Goal: Information Seeking & Learning: Check status

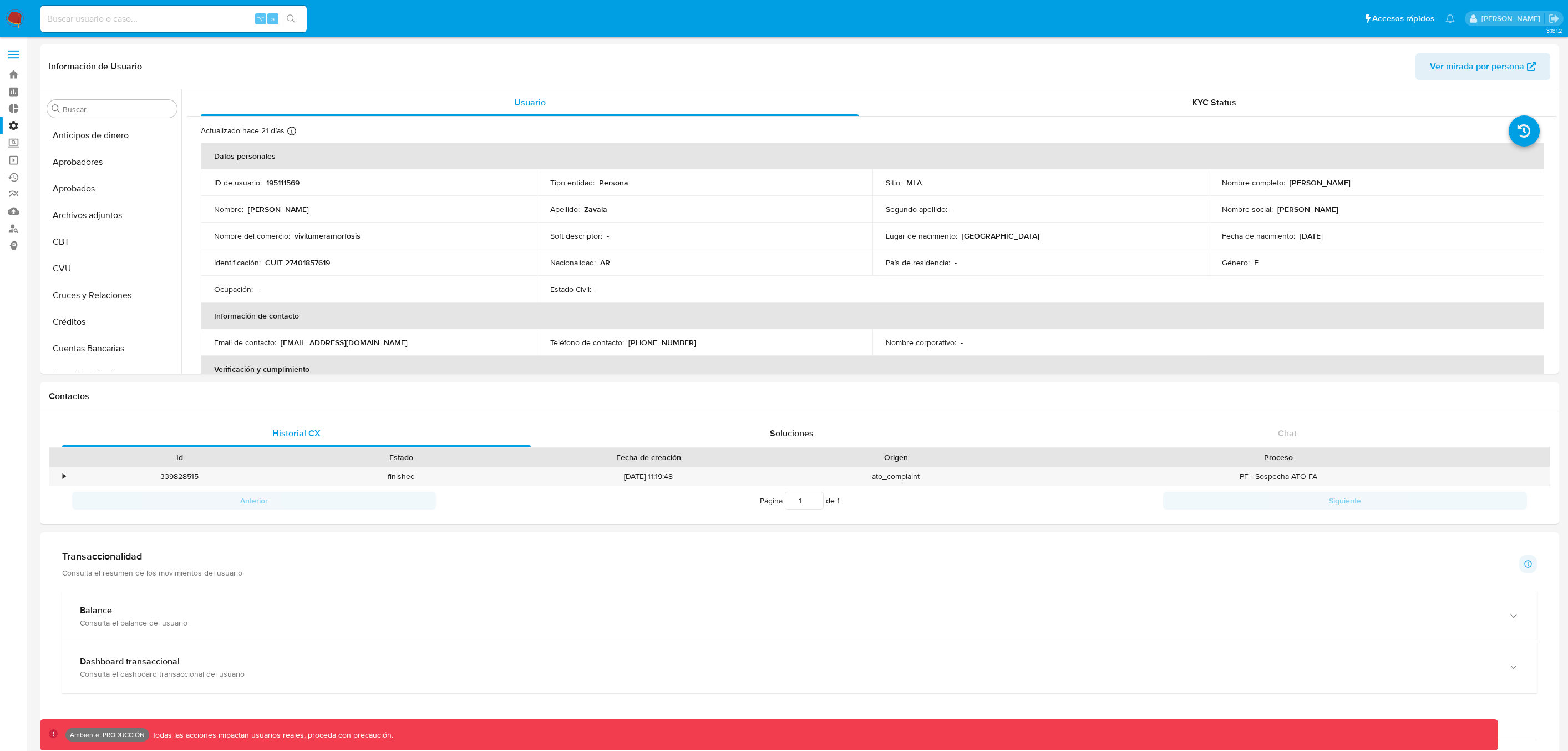
select select "10"
click at [16, 55] on label at bounding box center [13, 55] width 28 height 23
click at [0, 0] on input "checkbox" at bounding box center [0, 0] width 0 height 0
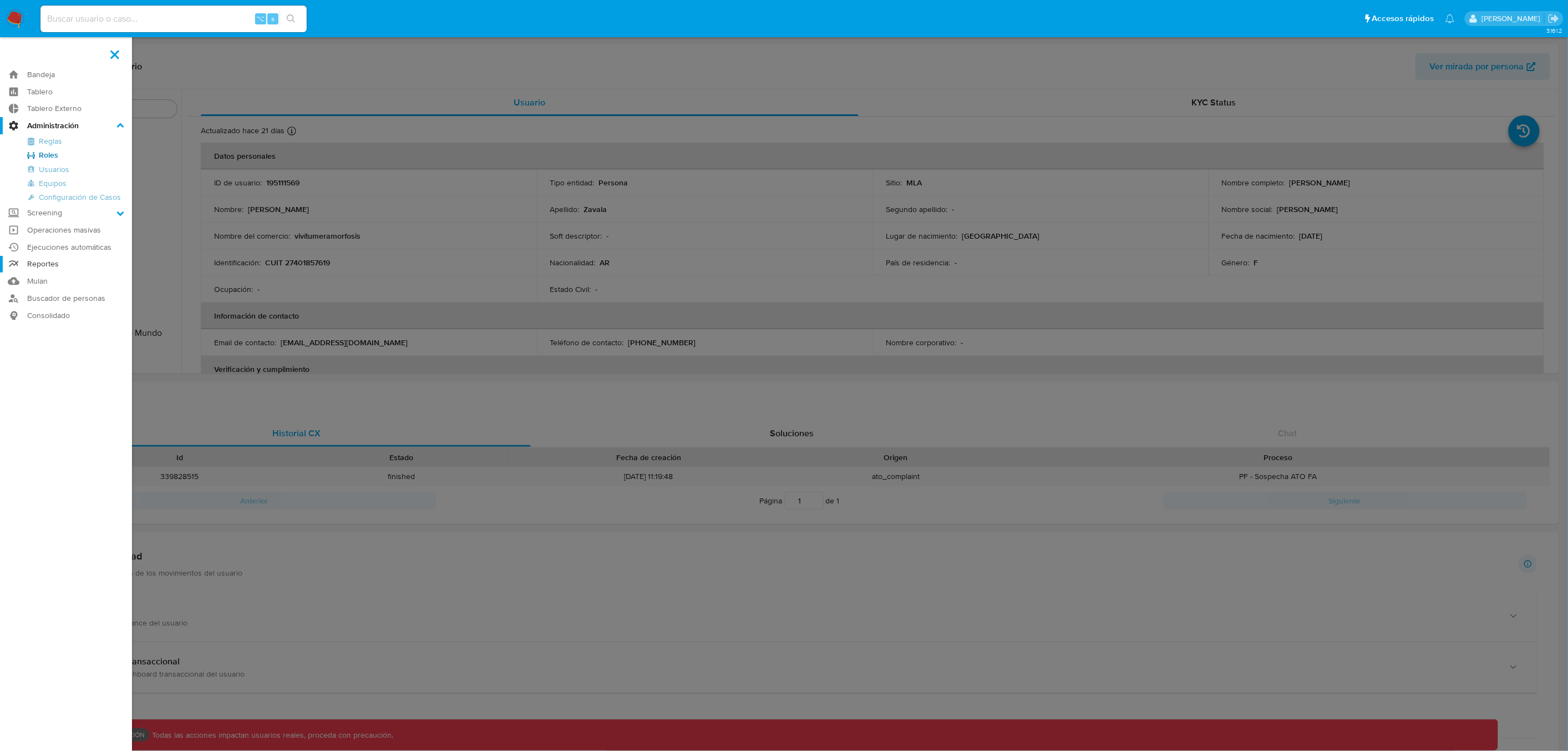
click at [58, 263] on link "Reportes" at bounding box center [66, 265] width 132 height 17
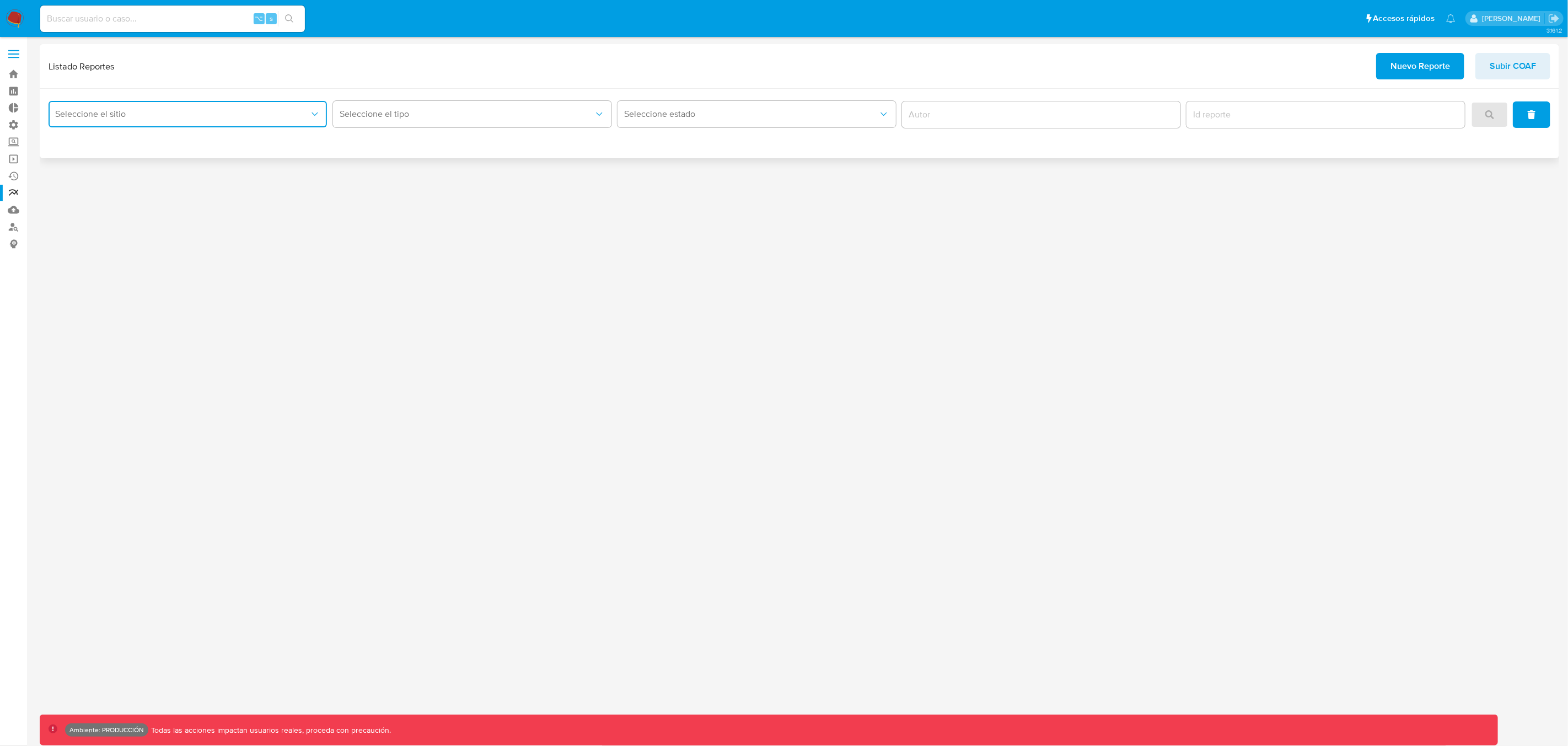
click at [131, 113] on span "Seleccione el sitio" at bounding box center [183, 114] width 254 height 11
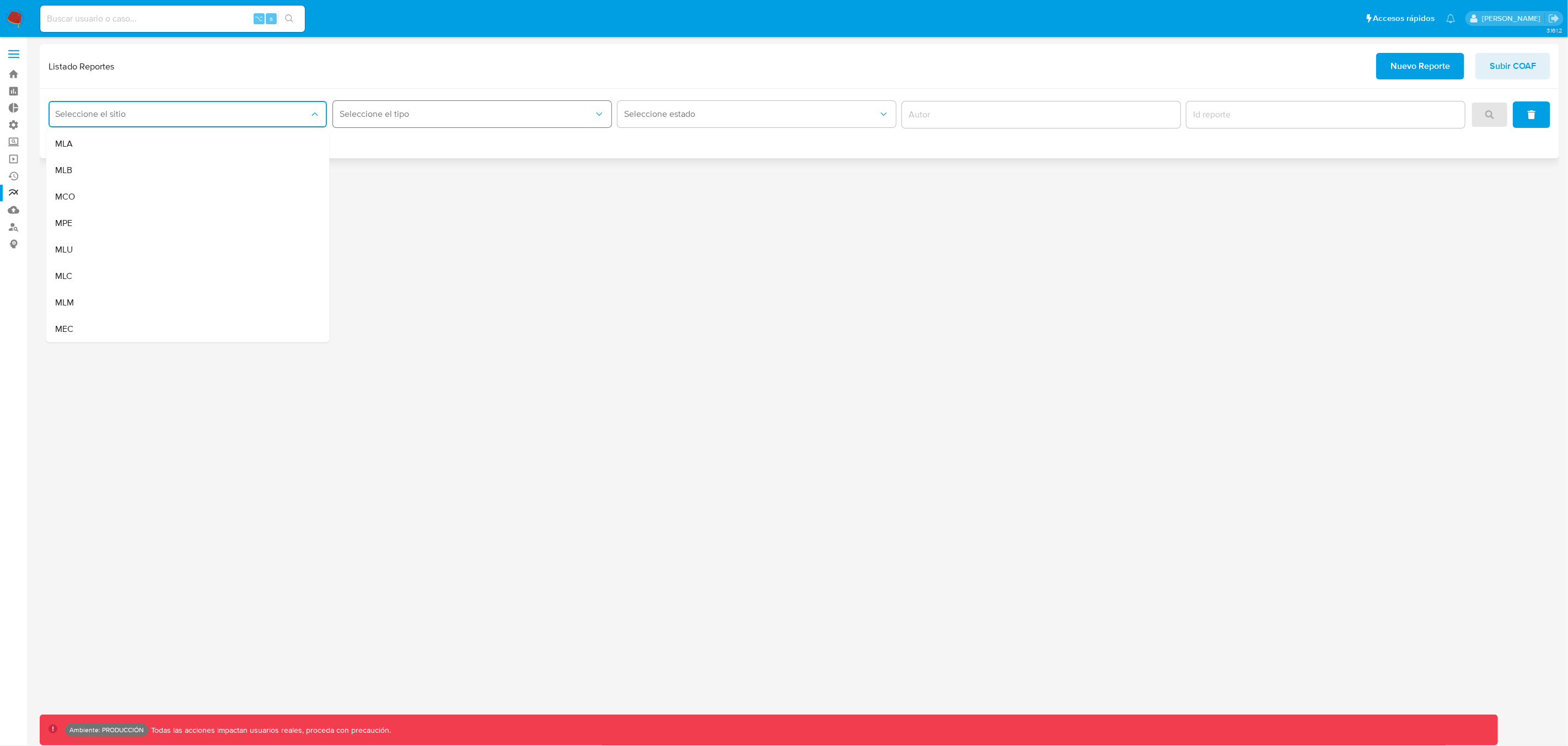
click at [393, 117] on span "Seleccione el tipo" at bounding box center [467, 114] width 254 height 11
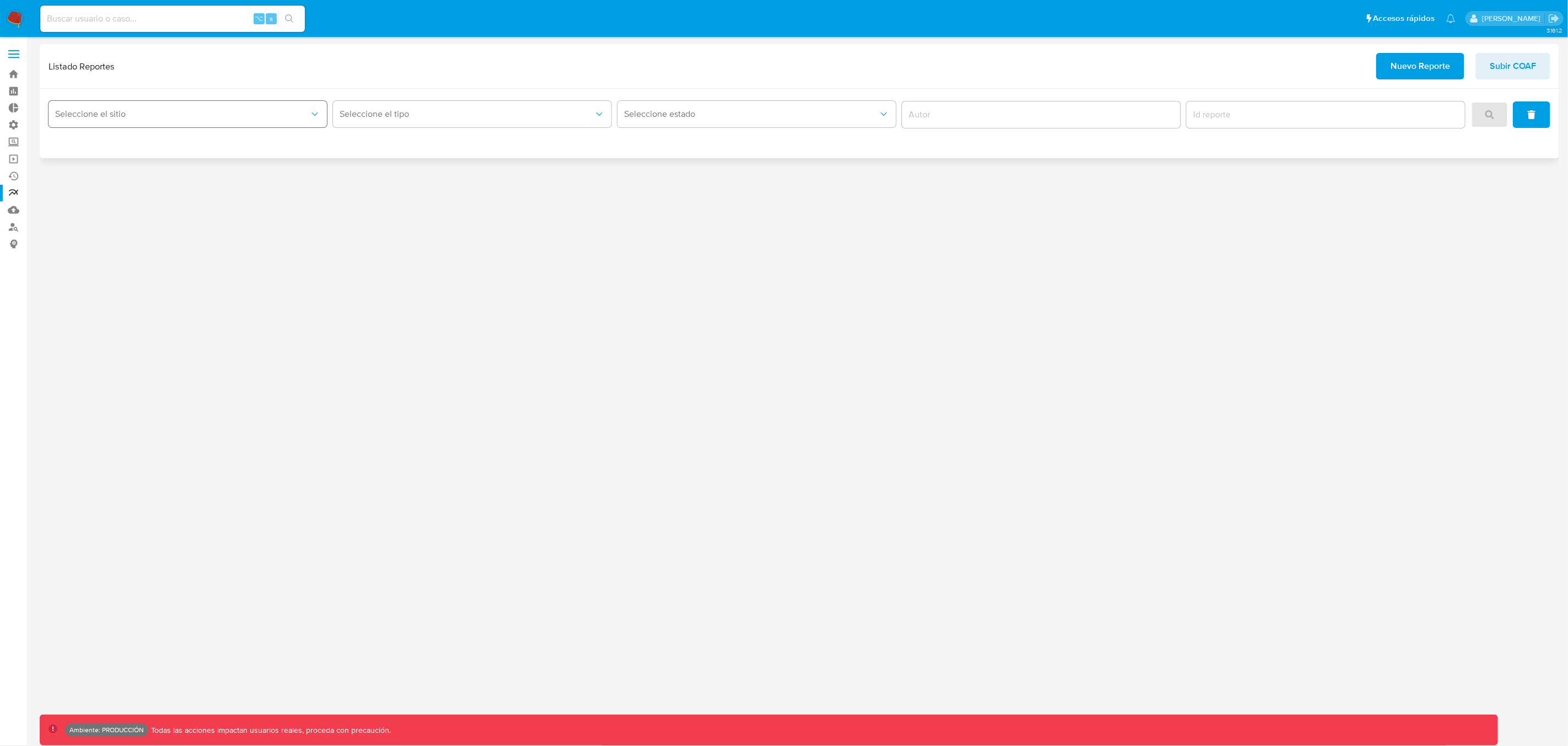
click at [156, 104] on button "Seleccione el sitio" at bounding box center [187, 114] width 278 height 26
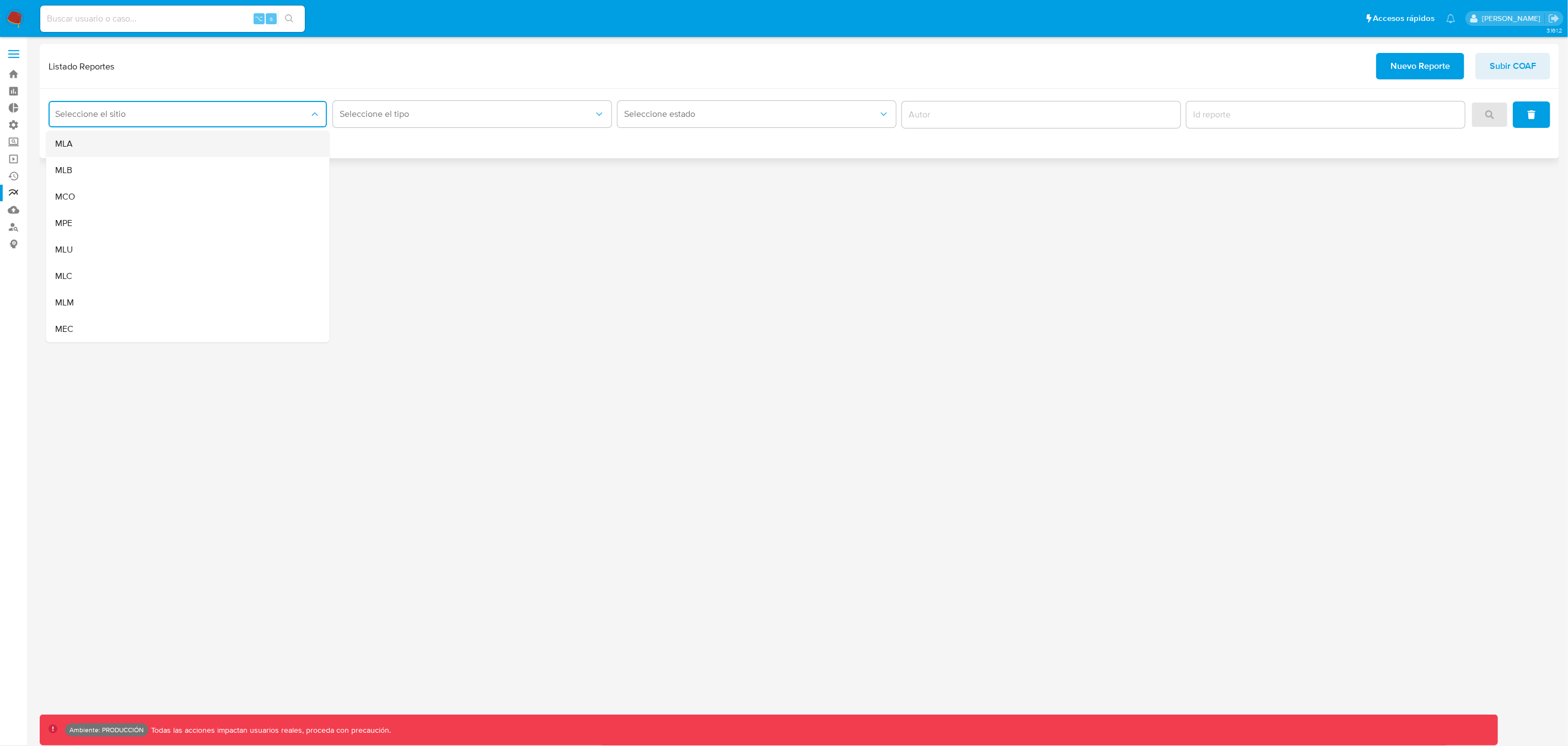
click at [88, 145] on div "MLA" at bounding box center [185, 144] width 259 height 26
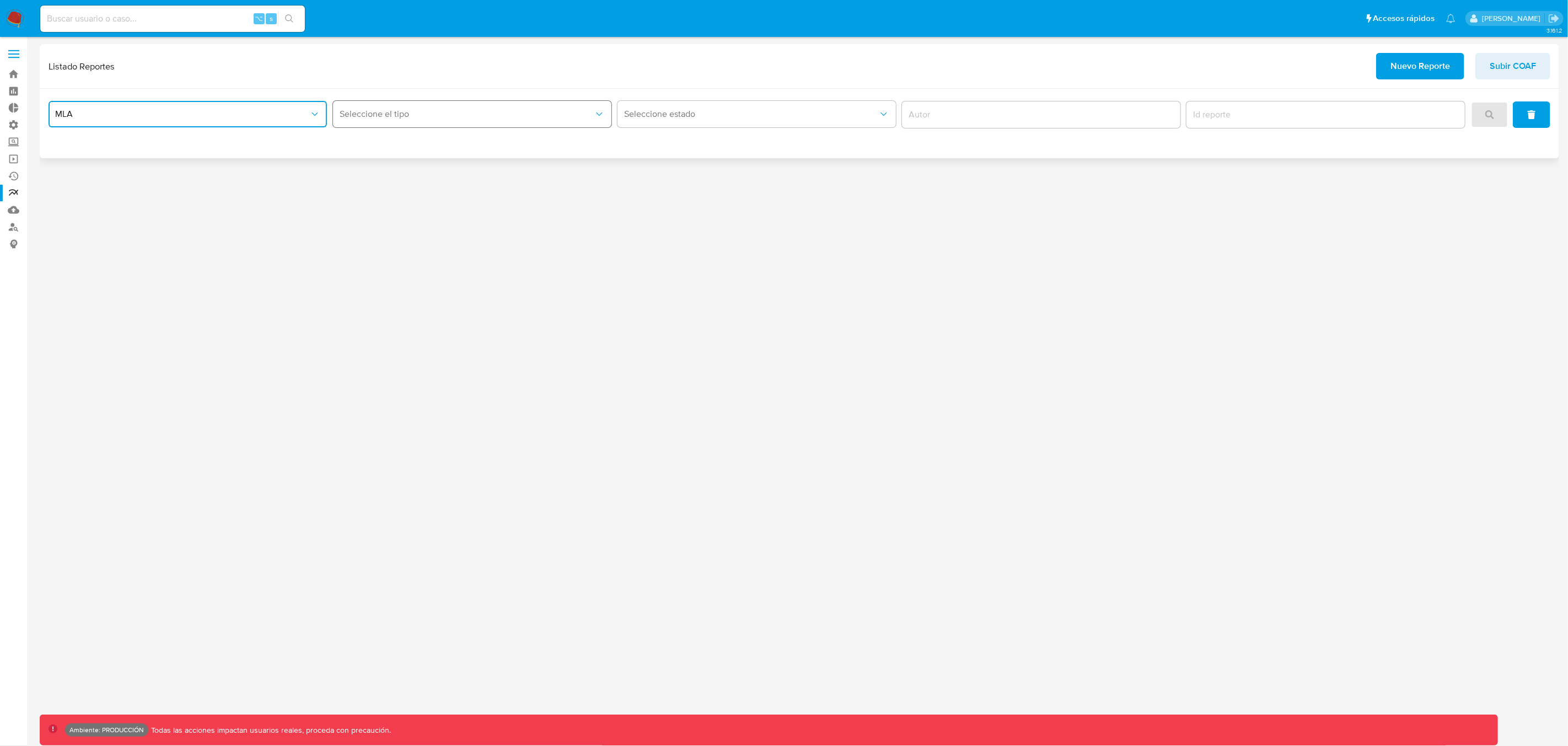
click at [408, 113] on span "Seleccione el tipo" at bounding box center [467, 114] width 254 height 11
click at [199, 116] on span "MLA" at bounding box center [183, 114] width 254 height 11
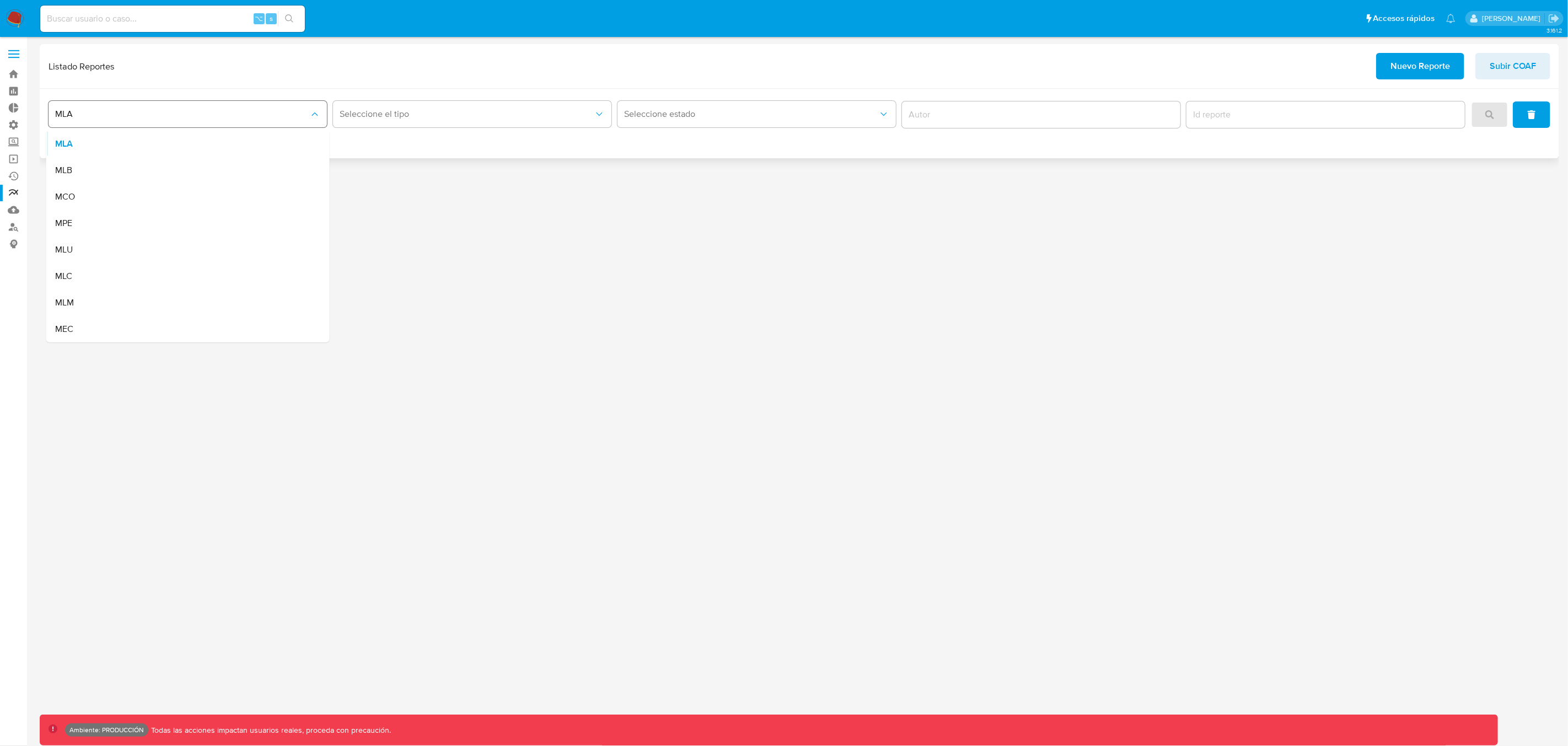
click at [219, 115] on span "MLA" at bounding box center [183, 114] width 254 height 11
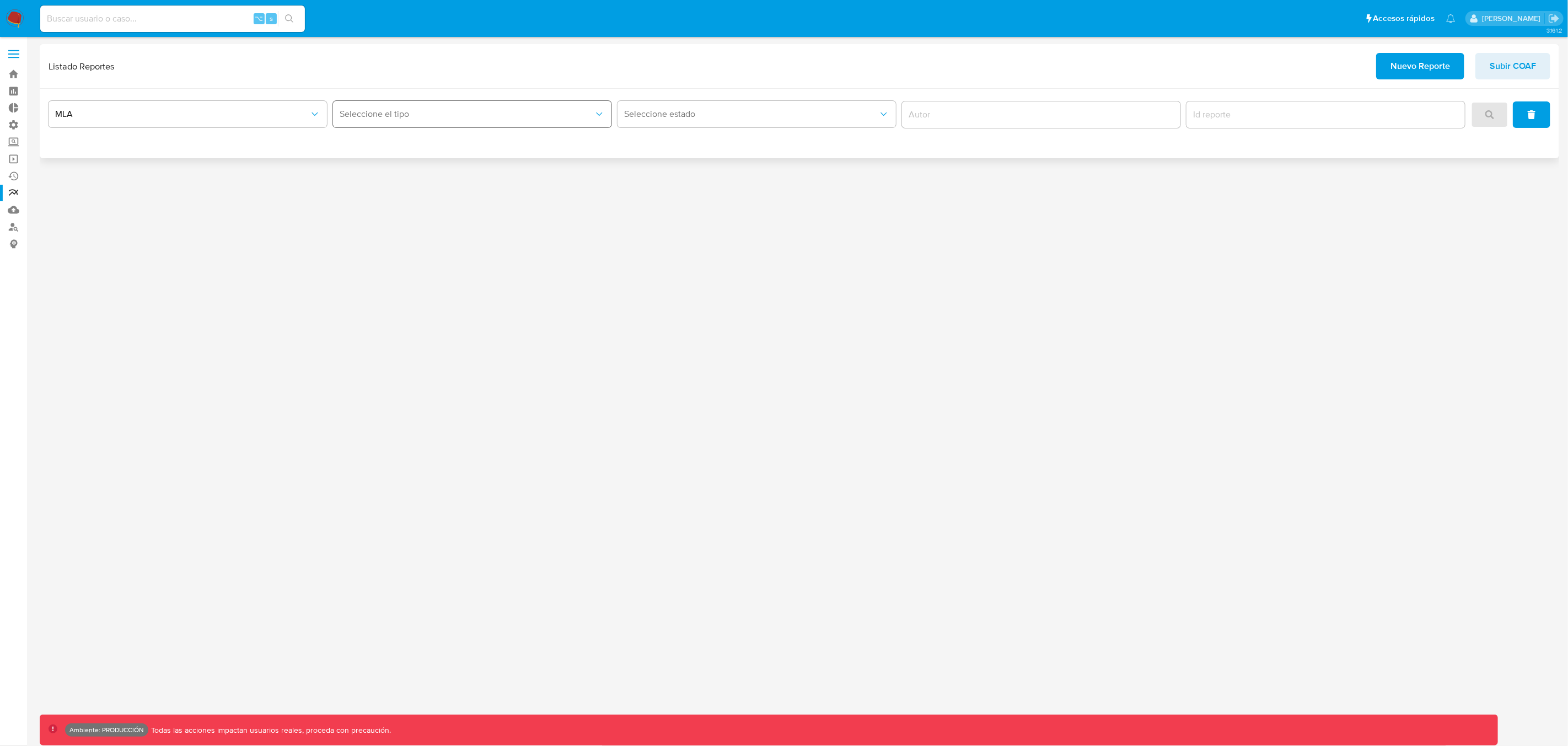
click at [391, 117] on span "Seleccione el tipo" at bounding box center [467, 114] width 254 height 11
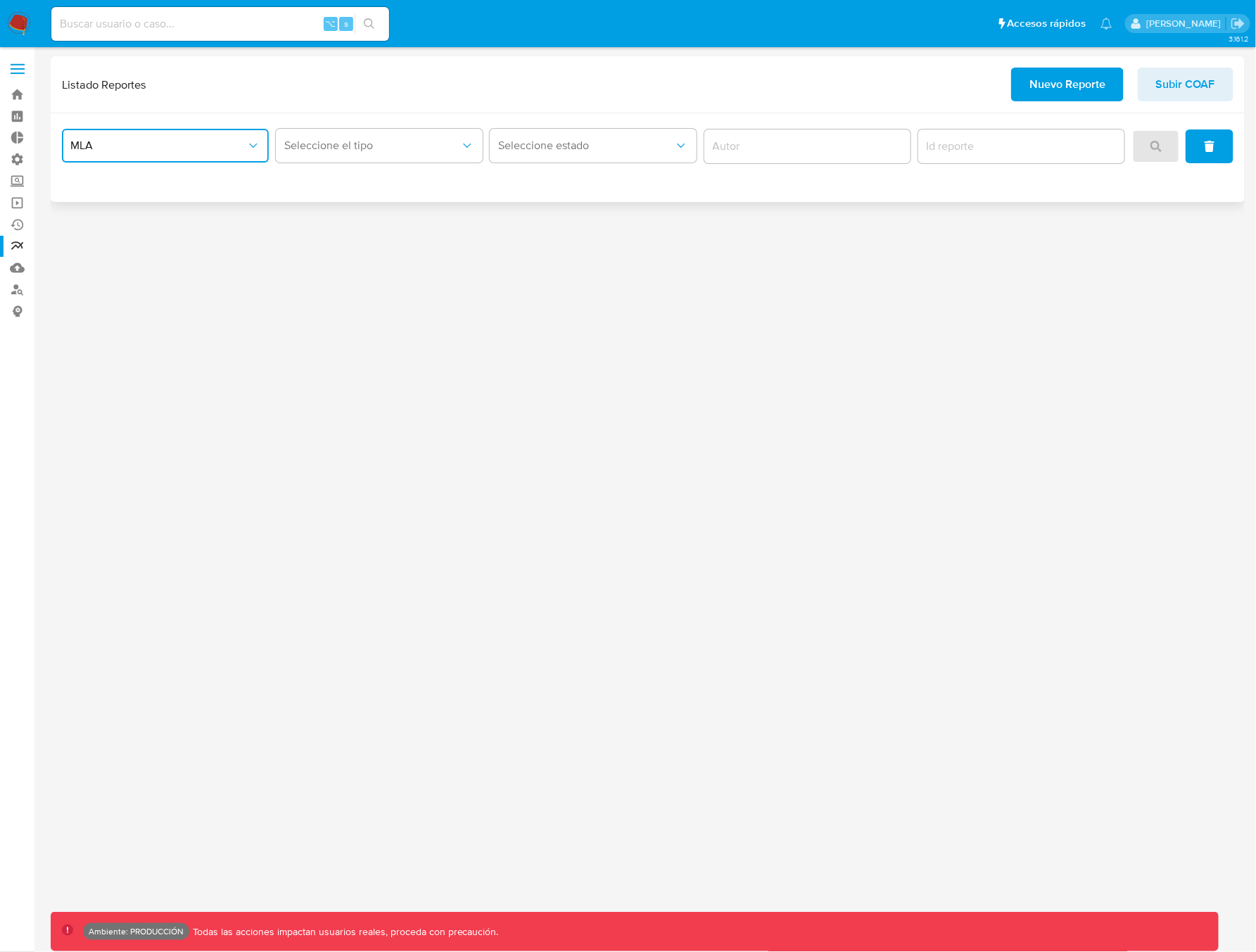
click at [120, 145] on span "MLA" at bounding box center [158, 145] width 176 height 14
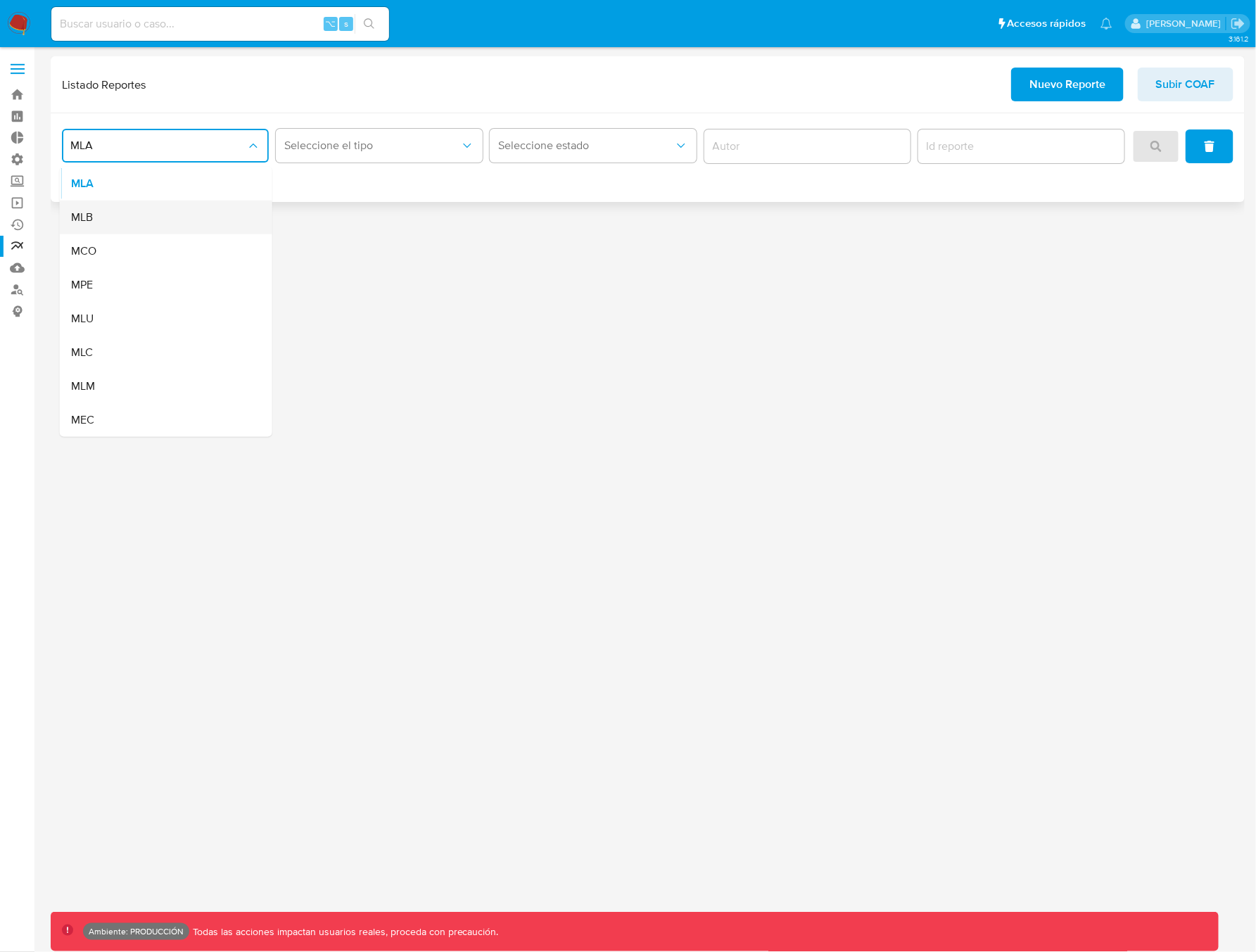
click at [104, 214] on div "MLB" at bounding box center [162, 217] width 182 height 33
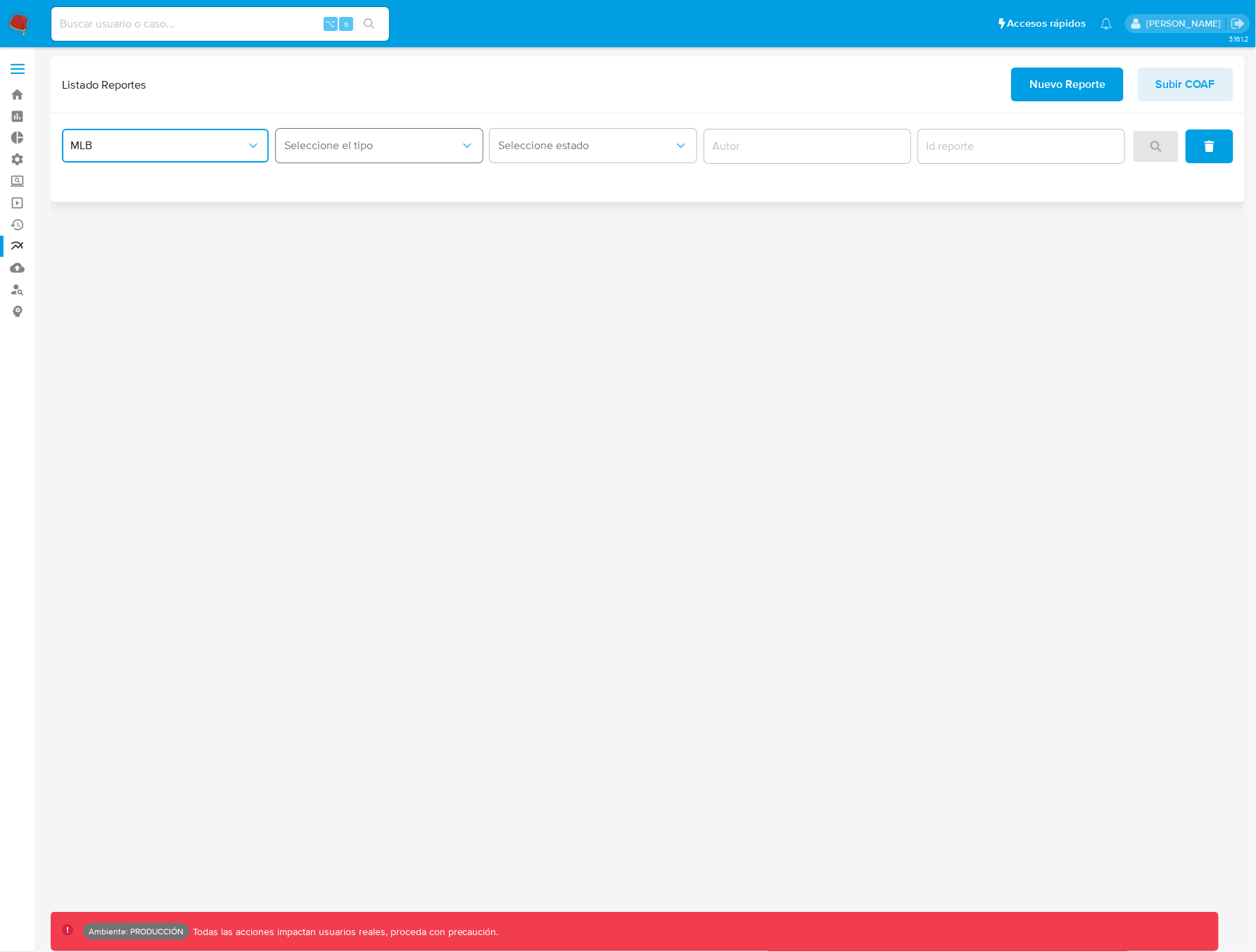
click at [301, 155] on button "Seleccione el tipo" at bounding box center [379, 145] width 207 height 33
click at [362, 145] on span "Seleccione el tipo" at bounding box center [372, 145] width 176 height 14
click at [362, 146] on span "Seleccione el tipo" at bounding box center [372, 145] width 176 height 14
click at [209, 150] on span "MLB" at bounding box center [158, 145] width 176 height 14
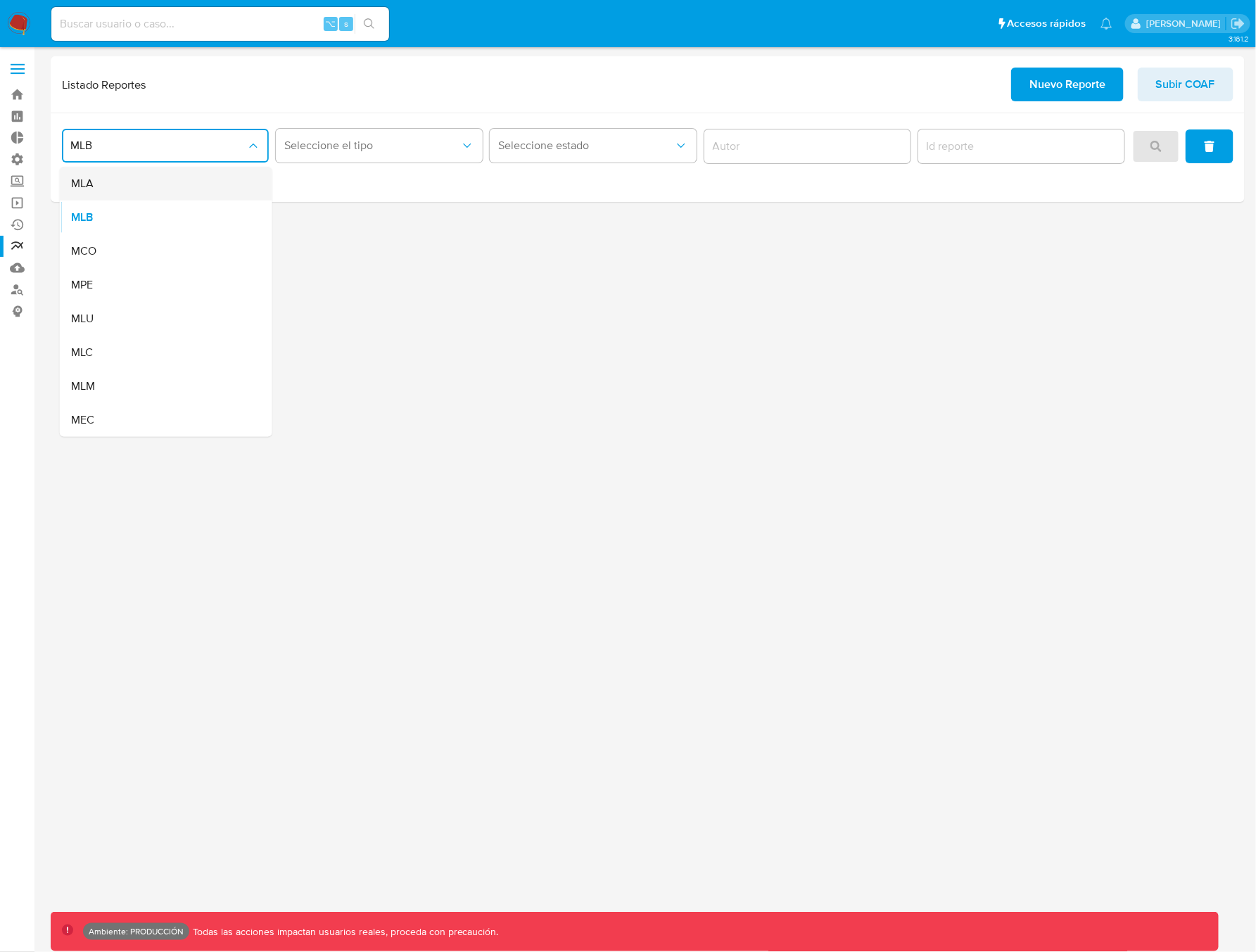
click at [127, 180] on div "MLA" at bounding box center [162, 183] width 182 height 33
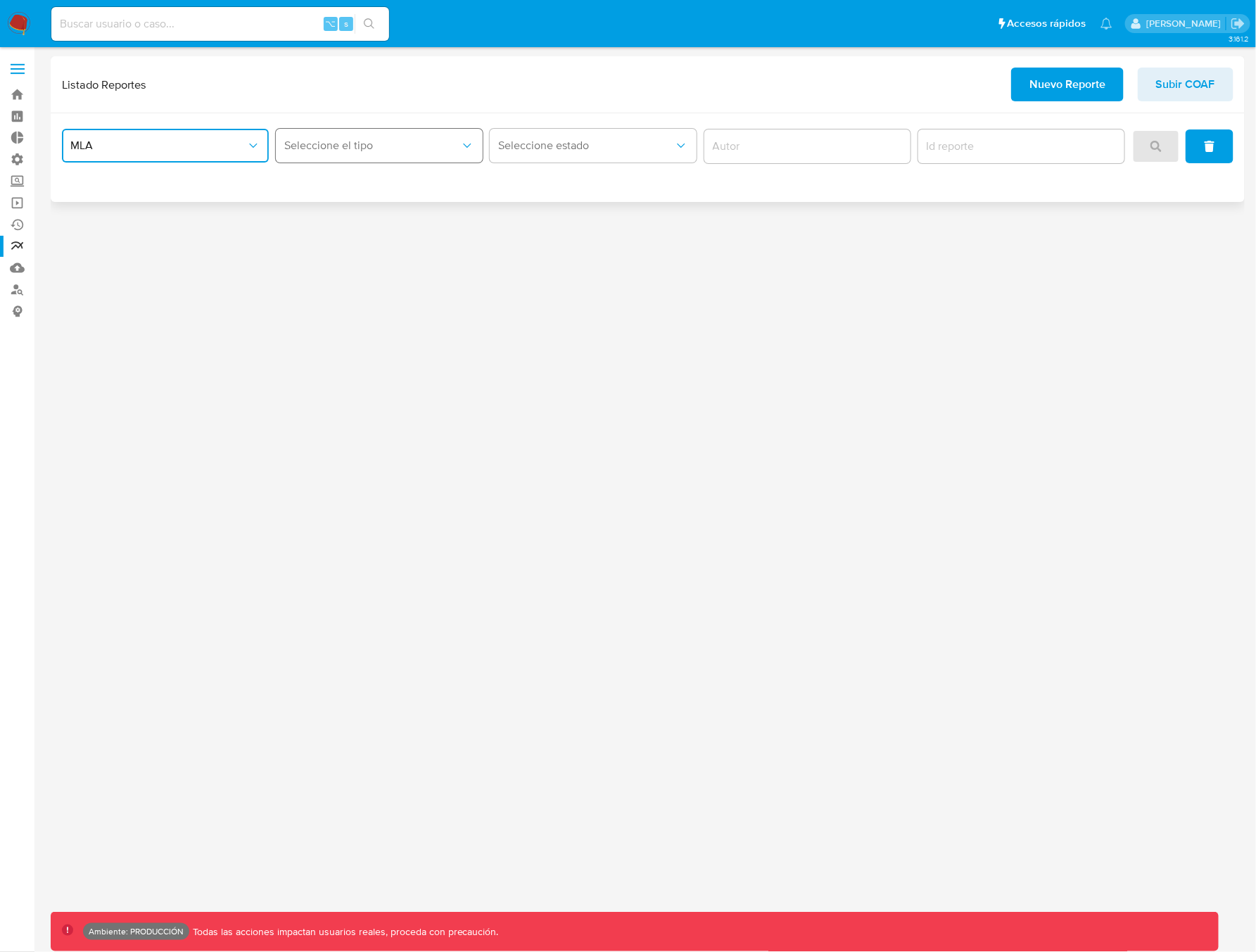
click at [336, 155] on button "Seleccione el tipo" at bounding box center [379, 145] width 207 height 33
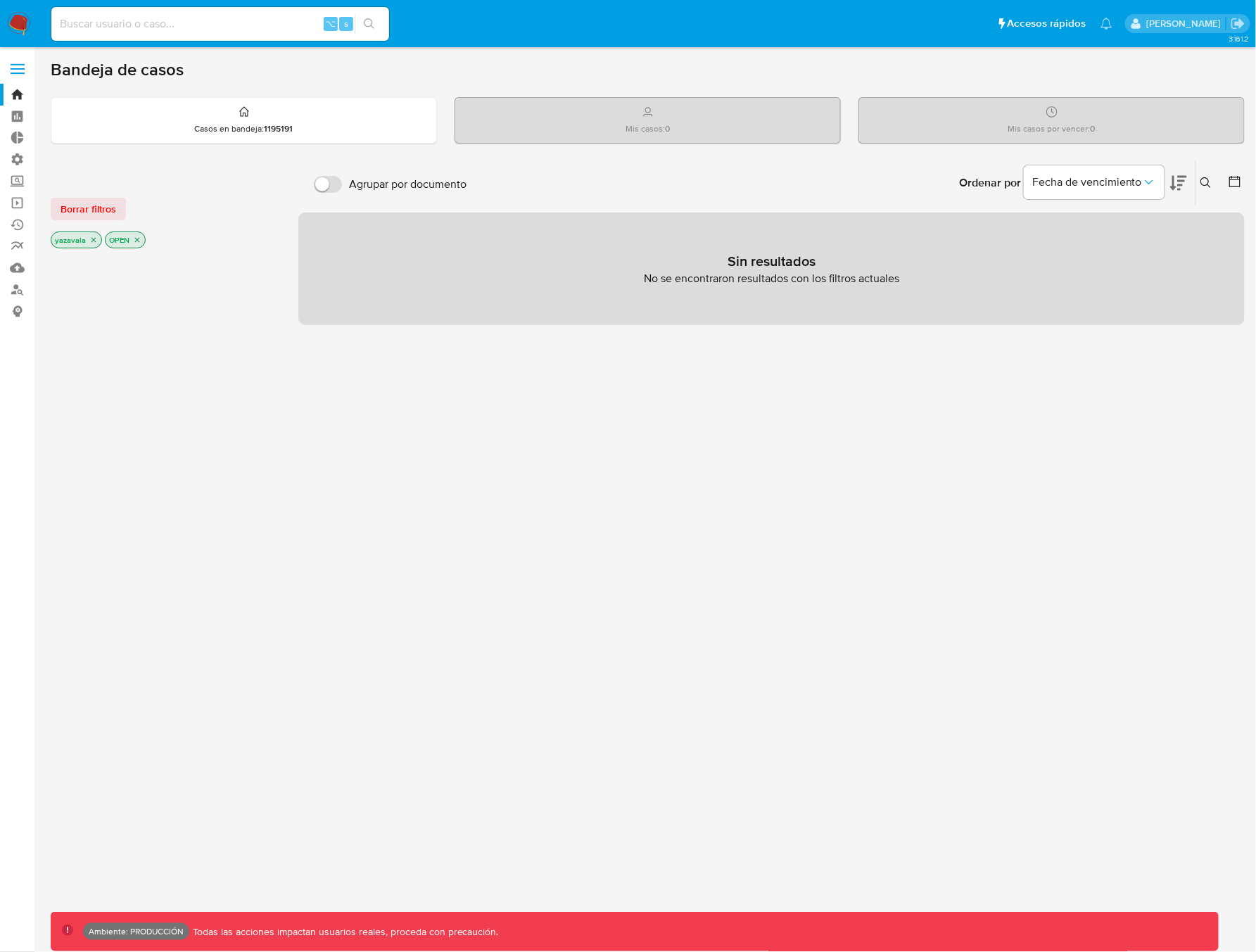
click at [23, 64] on span at bounding box center [18, 64] width 14 height 2
click at [0, 0] on input "checkbox" at bounding box center [0, 0] width 0 height 0
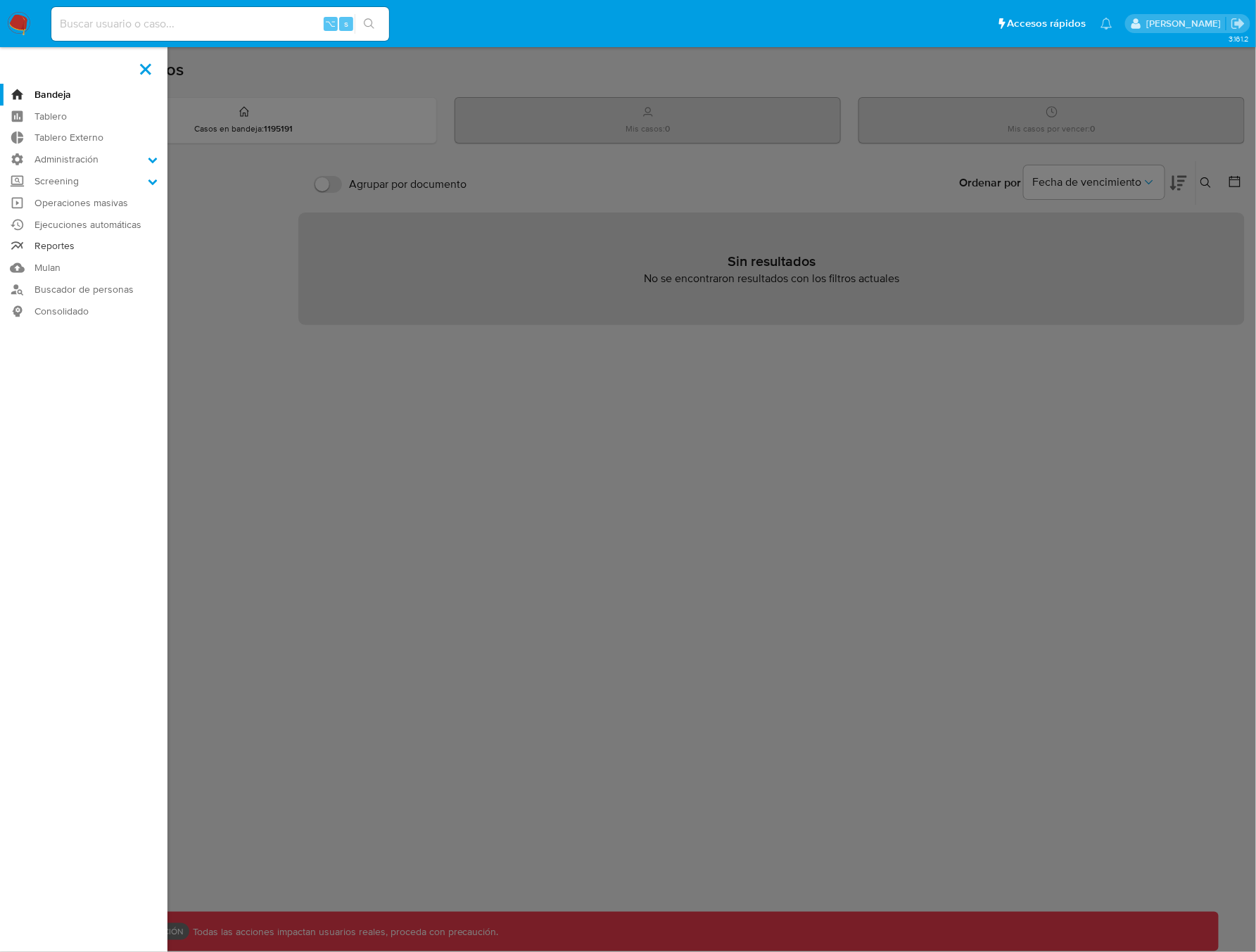
click at [54, 252] on link "Reportes" at bounding box center [84, 246] width 168 height 22
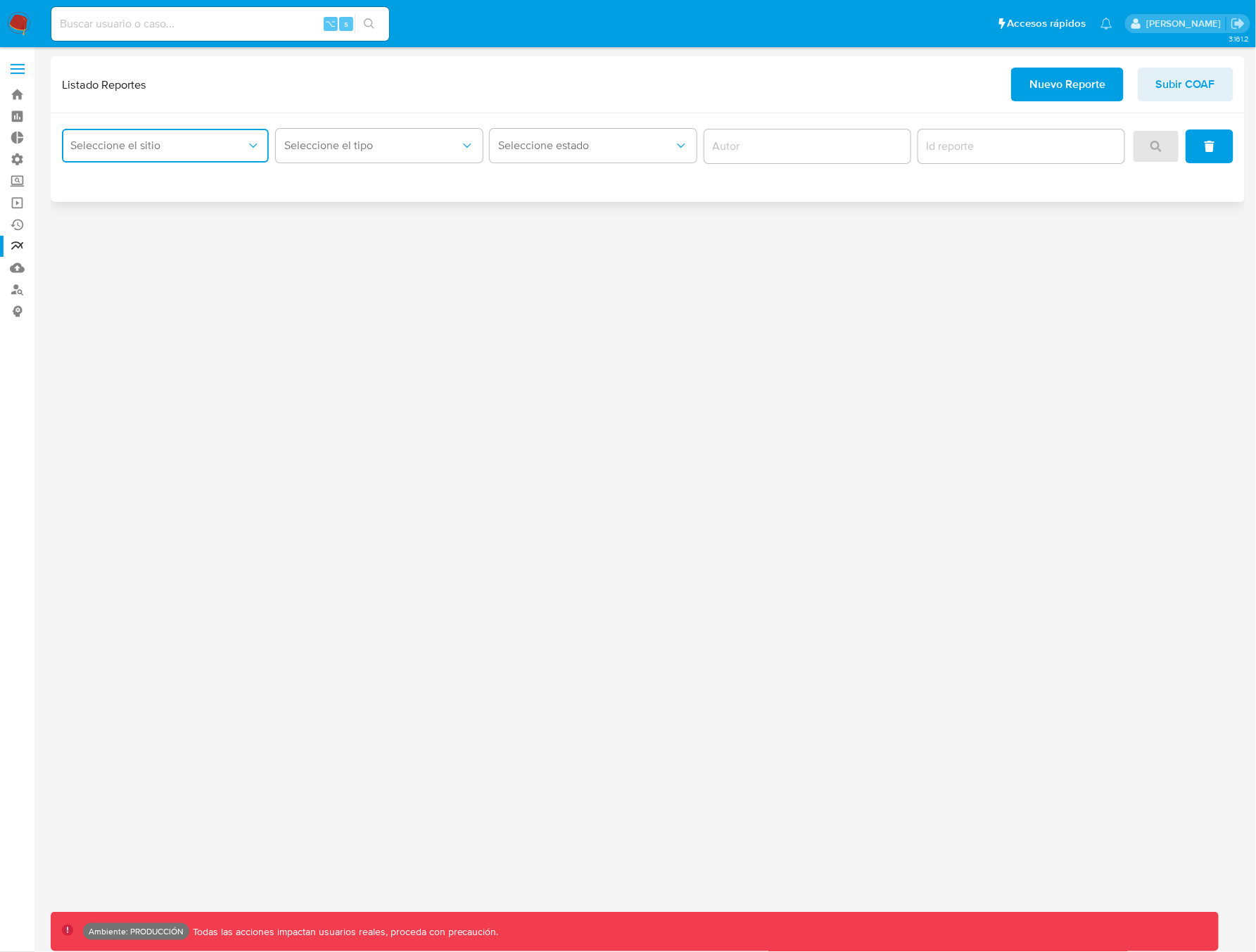
click at [161, 152] on span "Seleccione el sitio" at bounding box center [158, 145] width 176 height 14
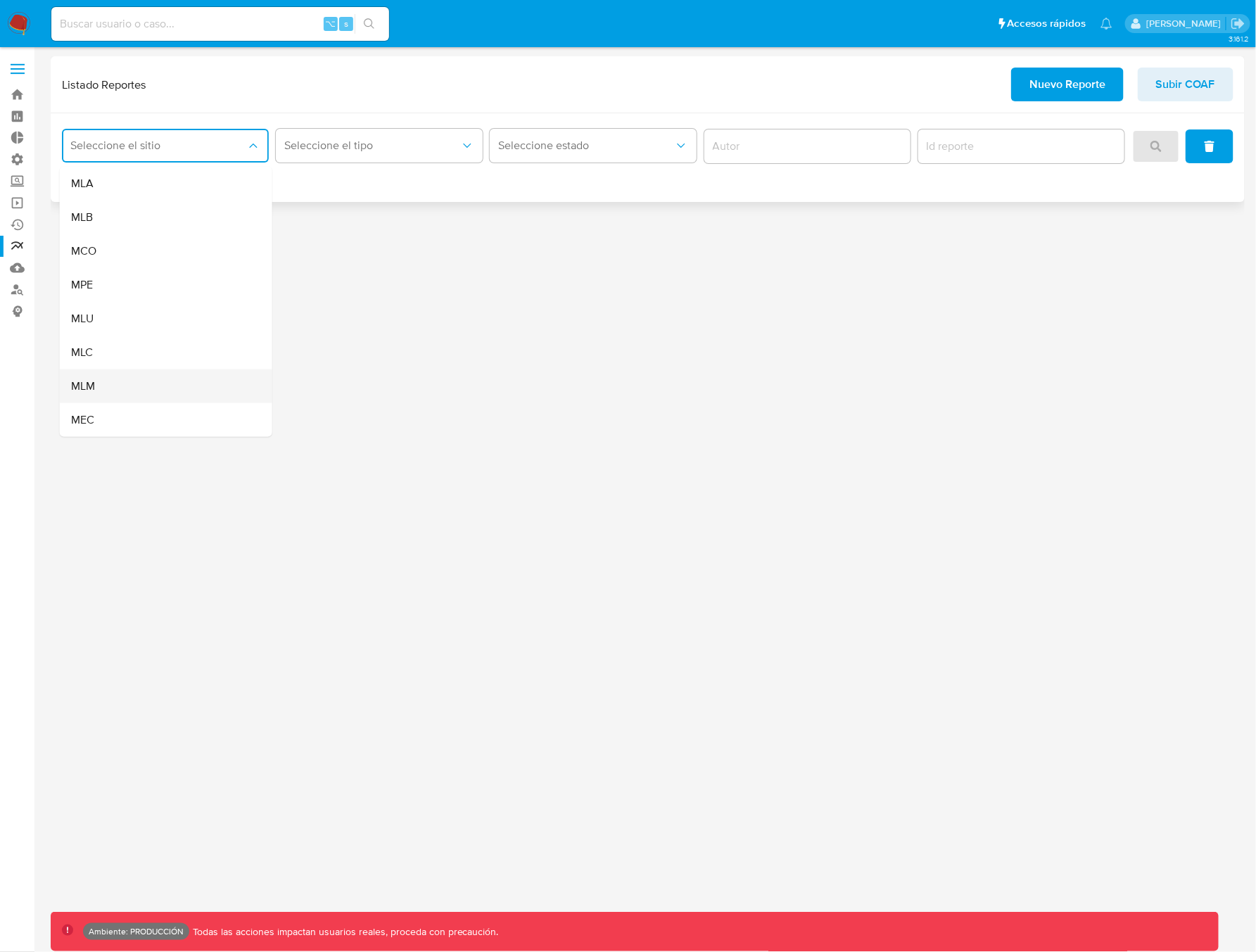
click at [113, 392] on div "MLM" at bounding box center [162, 386] width 182 height 33
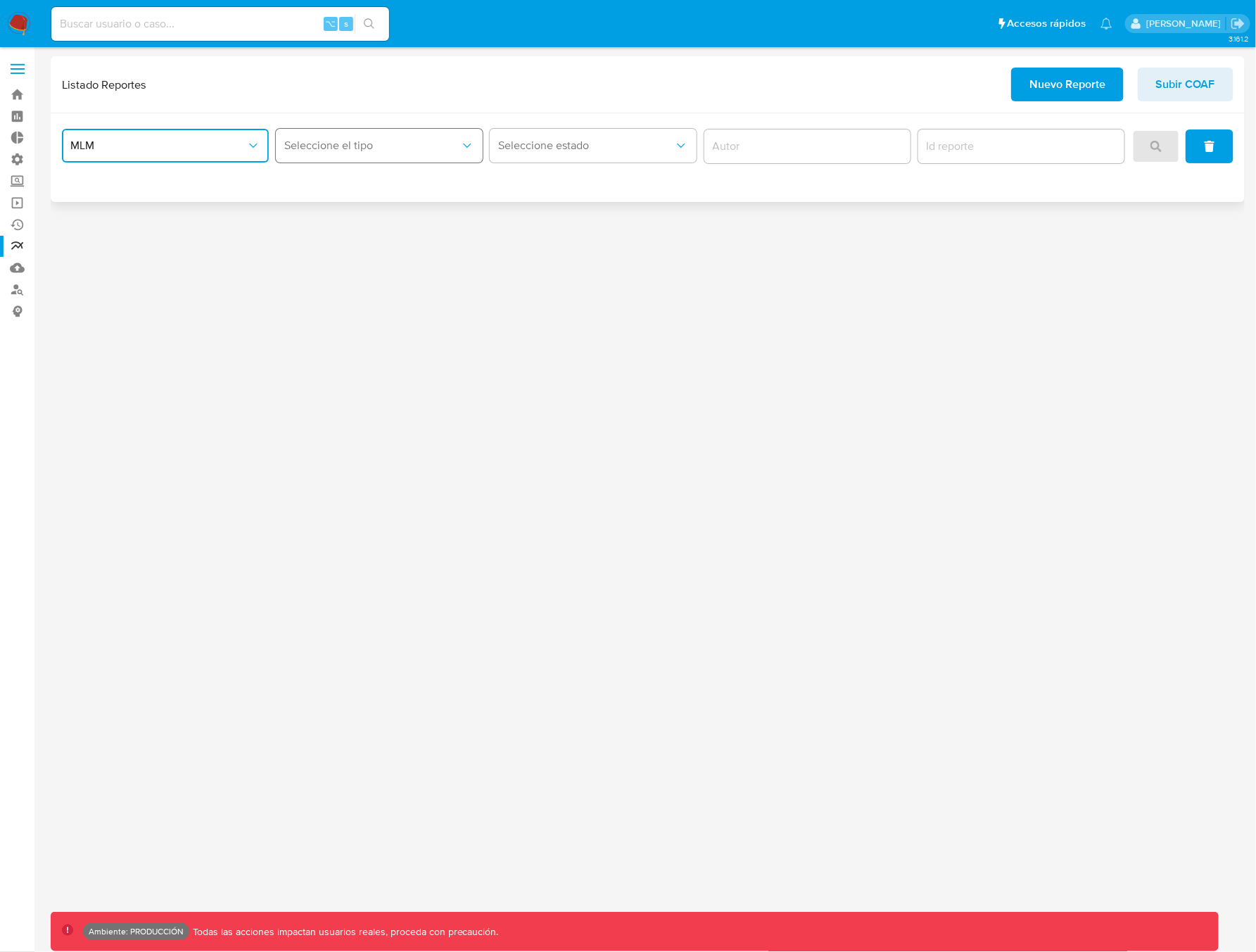
click at [328, 153] on button "Seleccione el tipo" at bounding box center [379, 145] width 207 height 33
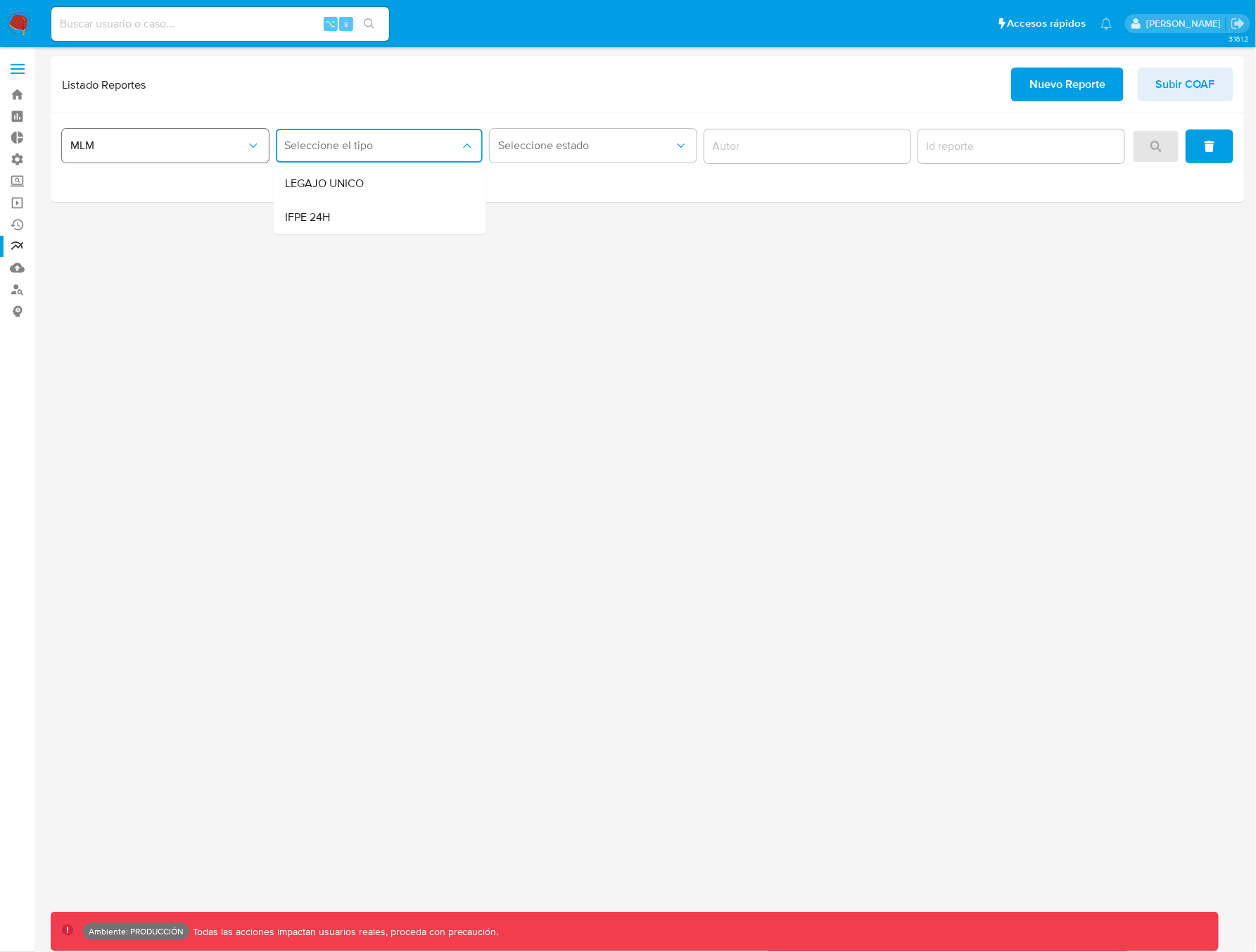
click at [203, 151] on span "MLM" at bounding box center [158, 145] width 176 height 14
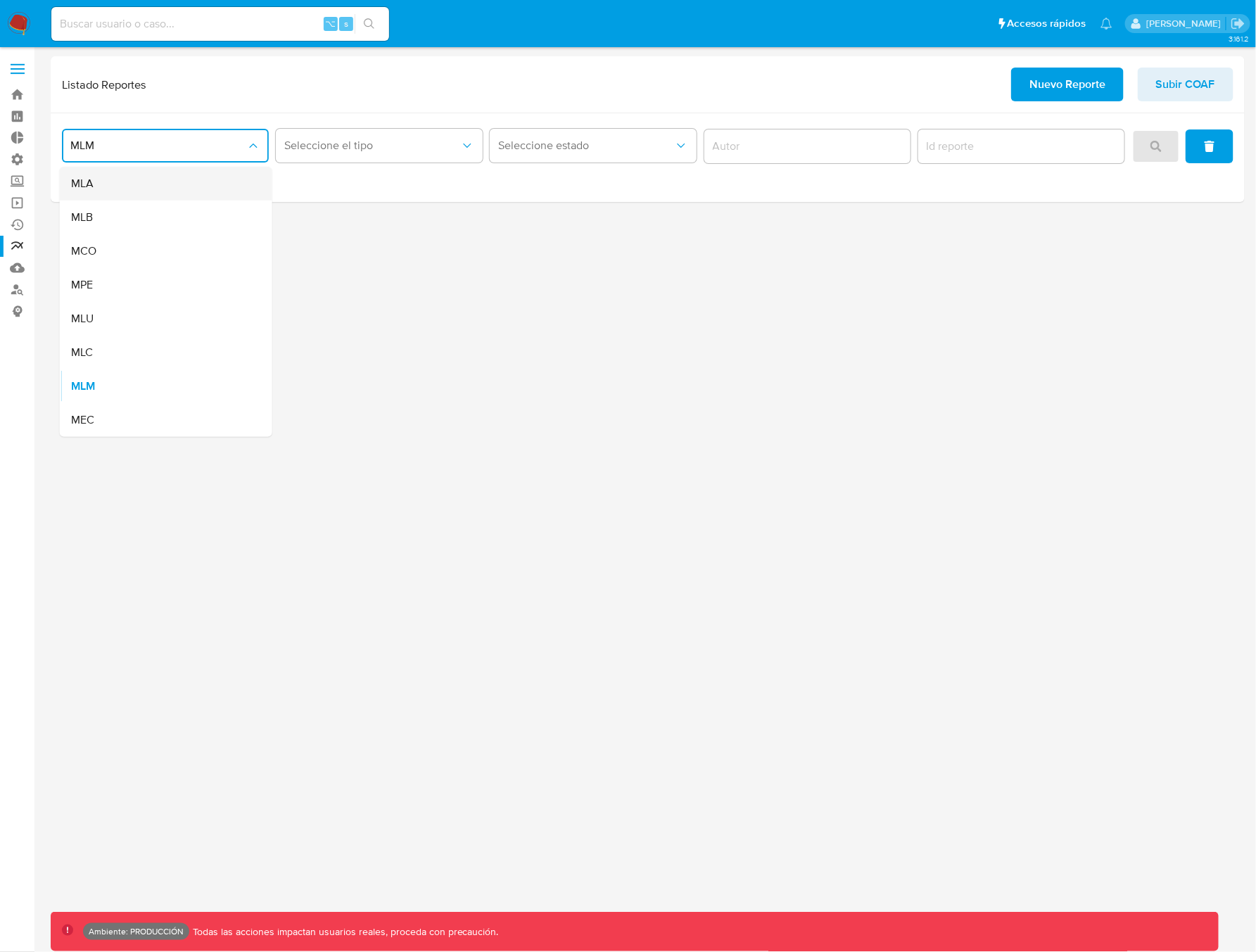
click at [120, 180] on div "MLA" at bounding box center [162, 183] width 182 height 33
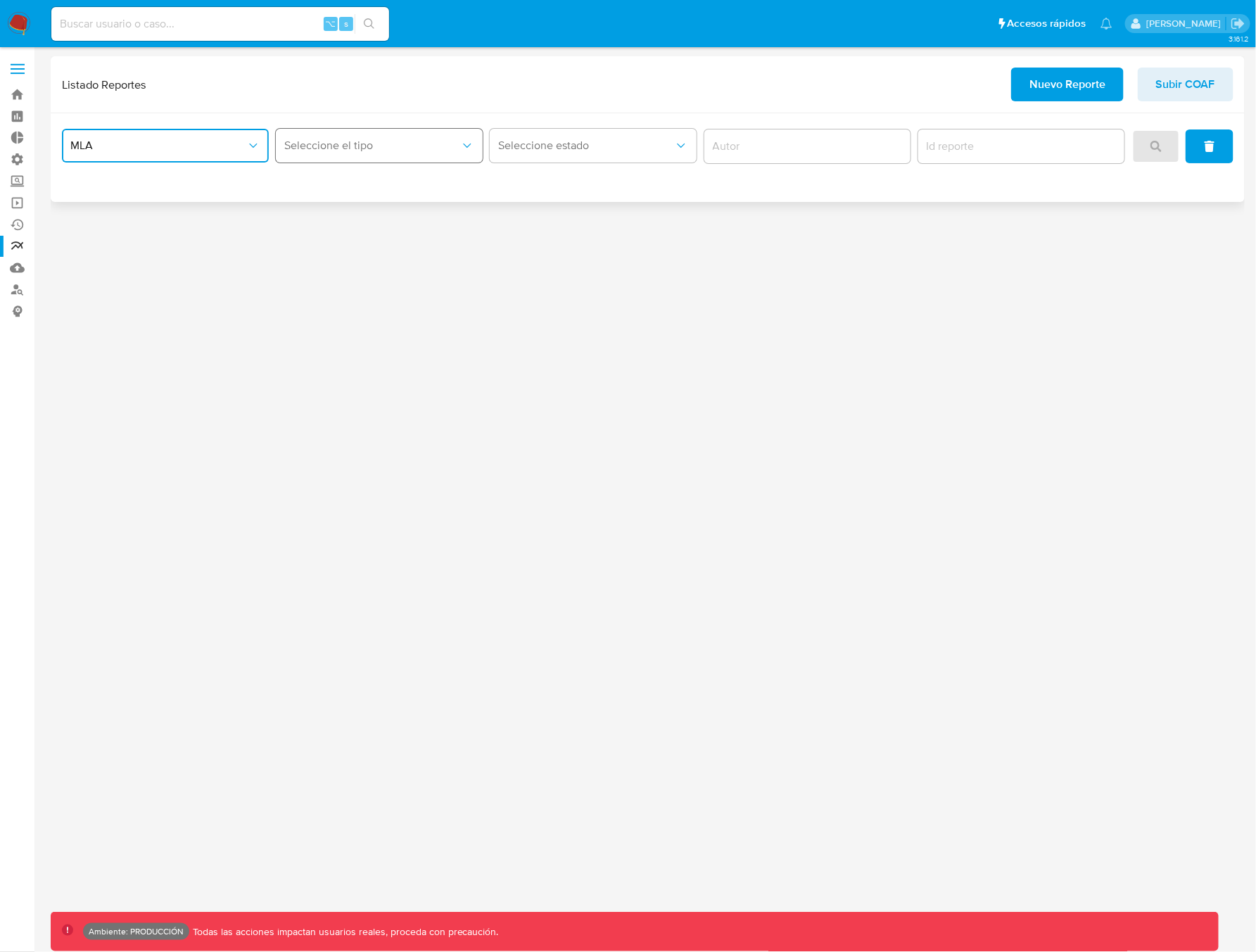
click at [329, 153] on button "Seleccione el tipo" at bounding box center [379, 145] width 207 height 33
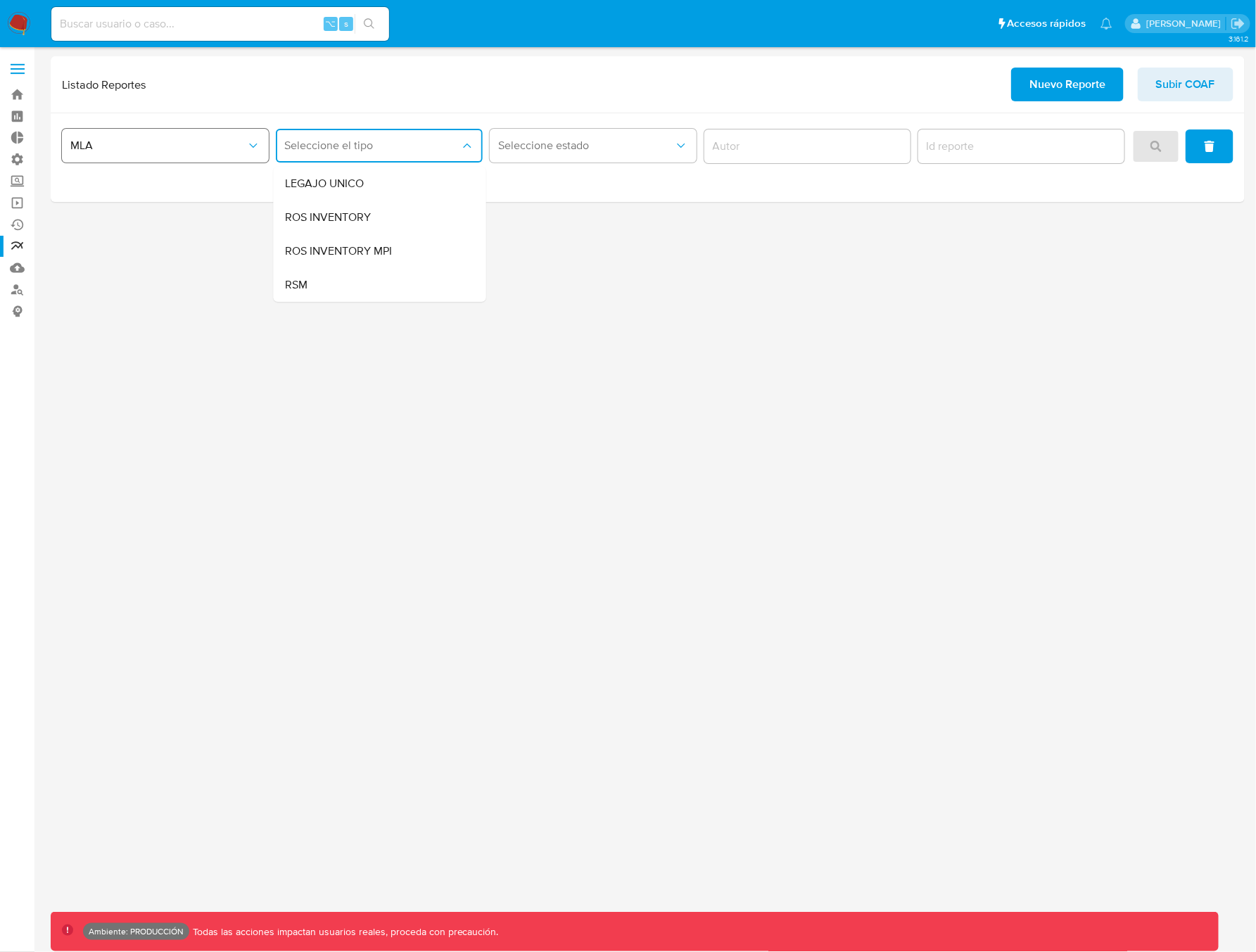
click at [155, 150] on span "MLA" at bounding box center [158, 145] width 176 height 14
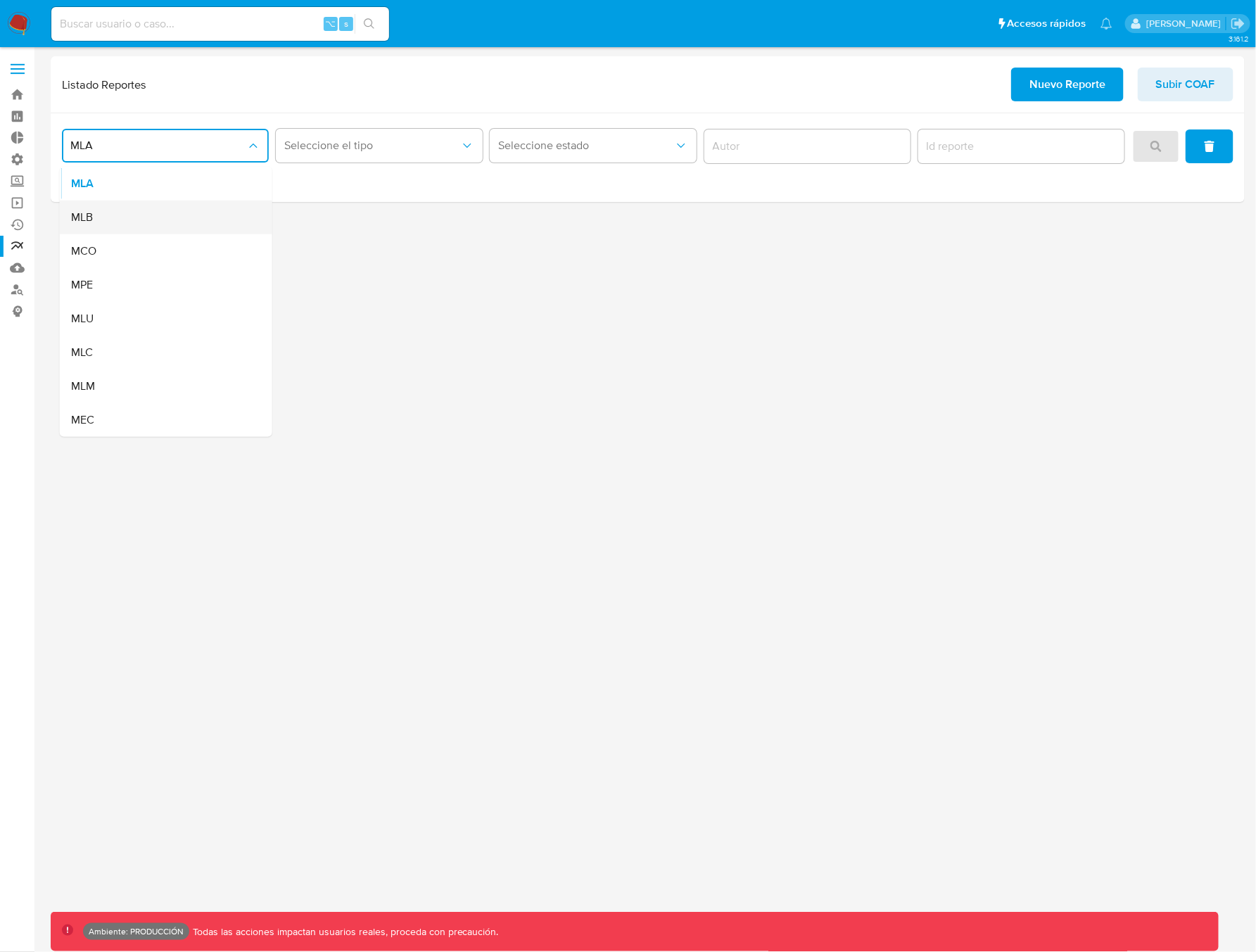
click at [124, 217] on div "MLB" at bounding box center [162, 217] width 182 height 33
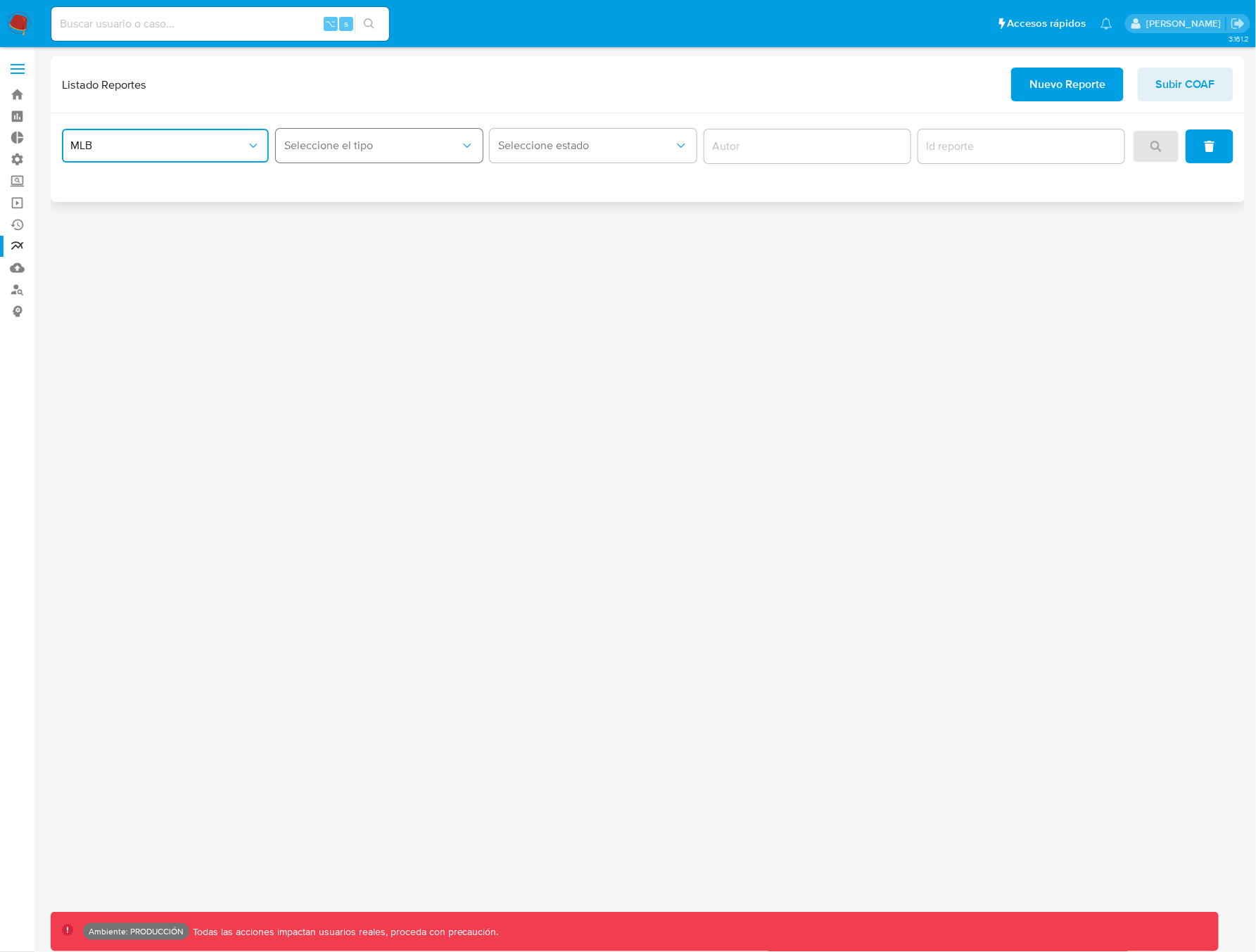
click at [346, 147] on span "Seleccione el tipo" at bounding box center [372, 145] width 176 height 14
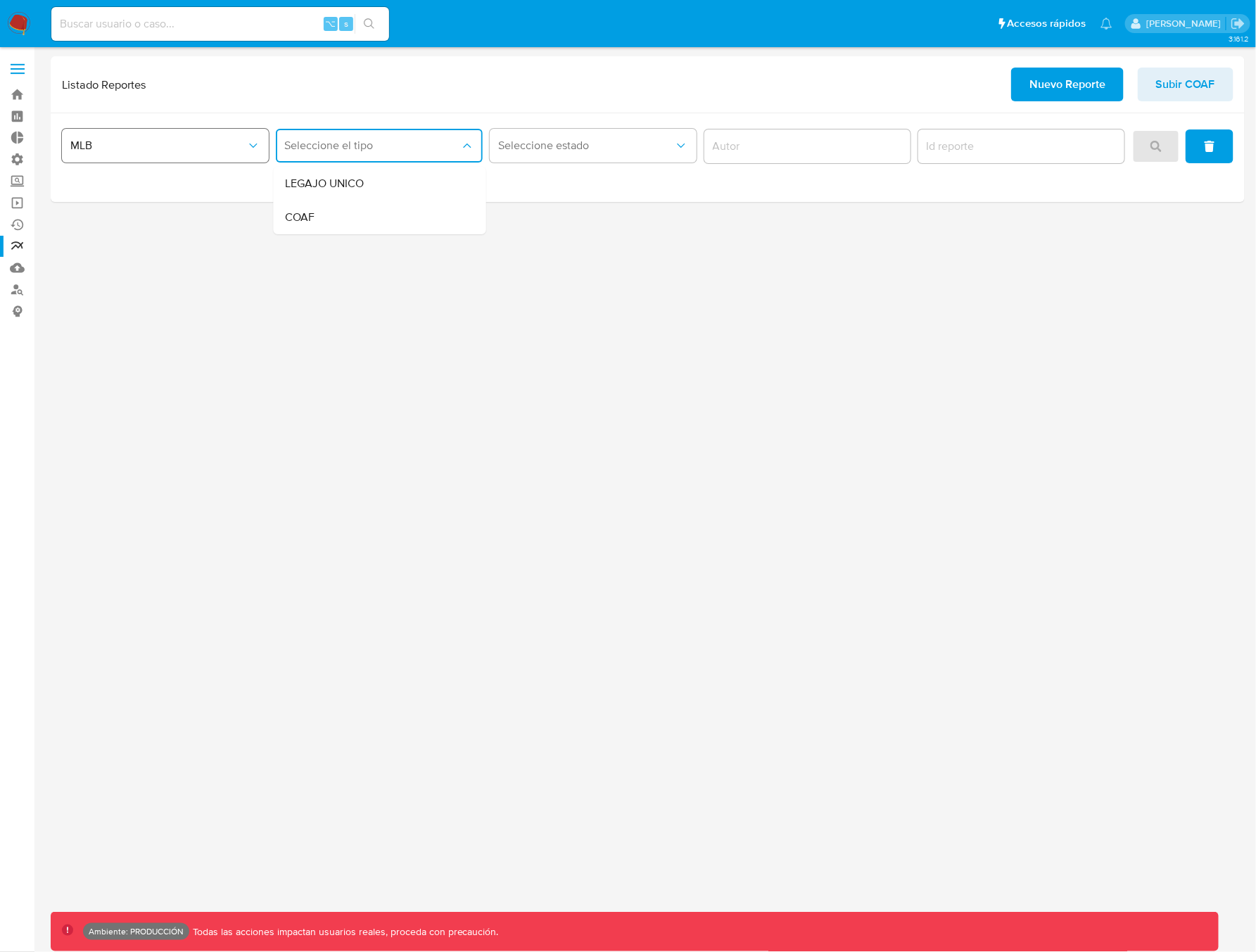
click at [185, 155] on button "MLB" at bounding box center [165, 145] width 207 height 33
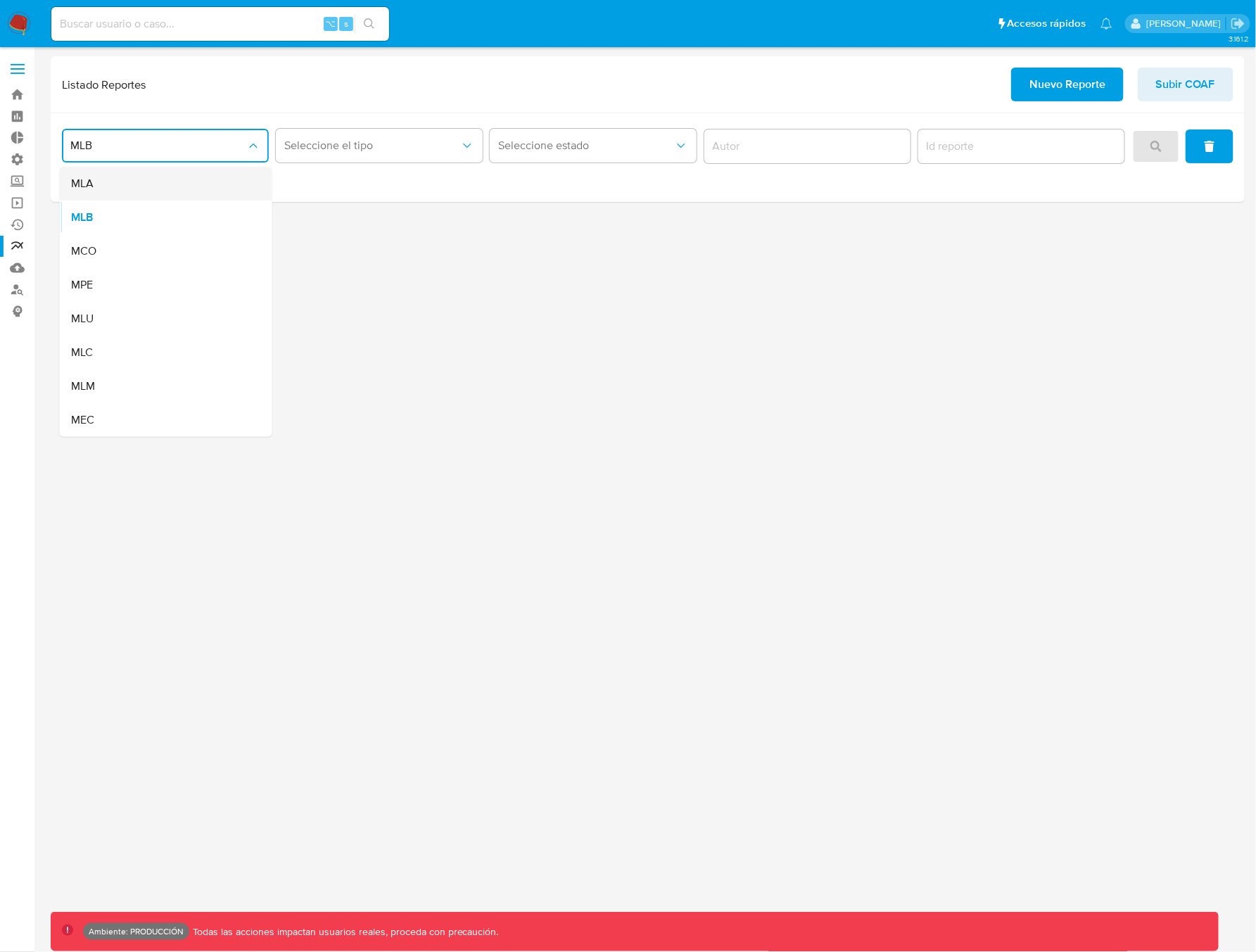
click at [169, 190] on div "MLA" at bounding box center [162, 183] width 182 height 33
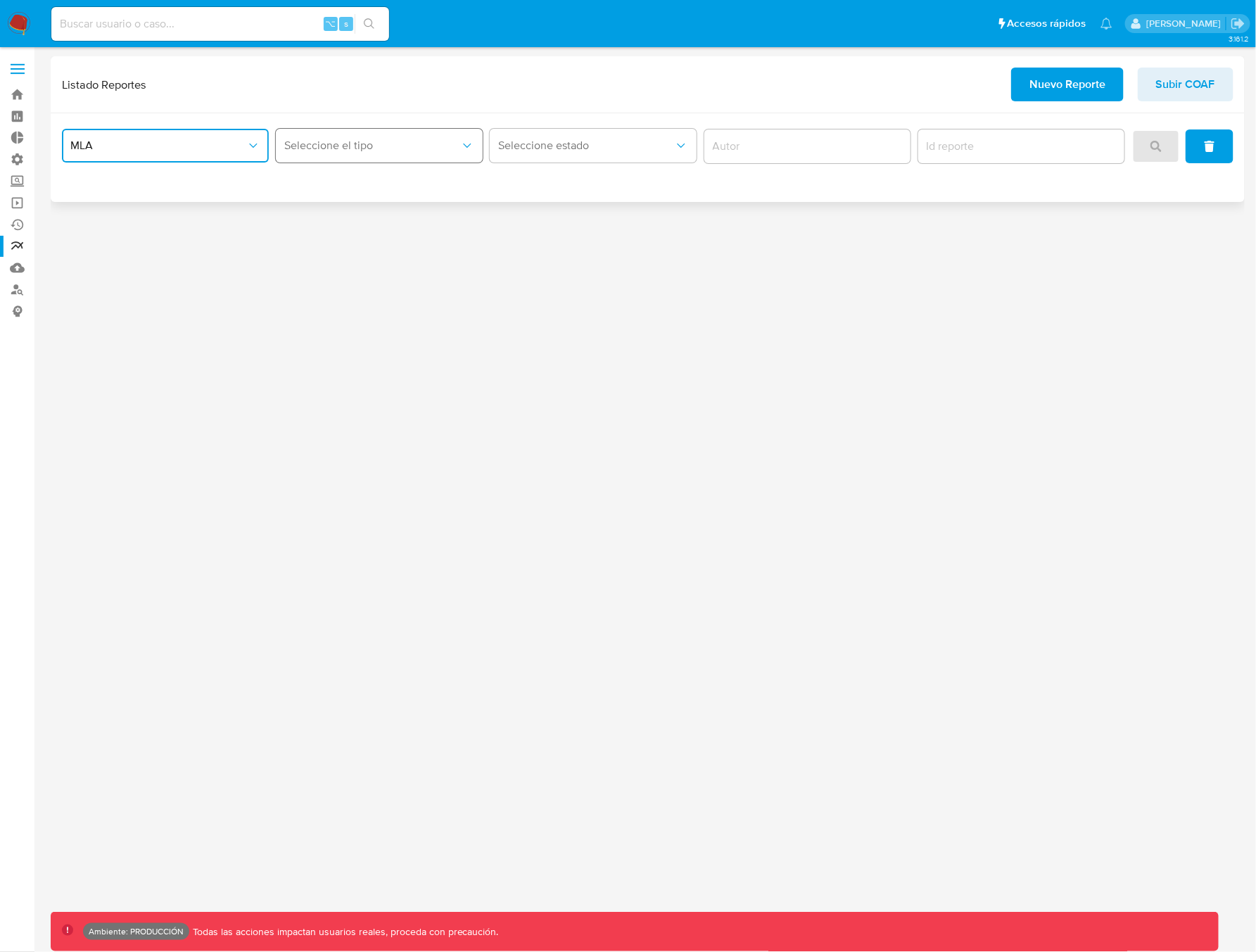
click at [325, 145] on span "Seleccione el tipo" at bounding box center [372, 145] width 176 height 14
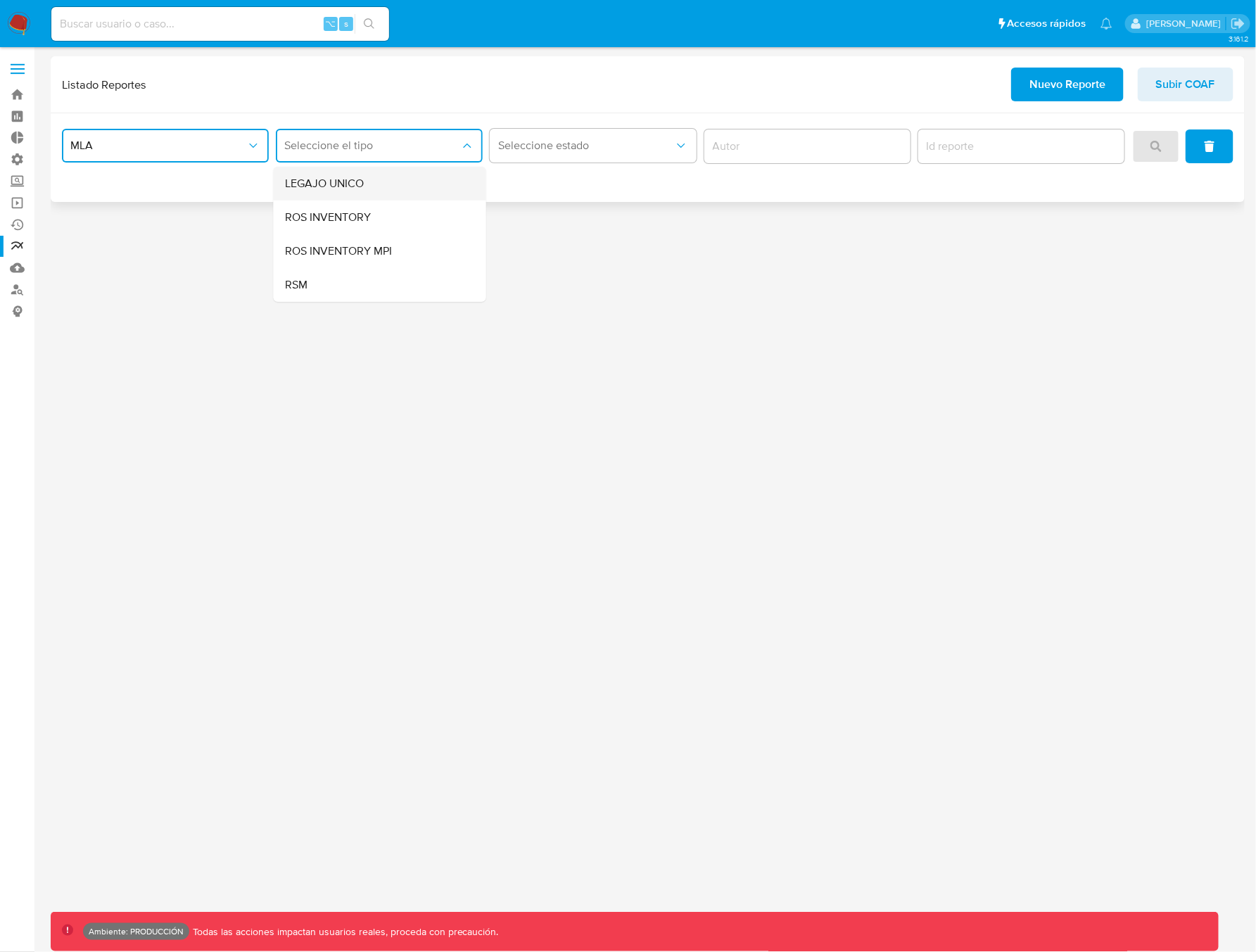
click at [339, 189] on span "LEGAJO UNICO" at bounding box center [324, 183] width 78 height 14
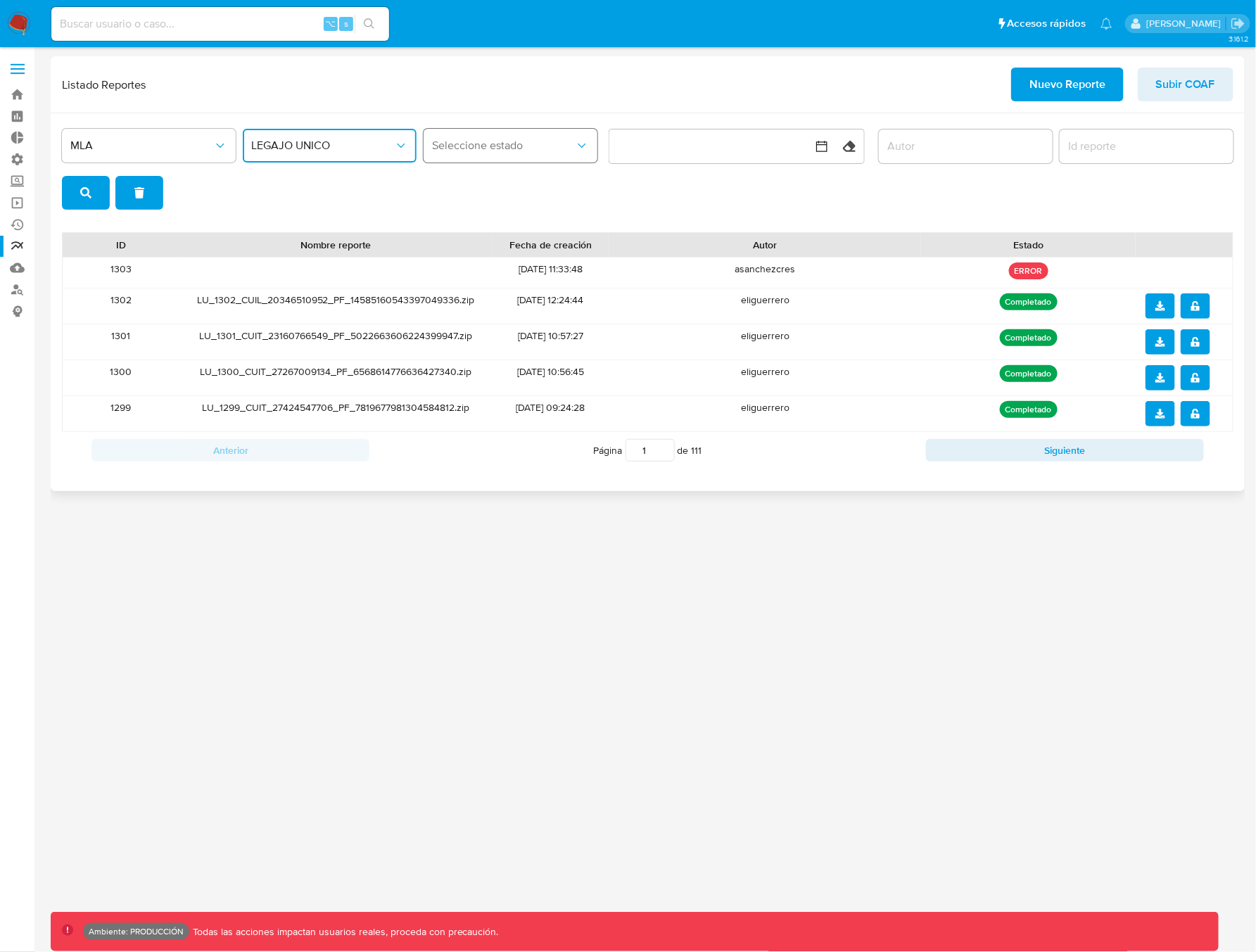
click at [543, 147] on span "Seleccione estado" at bounding box center [503, 145] width 143 height 14
click at [527, 148] on span "Seleccione estado" at bounding box center [503, 145] width 143 height 14
click at [347, 151] on span "LEGAJO UNICO" at bounding box center [322, 145] width 143 height 14
click at [477, 151] on span "Seleccione estado" at bounding box center [503, 145] width 143 height 14
click at [372, 151] on span "LEGAJO UNICO" at bounding box center [322, 145] width 143 height 14
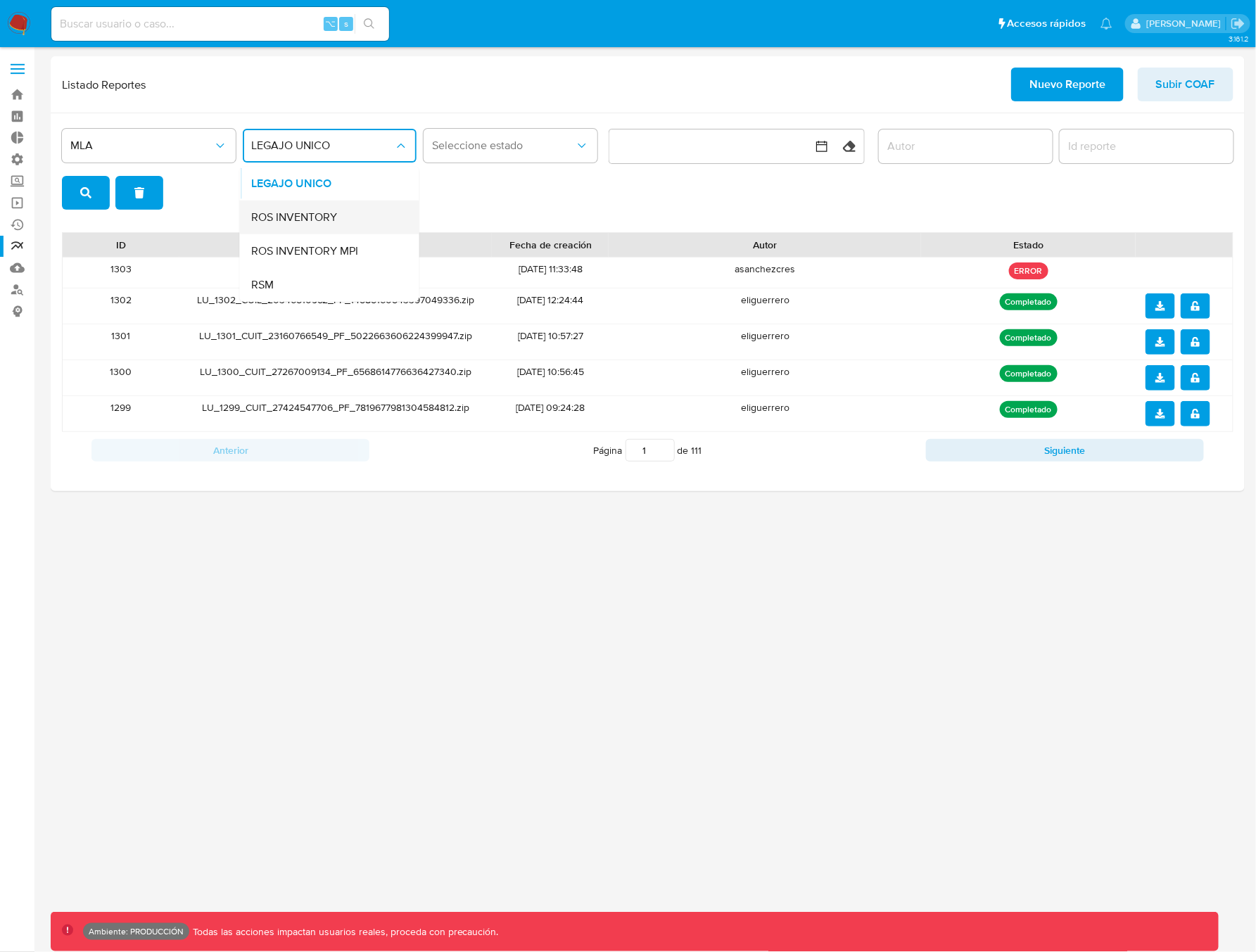
click at [327, 214] on span "ROS INVENTORY" at bounding box center [294, 217] width 86 height 14
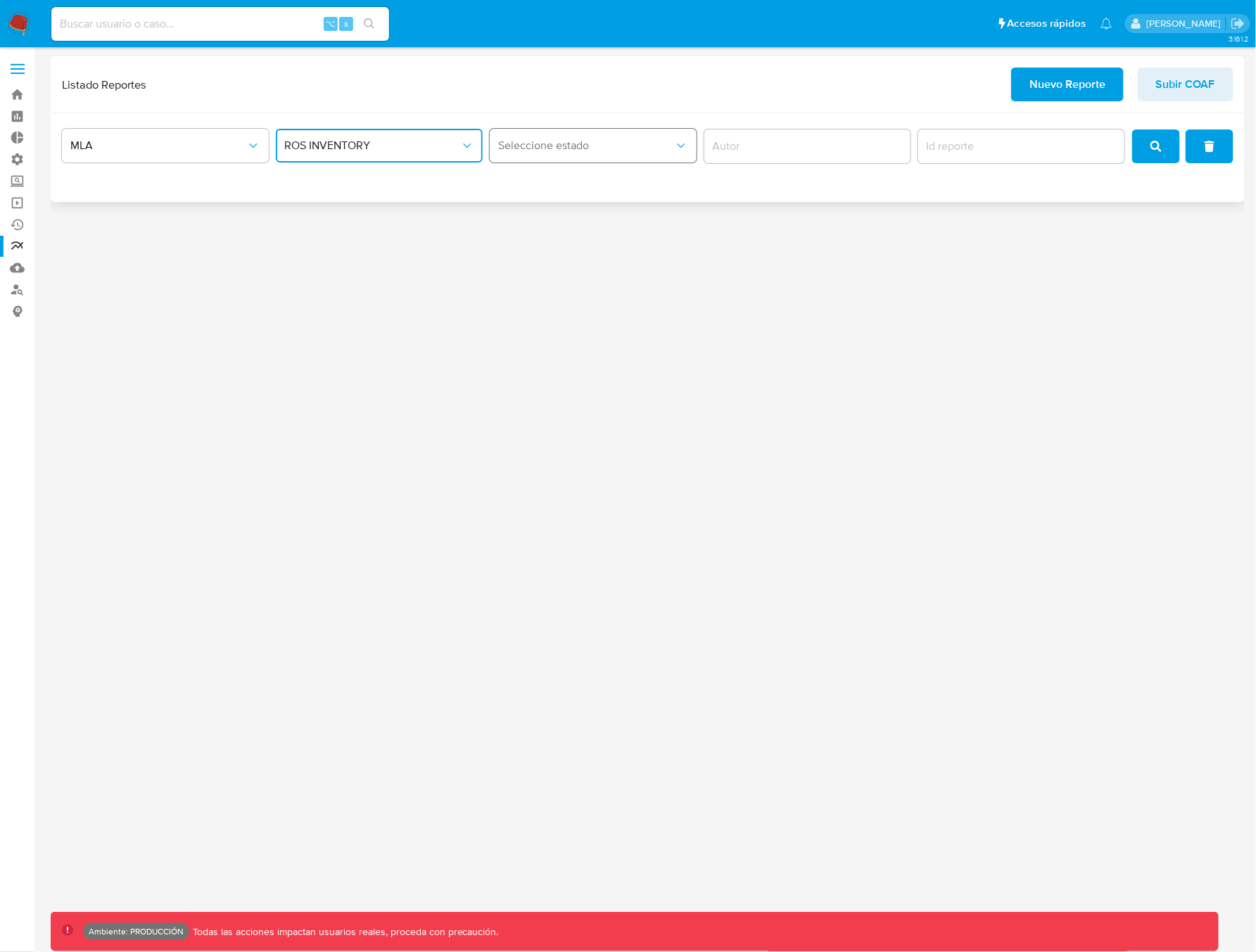
click at [554, 145] on span "Seleccione estado" at bounding box center [586, 145] width 176 height 14
click at [728, 264] on div "3.161.2 Ambiente: PRODUCCIÓN Todas las acciones impactan usuarios reales, proce…" at bounding box center [647, 499] width 1194 height 886
click at [633, 145] on span "Seleccione estado" at bounding box center [586, 145] width 176 height 14
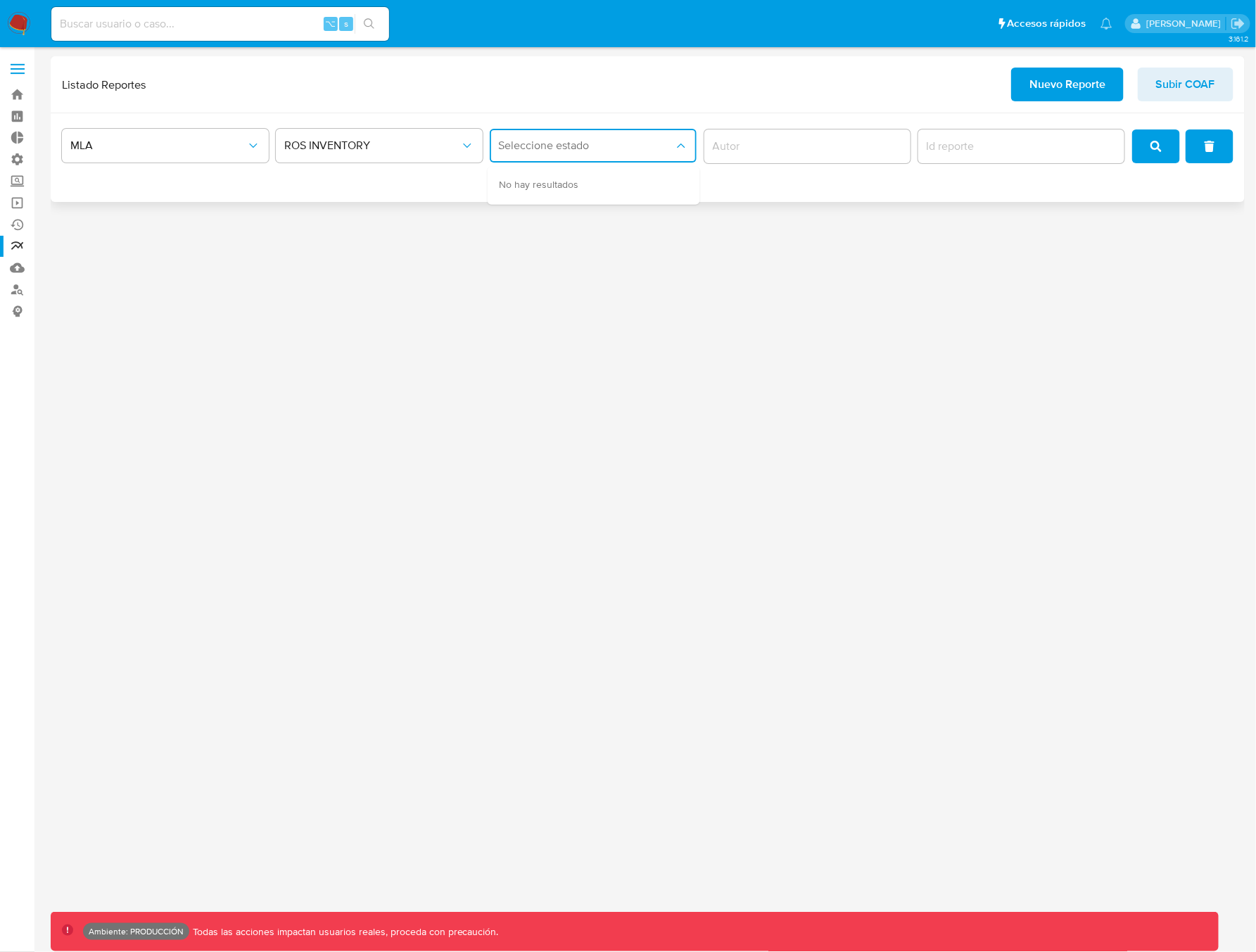
click at [633, 145] on span "Seleccione estado" at bounding box center [586, 145] width 176 height 14
click at [656, 146] on span "Seleccione estado" at bounding box center [586, 145] width 176 height 14
click at [419, 148] on span "ROS INVENTORY" at bounding box center [372, 145] width 176 height 14
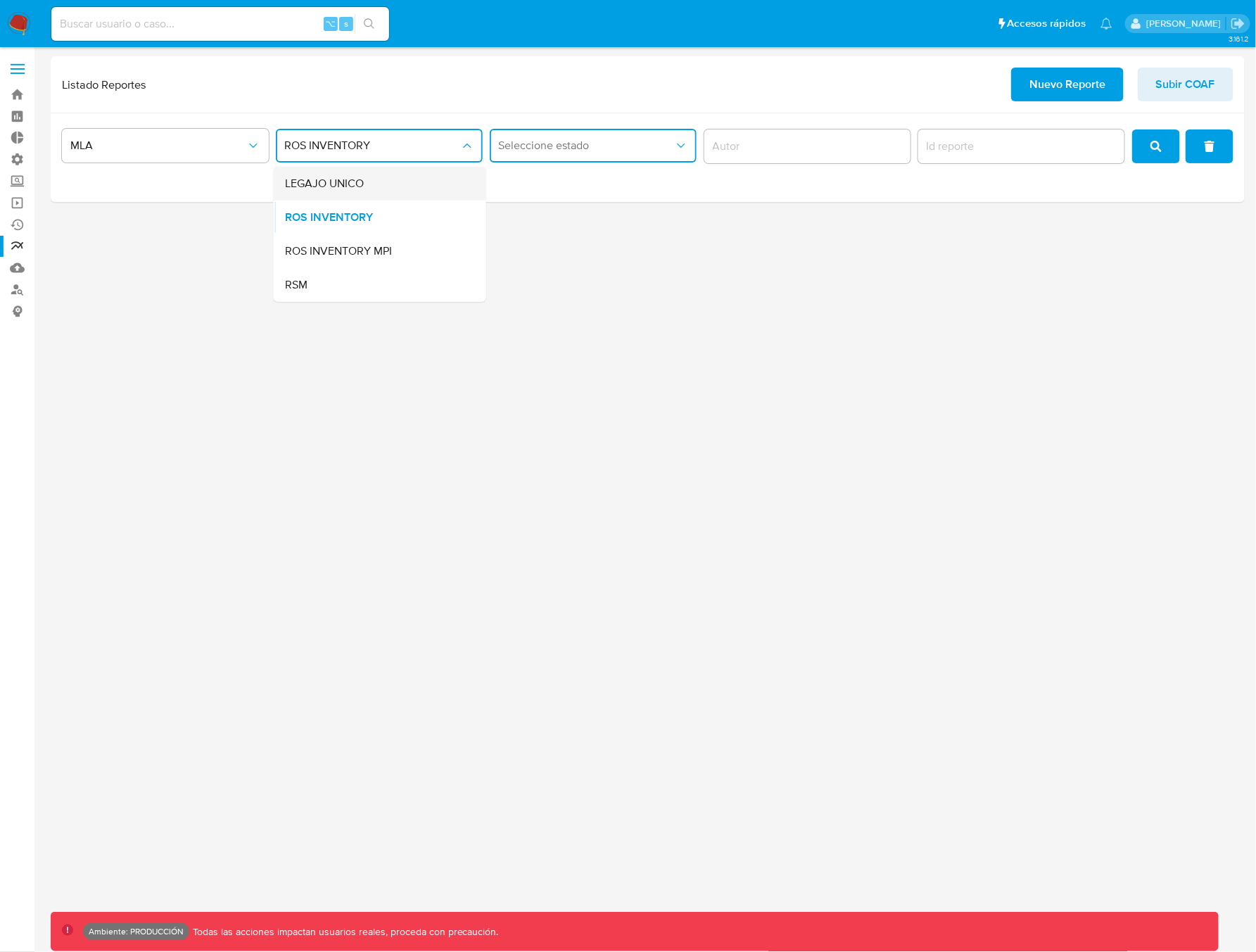
click at [360, 188] on span "LEGAJO UNICO" at bounding box center [324, 183] width 78 height 14
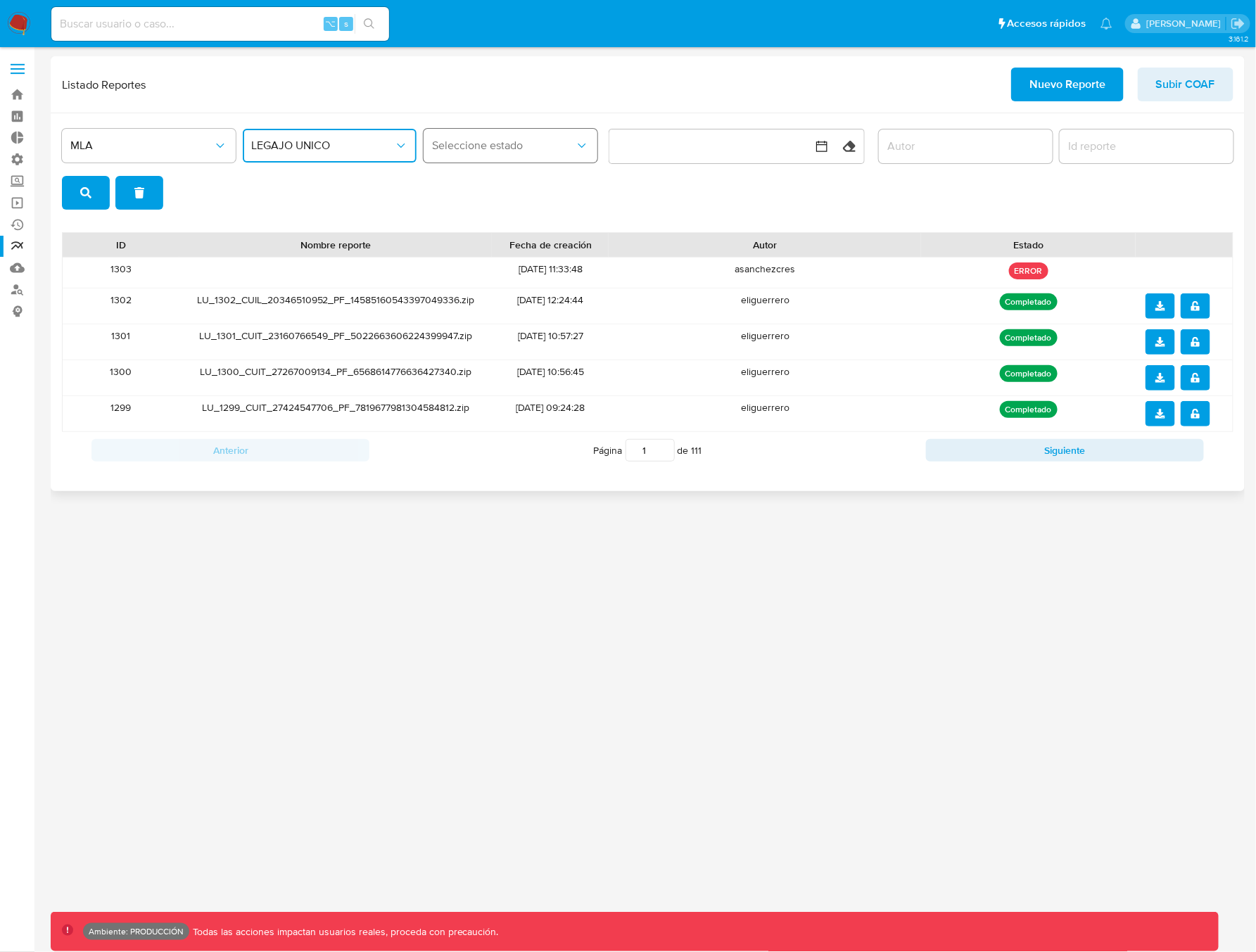
click at [524, 150] on span "Seleccione estado" at bounding box center [503, 145] width 143 height 14
click at [365, 145] on span "LEGAJO UNICO" at bounding box center [322, 145] width 143 height 14
click at [325, 254] on span "ROS INVENTORY MPI" at bounding box center [304, 251] width 107 height 14
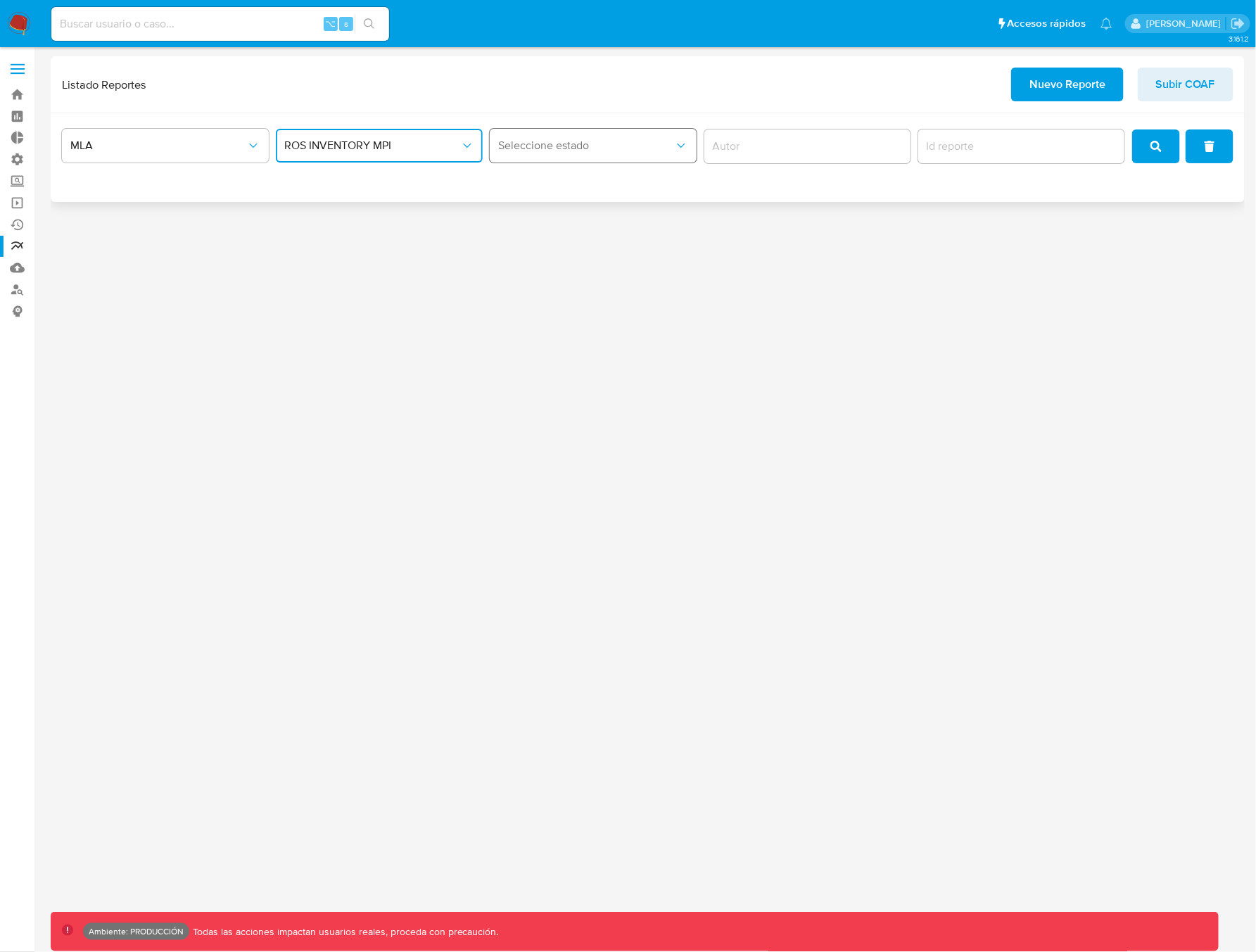
click at [571, 147] on span "Seleccione estado" at bounding box center [586, 145] width 176 height 14
click at [574, 147] on span "Seleccione estado" at bounding box center [586, 145] width 176 height 14
click at [402, 139] on span "ROS INVENTORY MPI" at bounding box center [372, 145] width 176 height 14
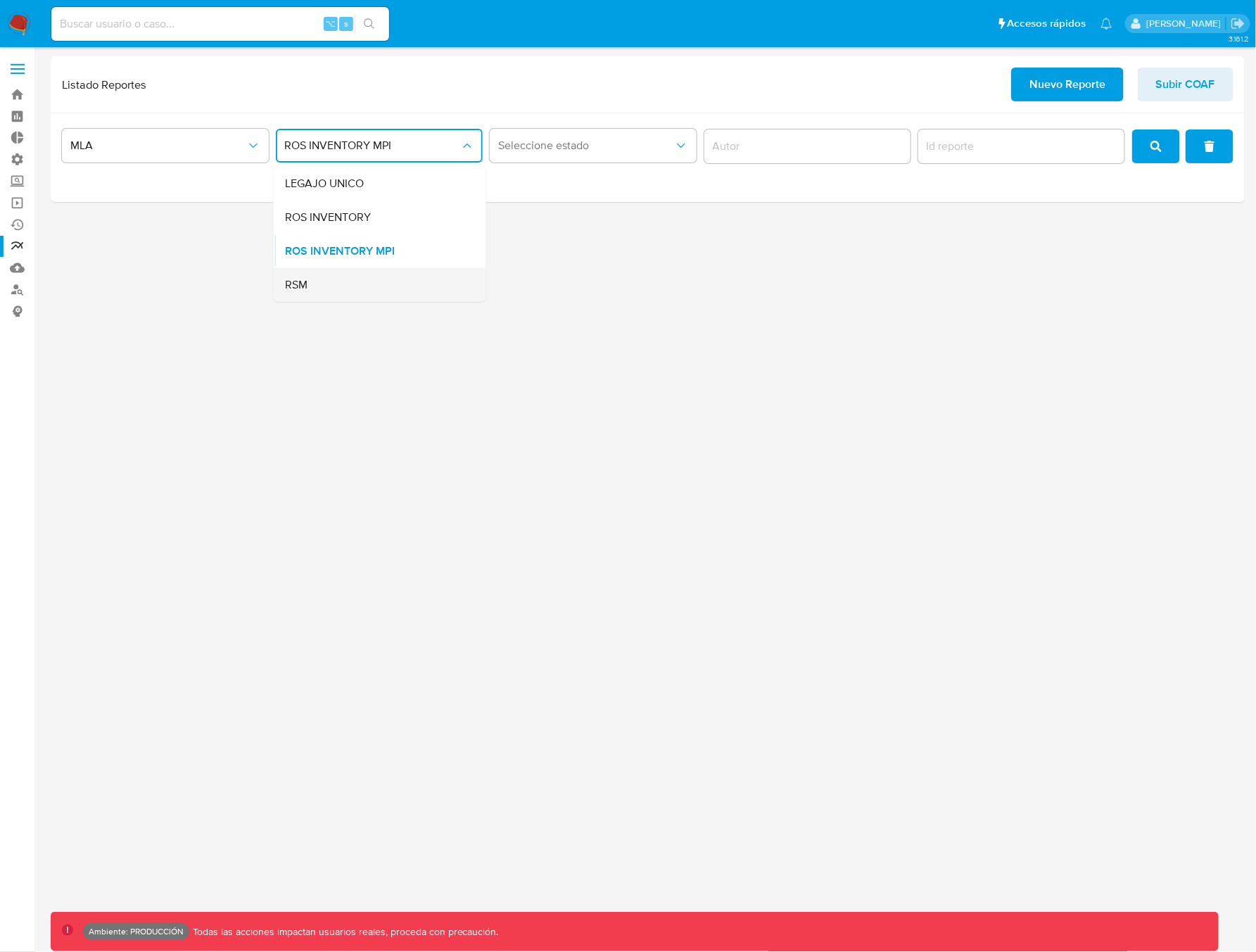
click at [311, 289] on div "RSM" at bounding box center [376, 284] width 182 height 33
click at [583, 141] on span "Seleccione estado" at bounding box center [586, 145] width 176 height 14
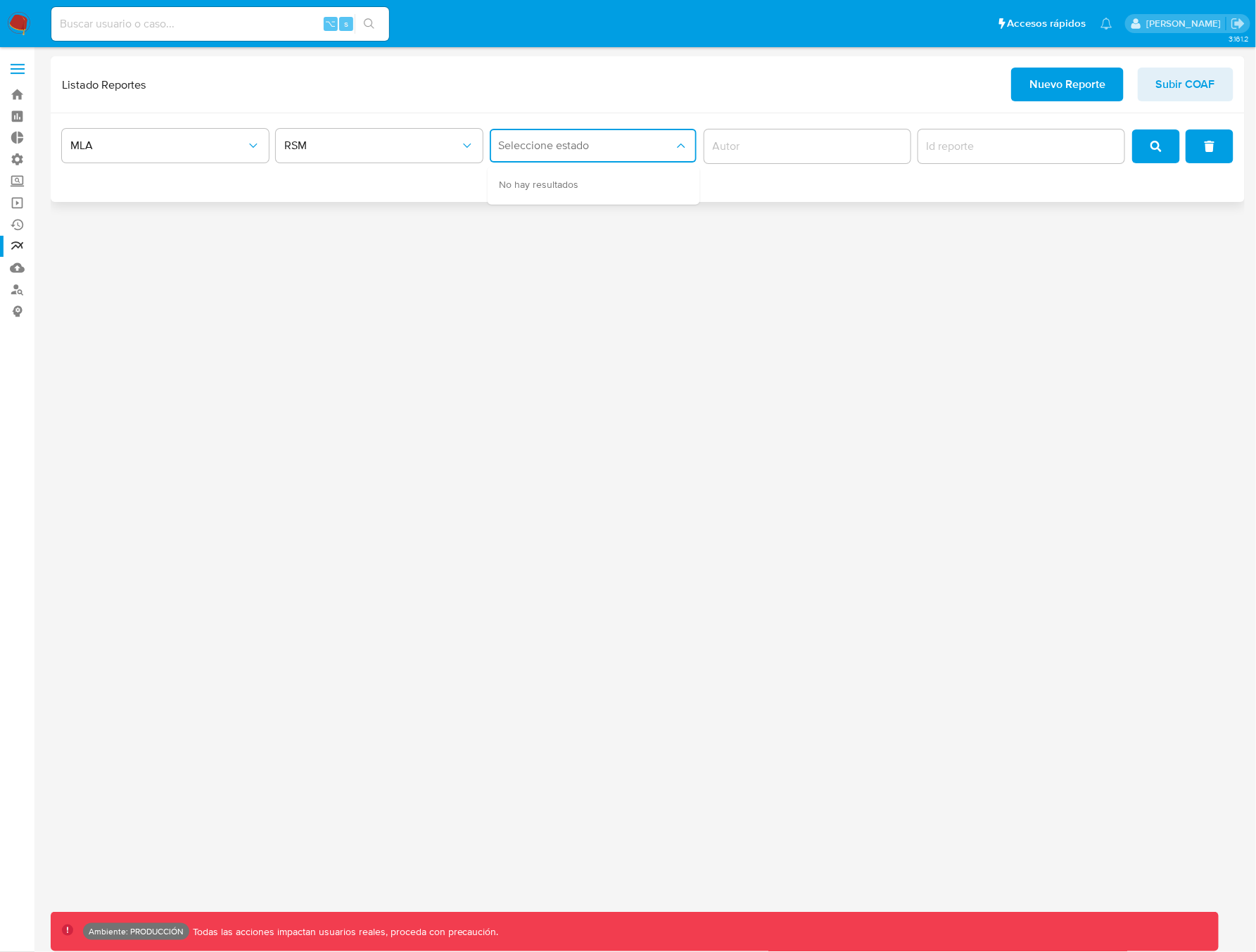
click at [532, 148] on span "Seleccione estado" at bounding box center [586, 145] width 176 height 14
click at [548, 150] on span "Seleccione estado" at bounding box center [586, 145] width 176 height 14
click at [417, 147] on span "RSM" at bounding box center [372, 145] width 176 height 14
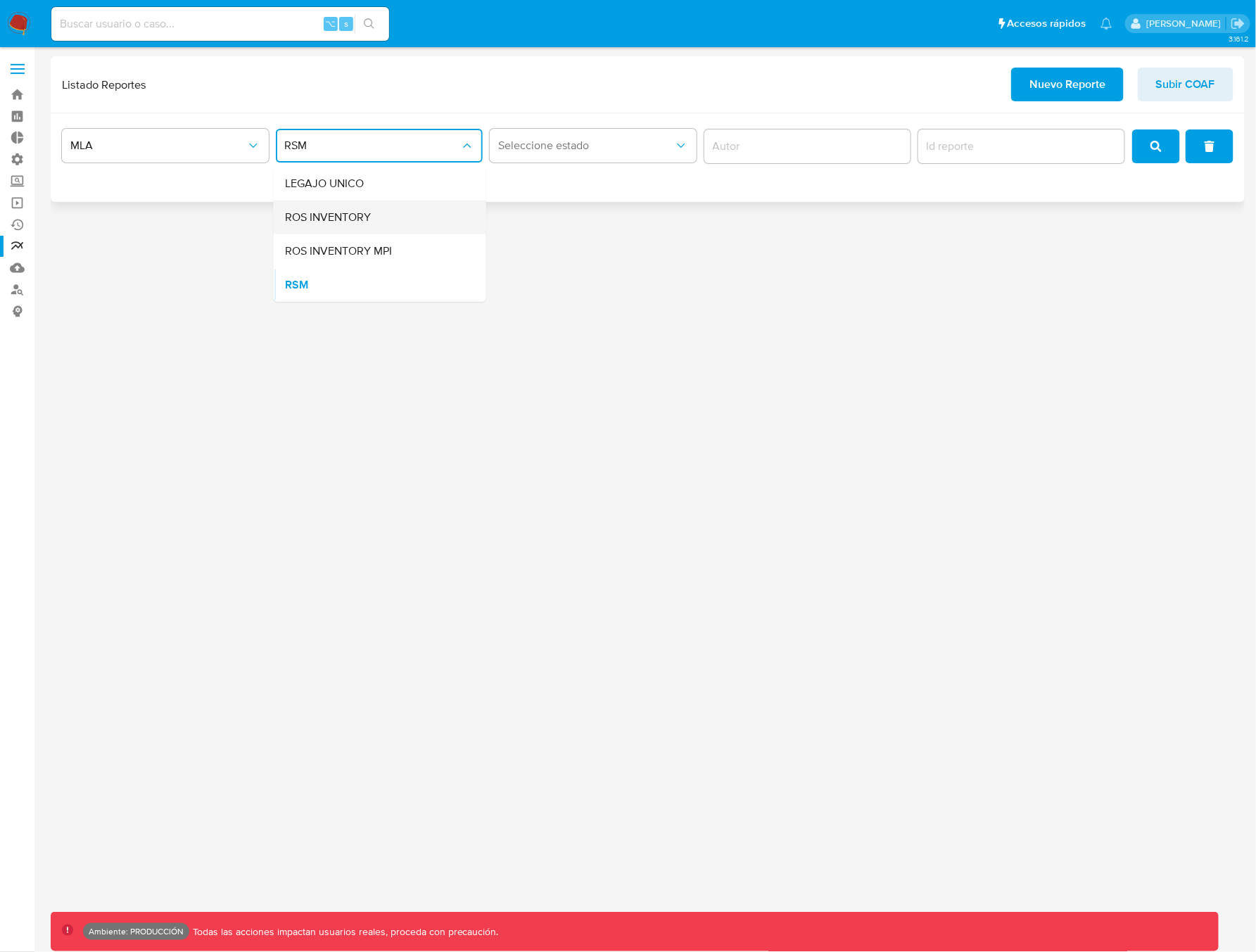
click at [365, 214] on span "ROS INVENTORY" at bounding box center [328, 217] width 86 height 14
click at [559, 156] on button "Seleccione estado" at bounding box center [593, 145] width 207 height 33
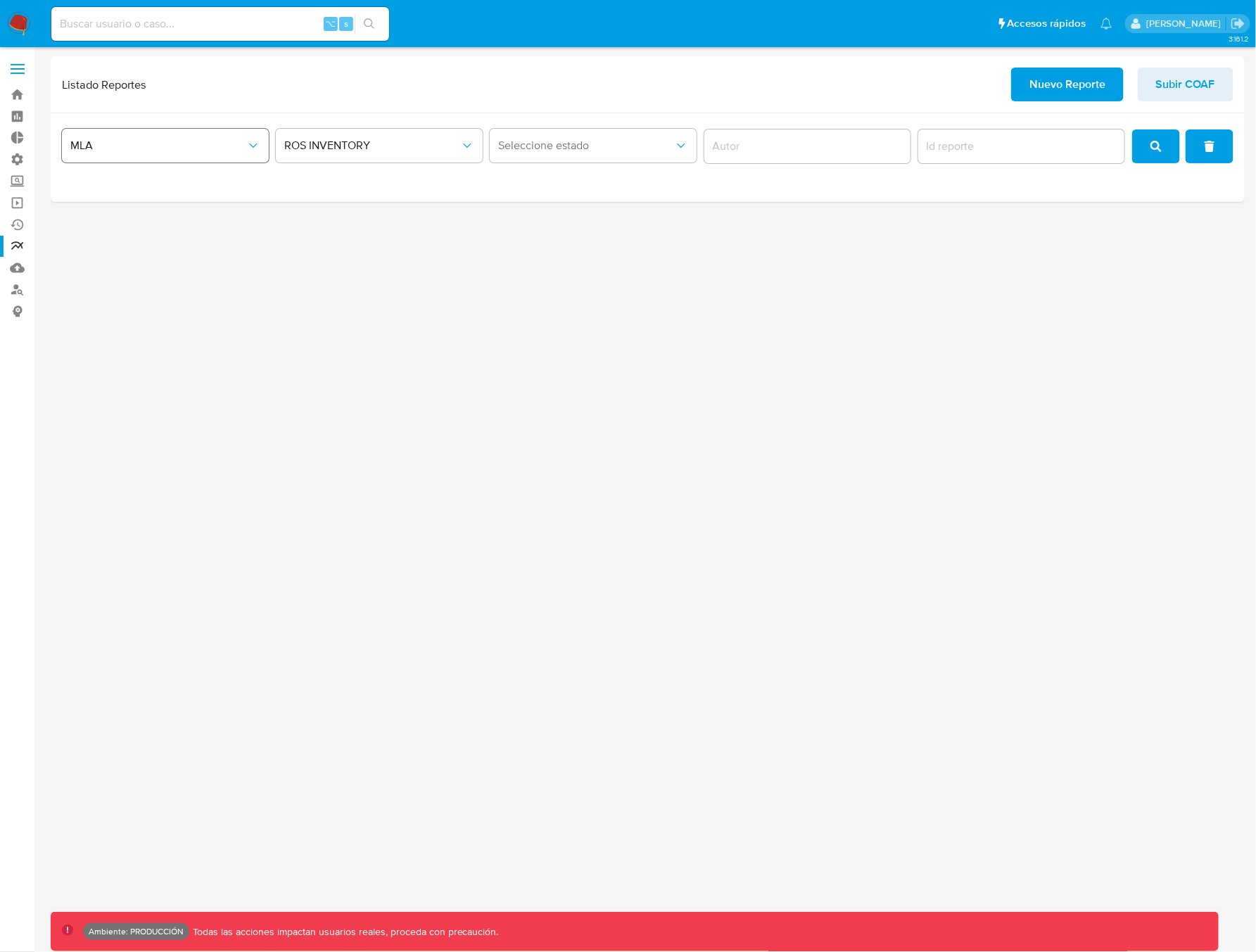
click at [115, 152] on span "MLA" at bounding box center [158, 145] width 176 height 14
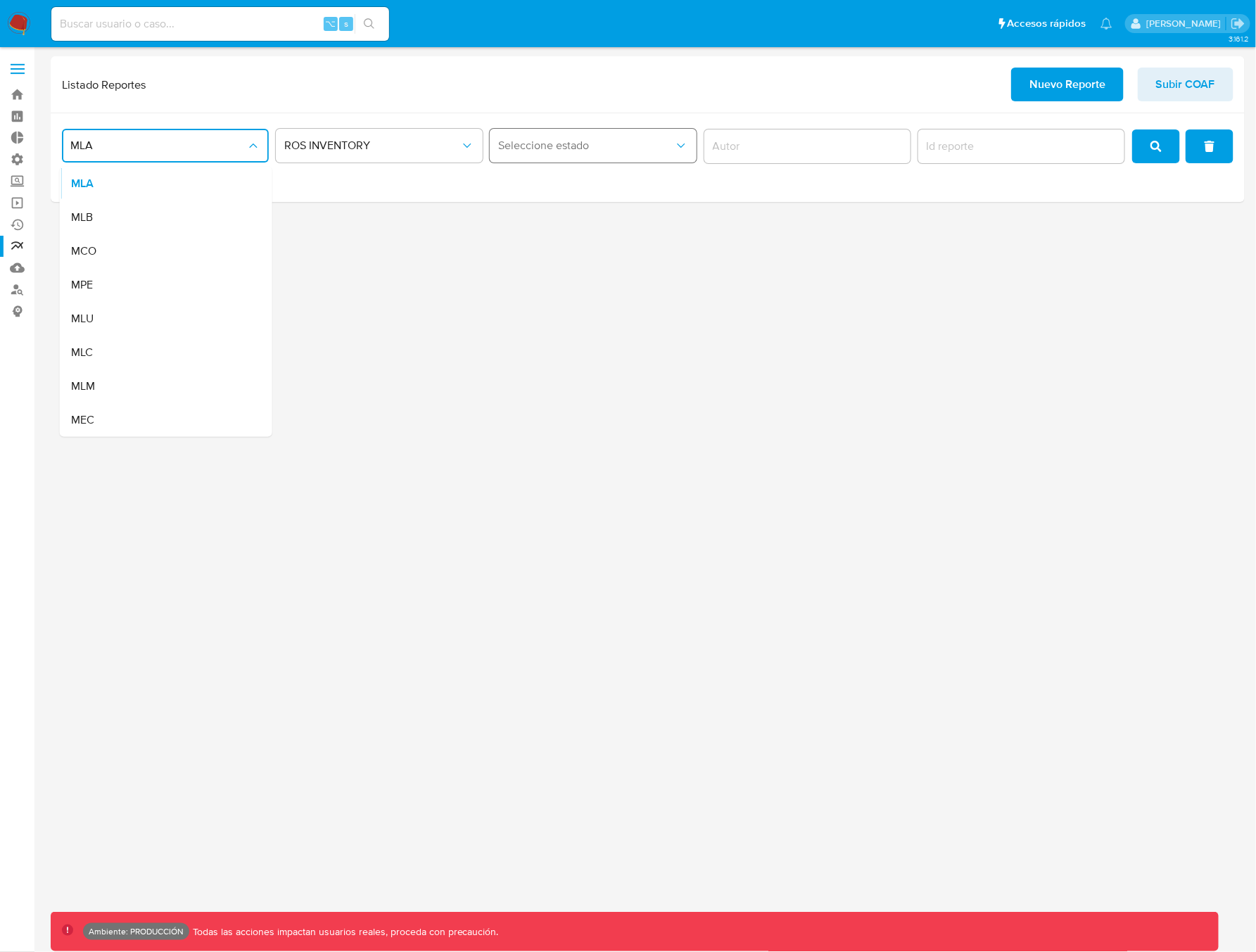
click at [504, 157] on button "Seleccione estado" at bounding box center [593, 145] width 207 height 33
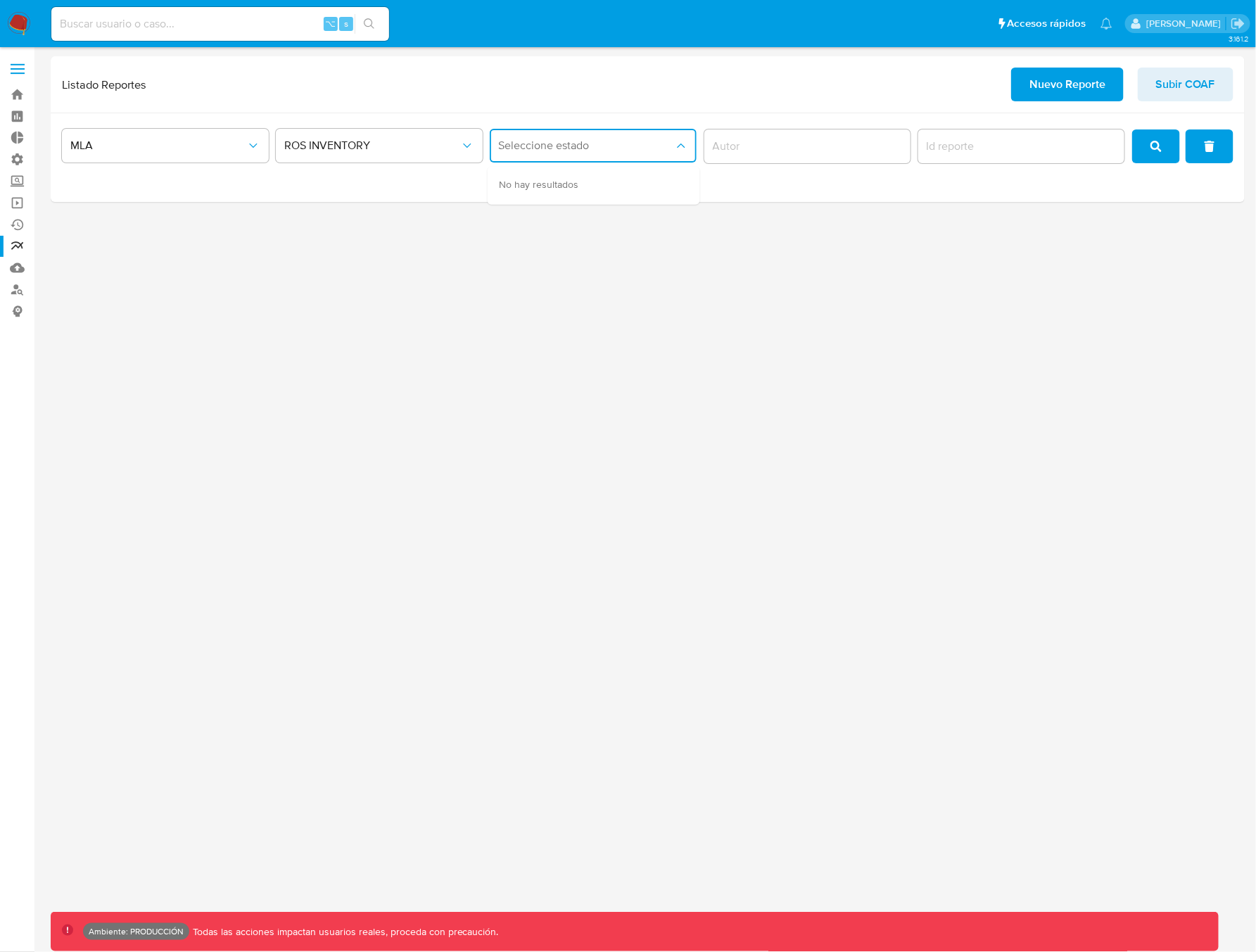
click at [555, 151] on span "Seleccione estado" at bounding box center [586, 145] width 176 height 14
click at [555, 151] on span "Seleccione estado" at bounding box center [586, 145] width 176 height 14
click at [750, 143] on input "author" at bounding box center [808, 147] width 207 height 19
click at [611, 153] on button "Seleccione estado" at bounding box center [593, 145] width 207 height 33
click at [1160, 149] on icon "search" at bounding box center [1156, 146] width 11 height 11
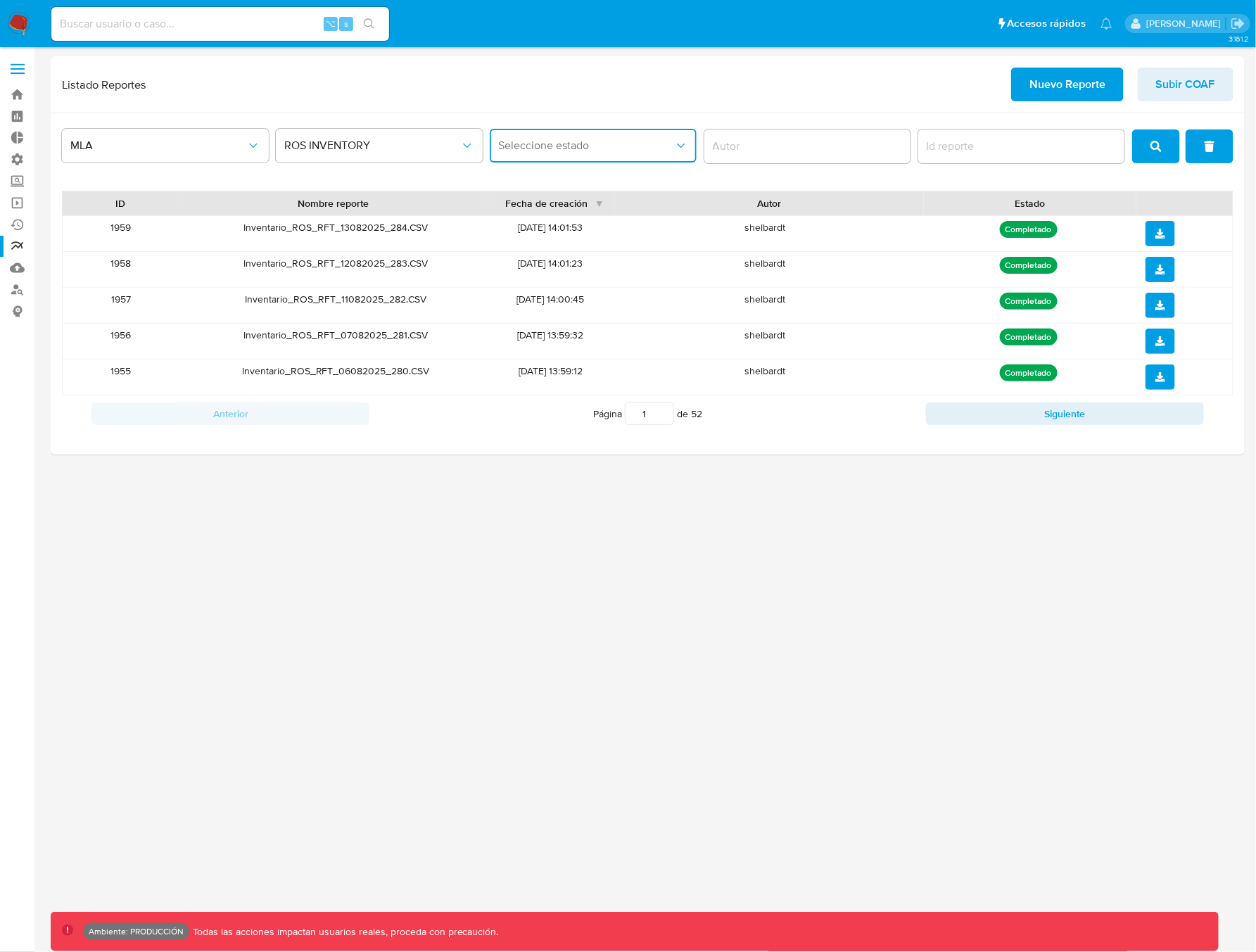
click at [577, 151] on span "Seleccione estado" at bounding box center [586, 145] width 176 height 14
click at [717, 86] on div "Listado Reportes Nuevo Reporte Subir COAF" at bounding box center [648, 84] width 1171 height 33
click at [445, 138] on span "ROS INVENTORY" at bounding box center [372, 145] width 176 height 14
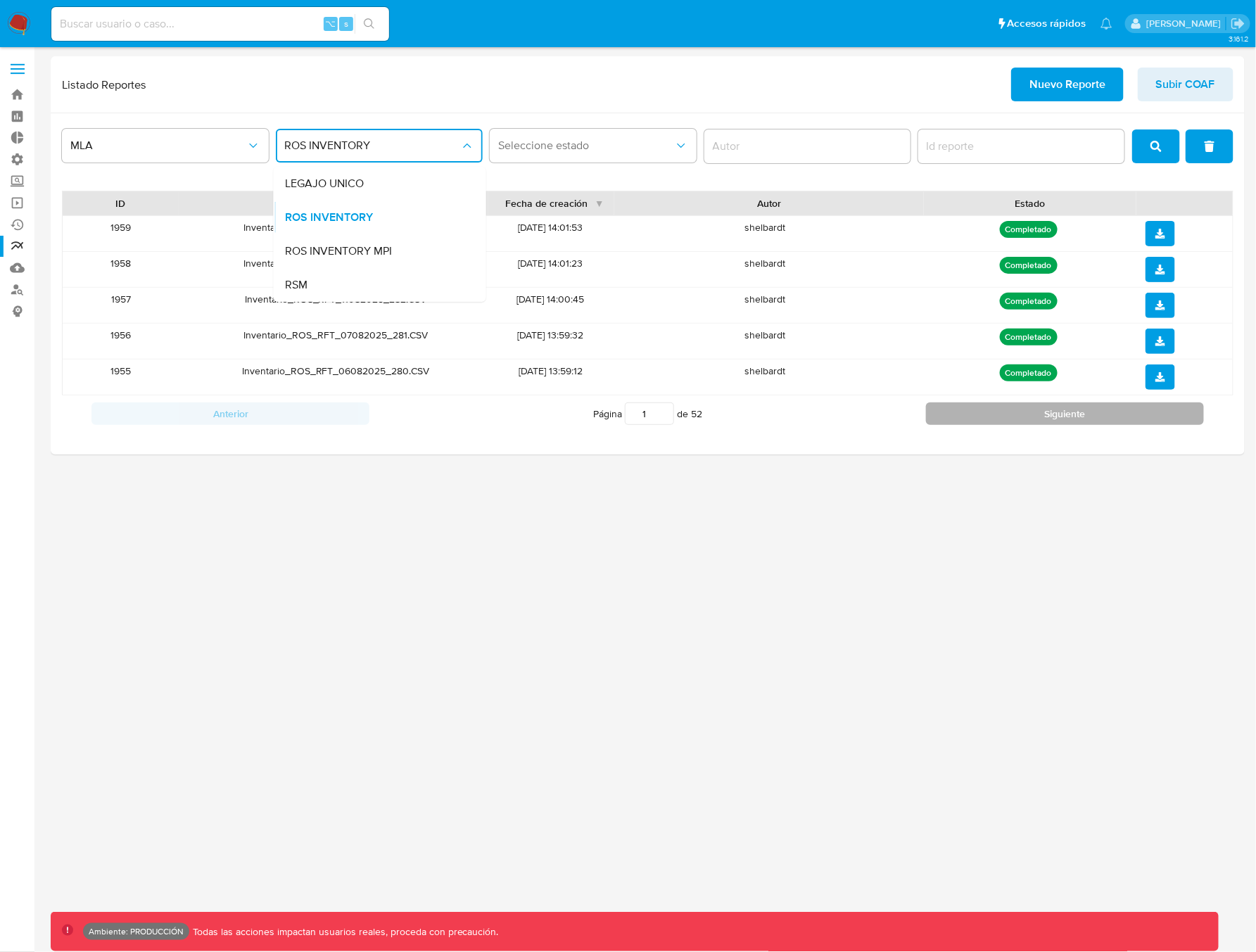
click at [1012, 408] on button "Siguiente" at bounding box center [1065, 413] width 278 height 23
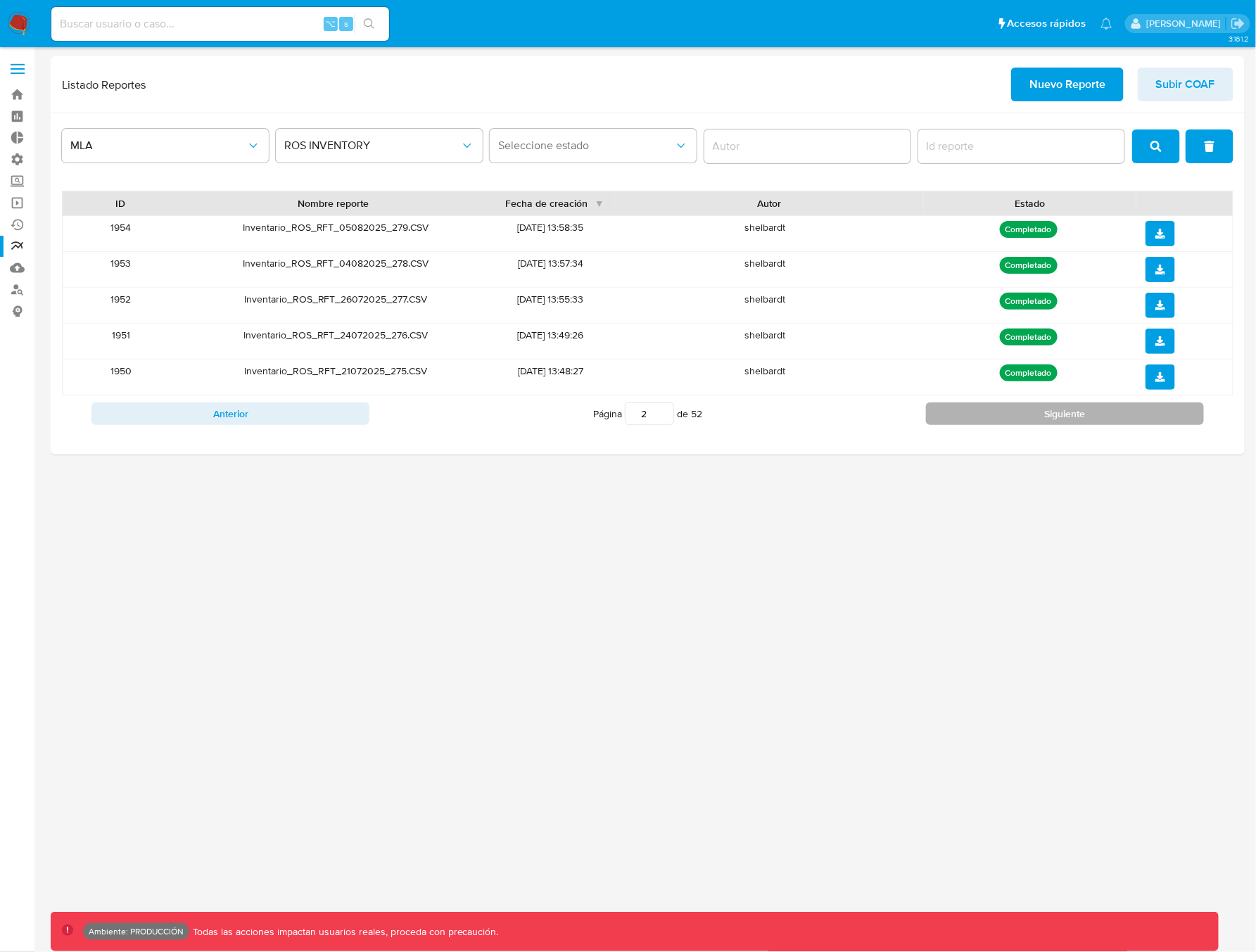
click at [1004, 421] on button "Siguiente" at bounding box center [1065, 413] width 278 height 23
click at [999, 420] on button "Siguiente" at bounding box center [1065, 413] width 278 height 23
click at [1000, 420] on button "Siguiente" at bounding box center [1065, 413] width 278 height 23
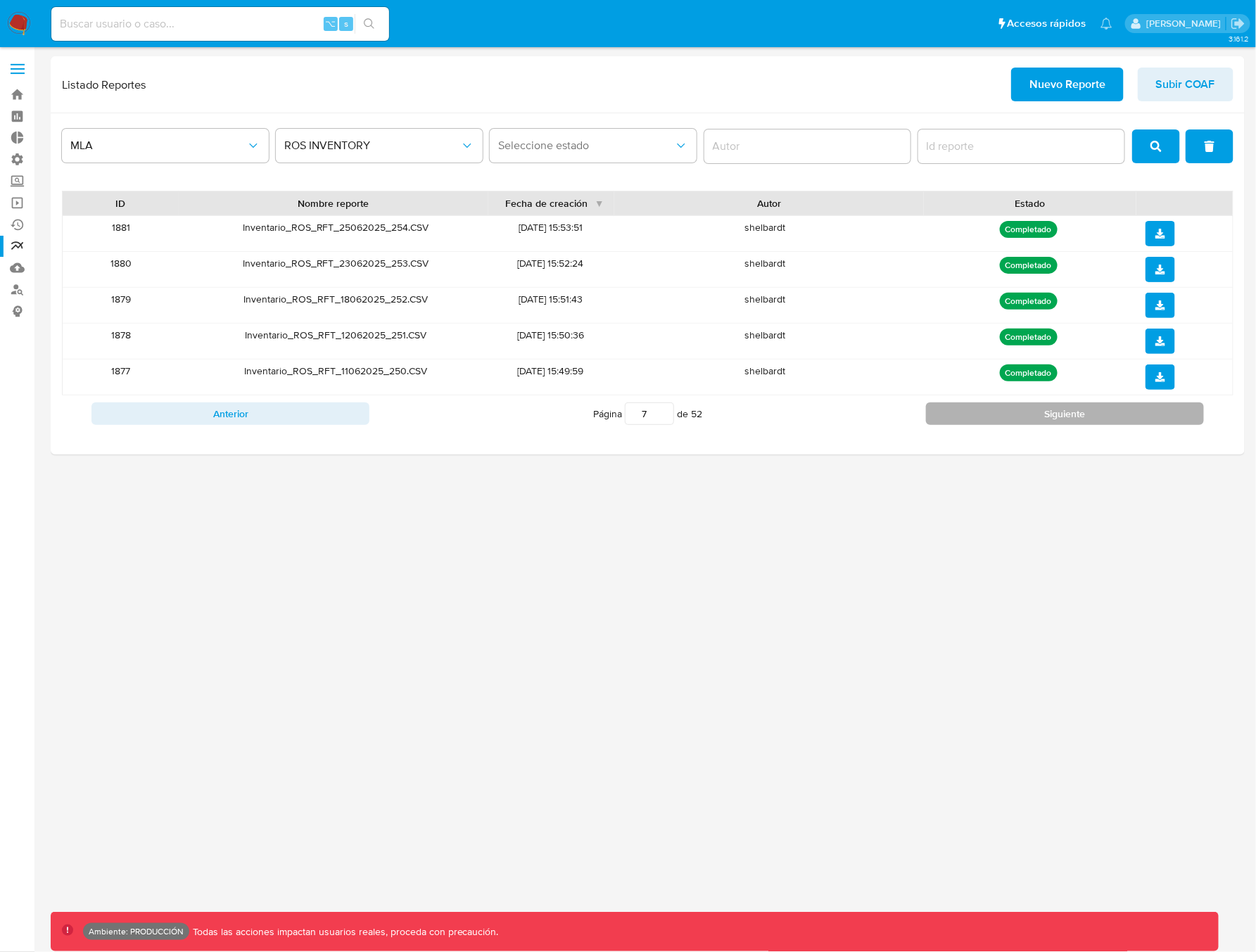
click at [1000, 420] on button "Siguiente" at bounding box center [1065, 413] width 278 height 23
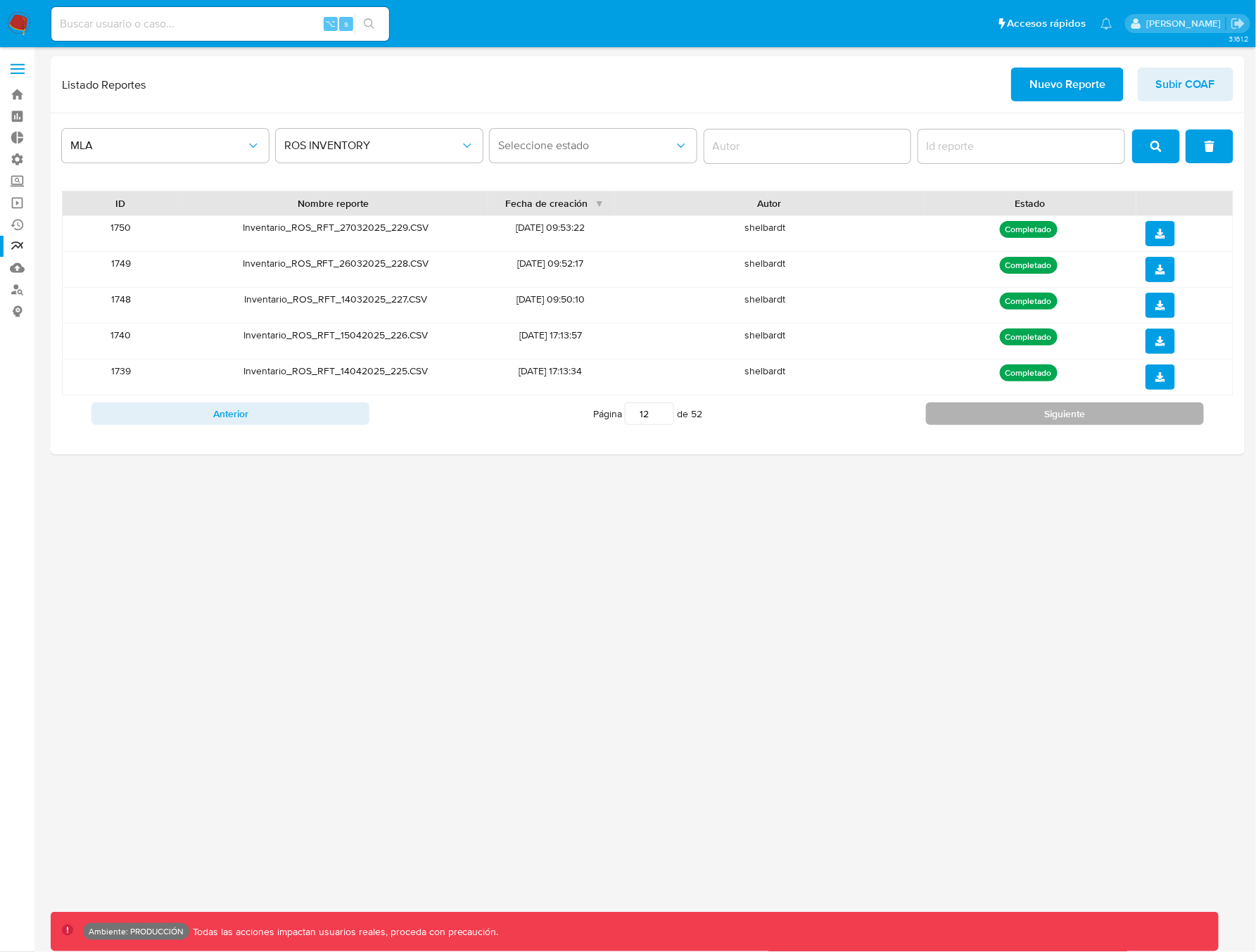
click at [1000, 420] on button "Siguiente" at bounding box center [1065, 413] width 278 height 23
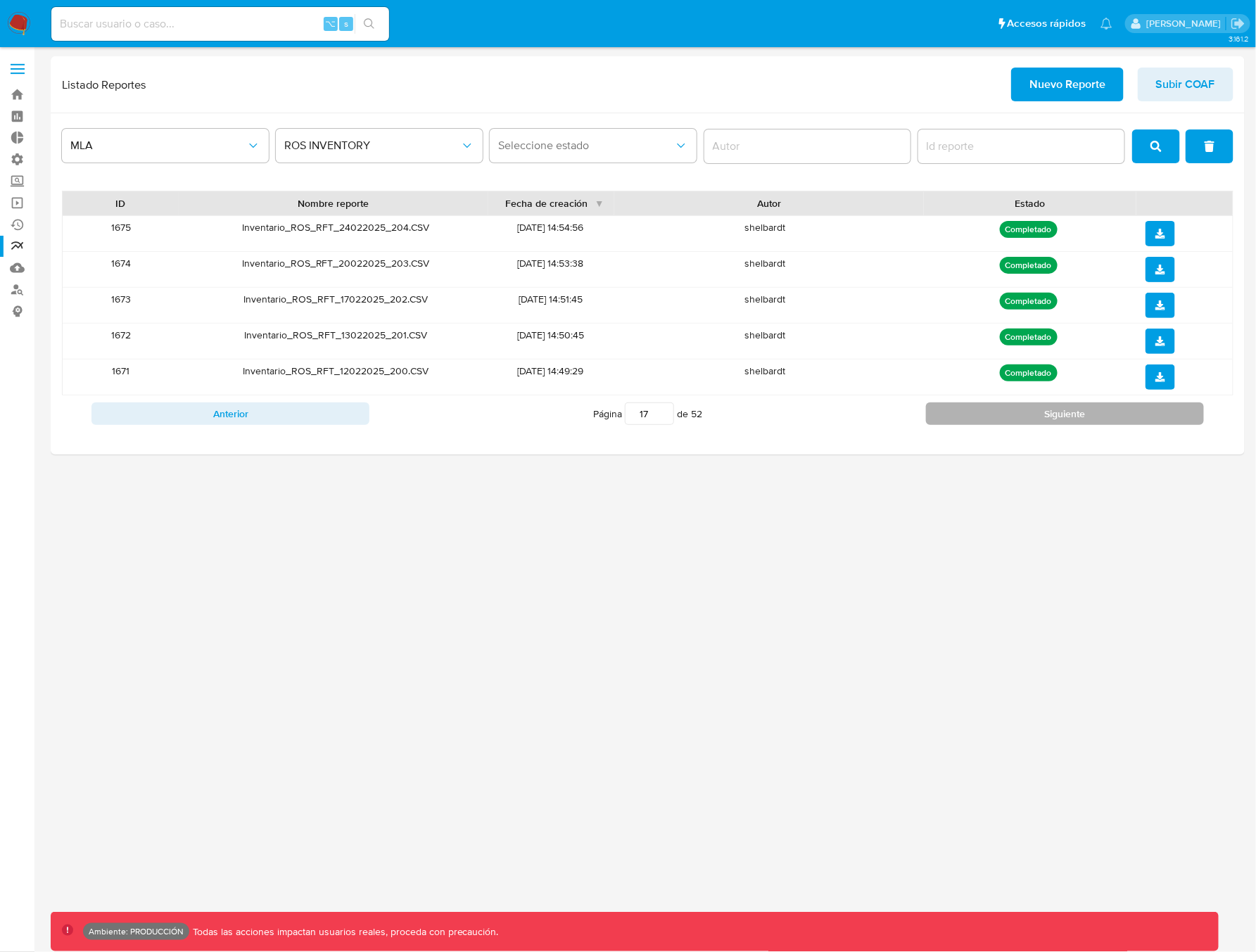
click at [1000, 420] on button "Siguiente" at bounding box center [1065, 413] width 278 height 23
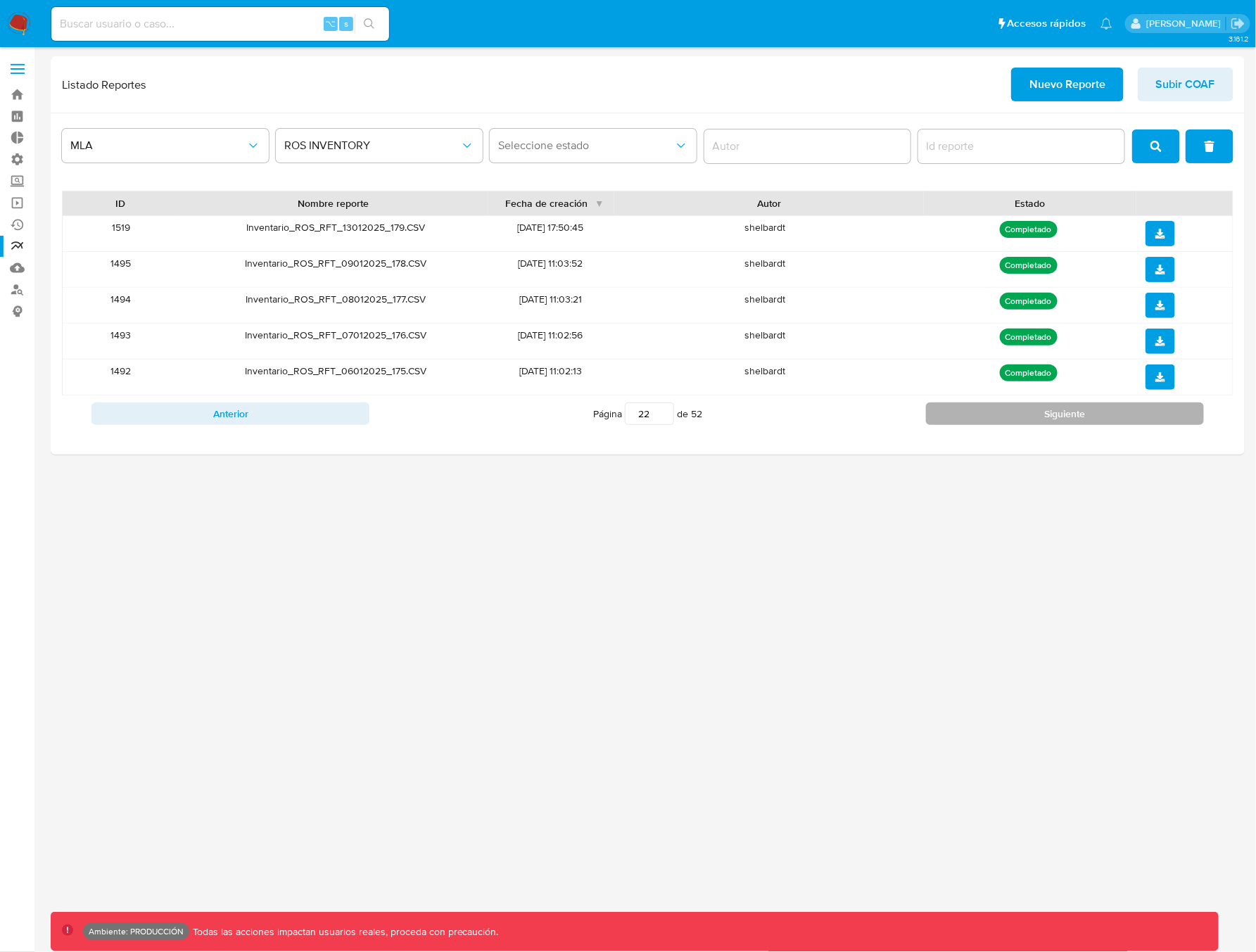
click at [1000, 420] on button "Siguiente" at bounding box center [1065, 413] width 278 height 23
click at [1000, 421] on button "Siguiente" at bounding box center [1065, 413] width 278 height 23
type input "26"
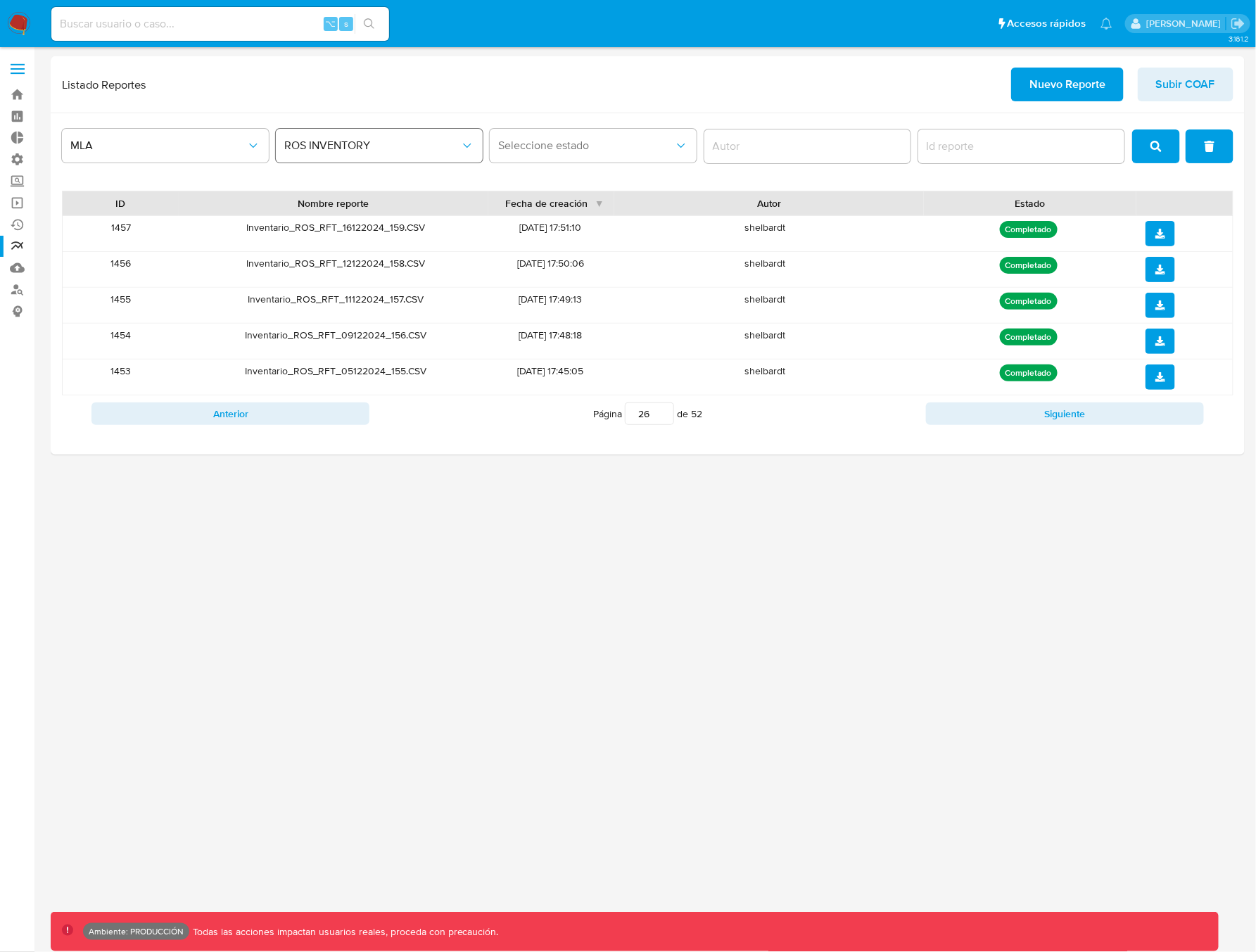
click at [358, 148] on span "ROS INVENTORY" at bounding box center [372, 145] width 176 height 14
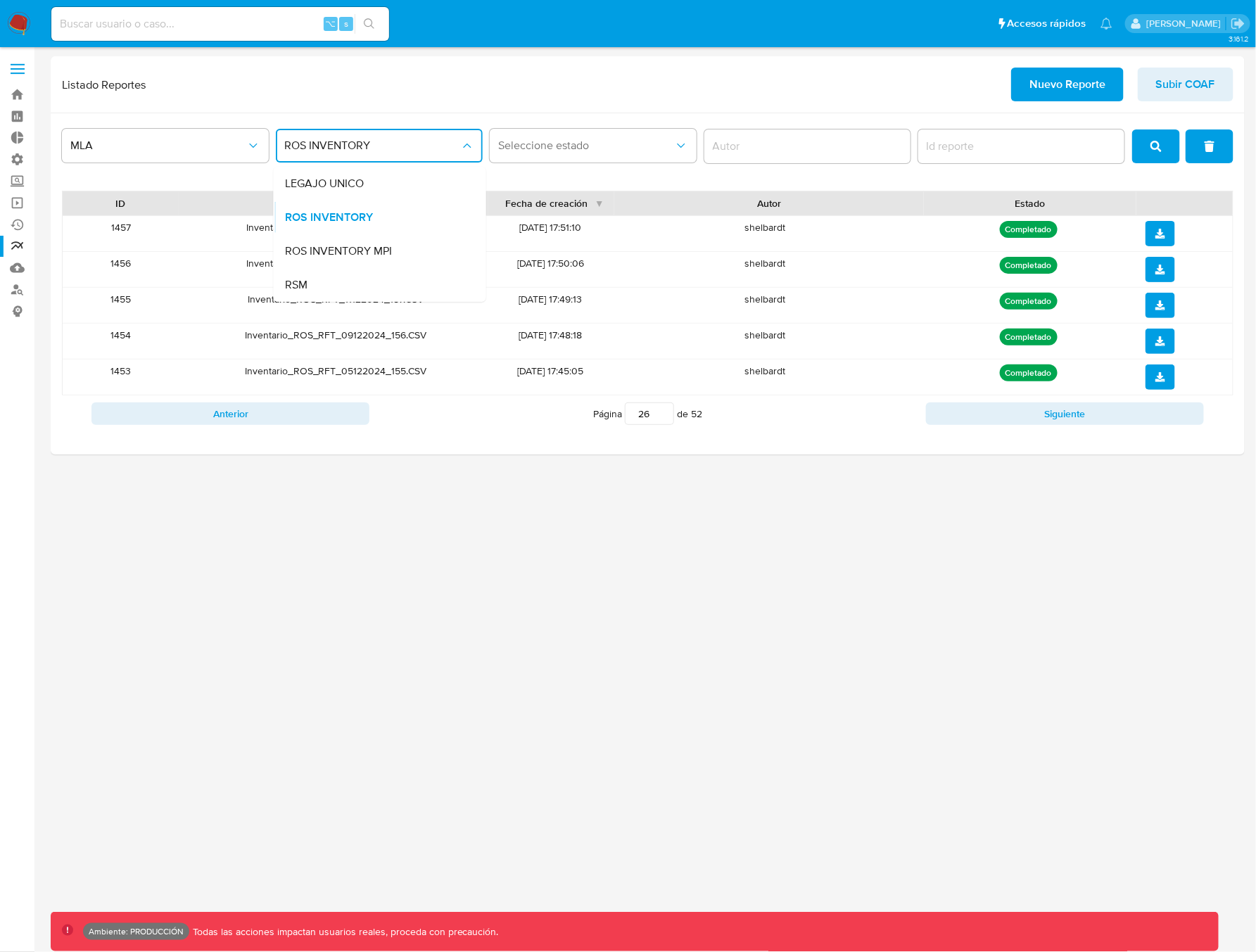
click at [340, 181] on span "LEGAJO UNICO" at bounding box center [324, 183] width 78 height 14
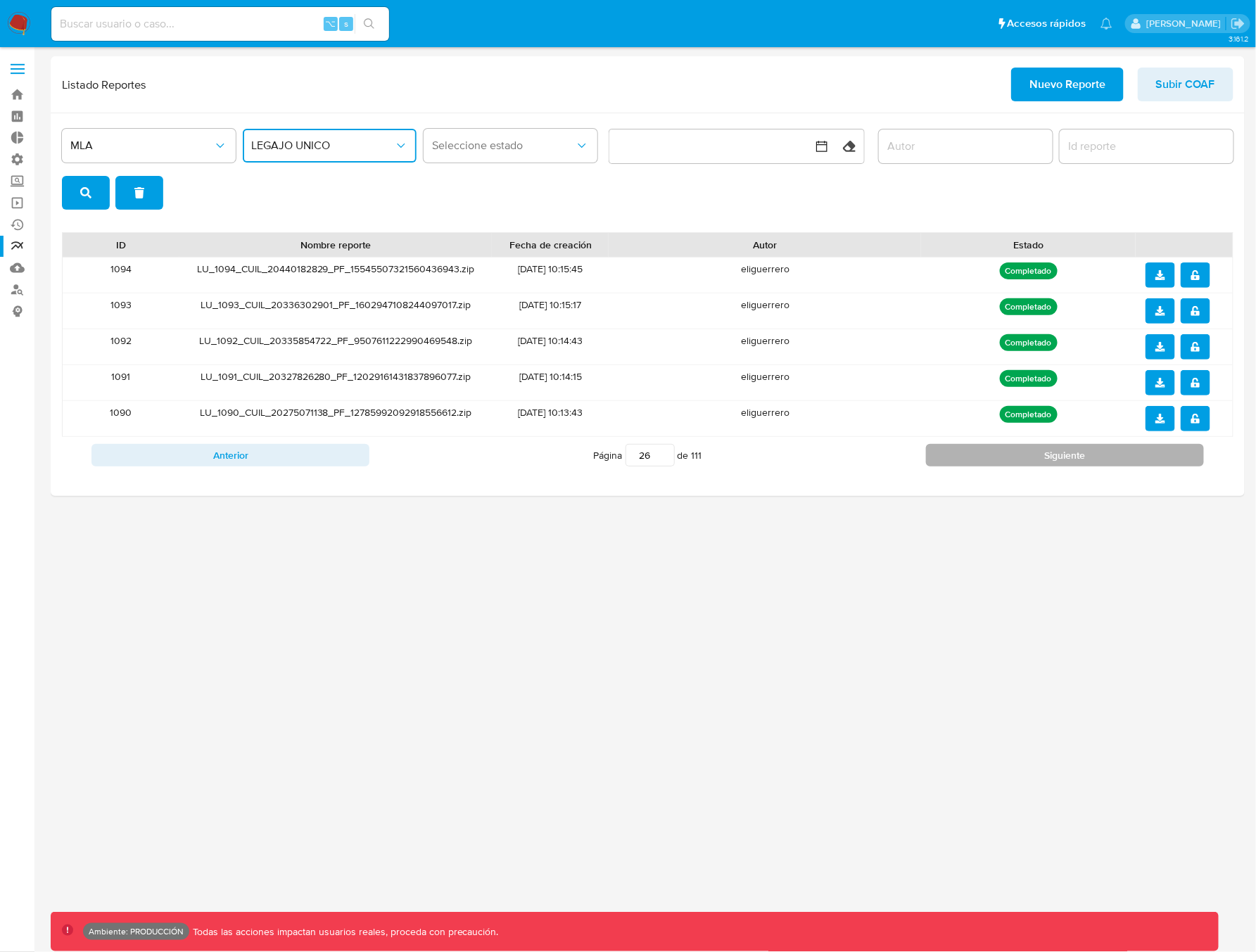
click at [1021, 457] on button "Siguiente" at bounding box center [1065, 455] width 278 height 23
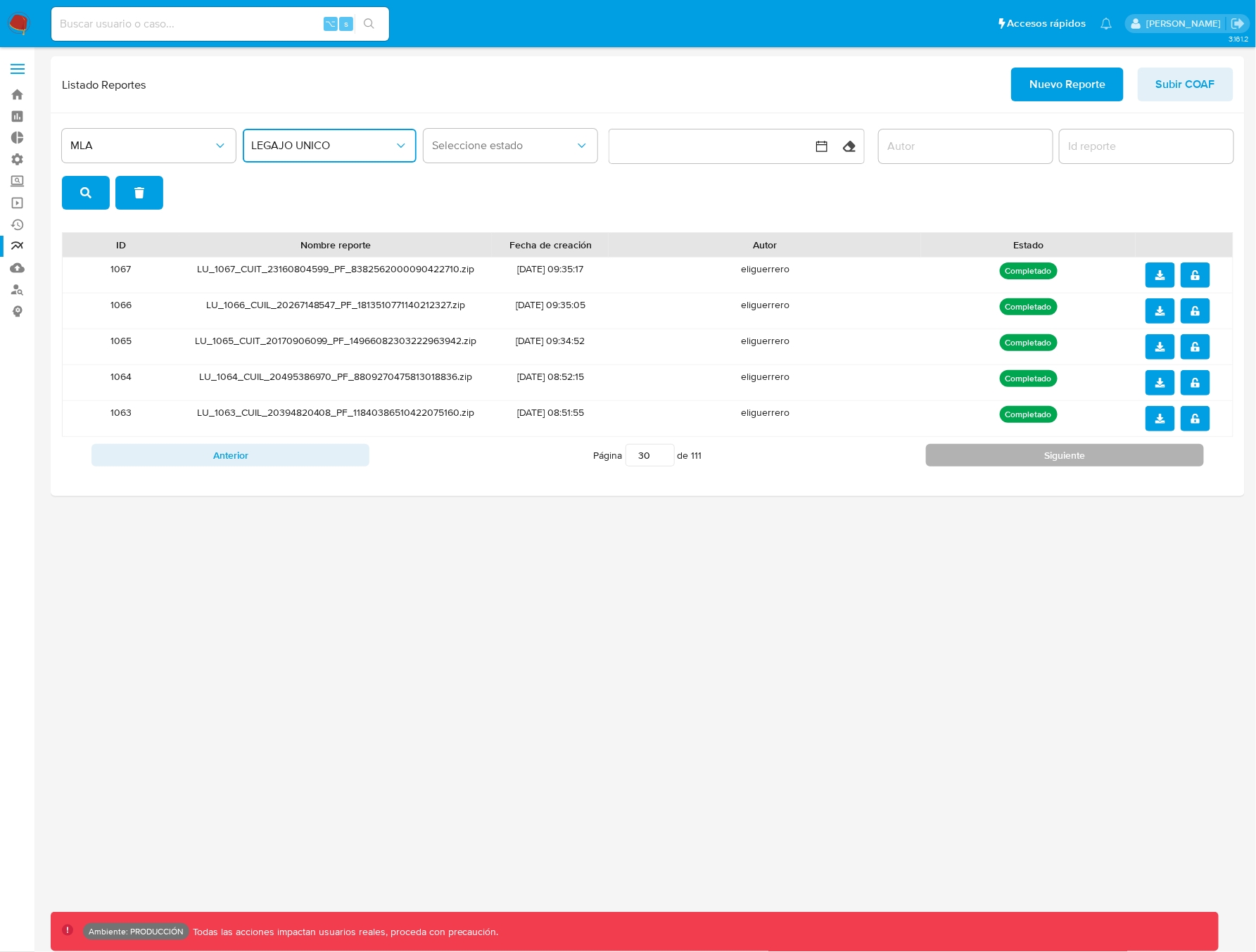
type input "31"
click at [272, 145] on span "LEGAJO UNICO" at bounding box center [322, 145] width 143 height 14
click at [293, 244] on span "ROS INVENTORY MPI" at bounding box center [304, 251] width 107 height 14
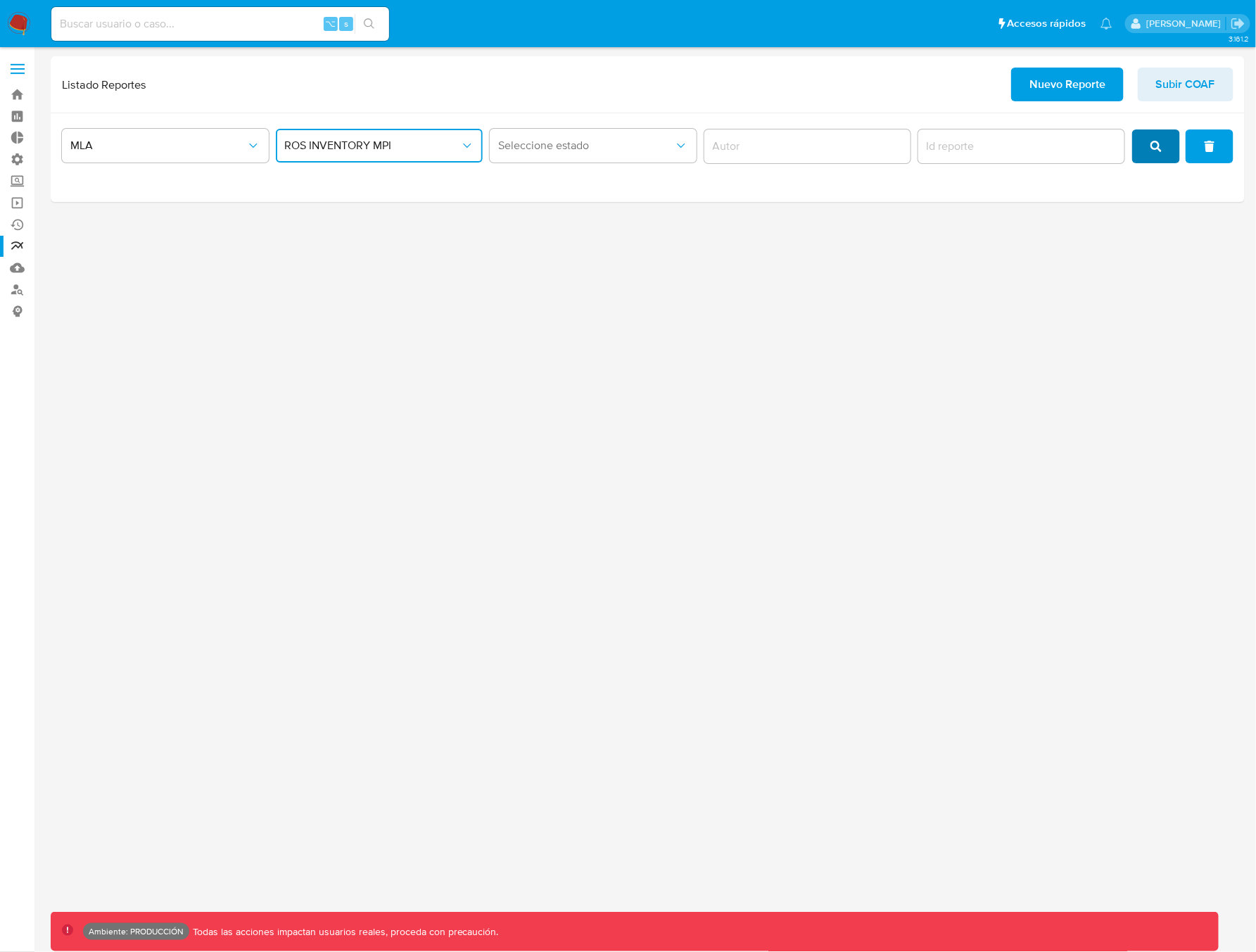
click at [1156, 148] on icon "search" at bounding box center [1156, 146] width 11 height 11
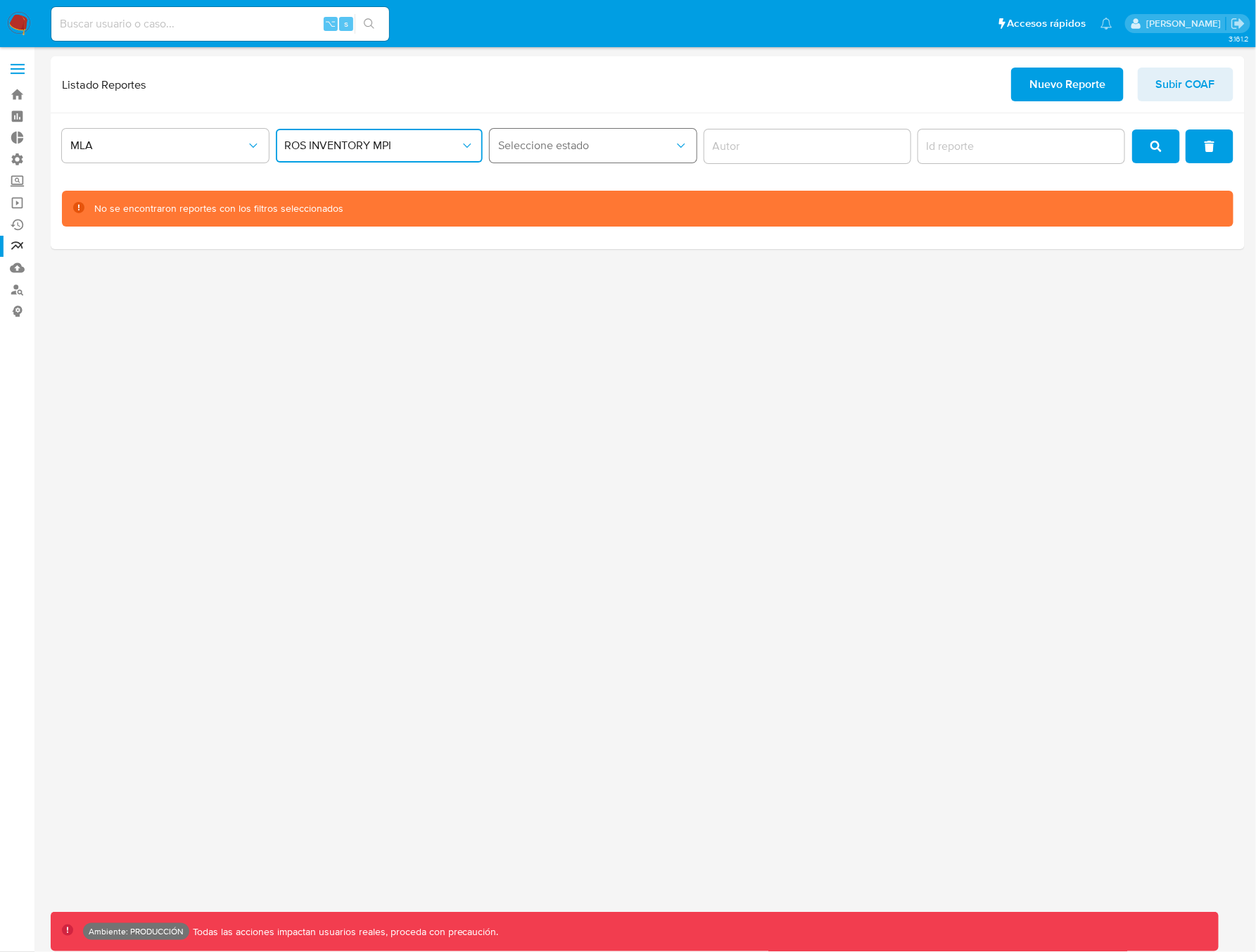
click at [545, 142] on span "Seleccione estado" at bounding box center [586, 145] width 176 height 14
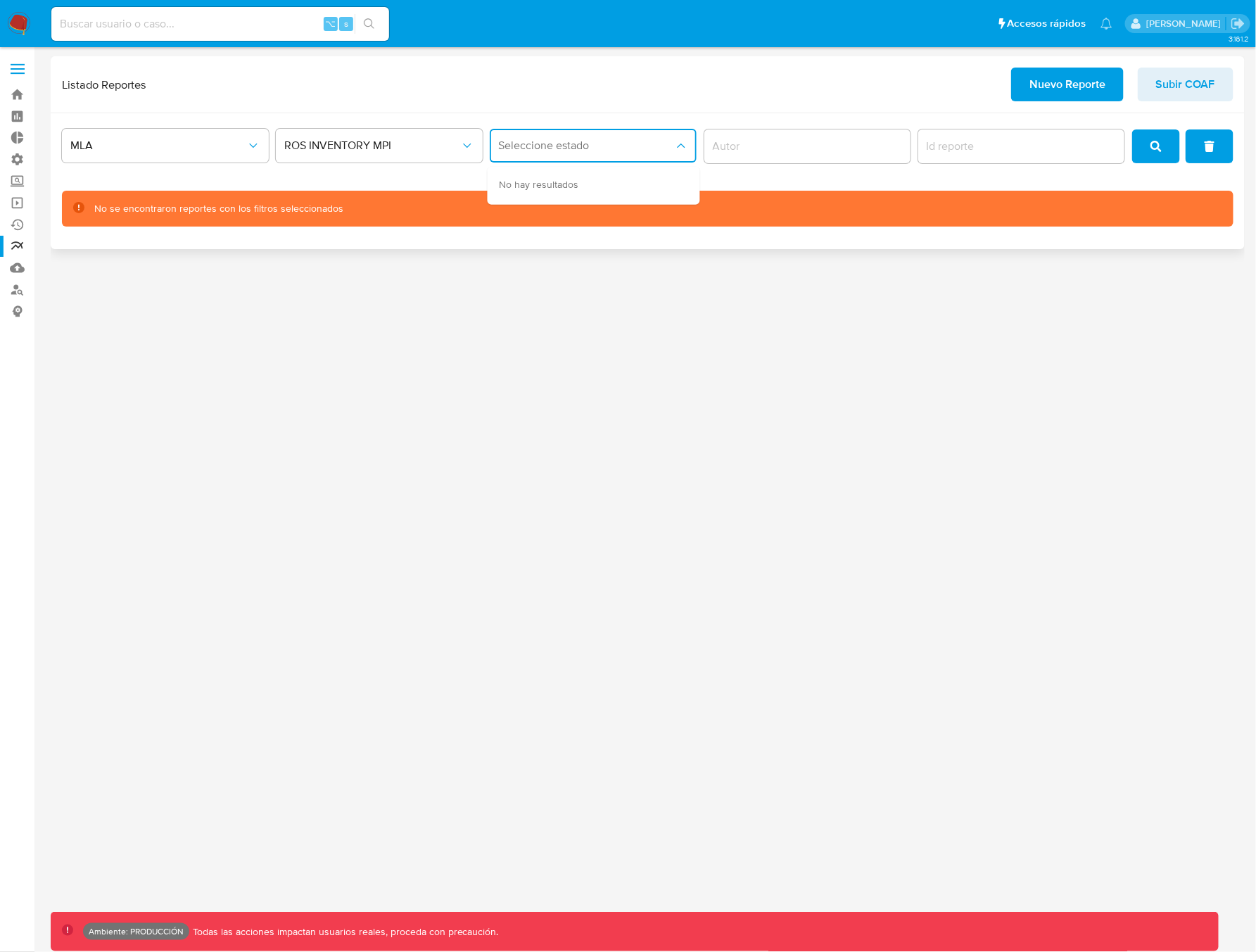
click at [563, 151] on span "Seleccione estado" at bounding box center [586, 145] width 176 height 14
click at [556, 149] on span "Seleccione estado" at bounding box center [586, 145] width 176 height 14
click at [430, 147] on span "ROS INVENTORY MPI" at bounding box center [372, 145] width 176 height 14
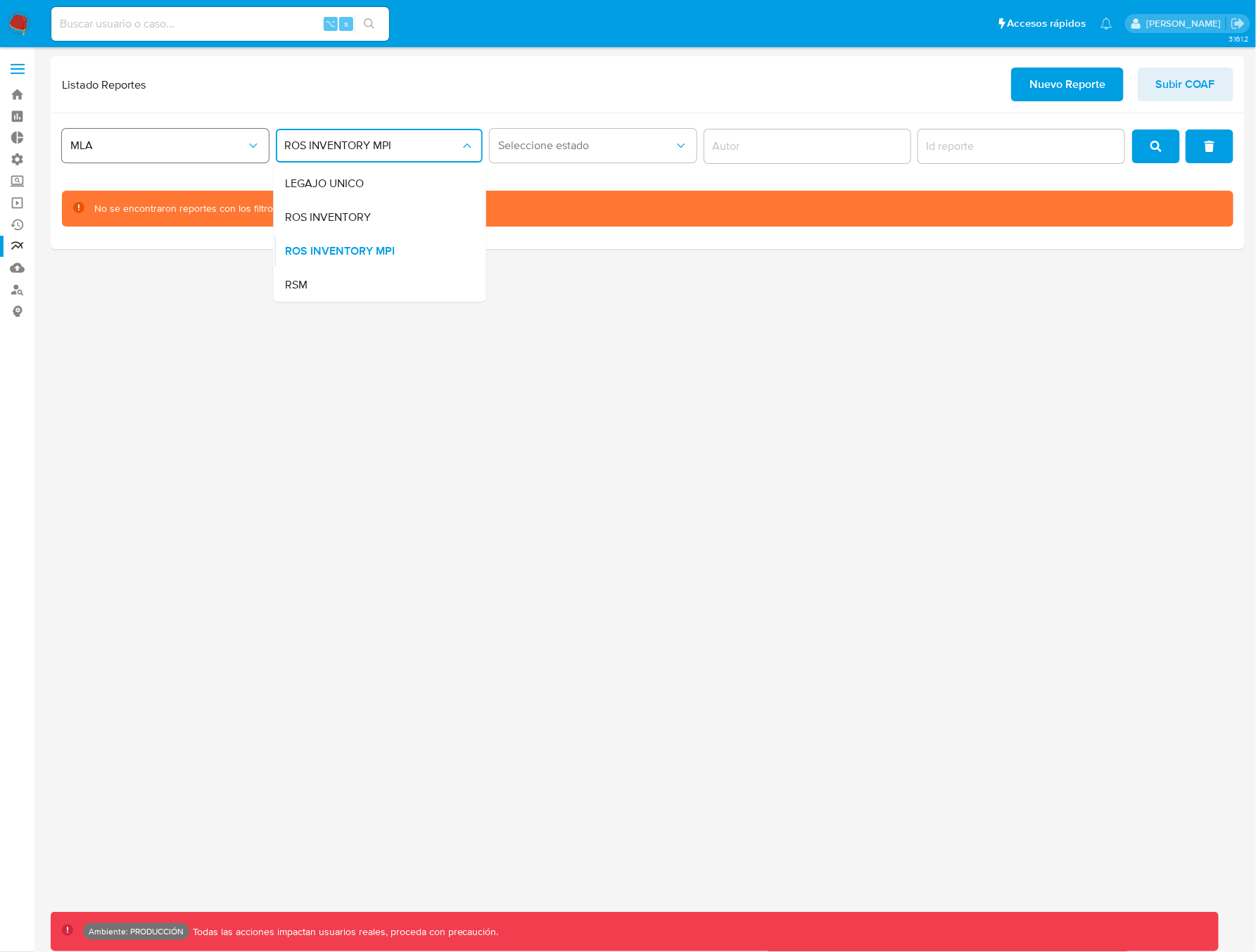
click at [183, 149] on span "MLA" at bounding box center [158, 145] width 176 height 14
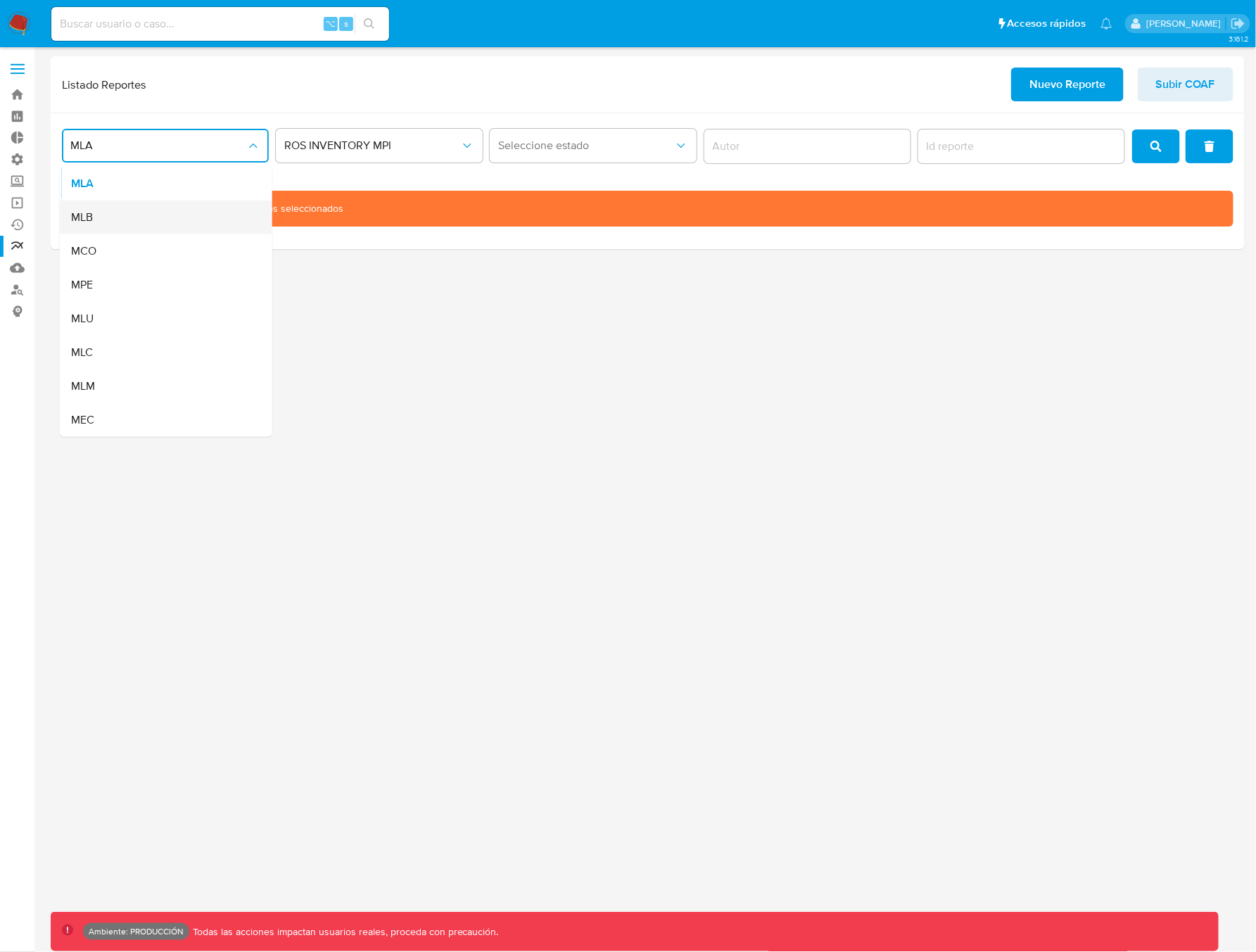
click at [124, 224] on div "MLB" at bounding box center [162, 217] width 182 height 33
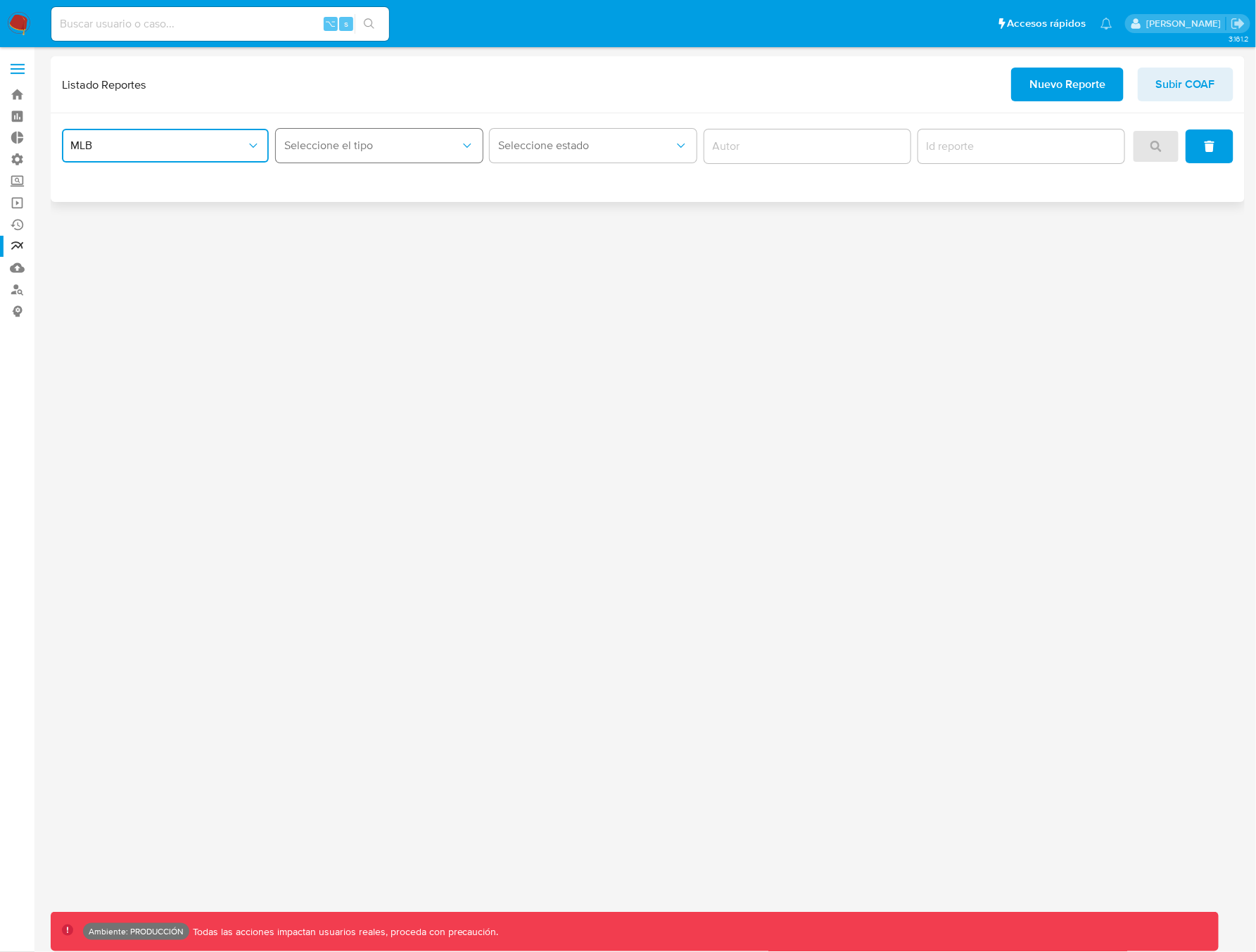
click at [346, 150] on span "Seleccione el tipo" at bounding box center [372, 145] width 176 height 14
click at [328, 221] on div "COAF" at bounding box center [376, 217] width 182 height 33
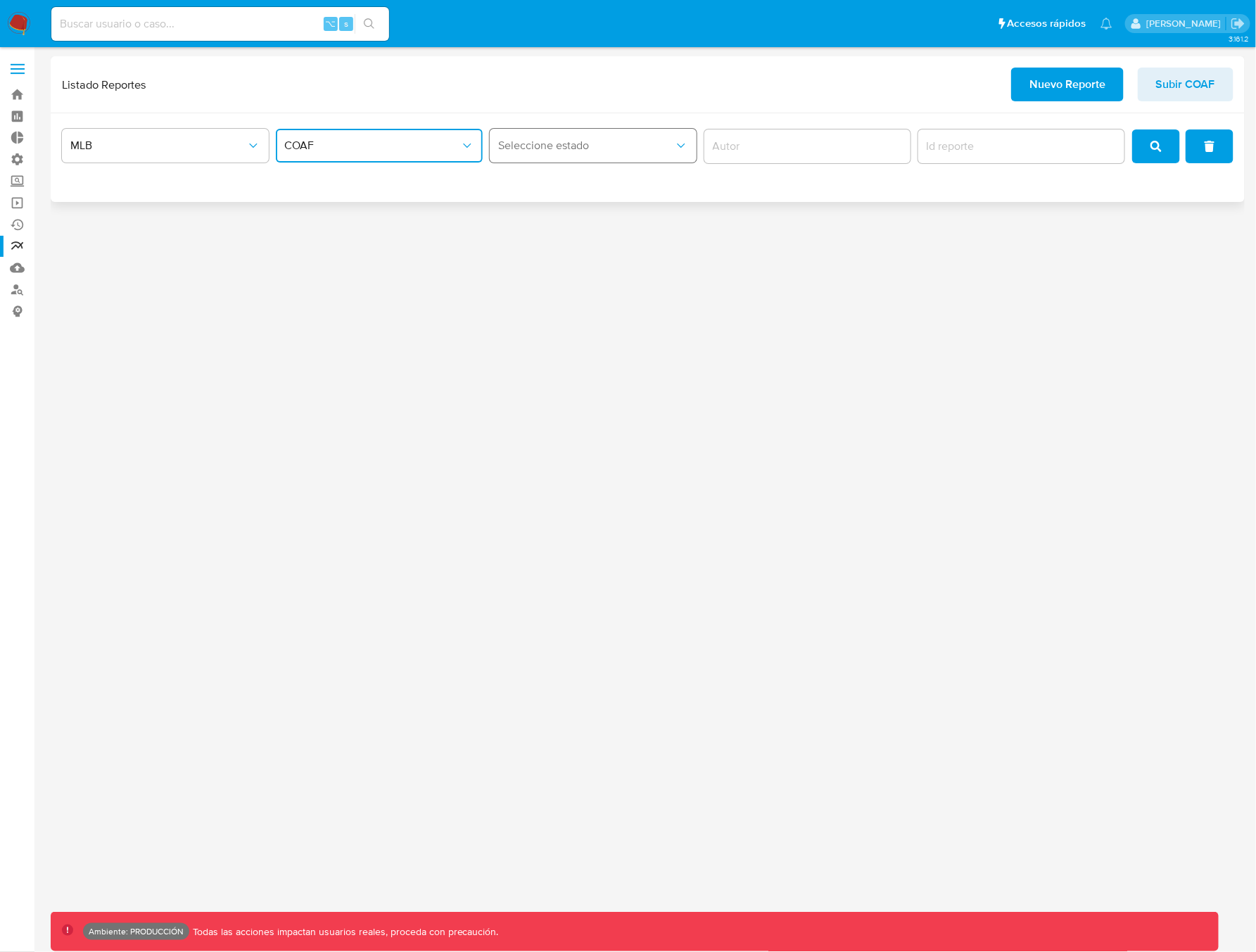
click at [552, 155] on button "Seleccione estado" at bounding box center [593, 145] width 207 height 33
click at [199, 145] on span "MLB" at bounding box center [158, 145] width 176 height 14
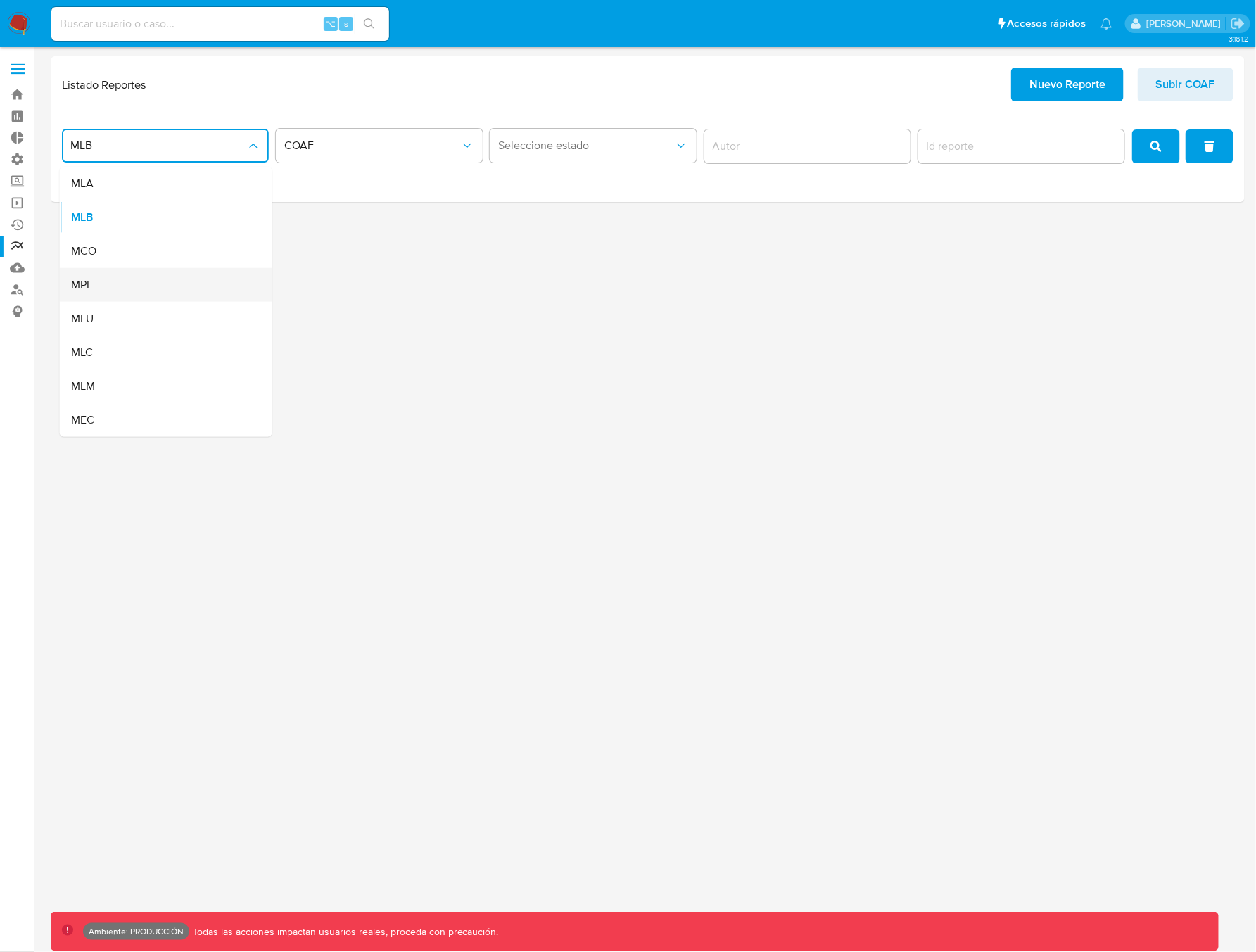
click at [137, 283] on div "MPE" at bounding box center [162, 284] width 182 height 33
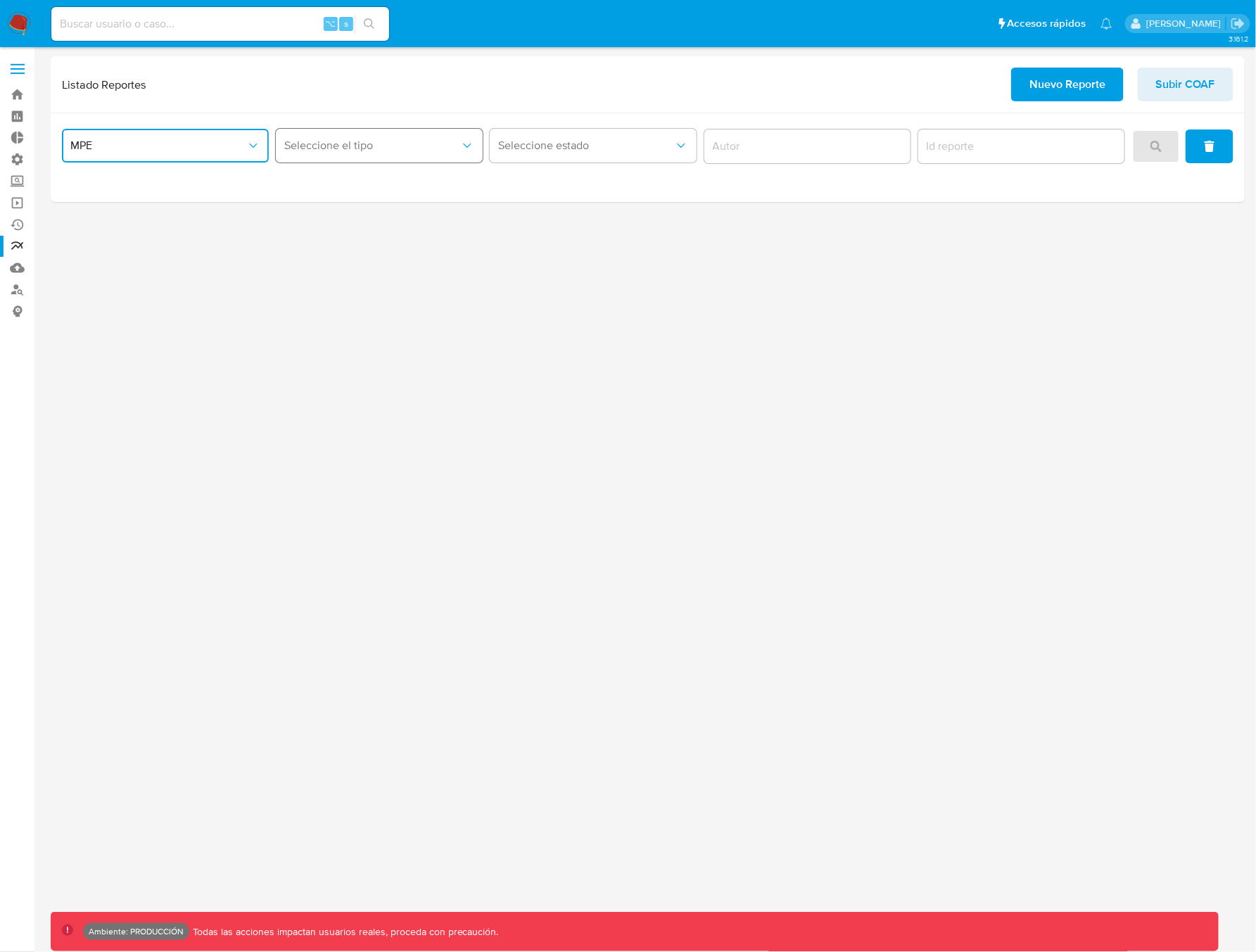
click at [326, 144] on span "Seleccione el tipo" at bounding box center [372, 145] width 176 height 14
click at [336, 182] on span "LEGAJO UNICO" at bounding box center [324, 183] width 78 height 14
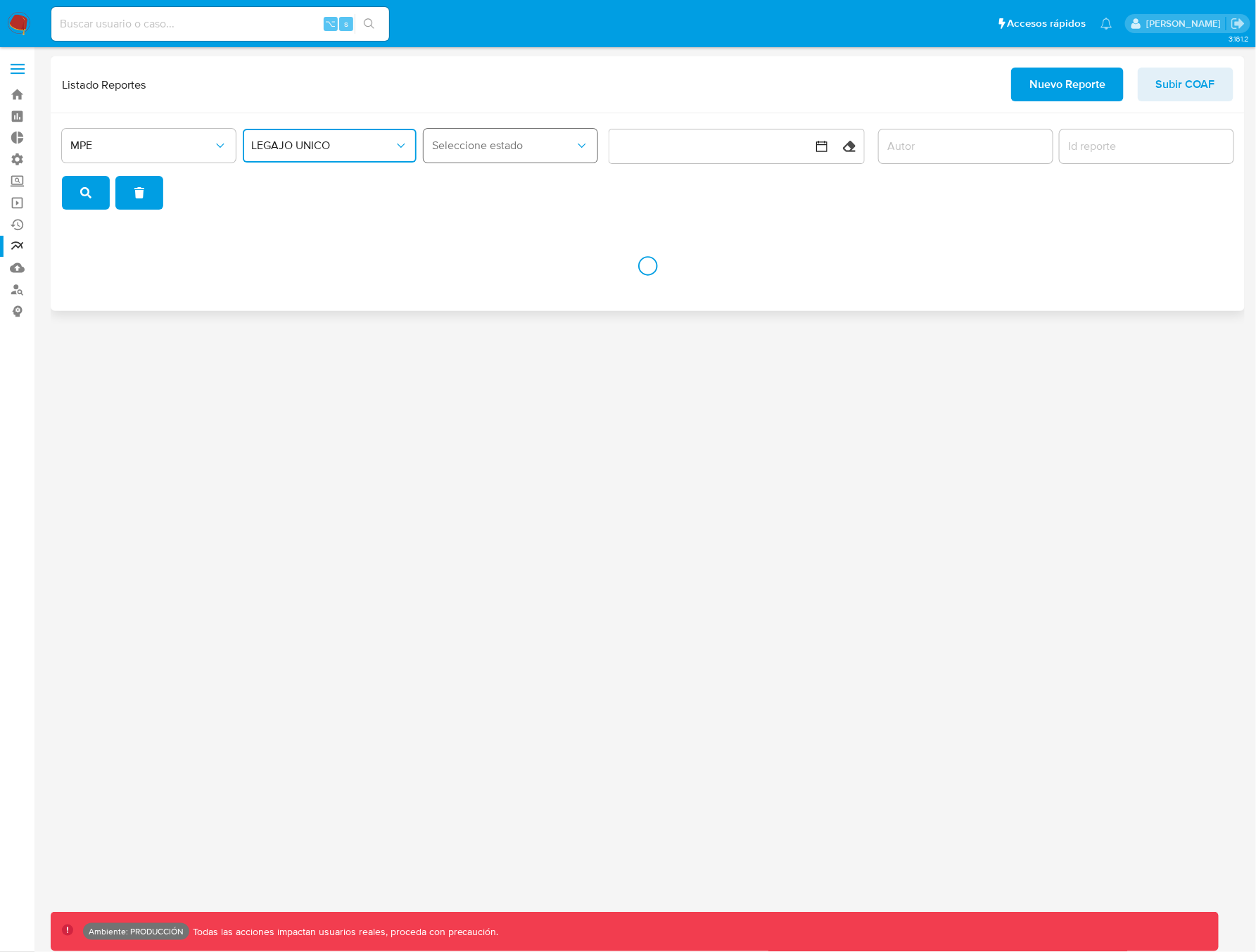
click at [489, 142] on span "Seleccione estado" at bounding box center [503, 145] width 143 height 14
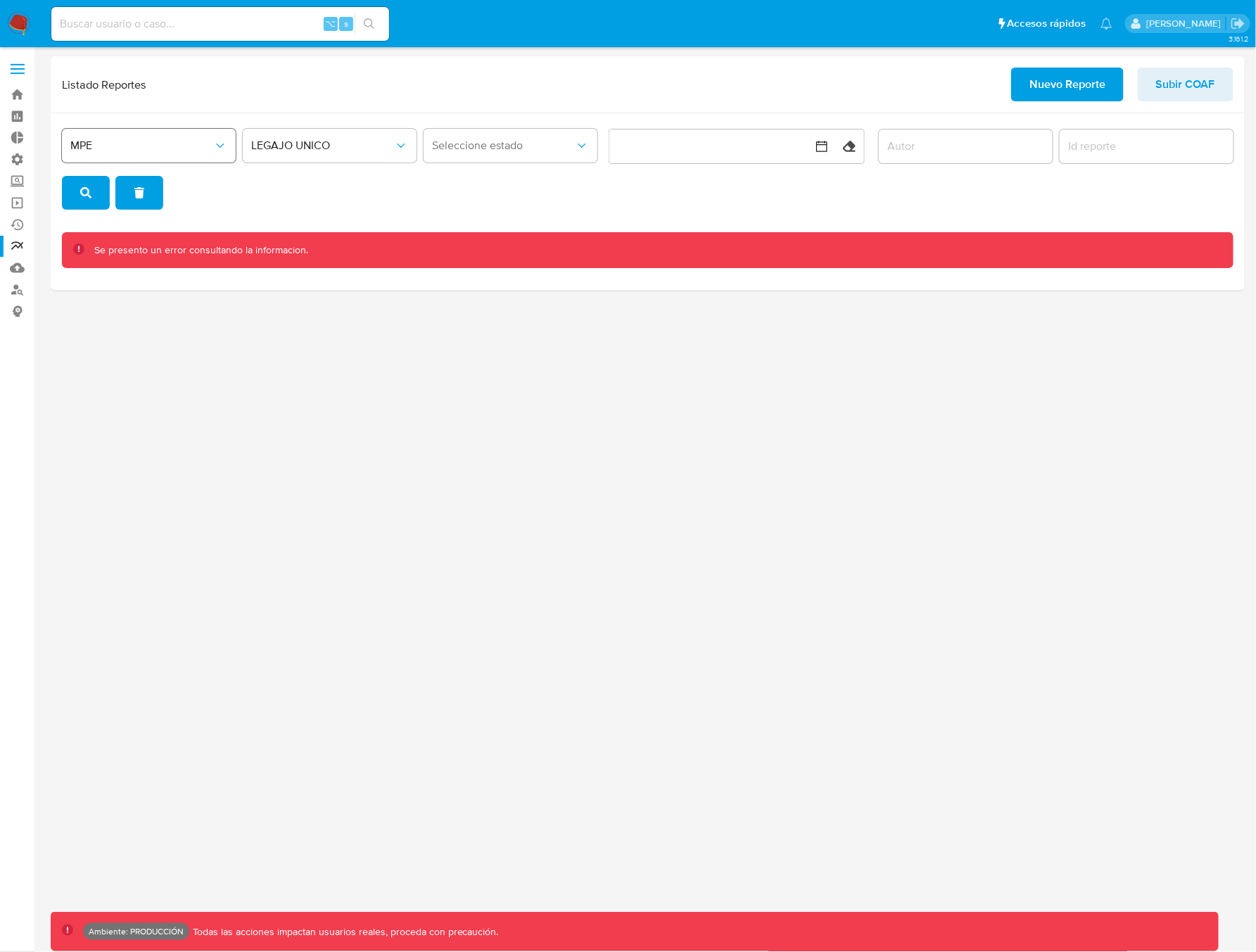
click at [159, 147] on span "MPE" at bounding box center [142, 145] width 143 height 14
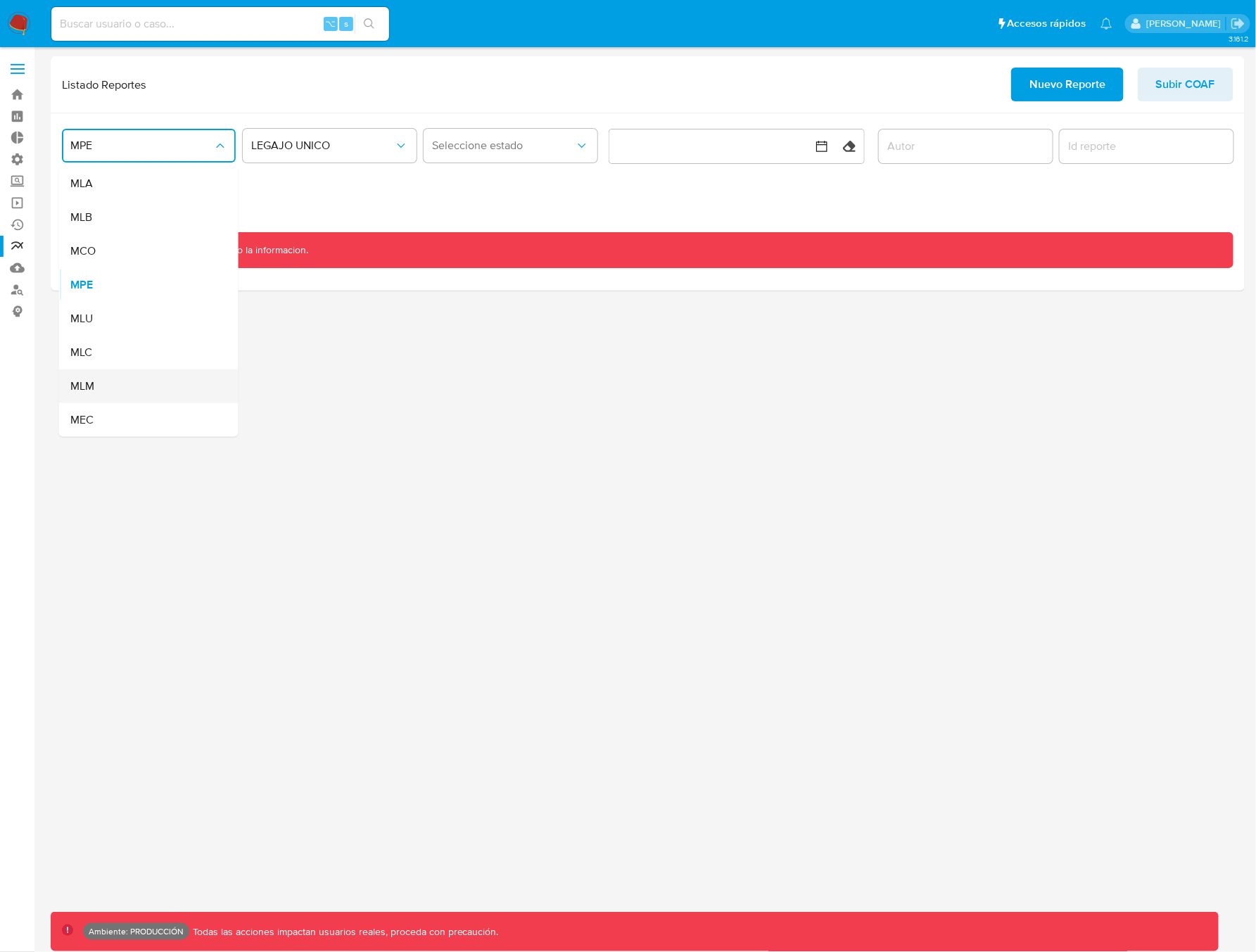
click at [105, 392] on div "MLM" at bounding box center [144, 386] width 148 height 33
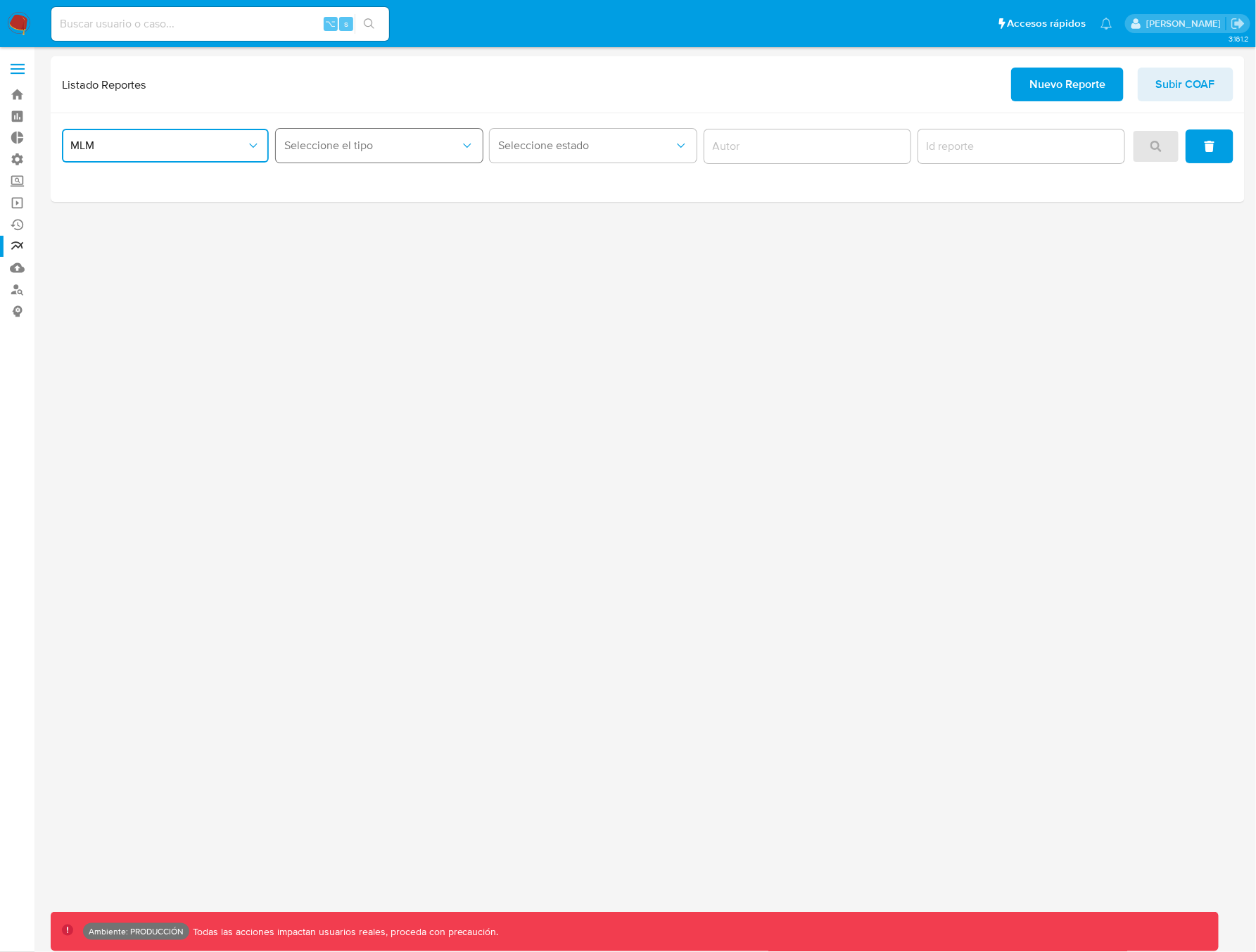
click at [406, 138] on button "Seleccione el tipo" at bounding box center [379, 145] width 207 height 33
click at [340, 219] on div "IFPE 24H" at bounding box center [376, 217] width 182 height 33
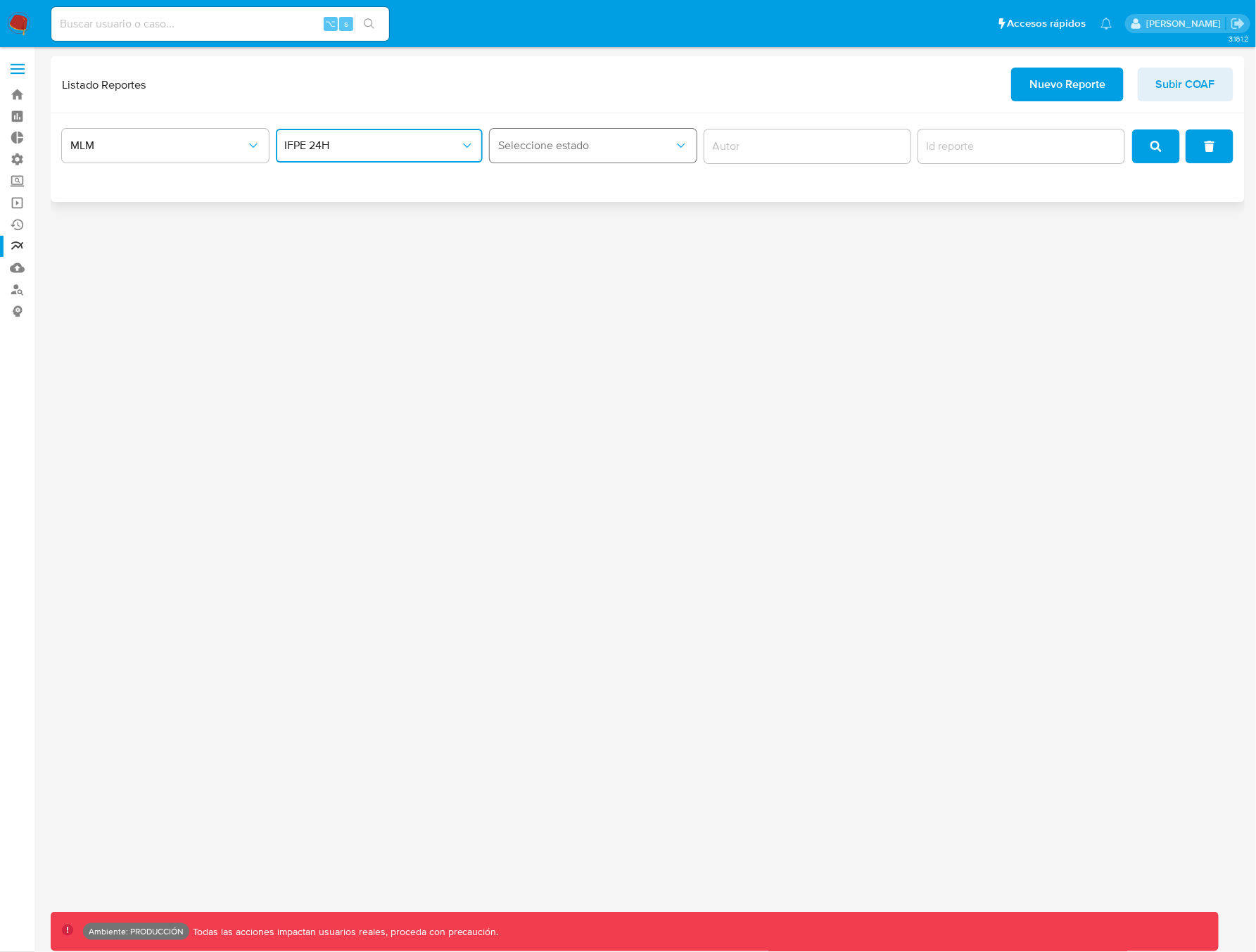
click at [578, 146] on span "Seleccione estado" at bounding box center [586, 145] width 176 height 14
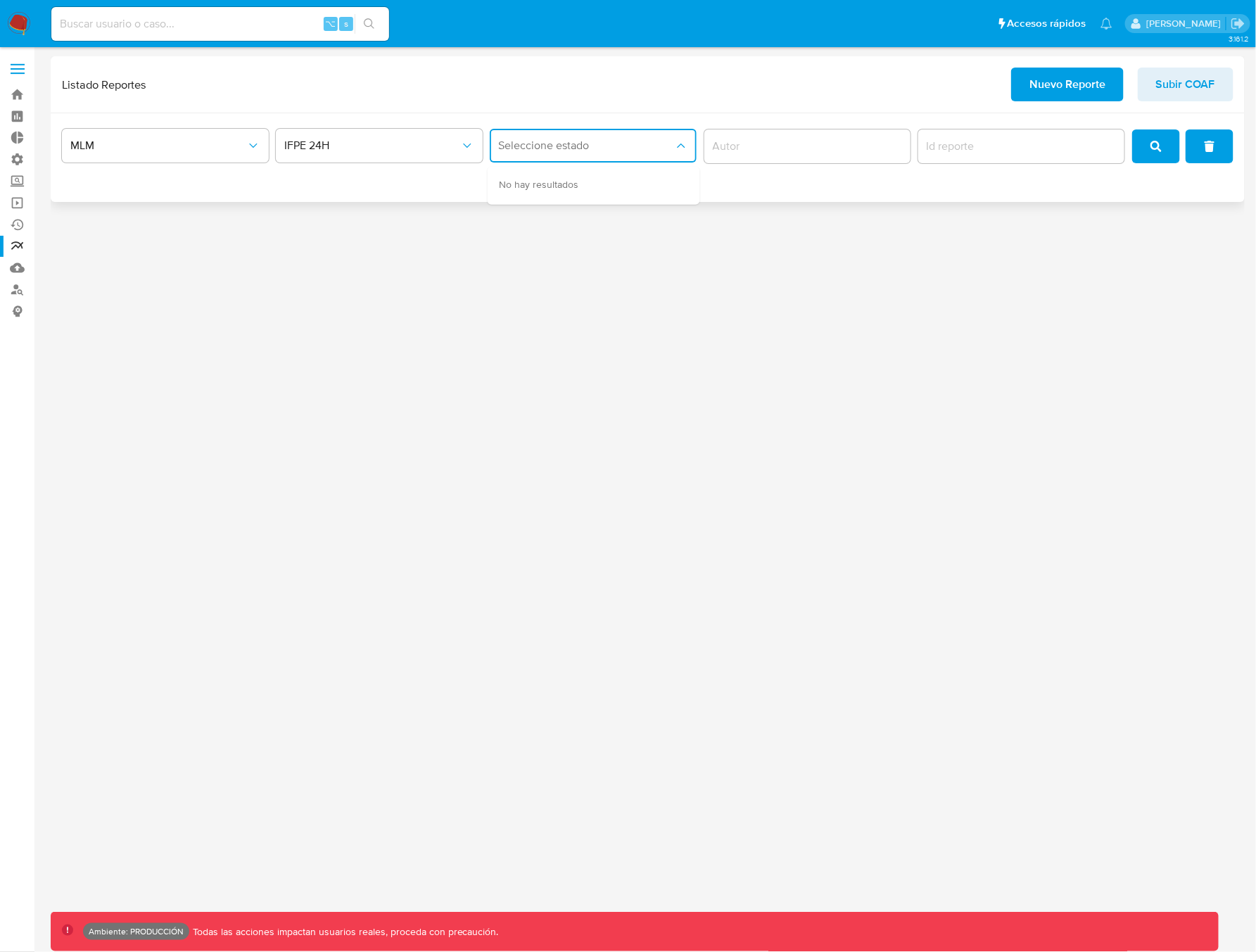
click at [562, 141] on span "Seleccione estado" at bounding box center [586, 145] width 176 height 14
click at [570, 148] on span "Seleccione estado" at bounding box center [586, 145] width 176 height 14
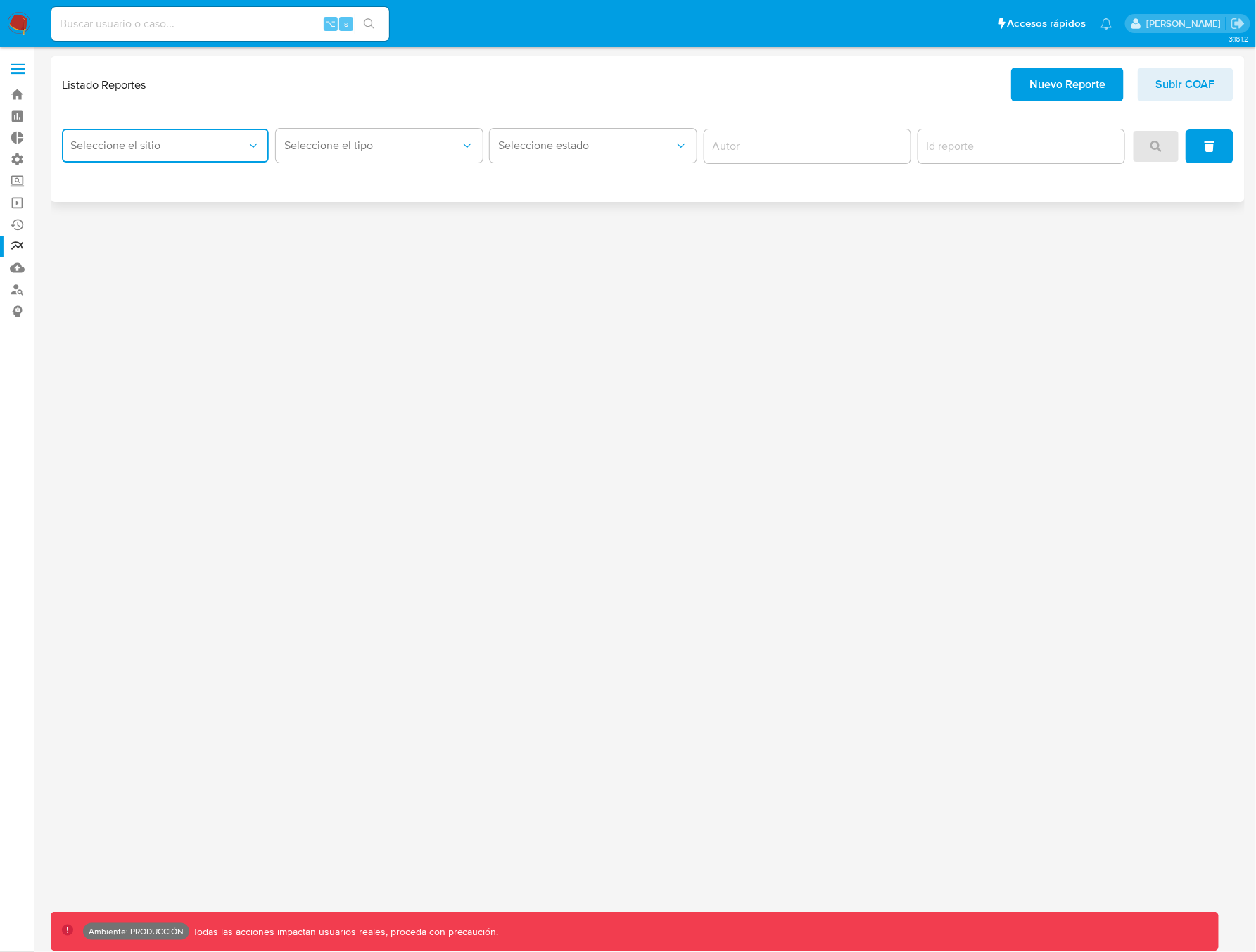
click at [201, 137] on button "Seleccione el sitio" at bounding box center [165, 145] width 207 height 33
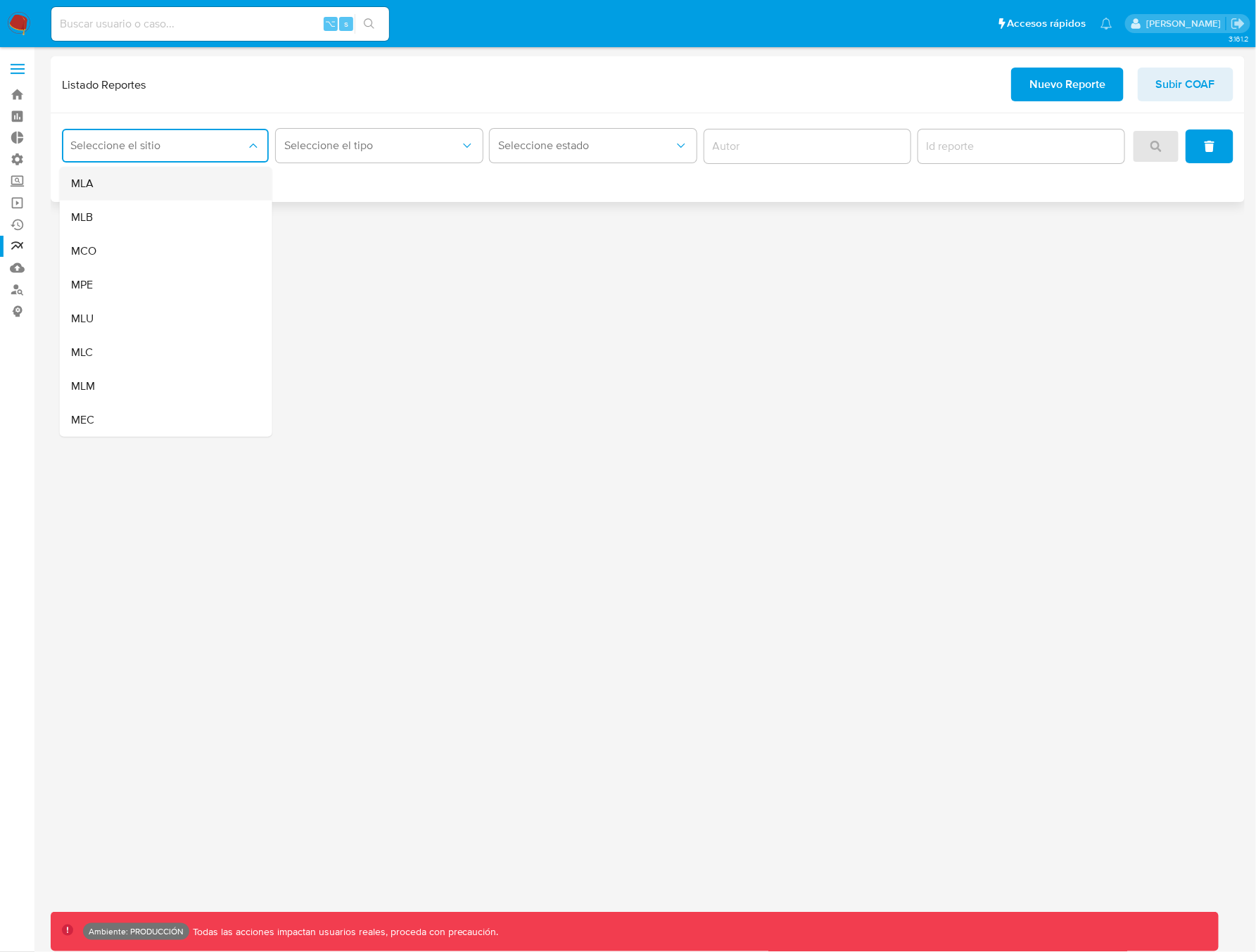
click at [137, 182] on div "MLA" at bounding box center [162, 183] width 182 height 33
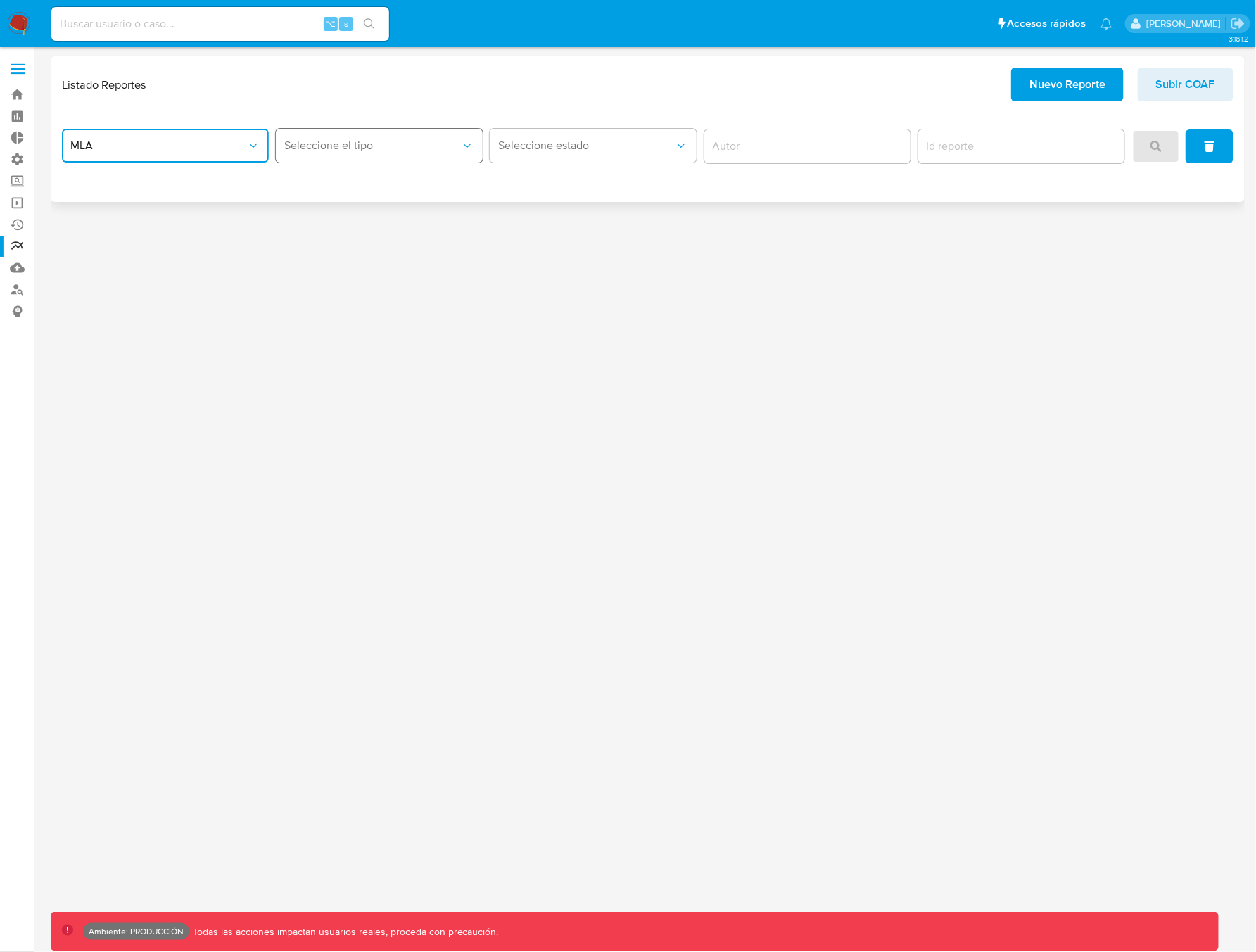
click at [353, 152] on span "Seleccione el tipo" at bounding box center [372, 145] width 176 height 14
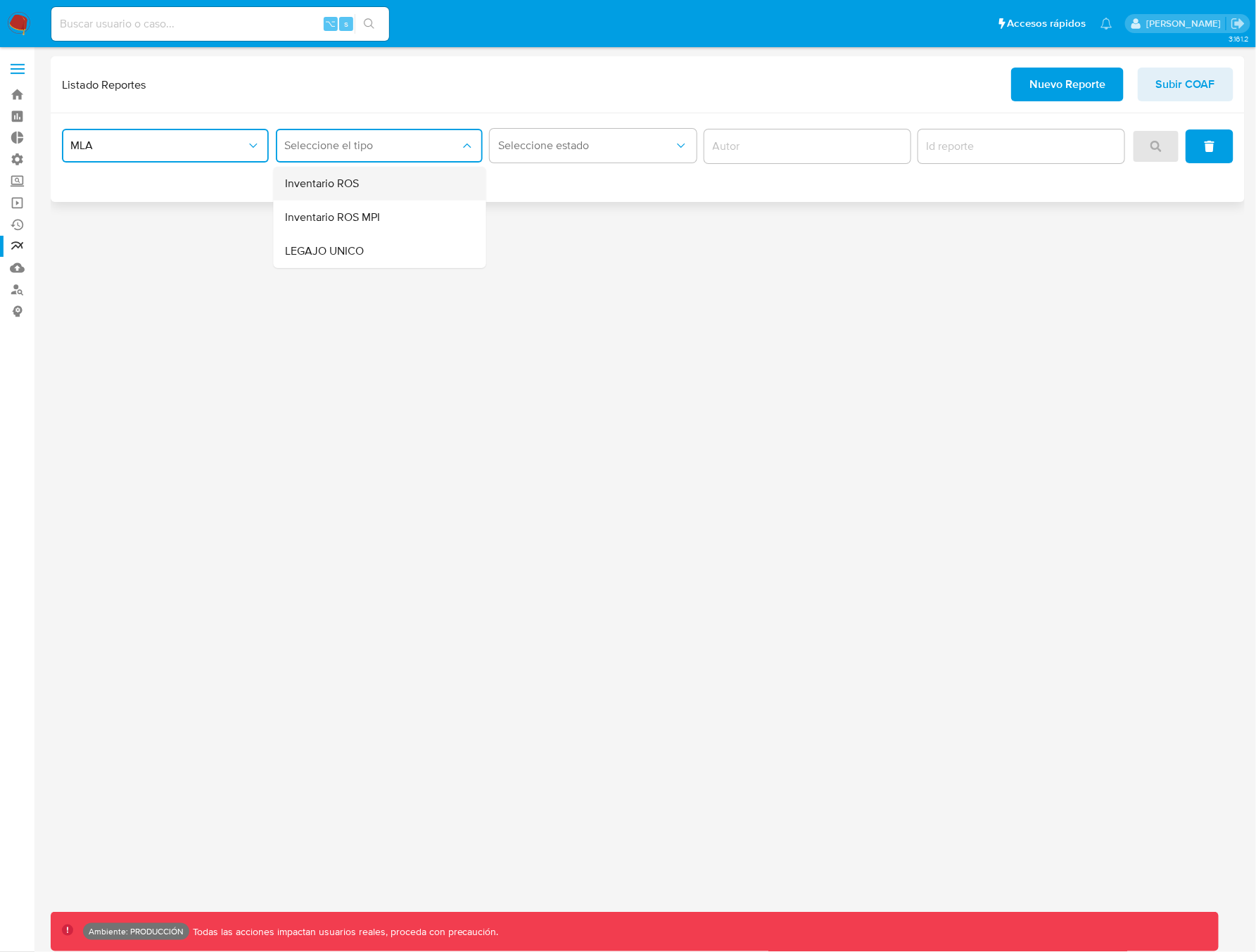
click at [336, 186] on span "Inventario ROS" at bounding box center [322, 183] width 74 height 14
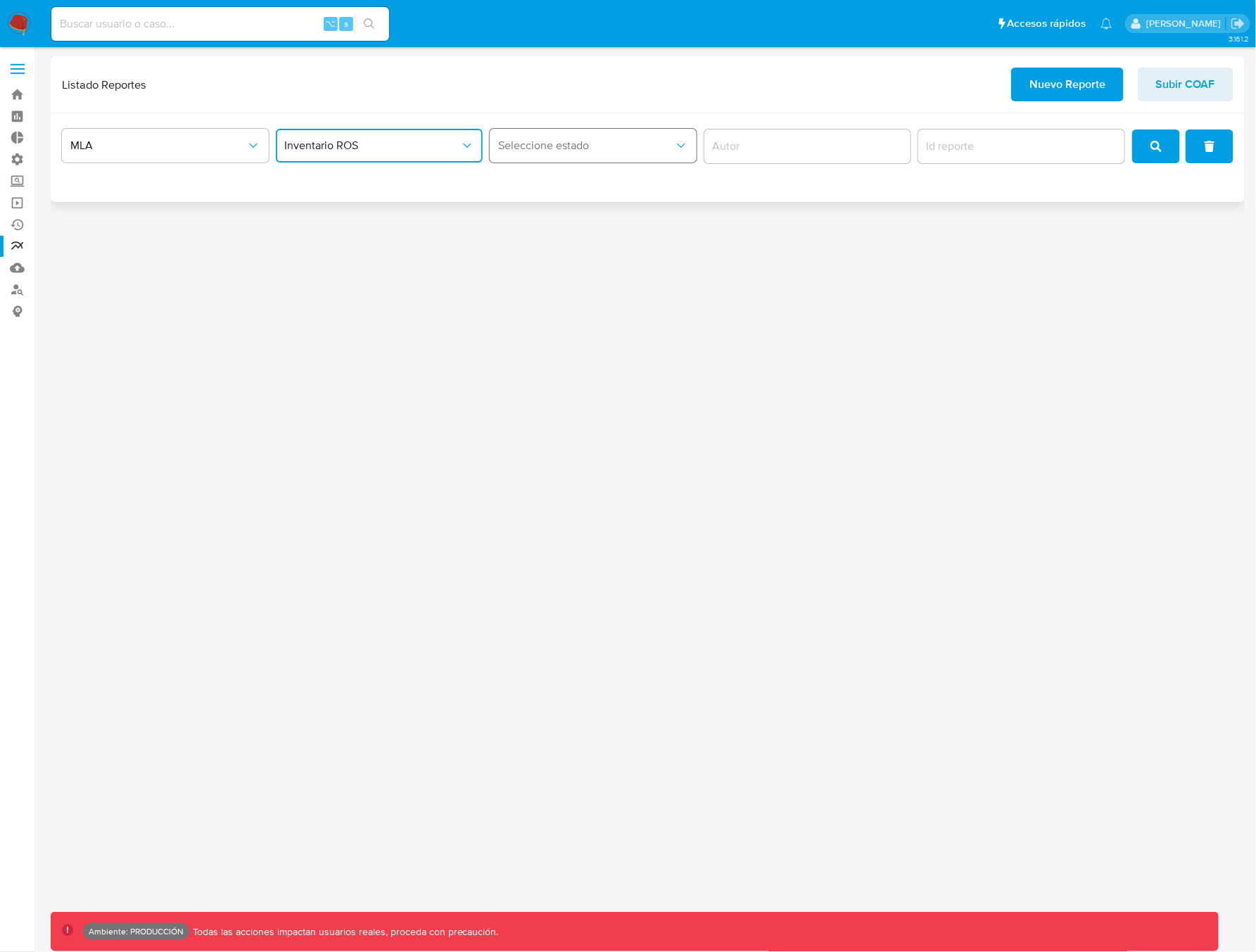
click at [538, 160] on button "Seleccione estado" at bounding box center [593, 145] width 207 height 33
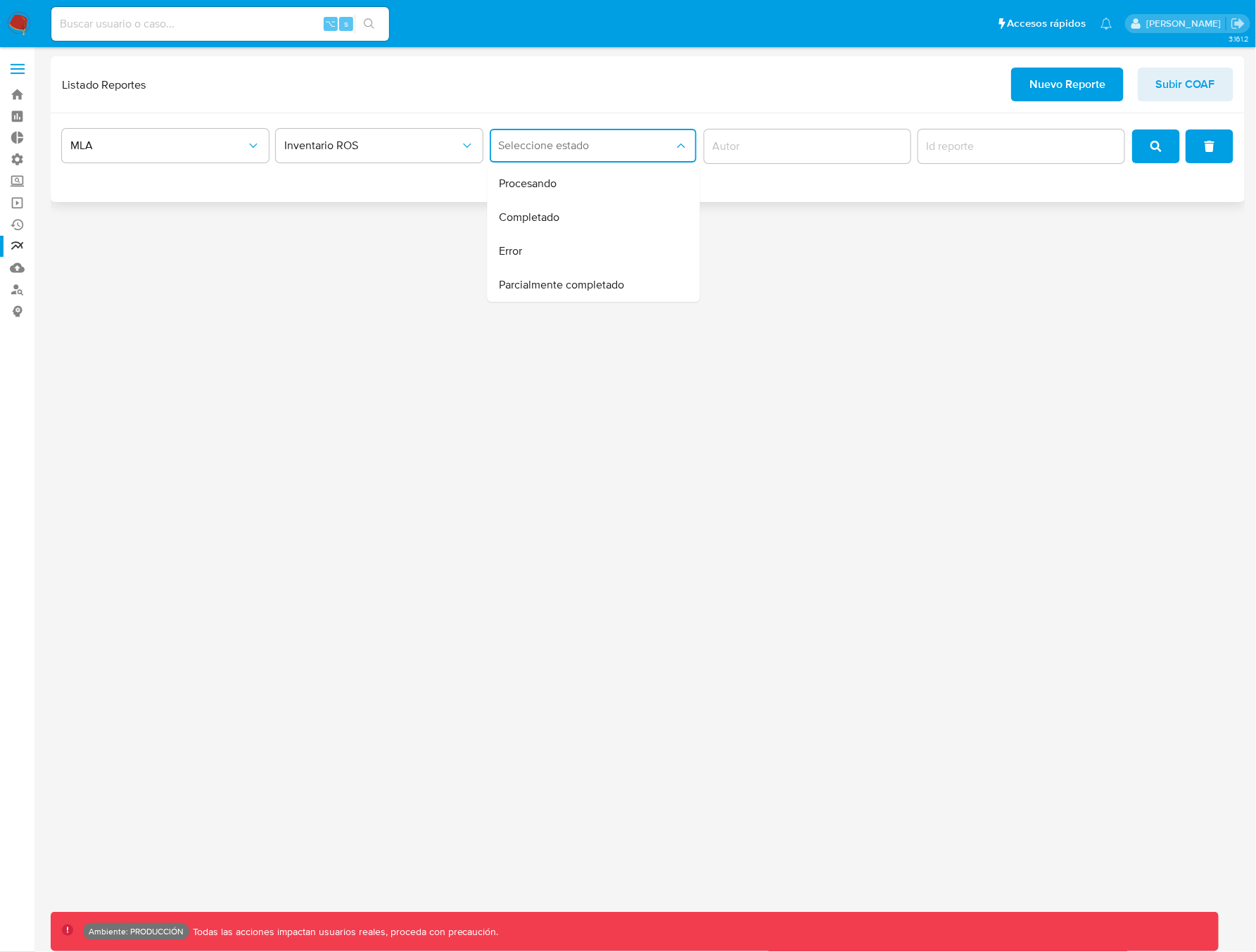
drag, startPoint x: 748, startPoint y: 147, endPoint x: 904, endPoint y: 135, distance: 156.5
click at [750, 146] on input "author" at bounding box center [808, 147] width 207 height 19
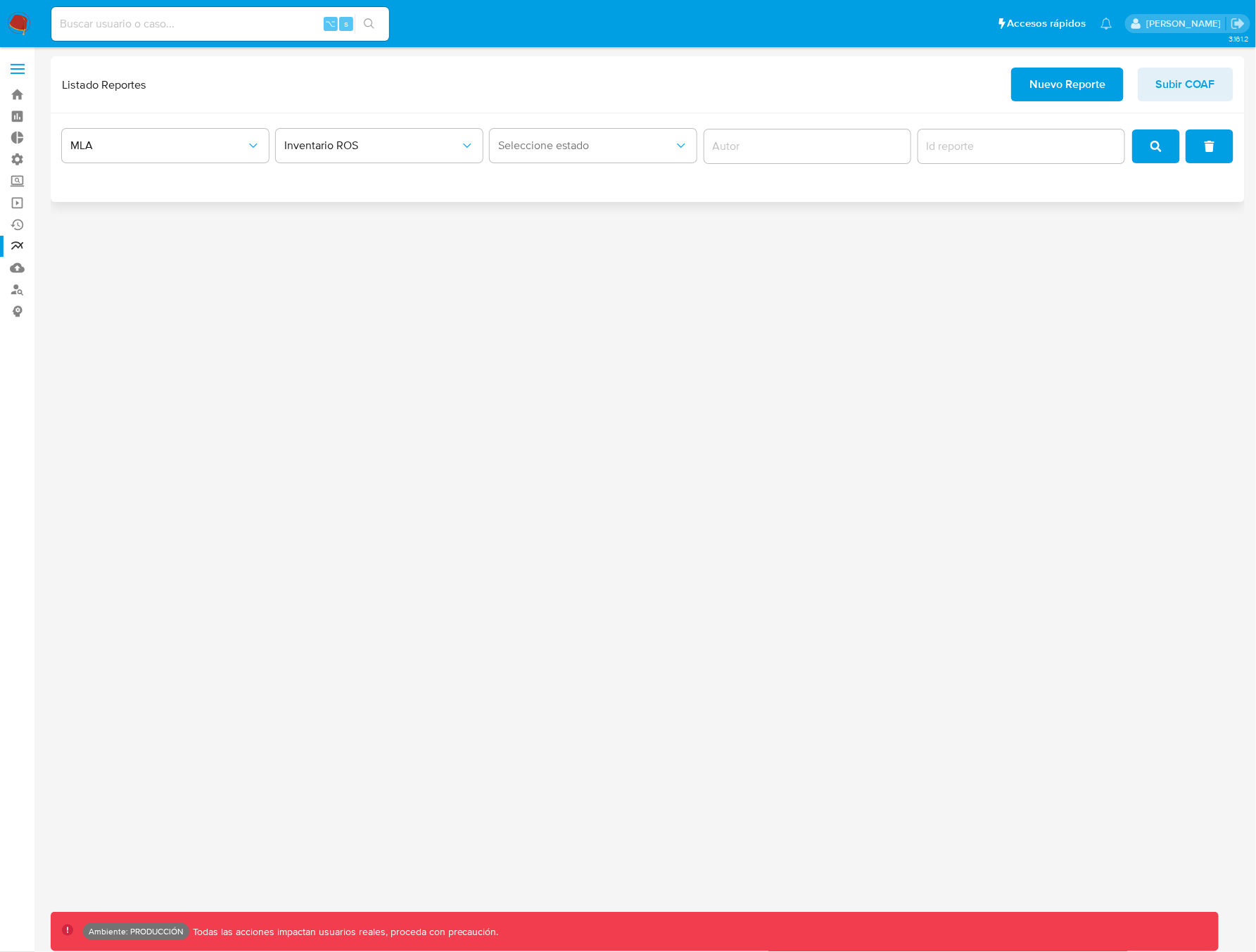
click at [1155, 158] on span "search" at bounding box center [1156, 146] width 11 height 31
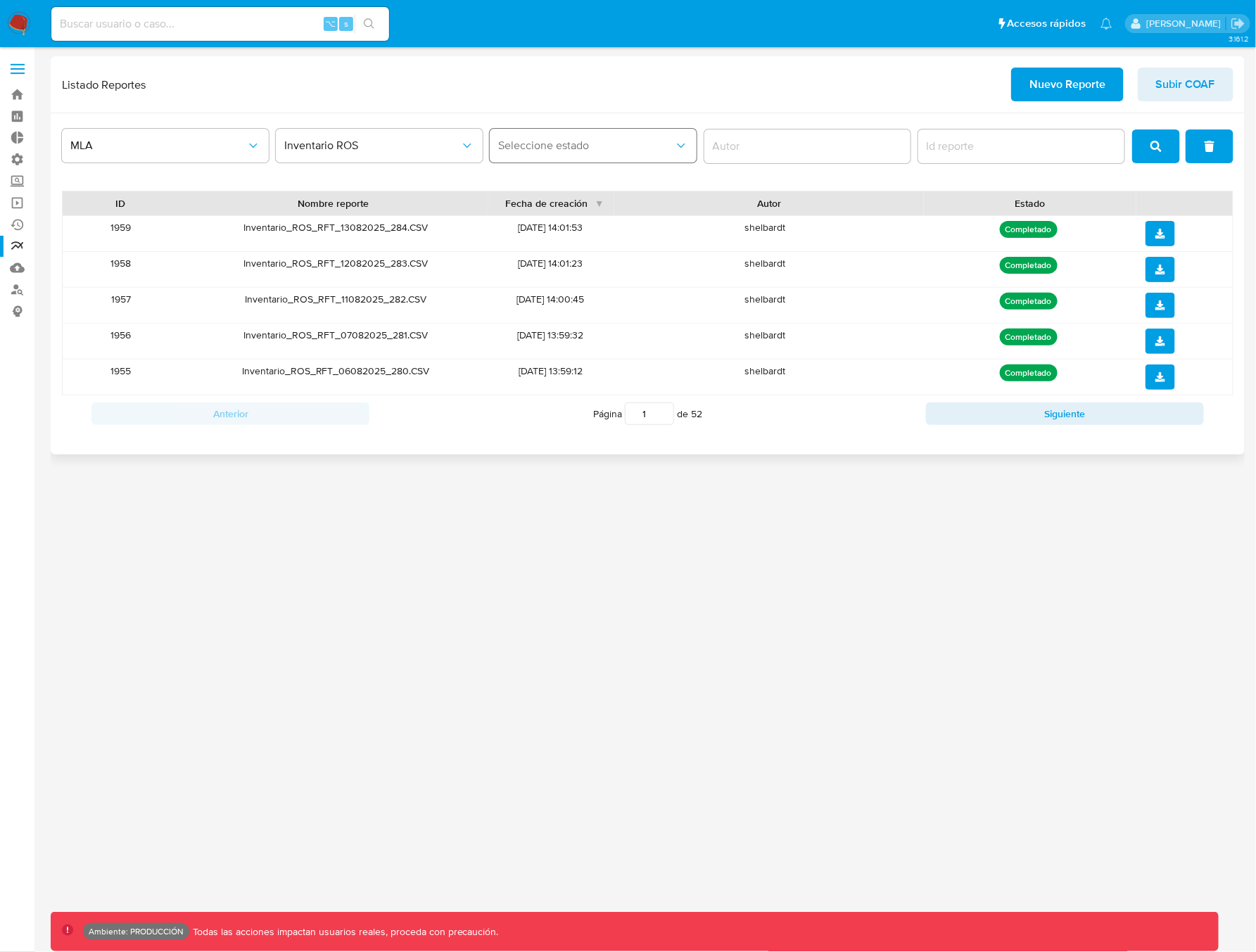
click at [615, 150] on span "Seleccione estado" at bounding box center [586, 145] width 176 height 14
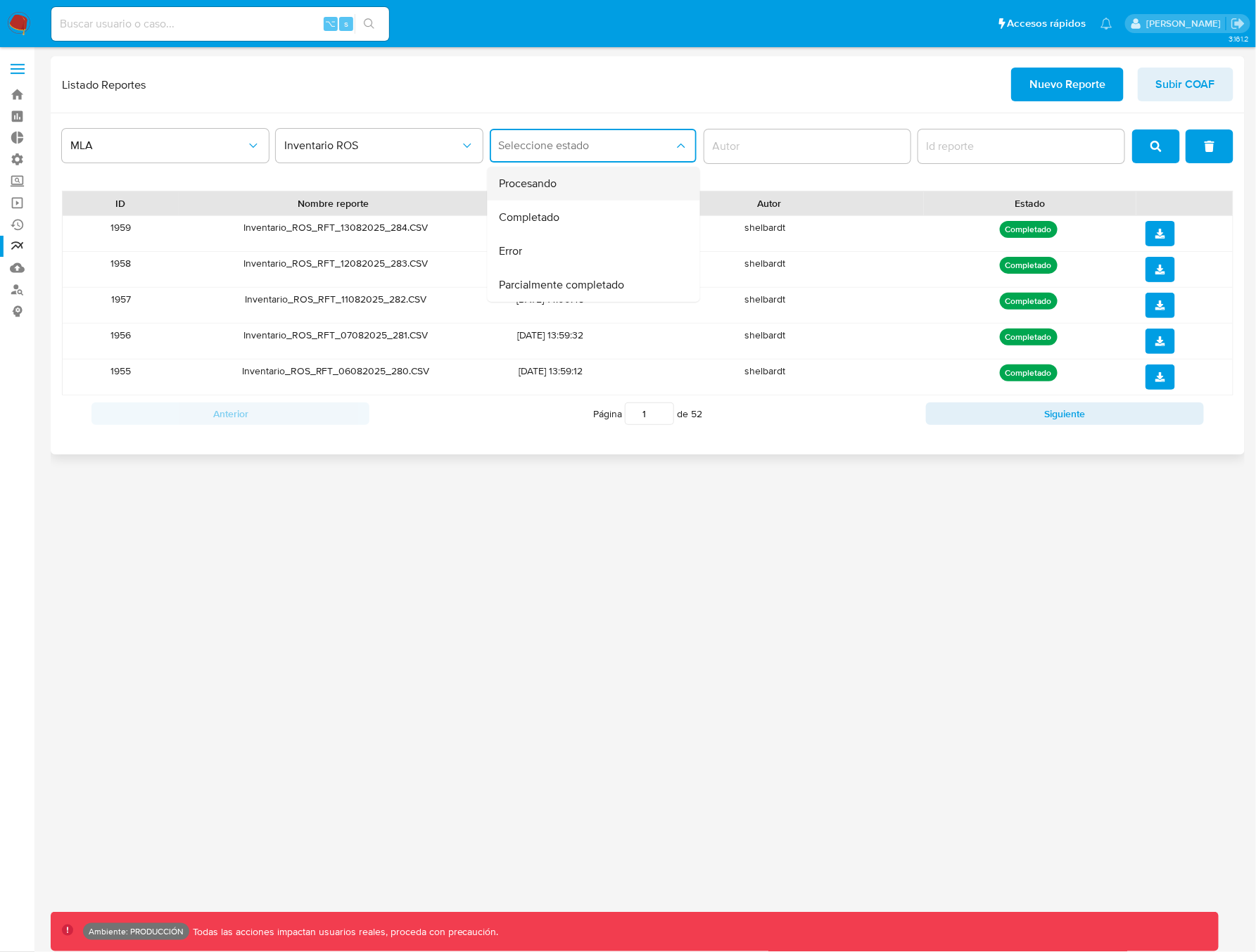
click at [584, 184] on div "Procesando" at bounding box center [590, 183] width 182 height 33
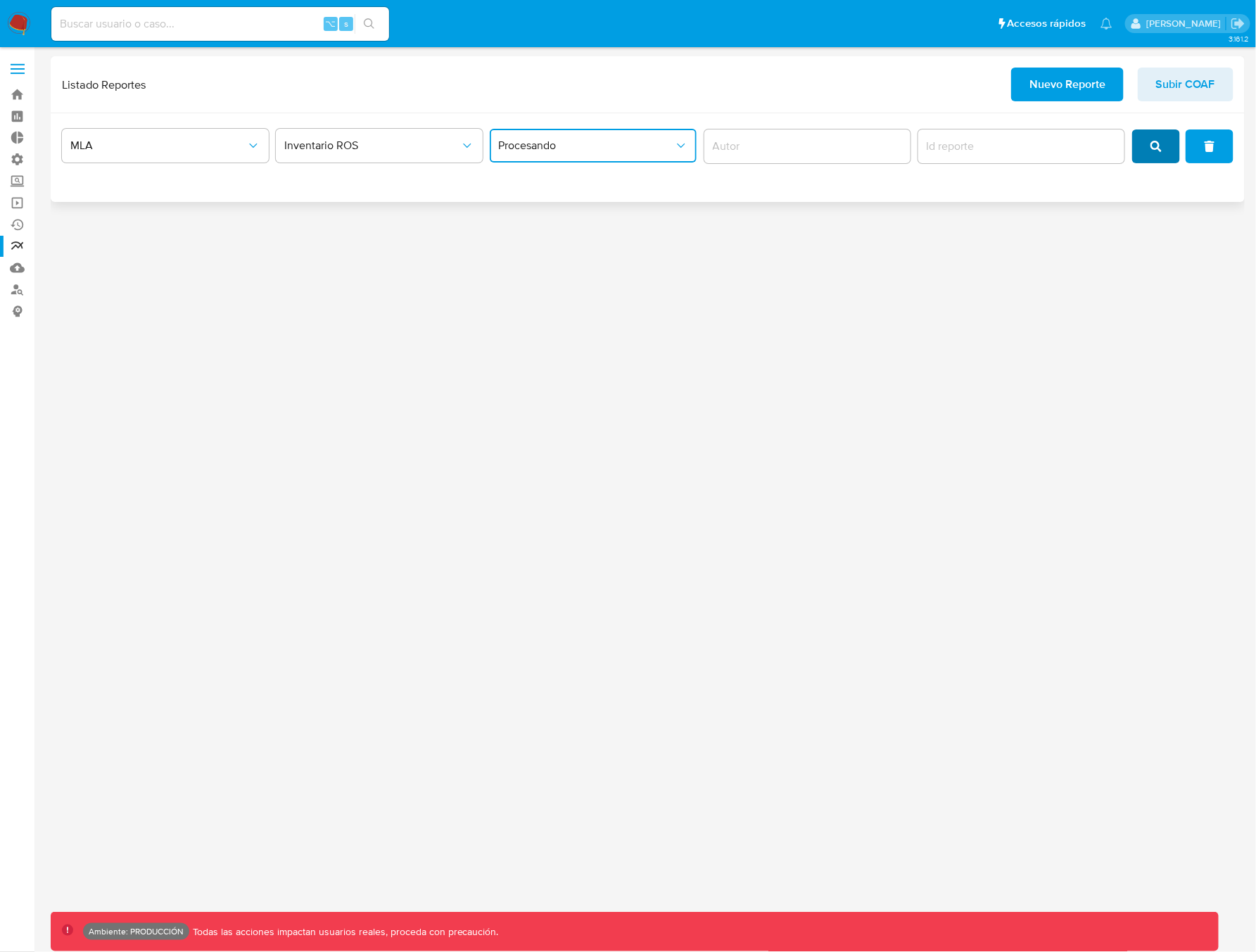
click at [1157, 155] on span "search" at bounding box center [1156, 146] width 11 height 31
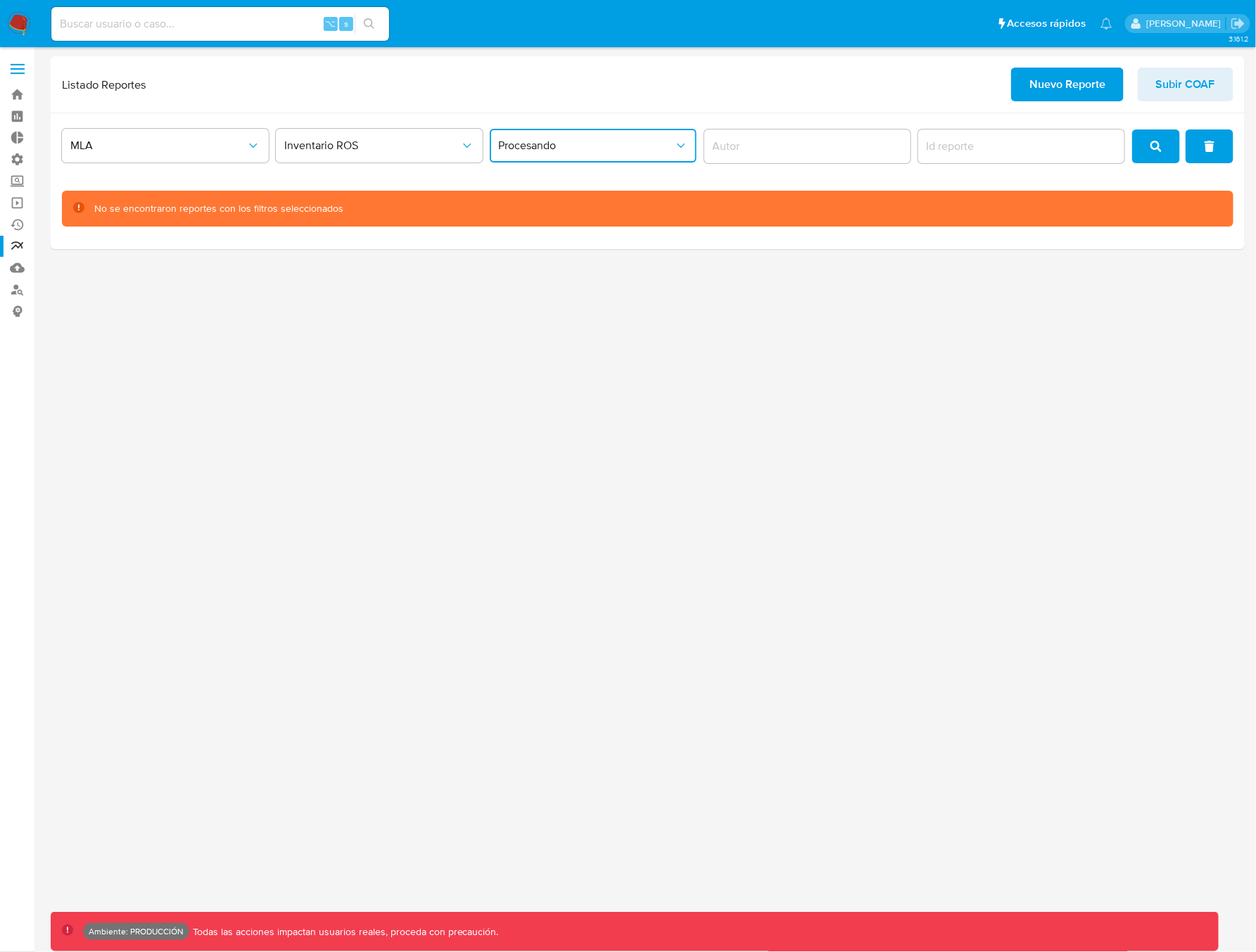
click at [600, 150] on span "Procesando" at bounding box center [586, 145] width 176 height 14
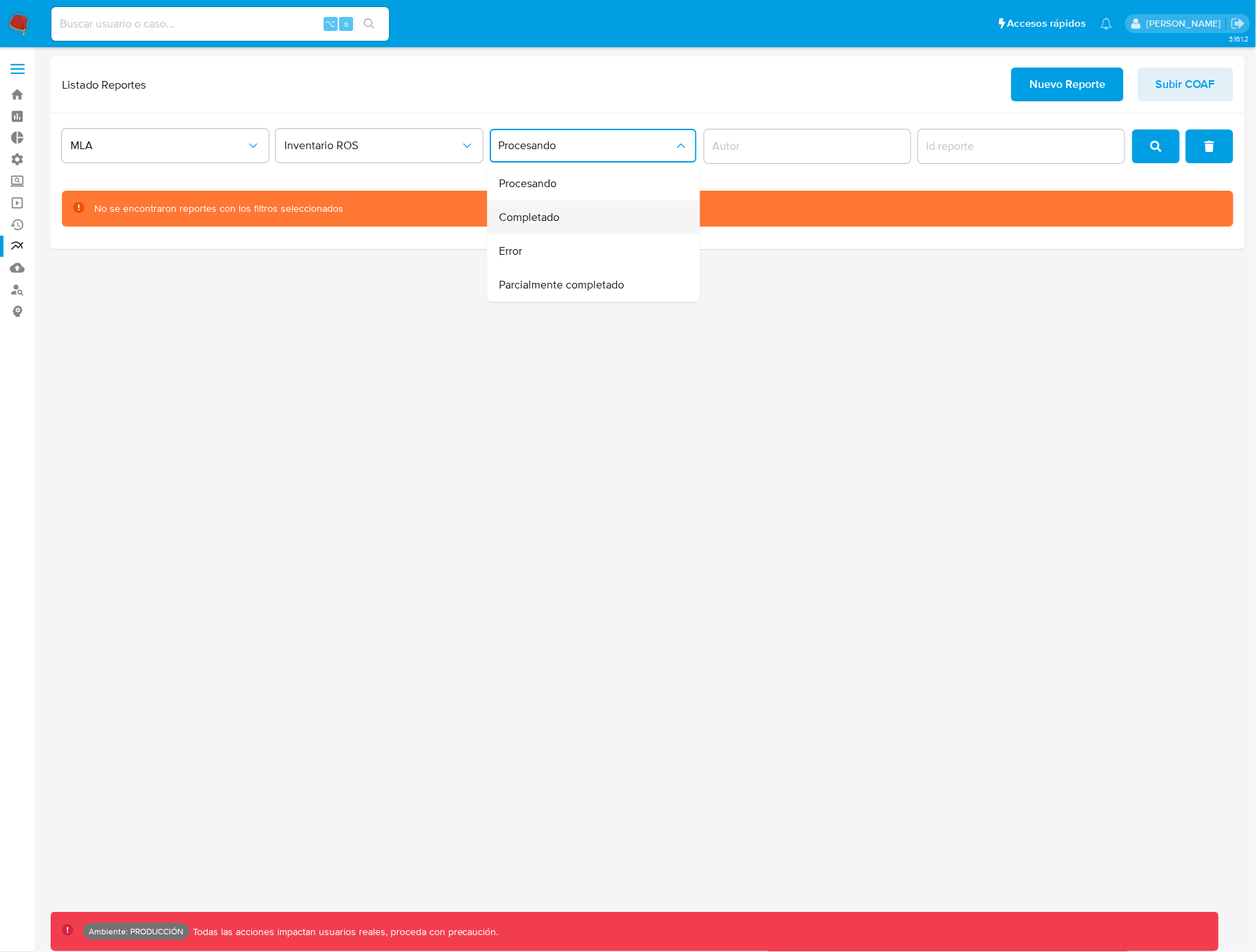
click at [565, 213] on div "Completado" at bounding box center [590, 217] width 182 height 33
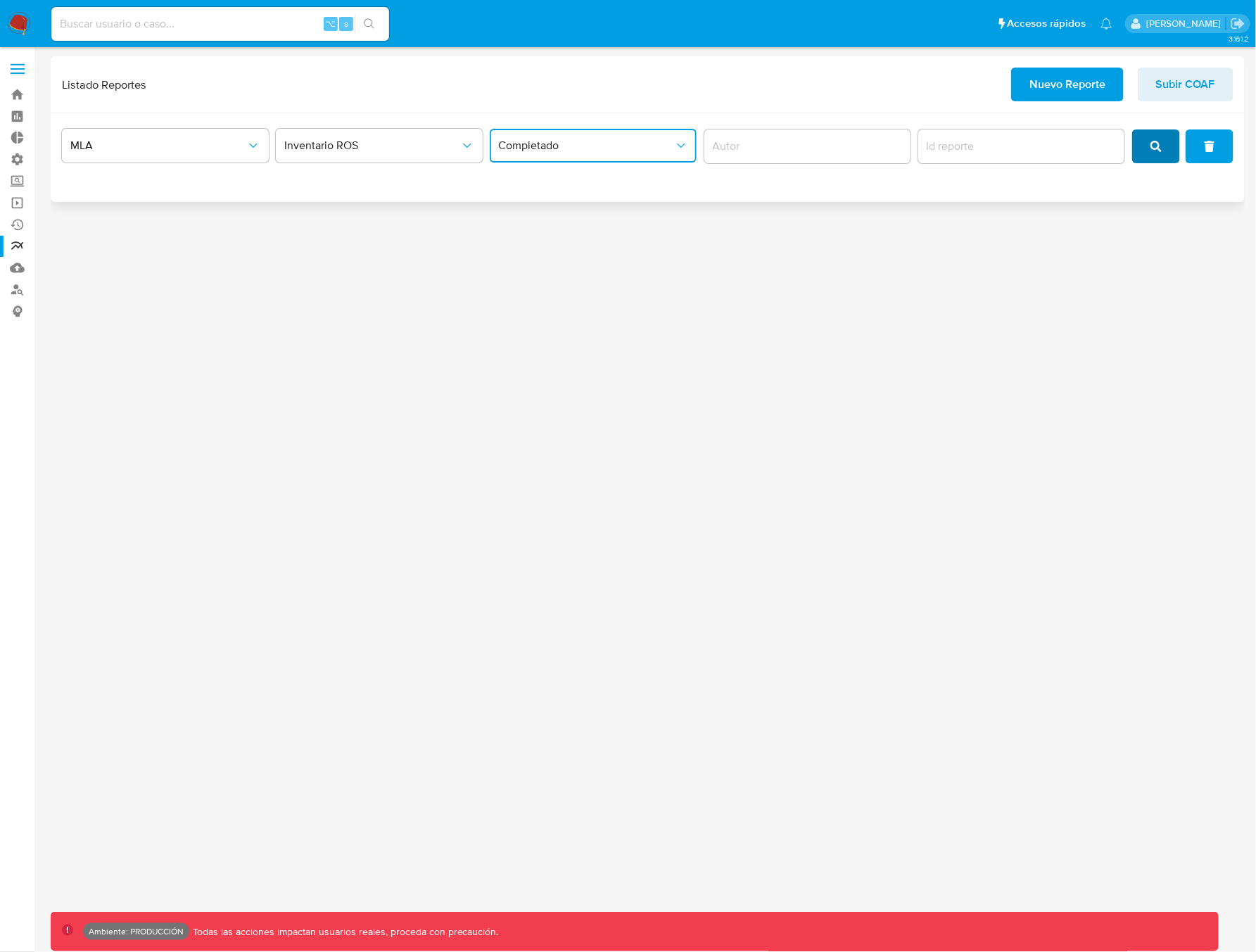
click at [1158, 148] on icon "search" at bounding box center [1156, 146] width 11 height 11
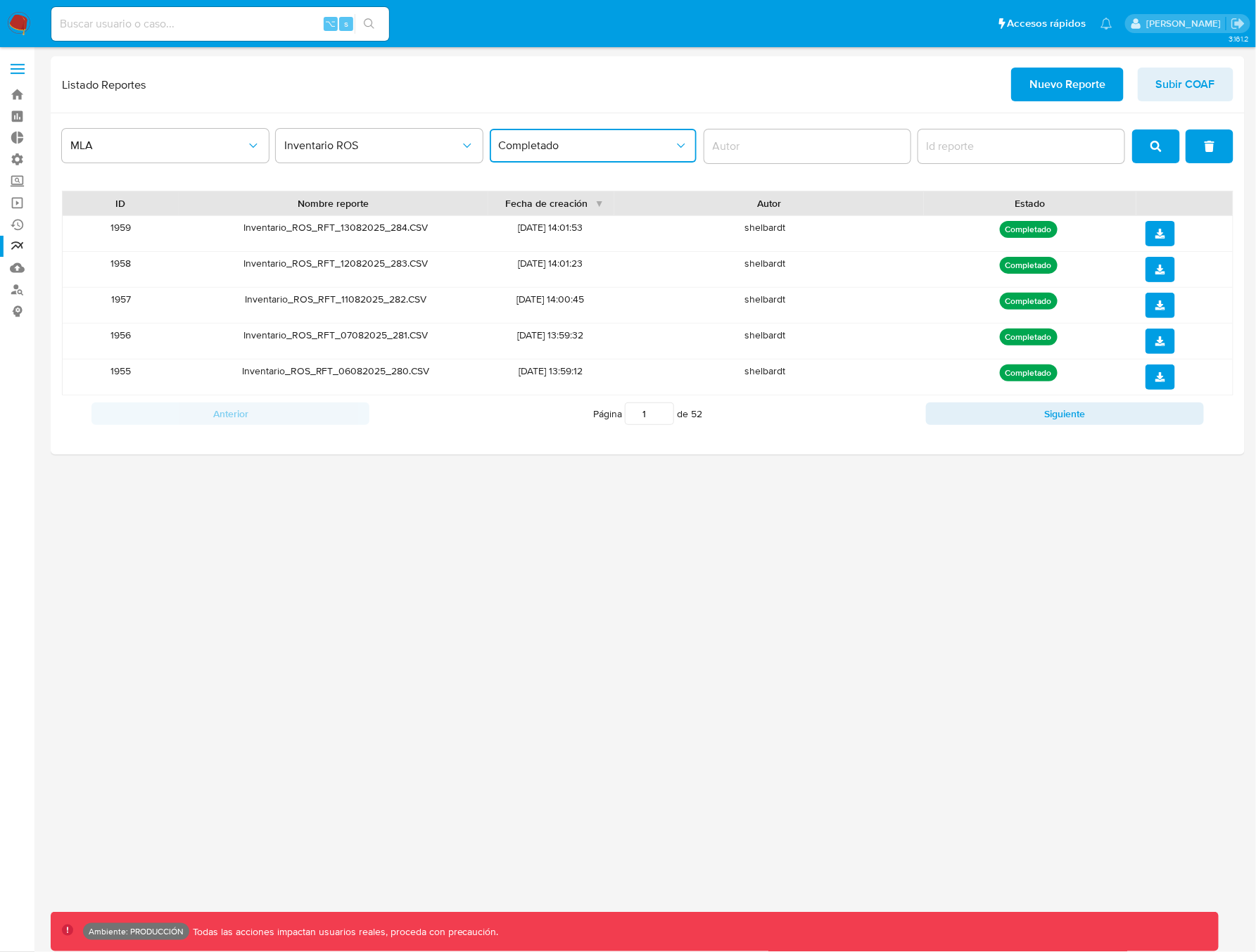
click at [595, 150] on span "Completado" at bounding box center [586, 145] width 176 height 14
click at [563, 250] on div "Error" at bounding box center [590, 251] width 182 height 33
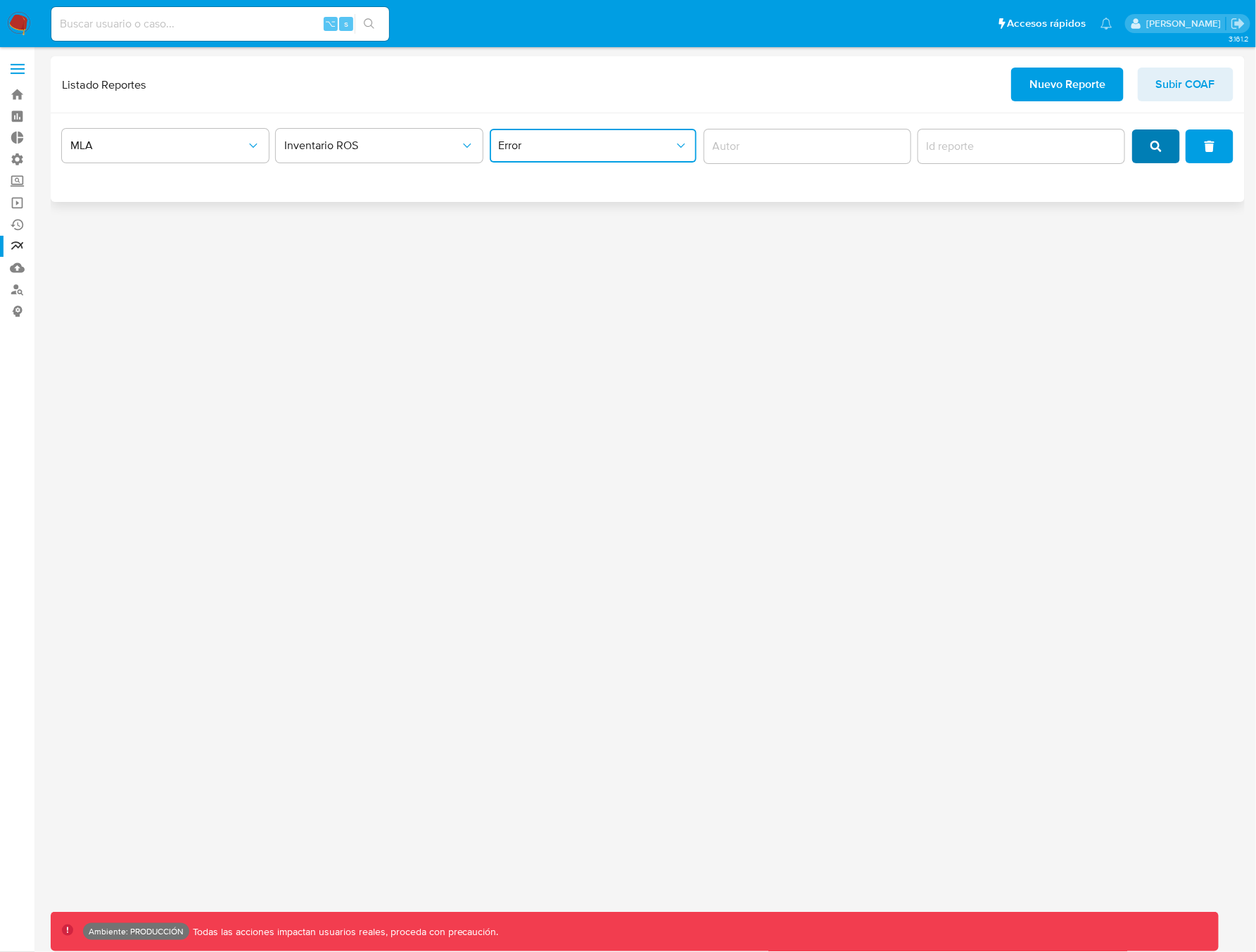
click at [1164, 147] on button "search" at bounding box center [1156, 146] width 48 height 33
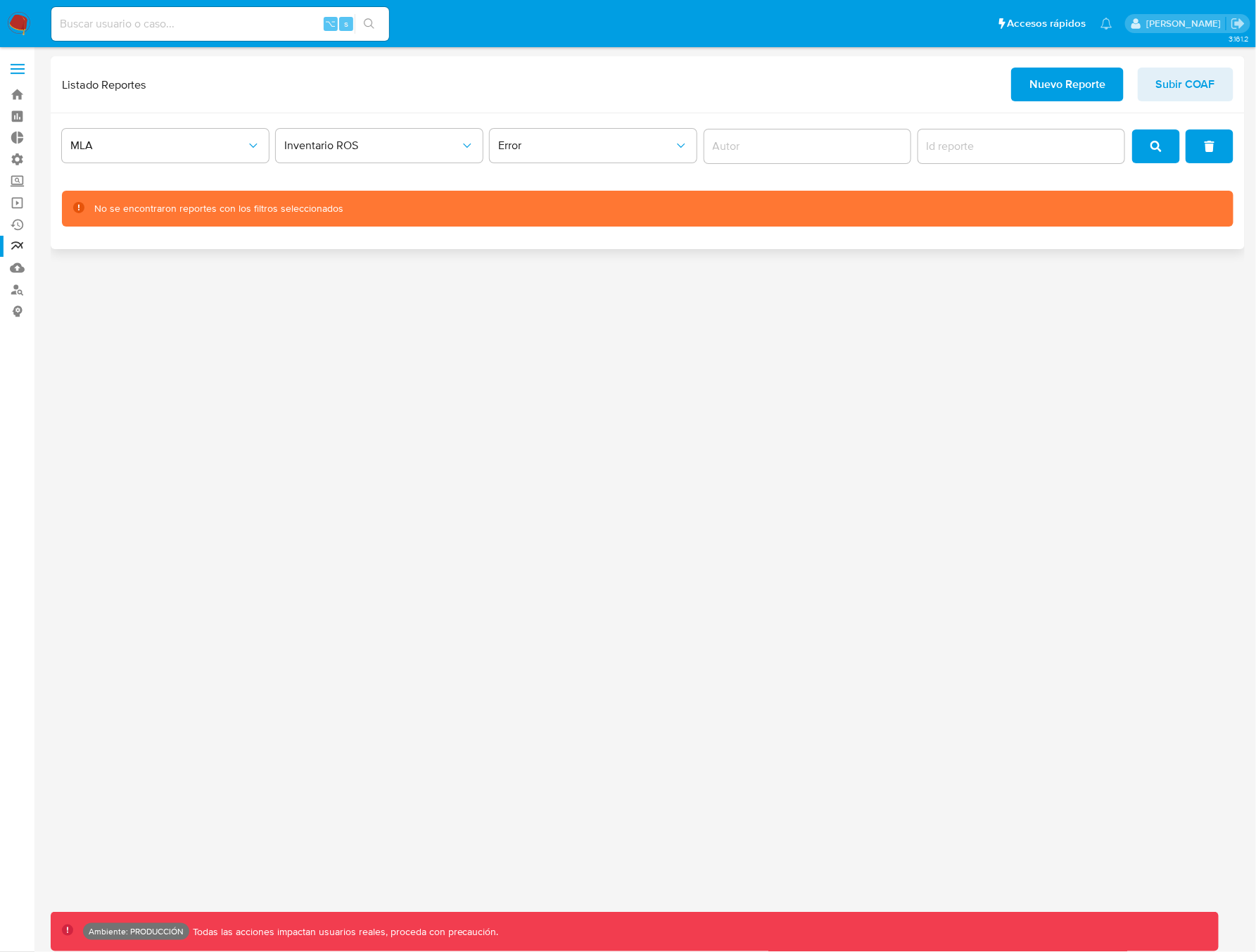
click at [1152, 151] on icon "search" at bounding box center [1156, 146] width 11 height 11
click at [625, 151] on span "Error" at bounding box center [586, 145] width 176 height 14
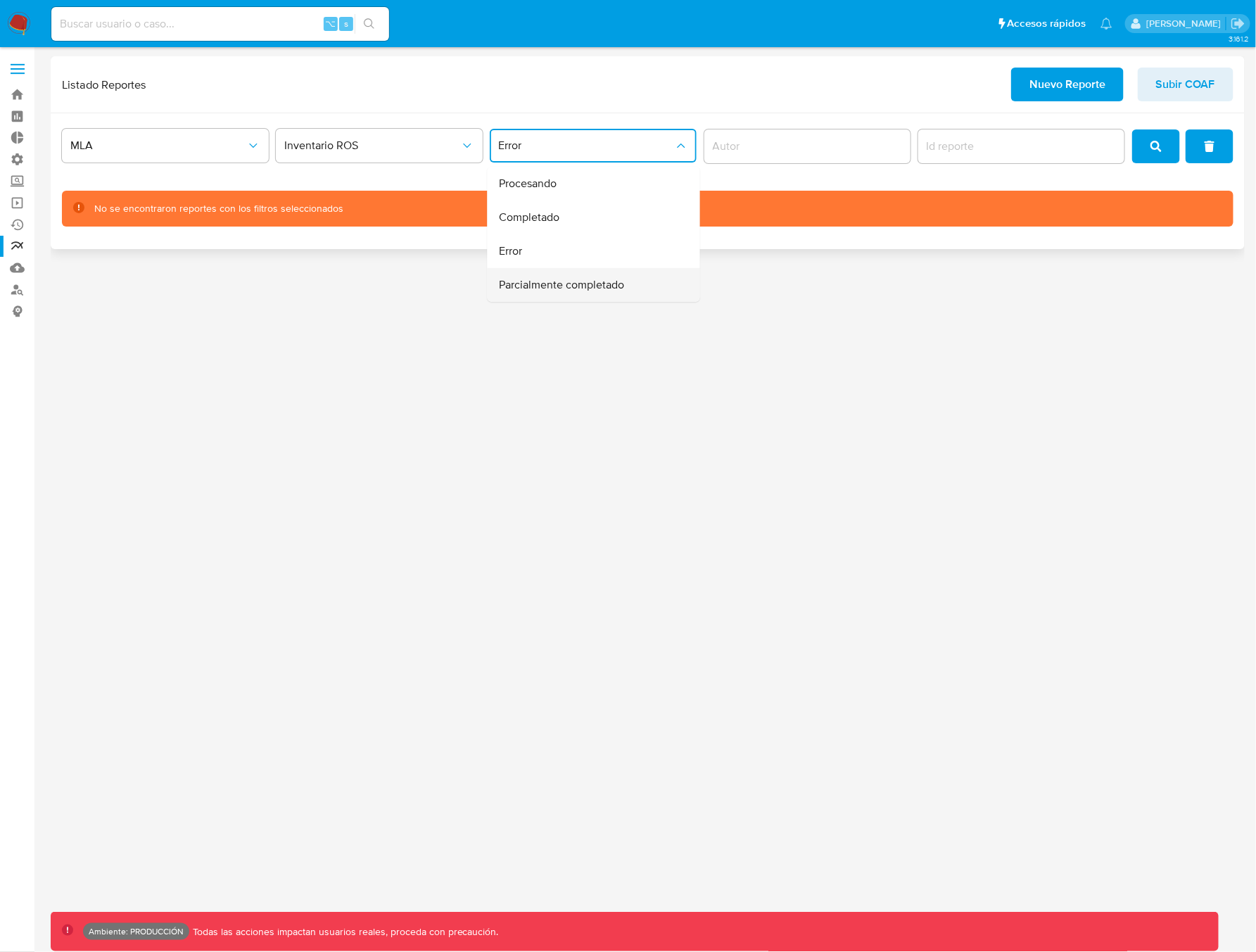
click at [569, 288] on span "Parcialmente completado" at bounding box center [561, 285] width 125 height 14
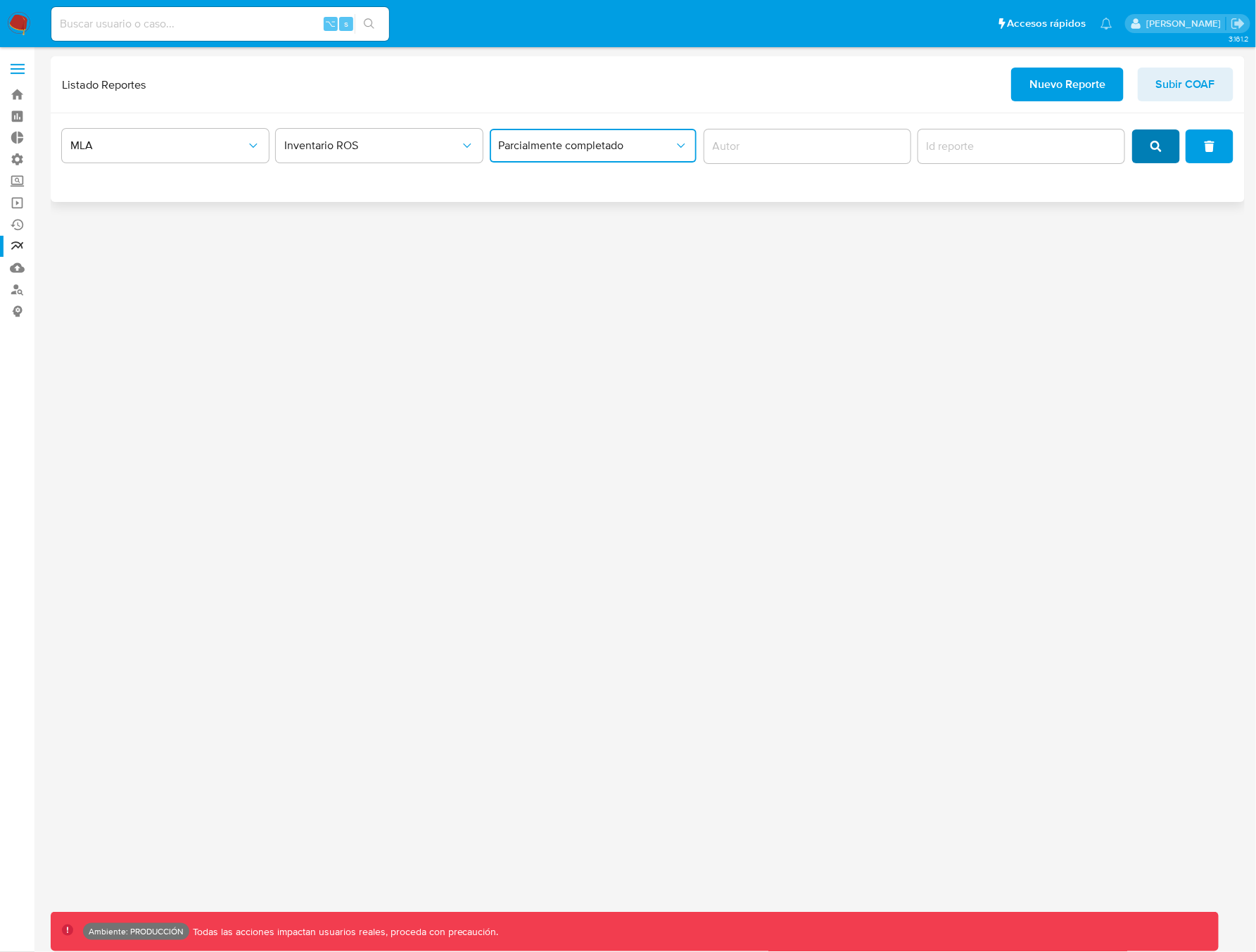
click at [1153, 155] on span "search" at bounding box center [1156, 146] width 11 height 31
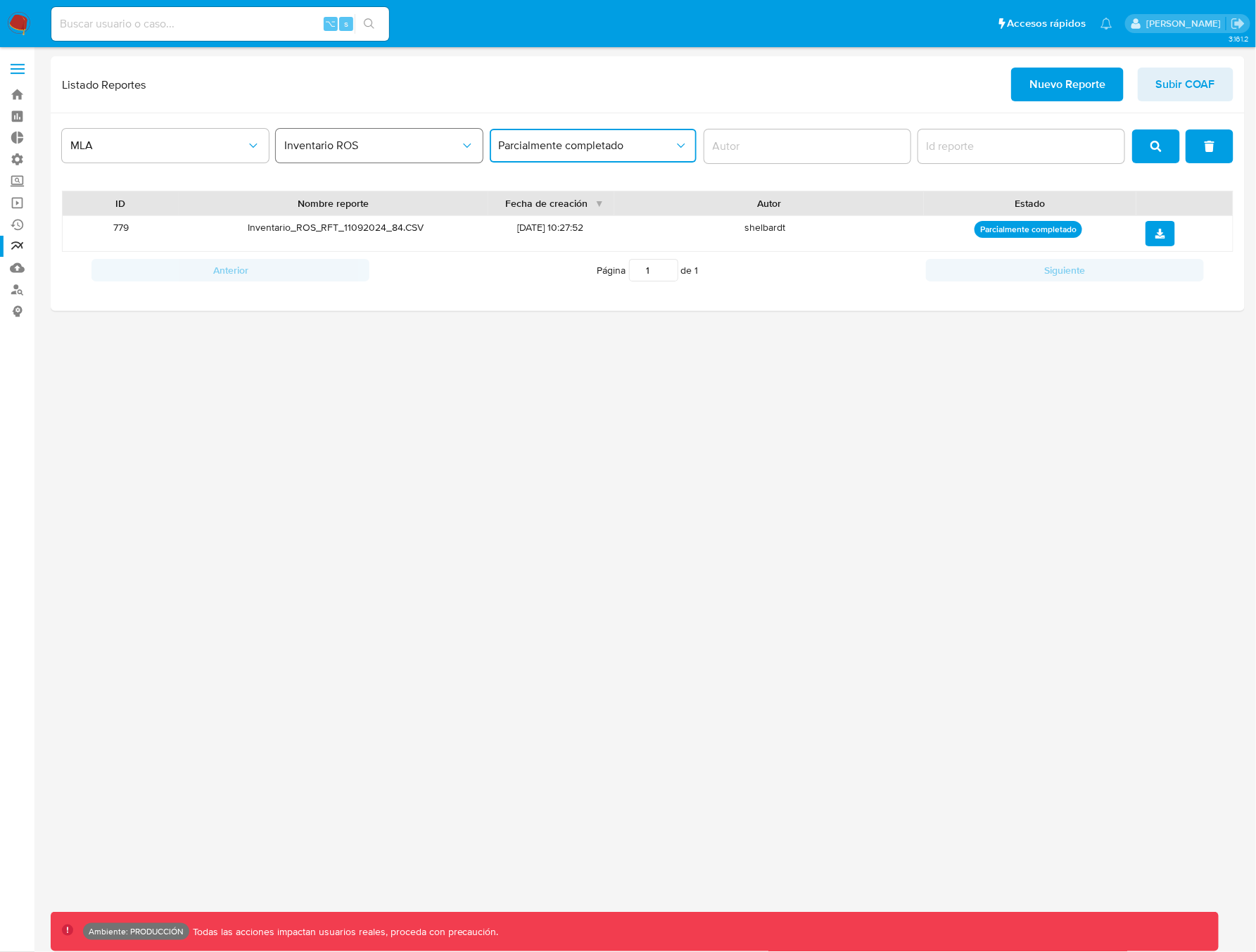
click at [389, 151] on span "Inventario ROS" at bounding box center [372, 145] width 176 height 14
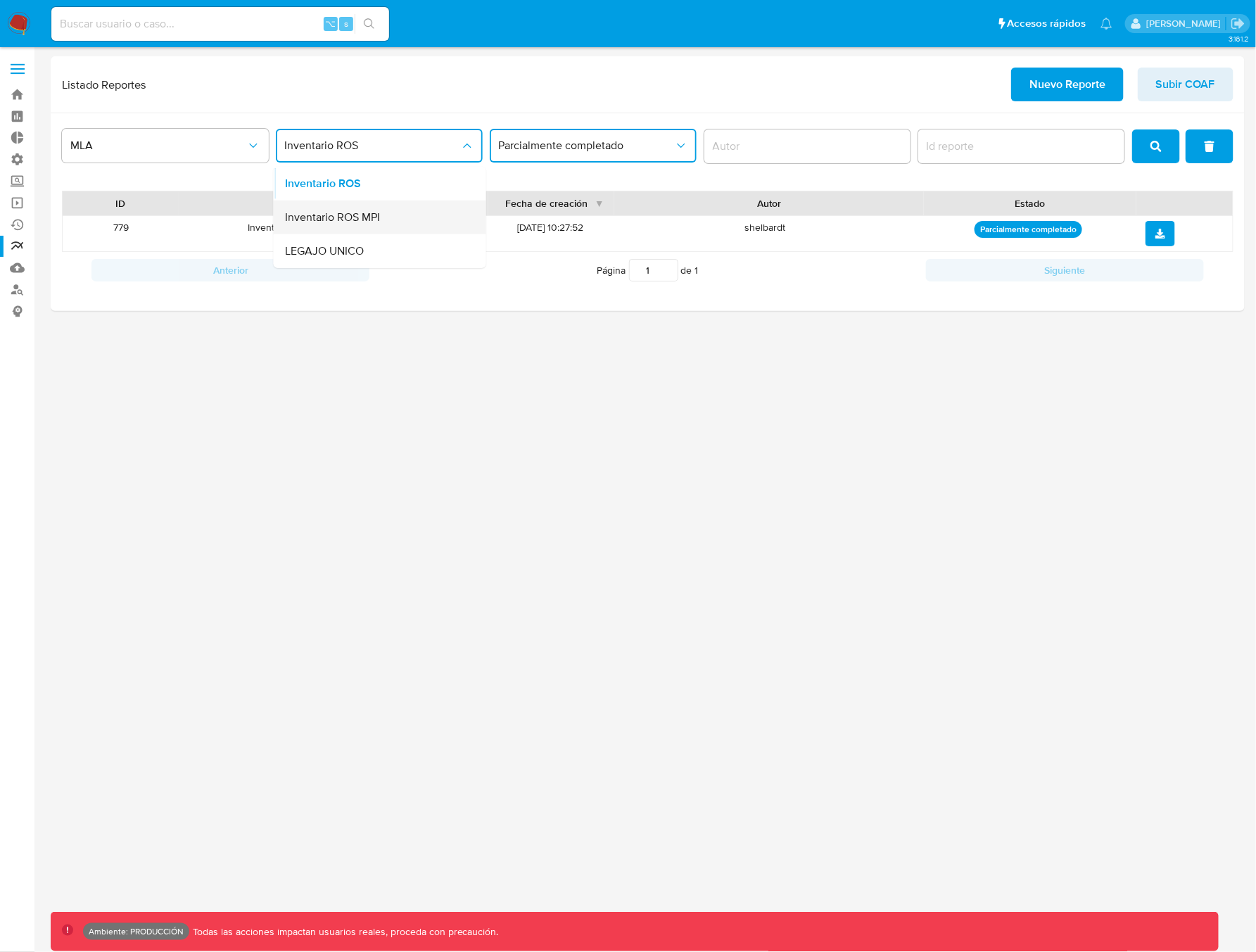
click at [365, 221] on span "Inventario ROS MPI" at bounding box center [332, 217] width 95 height 14
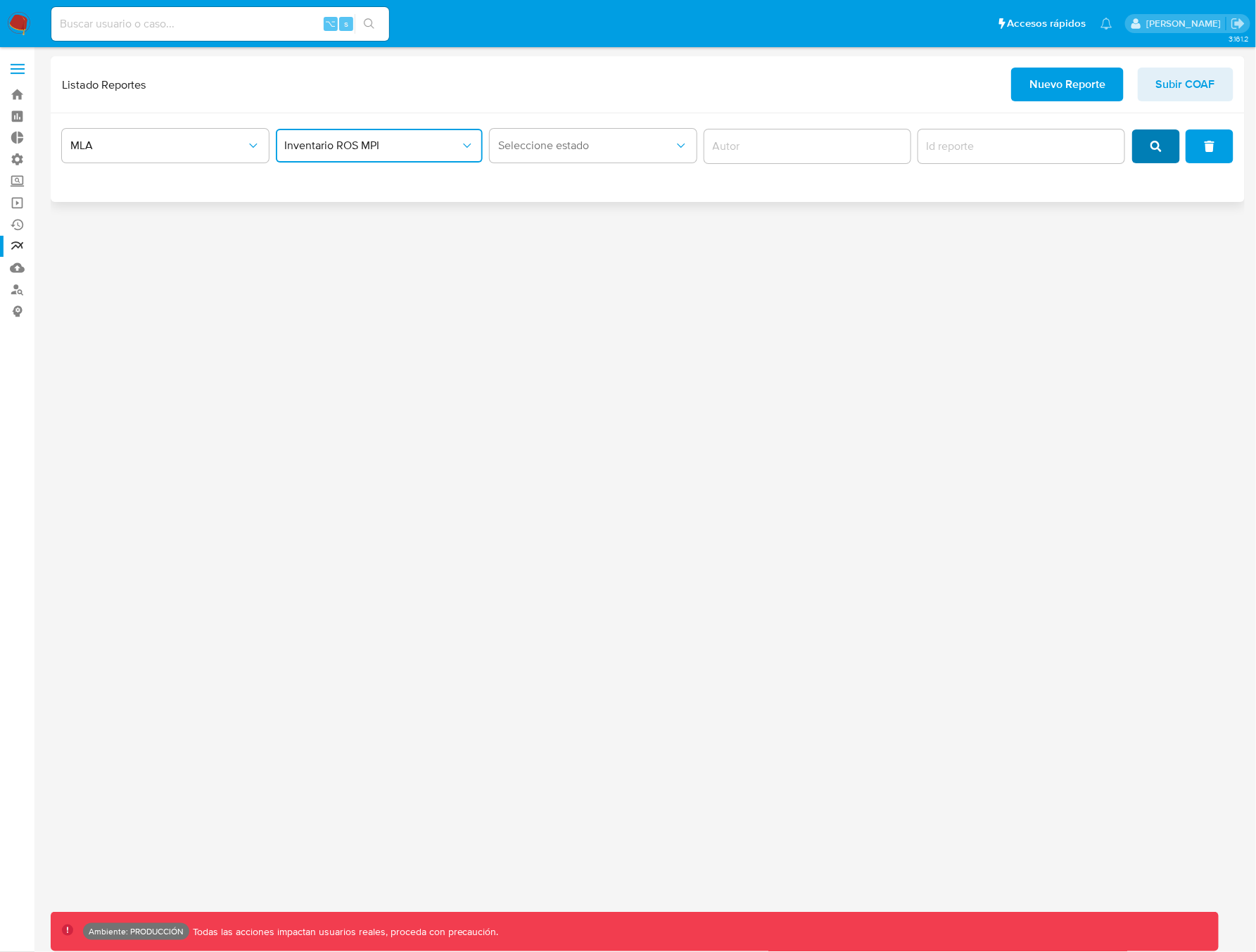
click at [1161, 144] on icon "search" at bounding box center [1156, 146] width 11 height 11
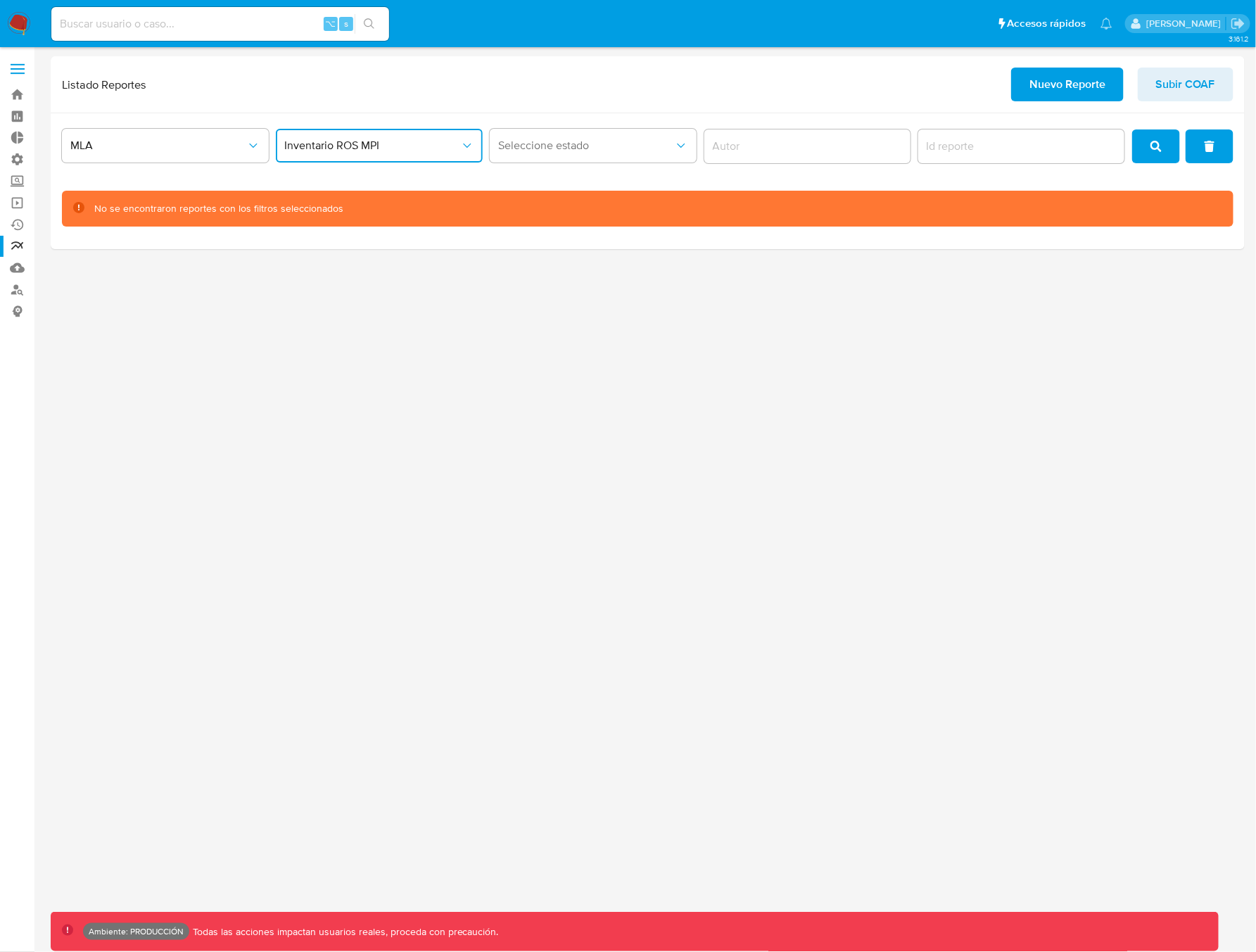
click at [416, 151] on span "Inventario ROS MPI" at bounding box center [372, 145] width 176 height 14
click at [330, 255] on span "LEGAJO UNICO" at bounding box center [324, 251] width 78 height 14
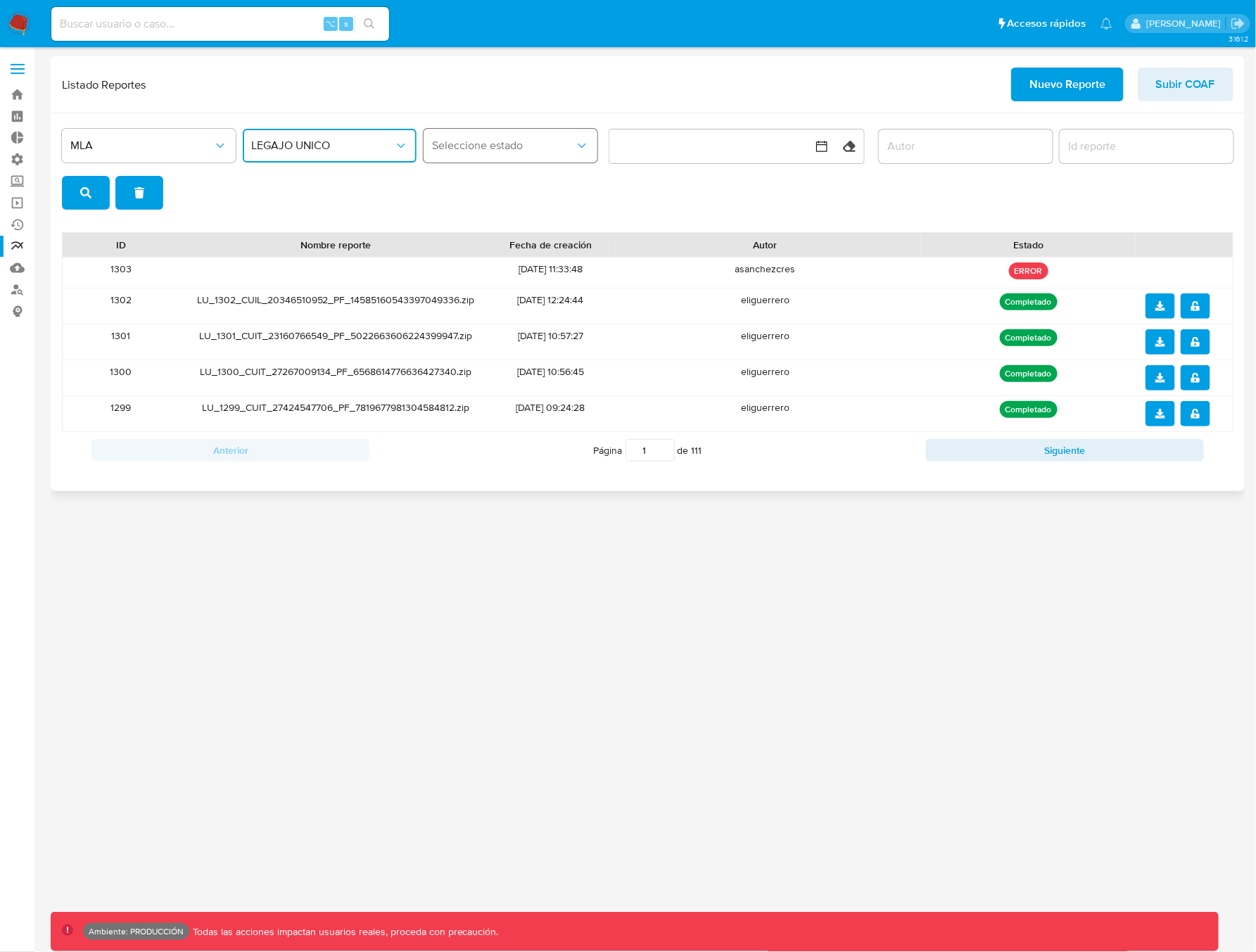
click at [536, 152] on span "Seleccione estado" at bounding box center [503, 145] width 143 height 14
click at [738, 193] on div "MLA LEGAJO UNICO Seleccione estado Limpiar" at bounding box center [648, 167] width 1171 height 85
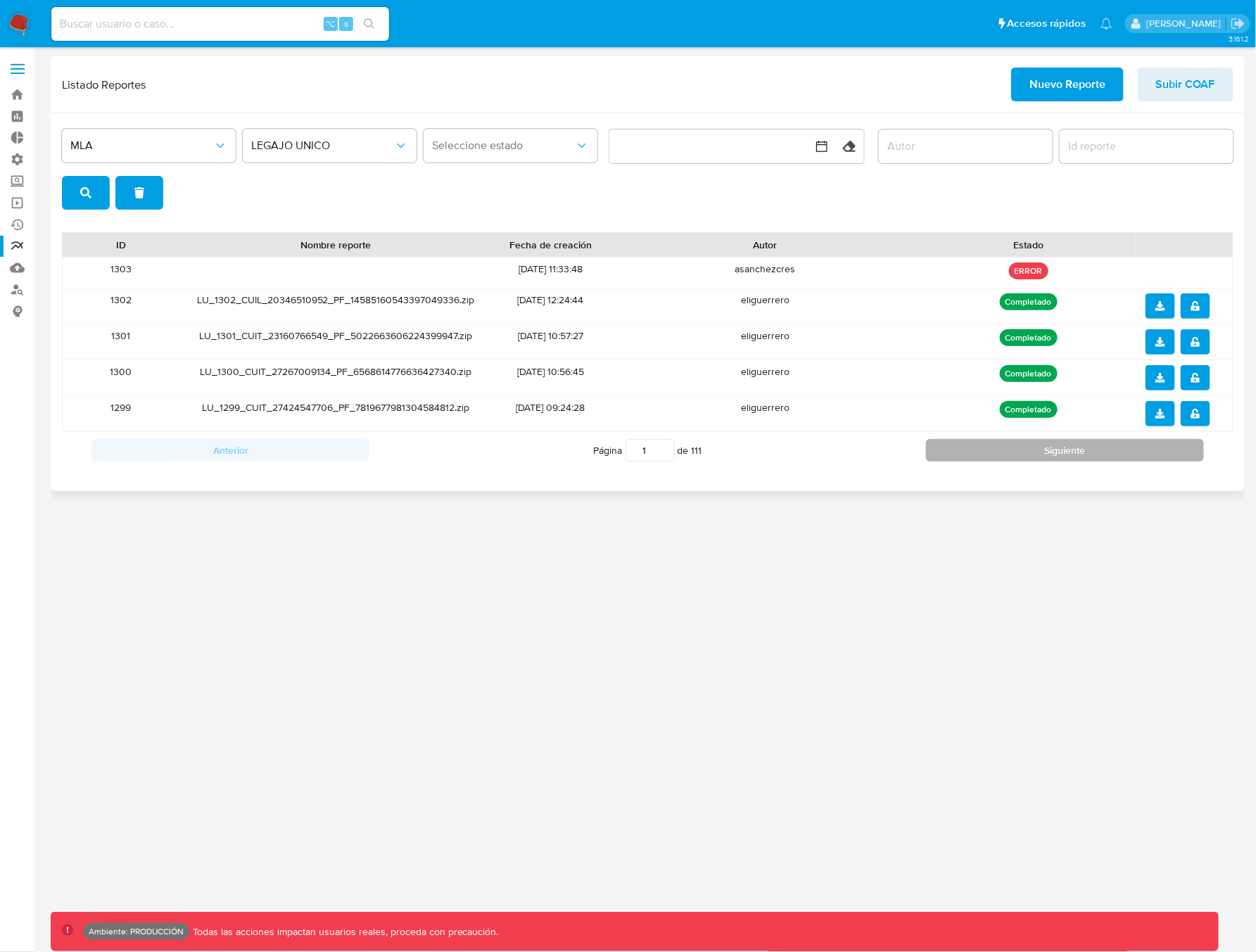
click at [1073, 452] on button "Siguiente" at bounding box center [1065, 450] width 278 height 23
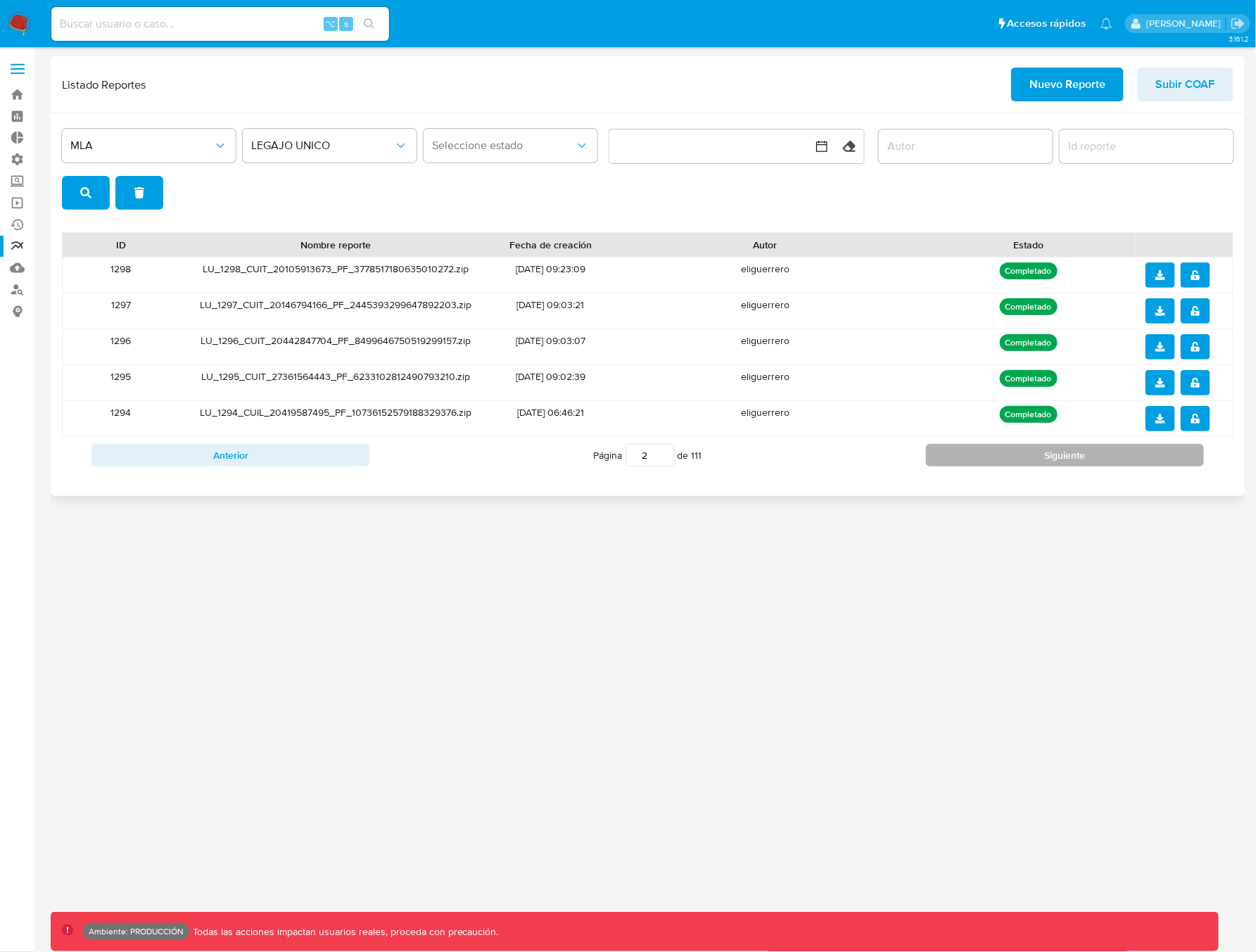
click at [1073, 452] on button "Siguiente" at bounding box center [1065, 455] width 278 height 23
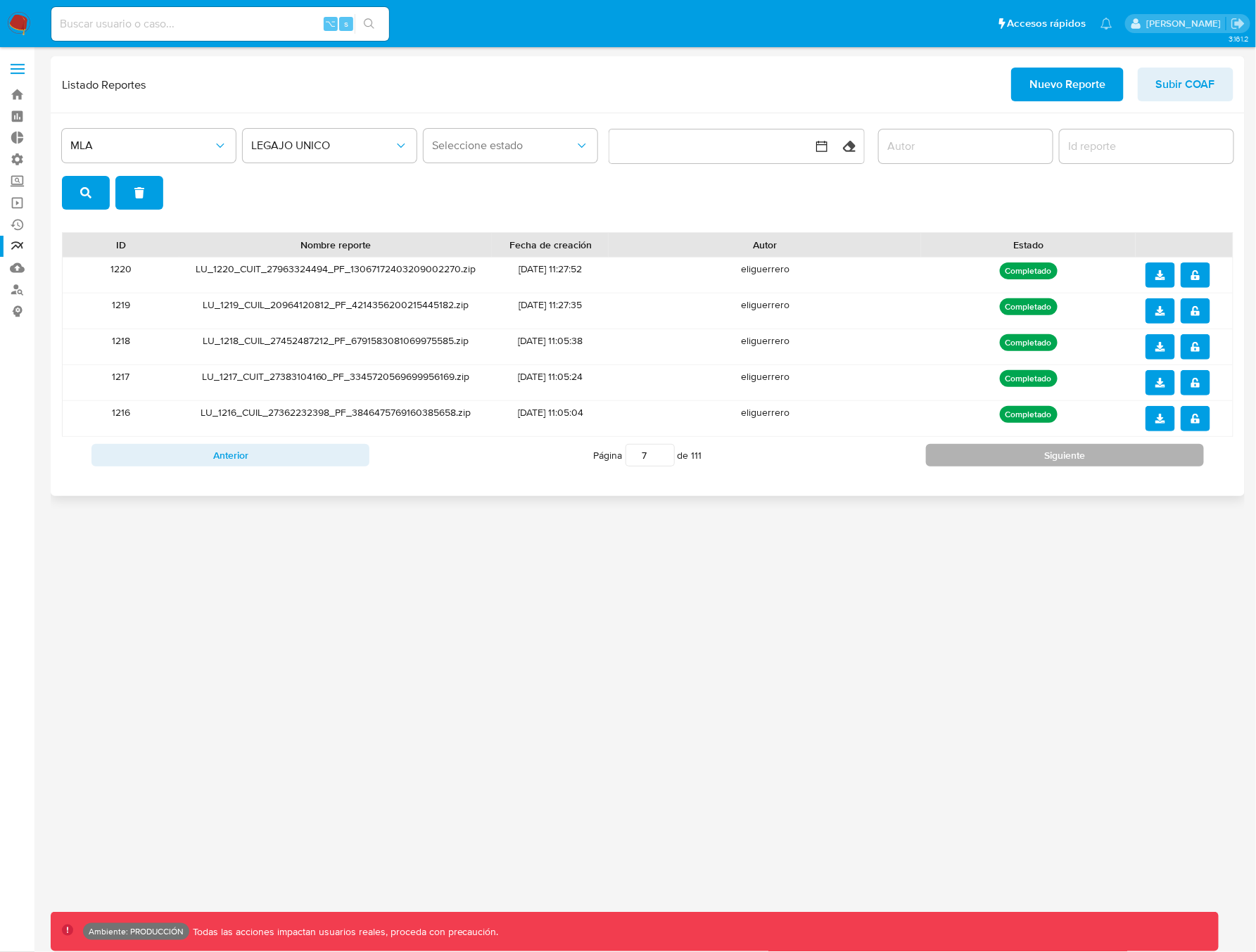
click at [1073, 452] on button "Siguiente" at bounding box center [1065, 455] width 278 height 23
type input "9"
click at [745, 145] on button "button" at bounding box center [722, 146] width 225 height 33
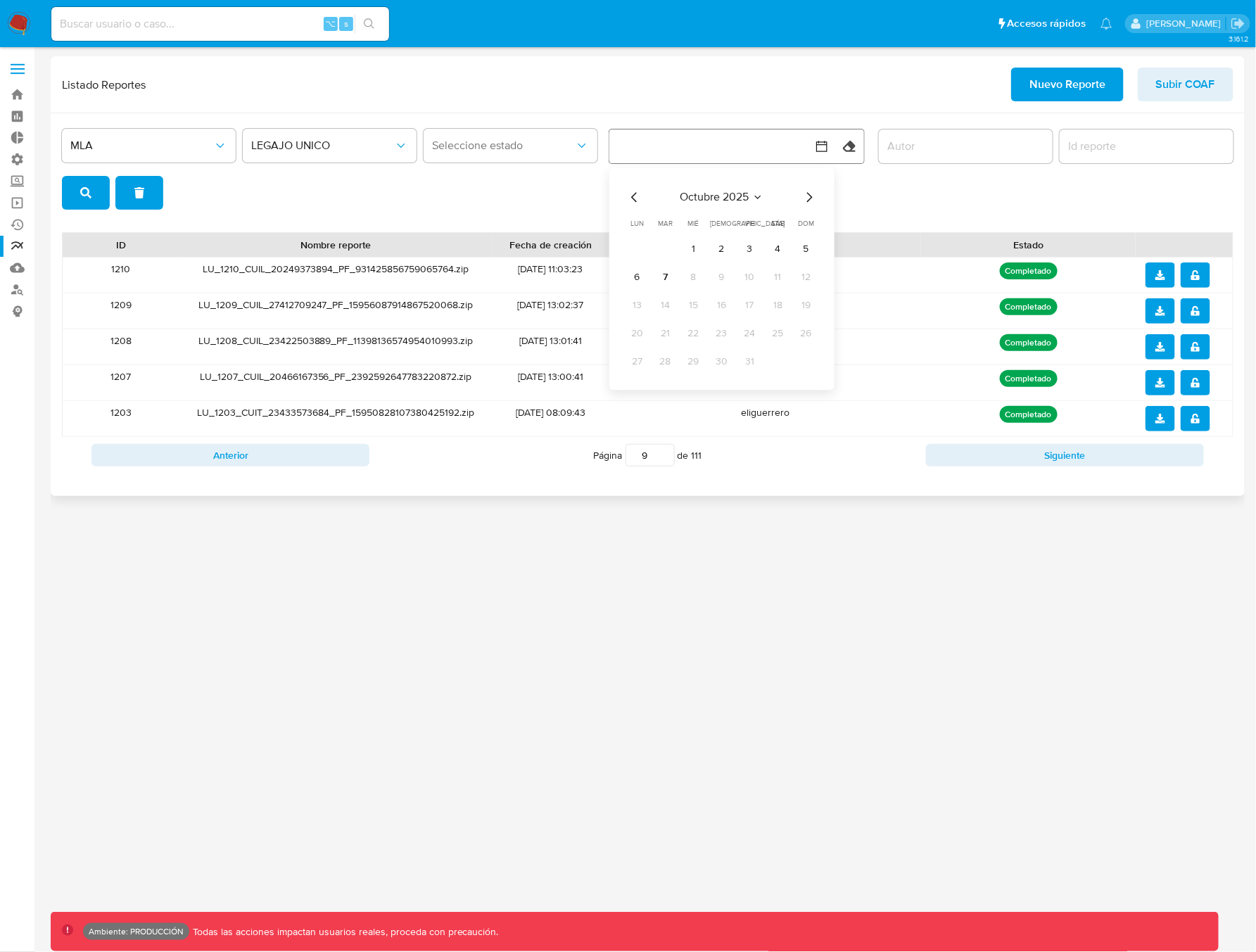
click at [641, 197] on icon "Mes anterior" at bounding box center [635, 197] width 17 height 17
click at [752, 335] on button "26" at bounding box center [750, 333] width 23 height 23
click at [783, 335] on button "27" at bounding box center [778, 333] width 23 height 23
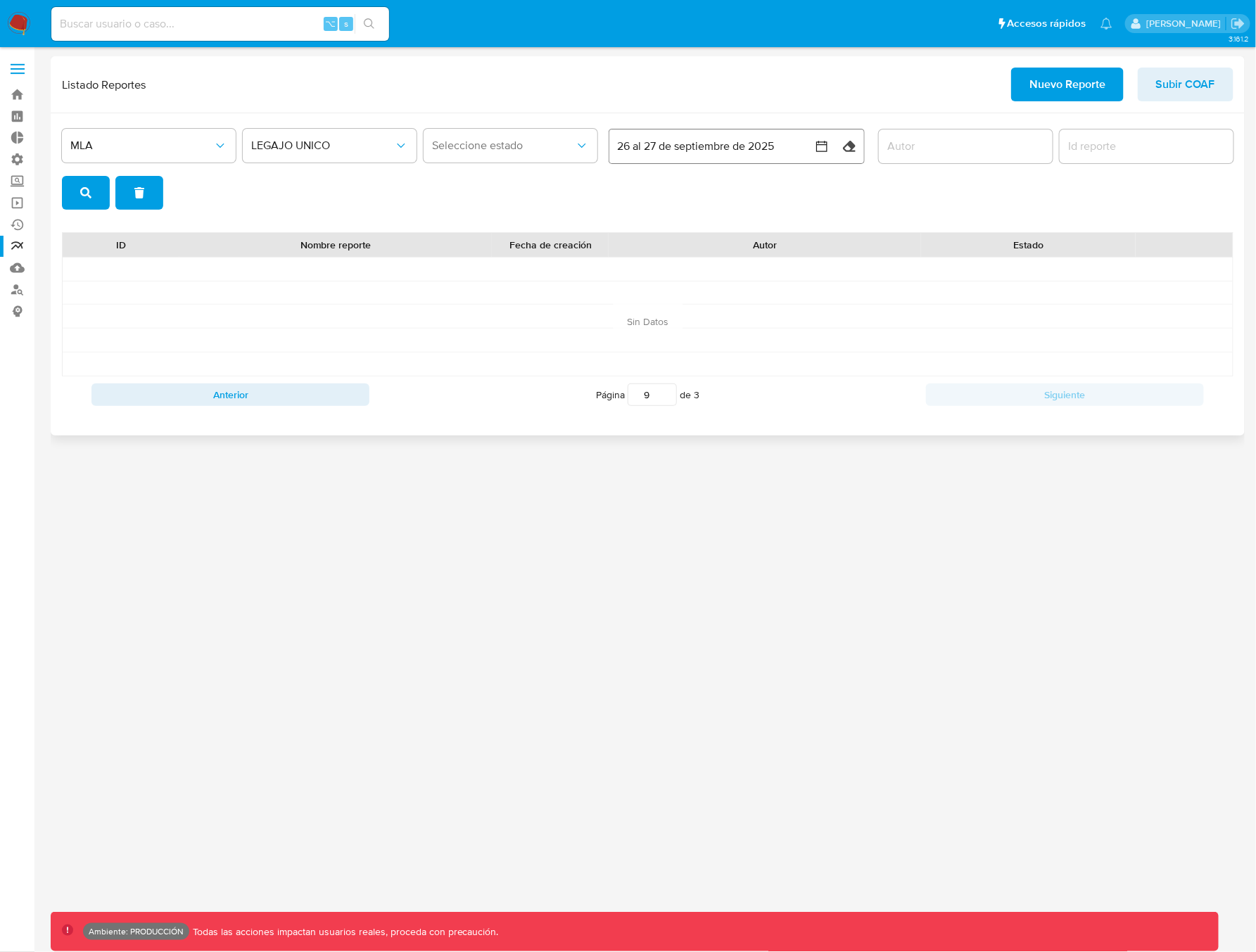
click at [767, 150] on button "26 al 27 de septiembre de 2025" at bounding box center [722, 146] width 225 height 33
click at [746, 336] on button "26" at bounding box center [750, 333] width 23 height 23
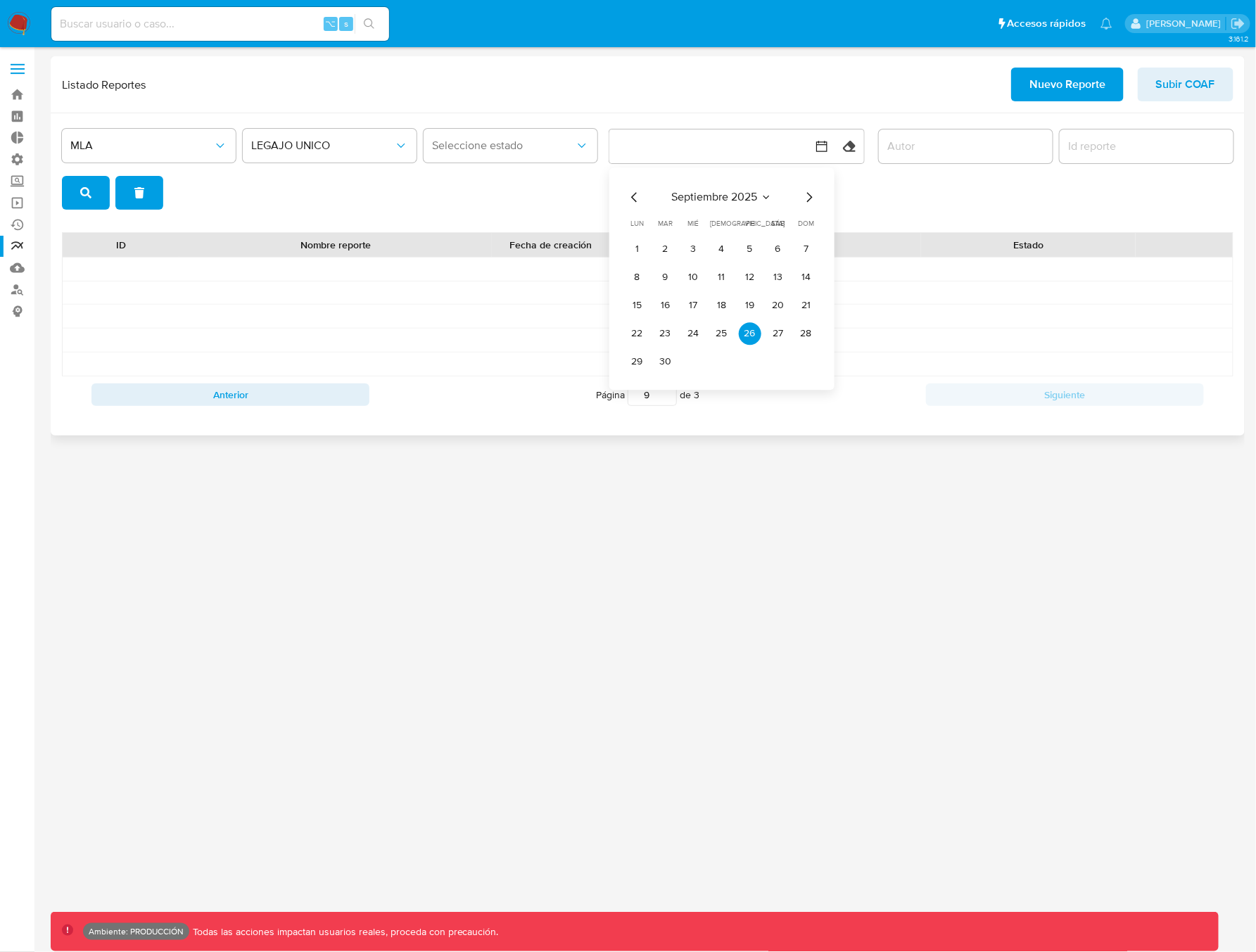
click at [915, 198] on div "MLA LEGAJO UNICO Seleccione estado septiembre 2025 septiembre 2025 lun lunes ma…" at bounding box center [648, 167] width 1171 height 85
click at [80, 189] on icon "search" at bounding box center [85, 193] width 11 height 11
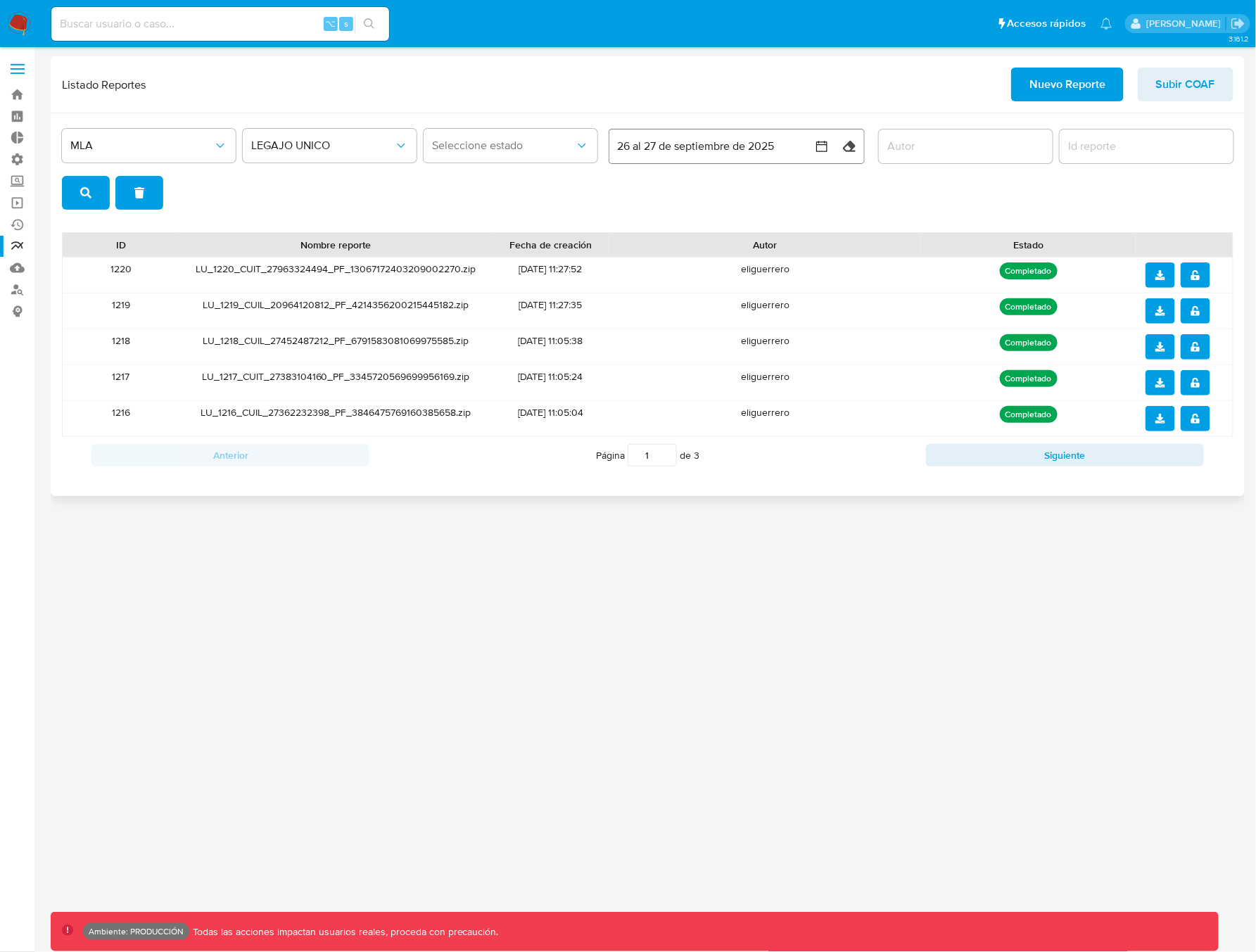
click at [668, 150] on button "26 al 27 de septiembre de 2025" at bounding box center [722, 146] width 225 height 33
click at [758, 334] on button "26" at bounding box center [750, 333] width 23 height 23
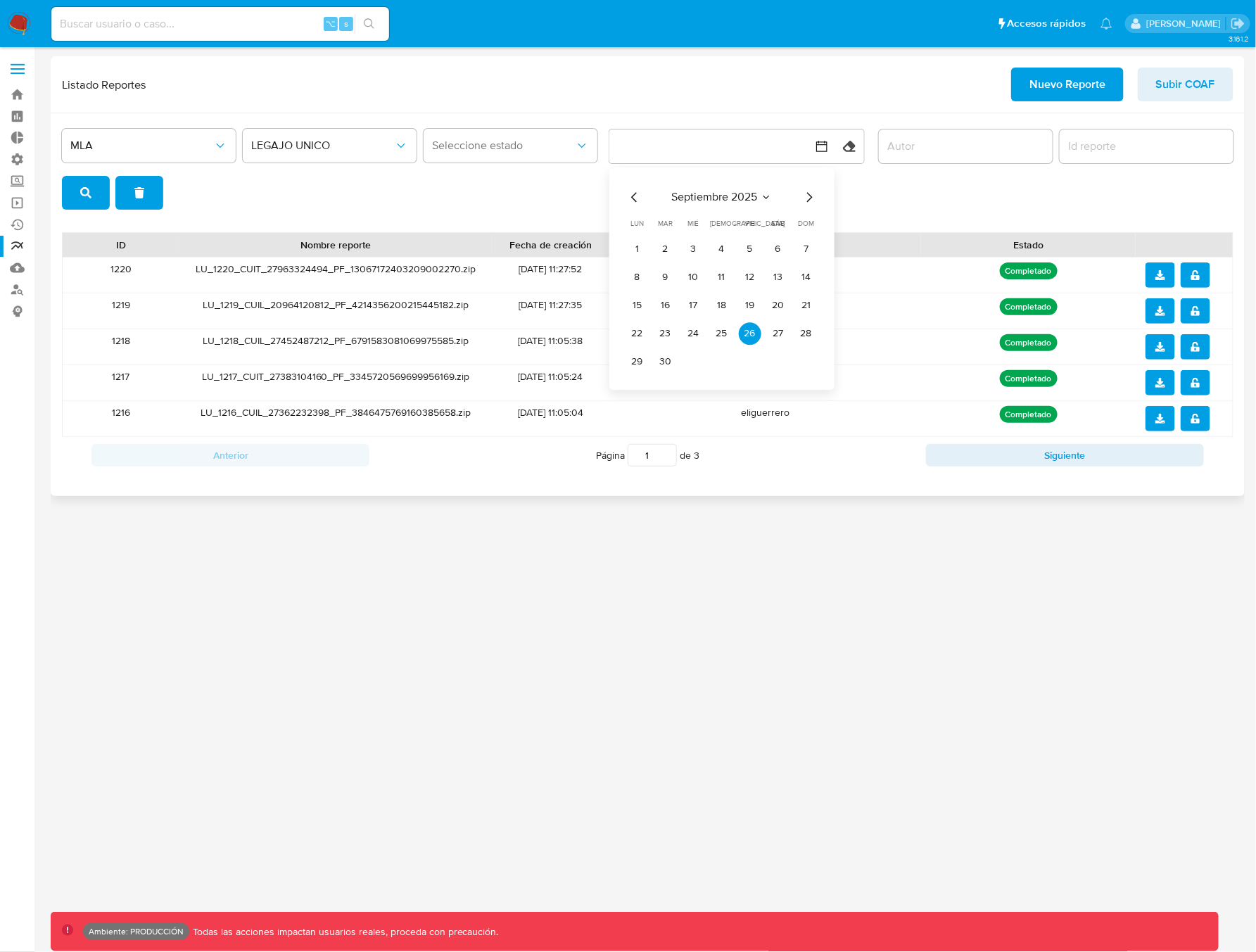
click at [753, 336] on button "26" at bounding box center [750, 333] width 23 height 23
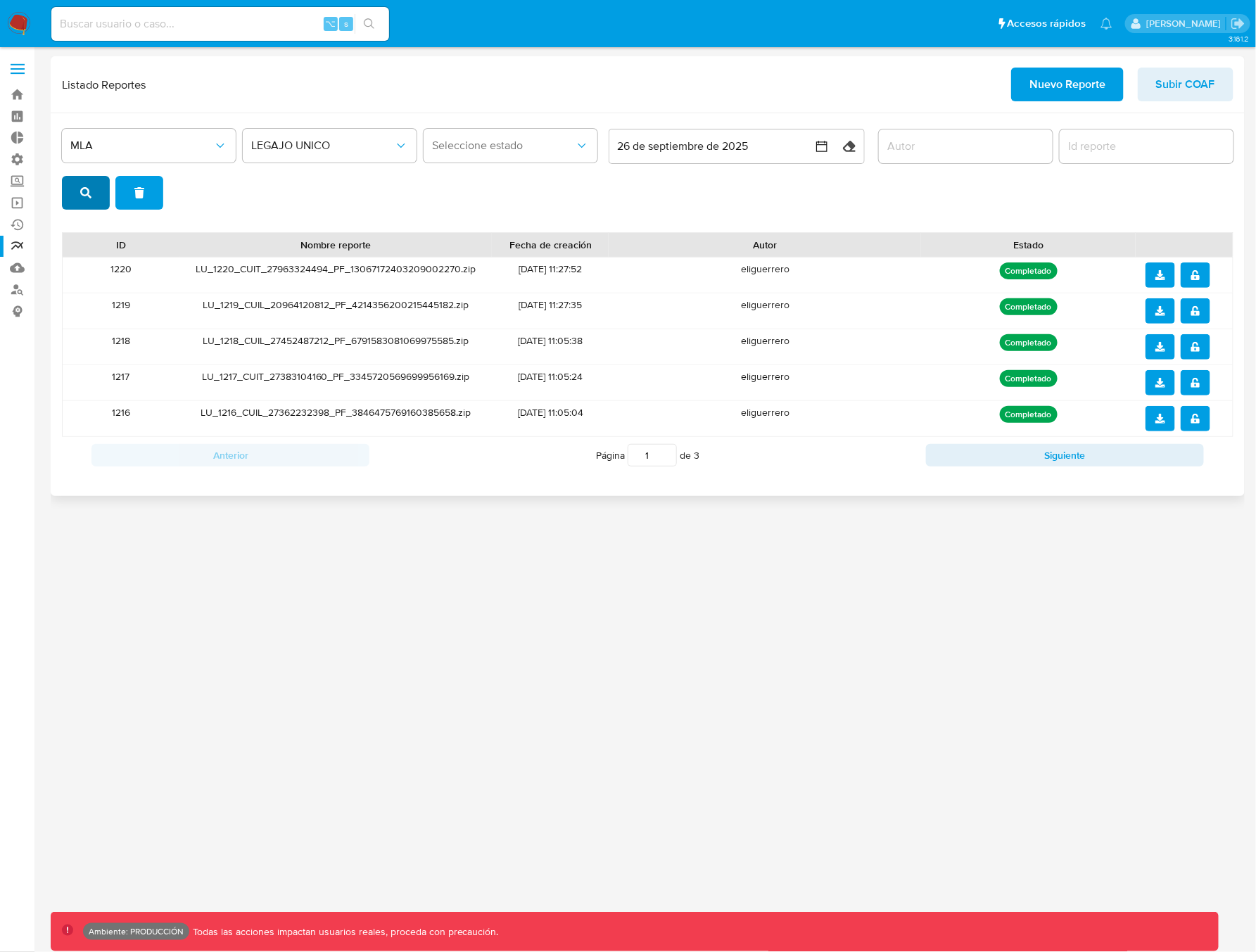
click at [86, 200] on span "search" at bounding box center [85, 193] width 11 height 31
click at [1041, 450] on button "Siguiente" at bounding box center [1065, 455] width 278 height 23
click at [1036, 453] on button "Siguiente" at bounding box center [1065, 455] width 278 height 23
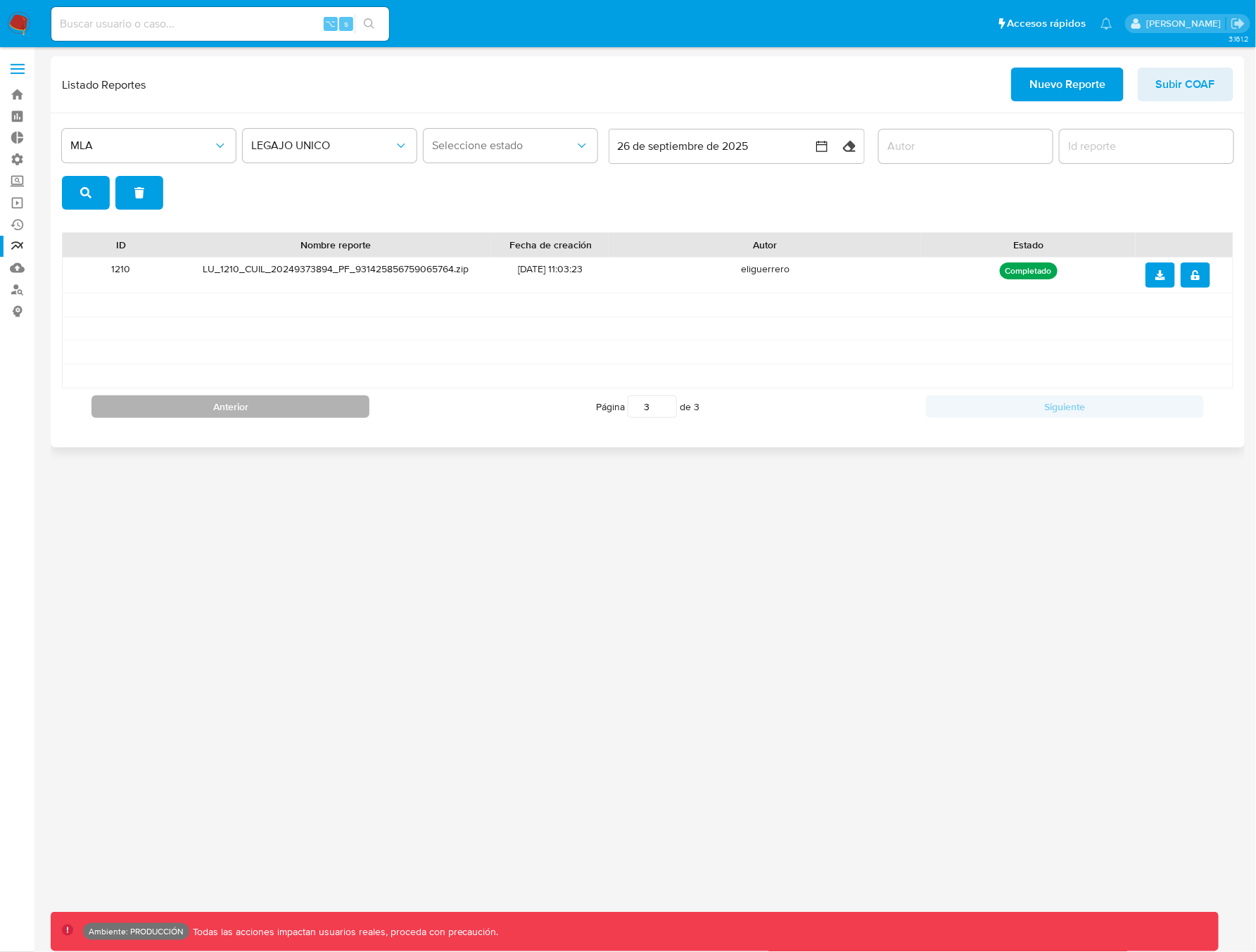
click at [256, 399] on button "Anterior" at bounding box center [231, 406] width 278 height 23
type input "2"
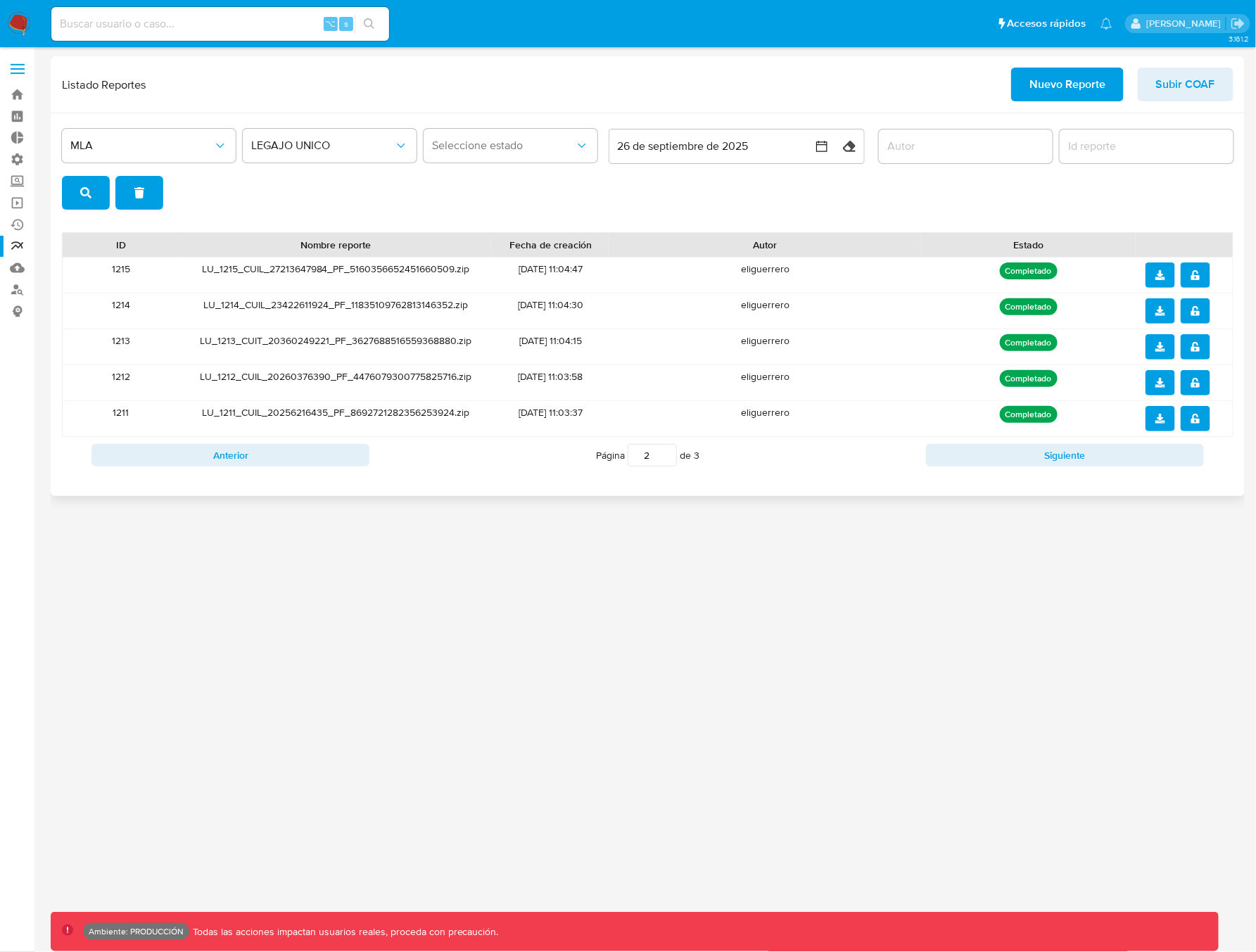
click at [771, 270] on div "eliguerrero" at bounding box center [764, 275] width 312 height 35
drag, startPoint x: 917, startPoint y: 141, endPoint x: 939, endPoint y: 146, distance: 22.6
click at [917, 141] on input "author" at bounding box center [965, 147] width 174 height 19
paste input "eliguerrero"
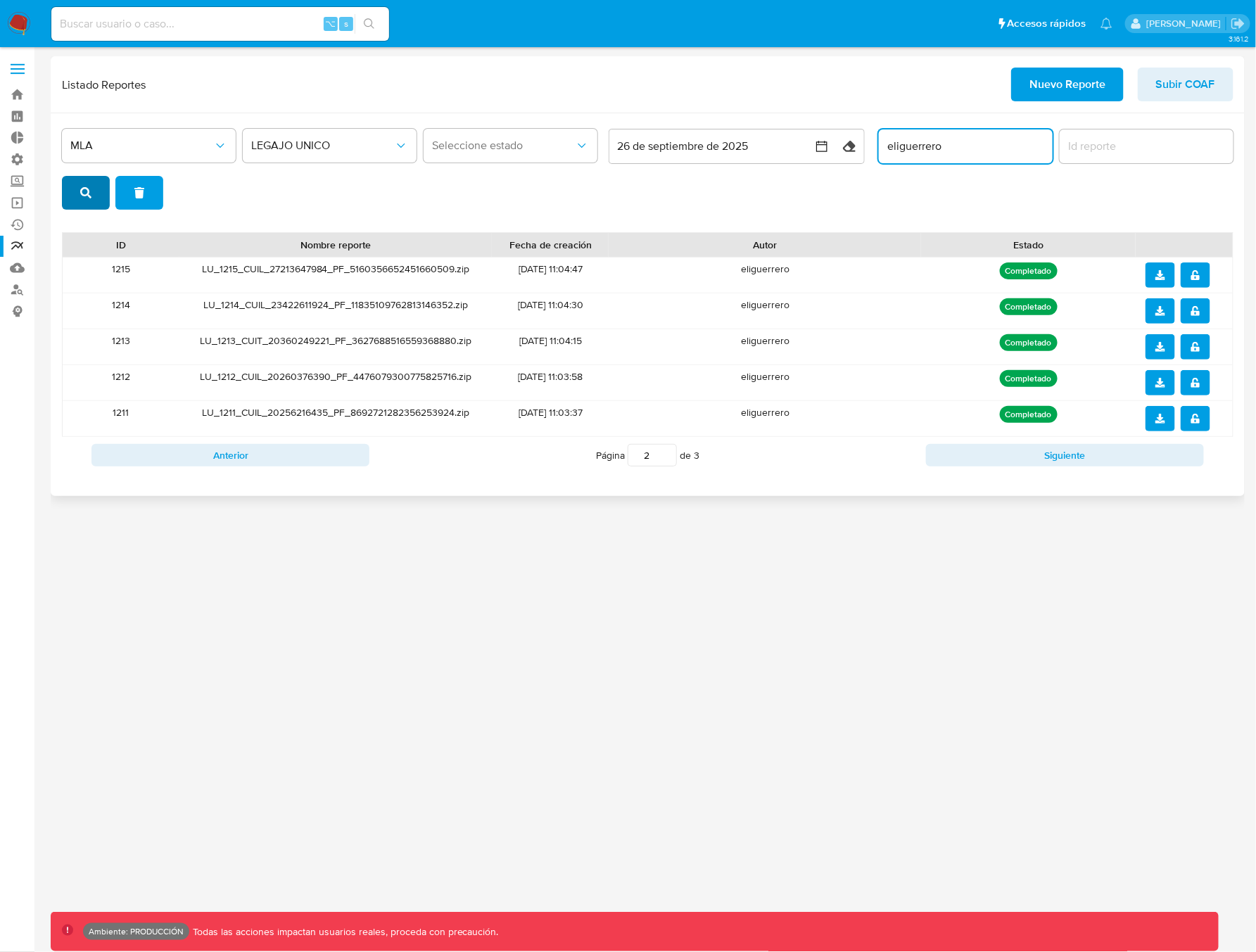
type input "eliguerrero"
click at [83, 194] on icon "search" at bounding box center [85, 193] width 11 height 11
click at [124, 305] on div "1219" at bounding box center [121, 311] width 117 height 35
click at [1096, 147] on input "report-id" at bounding box center [1146, 147] width 174 height 19
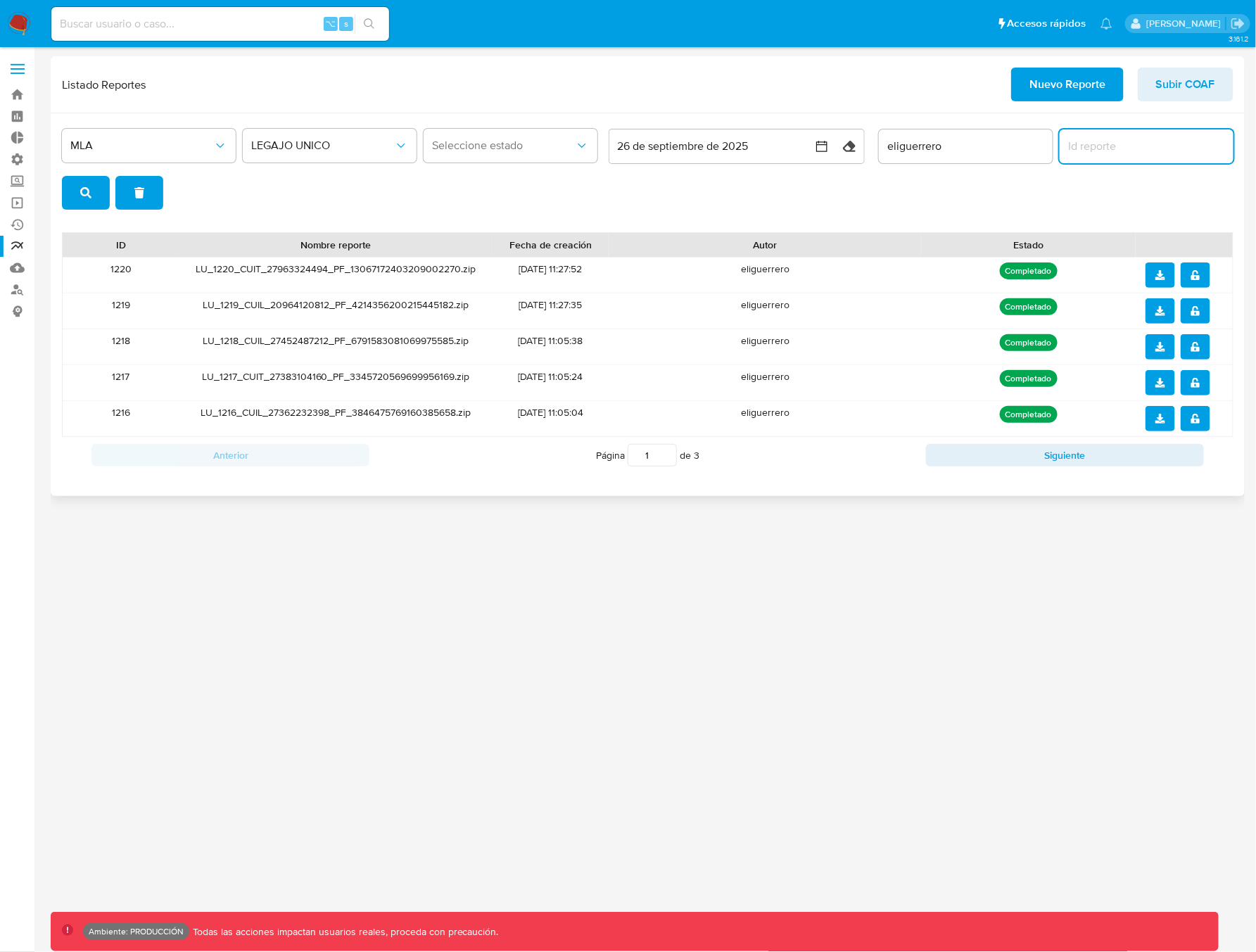
paste input "1219"
type input "1219"
click at [81, 198] on span "search" at bounding box center [85, 193] width 11 height 31
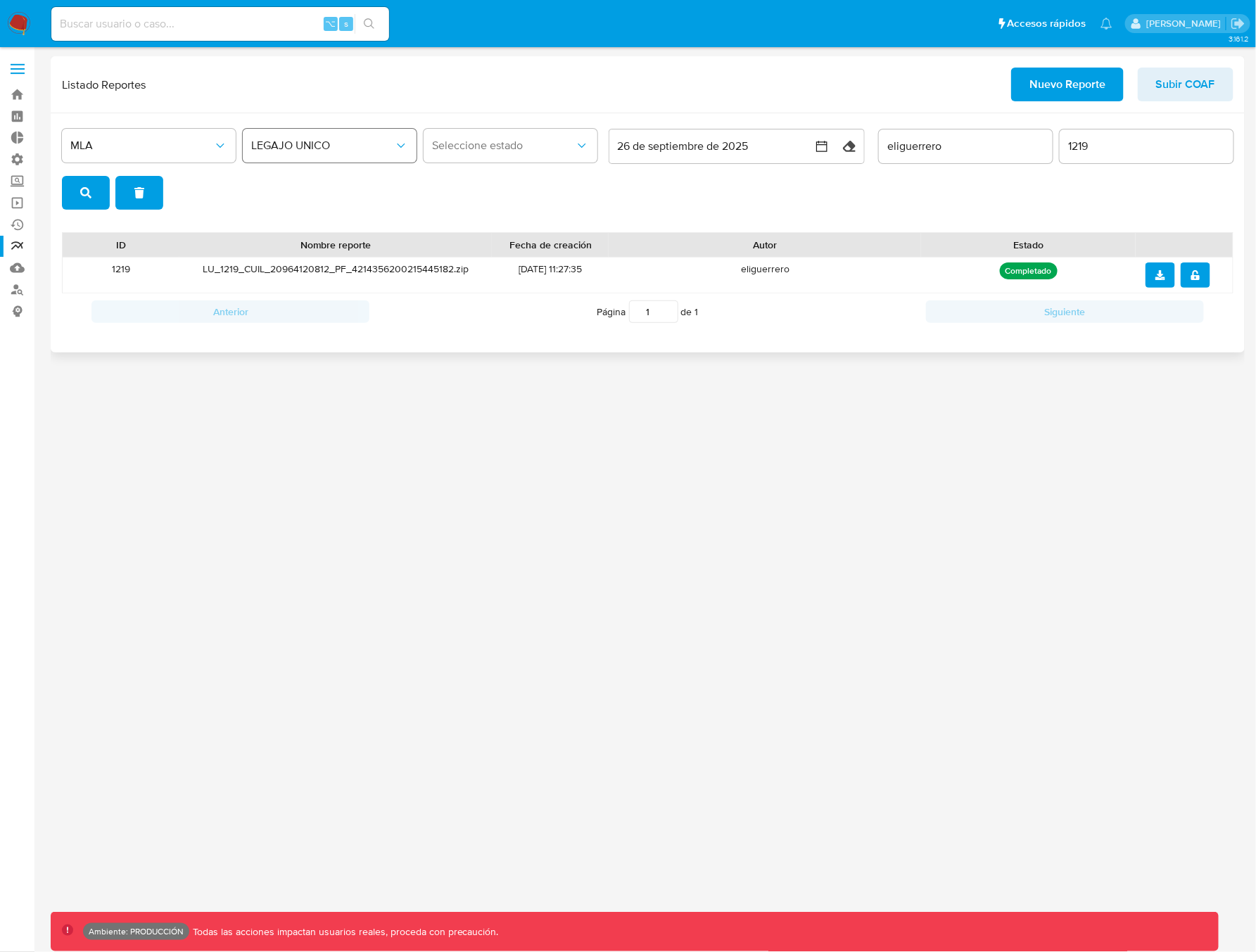
click at [287, 146] on span "LEGAJO UNICO" at bounding box center [322, 145] width 143 height 14
click at [495, 148] on span "Seleccione estado" at bounding box center [503, 145] width 143 height 14
click at [318, 150] on span "LEGAJO UNICO" at bounding box center [322, 145] width 143 height 14
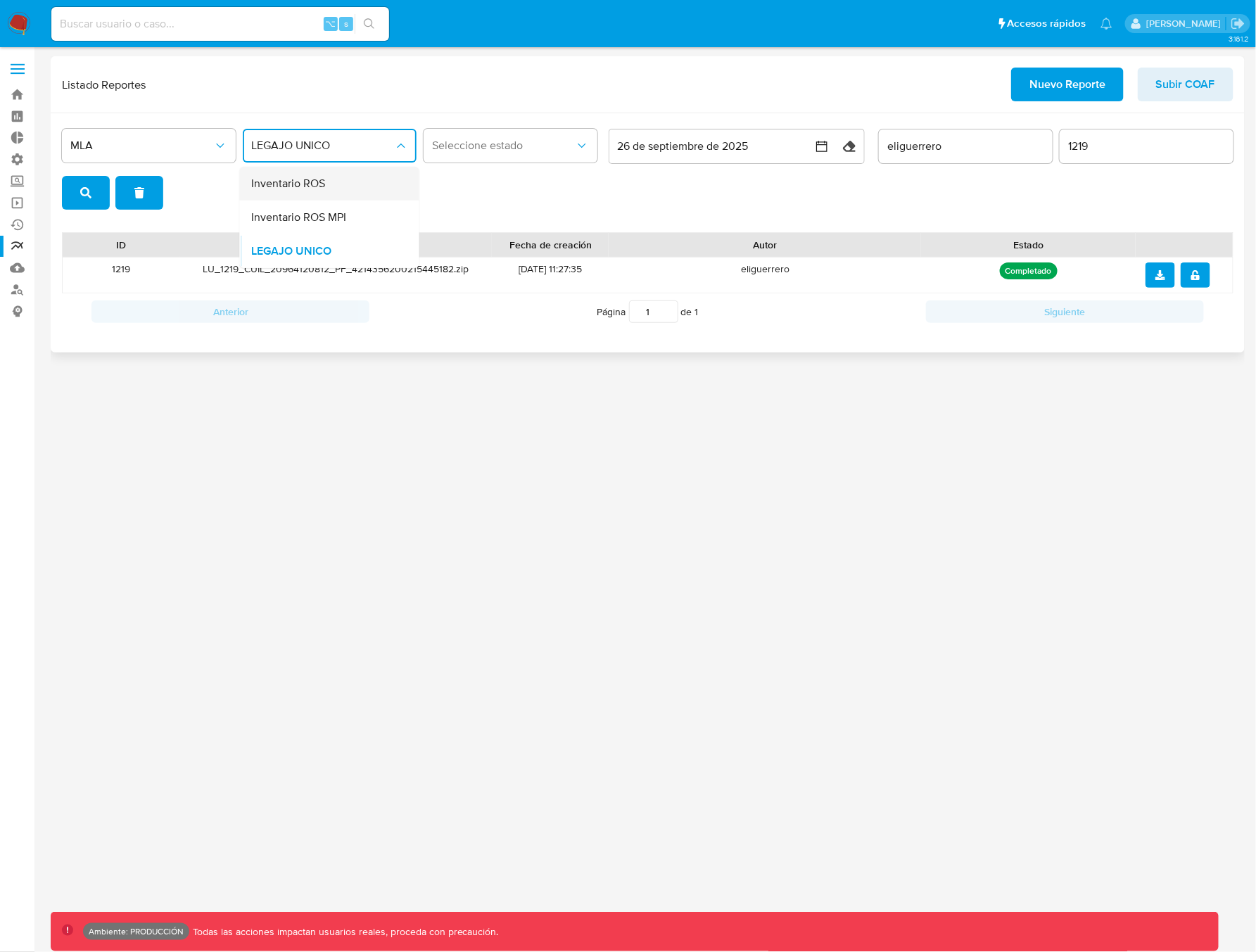
click at [318, 187] on span "Inventario ROS" at bounding box center [287, 183] width 74 height 14
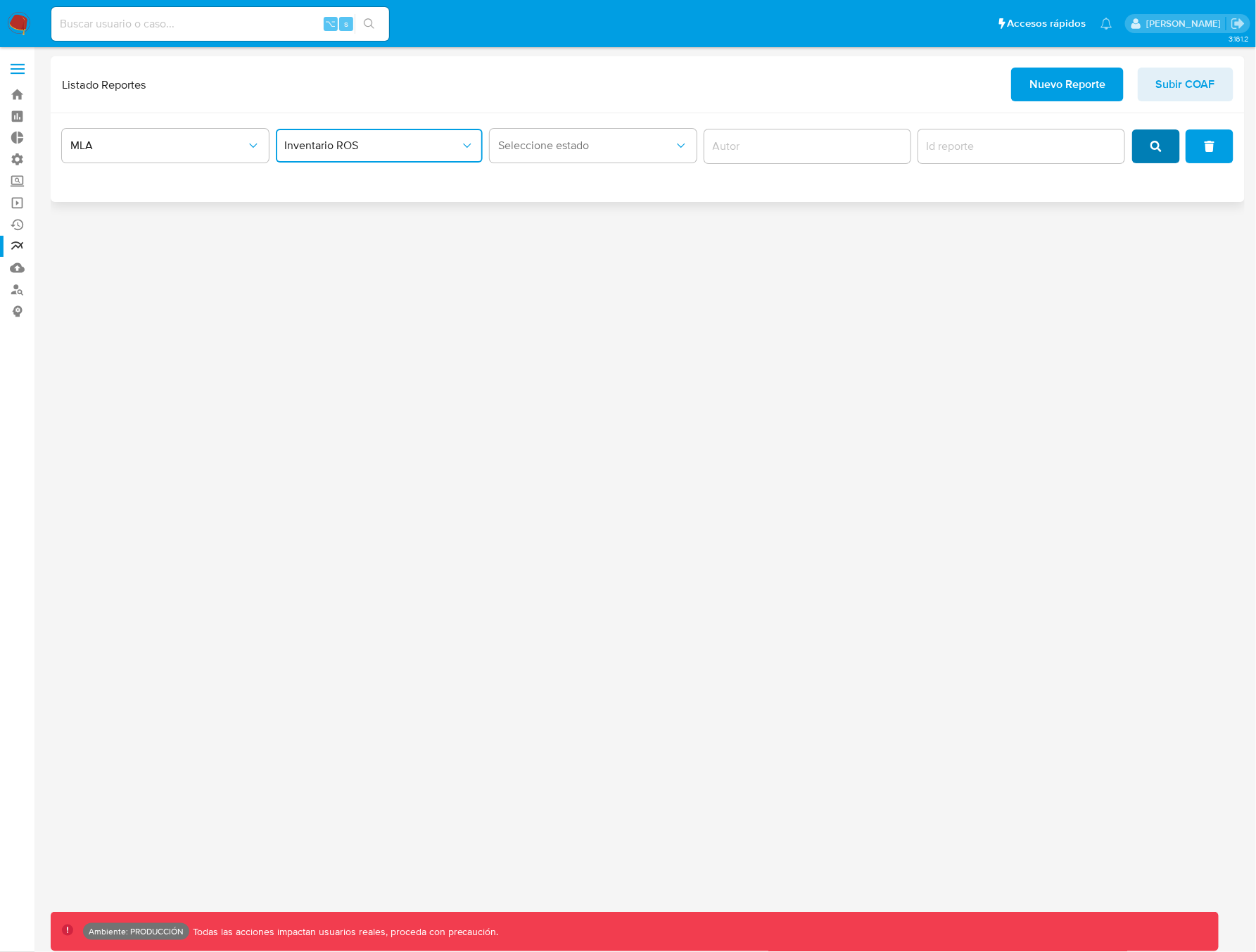
click at [1167, 155] on button "search" at bounding box center [1156, 146] width 48 height 33
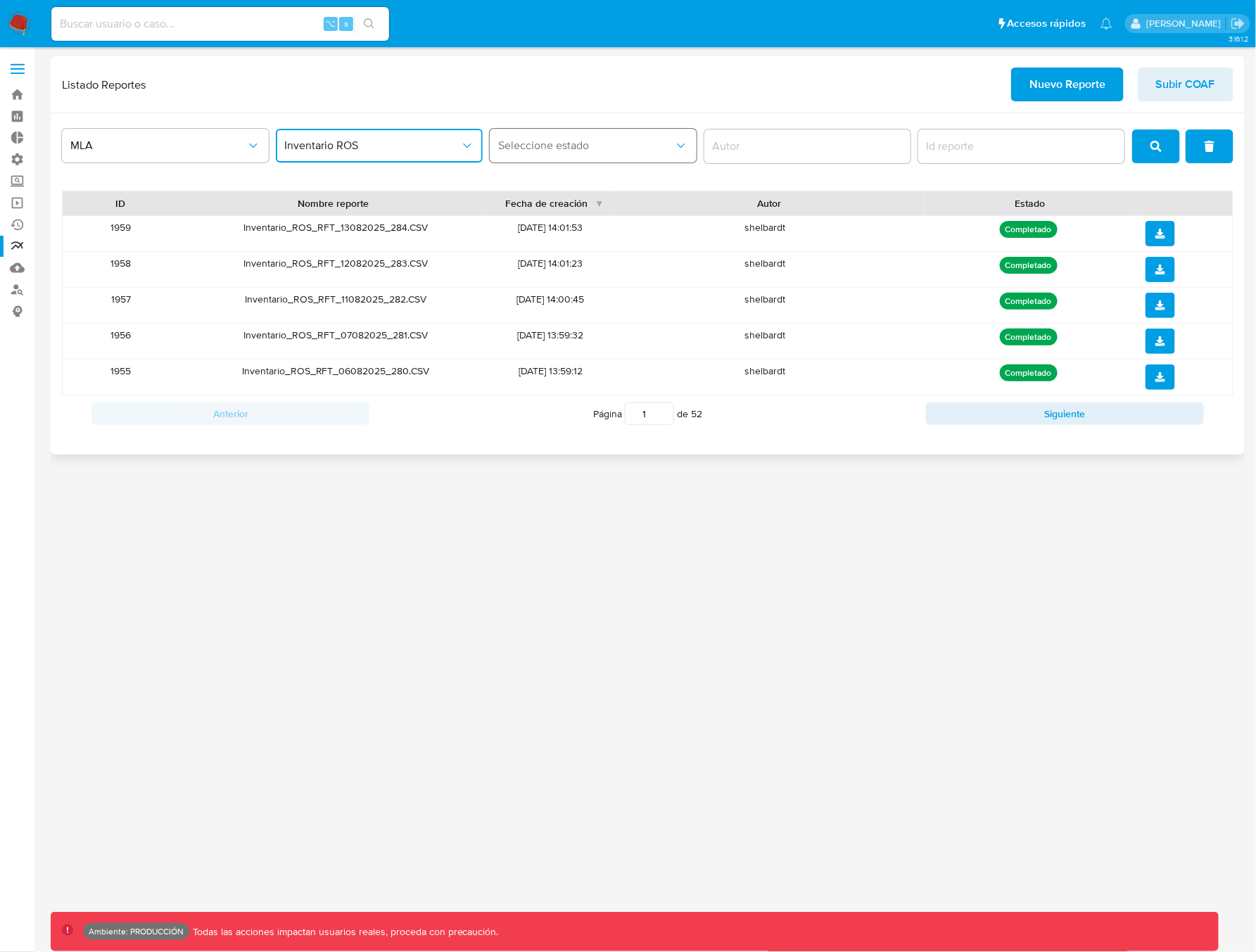
click at [653, 151] on span "Seleccione estado" at bounding box center [586, 145] width 176 height 14
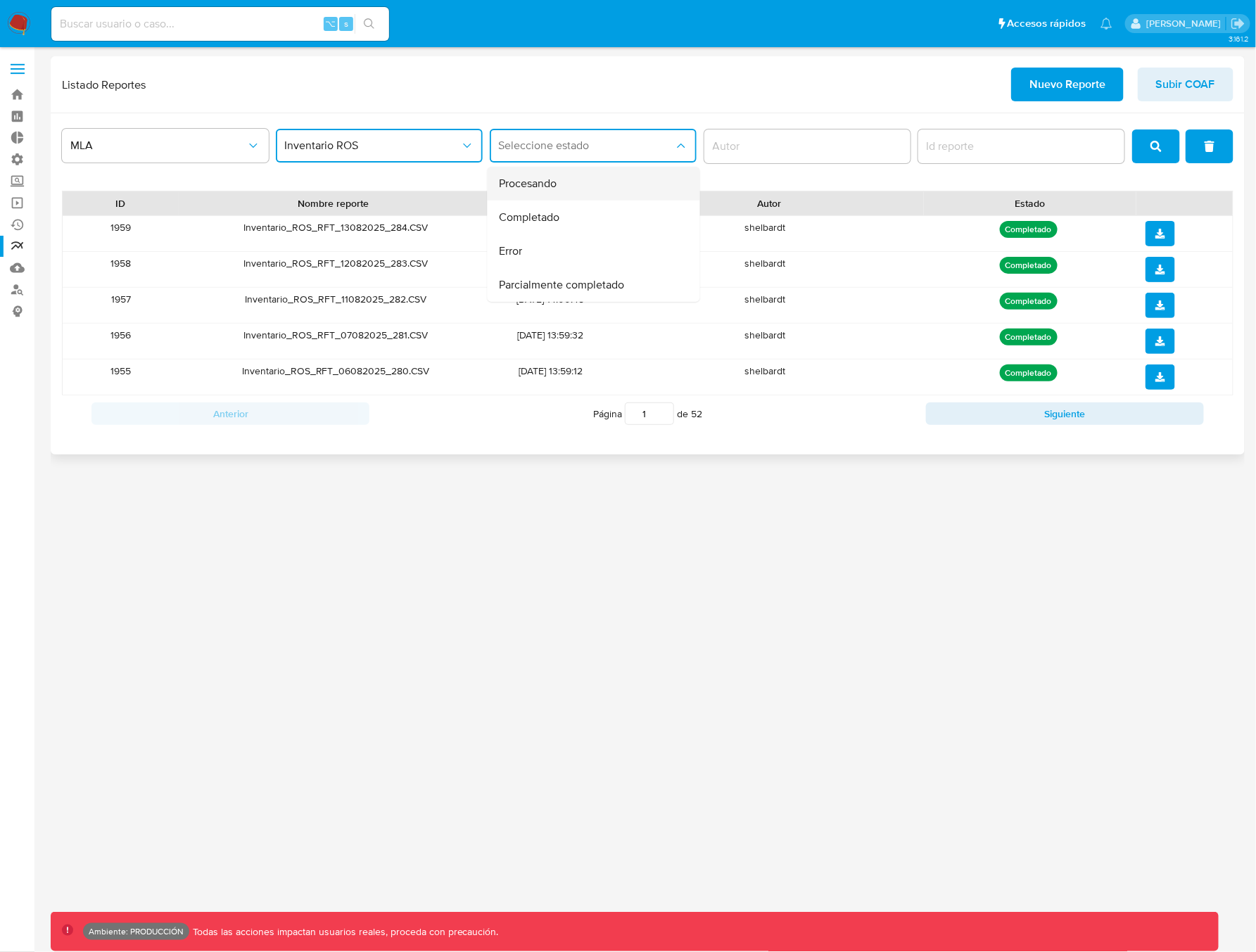
click at [582, 190] on div "Procesando" at bounding box center [590, 183] width 182 height 33
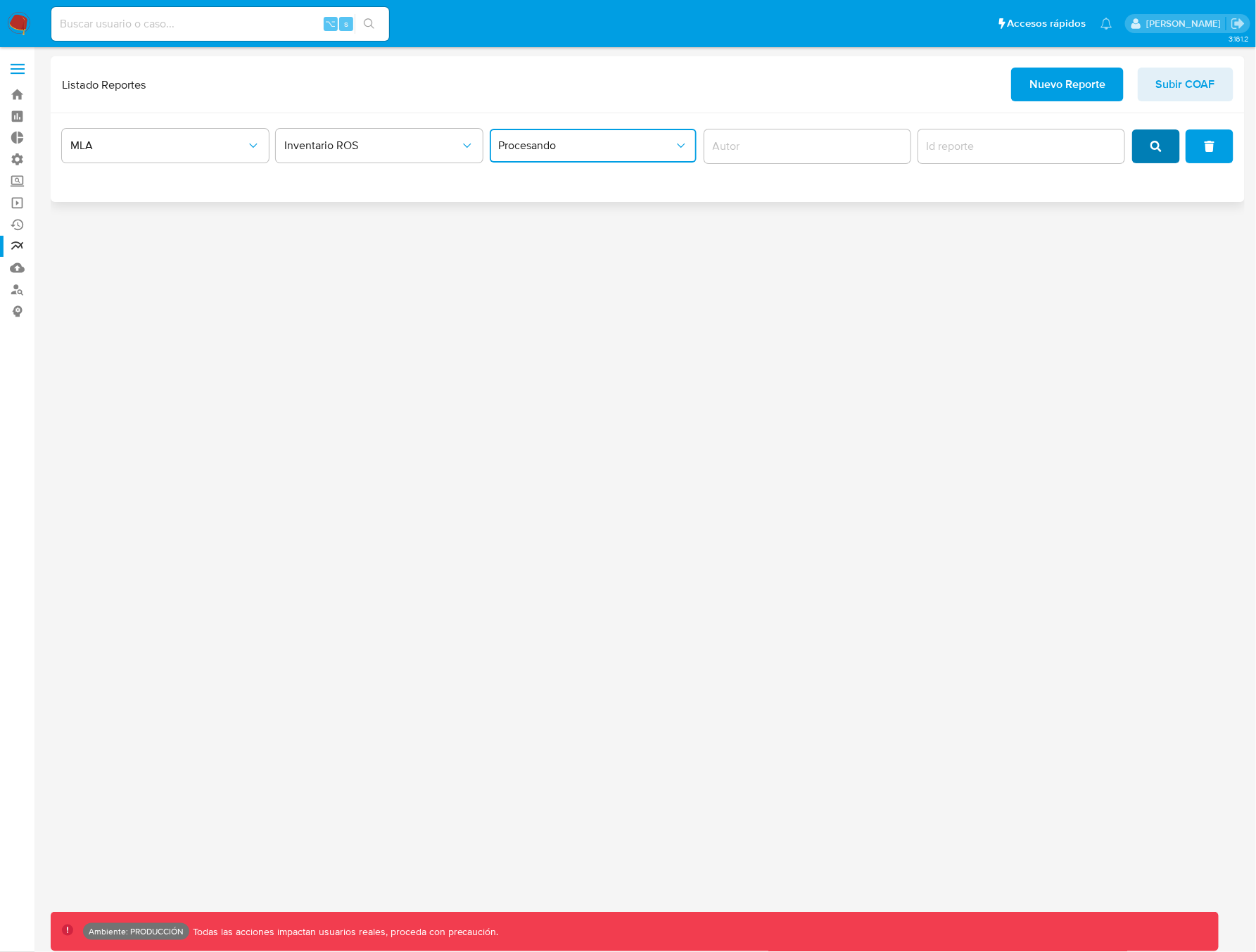
click at [1167, 155] on button "search" at bounding box center [1156, 146] width 48 height 33
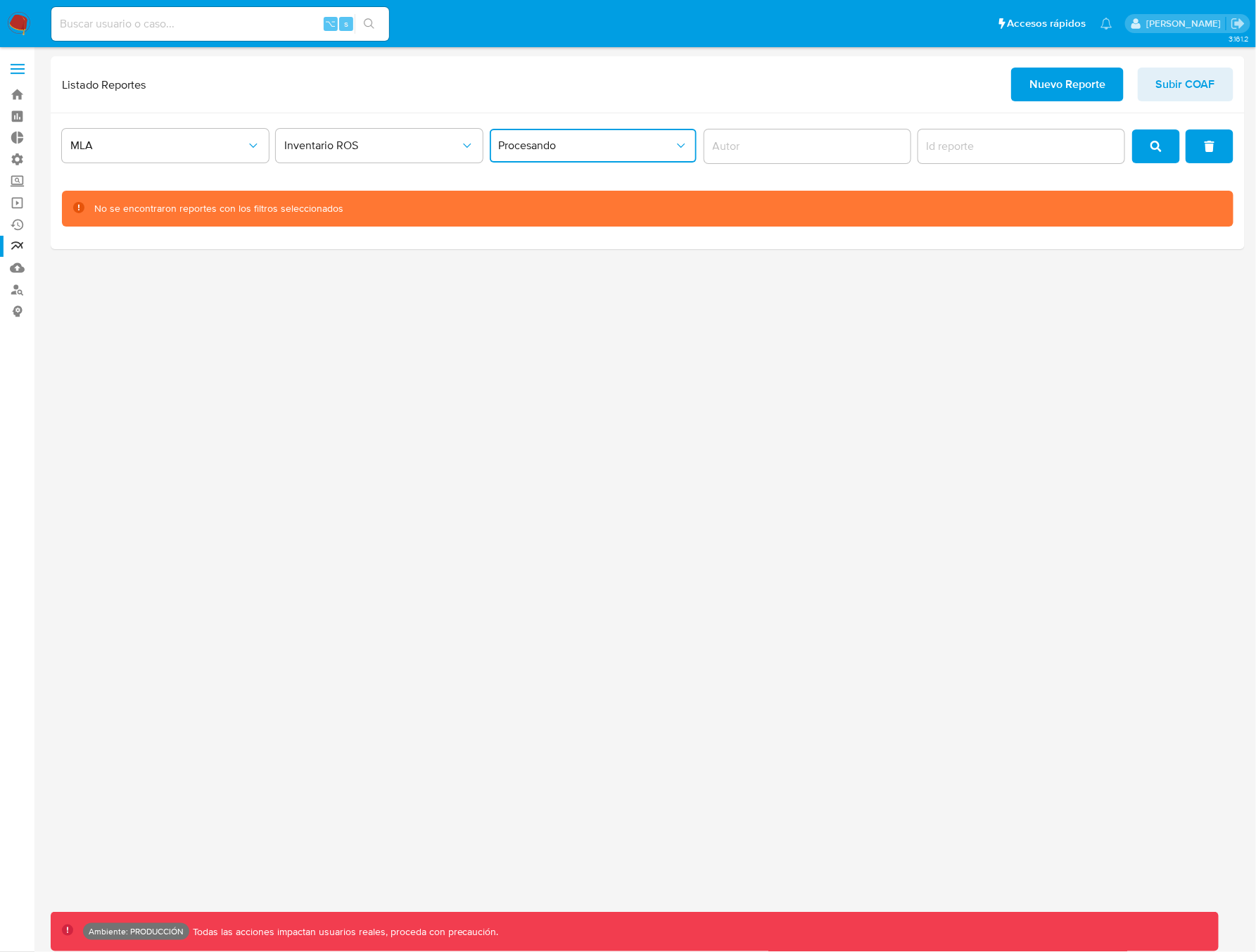
click at [564, 153] on button "Procesando" at bounding box center [593, 145] width 207 height 33
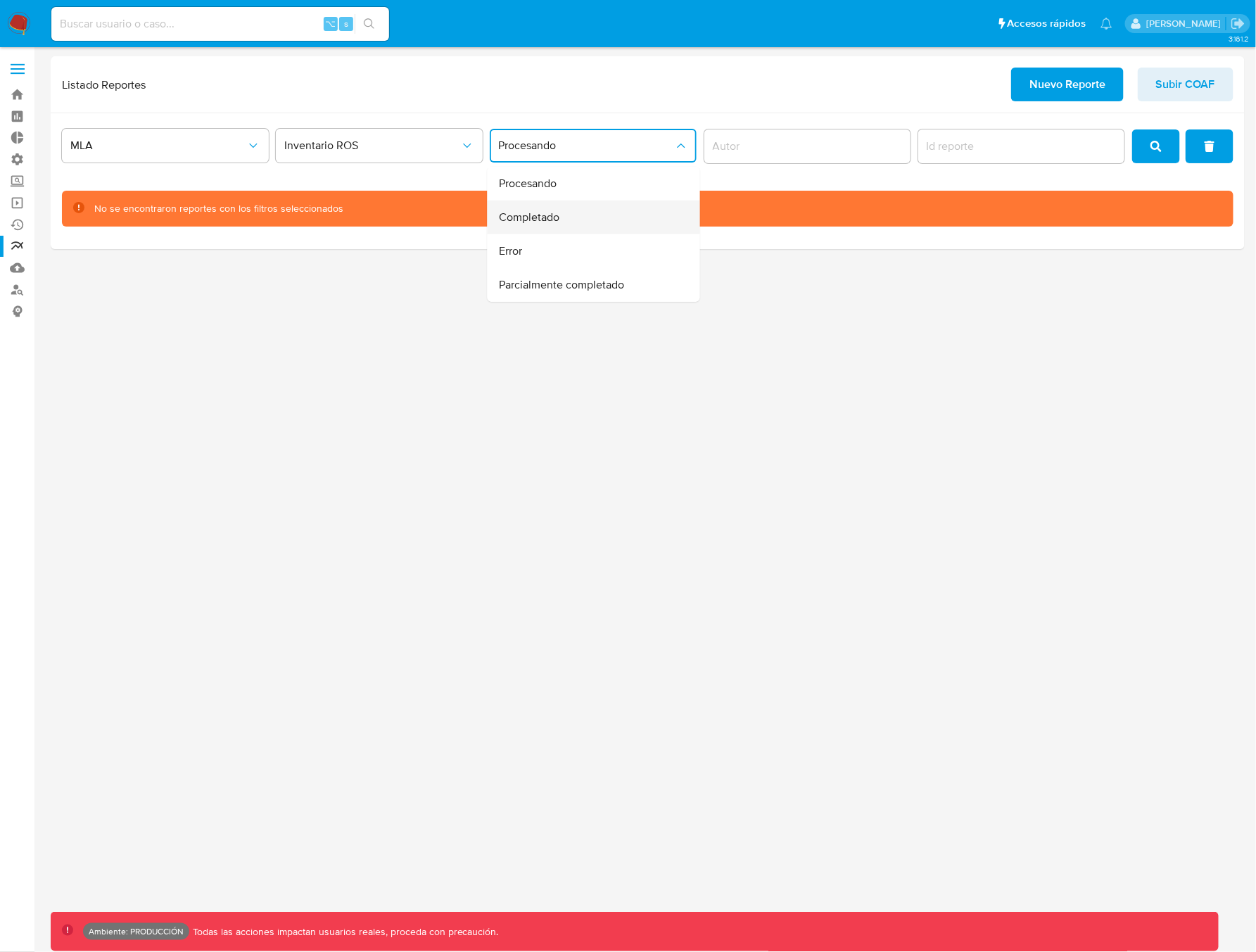
click at [558, 219] on span "Completado" at bounding box center [529, 217] width 61 height 14
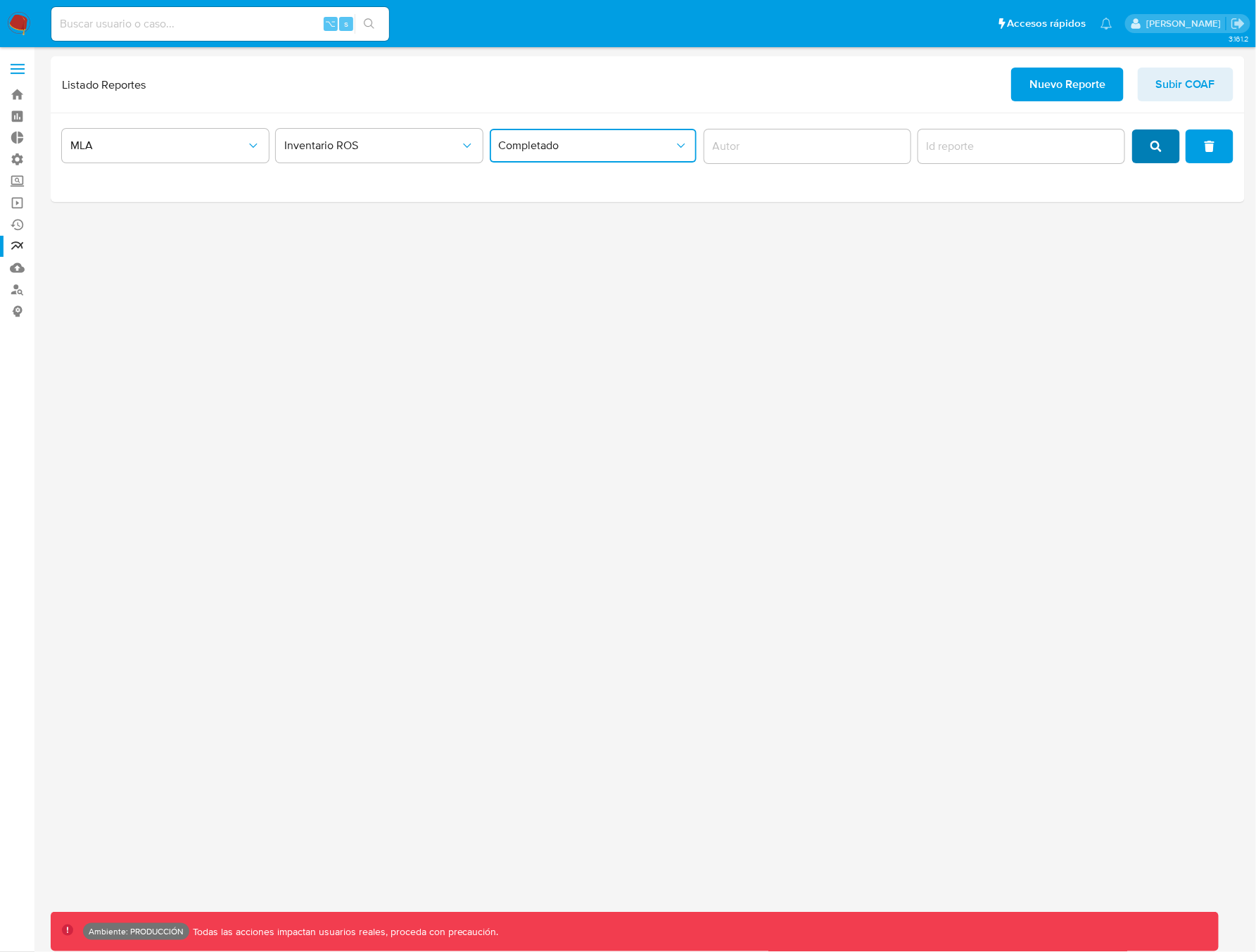
click at [1157, 153] on span "search" at bounding box center [1156, 146] width 11 height 31
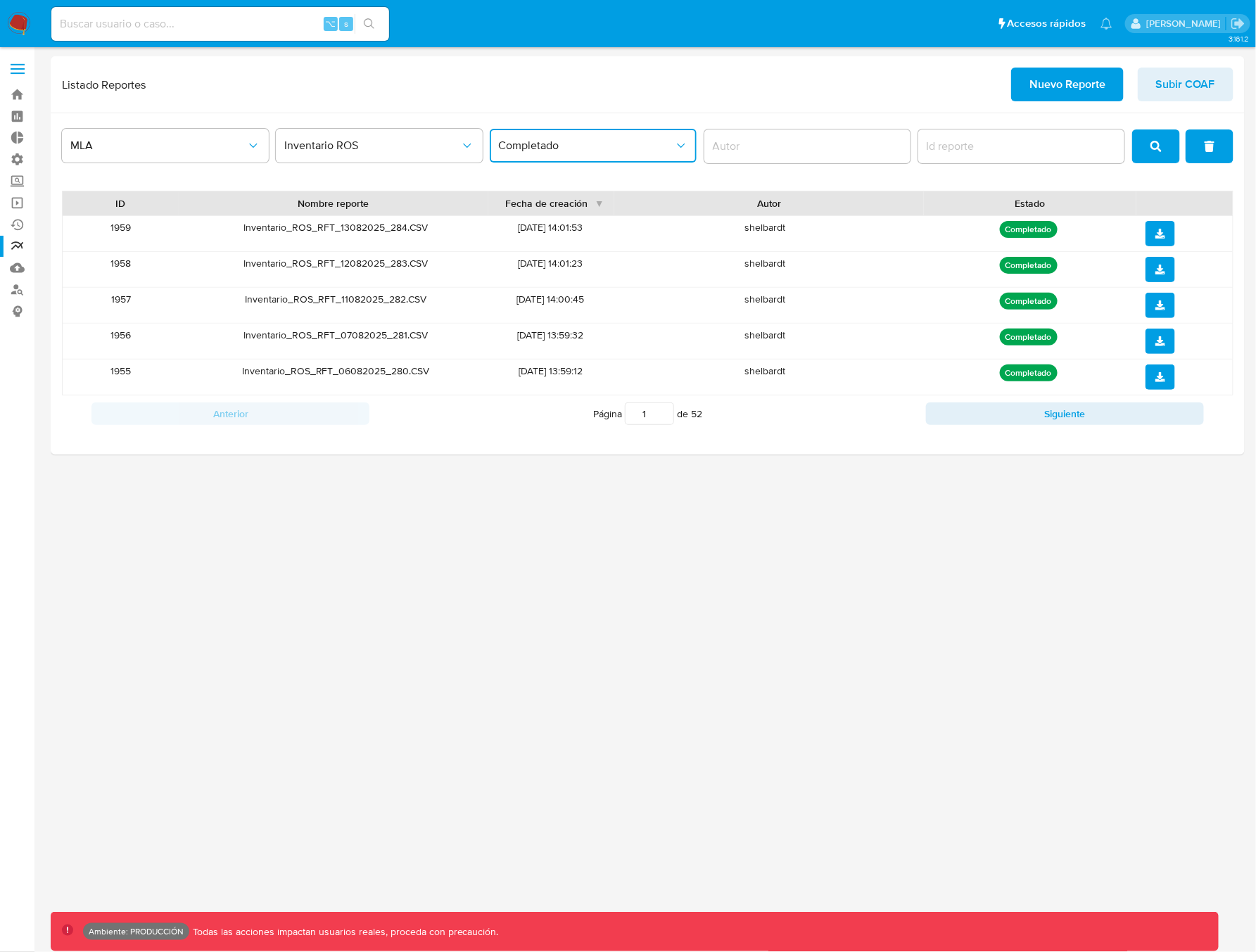
click at [554, 151] on span "Completado" at bounding box center [586, 145] width 176 height 14
click at [558, 249] on div "Error" at bounding box center [590, 251] width 182 height 33
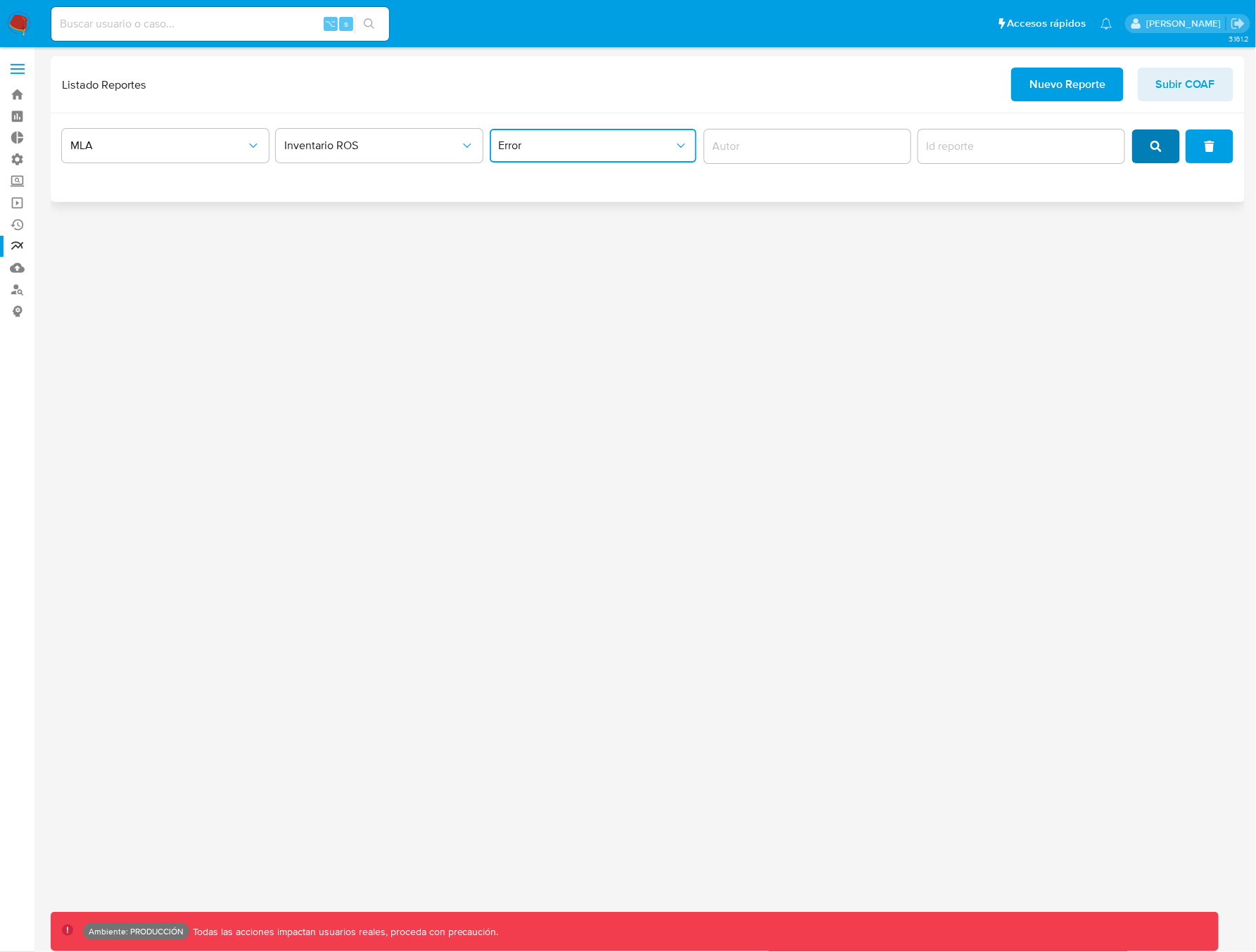
click at [1165, 148] on button "search" at bounding box center [1156, 146] width 48 height 33
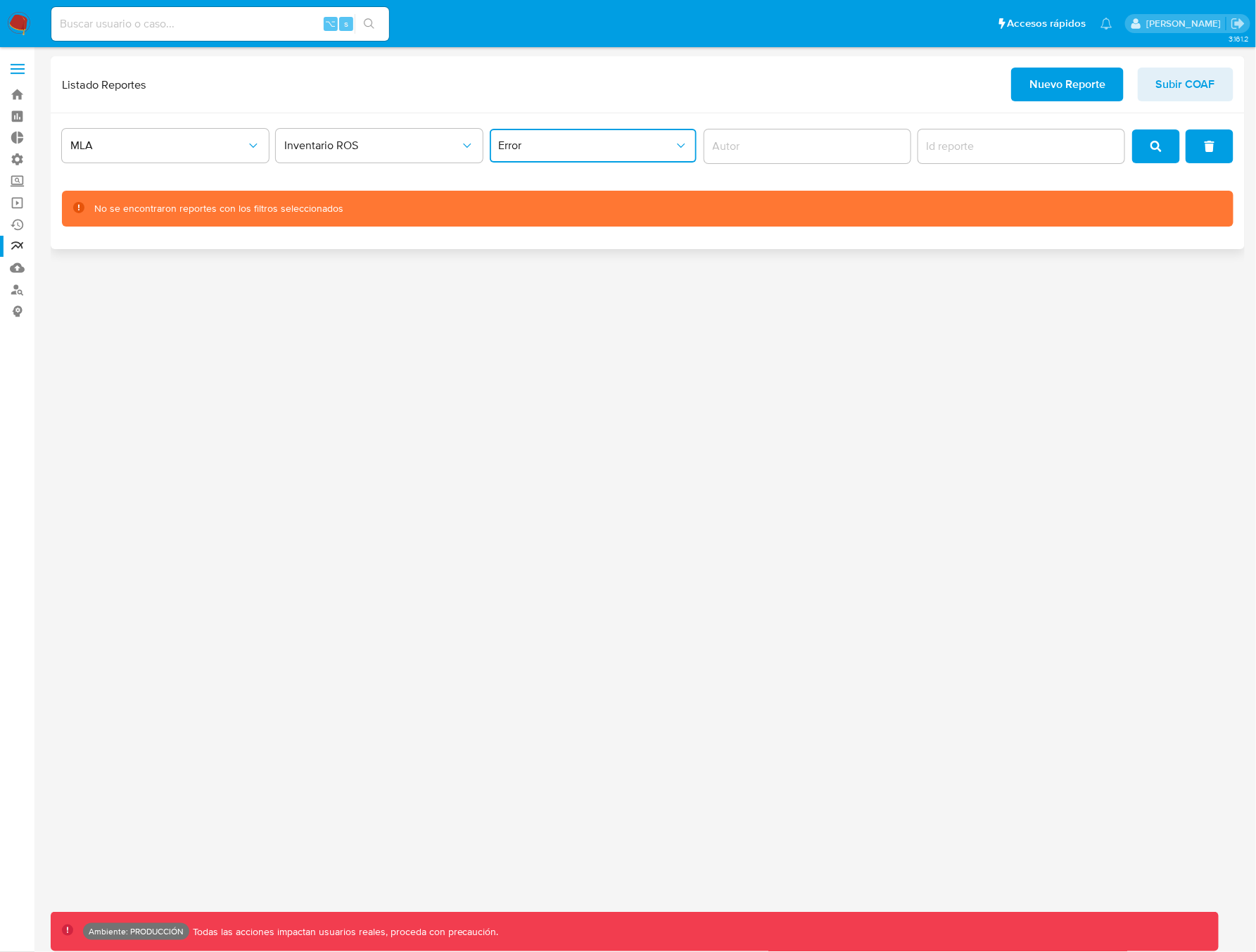
click at [572, 145] on span "Error" at bounding box center [586, 145] width 176 height 14
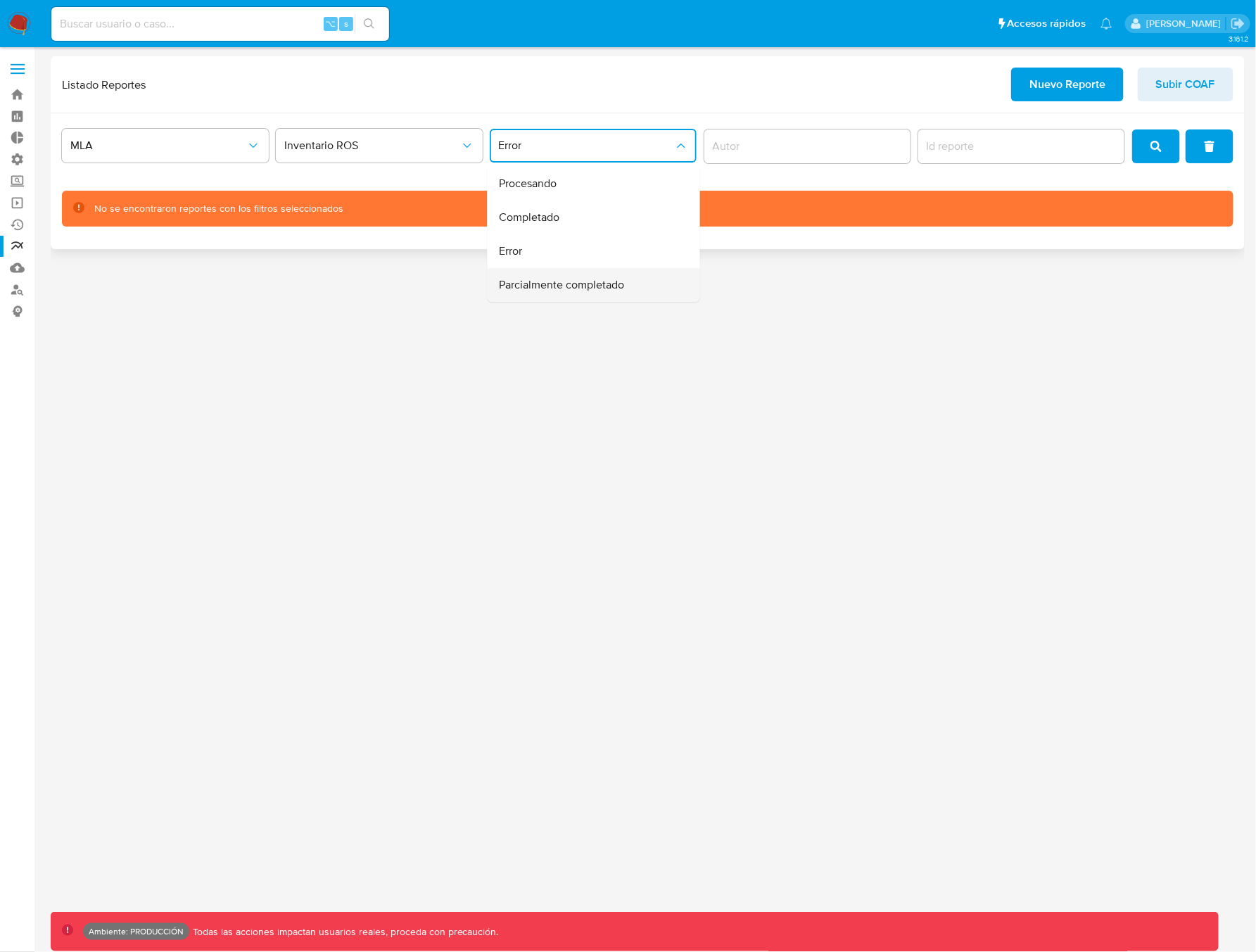
click at [541, 285] on span "Parcialmente completado" at bounding box center [561, 285] width 125 height 14
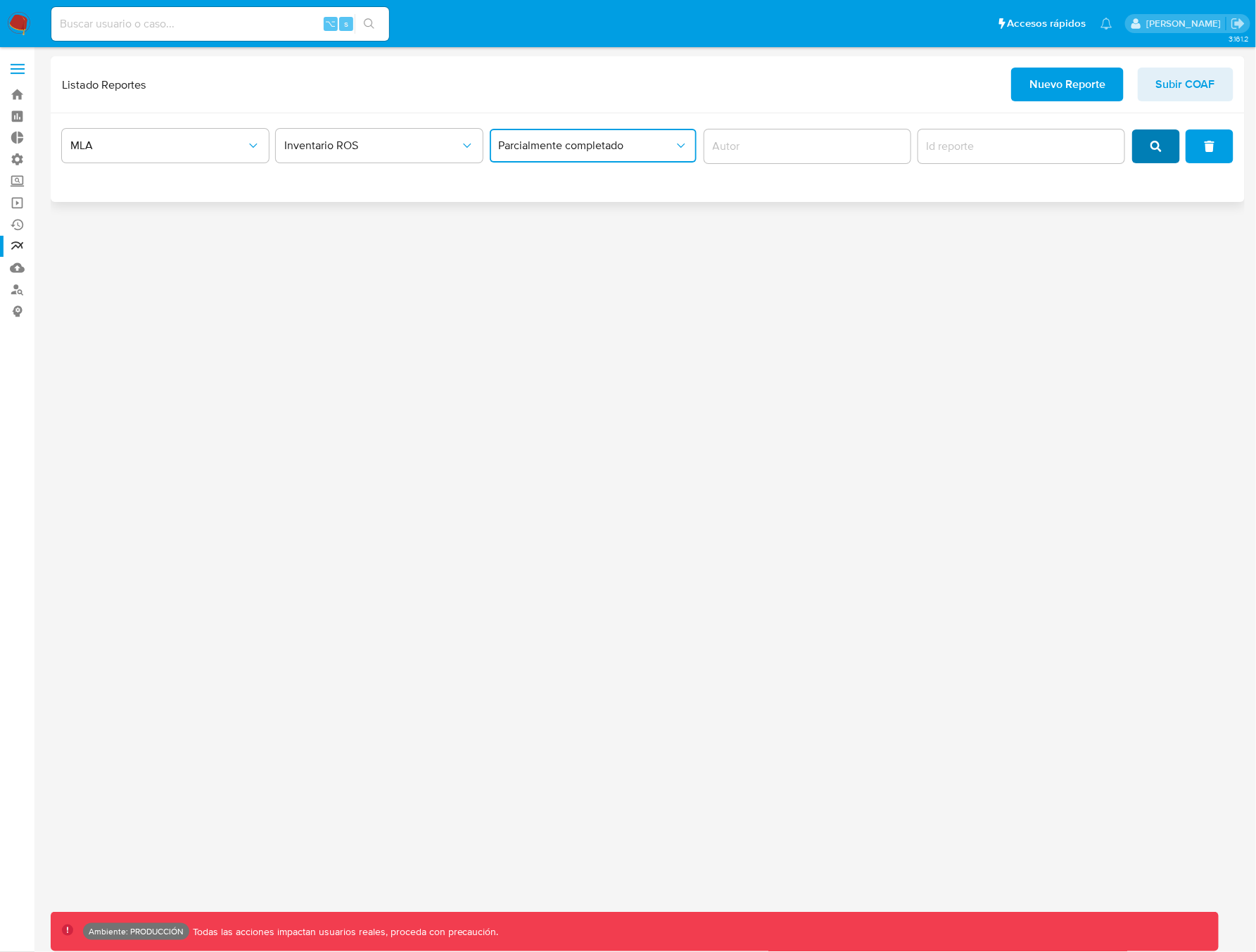
click at [1165, 148] on button "search" at bounding box center [1156, 146] width 48 height 33
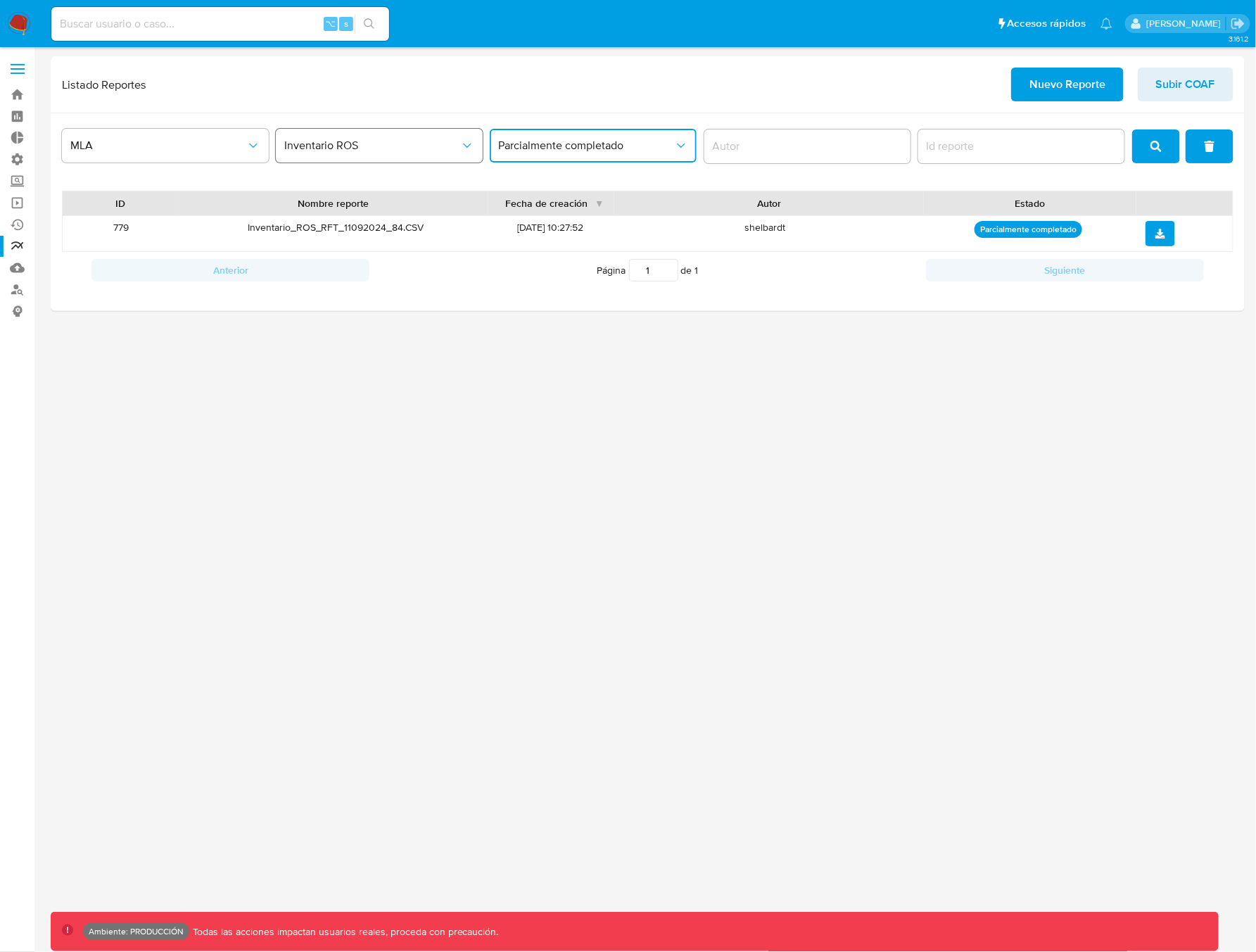
click at [454, 141] on span "Inventario ROS" at bounding box center [372, 145] width 176 height 14
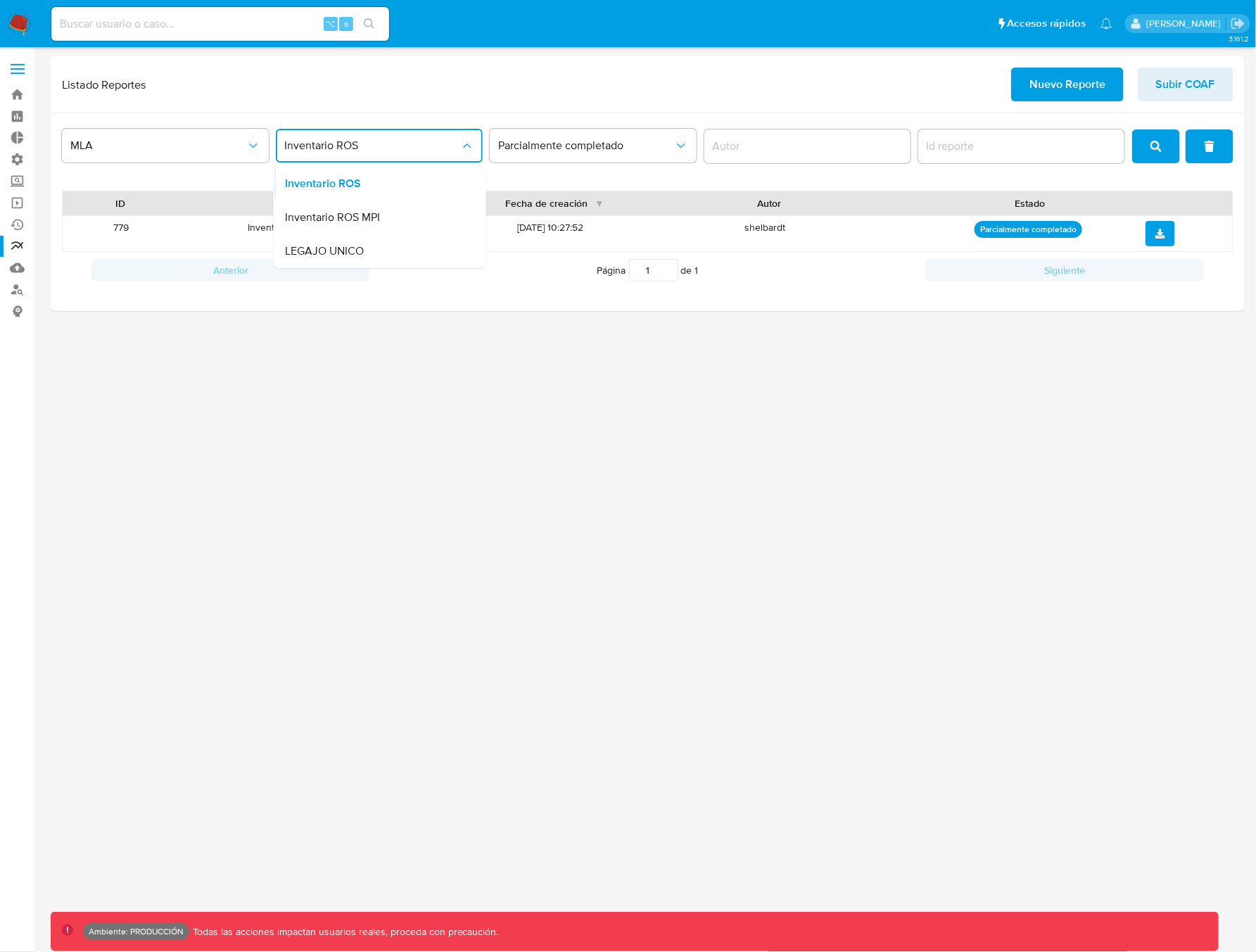
click at [812, 152] on input "author" at bounding box center [808, 147] width 207 height 19
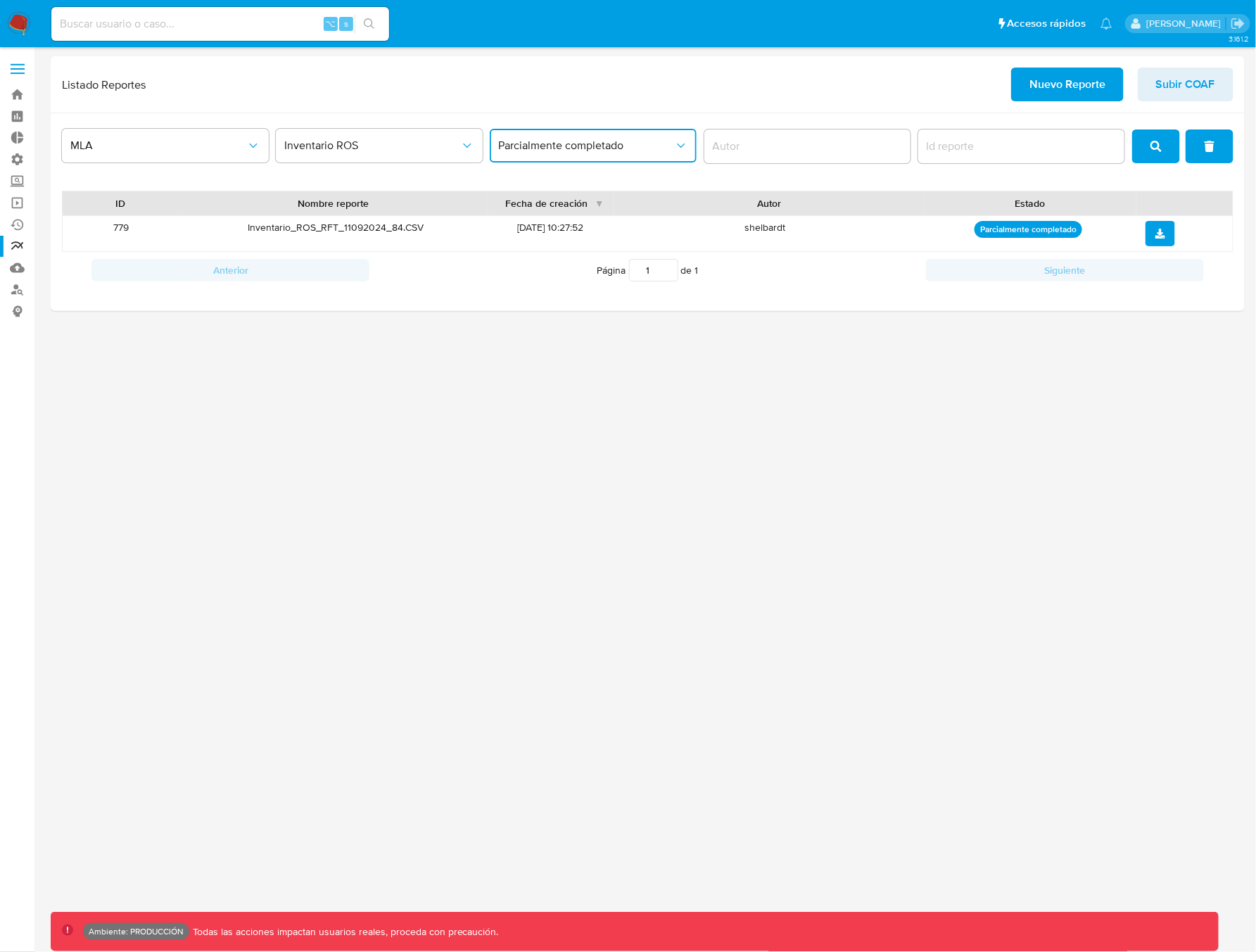
click at [630, 148] on span "Parcialmente completado" at bounding box center [586, 145] width 176 height 14
click at [376, 146] on span "Inventario ROS" at bounding box center [372, 145] width 176 height 14
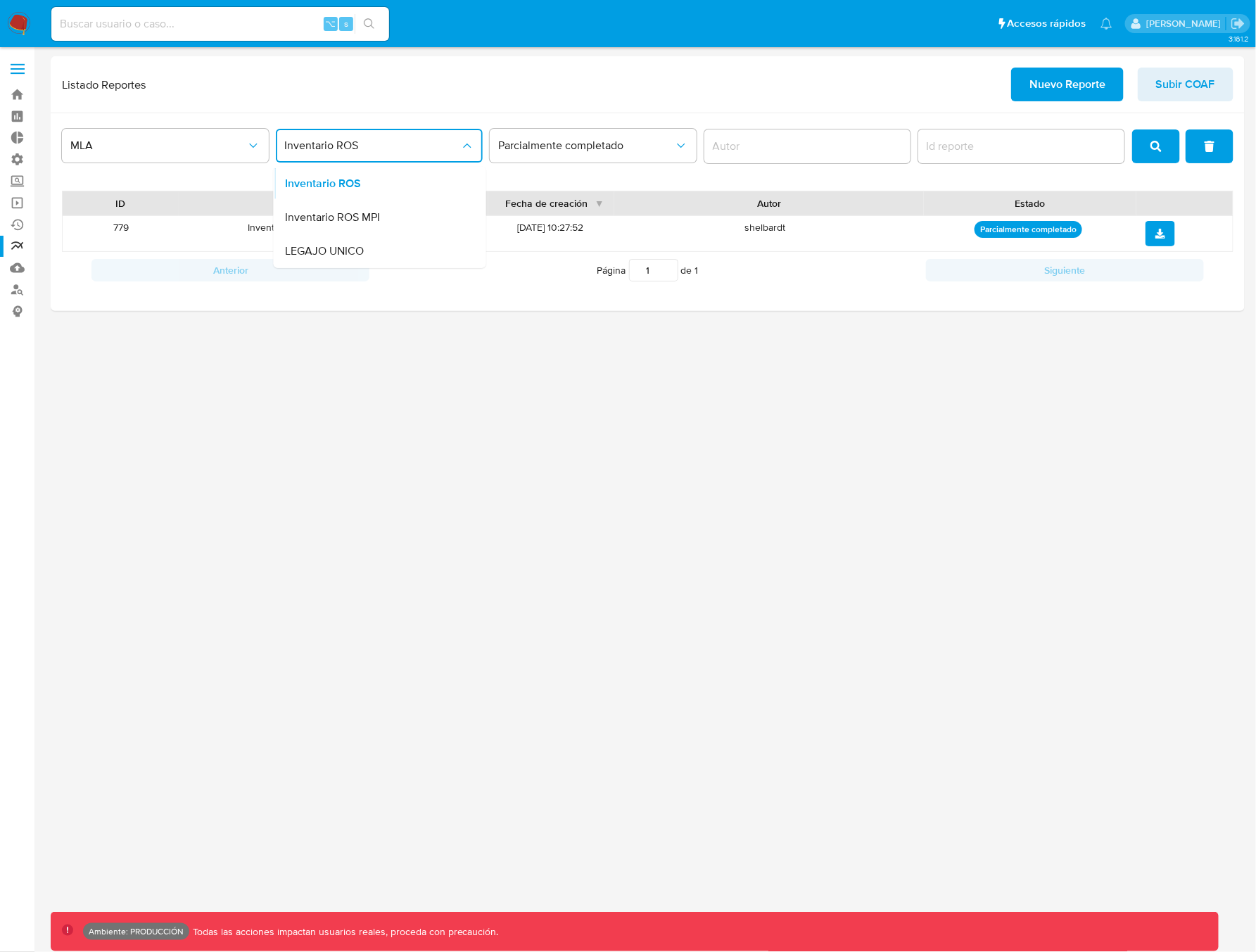
click at [367, 222] on span "Inventario ROS MPI" at bounding box center [332, 217] width 95 height 14
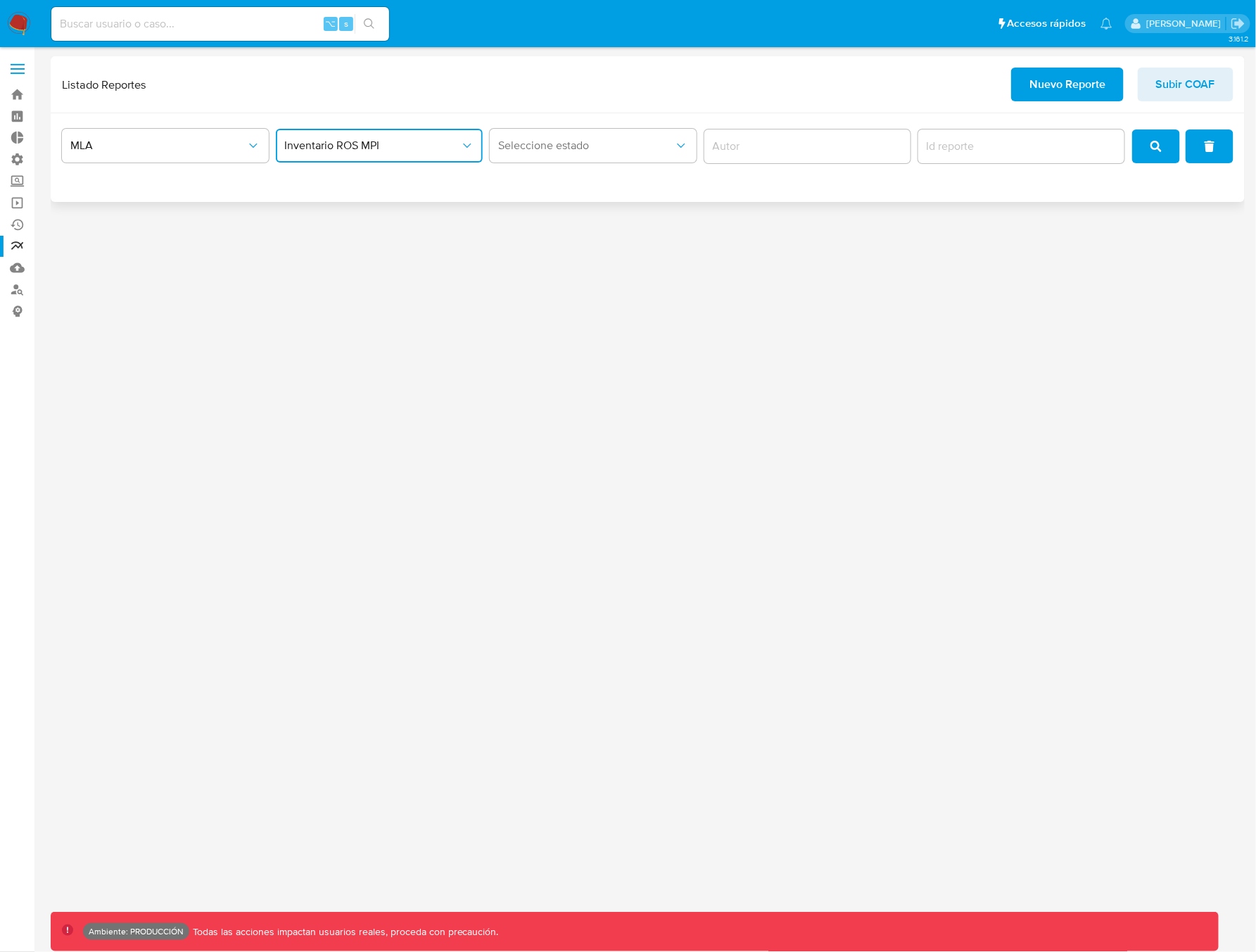
click at [380, 154] on button "Inventario ROS MPI" at bounding box center [379, 145] width 207 height 33
click at [373, 187] on div "Inventario ROS" at bounding box center [376, 183] width 182 height 33
click at [1151, 159] on button "search" at bounding box center [1156, 146] width 48 height 33
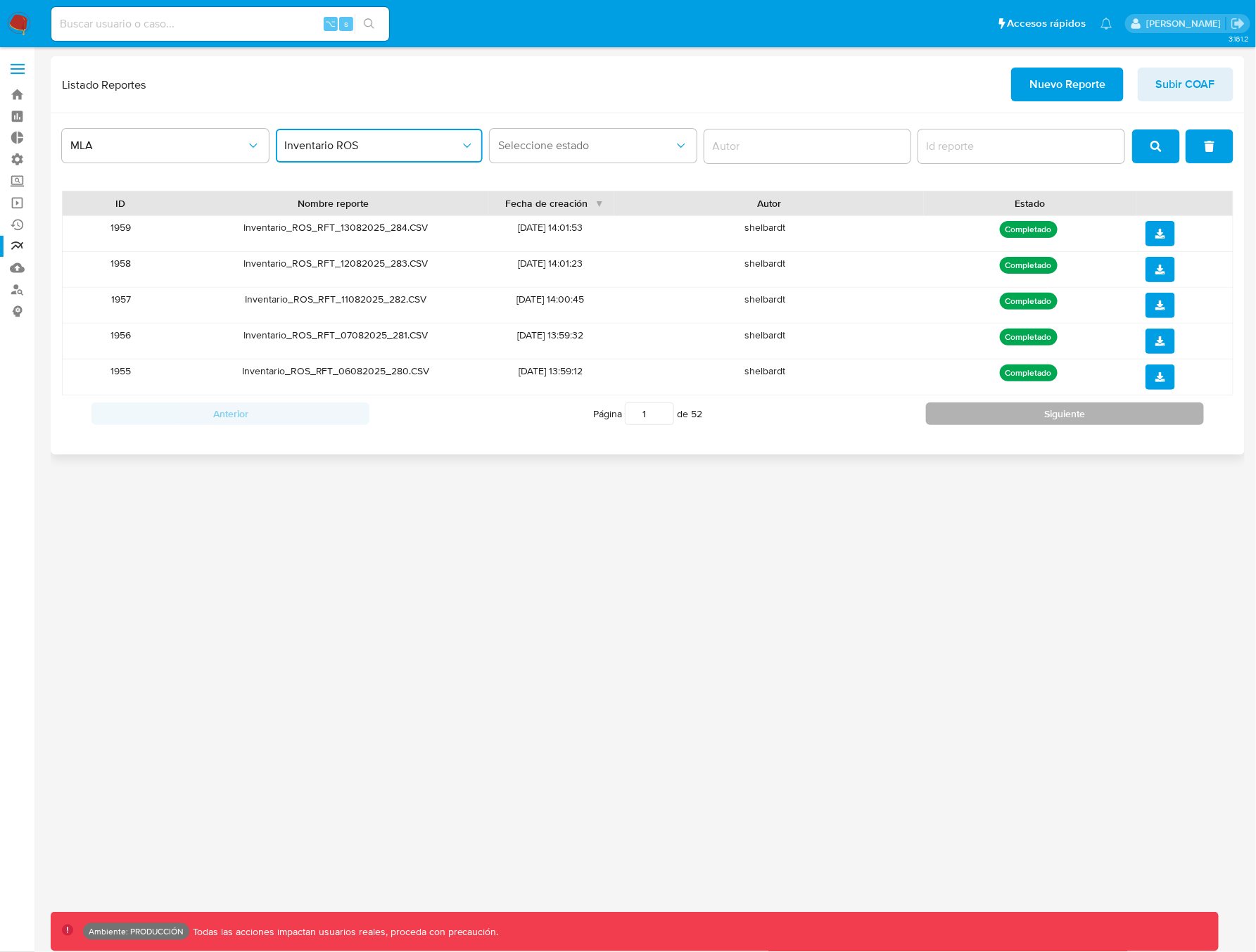
click at [1007, 414] on button "Siguiente" at bounding box center [1065, 413] width 278 height 23
click at [1007, 414] on button "Siguiente" at bounding box center [1065, 413] width 278 height 23
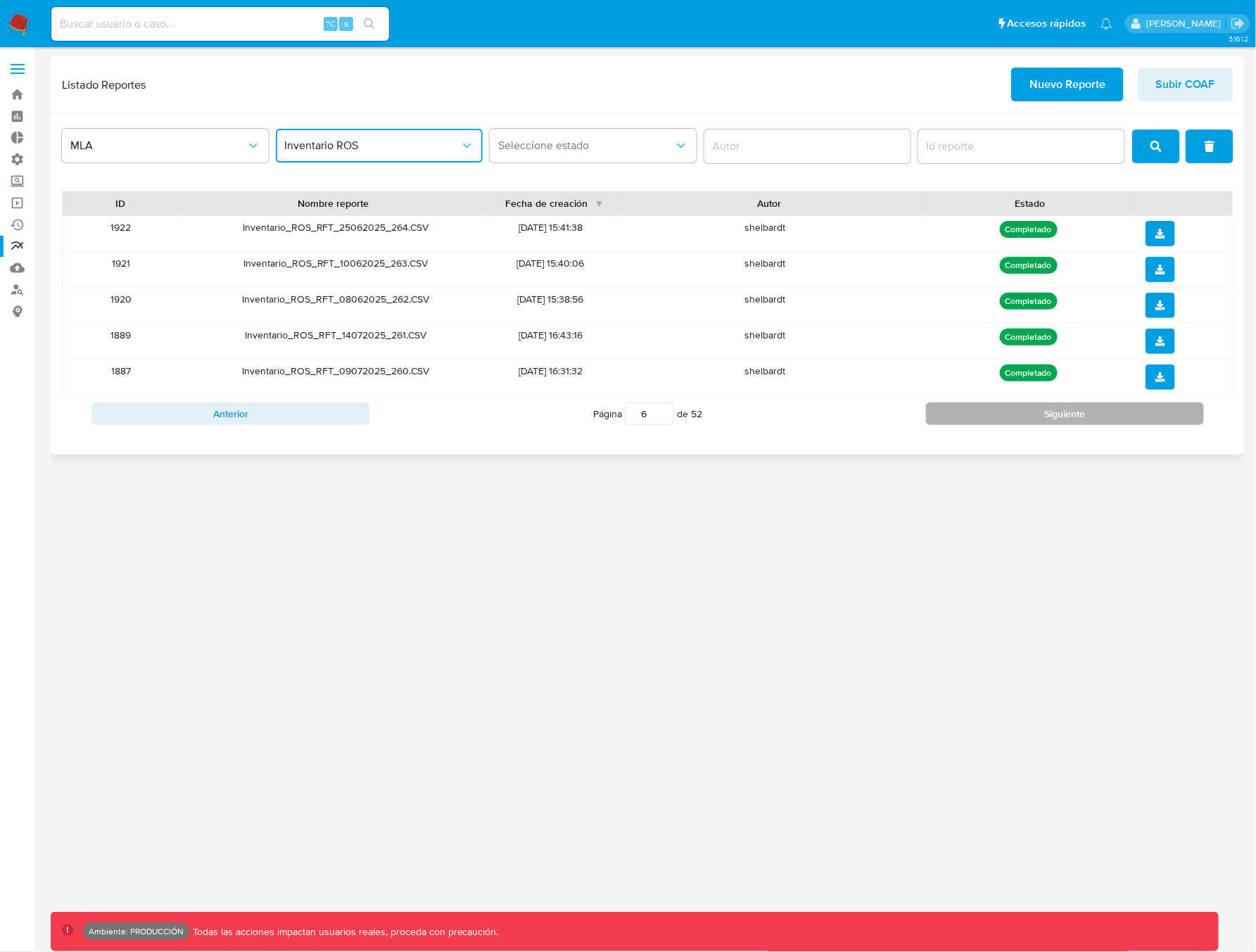
click at [1007, 414] on button "Siguiente" at bounding box center [1065, 413] width 278 height 23
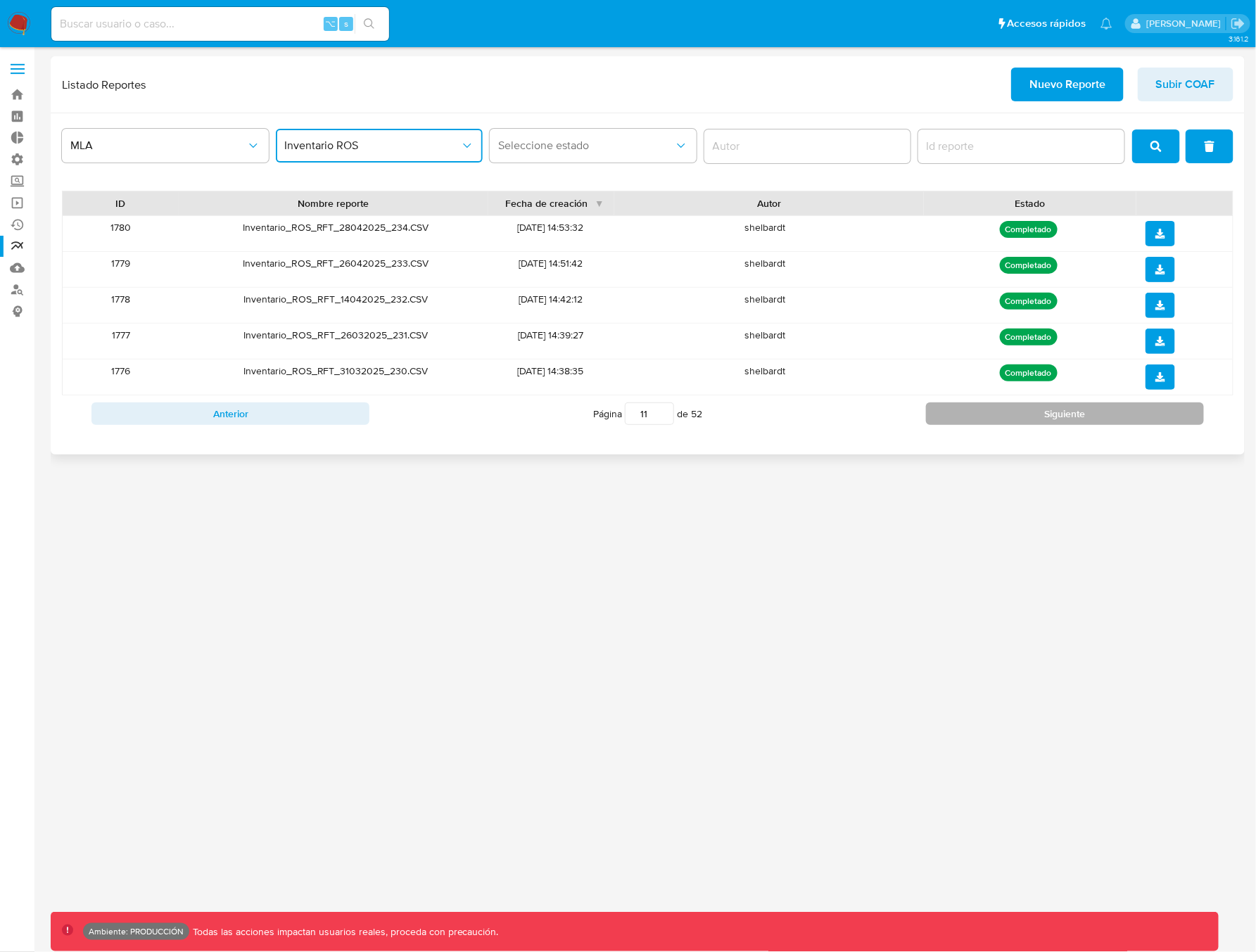
click at [1007, 414] on button "Siguiente" at bounding box center [1065, 413] width 278 height 23
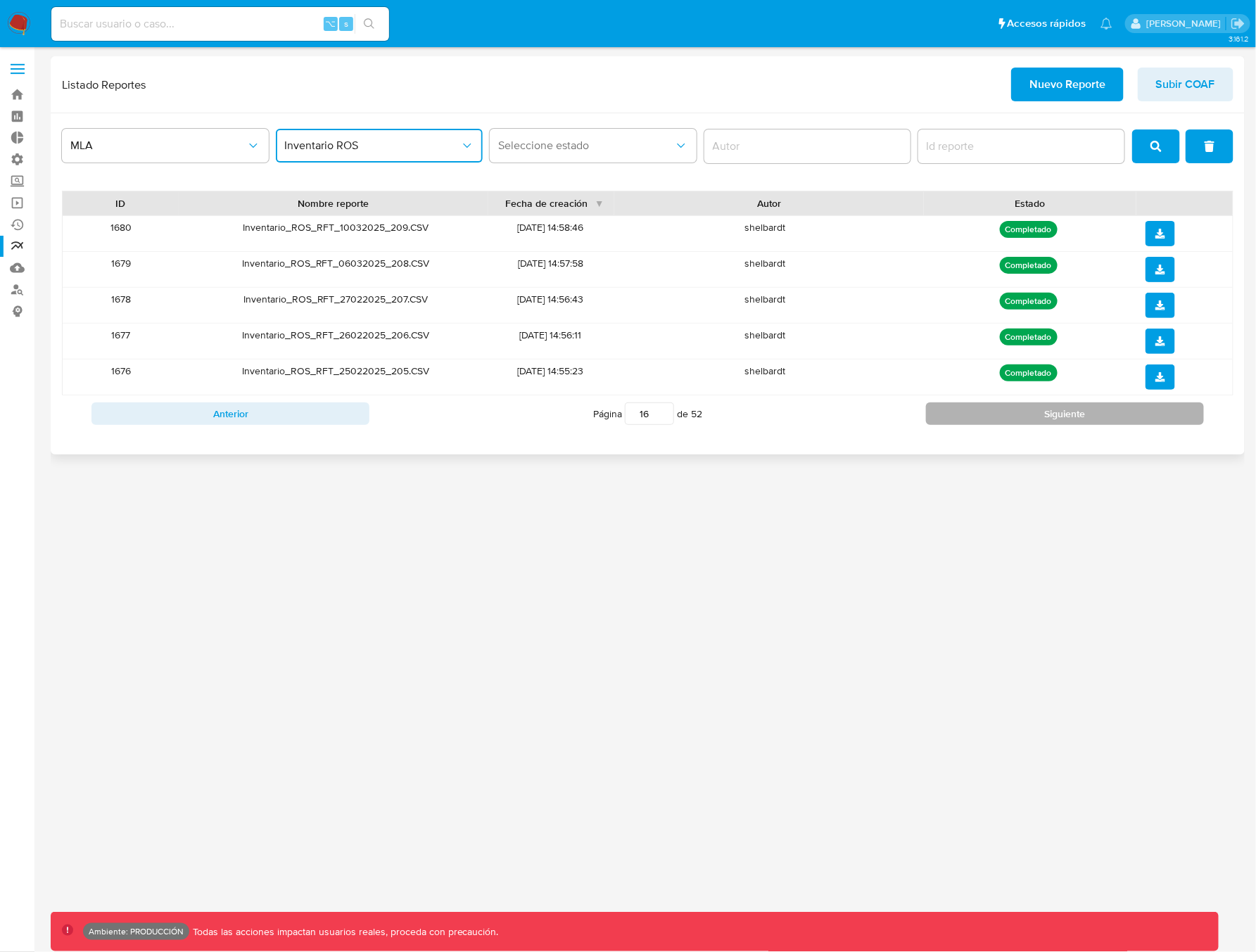
click at [1007, 414] on button "Siguiente" at bounding box center [1065, 413] width 278 height 23
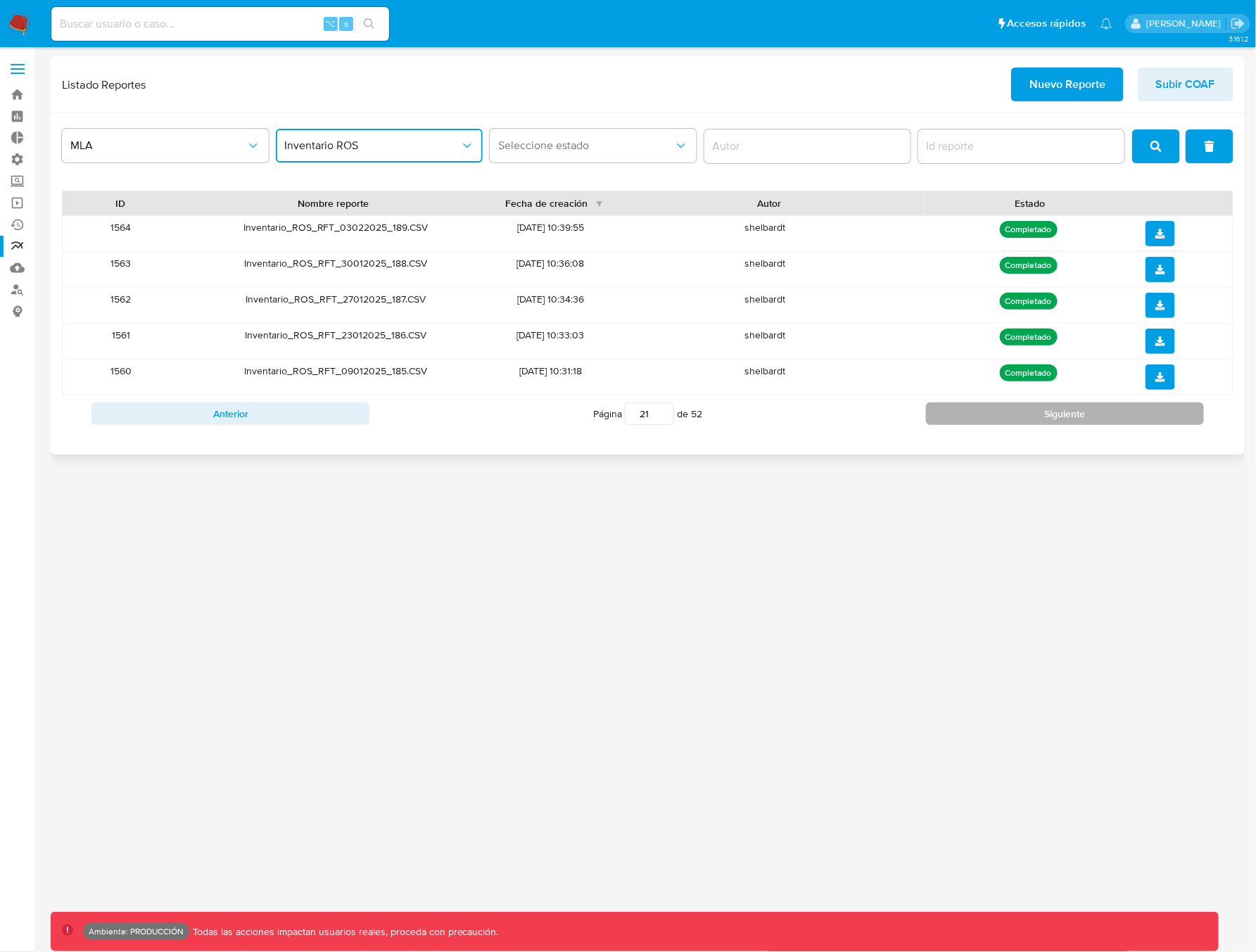
click at [1007, 414] on button "Siguiente" at bounding box center [1065, 413] width 278 height 23
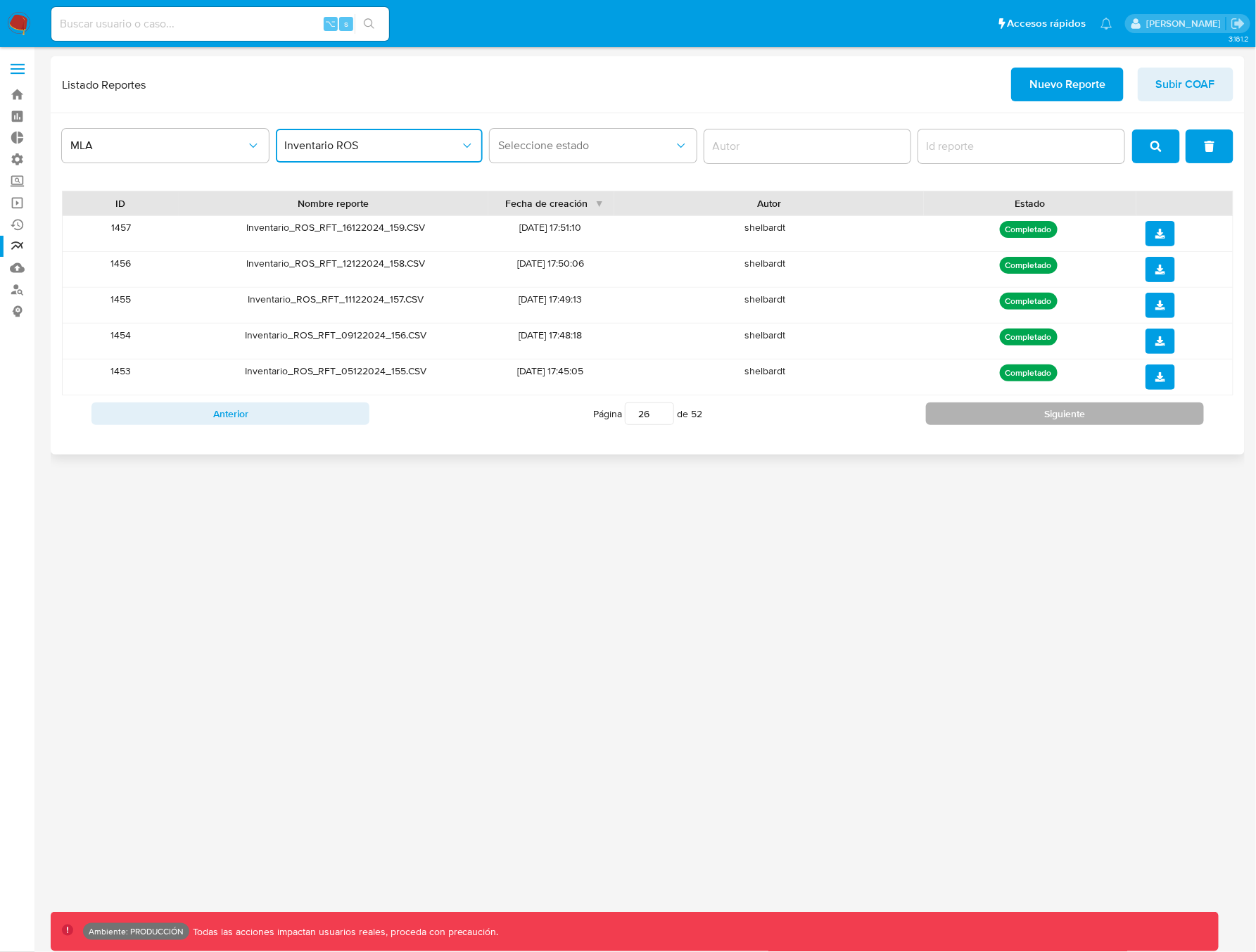
click at [1007, 414] on button "Siguiente" at bounding box center [1065, 413] width 278 height 23
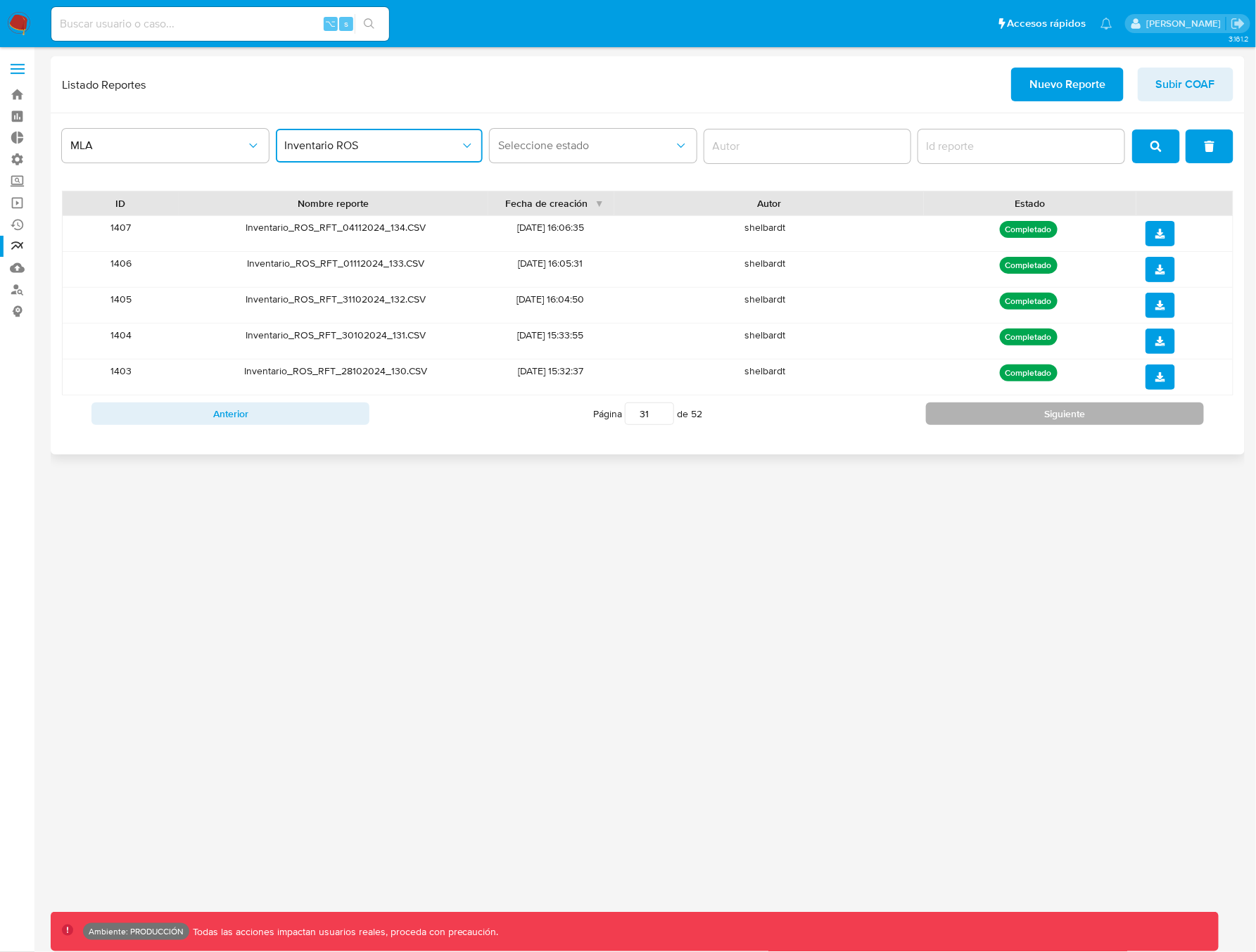
click at [1007, 414] on button "Siguiente" at bounding box center [1065, 413] width 278 height 23
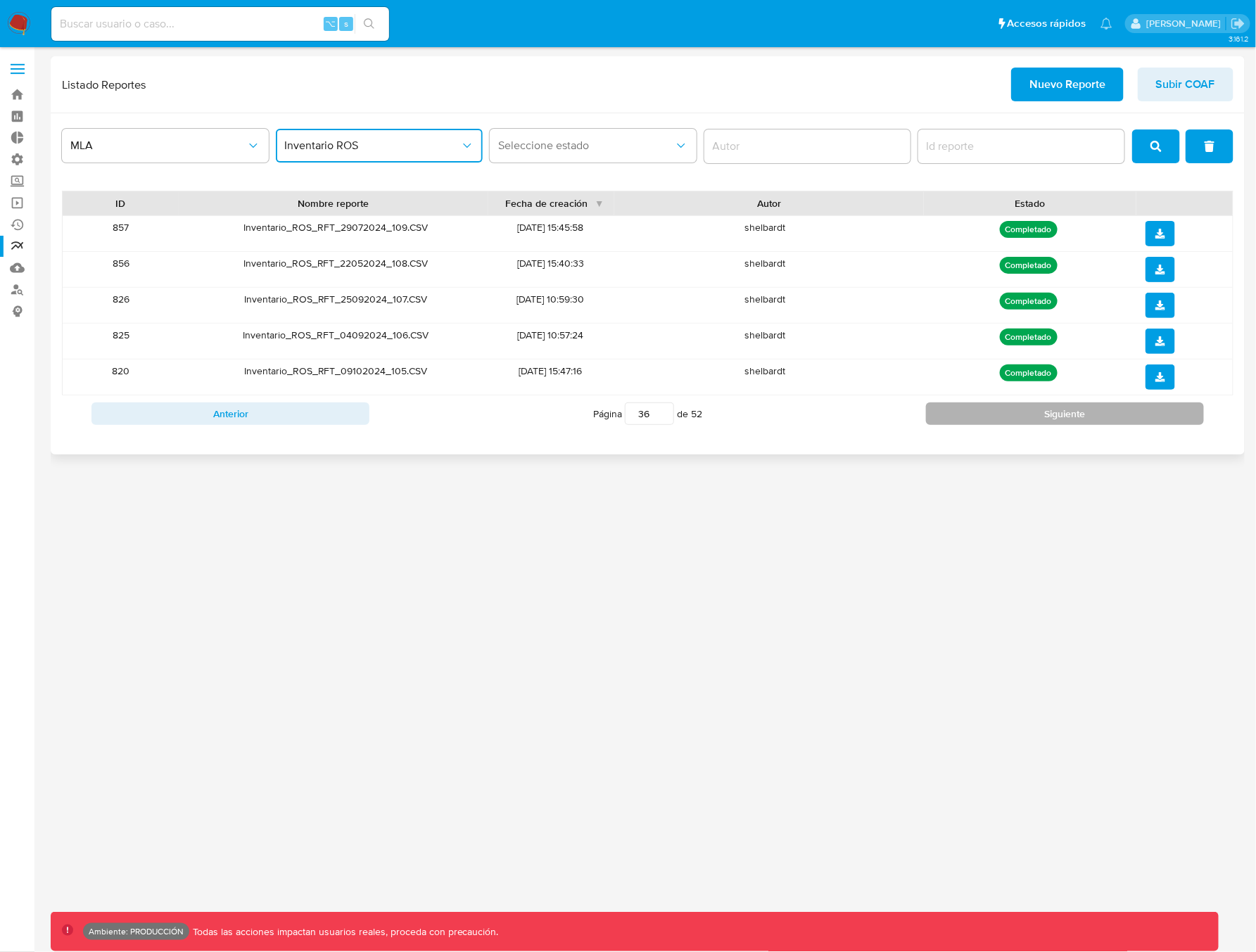
click at [1007, 414] on button "Siguiente" at bounding box center [1065, 413] width 278 height 23
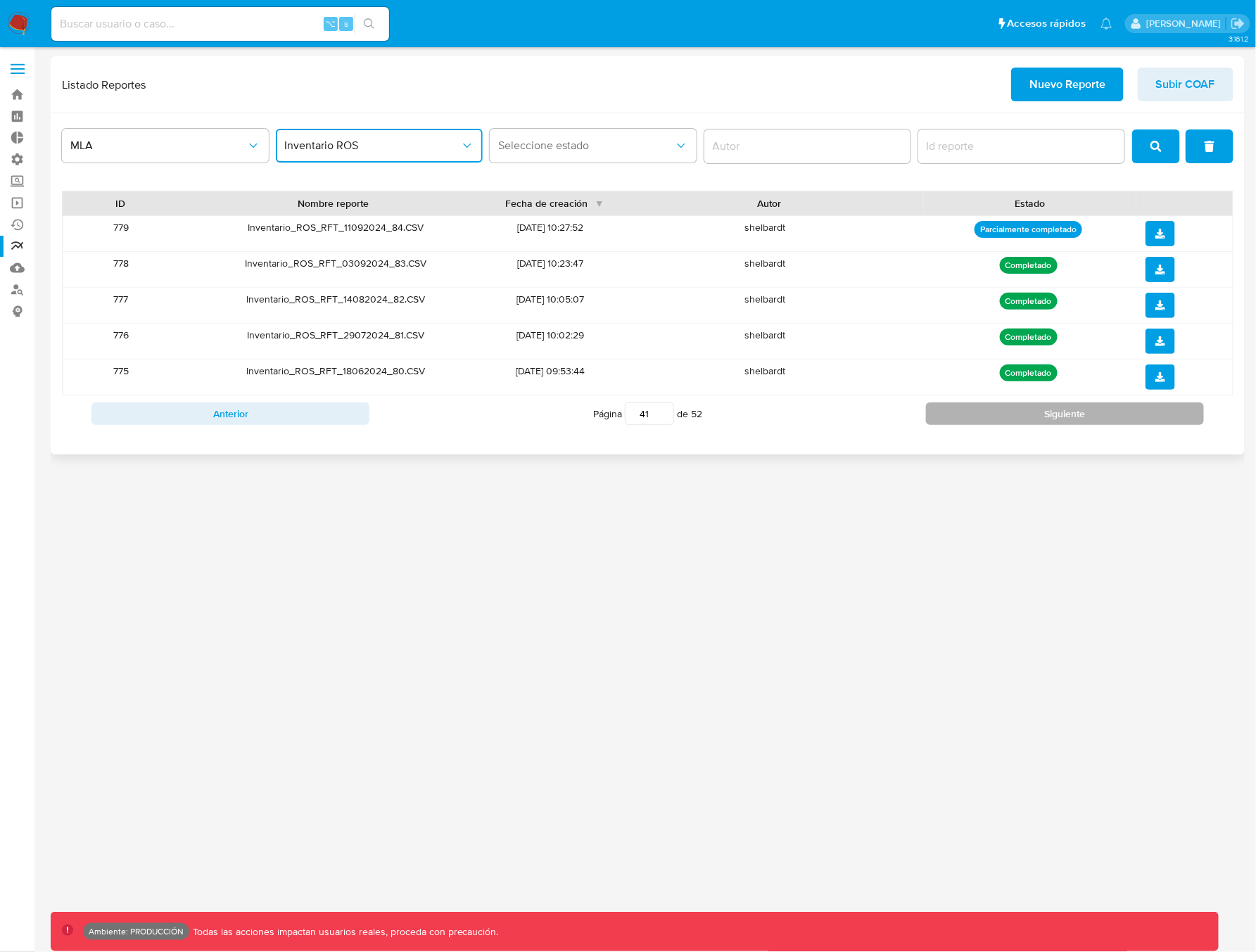
click at [1007, 414] on button "Siguiente" at bounding box center [1065, 413] width 278 height 23
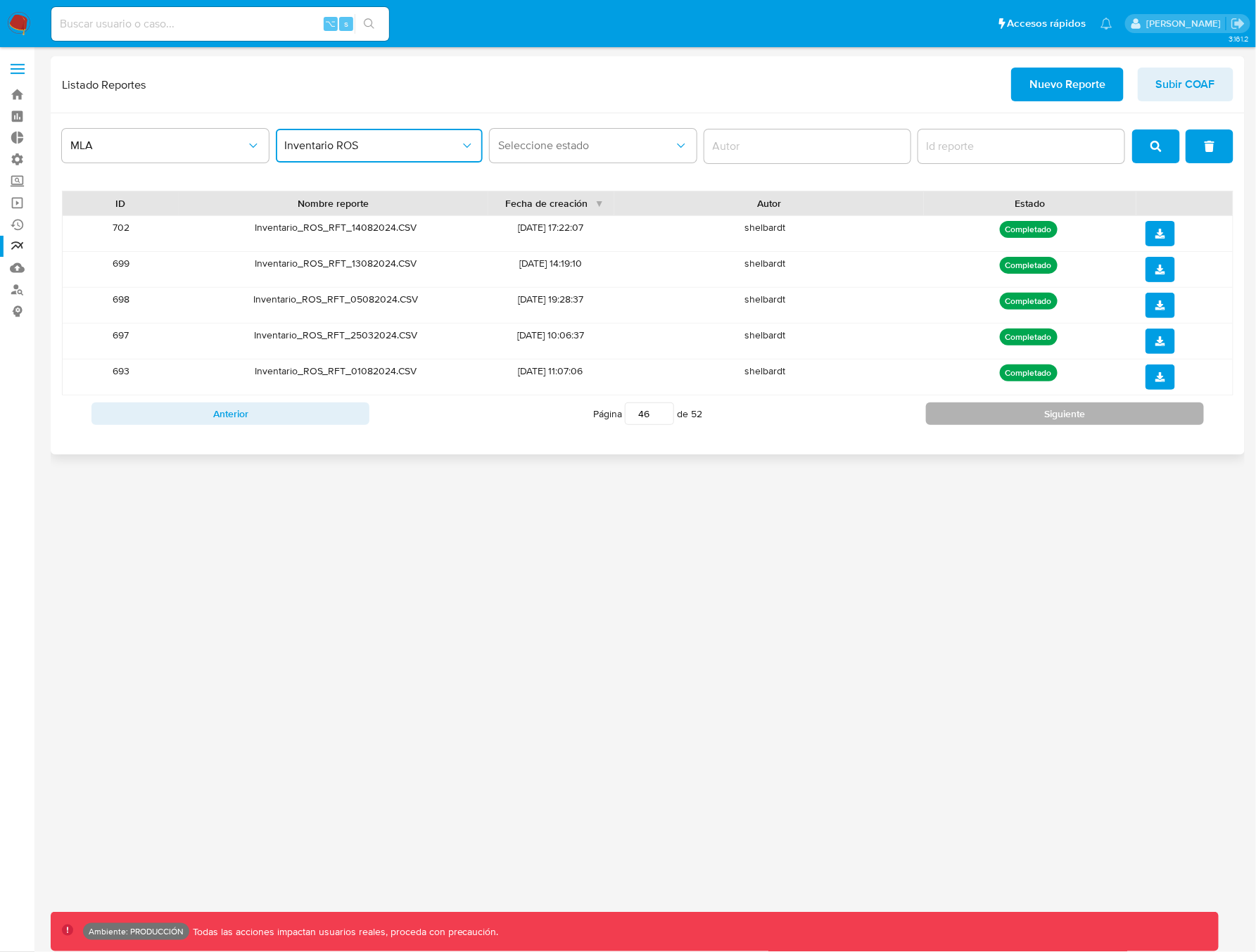
click at [1007, 414] on button "Siguiente" at bounding box center [1065, 413] width 278 height 23
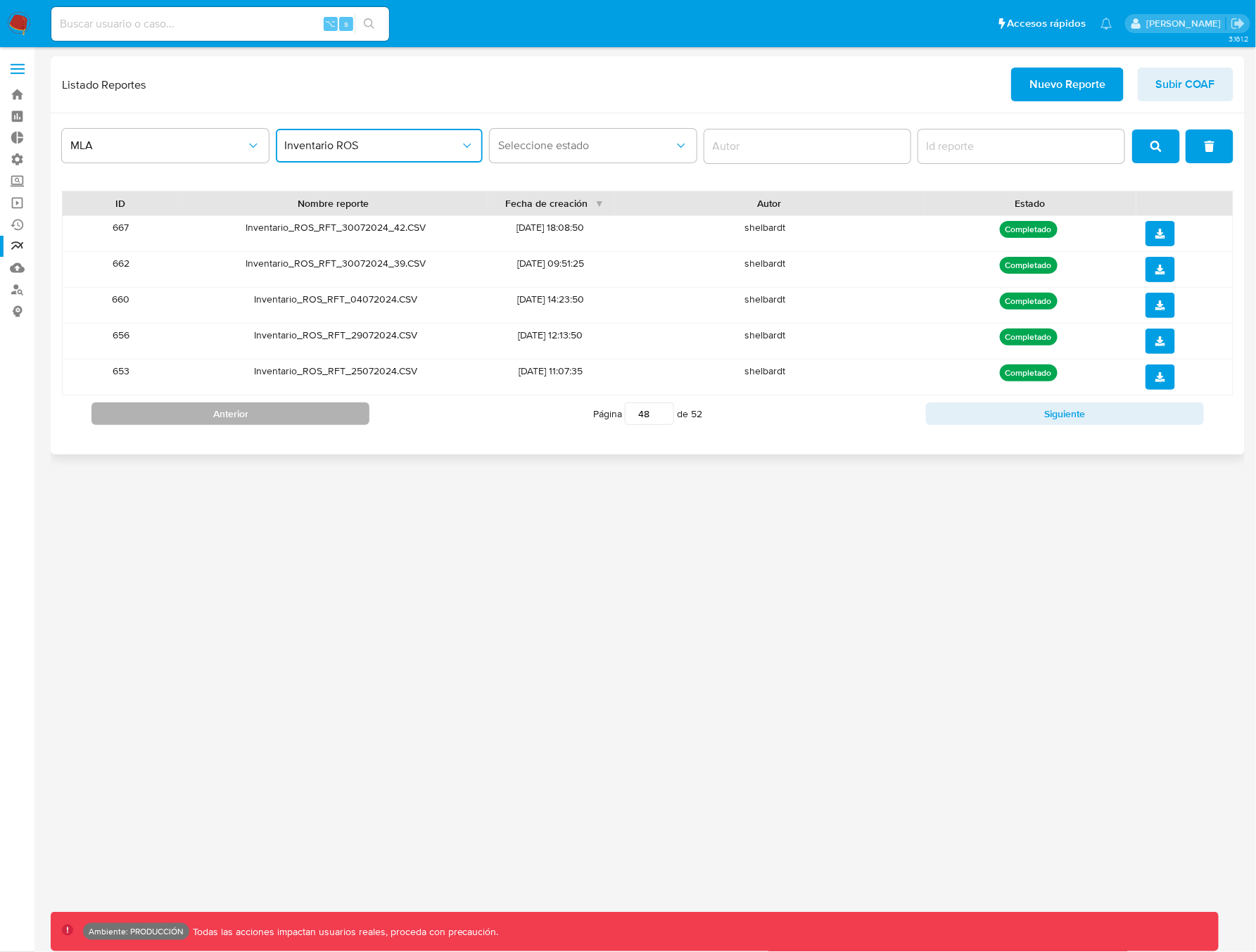
click at [205, 415] on button "Anterior" at bounding box center [231, 413] width 278 height 23
type input "47"
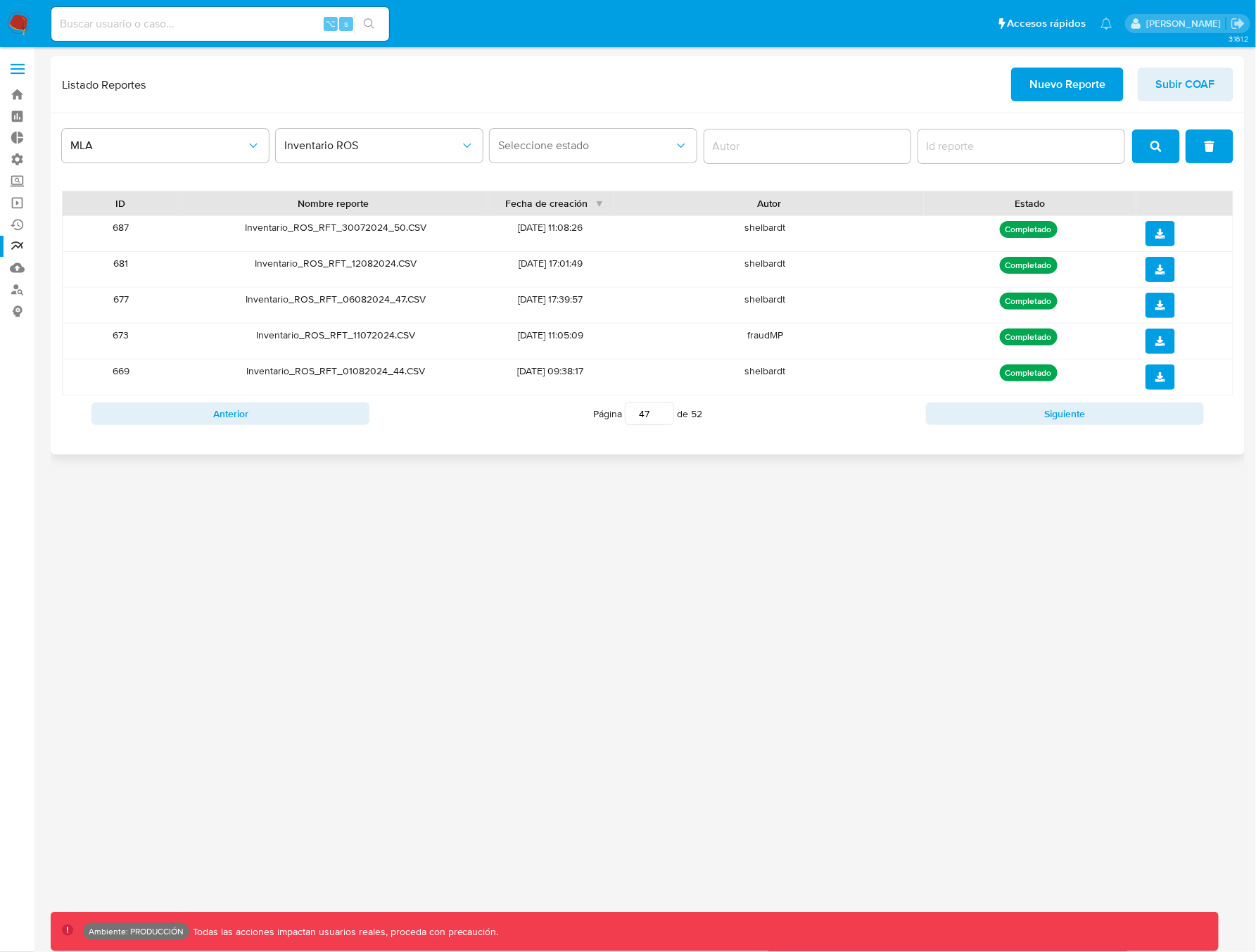
click at [780, 339] on div "fraudMP" at bounding box center [764, 341] width 312 height 35
click at [757, 339] on div "fraudMP" at bounding box center [764, 341] width 312 height 35
click at [752, 152] on input "author" at bounding box center [808, 147] width 207 height 19
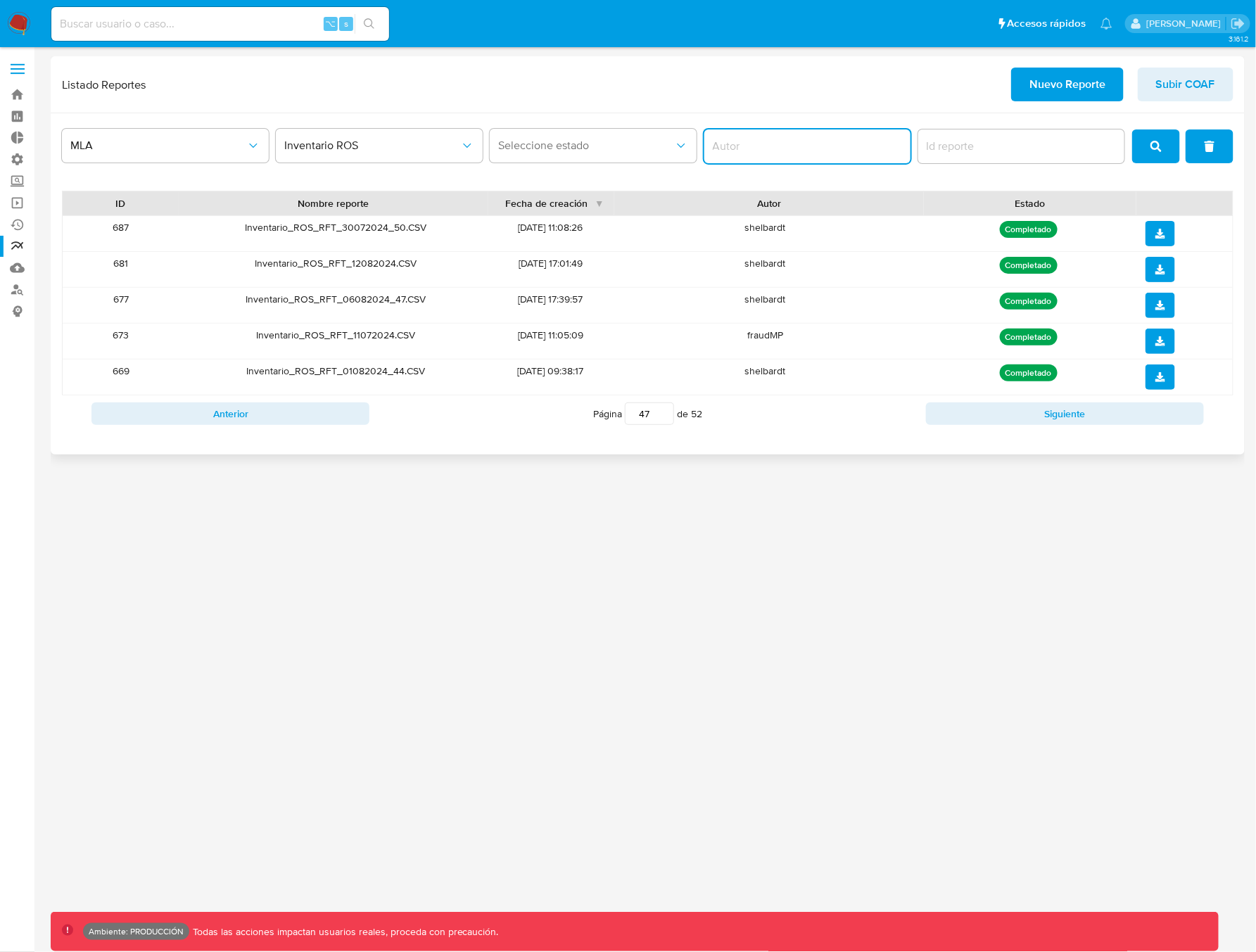
paste input "fraudMP"
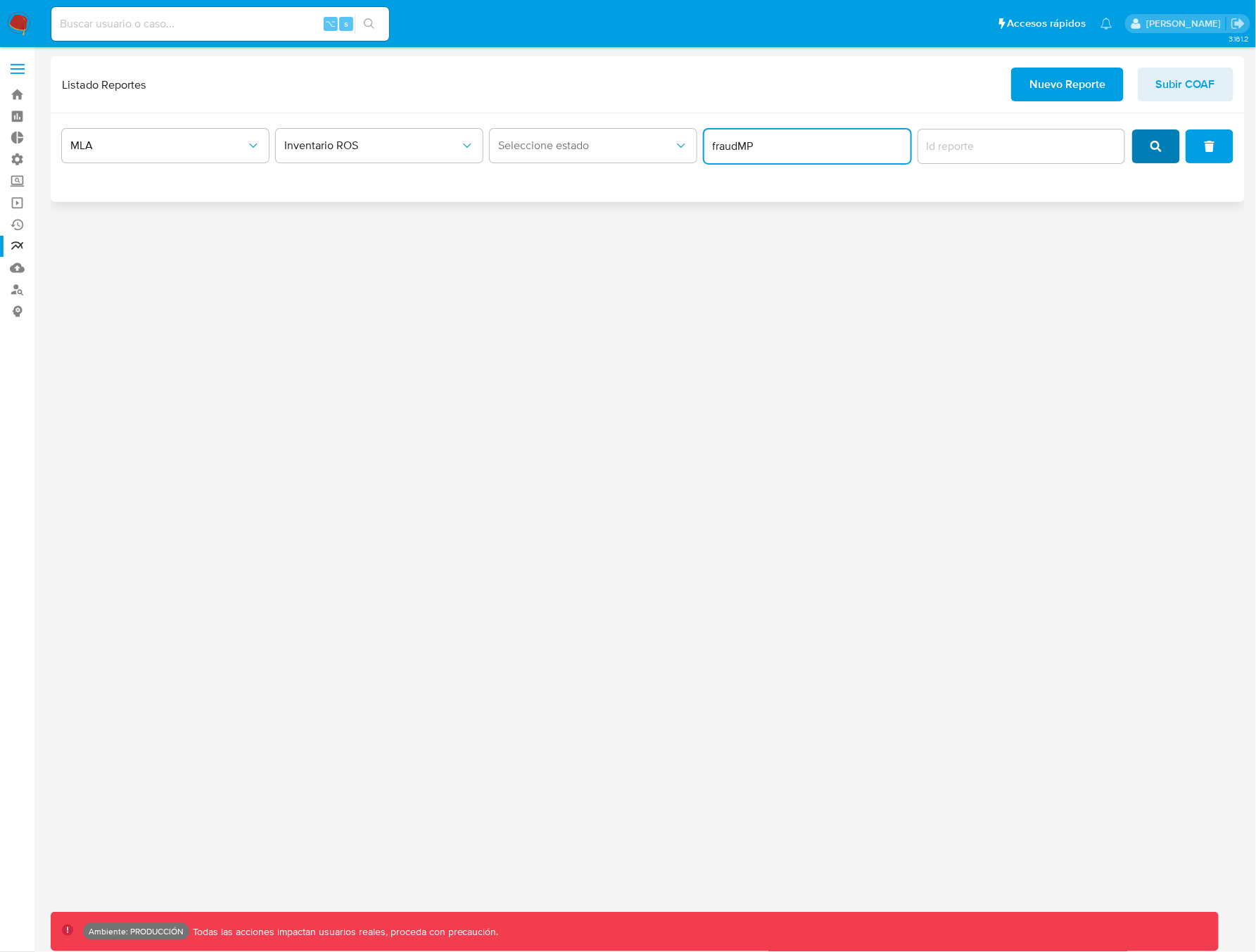
type input "fraudMP"
click at [1159, 152] on span "search" at bounding box center [1156, 146] width 11 height 31
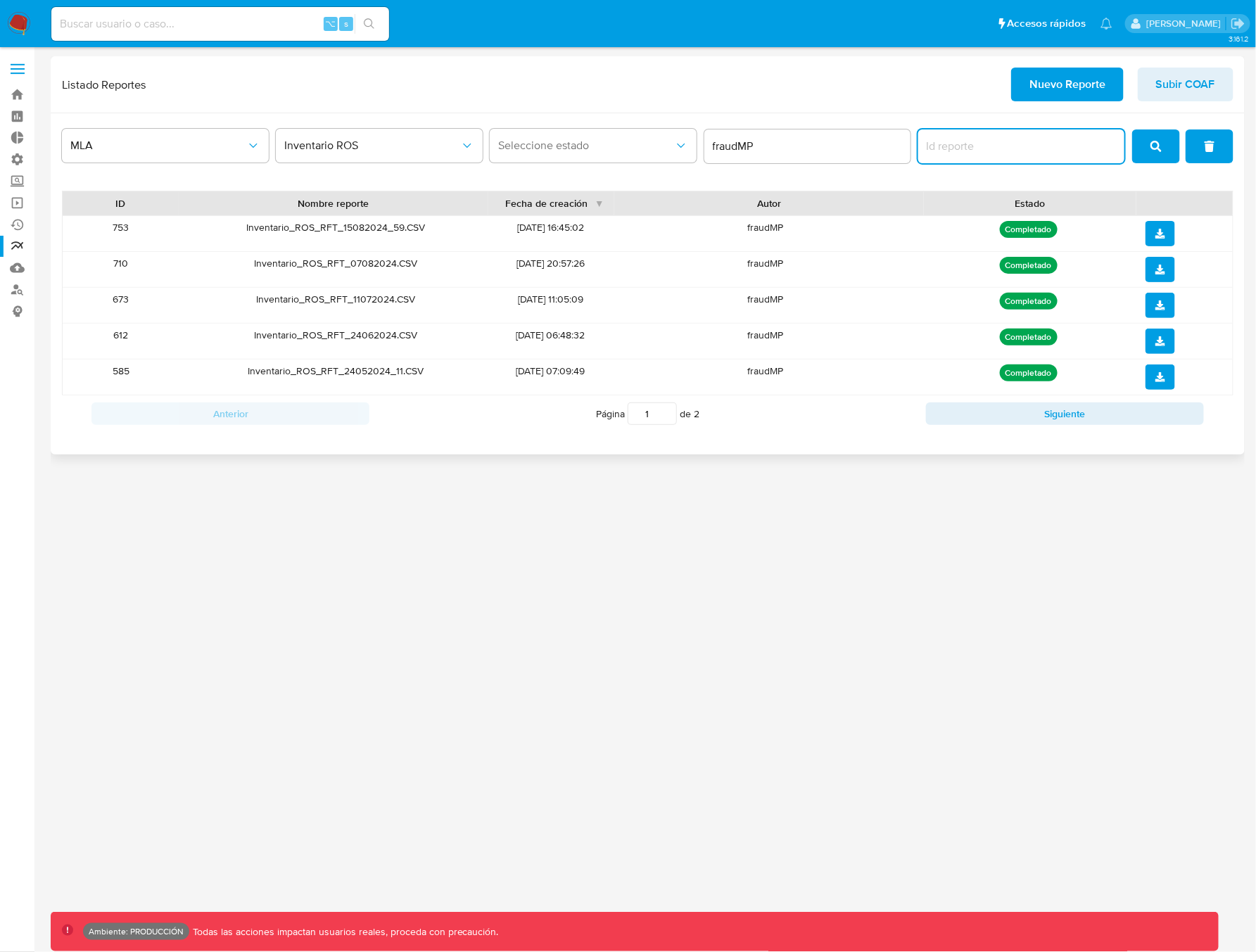
click at [978, 150] on input "report-id" at bounding box center [1021, 147] width 207 height 19
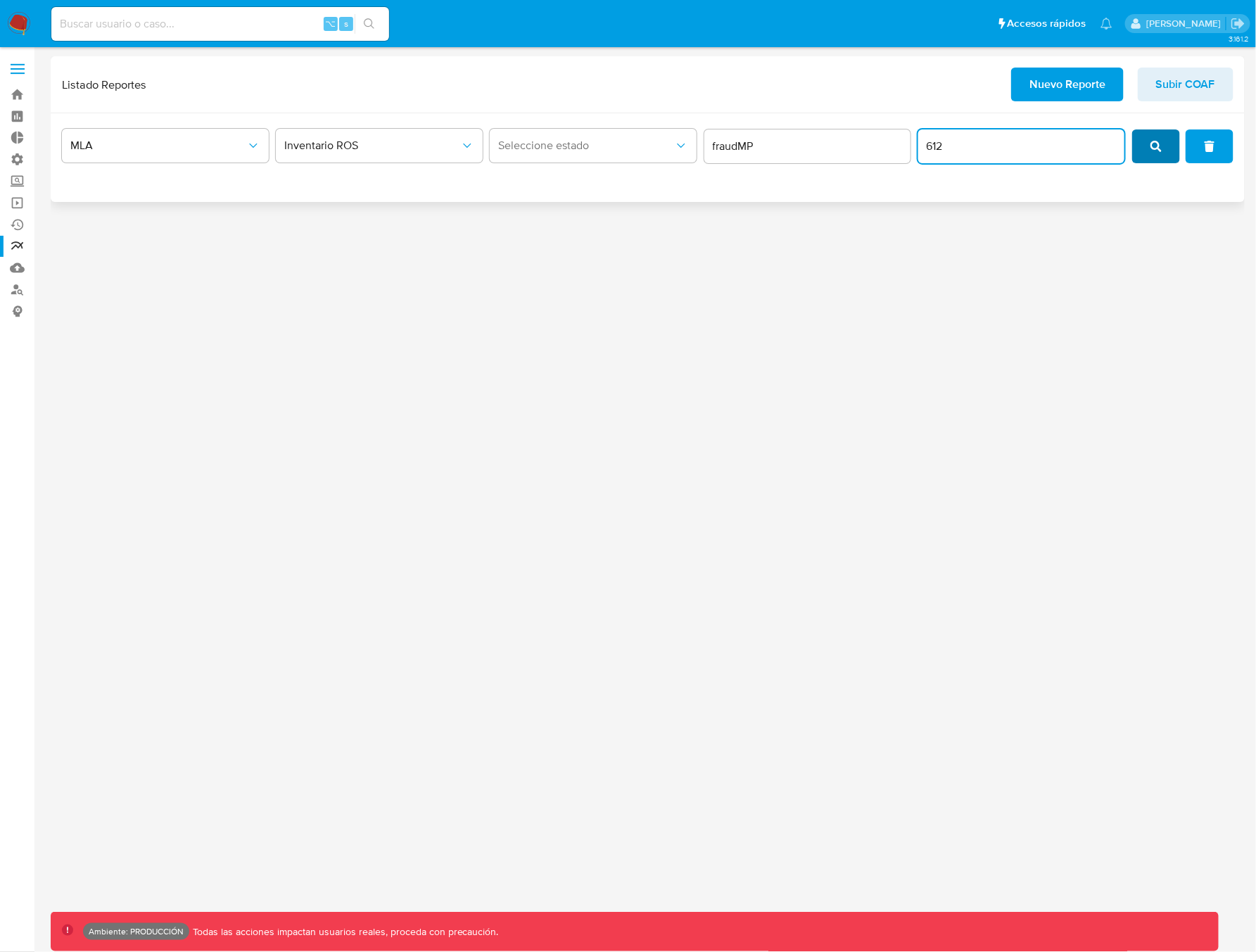
type input "612"
click at [1159, 145] on icon "search" at bounding box center [1156, 146] width 11 height 11
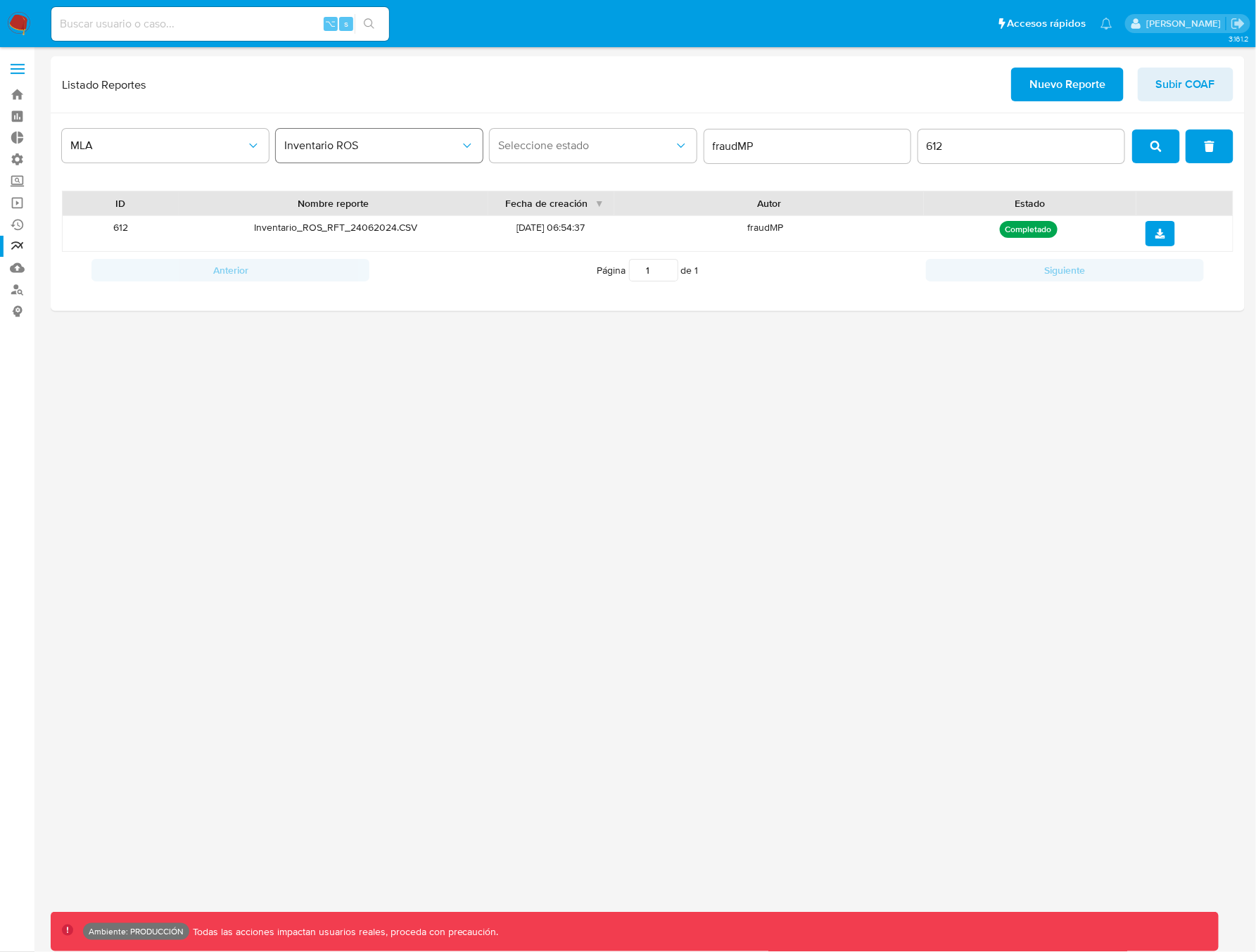
click at [396, 151] on span "Inventario ROS" at bounding box center [372, 145] width 176 height 14
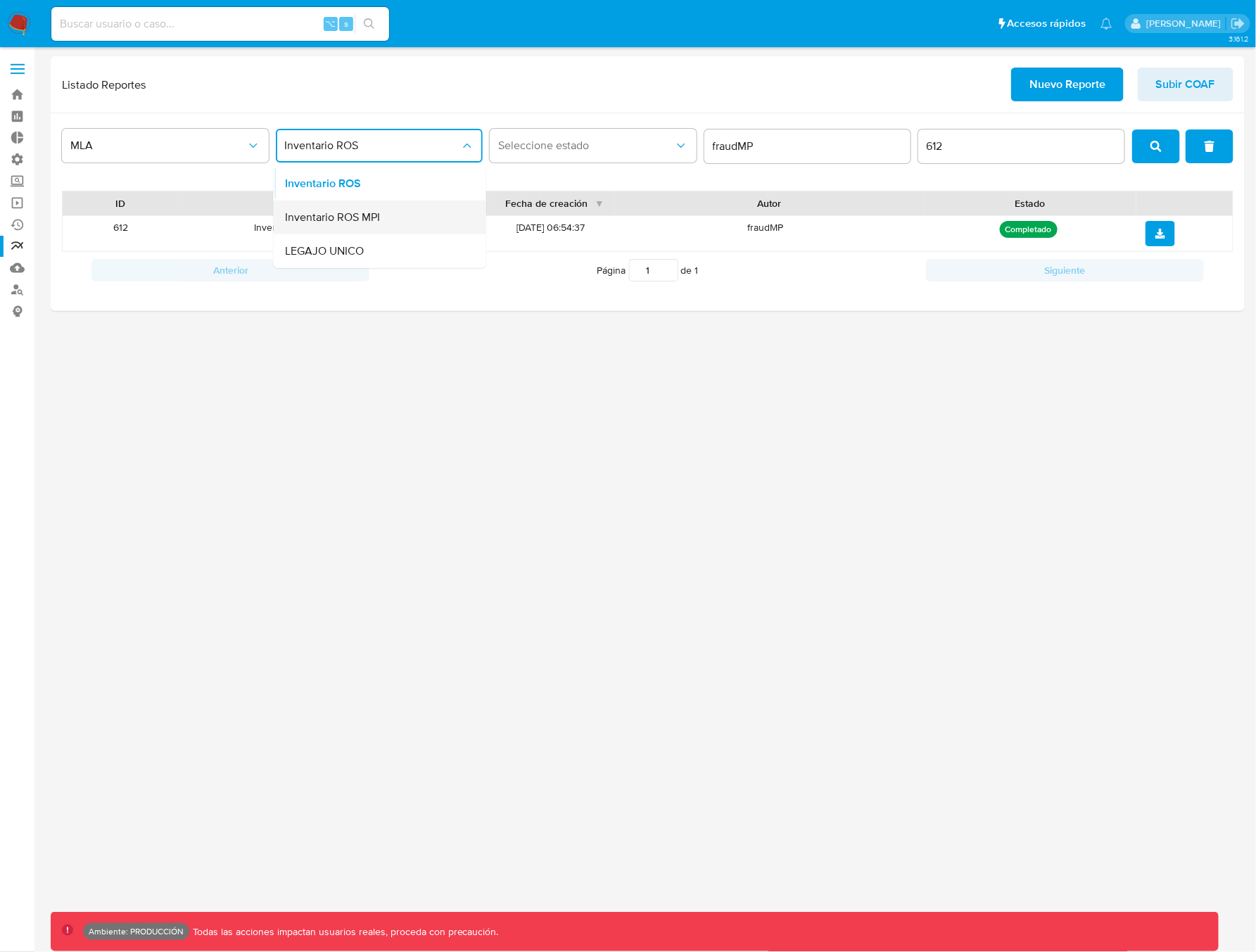
click at [364, 219] on span "Inventario ROS MPI" at bounding box center [332, 217] width 95 height 14
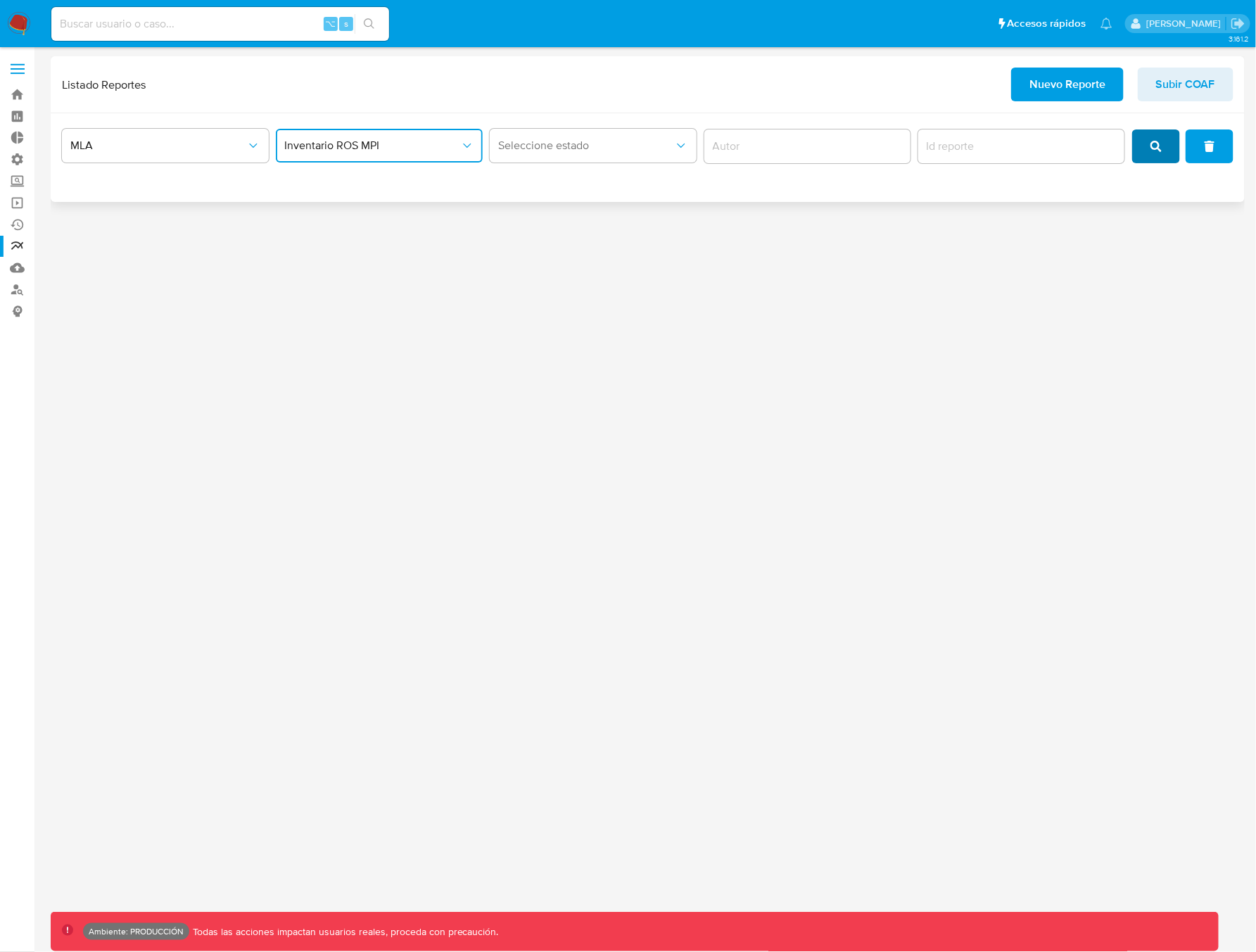
click at [1161, 155] on span "search" at bounding box center [1156, 146] width 11 height 31
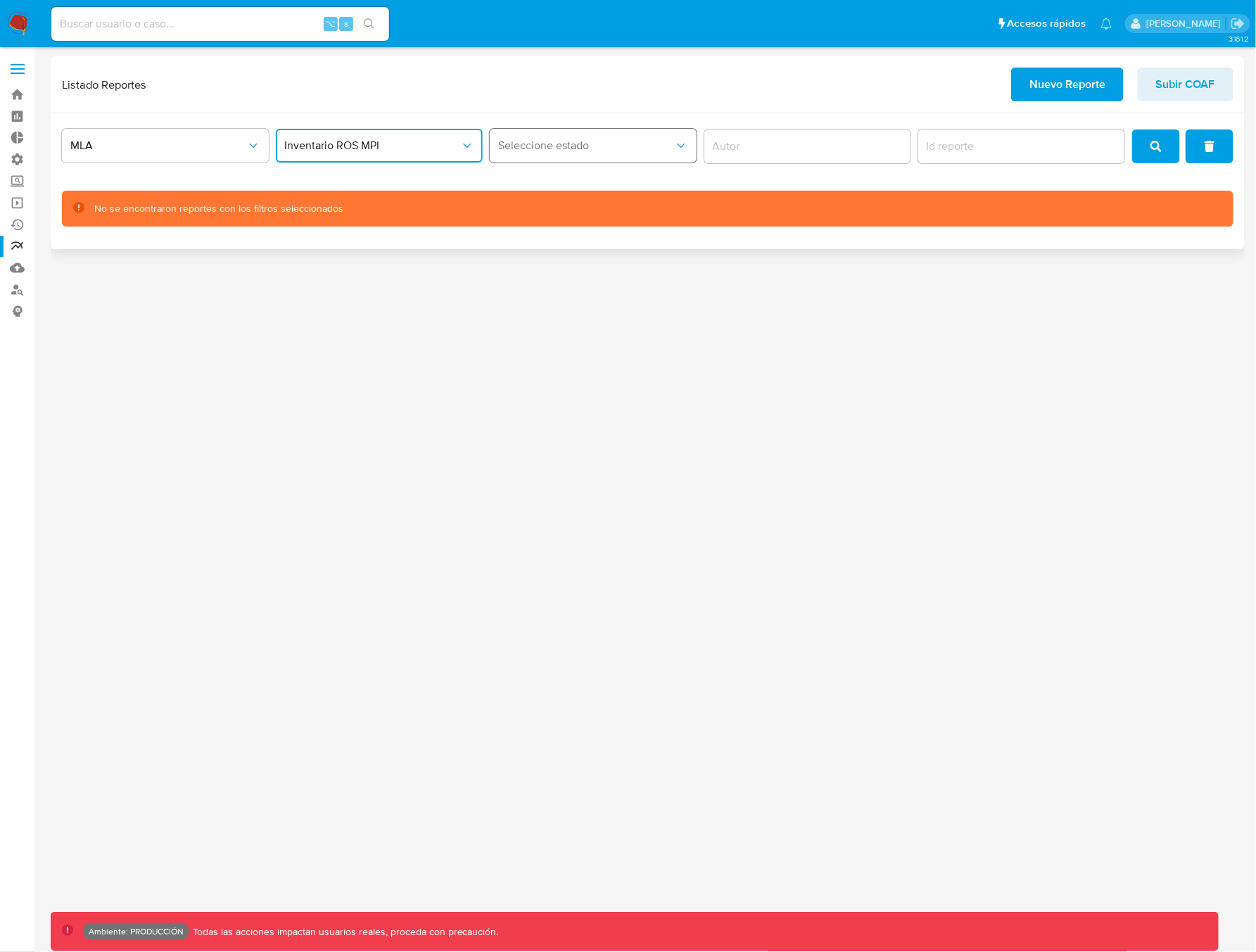
click at [589, 148] on span "Seleccione estado" at bounding box center [586, 145] width 176 height 14
click at [765, 177] on div "MLA Inventario ROS MPI Seleccione estado No se encontraron reportes con los fil…" at bounding box center [647, 181] width 1194 height 136
click at [145, 151] on span "MLA" at bounding box center [158, 145] width 176 height 14
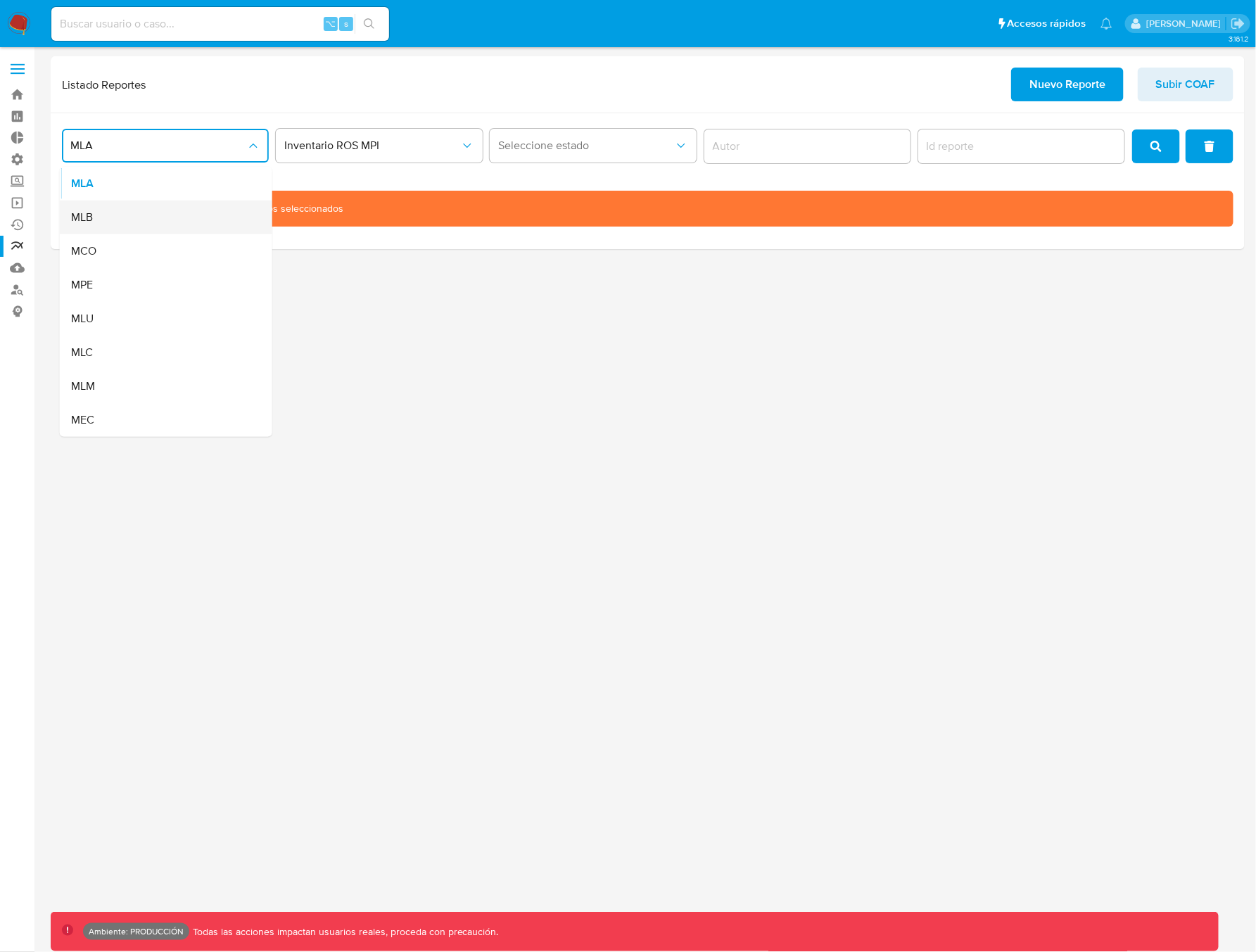
click at [117, 222] on div "MLB" at bounding box center [162, 217] width 182 height 33
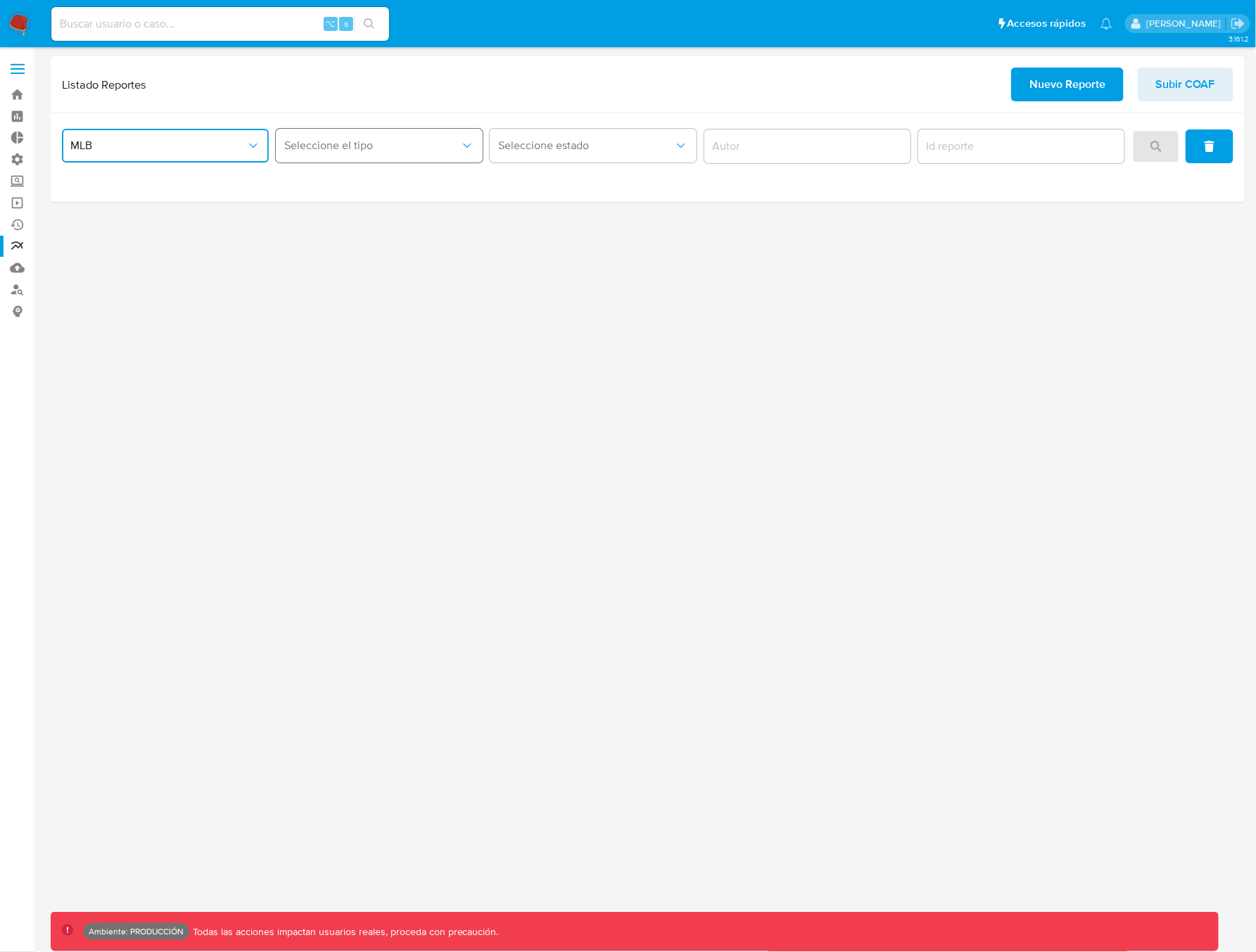
click at [385, 154] on button "Seleccione el tipo" at bounding box center [379, 145] width 207 height 33
click at [350, 188] on div "COAF" at bounding box center [376, 183] width 182 height 33
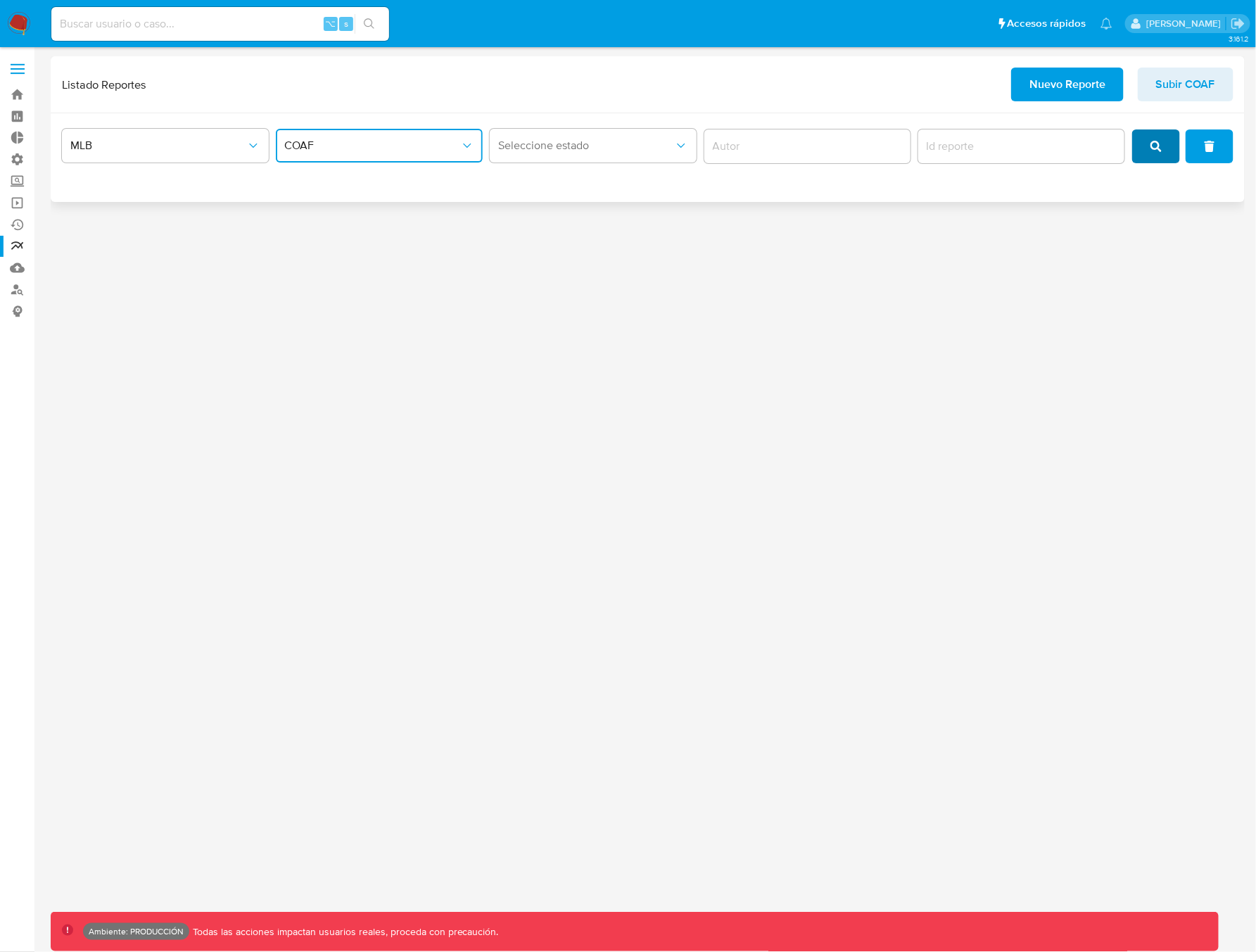
click at [1167, 149] on button "search" at bounding box center [1156, 146] width 48 height 33
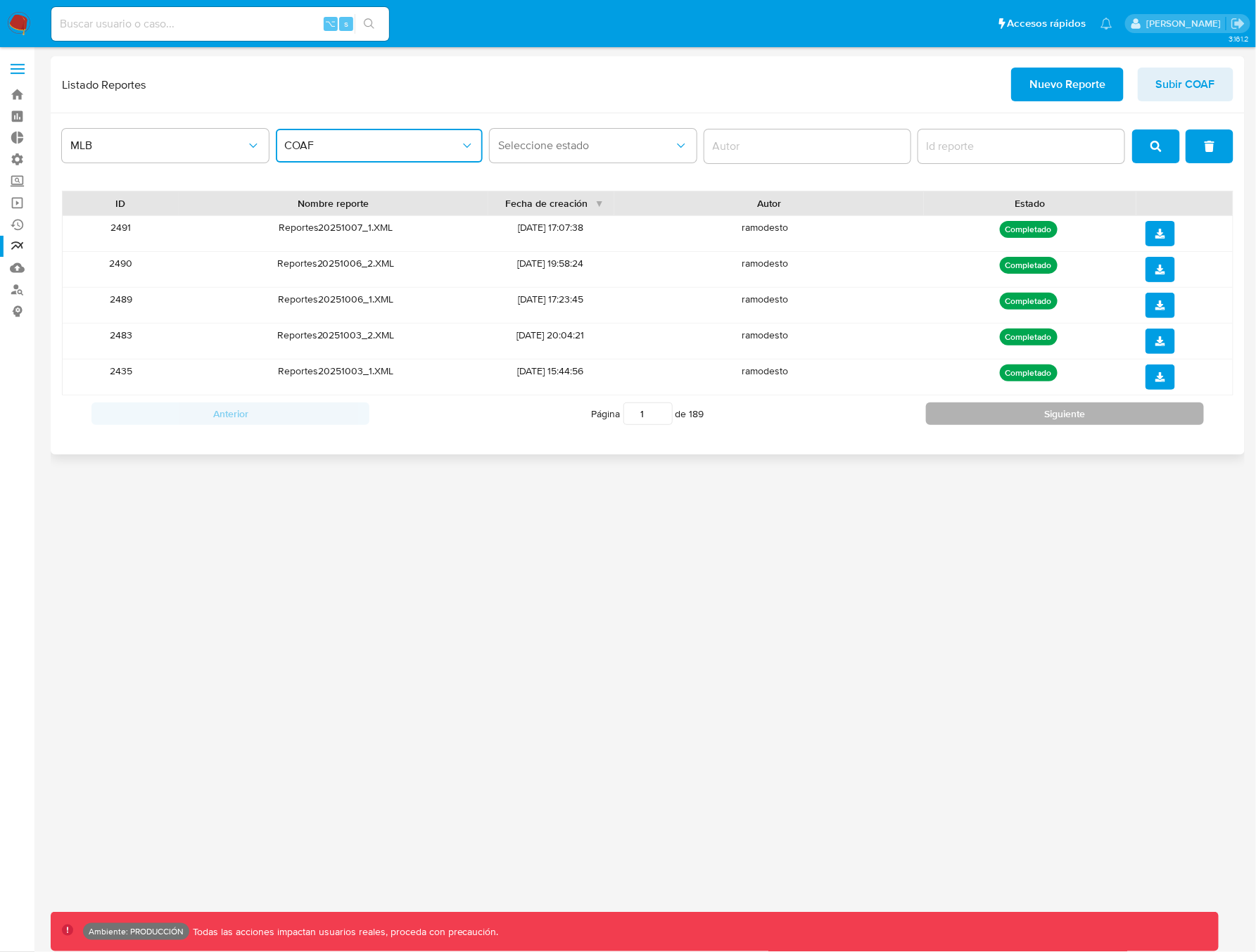
click at [1002, 418] on button "Siguiente" at bounding box center [1065, 413] width 278 height 23
type input "5"
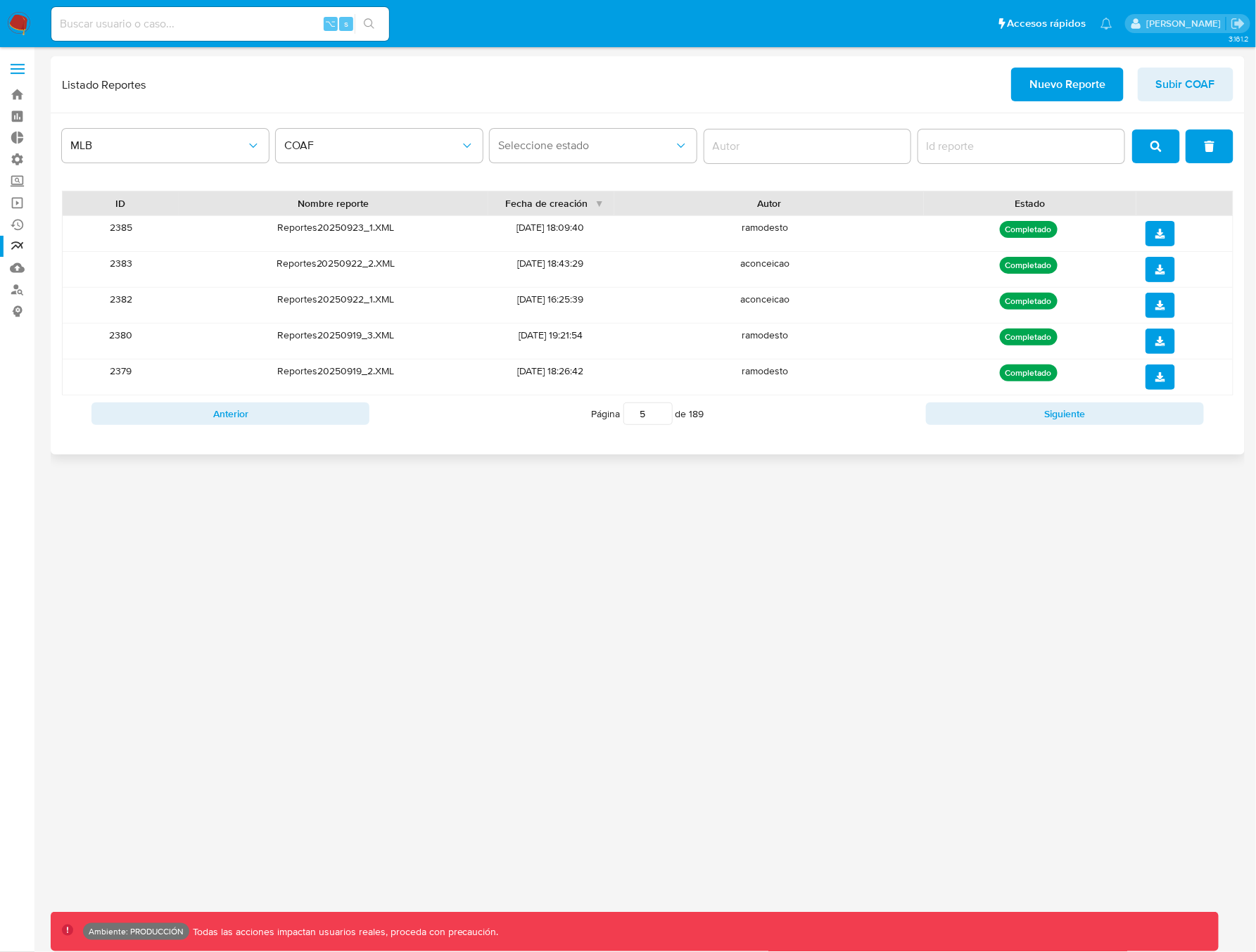
click at [757, 266] on div "aconceicao" at bounding box center [764, 269] width 312 height 35
click at [774, 149] on input "author" at bounding box center [808, 147] width 207 height 19
paste input "aconceicao"
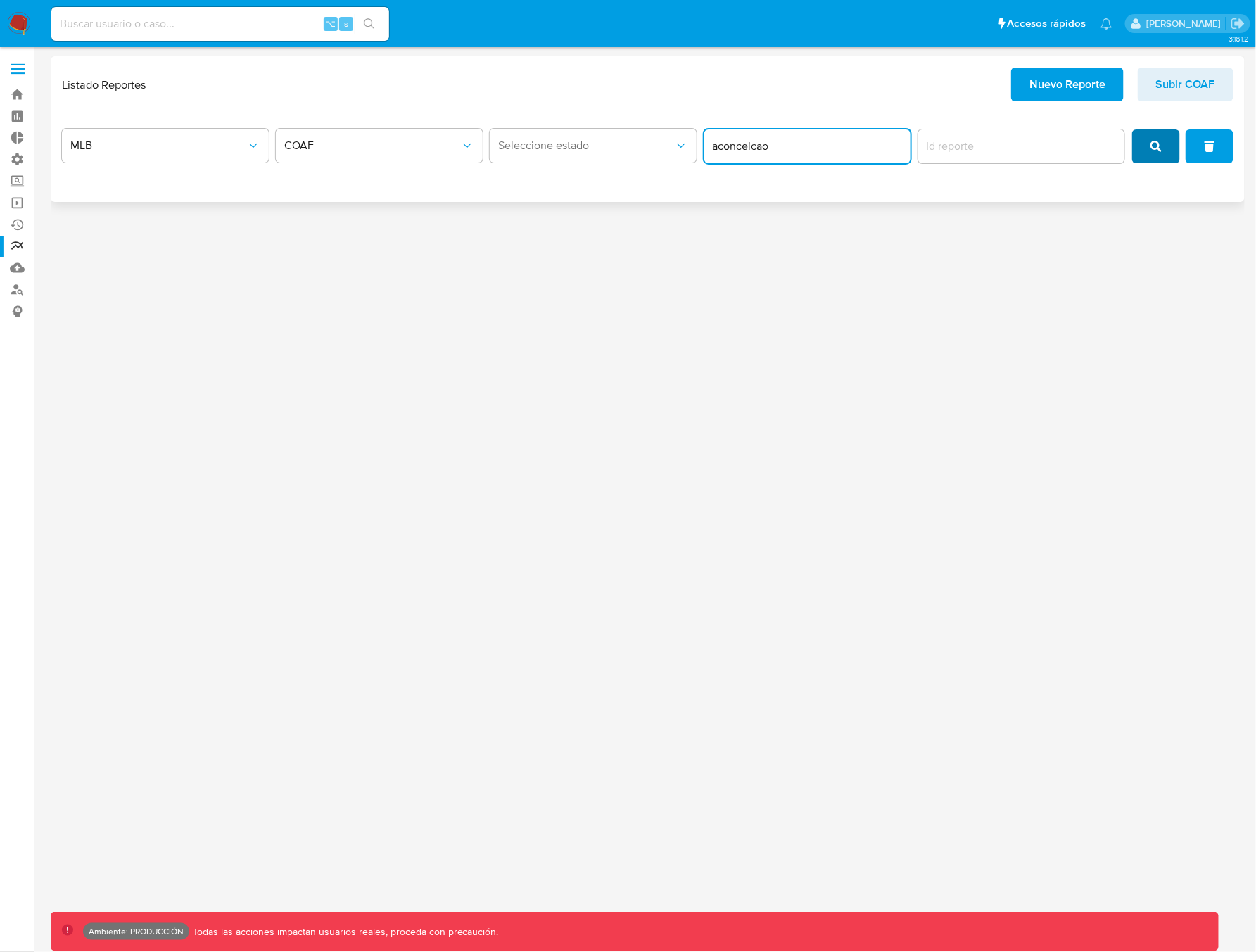
type input "aconceicao"
click at [1152, 153] on button "search" at bounding box center [1156, 146] width 48 height 33
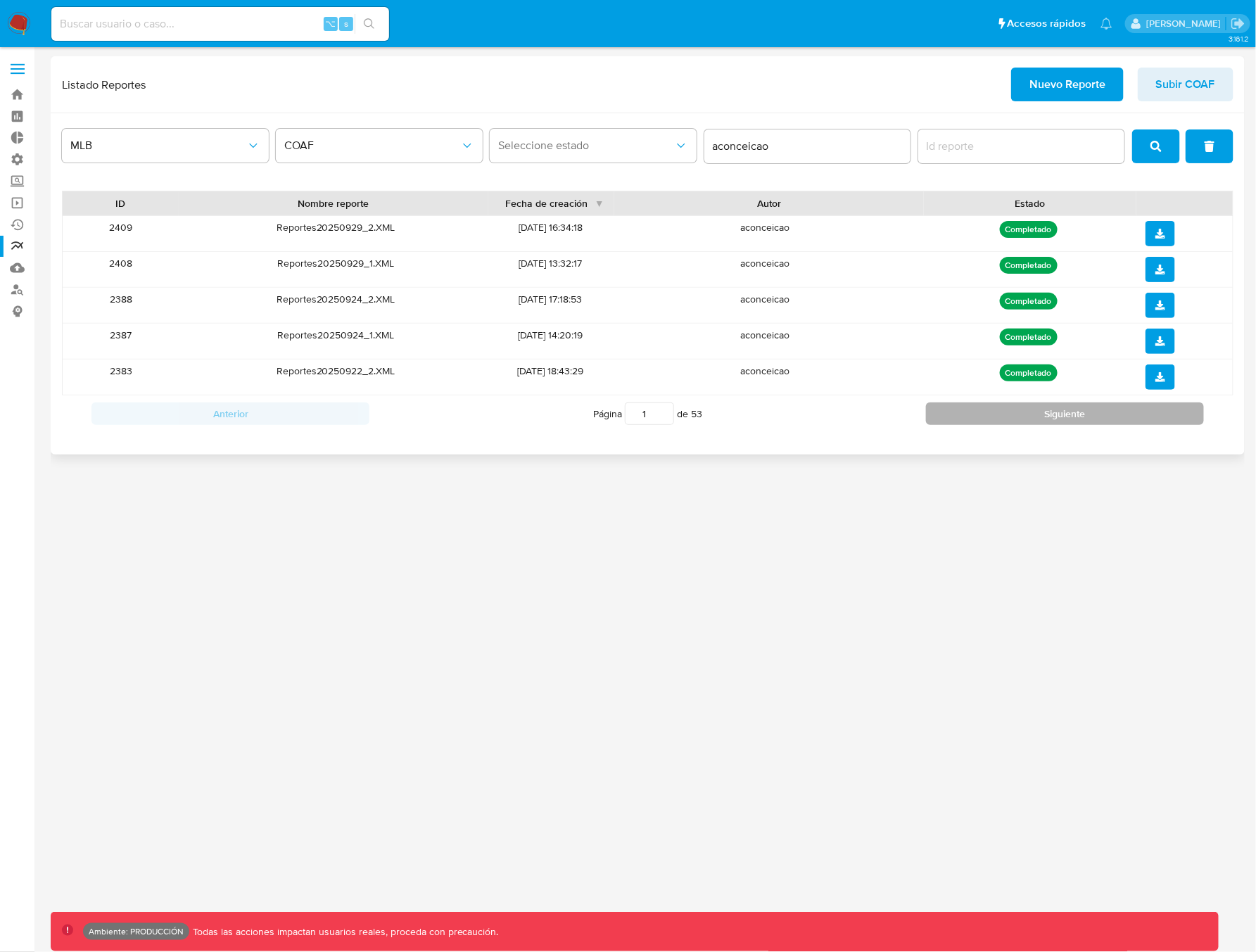
click at [1001, 412] on button "Siguiente" at bounding box center [1065, 413] width 278 height 23
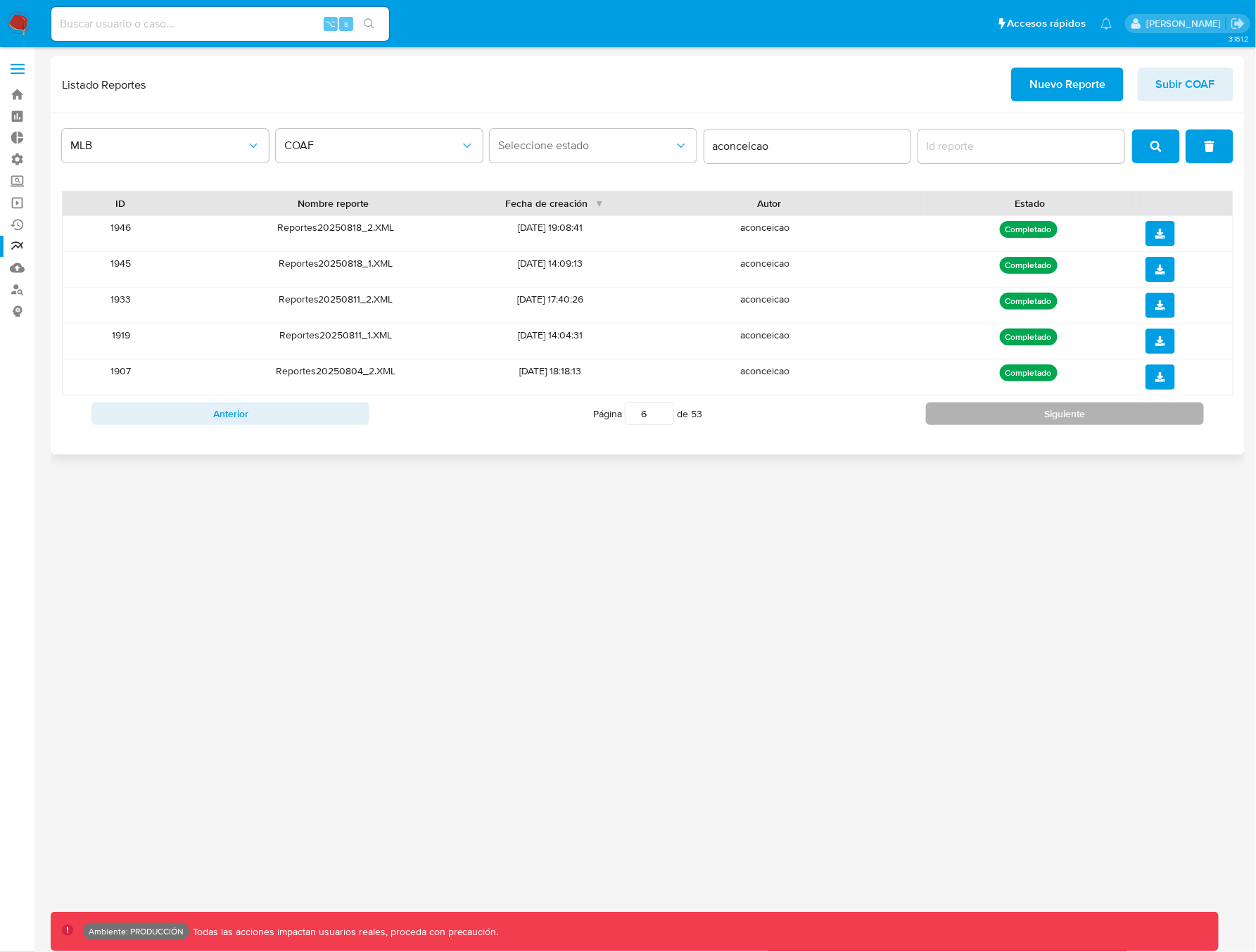
click at [1001, 412] on button "Siguiente" at bounding box center [1065, 413] width 278 height 23
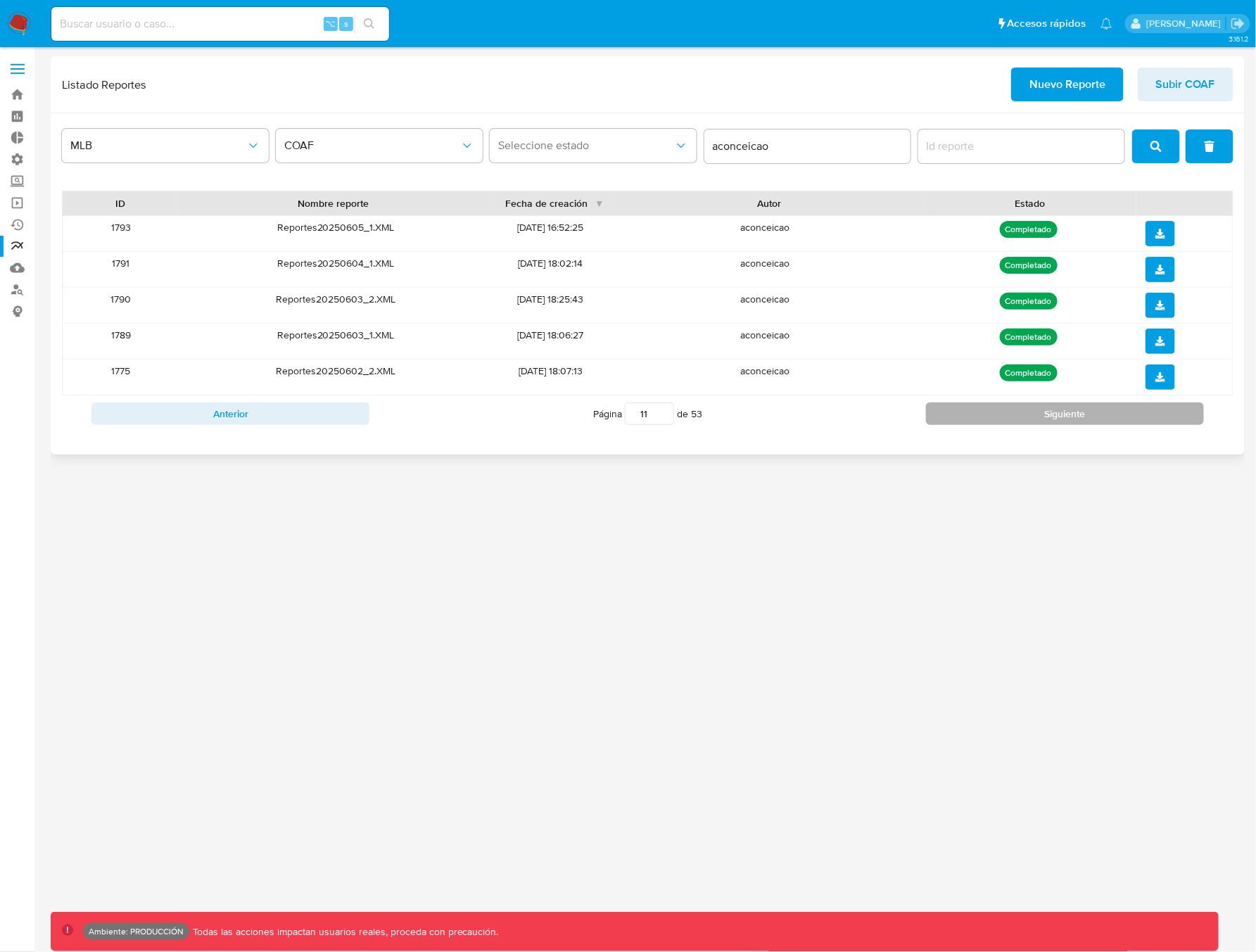
click at [1001, 411] on button "Siguiente" at bounding box center [1065, 413] width 278 height 23
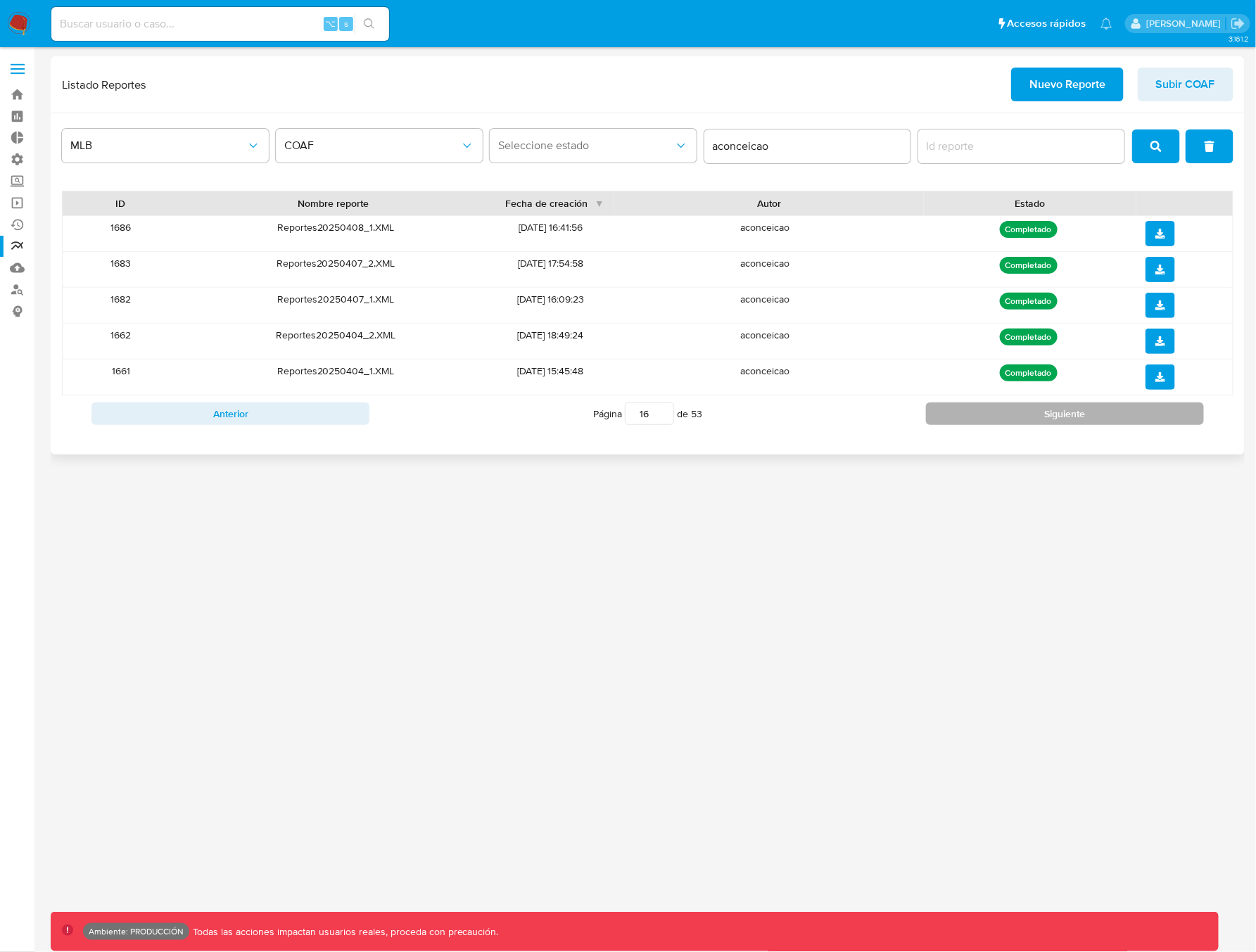
click at [1001, 411] on button "Siguiente" at bounding box center [1065, 413] width 278 height 23
click at [1001, 412] on button "Siguiente" at bounding box center [1065, 413] width 278 height 23
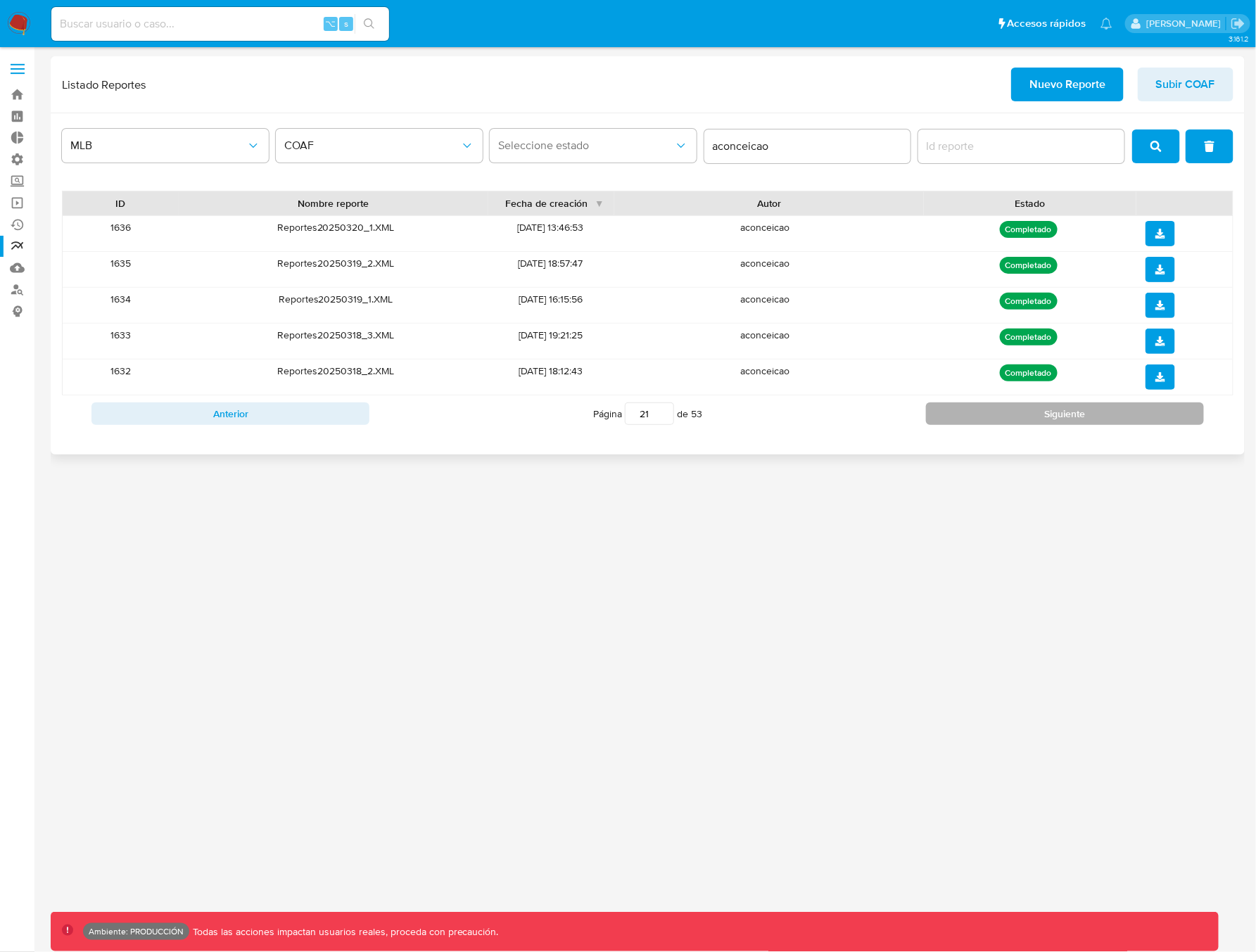
click at [1001, 412] on button "Siguiente" at bounding box center [1065, 413] width 278 height 23
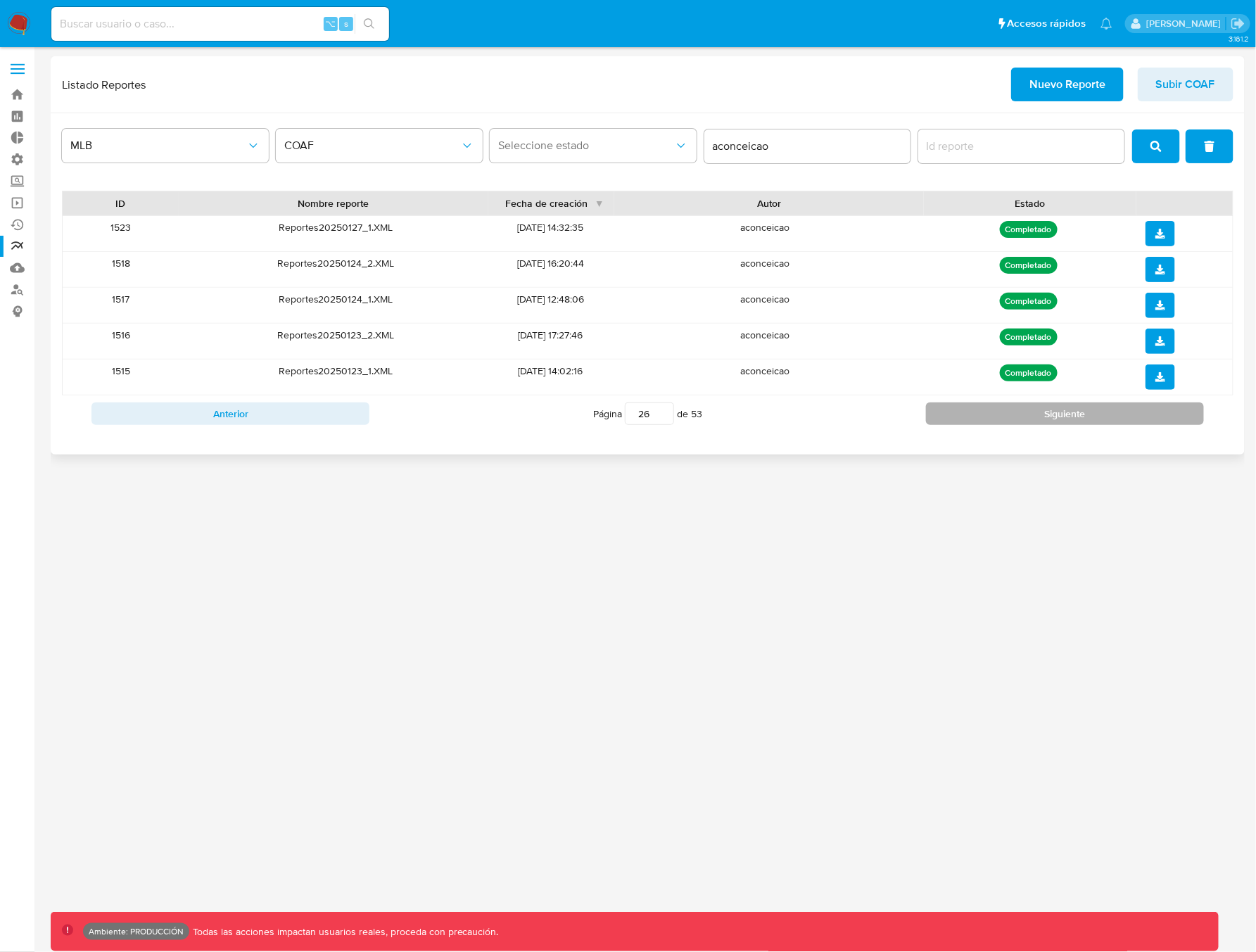
click at [1001, 412] on button "Siguiente" at bounding box center [1065, 413] width 278 height 23
click at [1001, 411] on button "Siguiente" at bounding box center [1065, 413] width 278 height 23
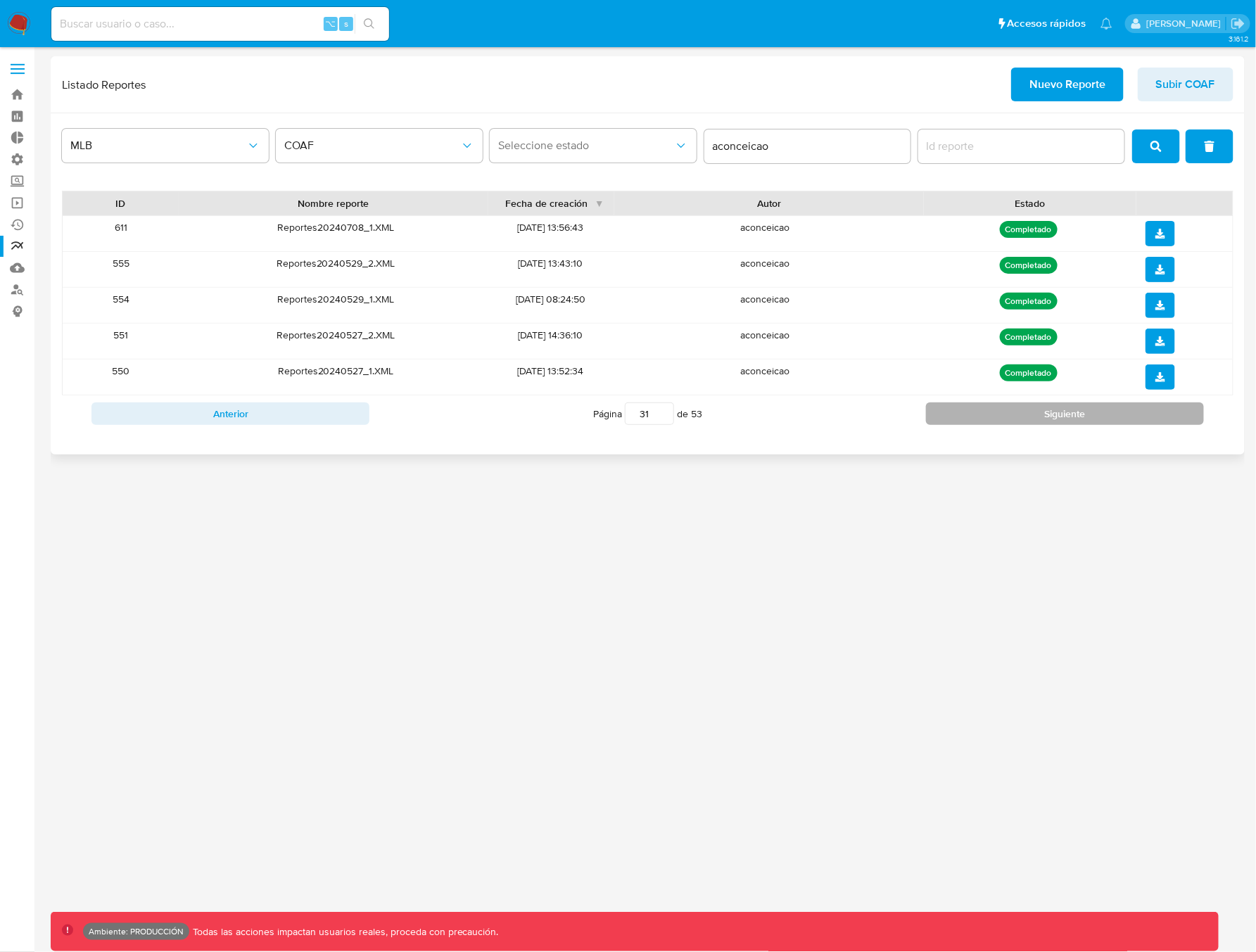
click at [1001, 411] on button "Siguiente" at bounding box center [1065, 413] width 278 height 23
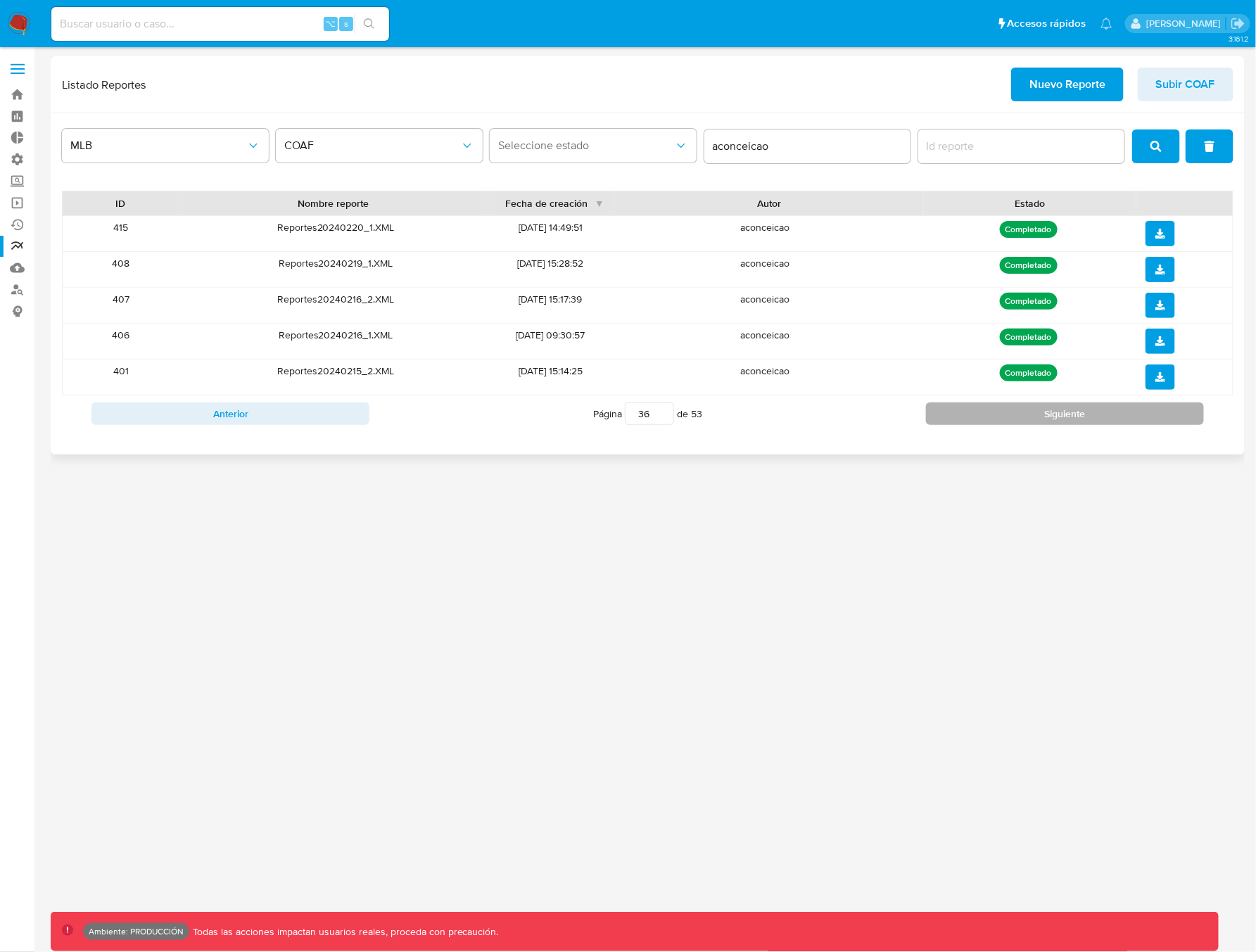
click at [1001, 411] on button "Siguiente" at bounding box center [1065, 413] width 278 height 23
type input "38"
click at [638, 144] on span "Seleccione estado" at bounding box center [586, 145] width 176 height 14
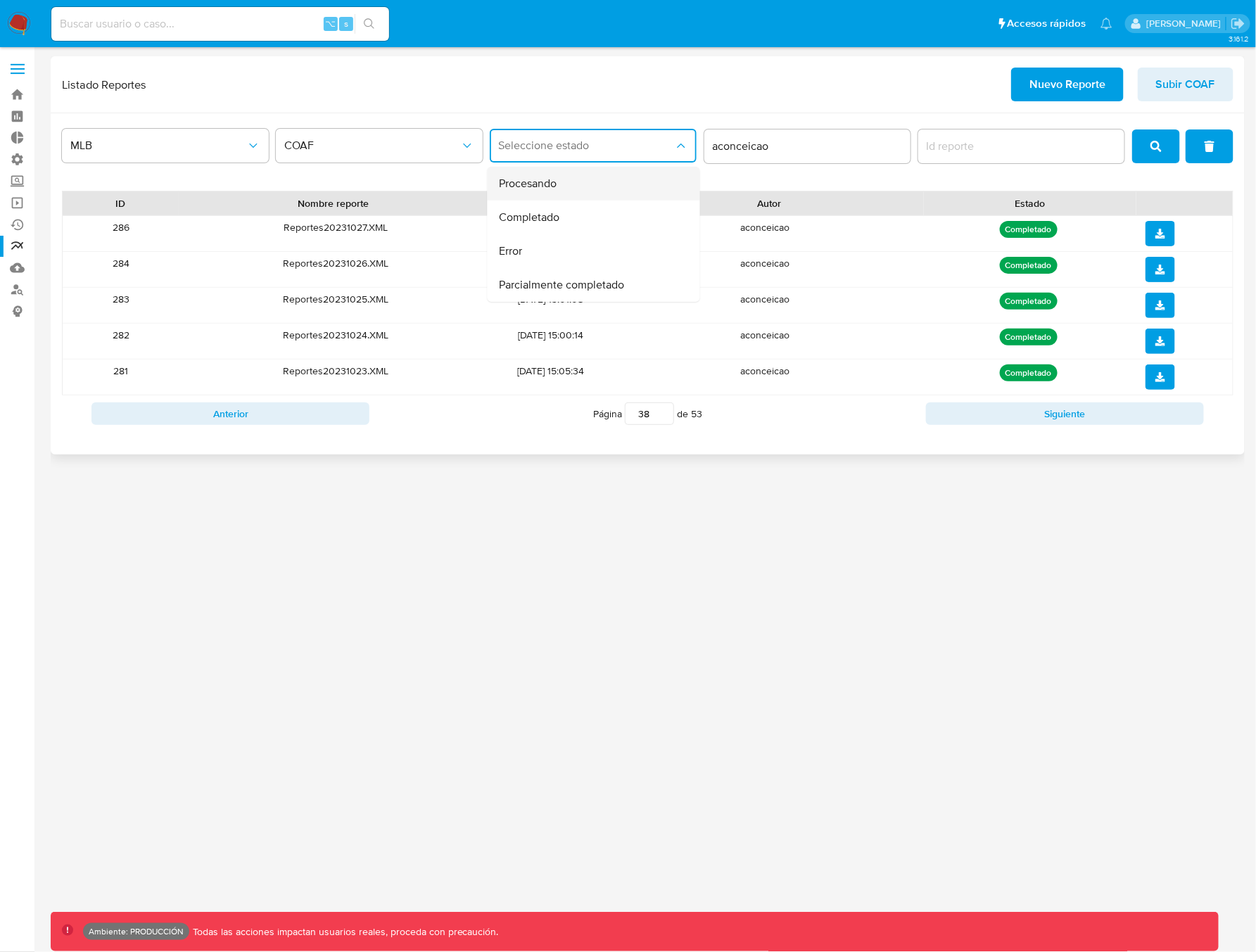
click at [579, 184] on div "Procesando" at bounding box center [590, 183] width 182 height 33
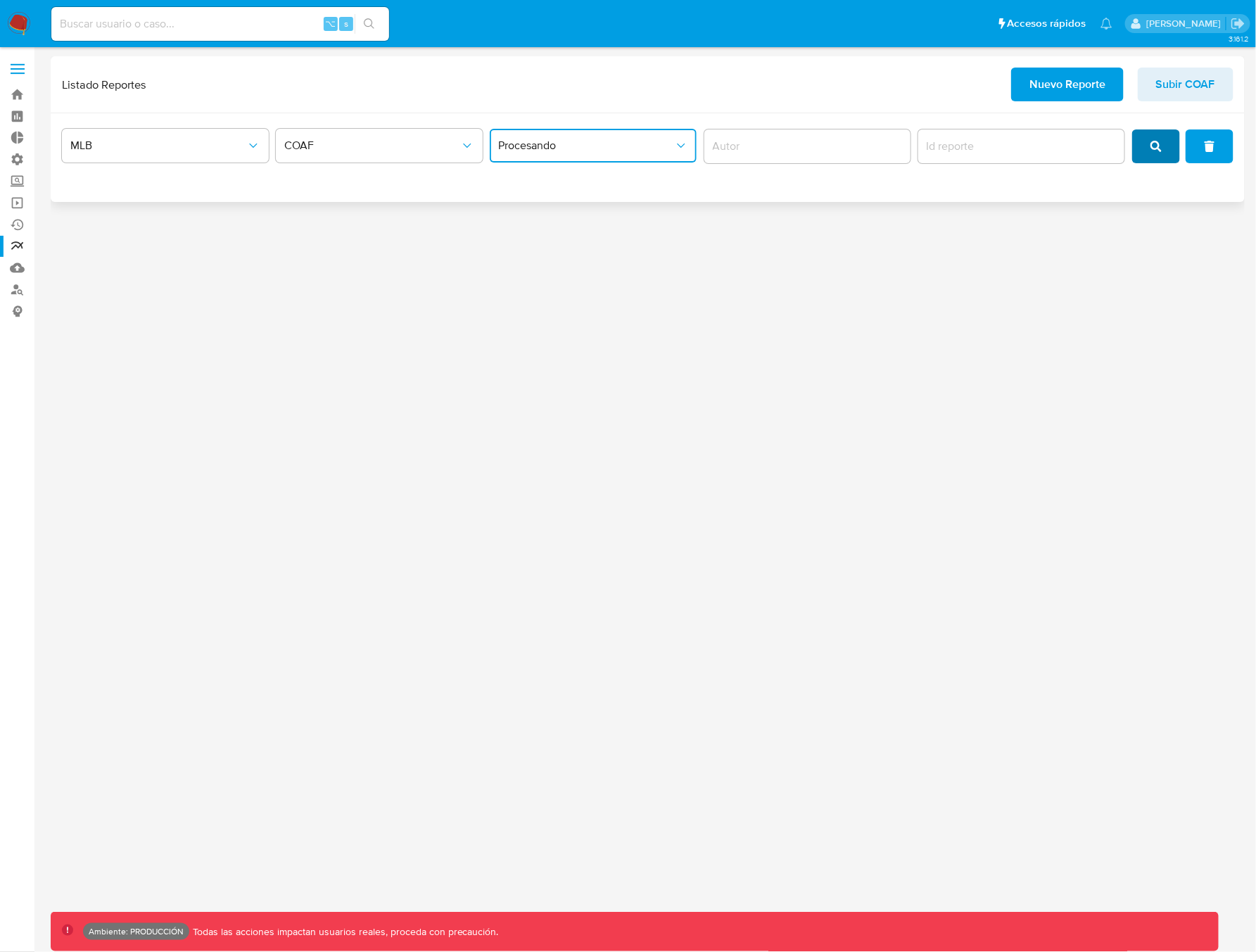
click at [1158, 153] on span "search" at bounding box center [1156, 146] width 11 height 31
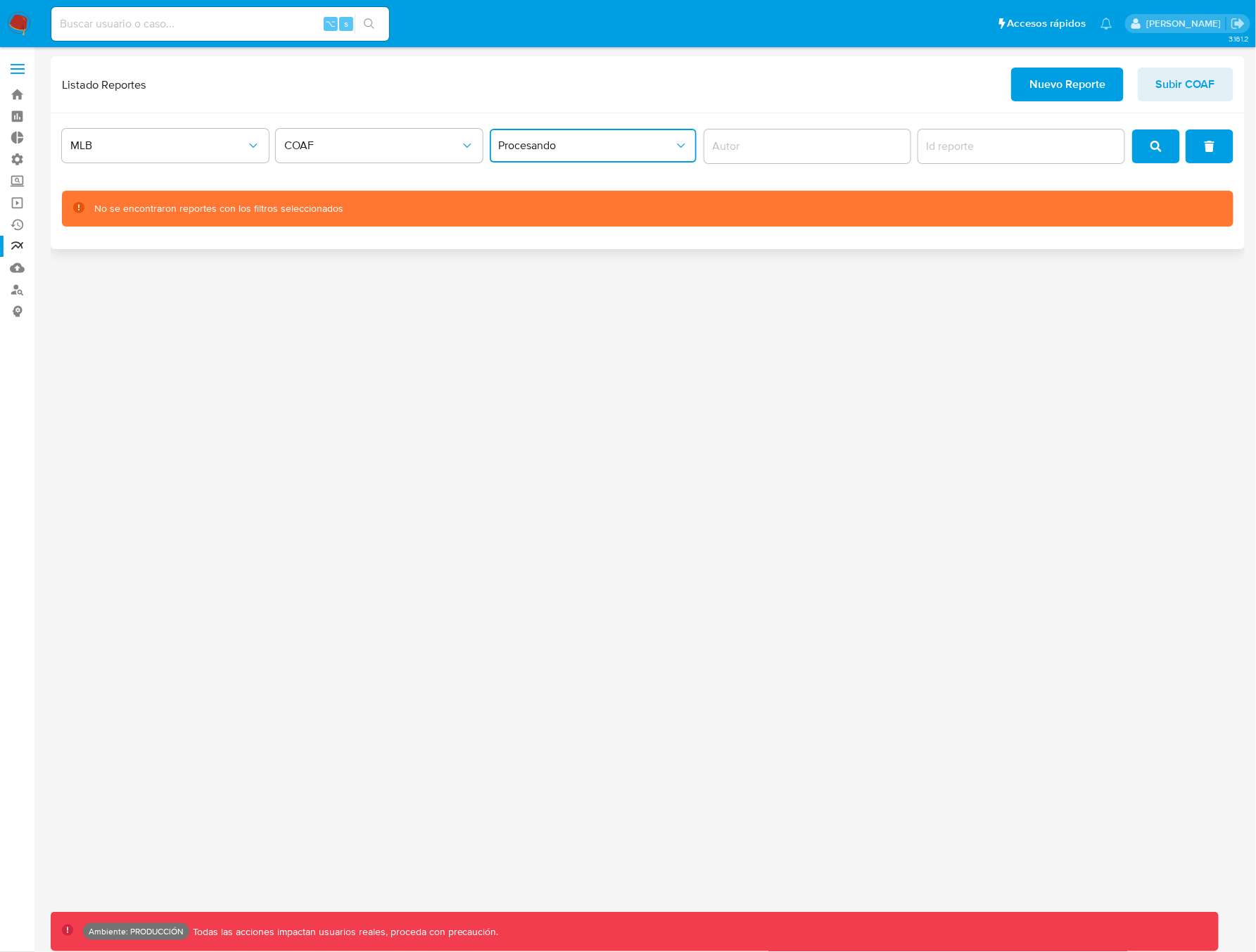
click at [807, 151] on input "author" at bounding box center [808, 147] width 207 height 19
click at [1008, 149] on input "report-id" at bounding box center [1021, 147] width 207 height 19
click at [636, 149] on span "Procesando" at bounding box center [586, 145] width 176 height 14
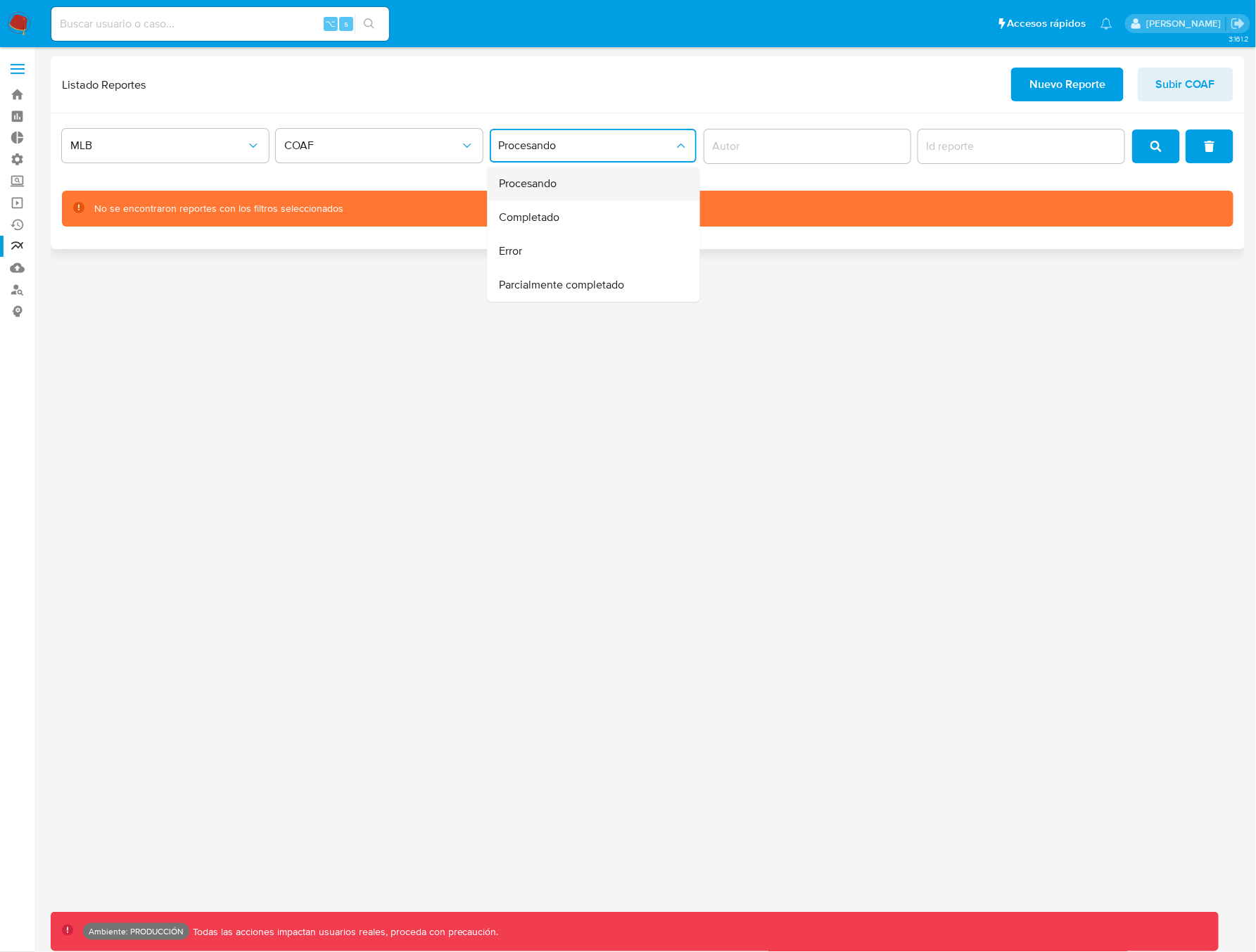
click at [579, 190] on div "Procesando" at bounding box center [590, 183] width 182 height 33
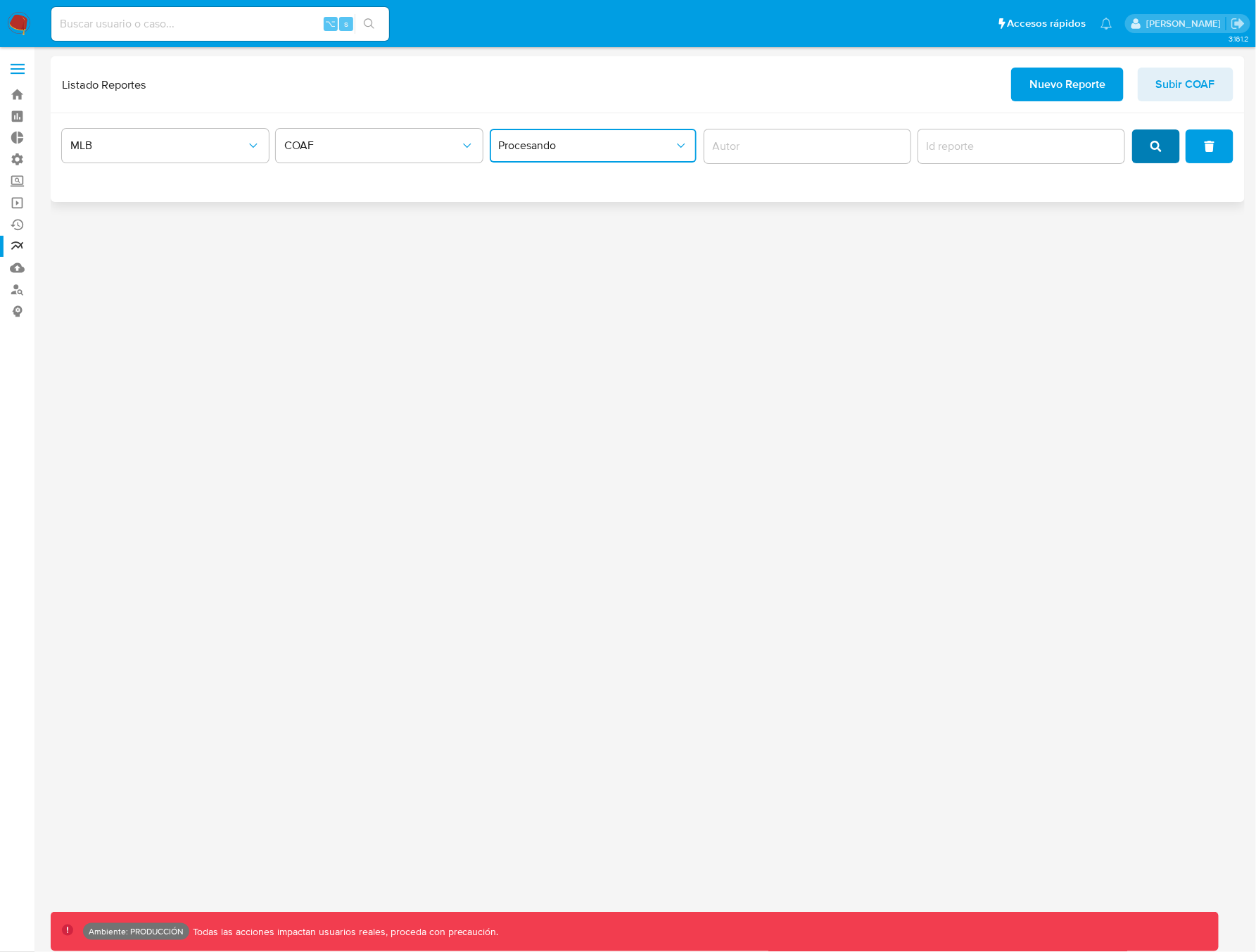
click at [1161, 145] on icon "search" at bounding box center [1156, 146] width 11 height 11
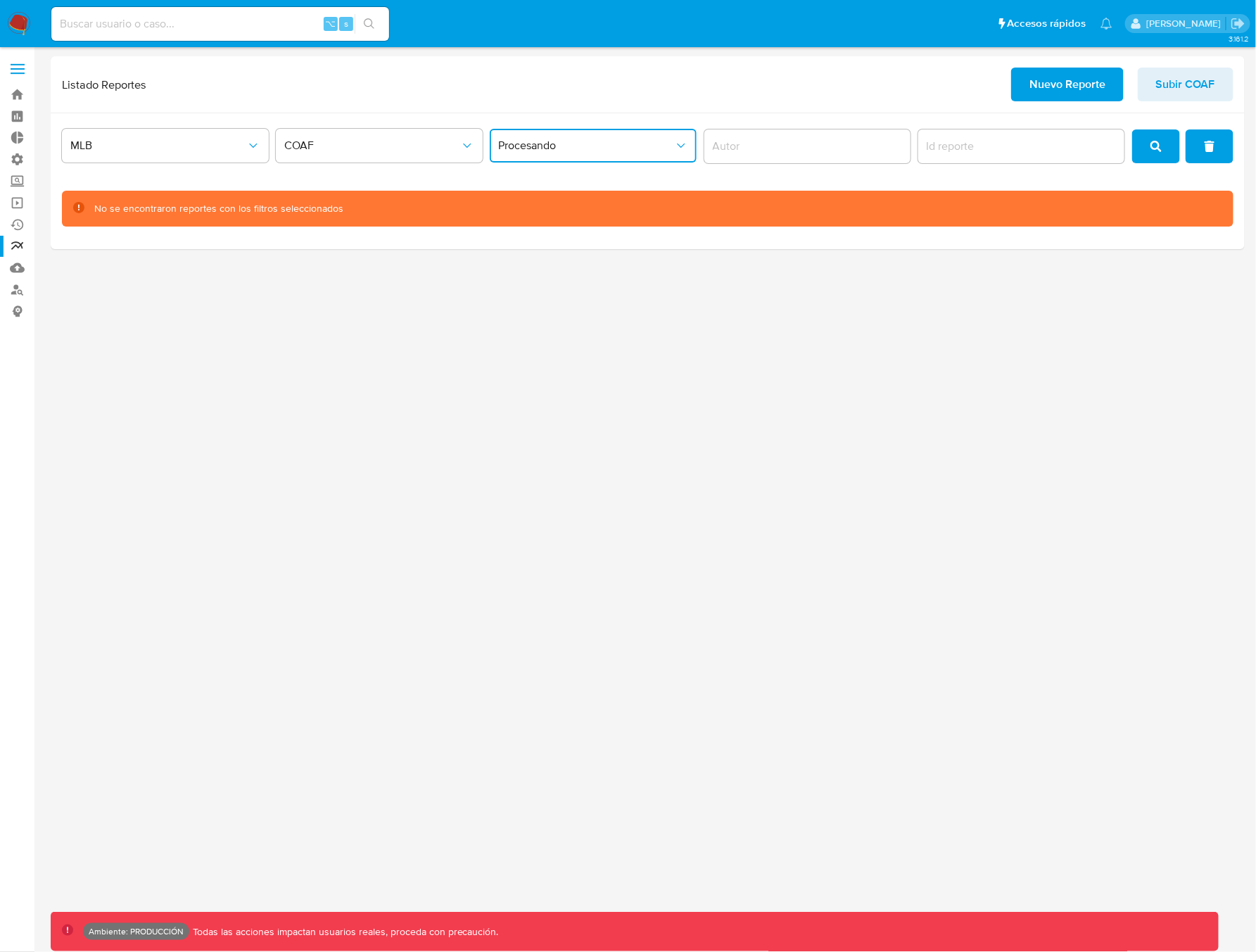
click at [576, 145] on span "Procesando" at bounding box center [586, 145] width 176 height 14
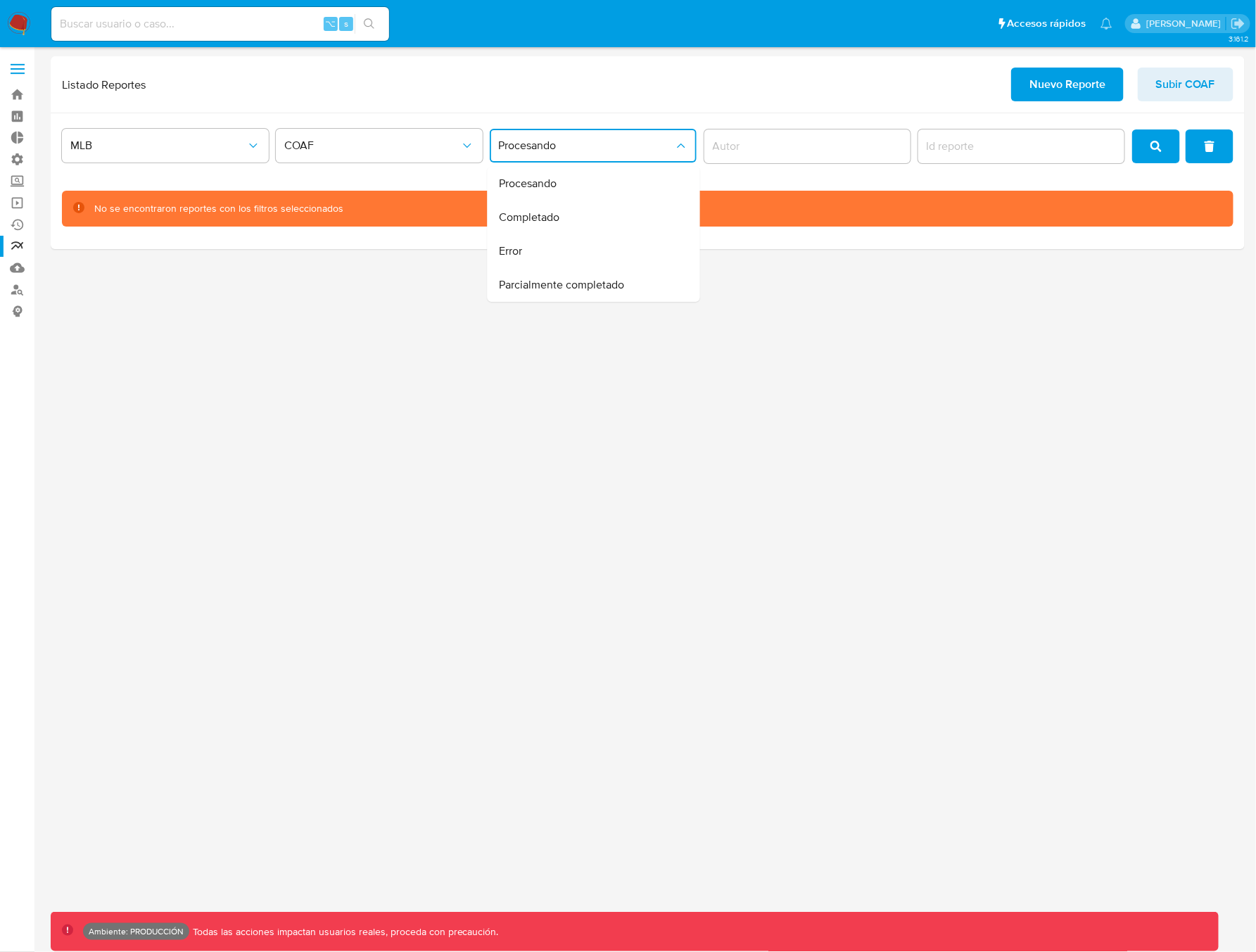
drag, startPoint x: 530, startPoint y: 251, endPoint x: 572, endPoint y: 246, distance: 42.3
click at [530, 251] on div "Error" at bounding box center [590, 251] width 182 height 33
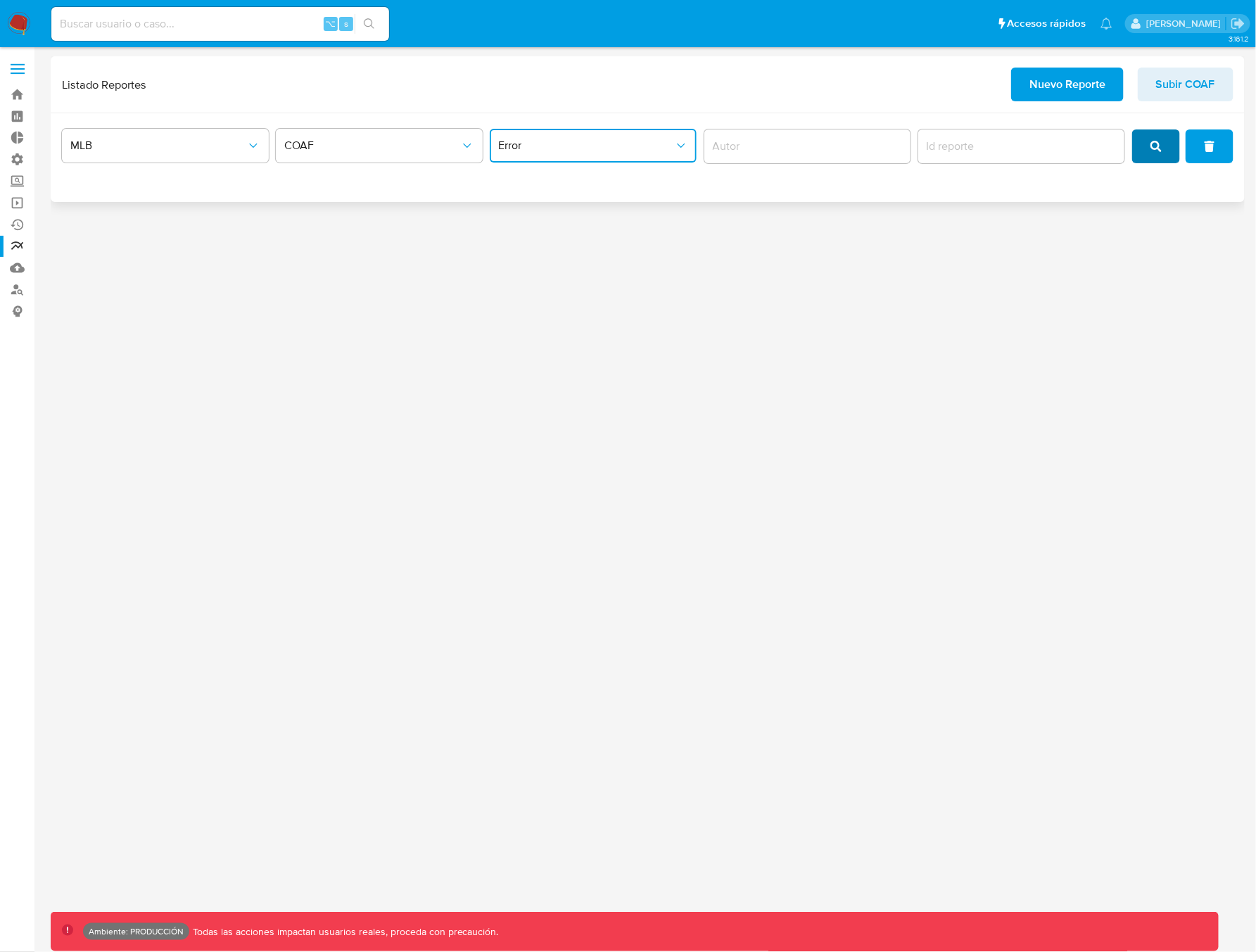
drag, startPoint x: 1157, startPoint y: 154, endPoint x: 1139, endPoint y: 153, distance: 18.0
click at [1157, 154] on span "search" at bounding box center [1156, 146] width 11 height 31
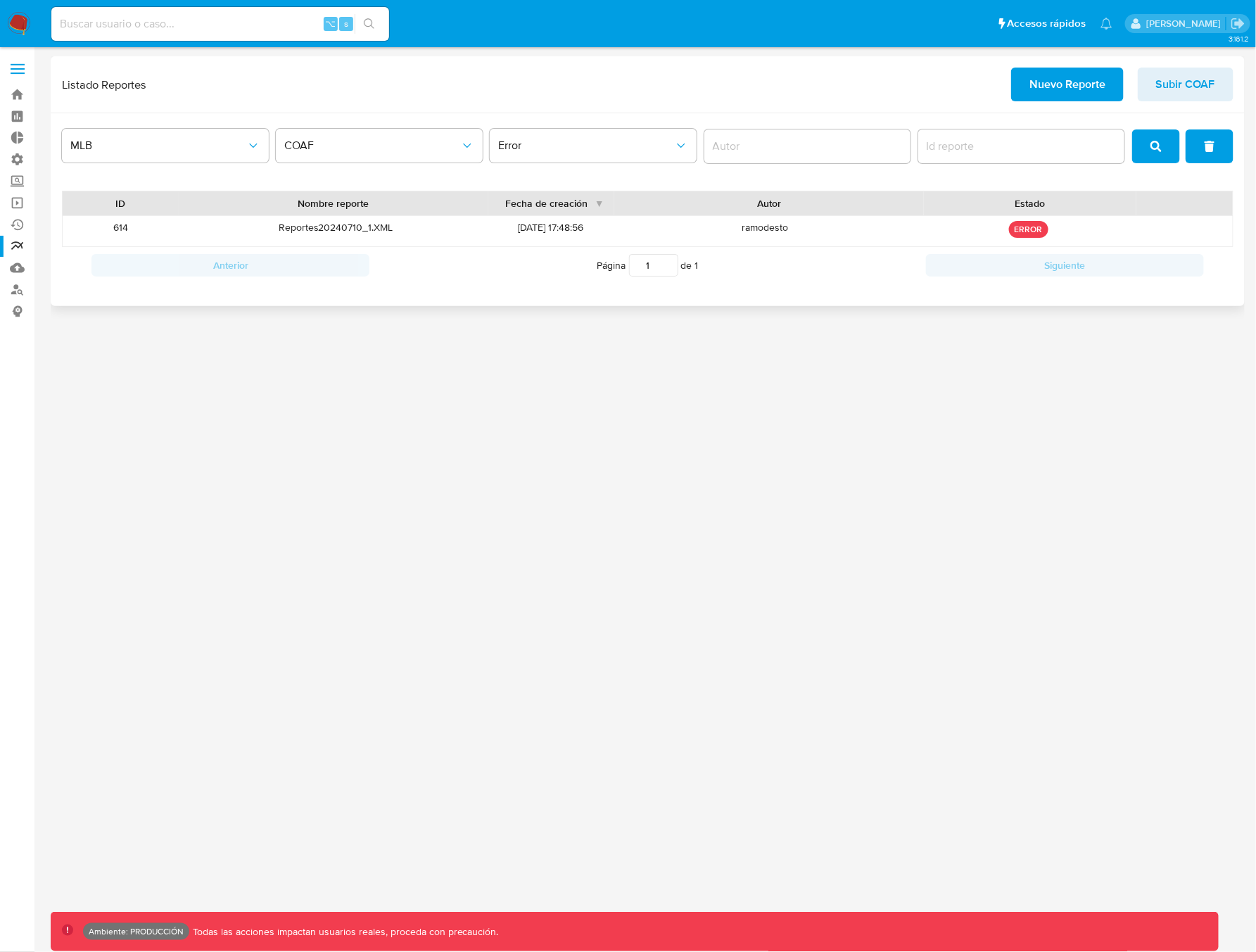
drag, startPoint x: 130, startPoint y: 233, endPoint x: 109, endPoint y: 228, distance: 21.6
click at [109, 228] on div "614" at bounding box center [121, 231] width 117 height 30
click at [542, 147] on span "Error" at bounding box center [586, 145] width 176 height 14
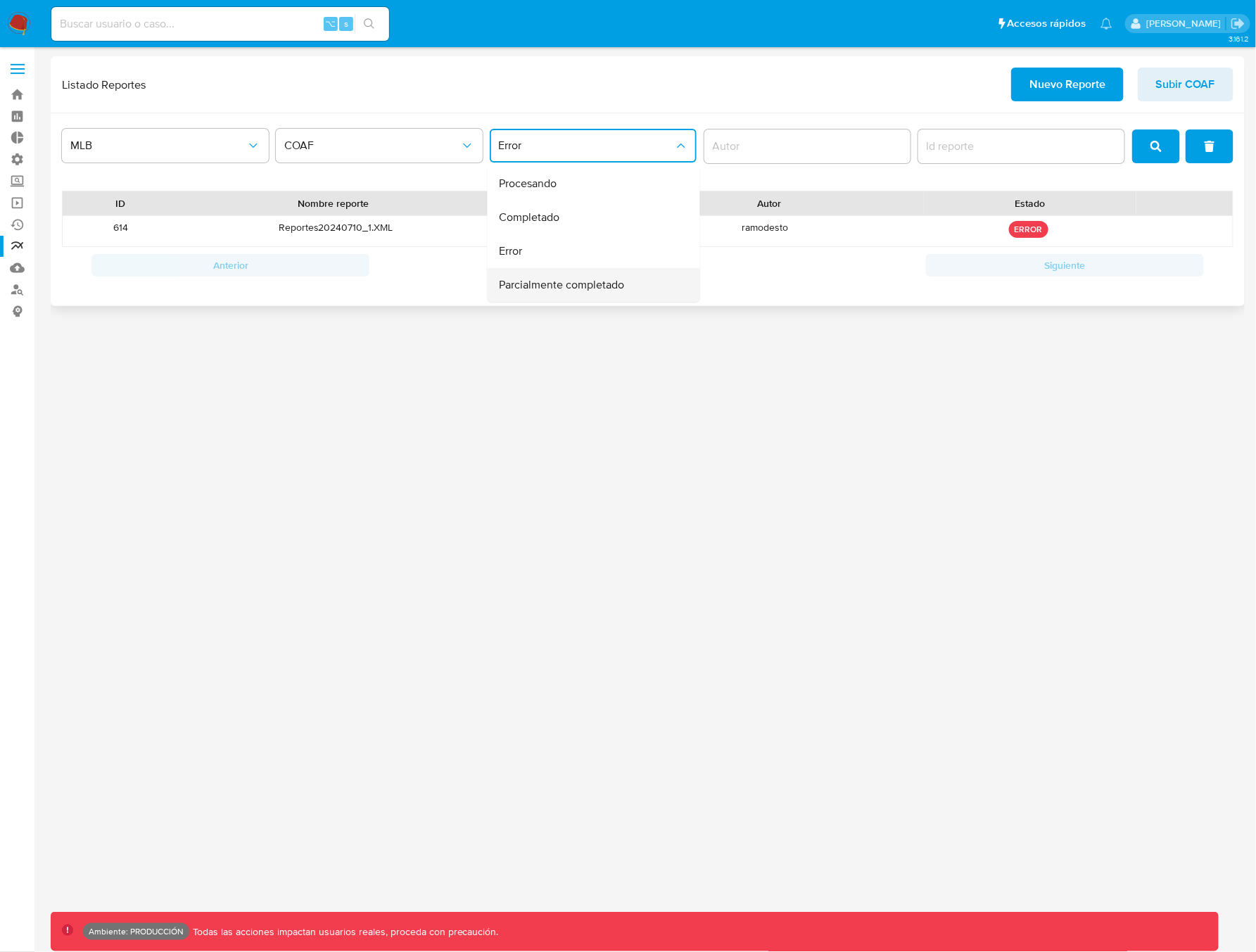
click at [533, 284] on span "Parcialmente completado" at bounding box center [561, 285] width 125 height 14
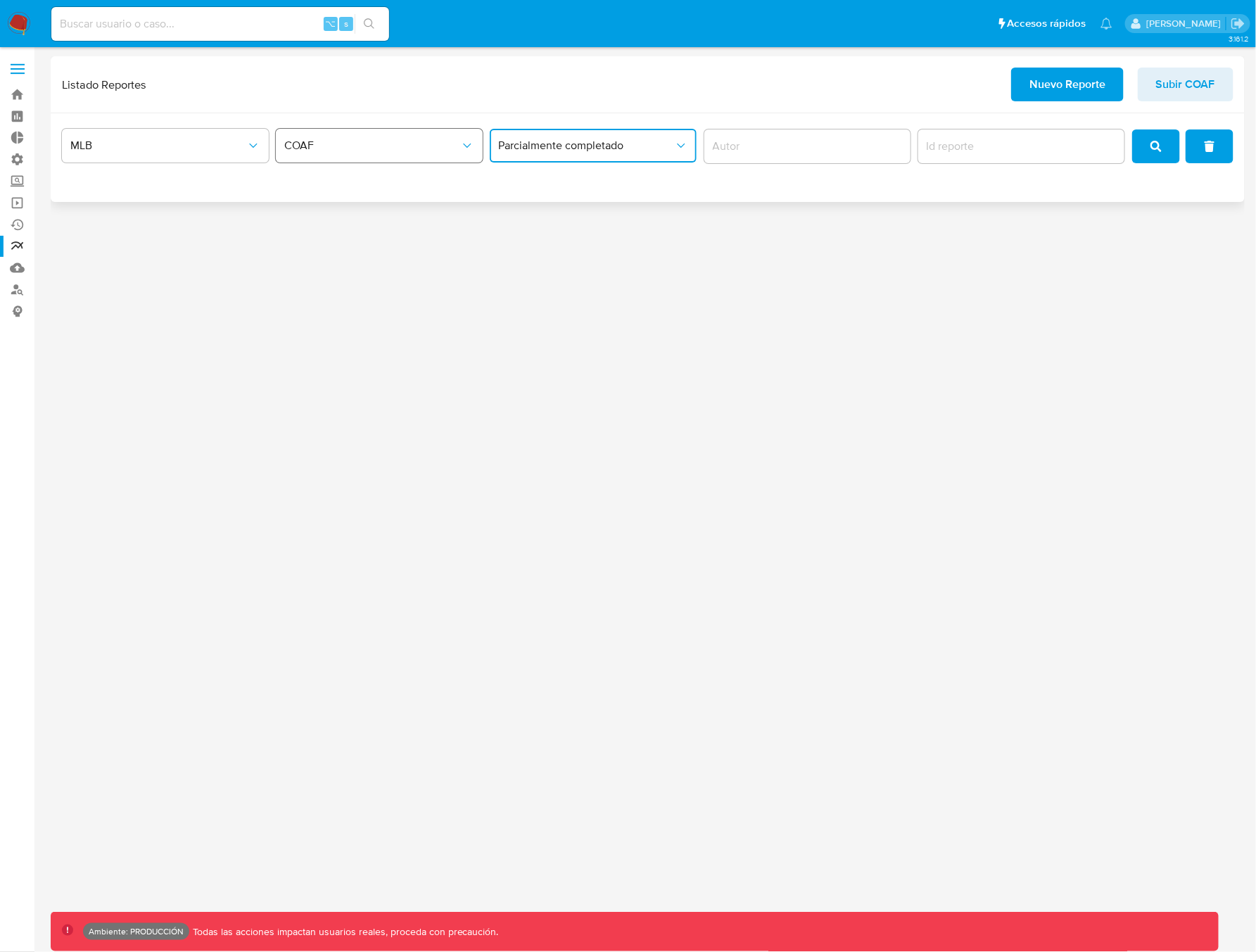
click at [398, 142] on span "COAF" at bounding box center [372, 145] width 176 height 14
click at [332, 221] on span "LEGAJO UNICO" at bounding box center [324, 217] width 78 height 14
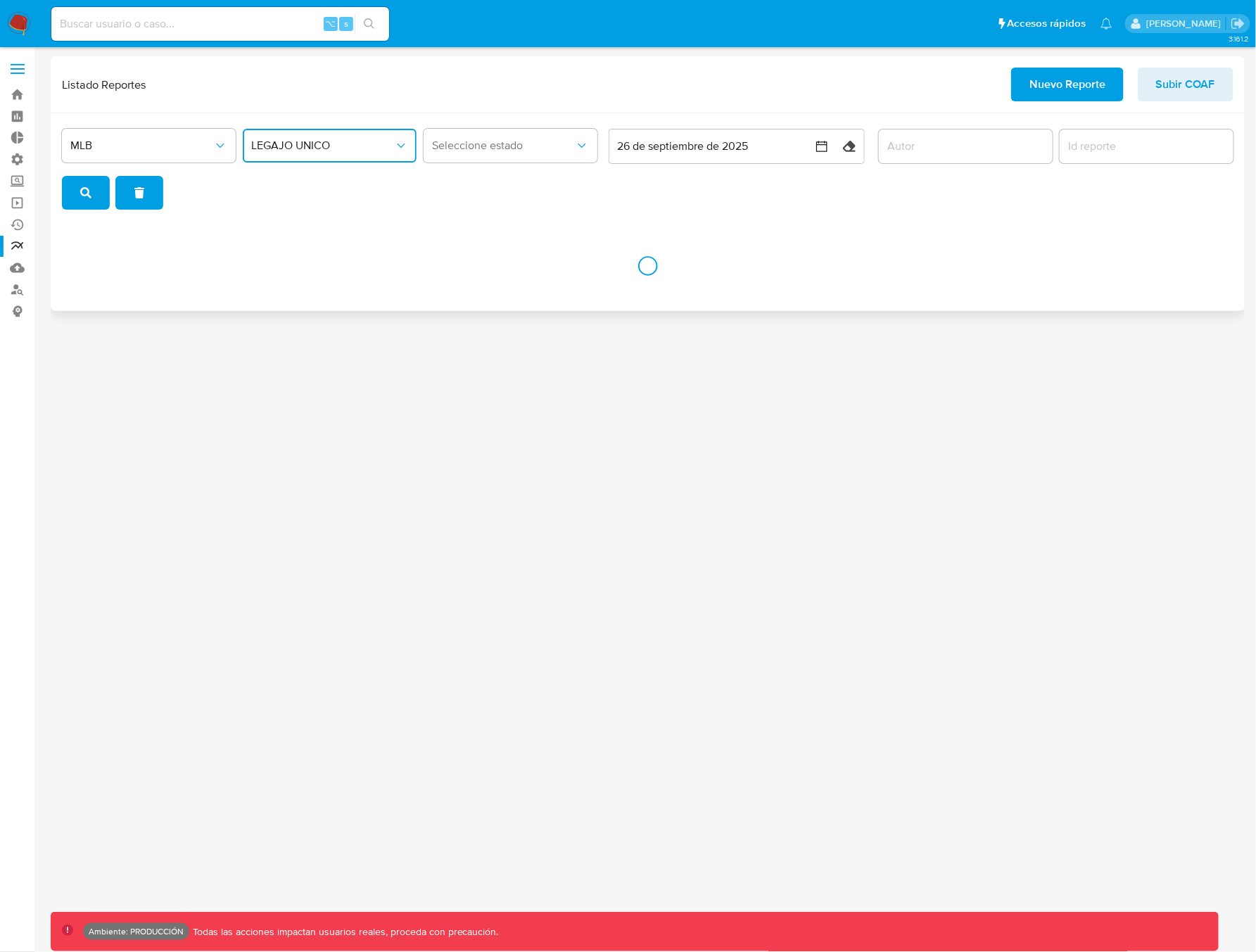
click at [332, 141] on span "LEGAJO UNICO" at bounding box center [322, 145] width 143 height 14
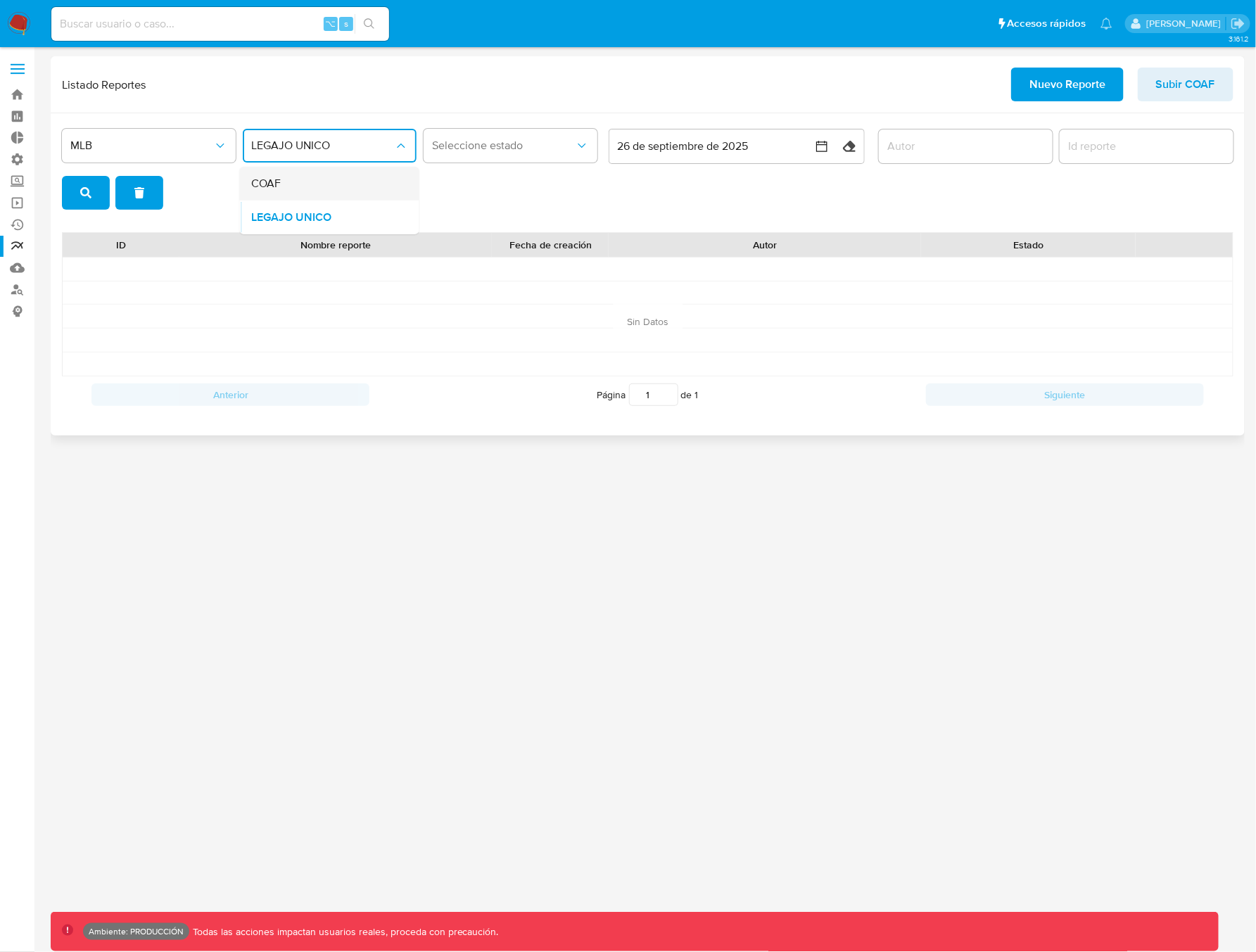
click at [326, 189] on div "COAF" at bounding box center [325, 183] width 148 height 33
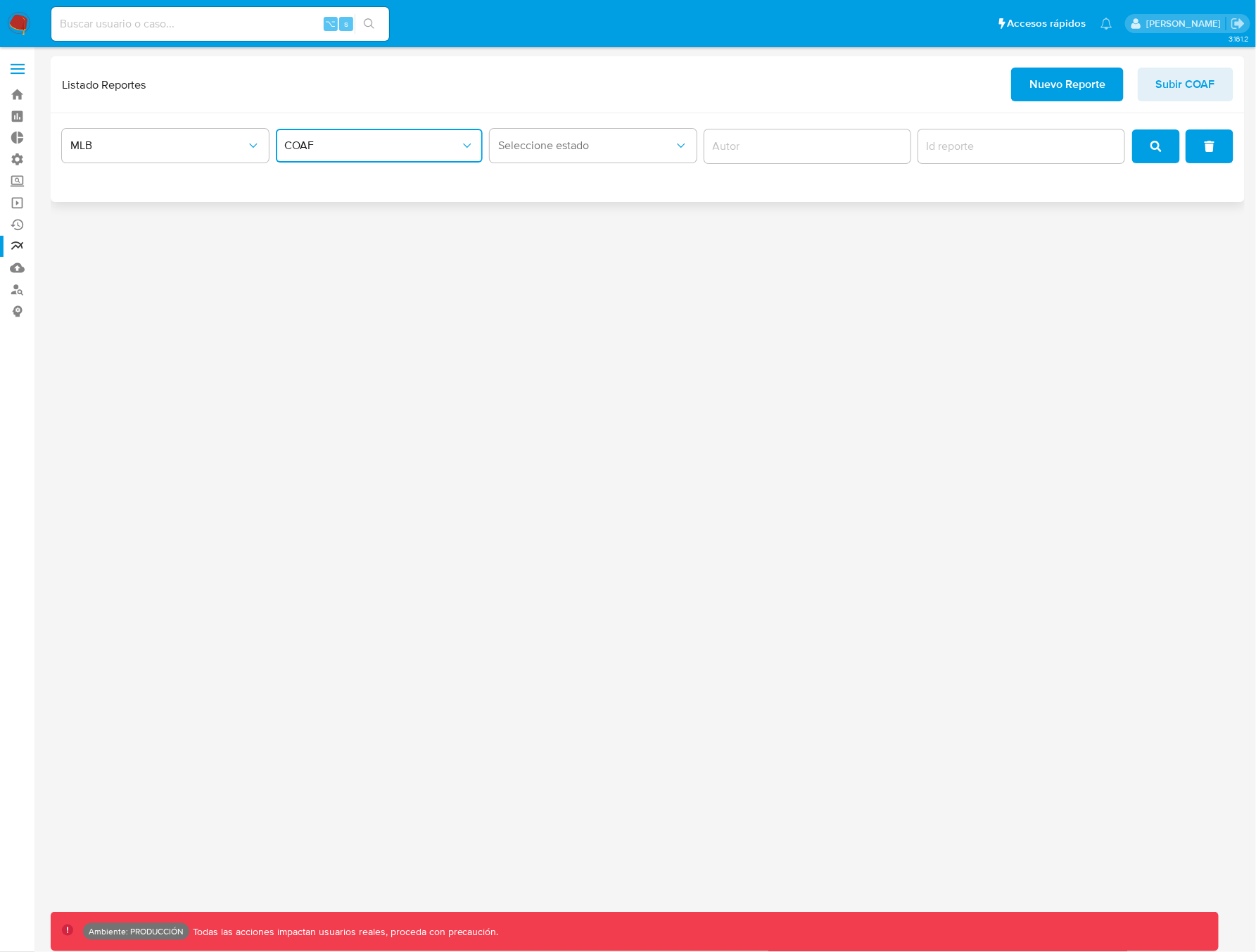
click at [991, 150] on input "report-id" at bounding box center [1021, 147] width 207 height 19
type input "614"
click at [1164, 148] on button "search" at bounding box center [1156, 146] width 48 height 33
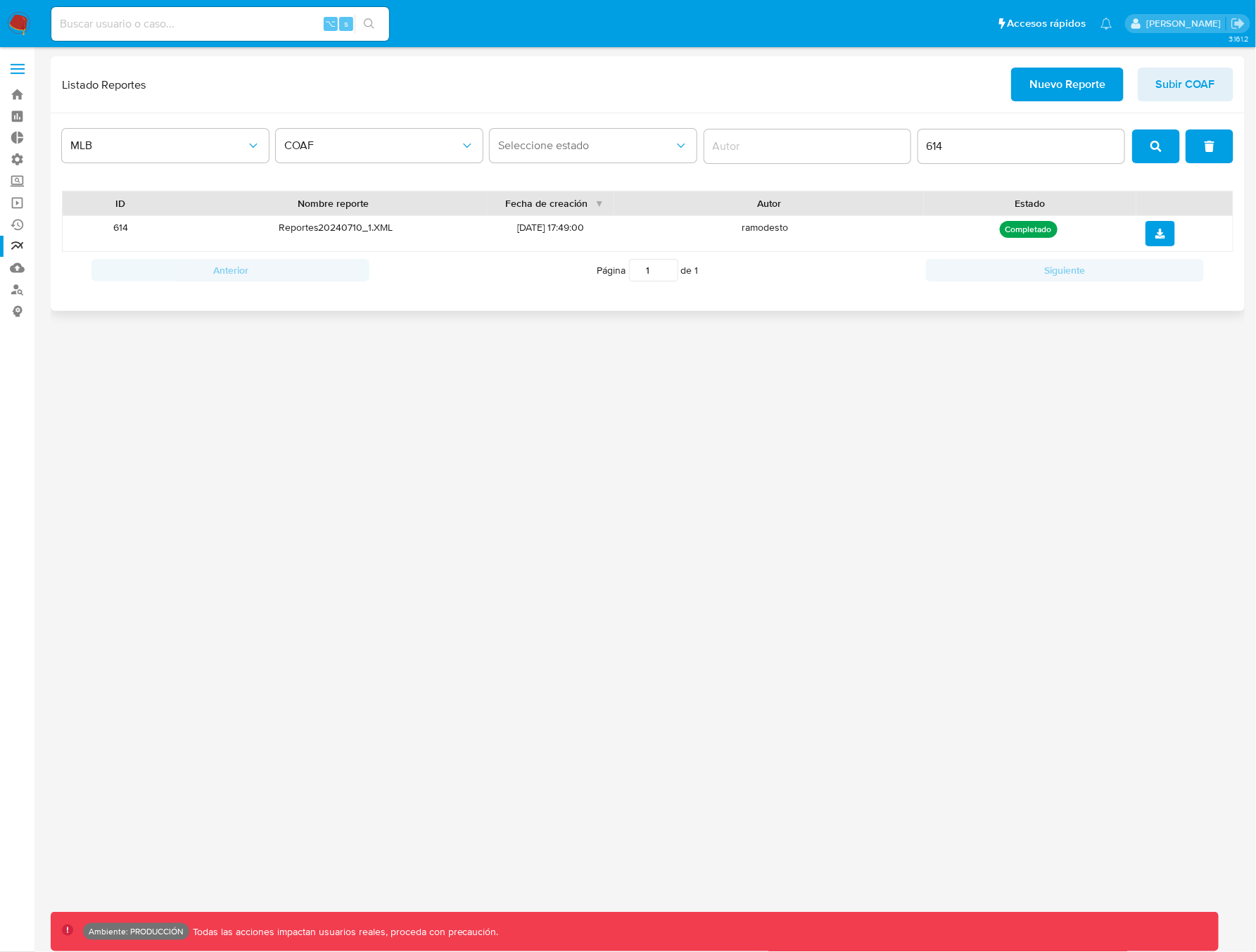
click at [770, 231] on div "ramodesto" at bounding box center [764, 233] width 312 height 35
drag, startPoint x: 965, startPoint y: 148, endPoint x: 892, endPoint y: 139, distance: 73.6
click at [892, 139] on div "MLB COAF Seleccione estado 614" at bounding box center [648, 146] width 1171 height 43
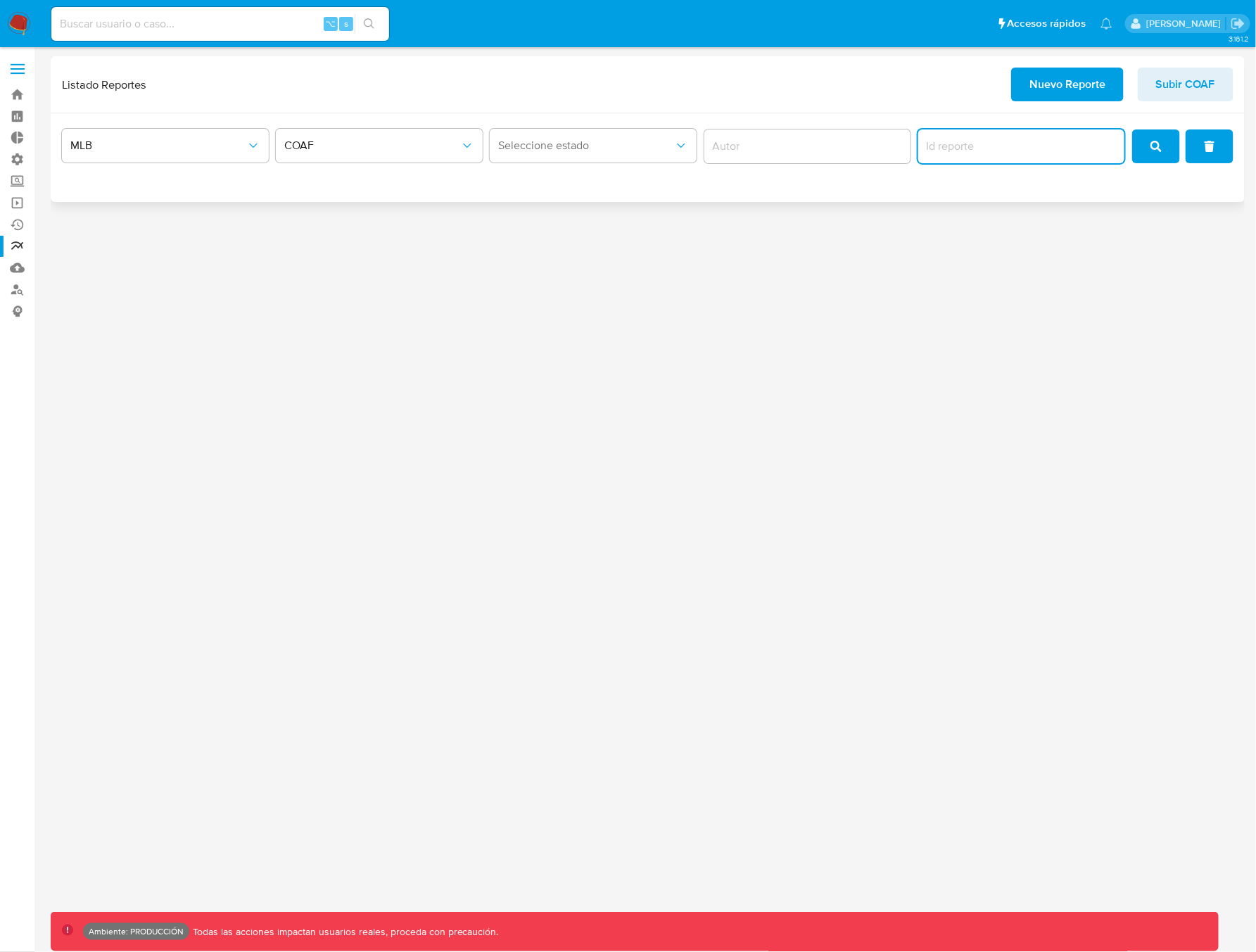
click at [858, 145] on input "author" at bounding box center [808, 147] width 207 height 19
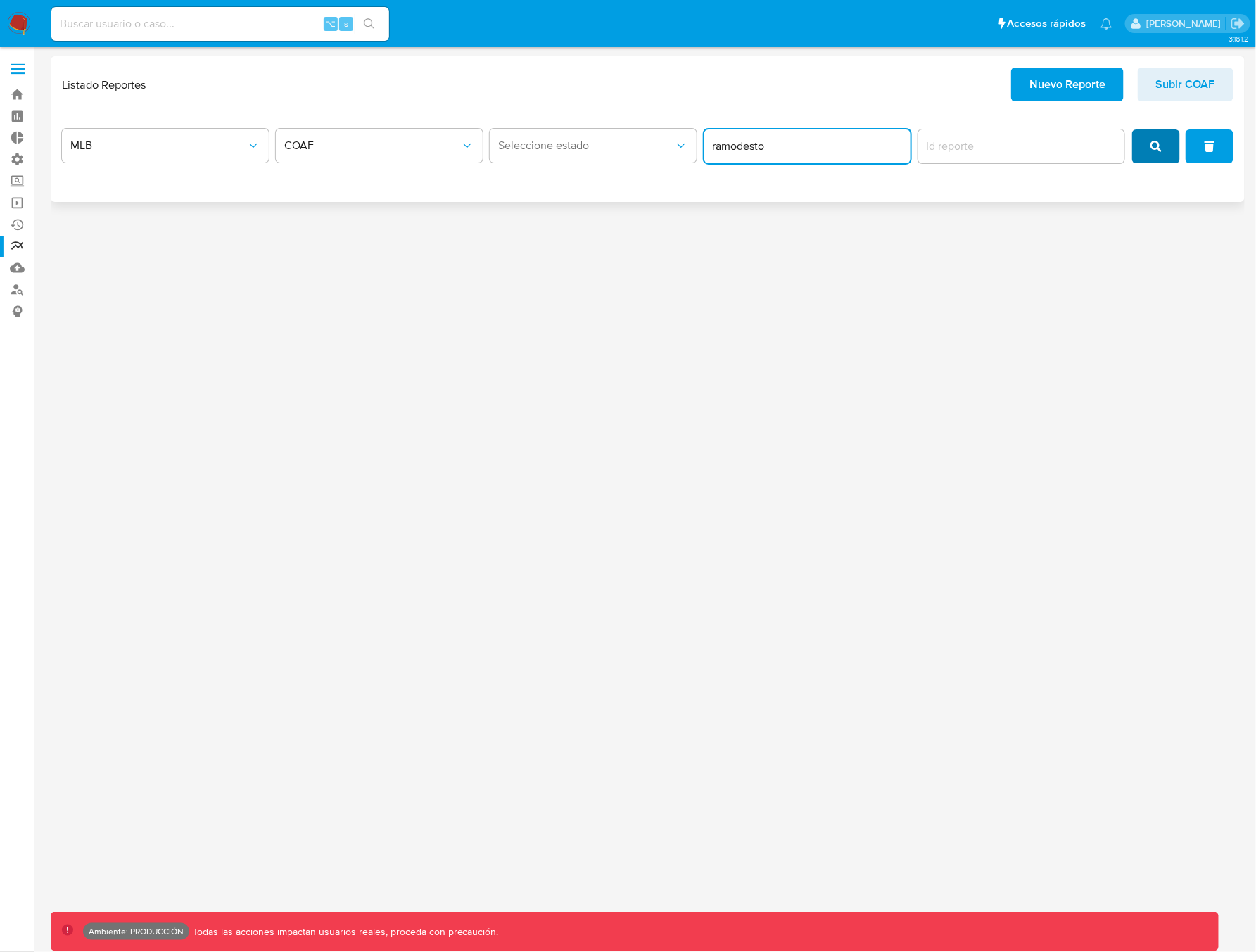
type input "ramodesto"
click at [1161, 155] on span "search" at bounding box center [1156, 146] width 11 height 31
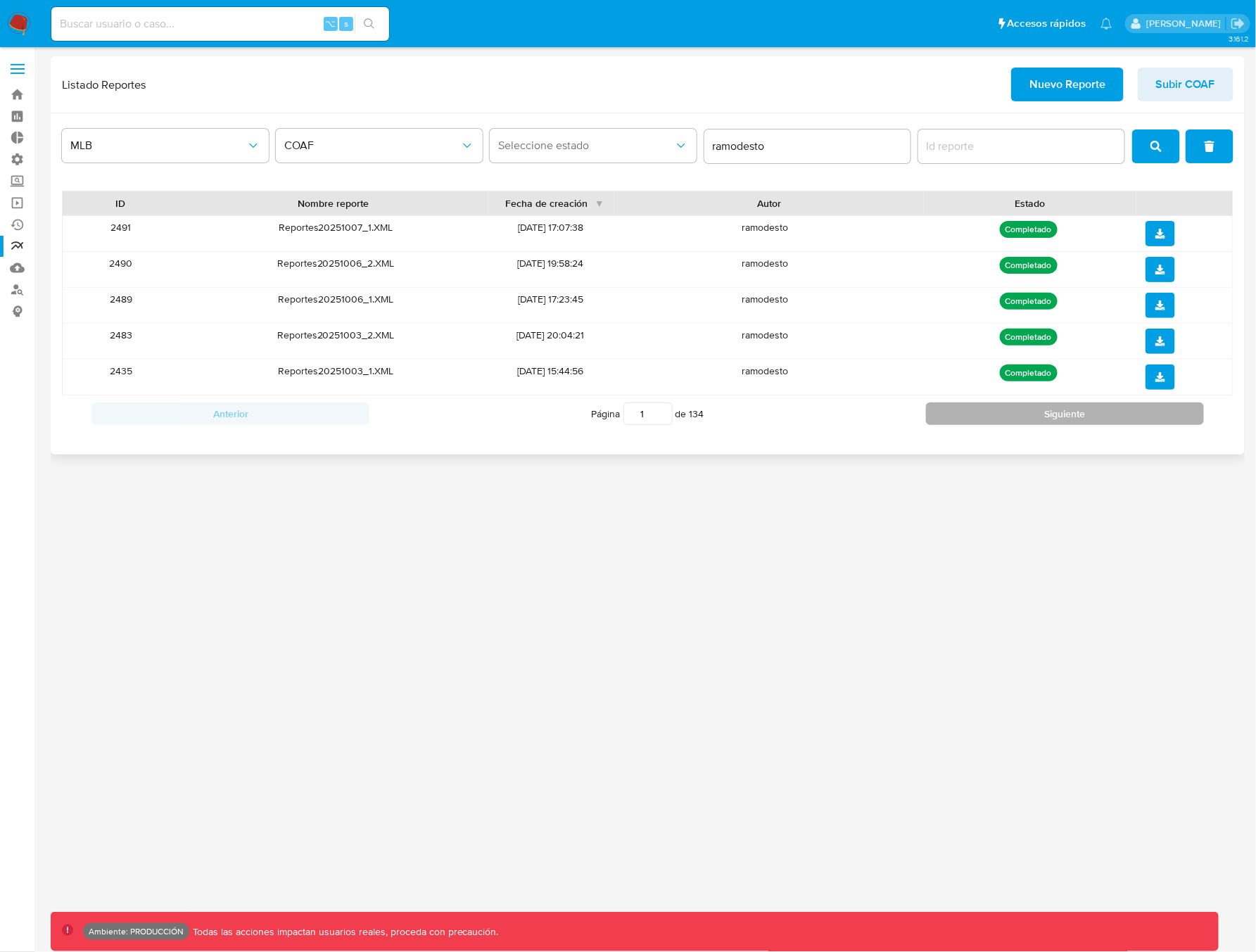
click at [999, 419] on button "Siguiente" at bounding box center [1065, 413] width 278 height 23
click at [998, 419] on button "Siguiente" at bounding box center [1065, 413] width 278 height 23
type input "5"
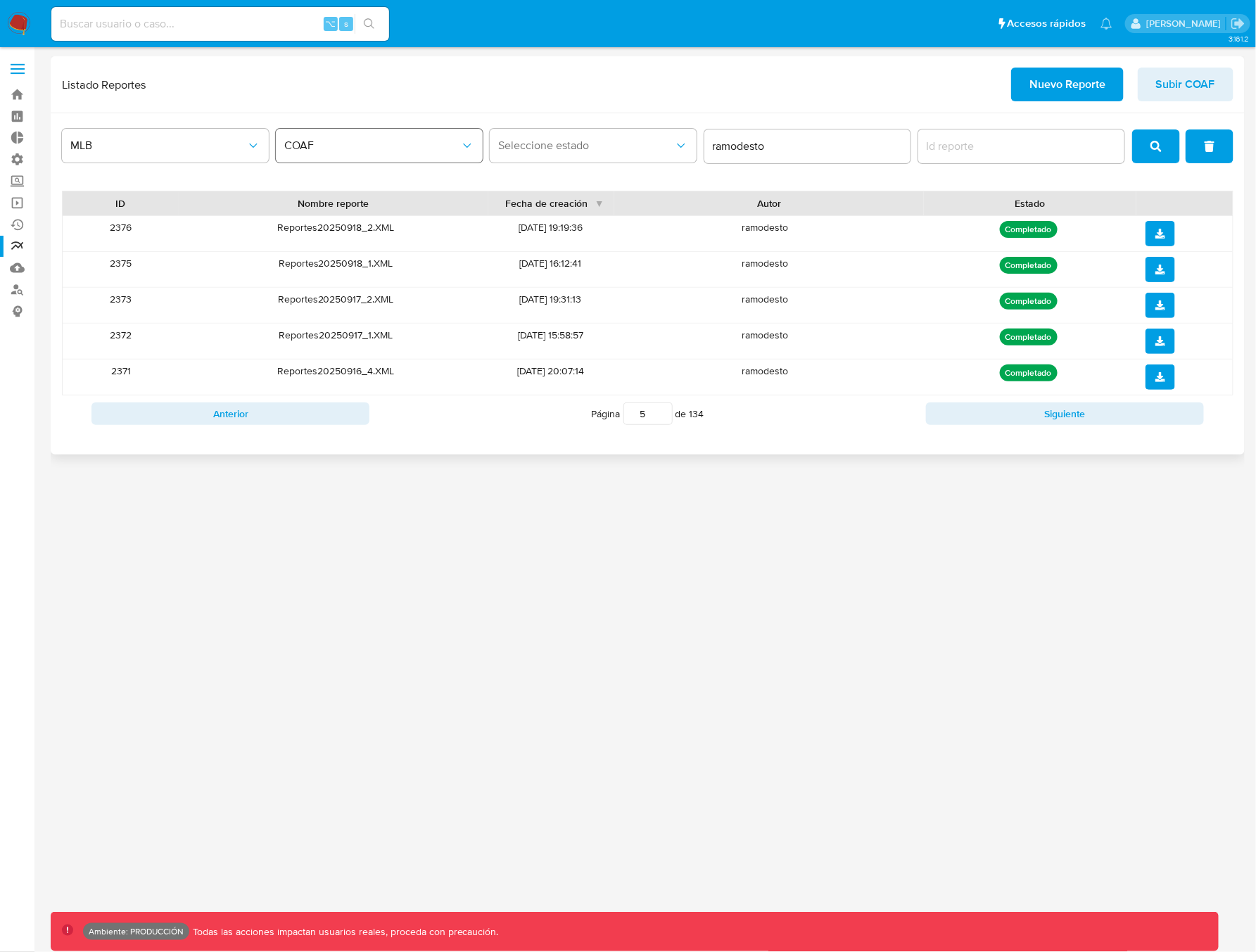
click at [296, 151] on span "COAF" at bounding box center [372, 145] width 176 height 14
click at [311, 219] on span "LEGAJO UNICO" at bounding box center [324, 217] width 78 height 14
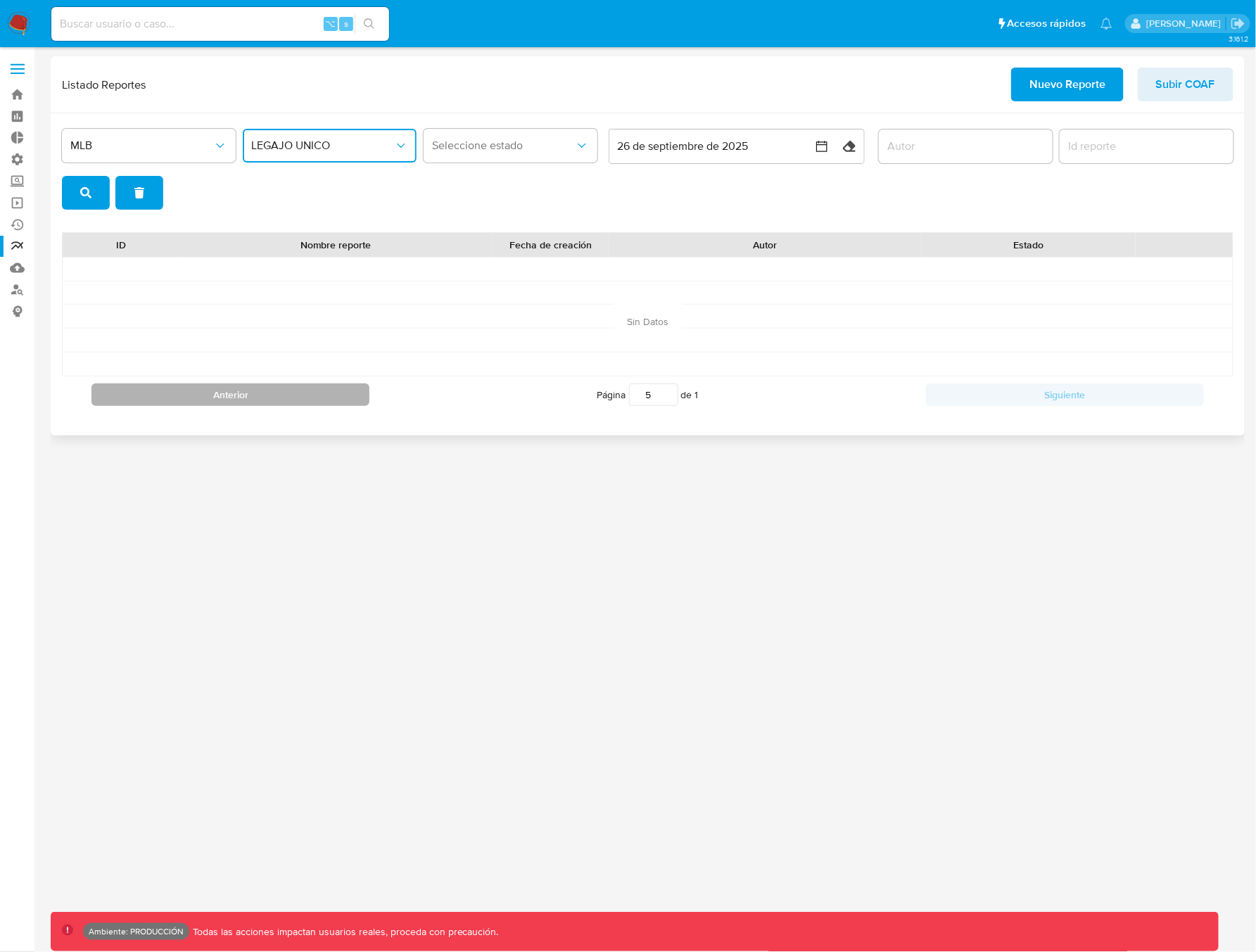
click at [211, 389] on button "Anterior" at bounding box center [231, 394] width 278 height 23
type input "1"
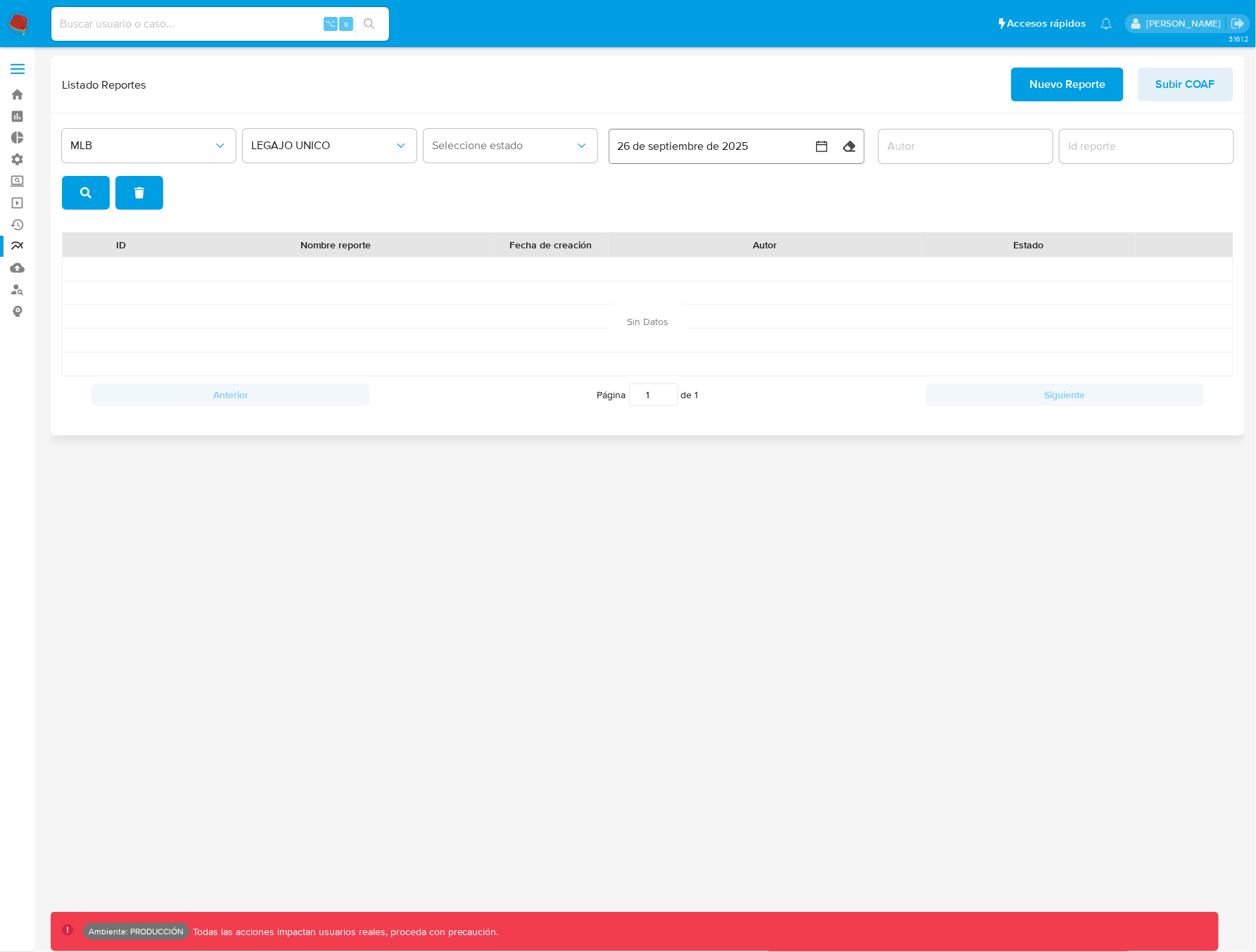
click at [767, 147] on button "26 de septiembre de 2025" at bounding box center [722, 146] width 225 height 33
click at [659, 363] on button "30" at bounding box center [665, 361] width 23 height 23
click at [928, 84] on div "Listado Reportes Nuevo Reporte Subir COAF" at bounding box center [648, 84] width 1171 height 33
click at [790, 146] on button "button" at bounding box center [722, 146] width 225 height 33
click at [1005, 151] on input "author" at bounding box center [965, 147] width 174 height 19
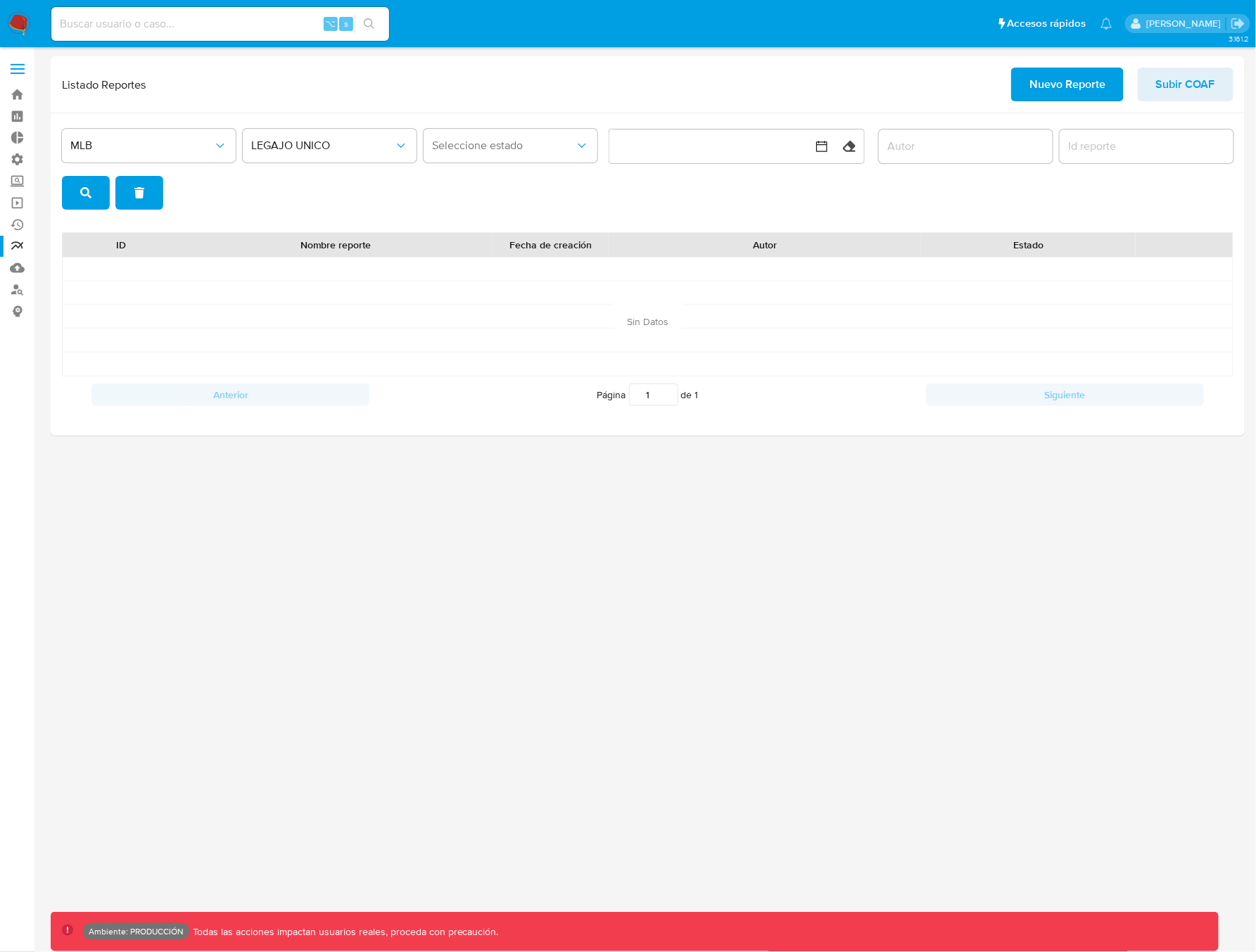
click at [74, 198] on button "search" at bounding box center [86, 192] width 48 height 33
click at [938, 148] on input "author" at bounding box center [965, 147] width 174 height 19
click at [1086, 156] on div at bounding box center [1146, 146] width 174 height 33
click at [113, 150] on span "MLB" at bounding box center [142, 145] width 143 height 14
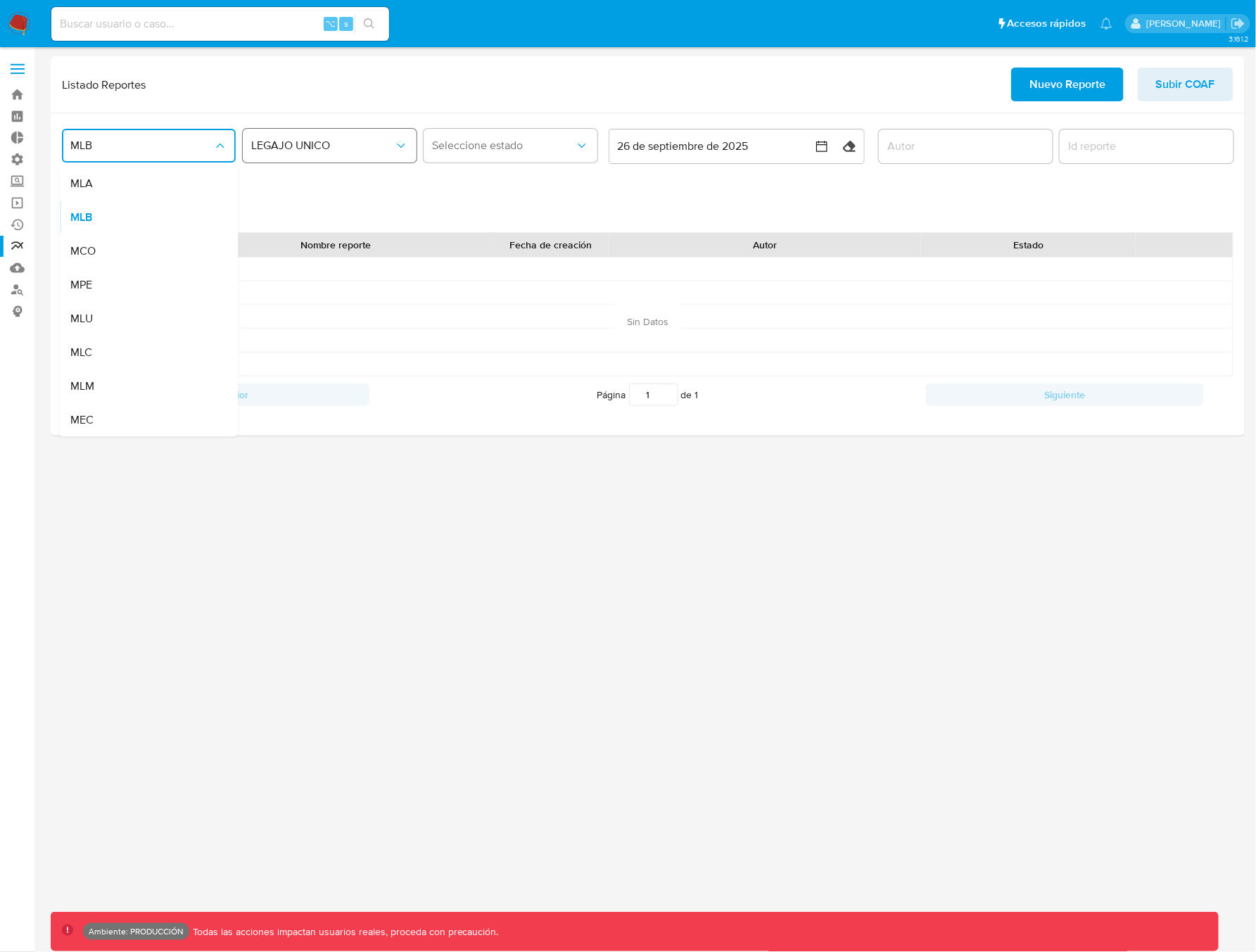
click at [325, 153] on button "LEGAJO UNICO" at bounding box center [329, 145] width 174 height 33
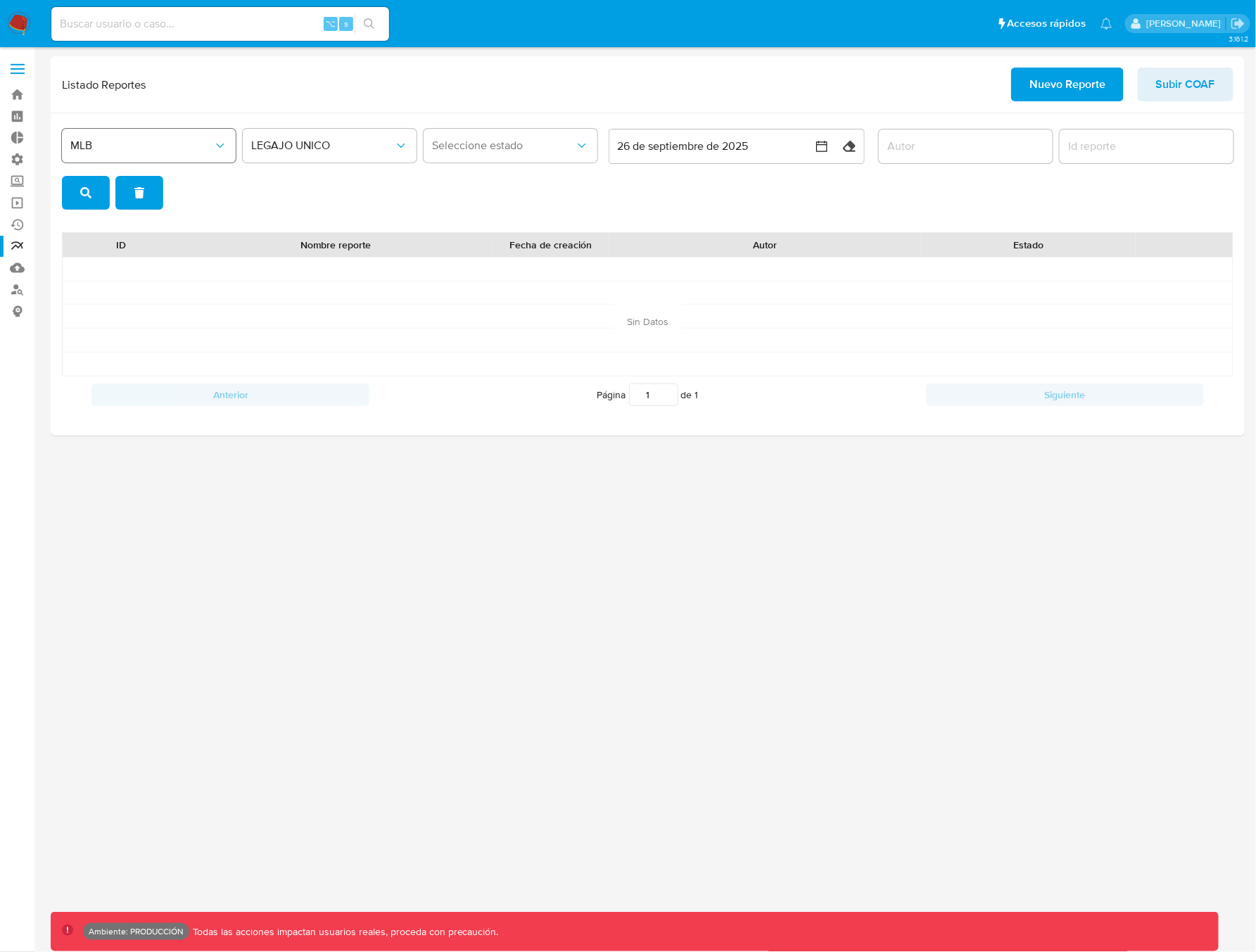
click at [161, 144] on span "MLB" at bounding box center [142, 145] width 143 height 14
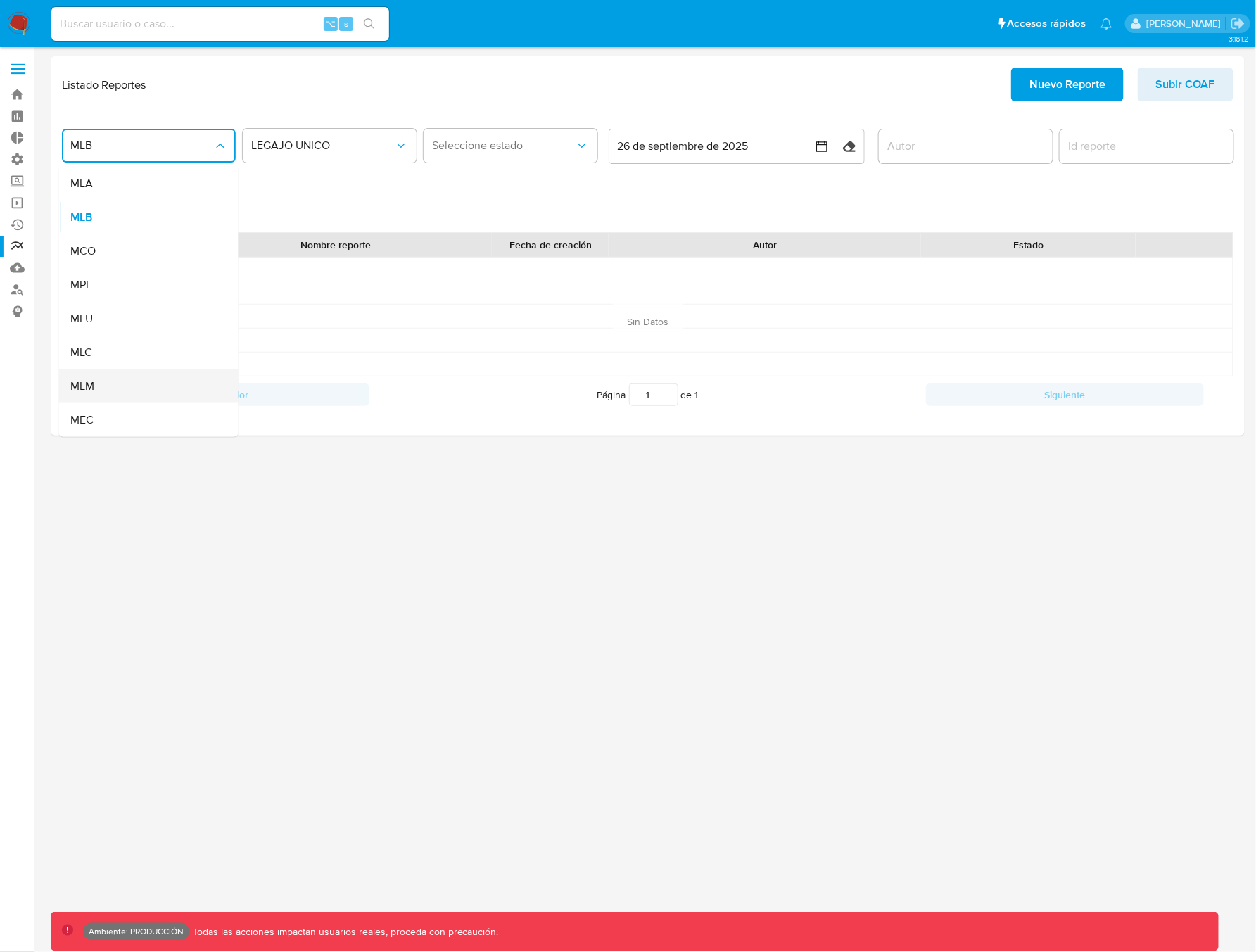
click at [90, 385] on span "MLM" at bounding box center [82, 386] width 24 height 14
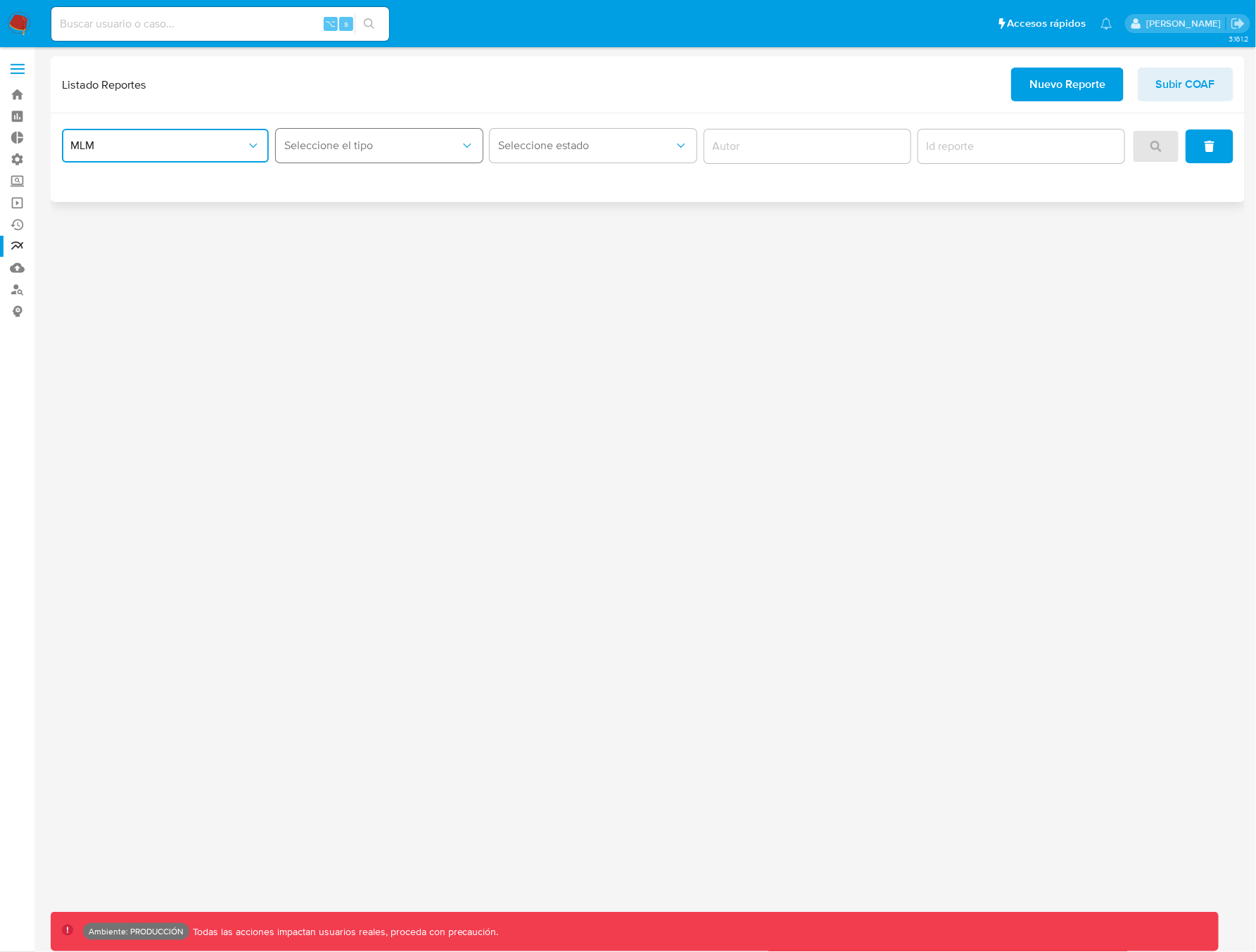
click at [320, 148] on span "Seleccione el tipo" at bounding box center [372, 145] width 176 height 14
click at [159, 158] on button "MLM" at bounding box center [165, 145] width 207 height 33
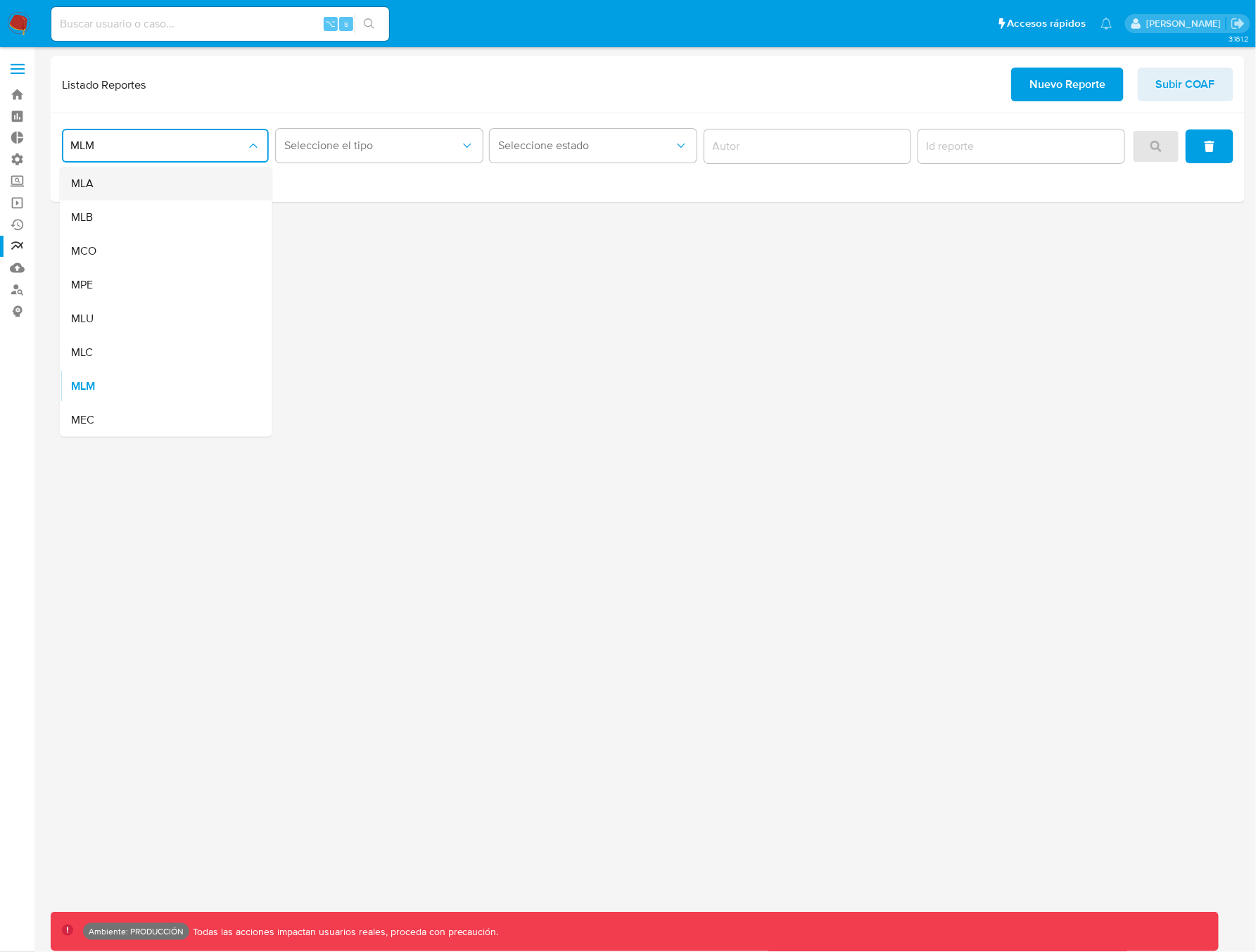
click at [124, 186] on div "MLA" at bounding box center [162, 183] width 182 height 33
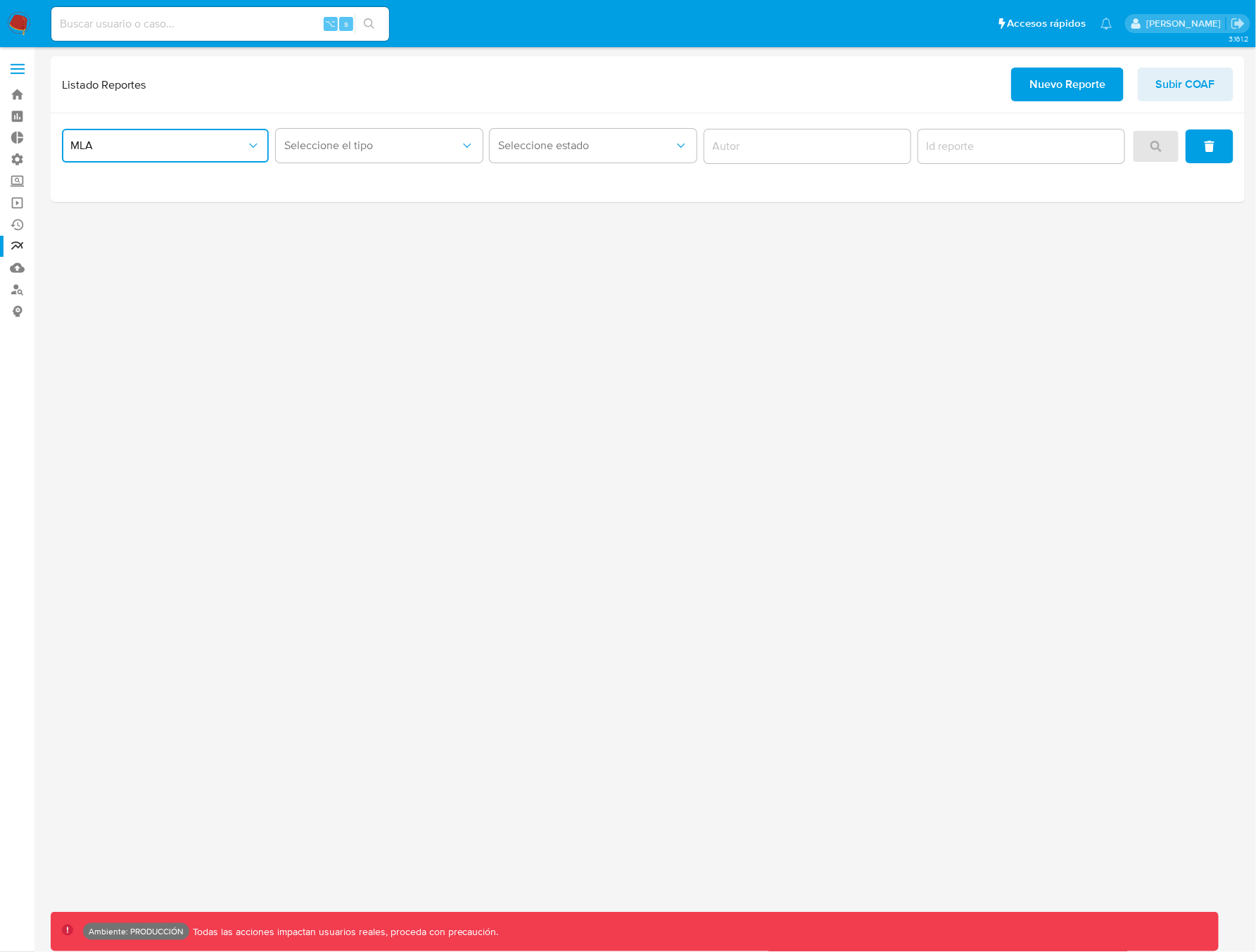
click at [167, 143] on span "MLA" at bounding box center [158, 145] width 176 height 14
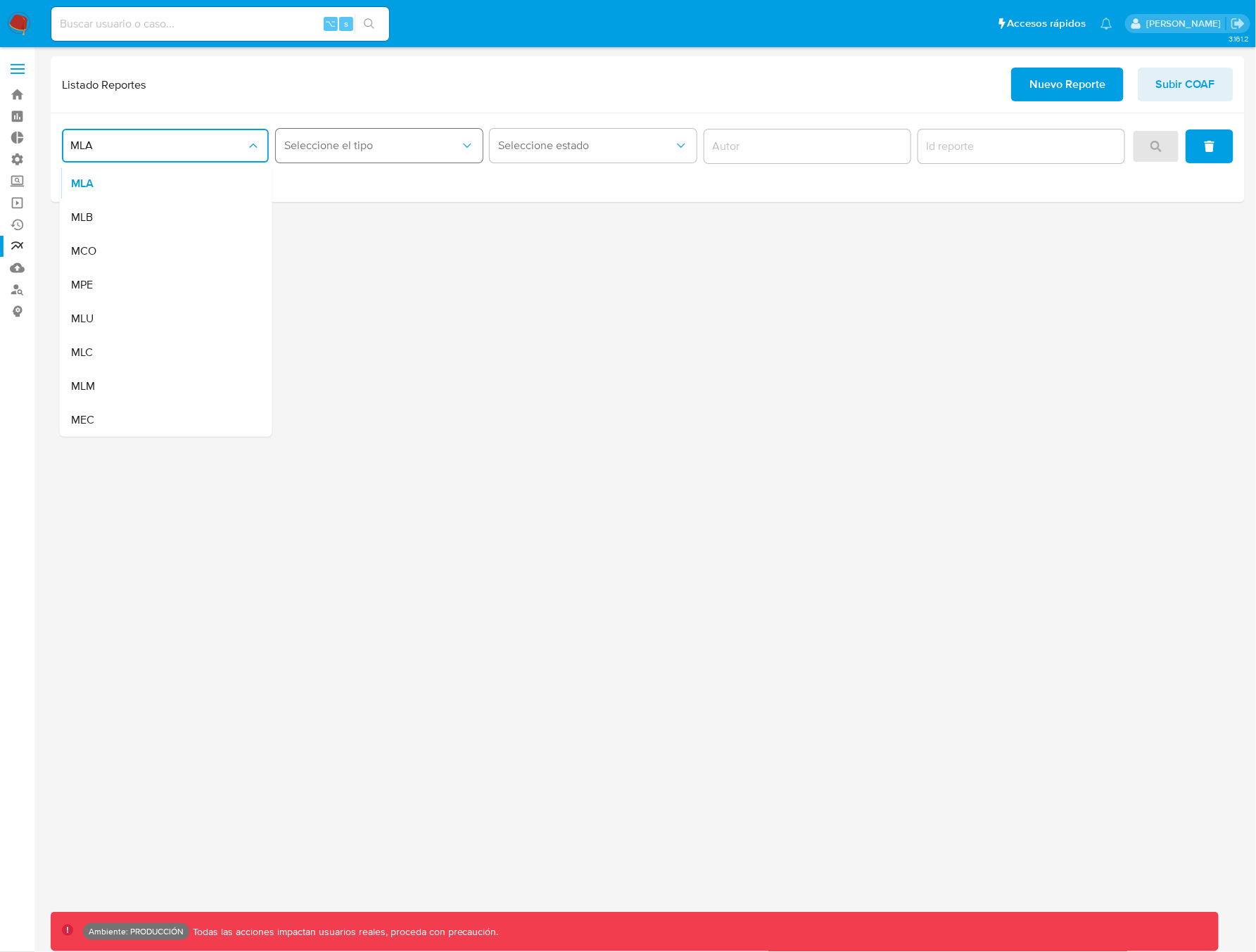
click at [364, 145] on span "Seleccione el tipo" at bounding box center [372, 145] width 176 height 14
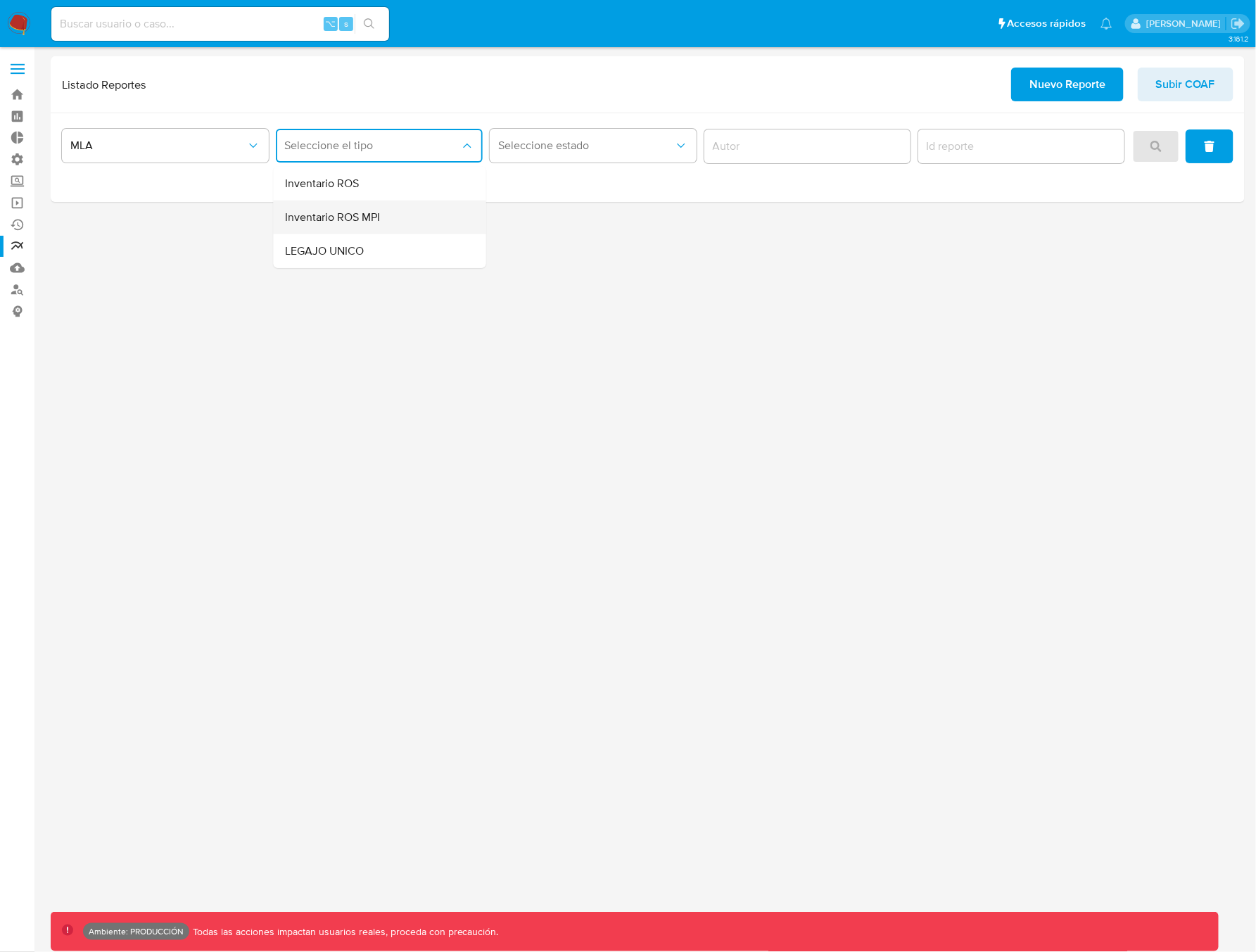
click at [349, 220] on span "Inventario ROS MPI" at bounding box center [332, 217] width 95 height 14
click at [595, 142] on span "Seleccione estado" at bounding box center [586, 145] width 176 height 14
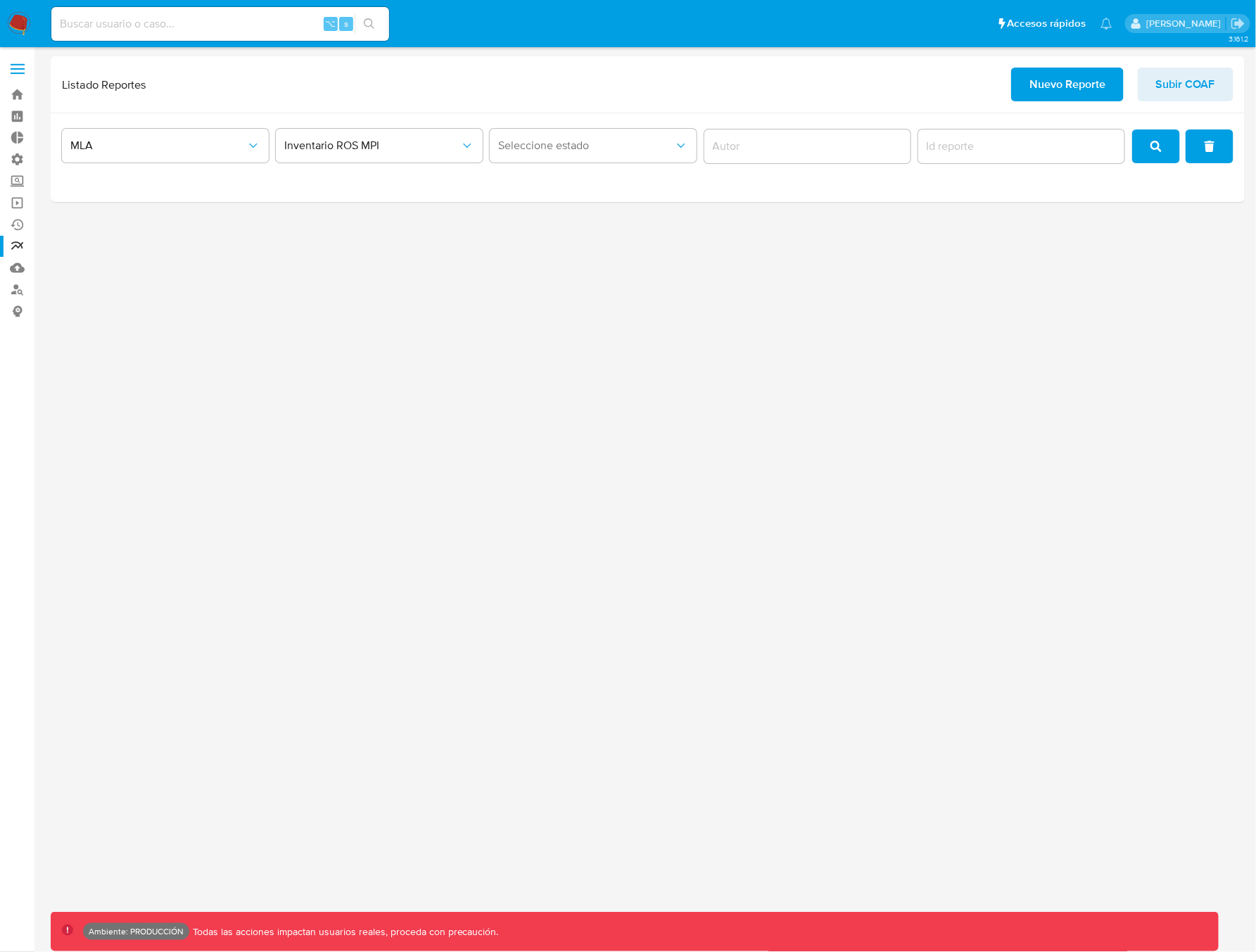
click at [381, 182] on div "MLA Inventario ROS MPI Seleccione estado" at bounding box center [647, 158] width 1194 height 89
click at [1156, 143] on icon "search" at bounding box center [1156, 146] width 11 height 11
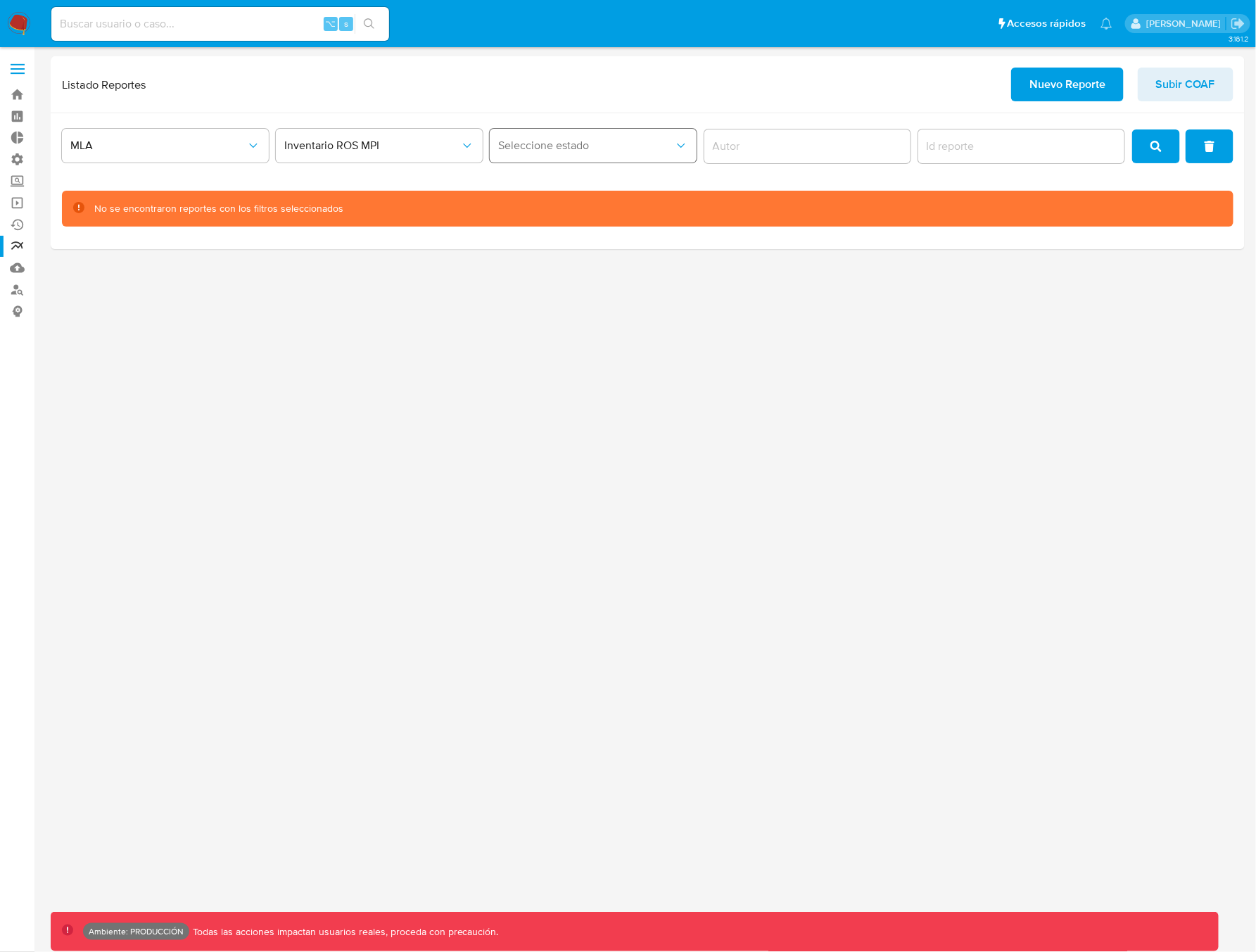
click at [579, 151] on span "Seleccione estado" at bounding box center [586, 145] width 176 height 14
click at [409, 152] on span "Inventario ROS MPI" at bounding box center [372, 145] width 176 height 14
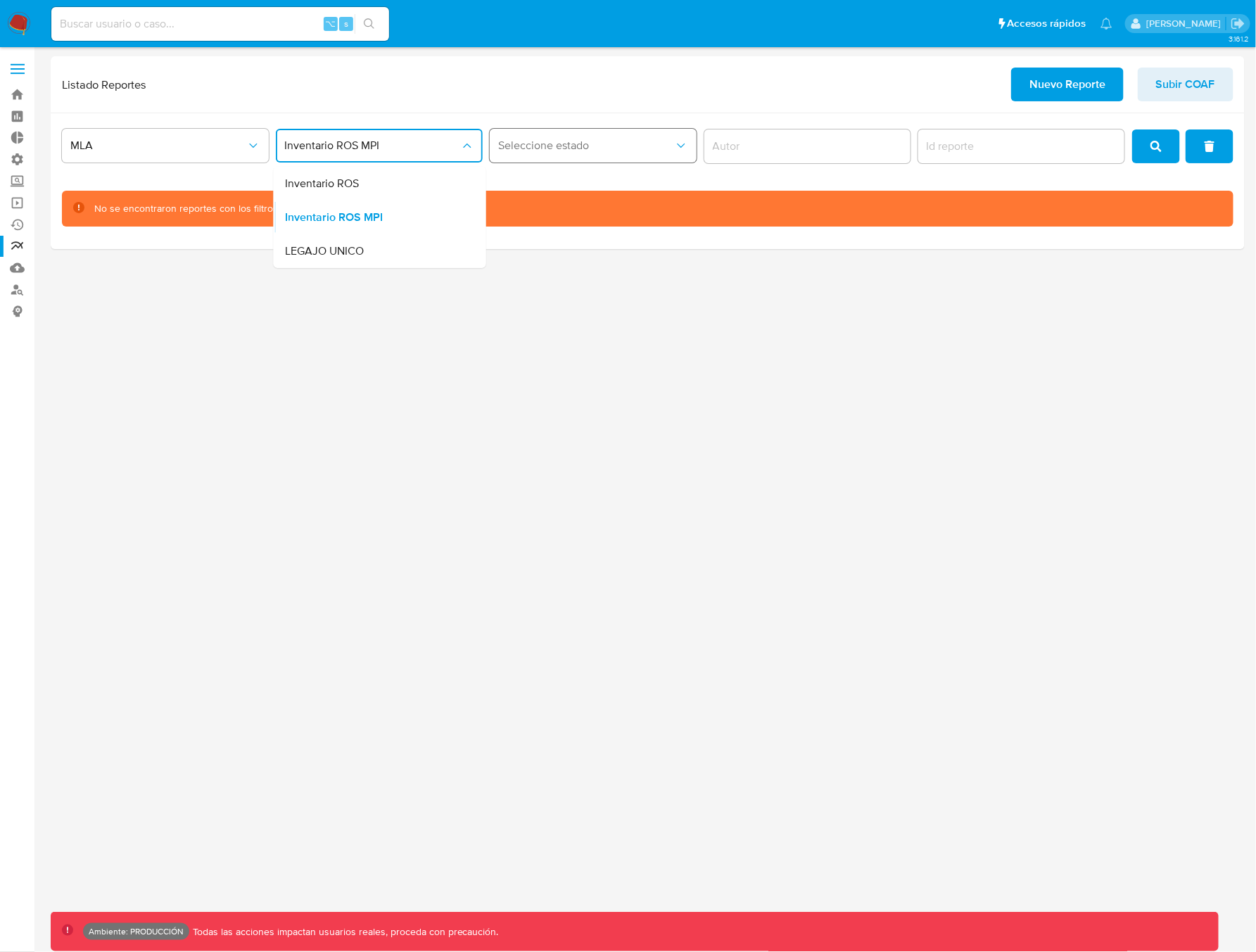
click at [570, 145] on span "Seleccione estado" at bounding box center [586, 145] width 176 height 14
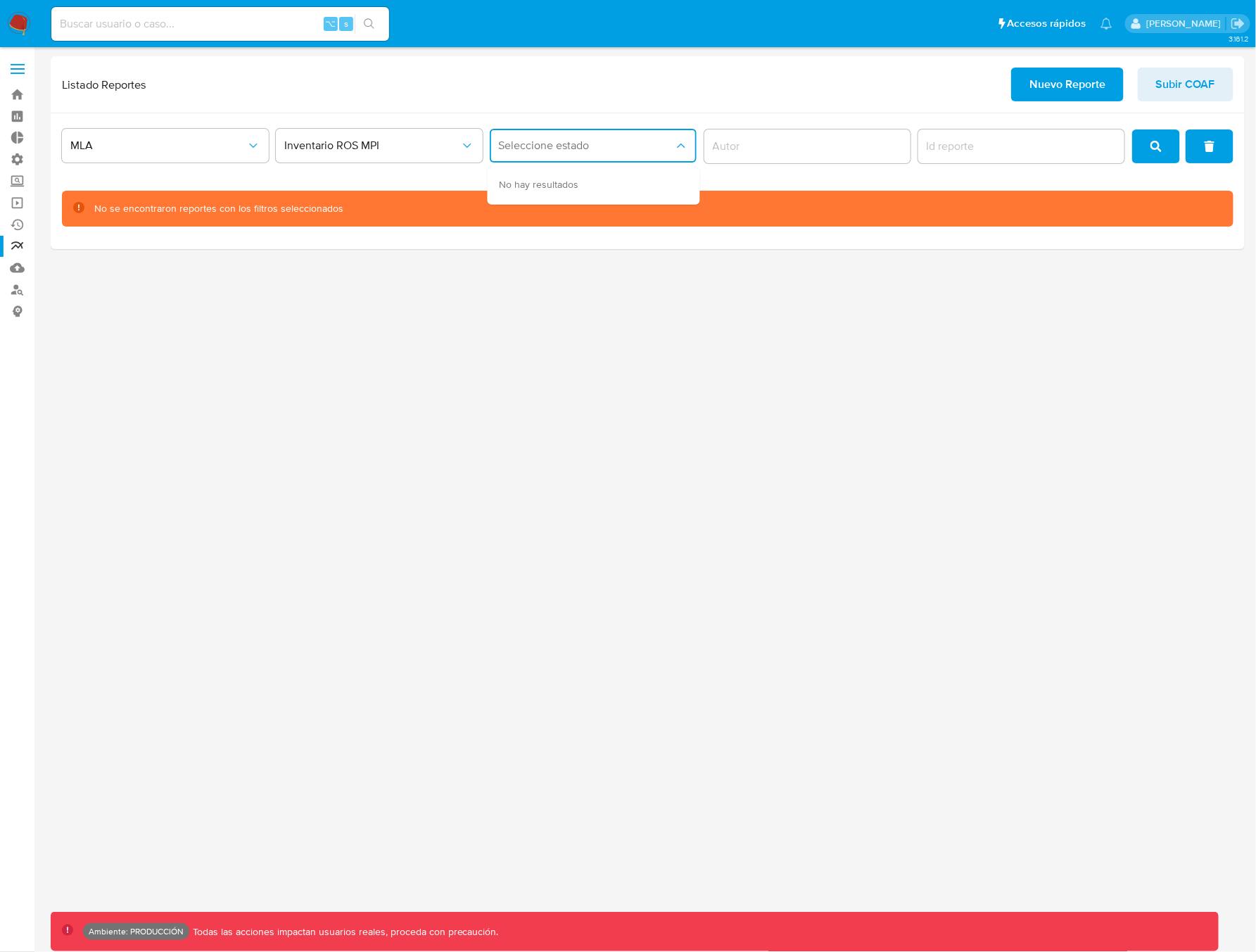
click at [570, 145] on span "Seleccione estado" at bounding box center [586, 145] width 176 height 14
click at [394, 143] on span "Inventario ROS MPI" at bounding box center [372, 145] width 176 height 14
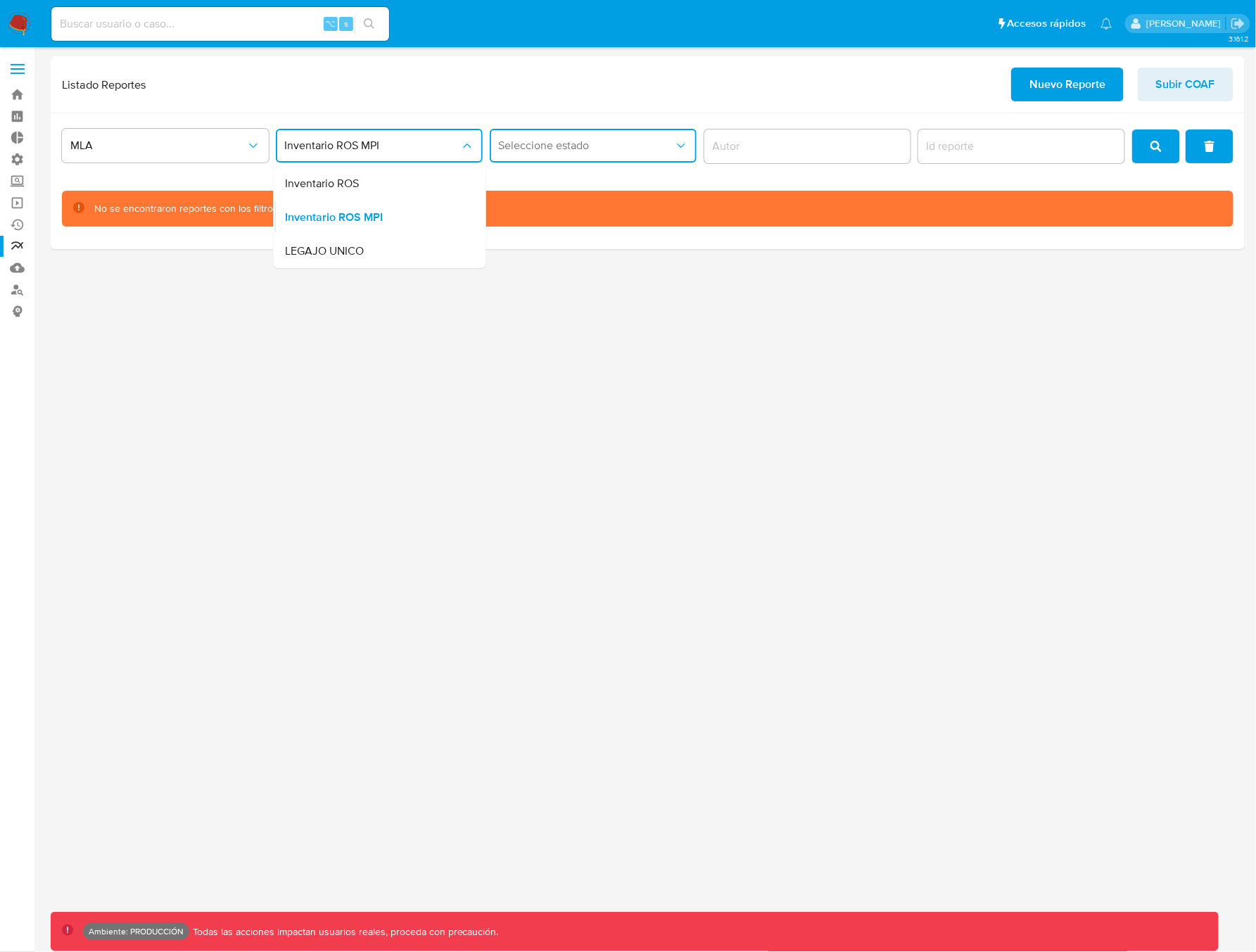
drag, startPoint x: 366, startPoint y: 182, endPoint x: 447, endPoint y: 171, distance: 81.7
click at [366, 182] on div "Inventario ROS" at bounding box center [376, 183] width 182 height 33
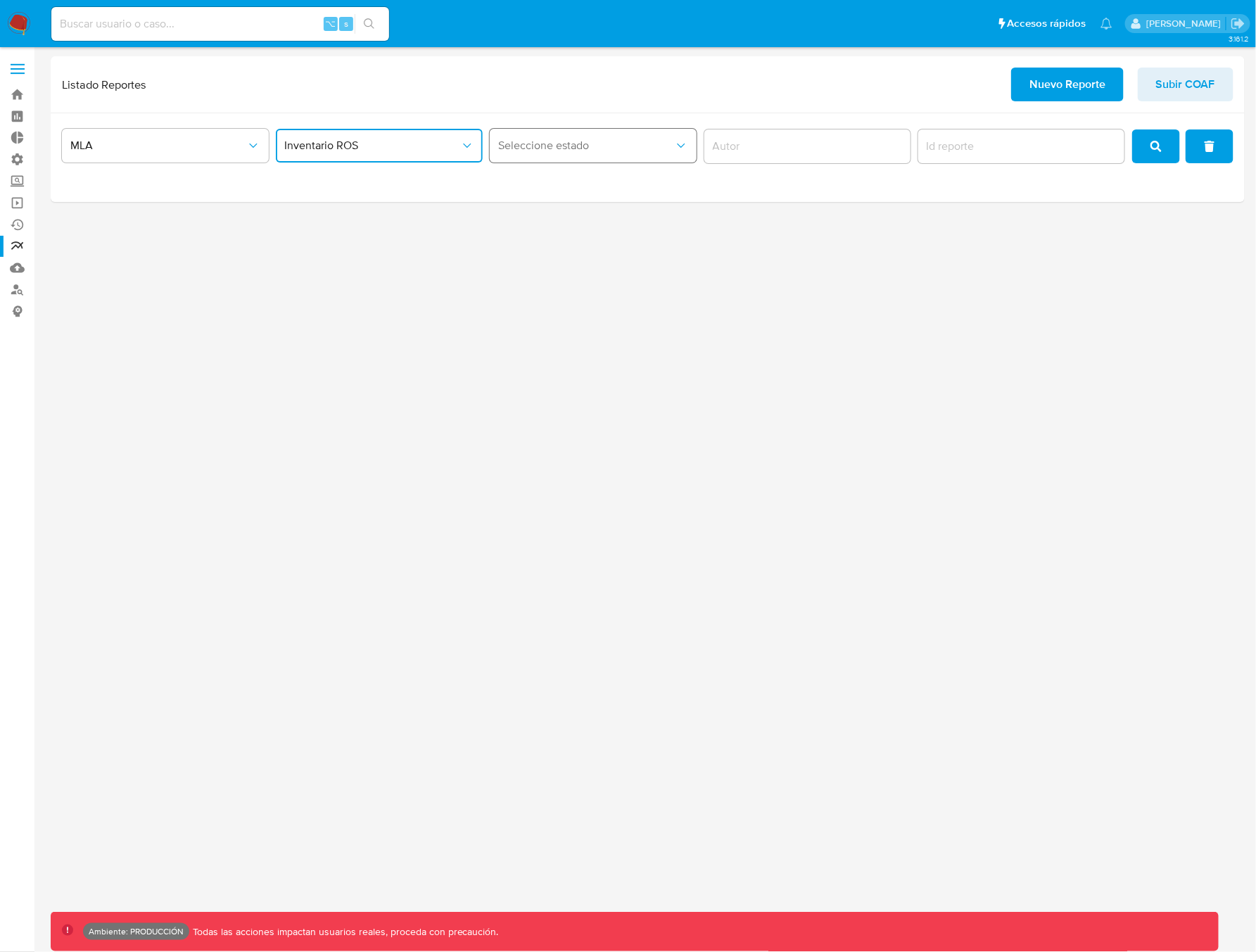
click at [555, 146] on span "Seleccione estado" at bounding box center [586, 145] width 176 height 14
click at [414, 144] on span "Inventario ROS" at bounding box center [372, 145] width 176 height 14
click at [357, 264] on div "LEGAJO UNICO" at bounding box center [376, 251] width 182 height 33
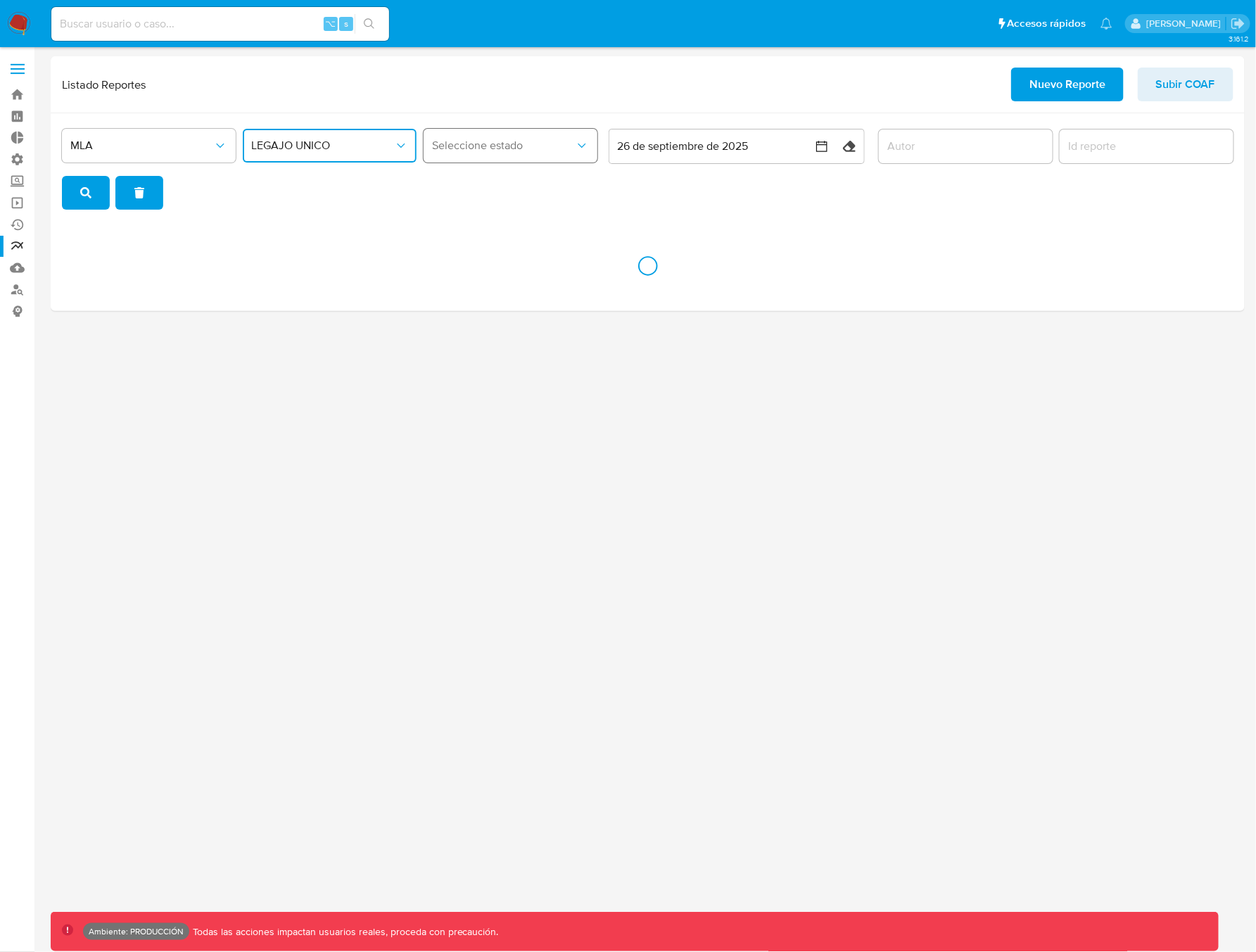
click at [474, 142] on span "Seleccione estado" at bounding box center [503, 145] width 143 height 14
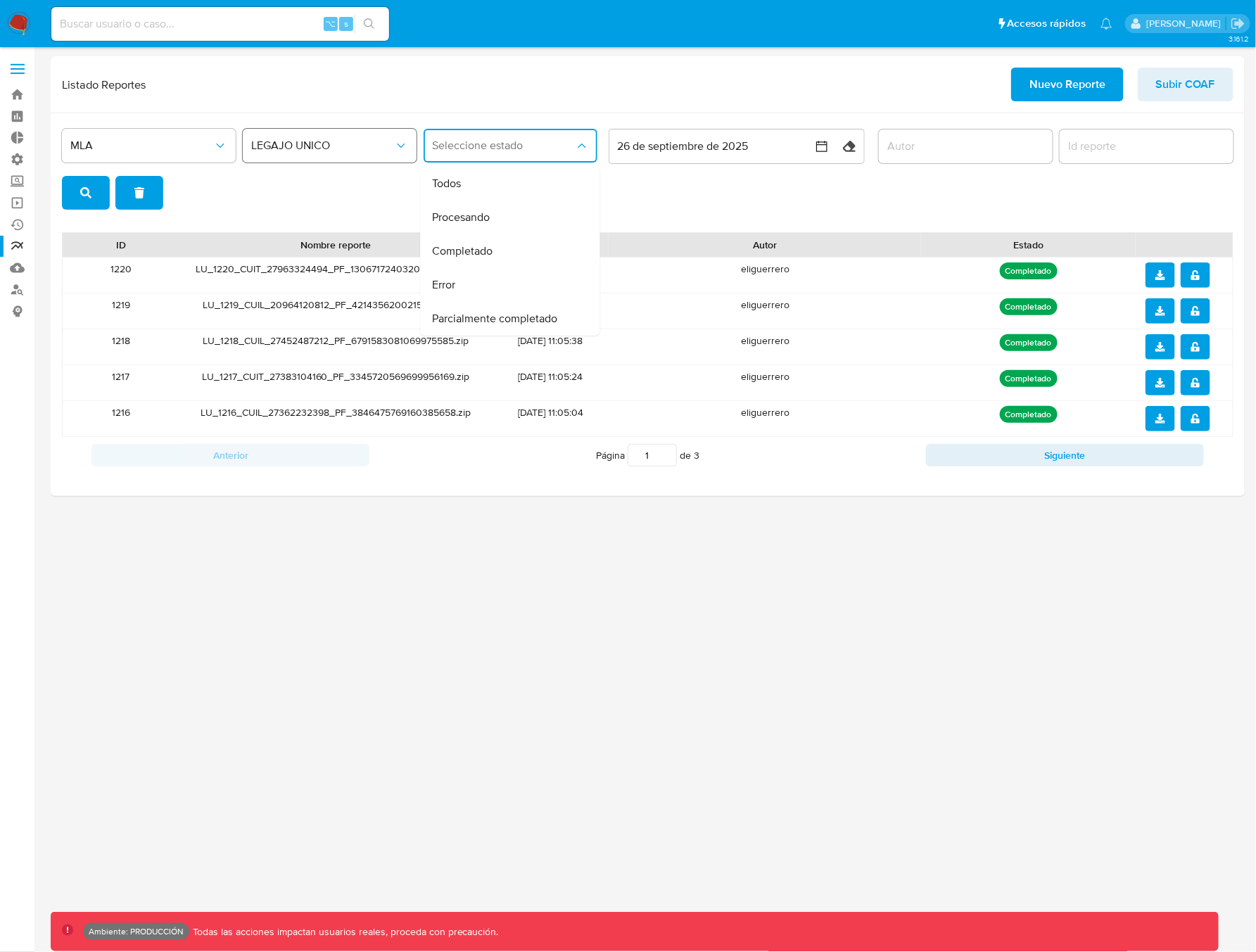
click at [319, 147] on span "LEGAJO UNICO" at bounding box center [322, 145] width 143 height 14
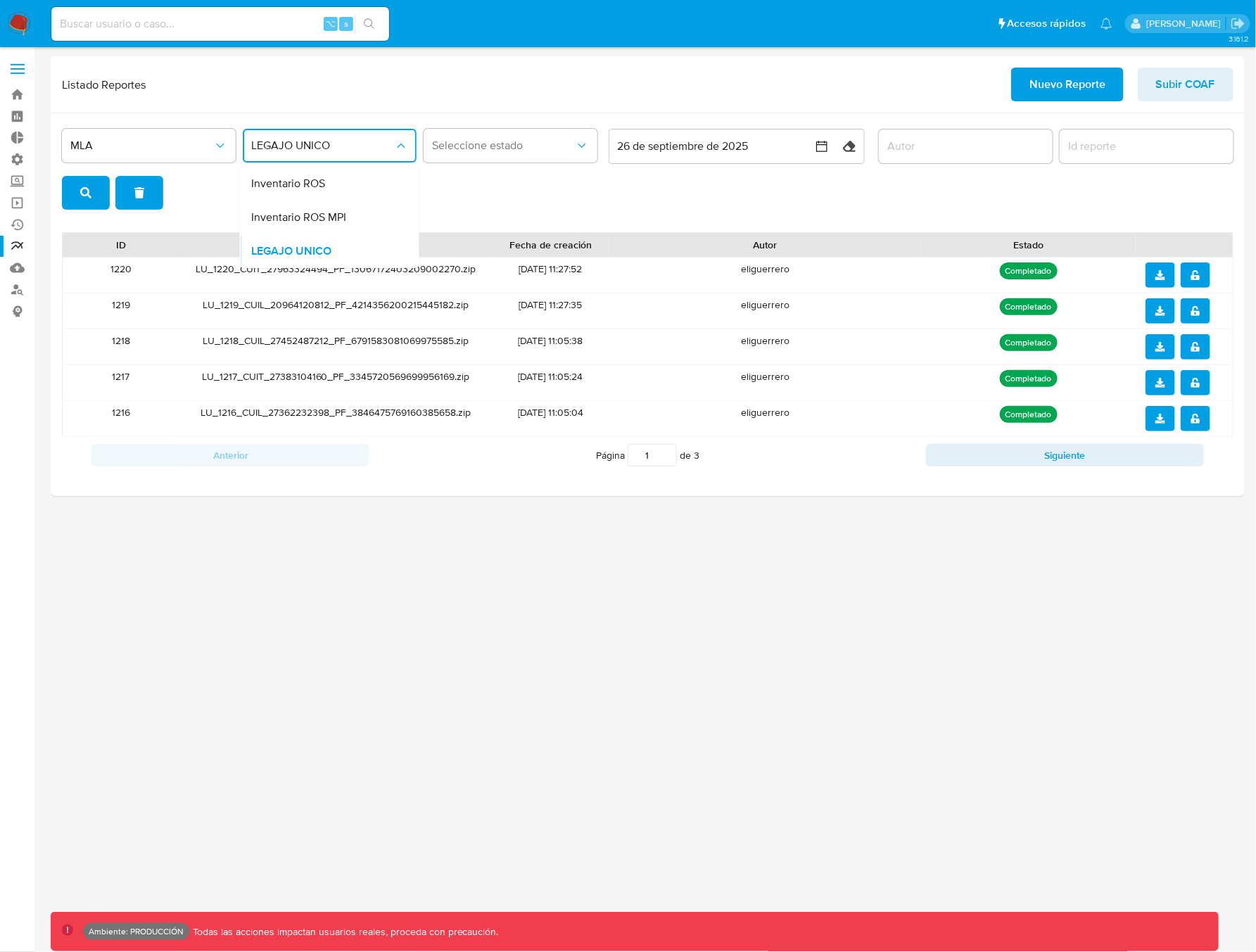
click at [331, 221] on span "Inventario ROS MPI" at bounding box center [298, 217] width 95 height 14
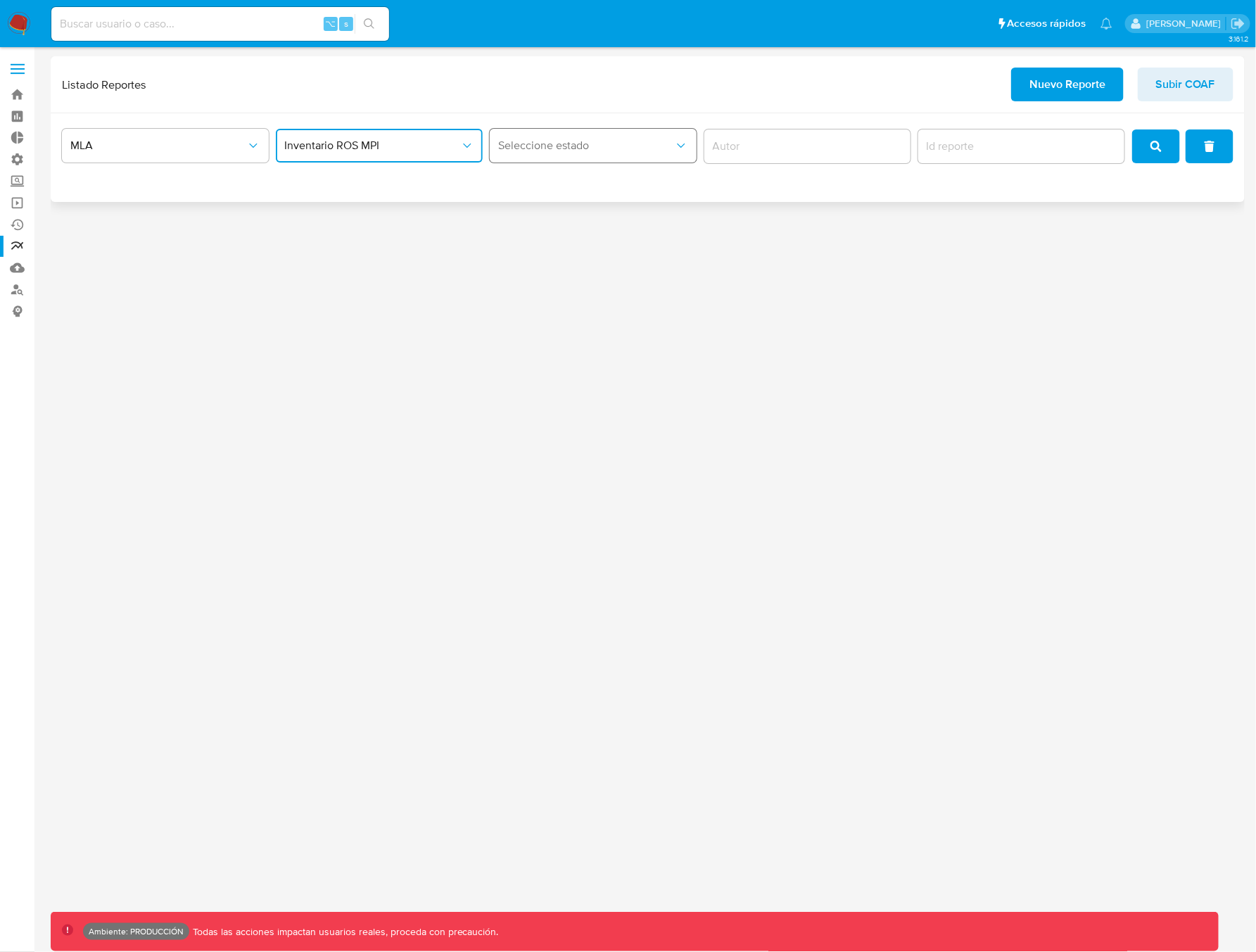
click at [540, 136] on button "Seleccione estado" at bounding box center [593, 145] width 207 height 33
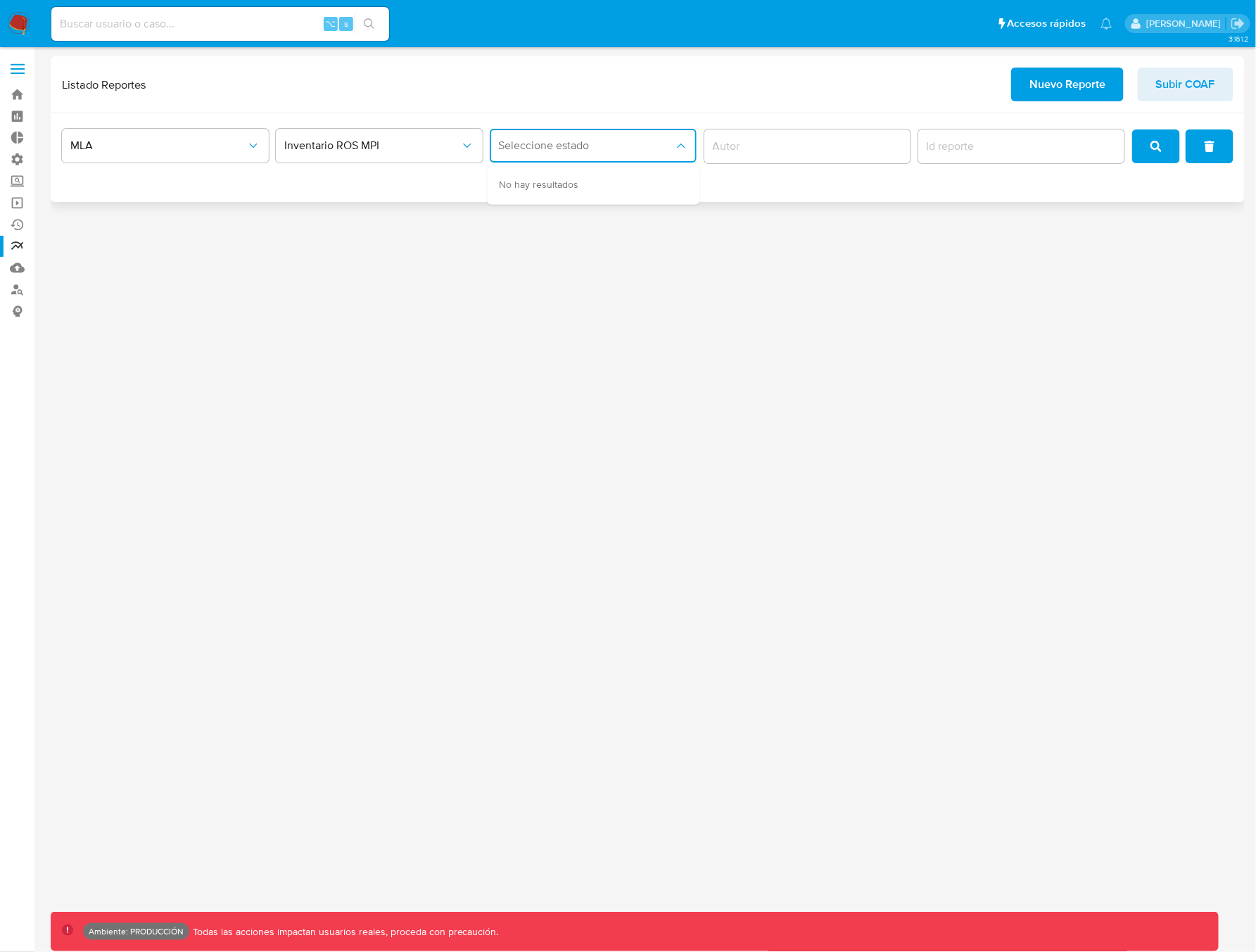
click at [593, 153] on button "Seleccione estado" at bounding box center [593, 145] width 207 height 33
click at [440, 145] on span "Inventario ROS MPI" at bounding box center [372, 145] width 176 height 14
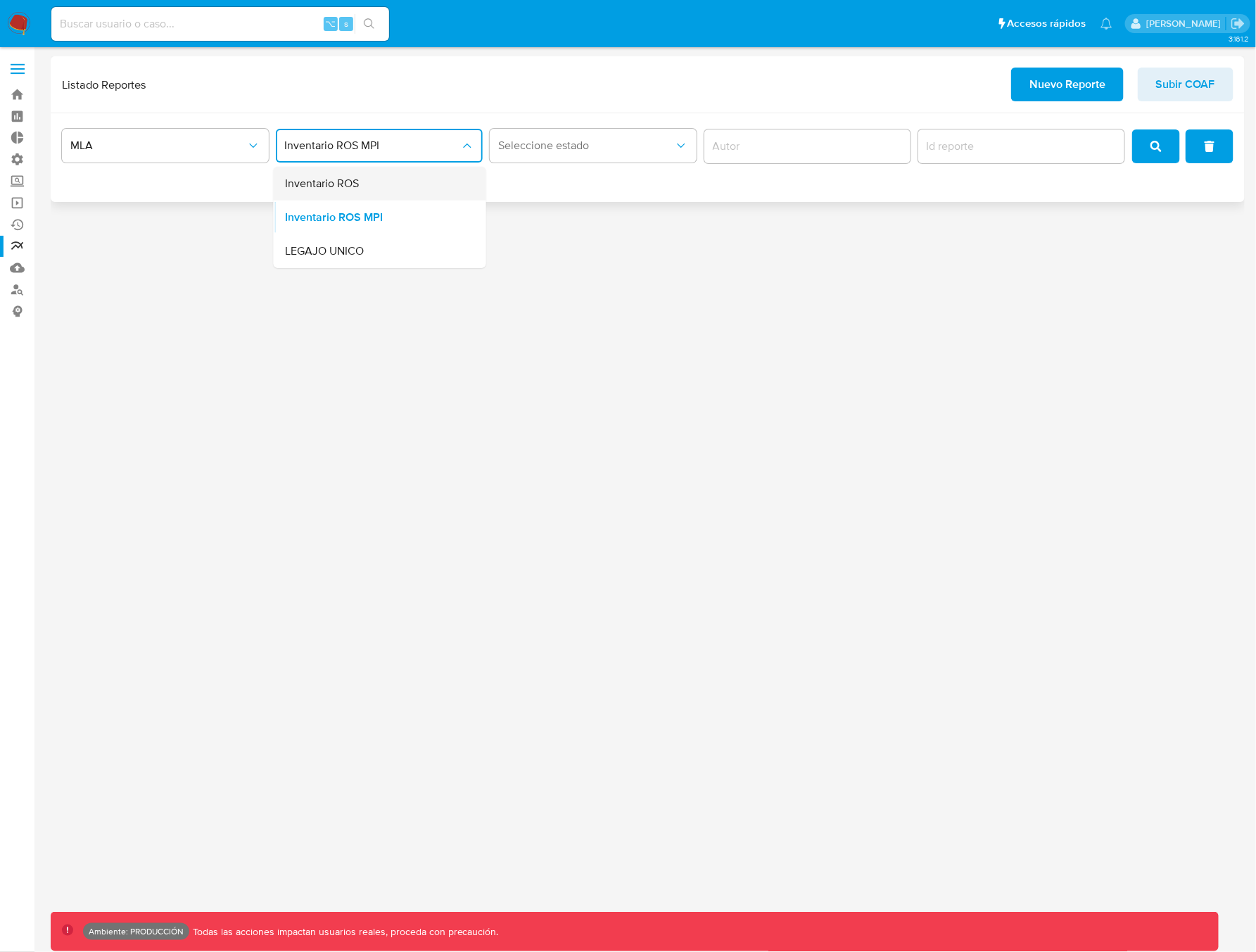
click at [370, 186] on div "Inventario ROS" at bounding box center [376, 183] width 182 height 33
click at [571, 154] on button "Seleccione estado" at bounding box center [593, 145] width 207 height 33
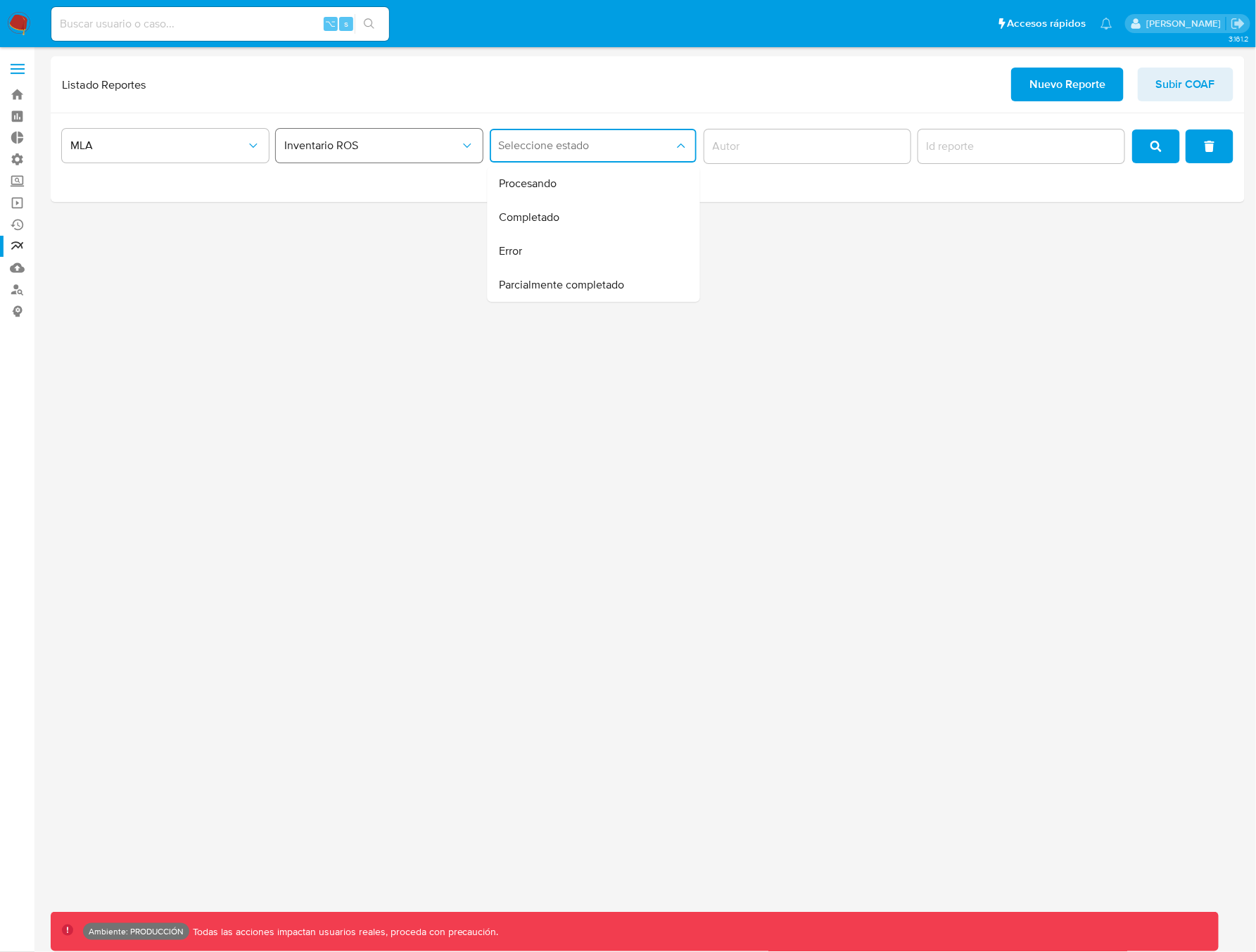
drag, startPoint x: 412, startPoint y: 148, endPoint x: 405, endPoint y: 158, distance: 12.2
click at [411, 148] on span "Inventario ROS" at bounding box center [372, 145] width 176 height 14
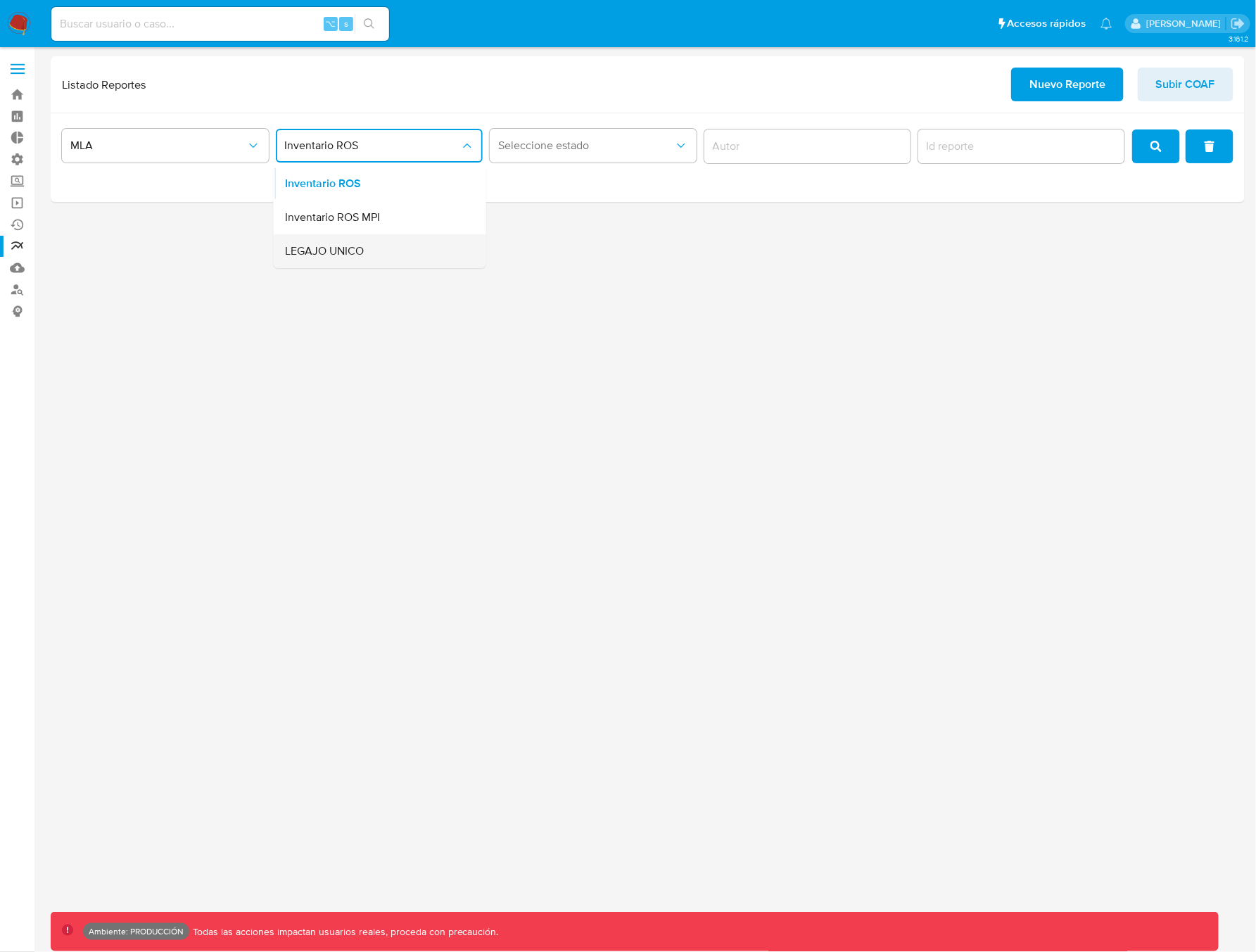
click at [374, 254] on div "LEGAJO UNICO" at bounding box center [376, 251] width 182 height 33
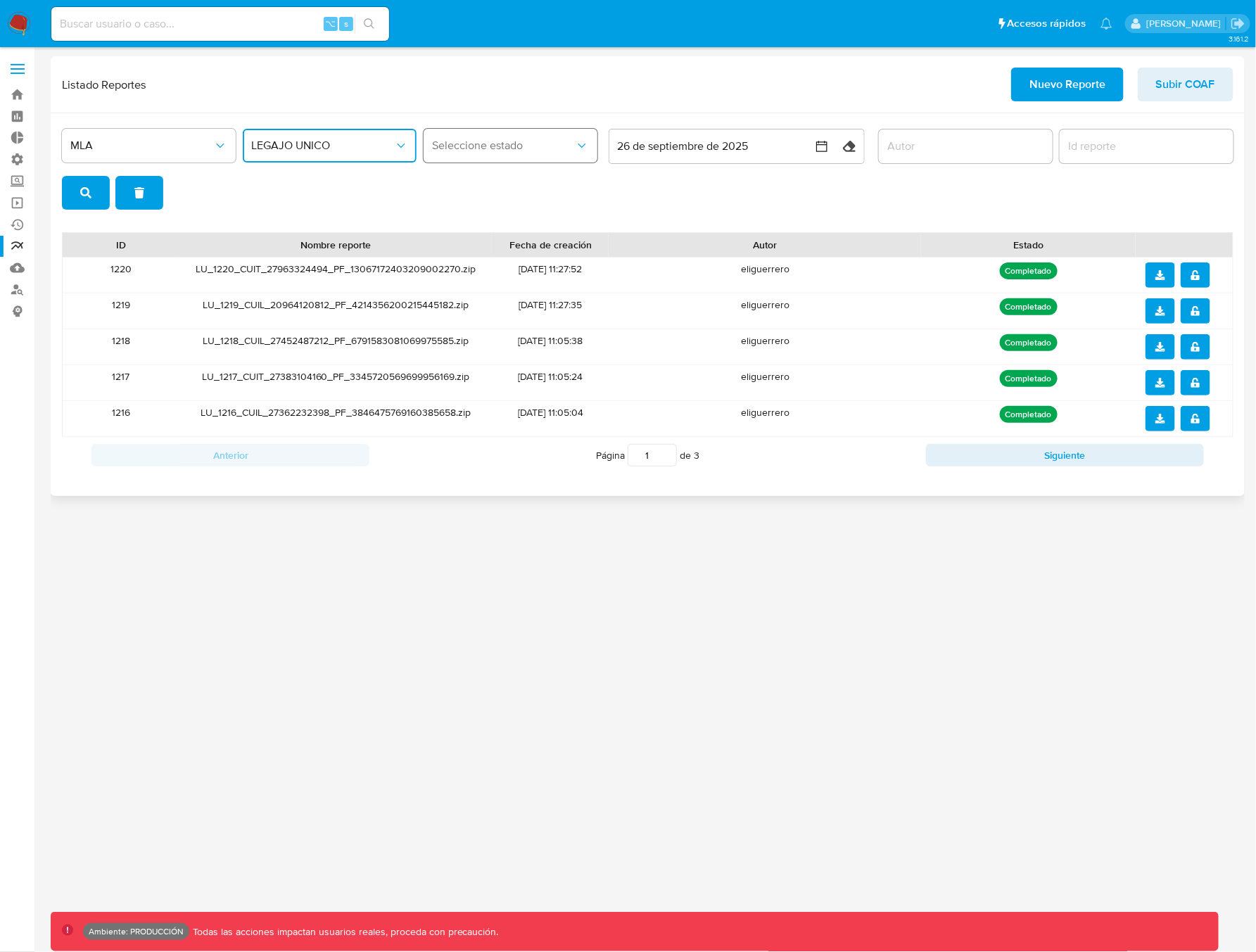
click at [514, 143] on span "Seleccione estado" at bounding box center [503, 145] width 143 height 14
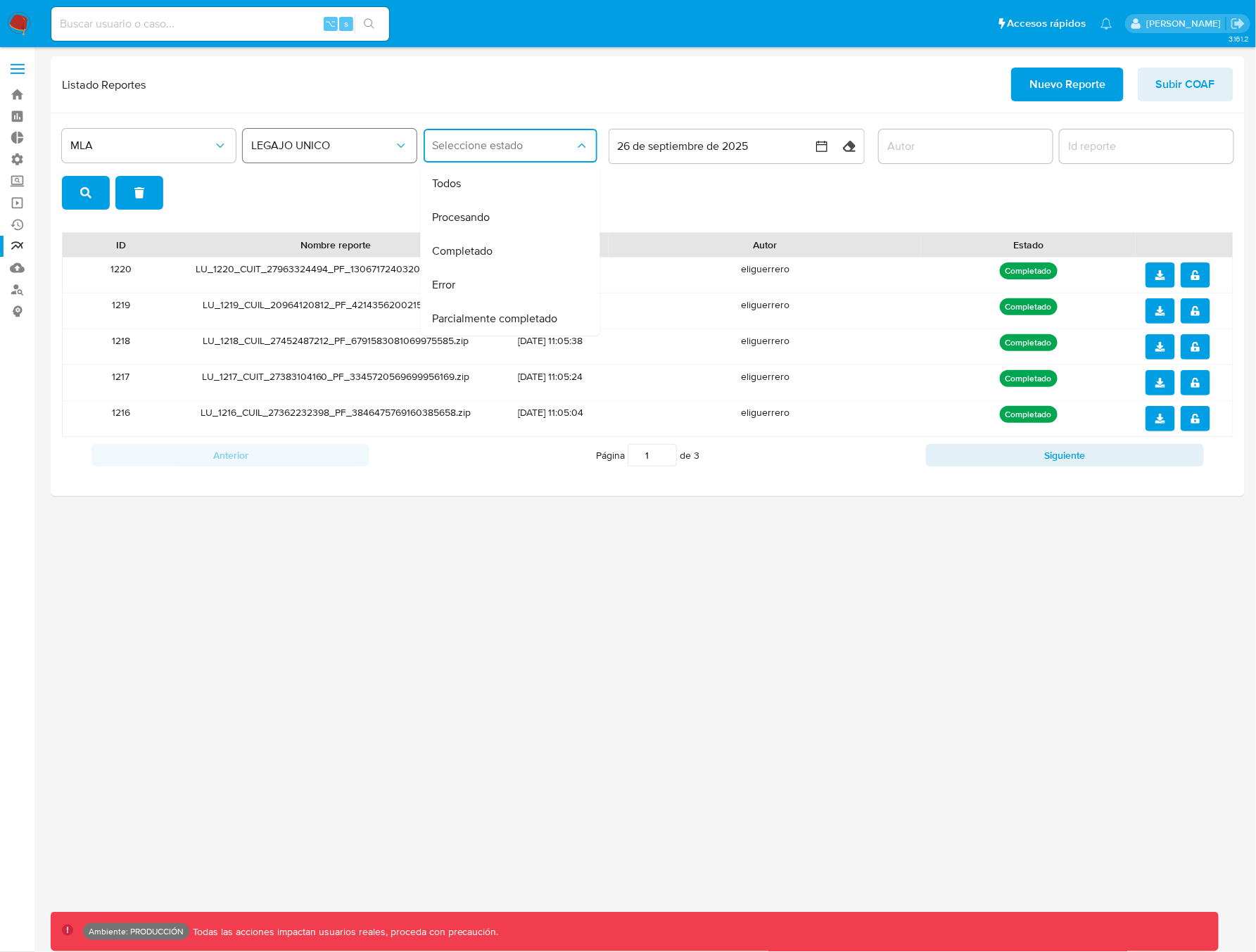
click at [354, 145] on span "LEGAJO UNICO" at bounding box center [322, 145] width 143 height 14
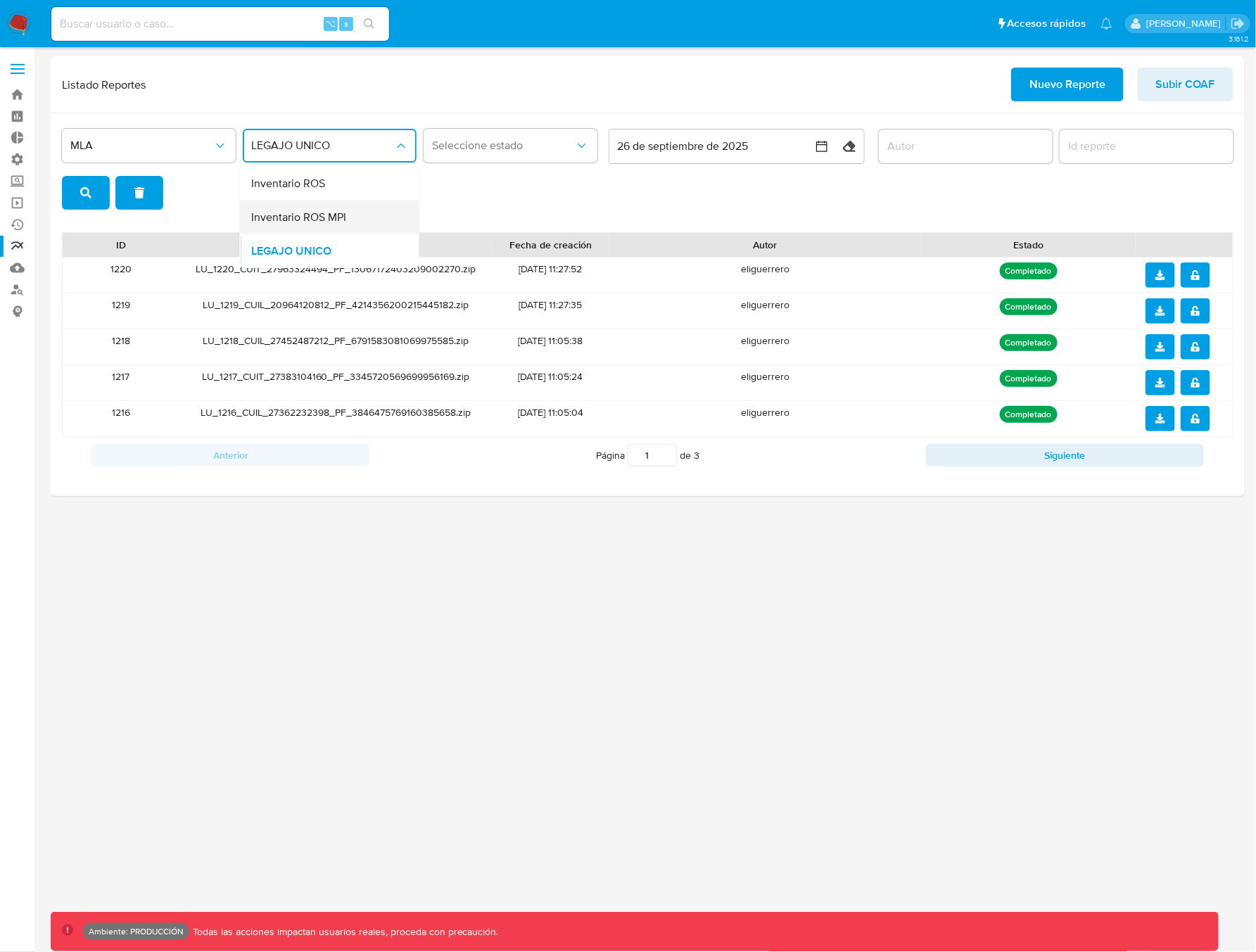
click at [323, 221] on span "Inventario ROS MPI" at bounding box center [298, 217] width 95 height 14
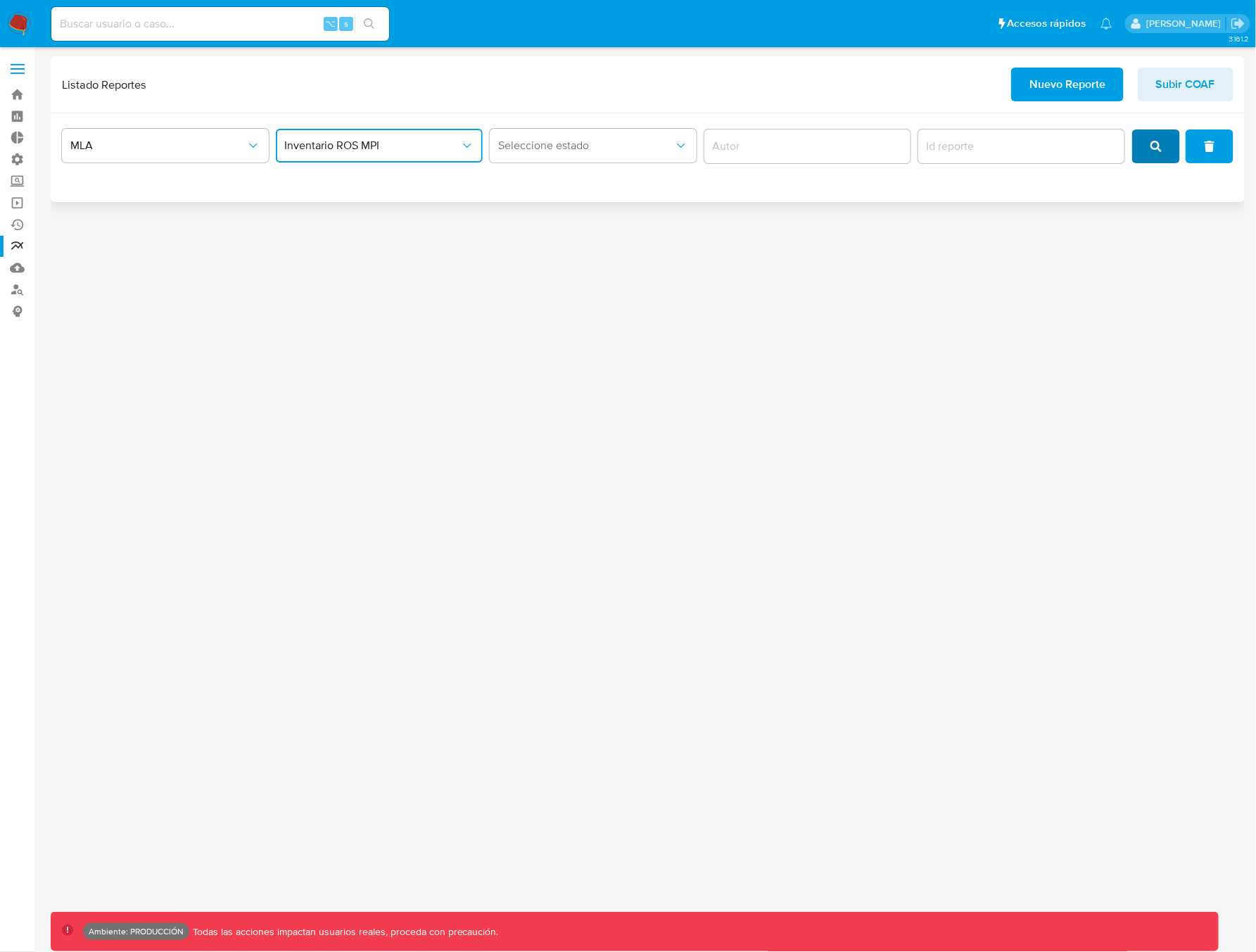
click at [1171, 149] on button "search" at bounding box center [1156, 146] width 48 height 33
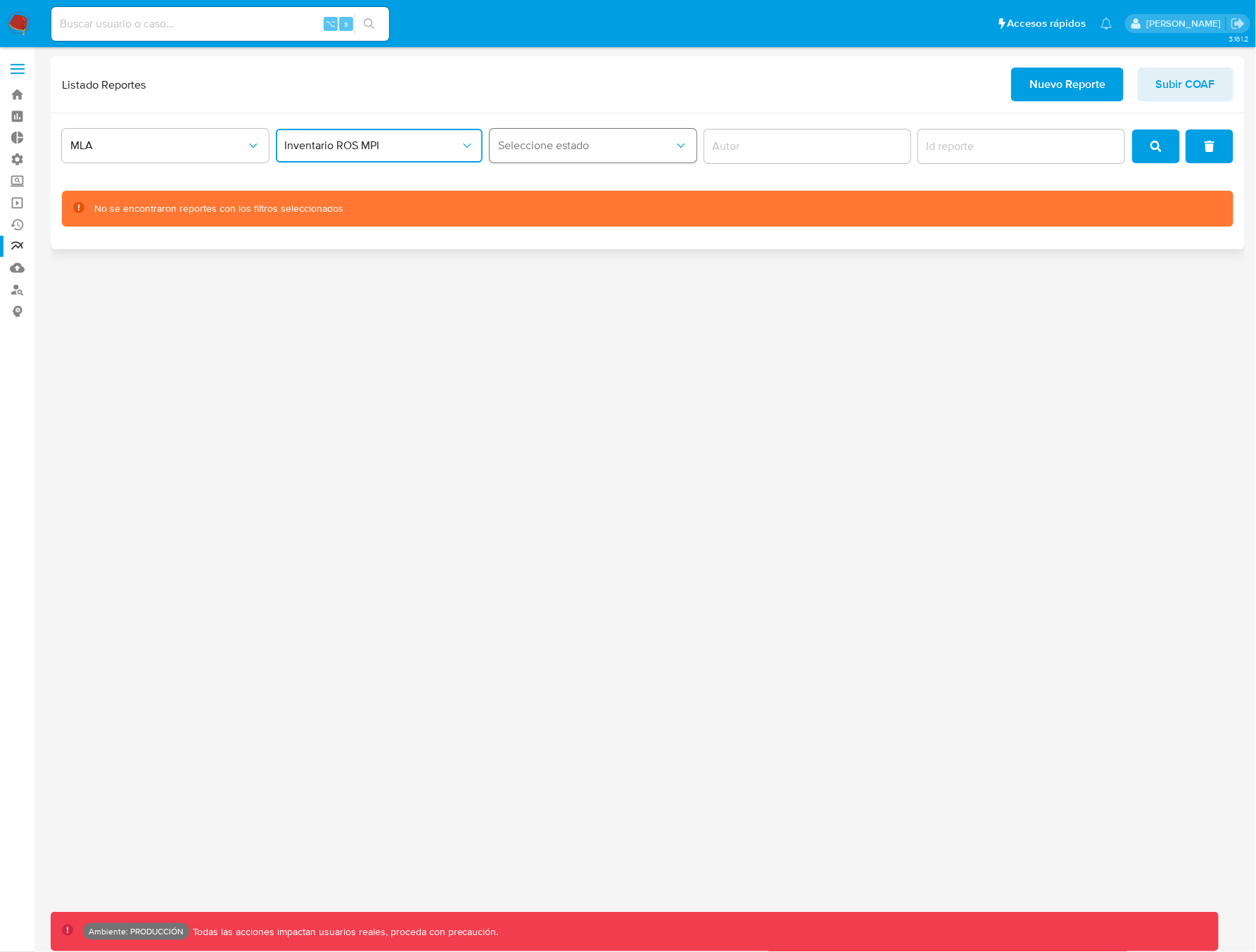
click at [586, 143] on span "Seleccione estado" at bounding box center [586, 145] width 176 height 14
click at [595, 144] on span "Seleccione estado" at bounding box center [586, 145] width 176 height 14
click at [165, 145] on span "MLA" at bounding box center [158, 145] width 176 height 14
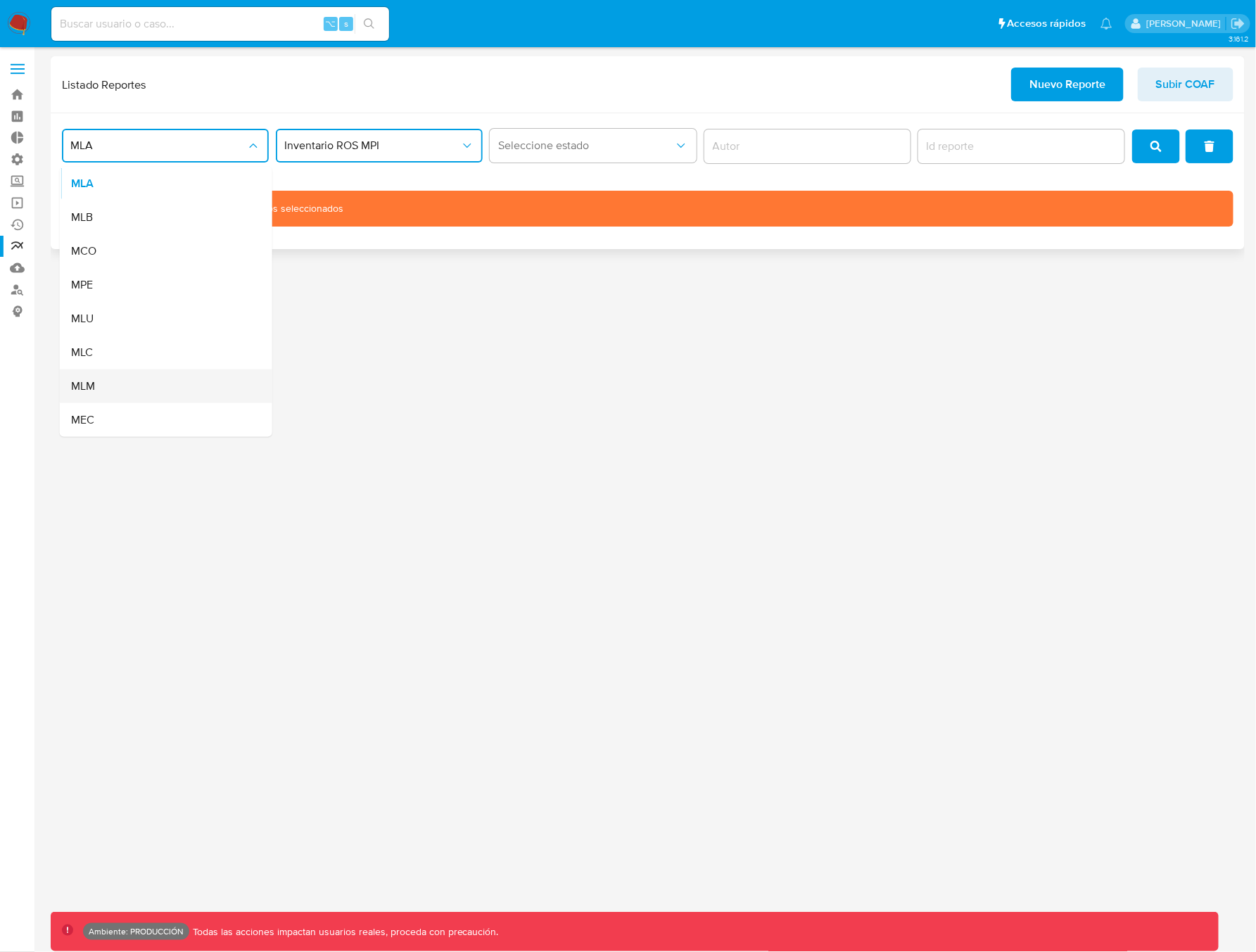
click at [106, 384] on div "MLM" at bounding box center [162, 386] width 182 height 33
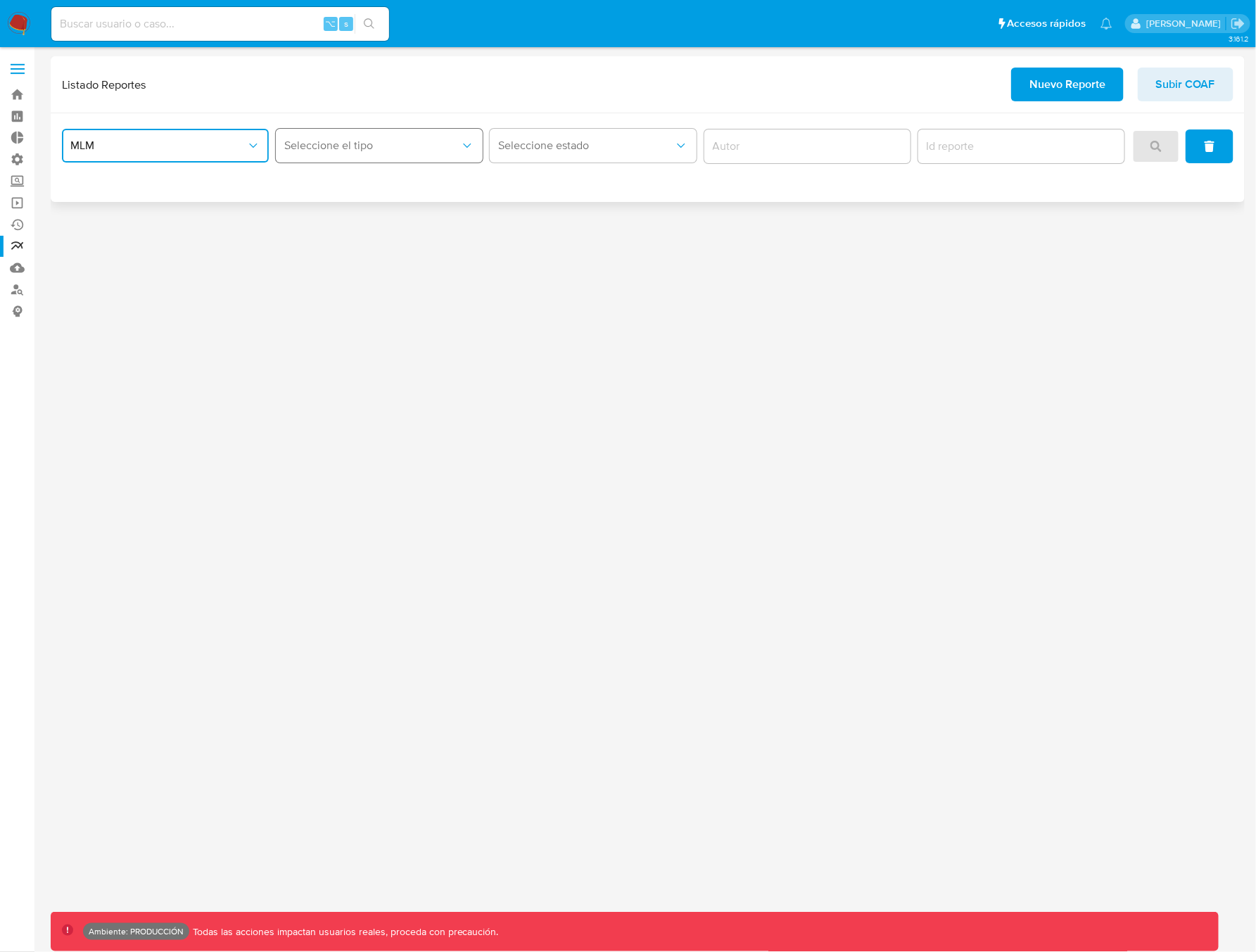
click at [408, 139] on span "Seleccione el tipo" at bounding box center [372, 145] width 176 height 14
click at [373, 182] on div "IFPE 24 HORAS" at bounding box center [376, 183] width 182 height 33
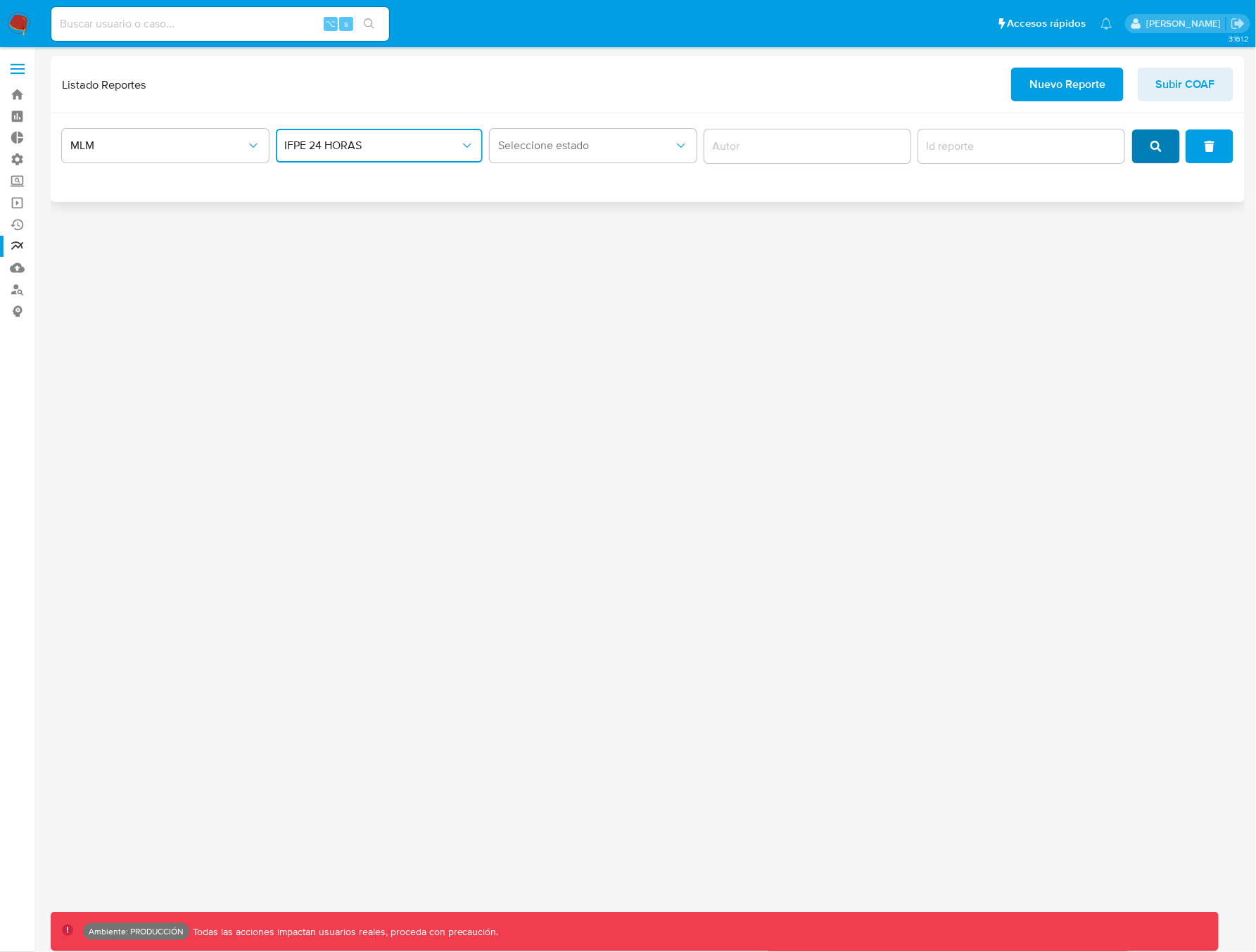
click at [1161, 153] on span "search" at bounding box center [1156, 146] width 11 height 31
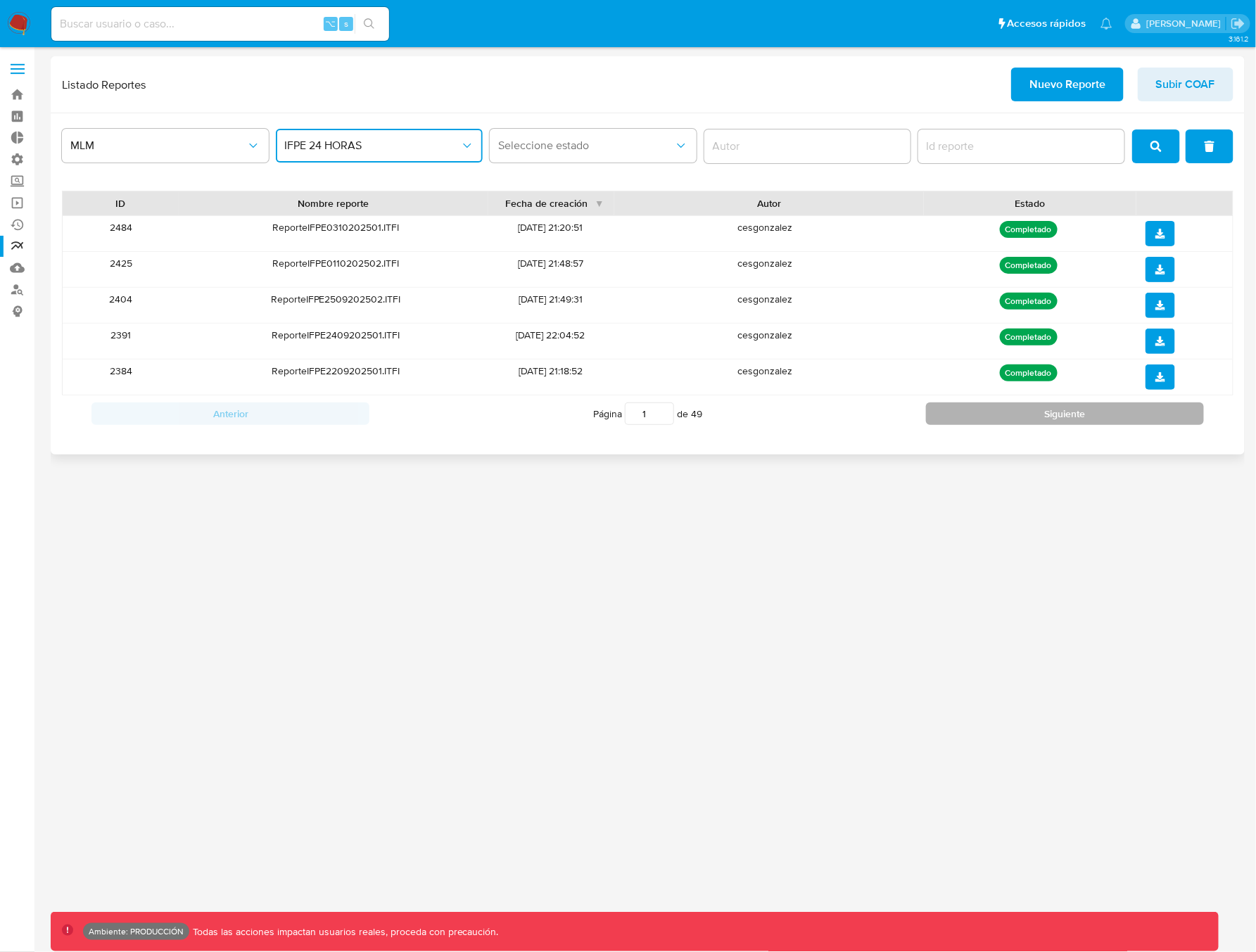
click at [1032, 415] on button "Siguiente" at bounding box center [1065, 413] width 278 height 23
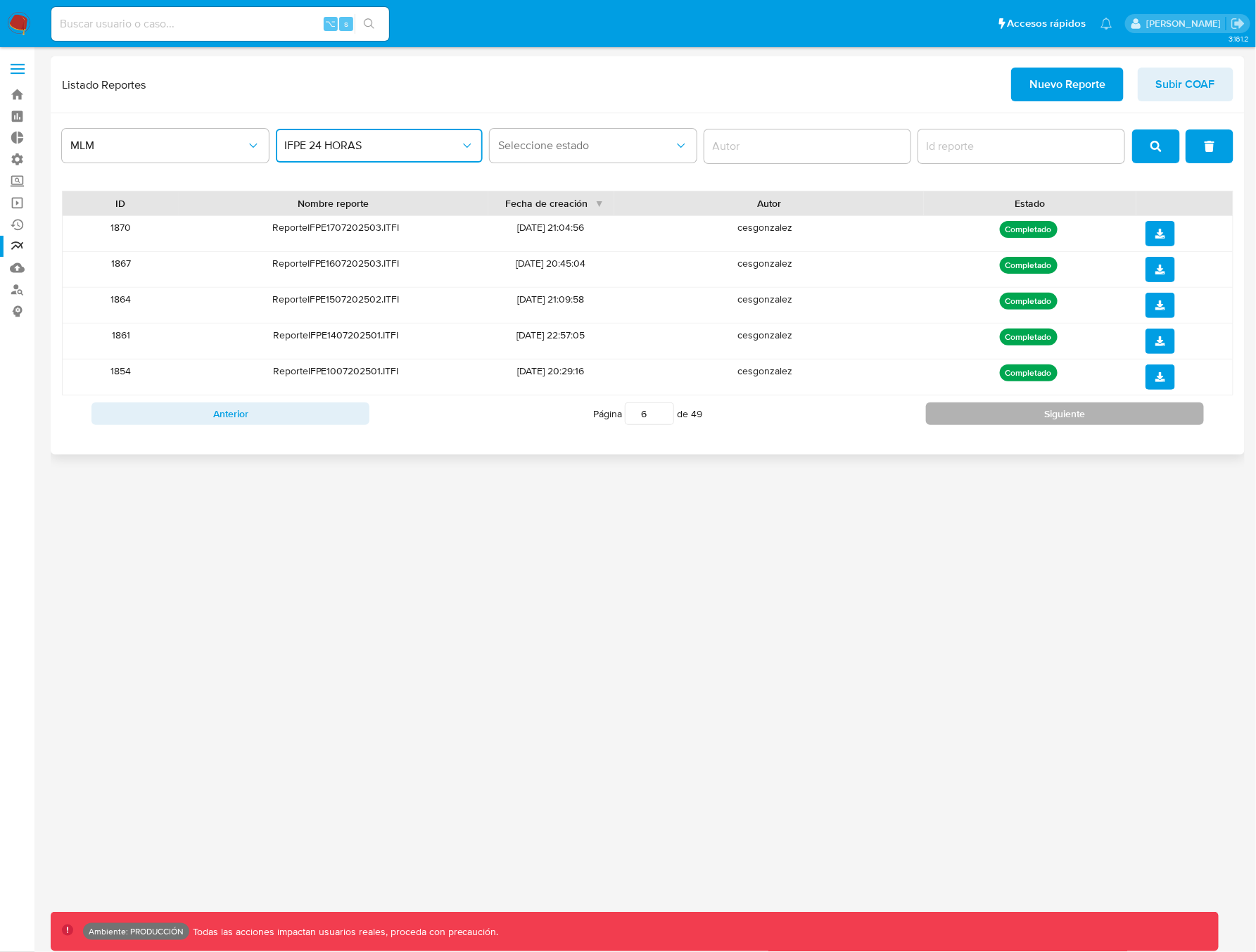
click at [1032, 415] on button "Siguiente" at bounding box center [1065, 413] width 278 height 23
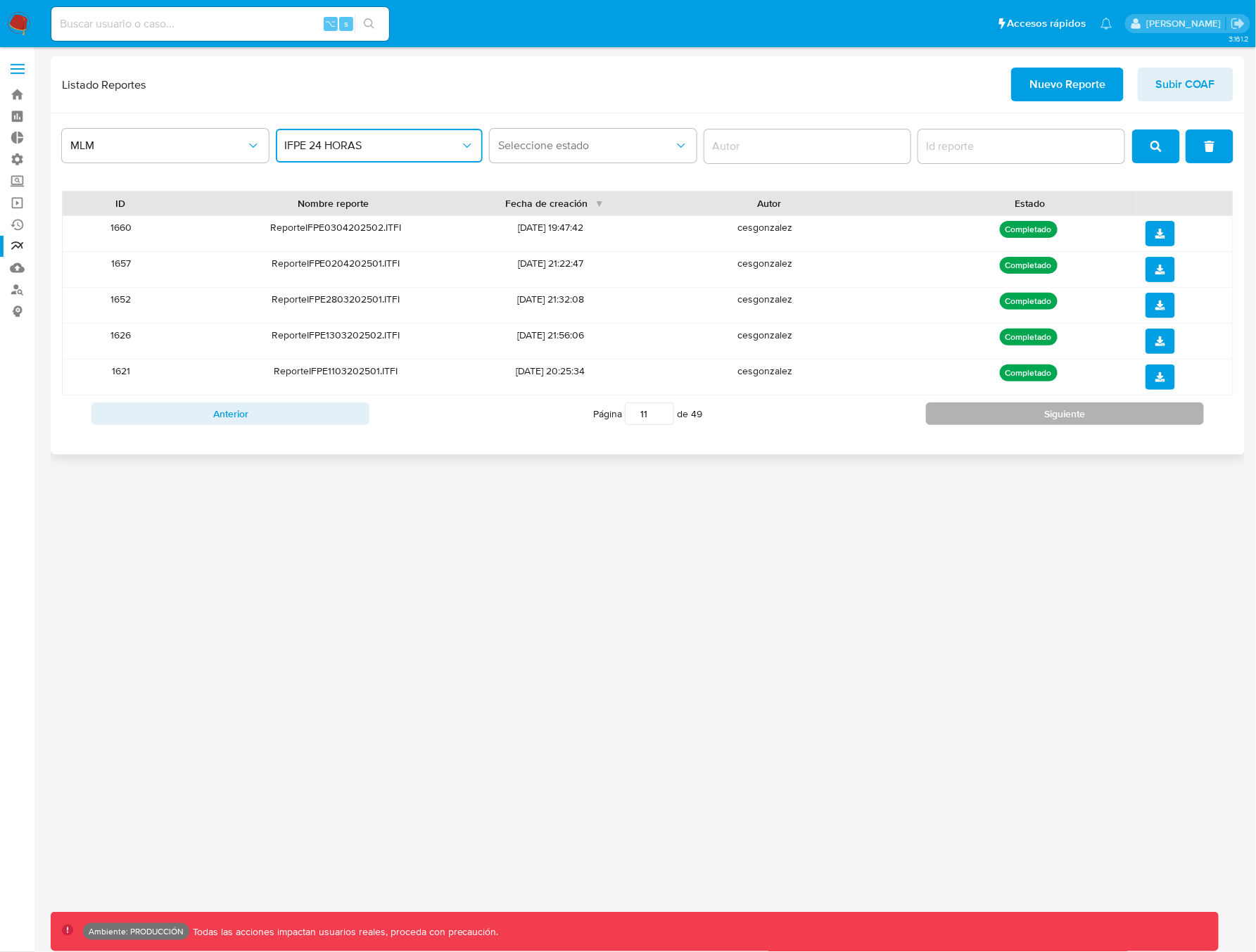
click at [1032, 415] on button "Siguiente" at bounding box center [1065, 413] width 278 height 23
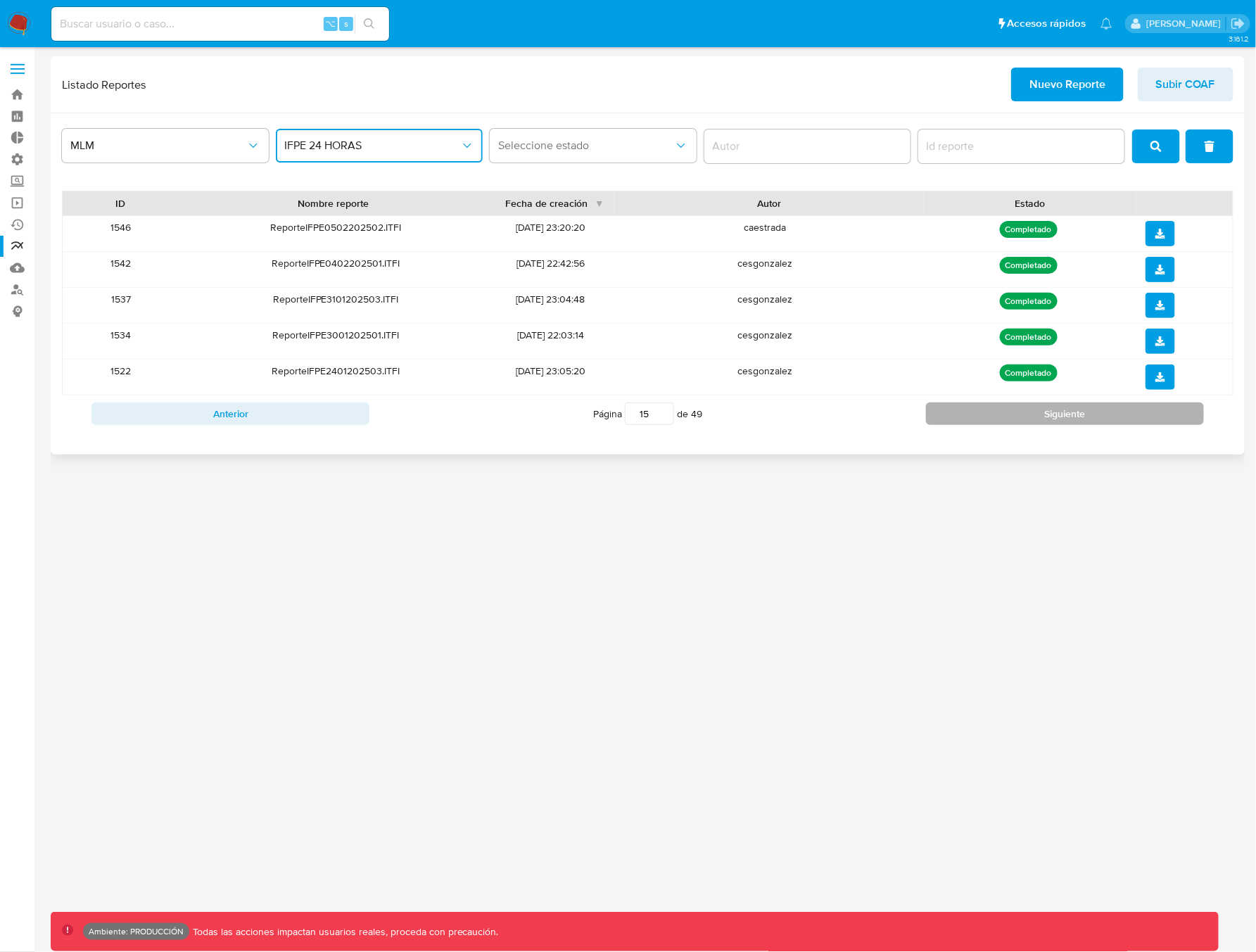
type input "16"
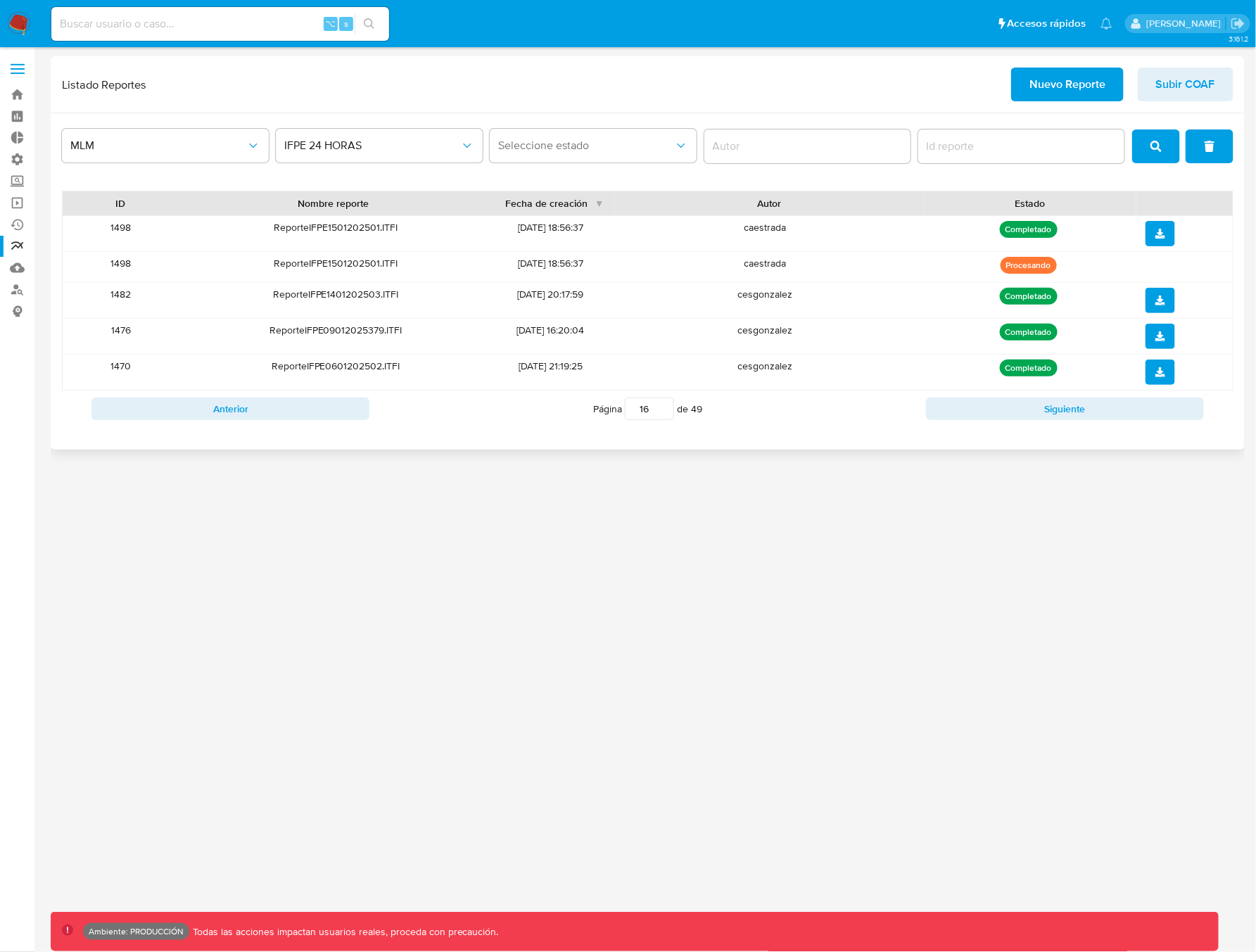
click at [770, 231] on div "caestrada" at bounding box center [764, 233] width 312 height 35
click at [989, 140] on input "report-id" at bounding box center [1021, 147] width 207 height 19
click at [772, 157] on div at bounding box center [808, 146] width 207 height 33
click at [788, 153] on input "author" at bounding box center [808, 147] width 207 height 19
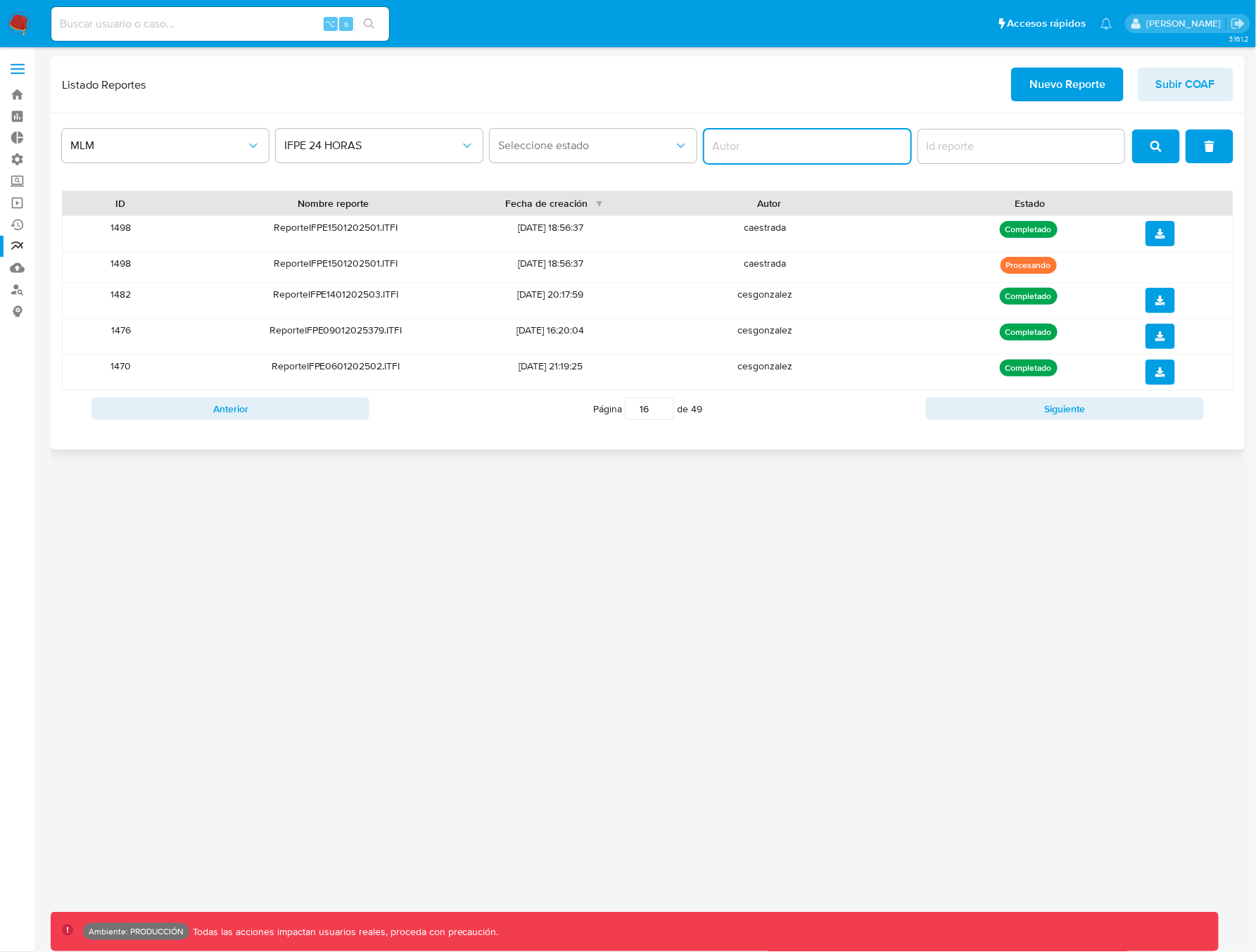
paste input "caestrada"
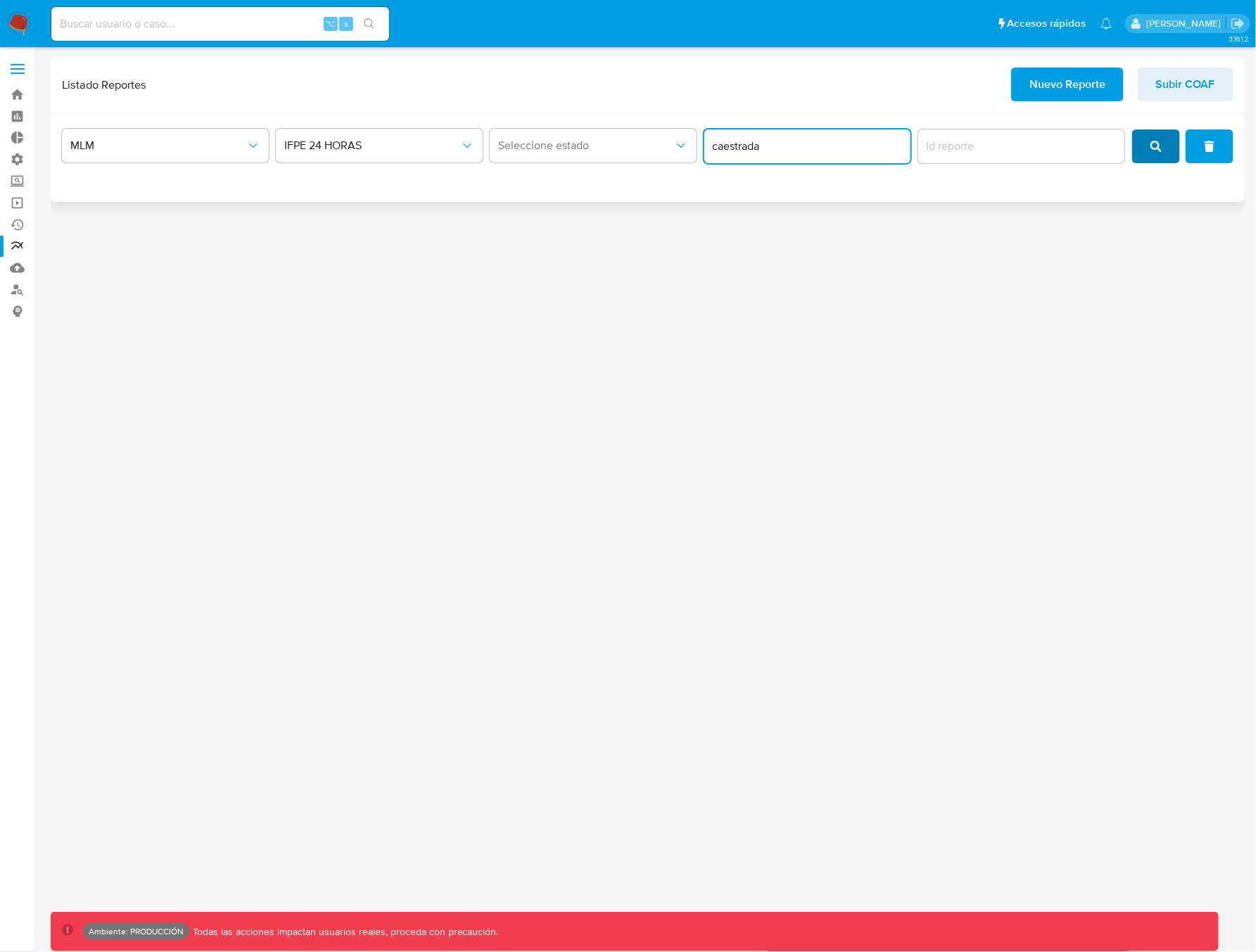
type input "caestrada"
click at [1155, 151] on icon "search" at bounding box center [1156, 146] width 11 height 11
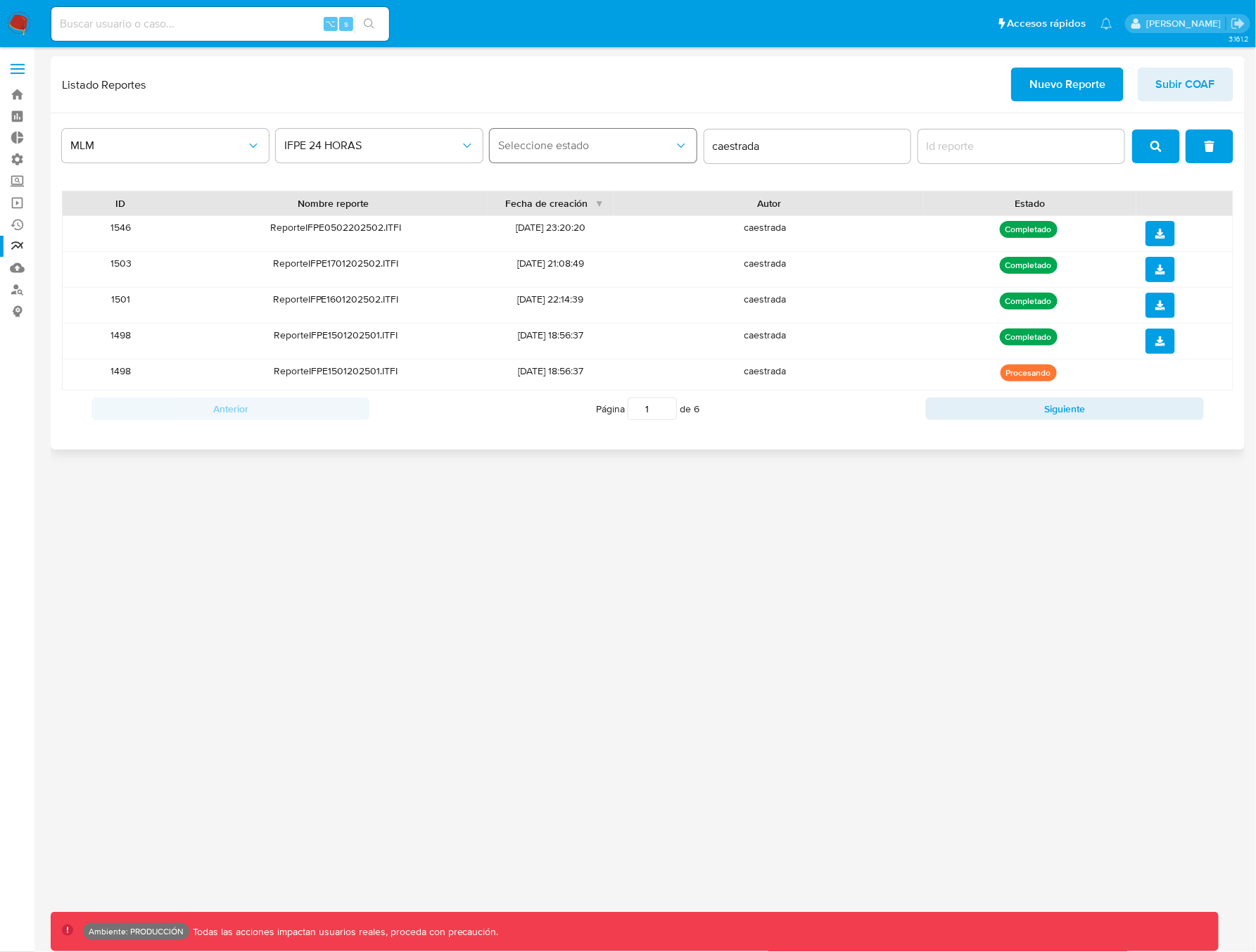
click at [625, 146] on span "Seleccione estado" at bounding box center [586, 145] width 176 height 14
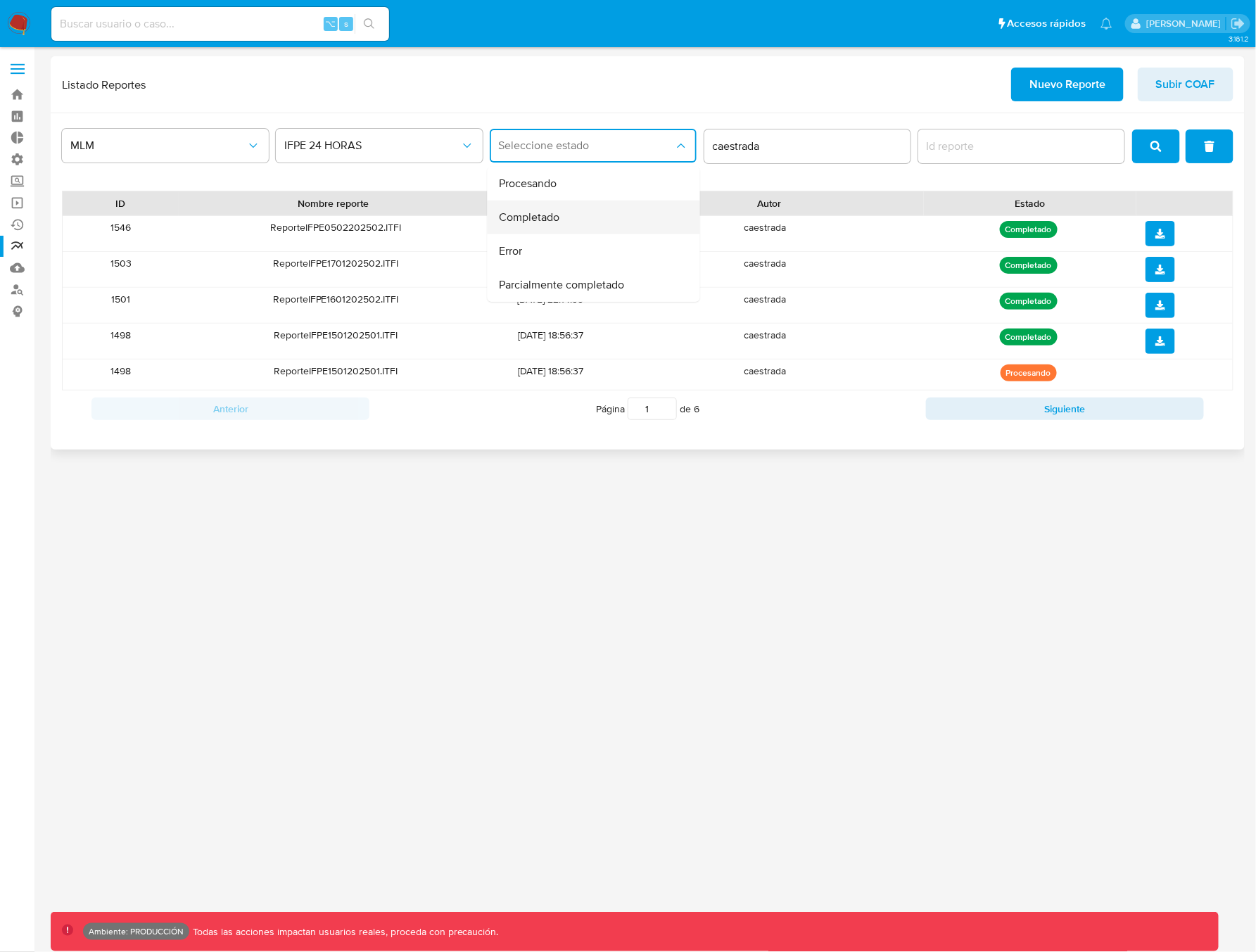
click at [566, 216] on div "Completado" at bounding box center [590, 217] width 182 height 33
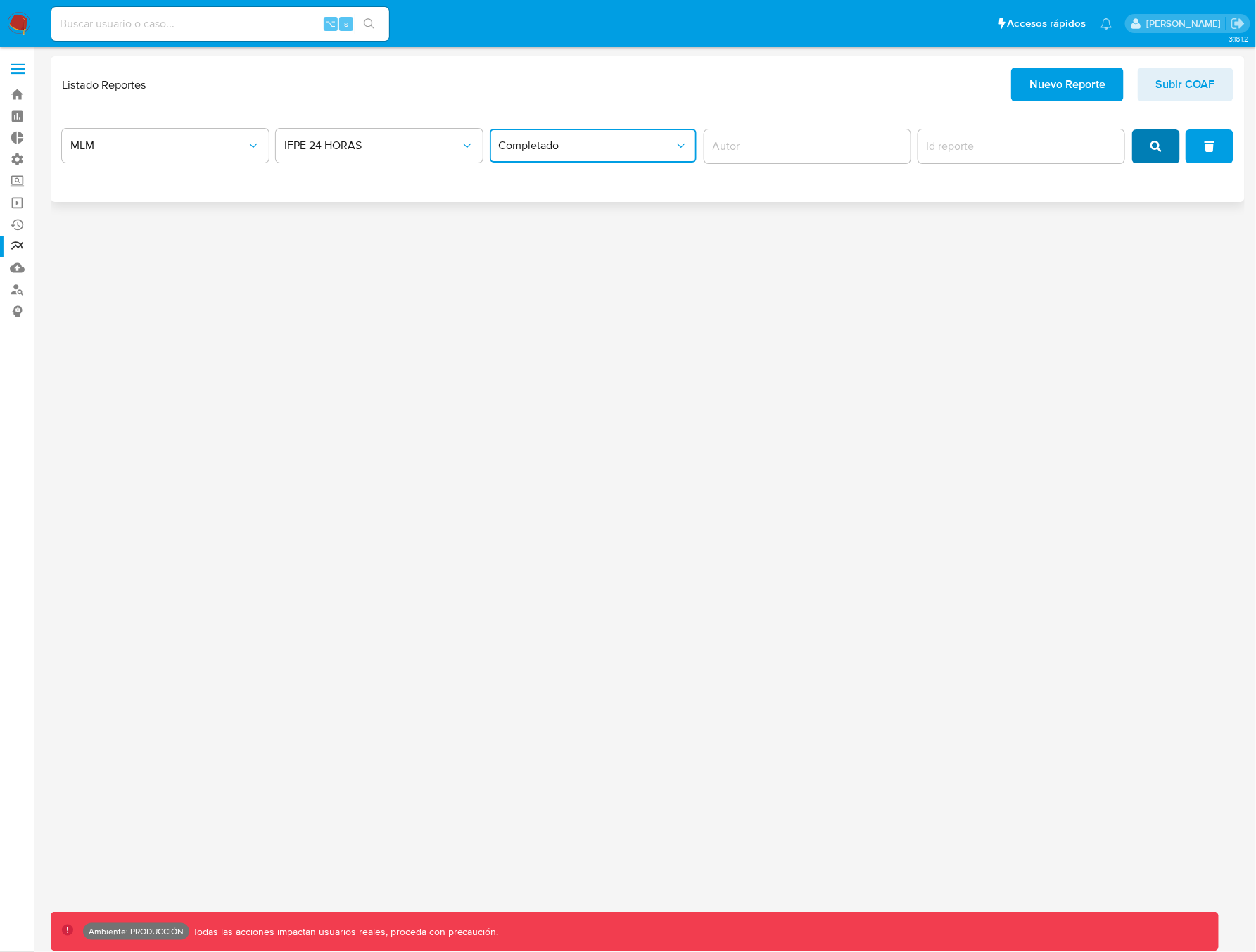
click at [1164, 142] on button "search" at bounding box center [1156, 146] width 48 height 33
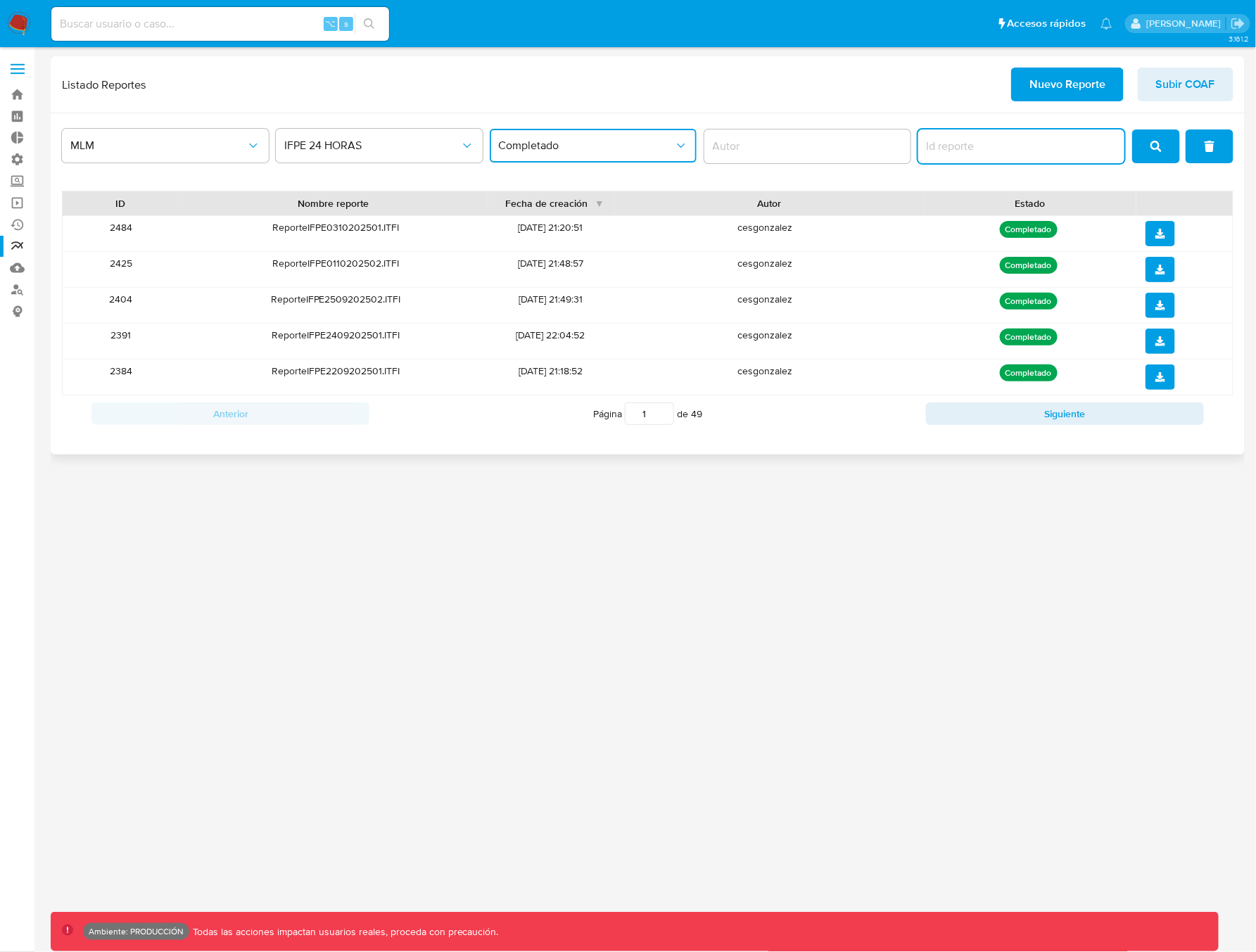
click at [1026, 150] on input "report-id" at bounding box center [1021, 147] width 207 height 19
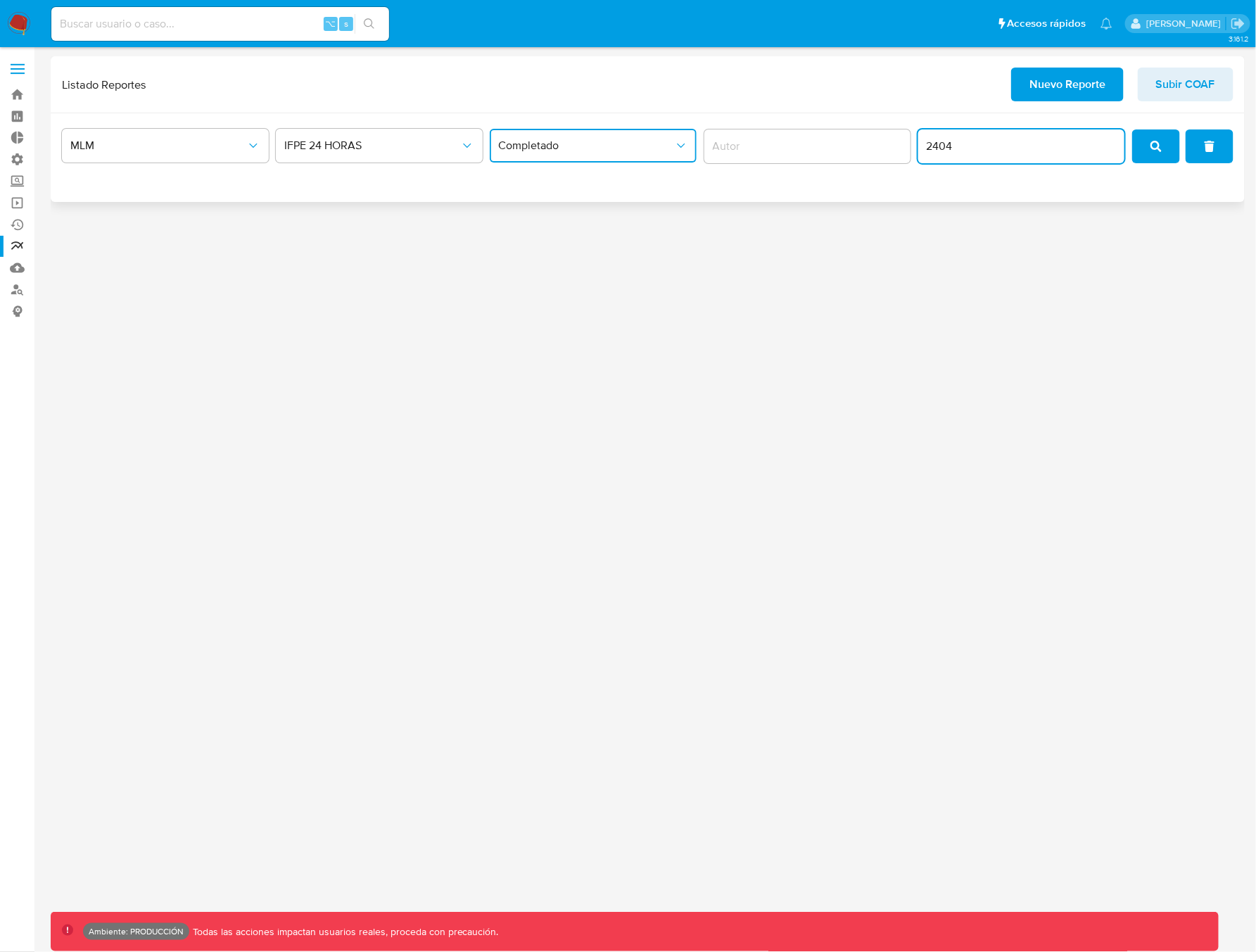
type input "2404"
click at [1154, 152] on span "search" at bounding box center [1156, 146] width 11 height 31
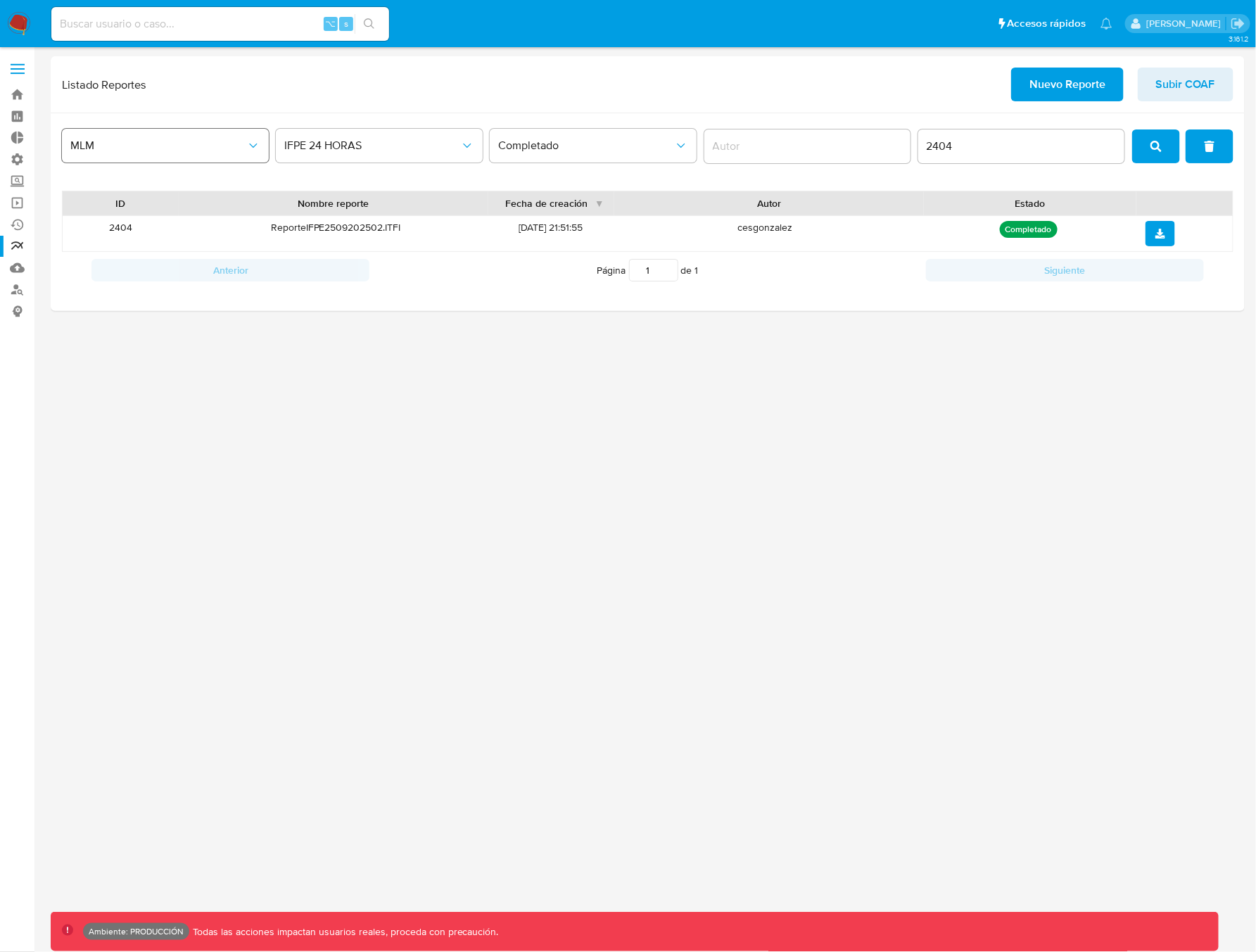
click at [176, 148] on span "MLM" at bounding box center [158, 145] width 176 height 14
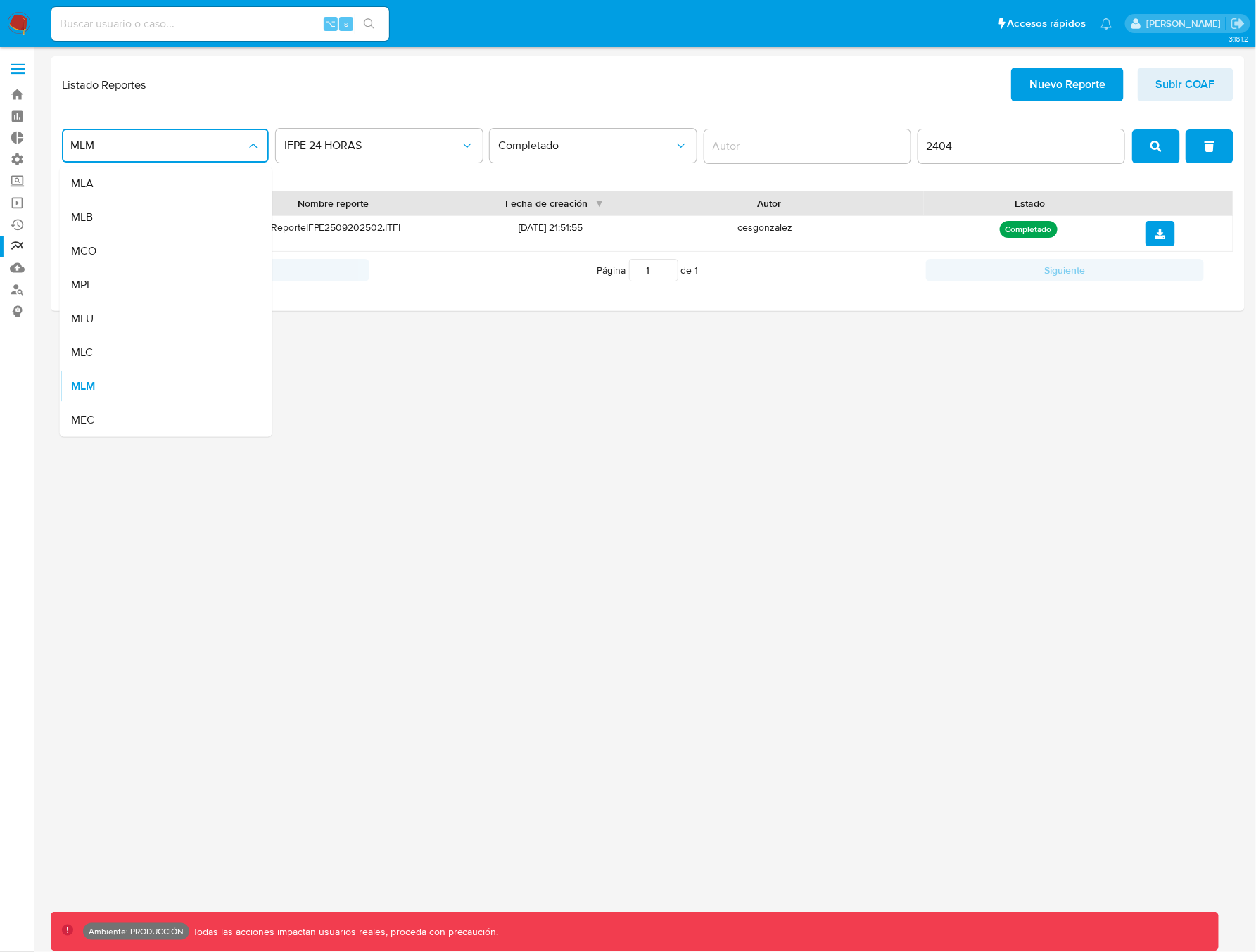
drag, startPoint x: 110, startPoint y: 314, endPoint x: 155, endPoint y: 290, distance: 51.0
click at [110, 314] on div "MLU" at bounding box center [162, 318] width 182 height 33
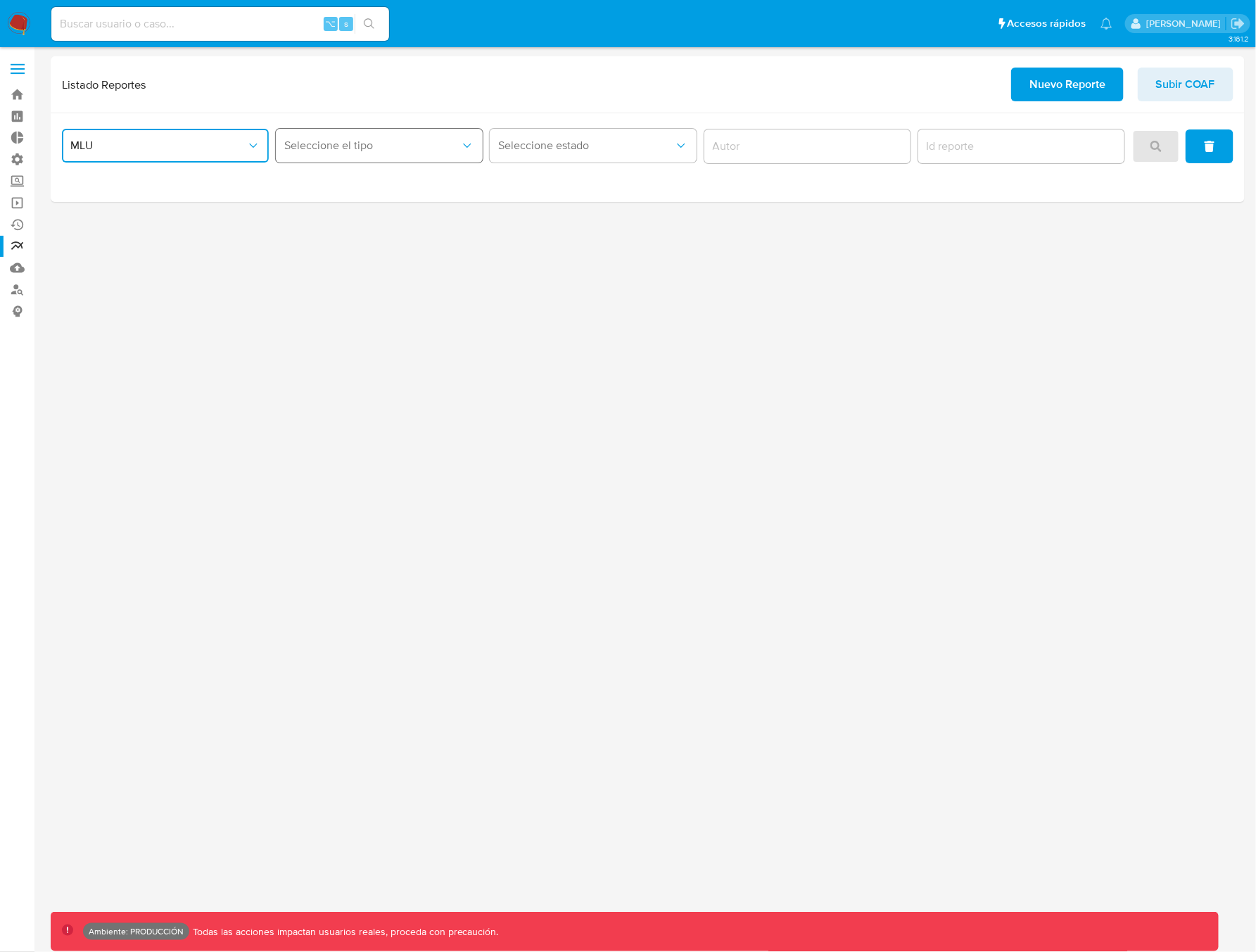
click at [325, 134] on button "Seleccione el tipo" at bounding box center [379, 145] width 207 height 33
click at [322, 186] on span "Circunstanciado" at bounding box center [325, 183] width 79 height 14
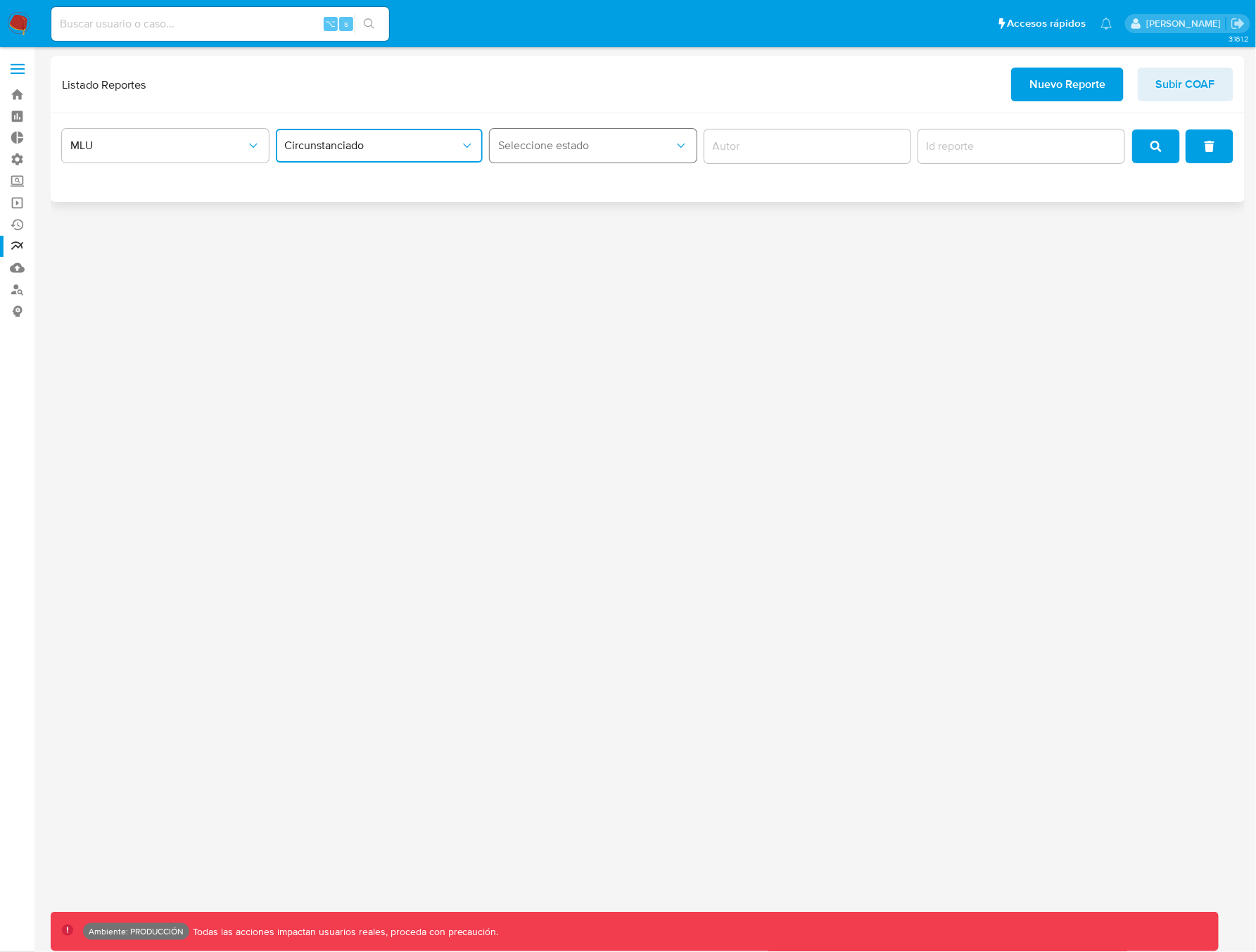
click at [558, 151] on span "Seleccione estado" at bounding box center [586, 145] width 176 height 14
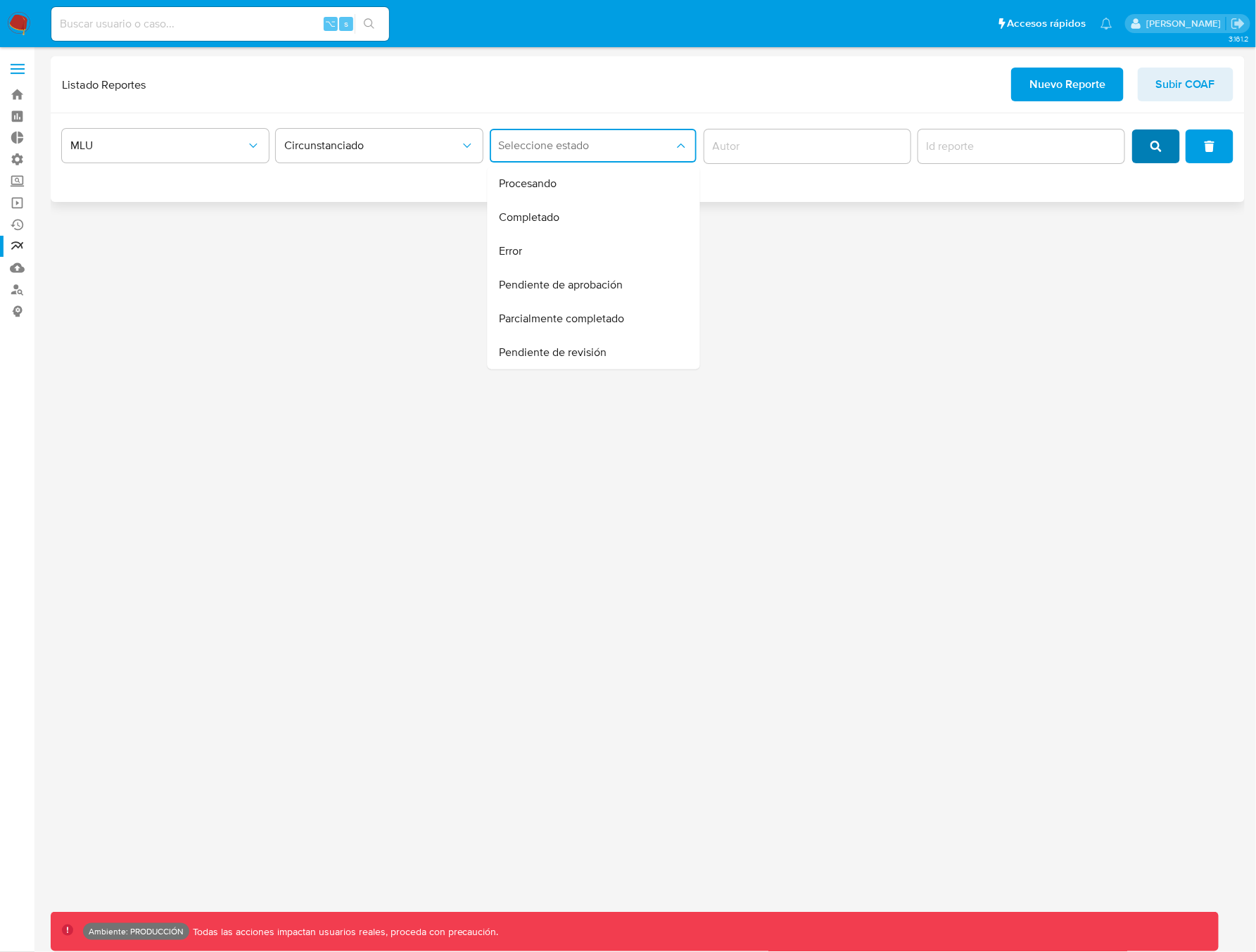
click at [1148, 155] on button "search" at bounding box center [1156, 146] width 48 height 33
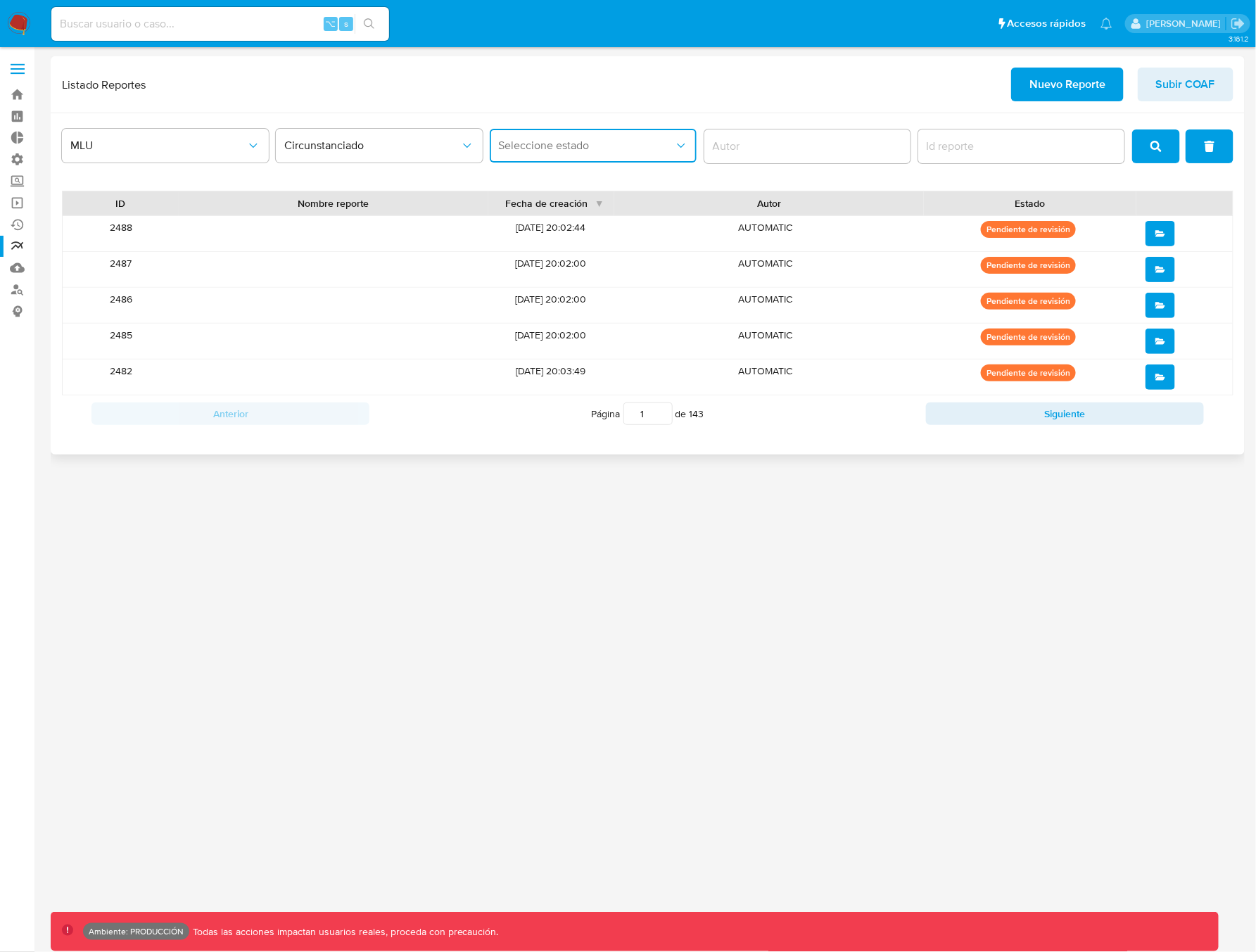
click at [572, 150] on span "Seleccione estado" at bounding box center [586, 145] width 176 height 14
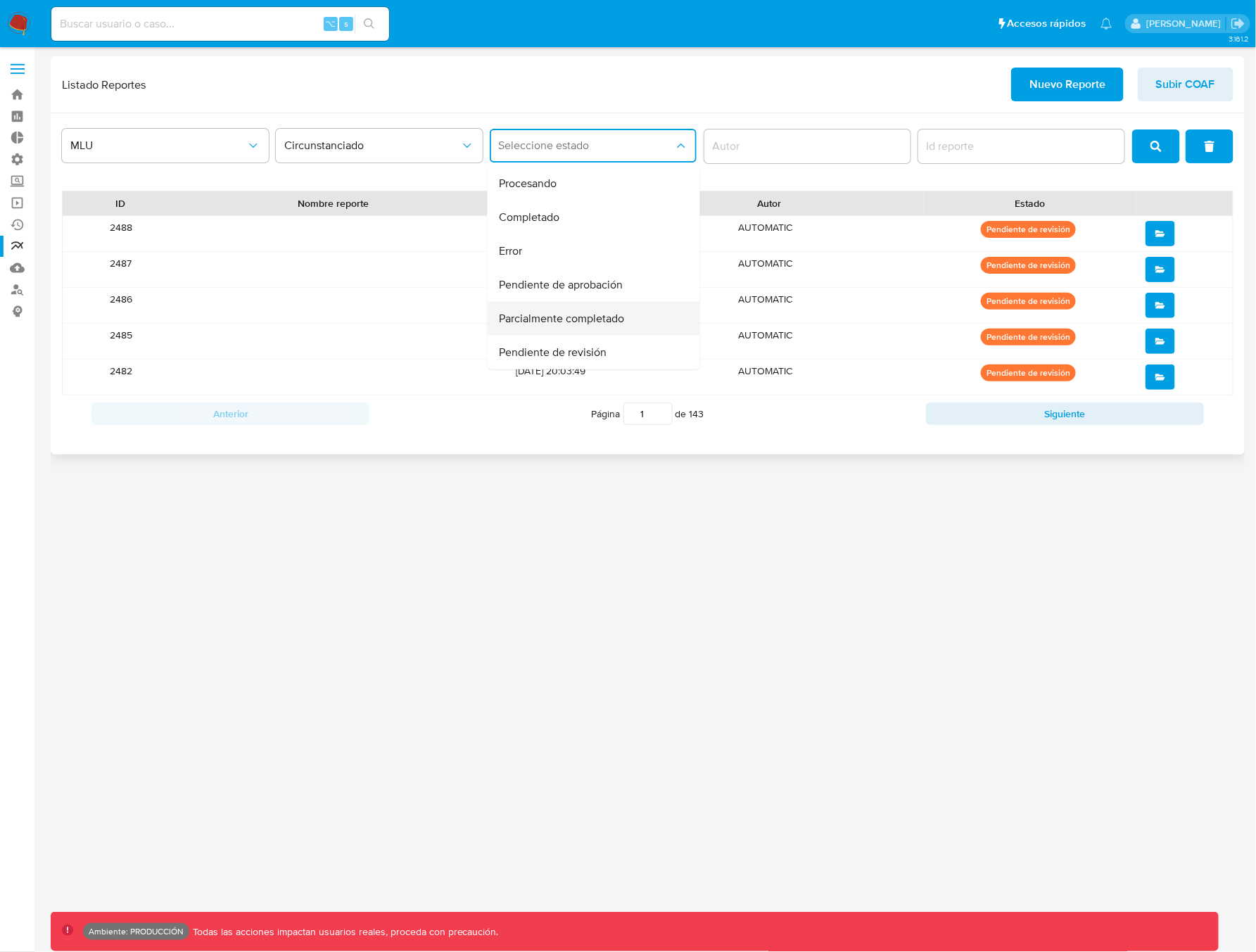
click at [537, 321] on span "Parcialmente completado" at bounding box center [561, 318] width 125 height 14
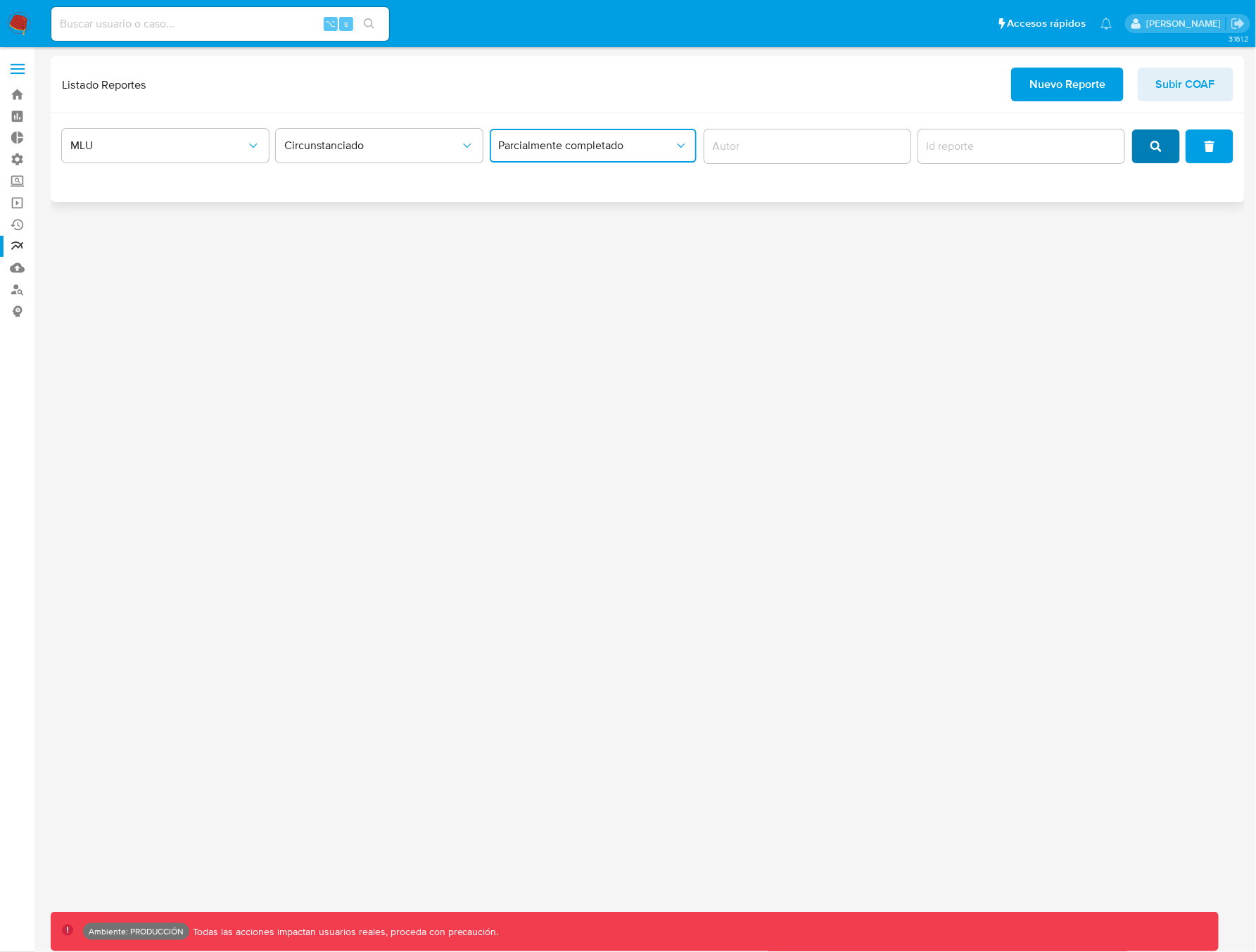
click at [1159, 138] on span "search" at bounding box center [1156, 146] width 11 height 31
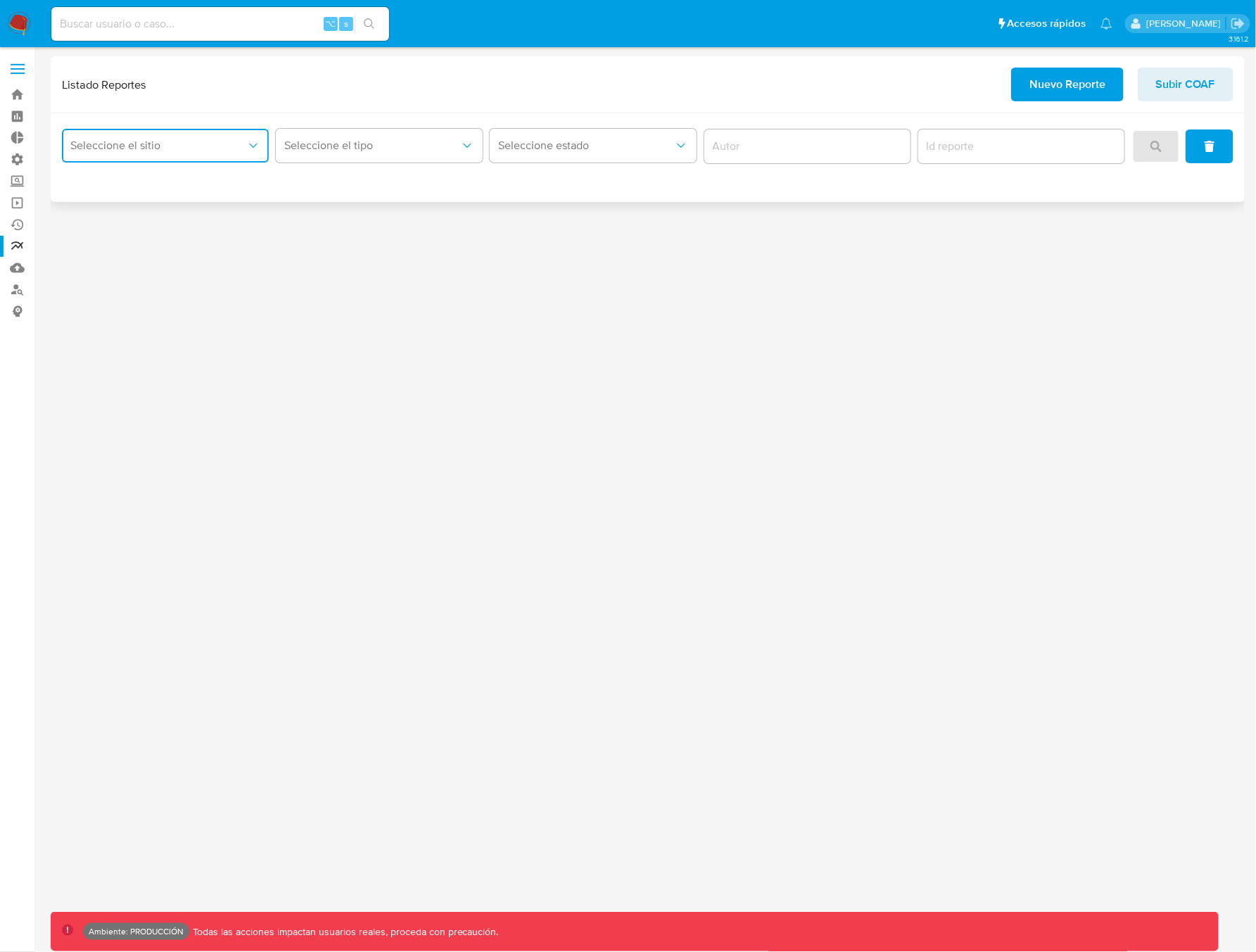
click at [143, 150] on span "Seleccione el sitio" at bounding box center [158, 145] width 176 height 14
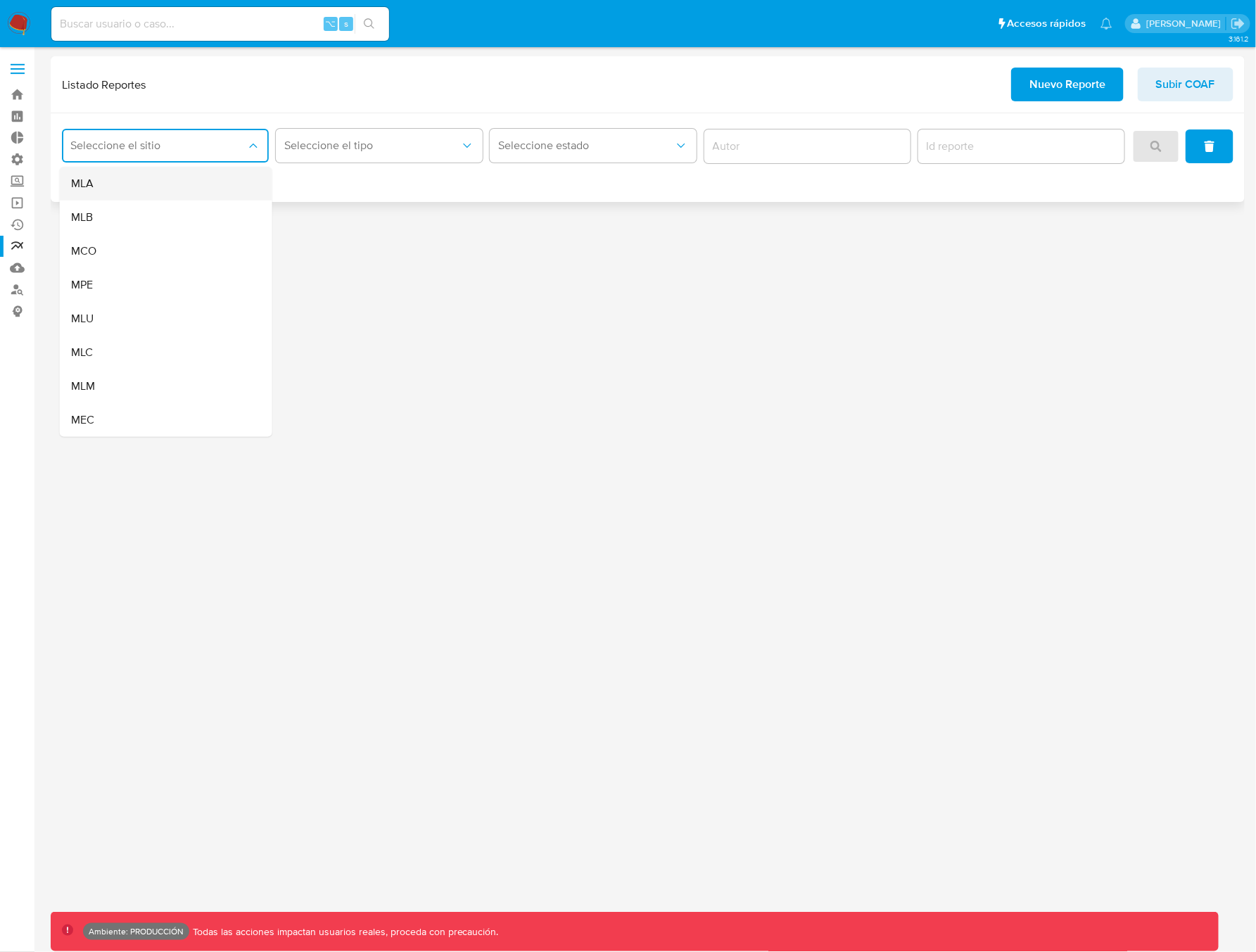
click at [117, 189] on div "MLA" at bounding box center [162, 183] width 182 height 33
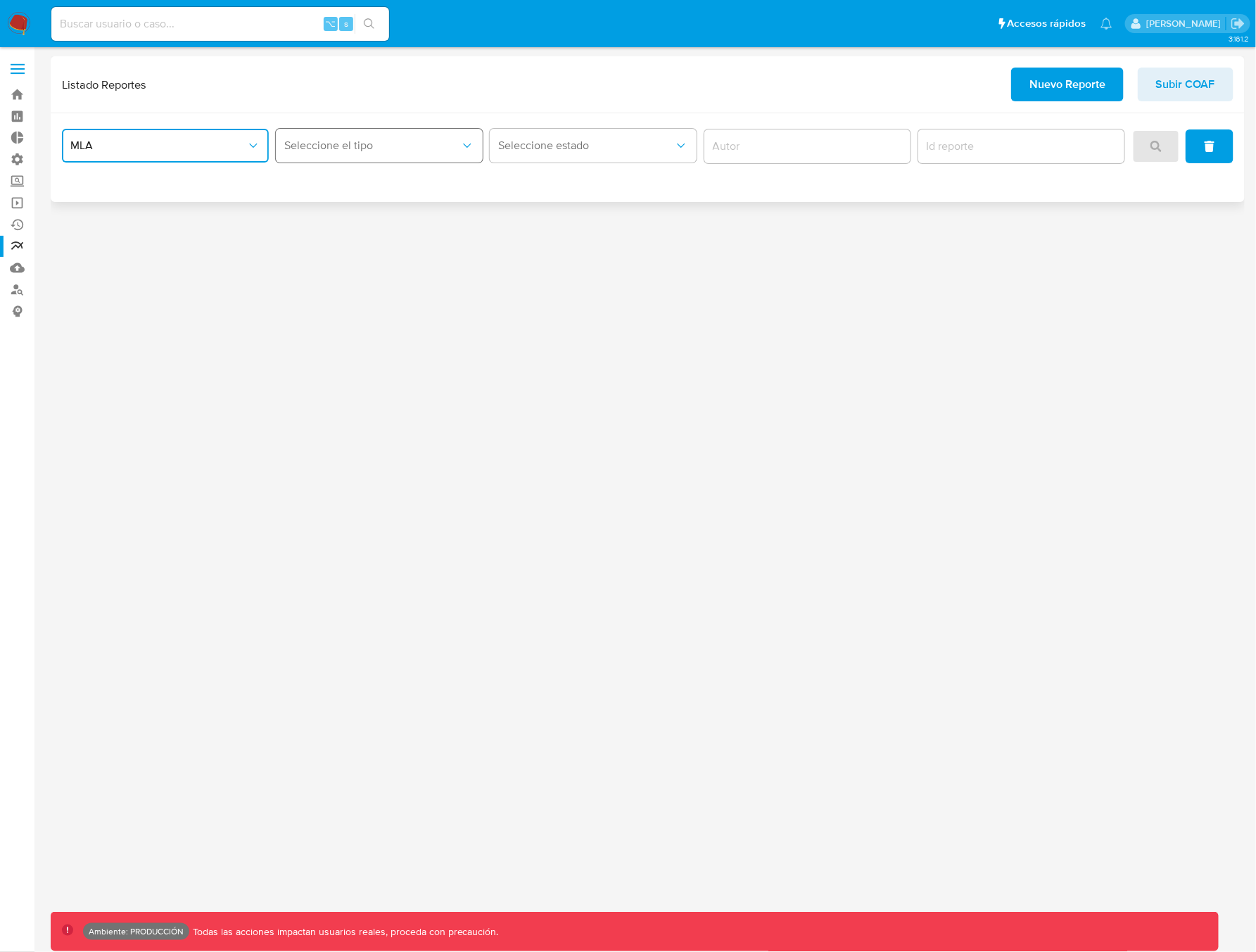
click at [332, 151] on span "Seleccione el tipo" at bounding box center [372, 145] width 176 height 14
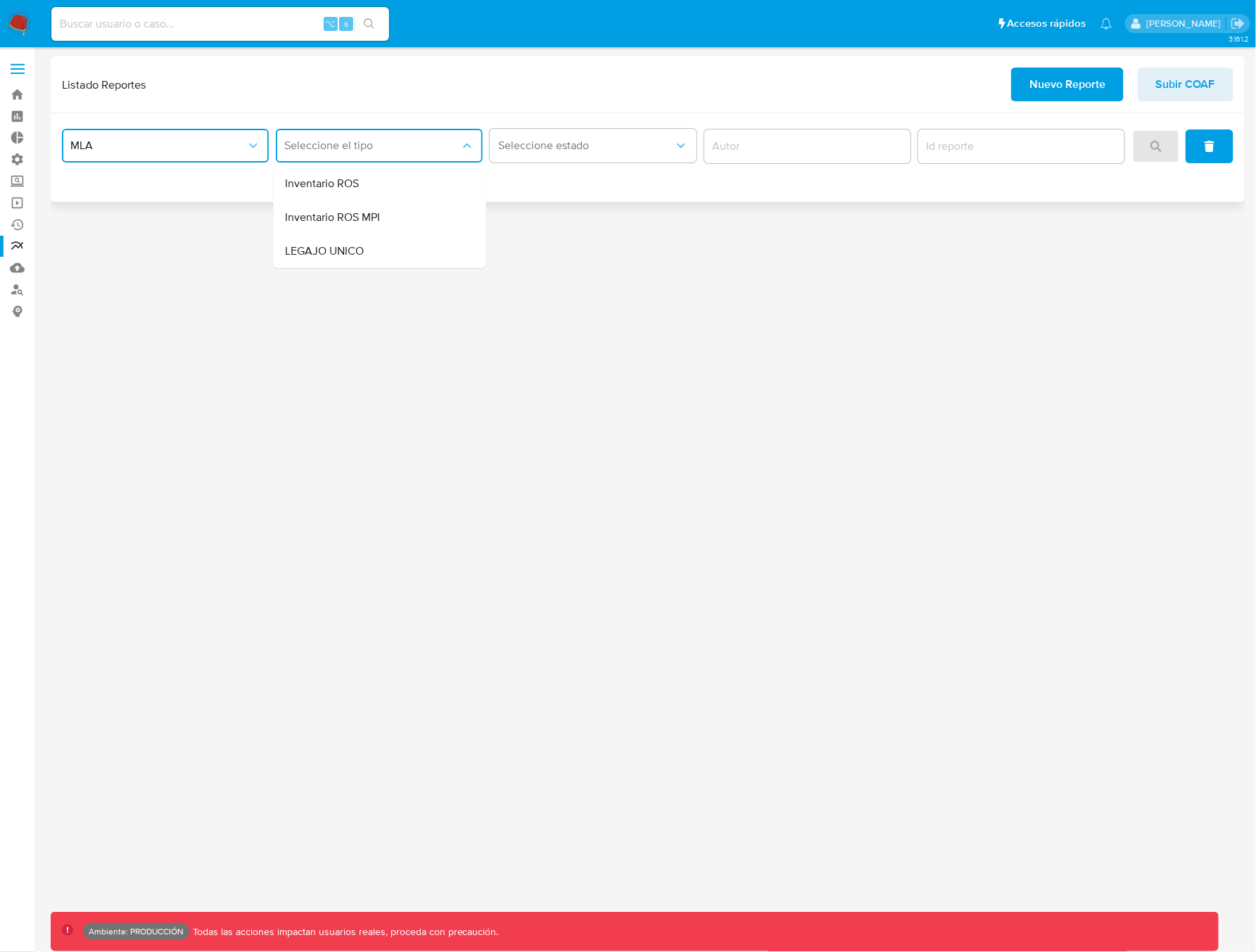
drag, startPoint x: 337, startPoint y: 214, endPoint x: 399, endPoint y: 194, distance: 65.1
click at [338, 214] on span "Inventario ROS MPI" at bounding box center [332, 217] width 95 height 14
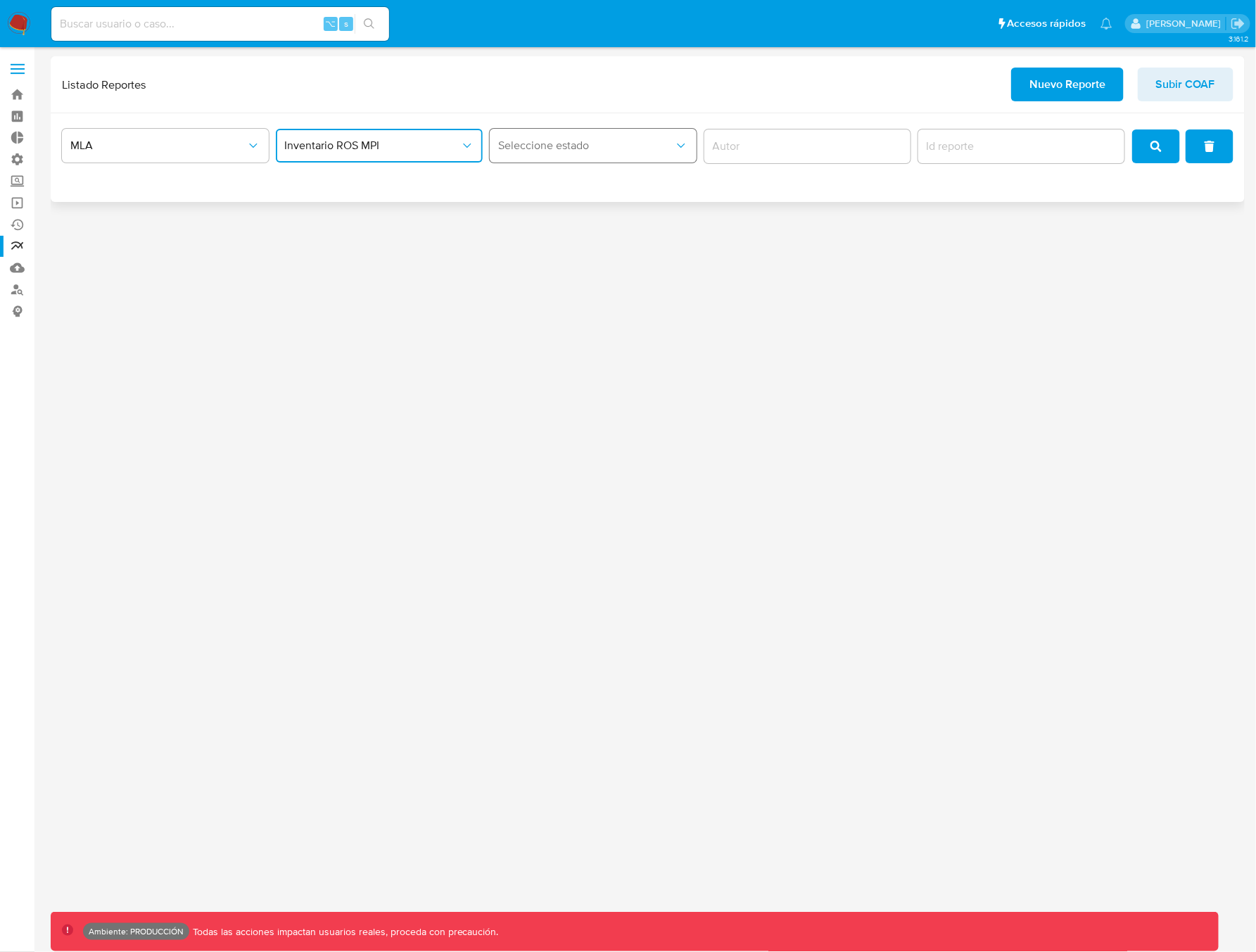
click at [590, 149] on span "Seleccione estado" at bounding box center [586, 145] width 176 height 14
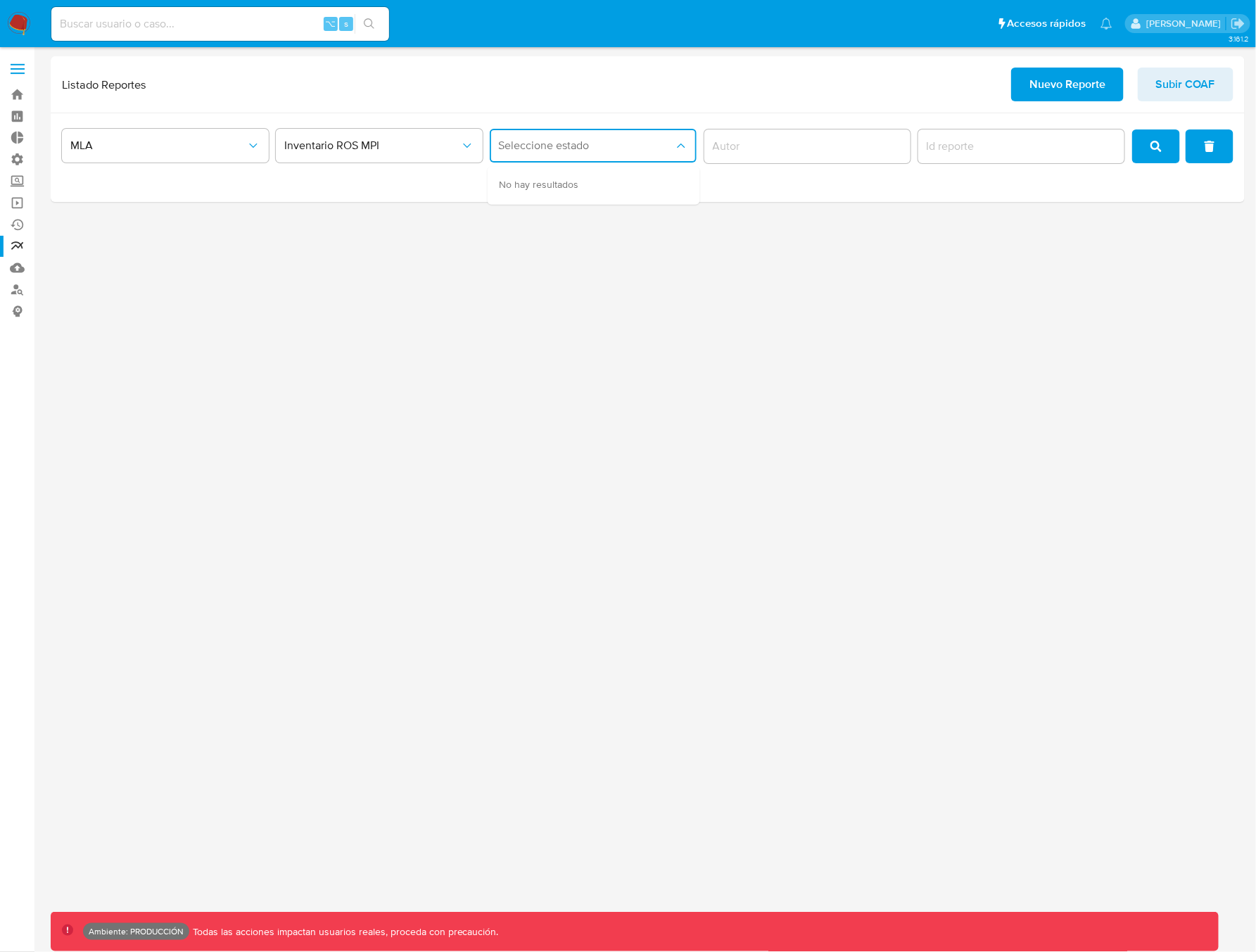
click at [598, 295] on div "3.161.2 Ambiente: PRODUCCIÓN Todas las acciones impactan usuarios reales, proce…" at bounding box center [647, 499] width 1194 height 886
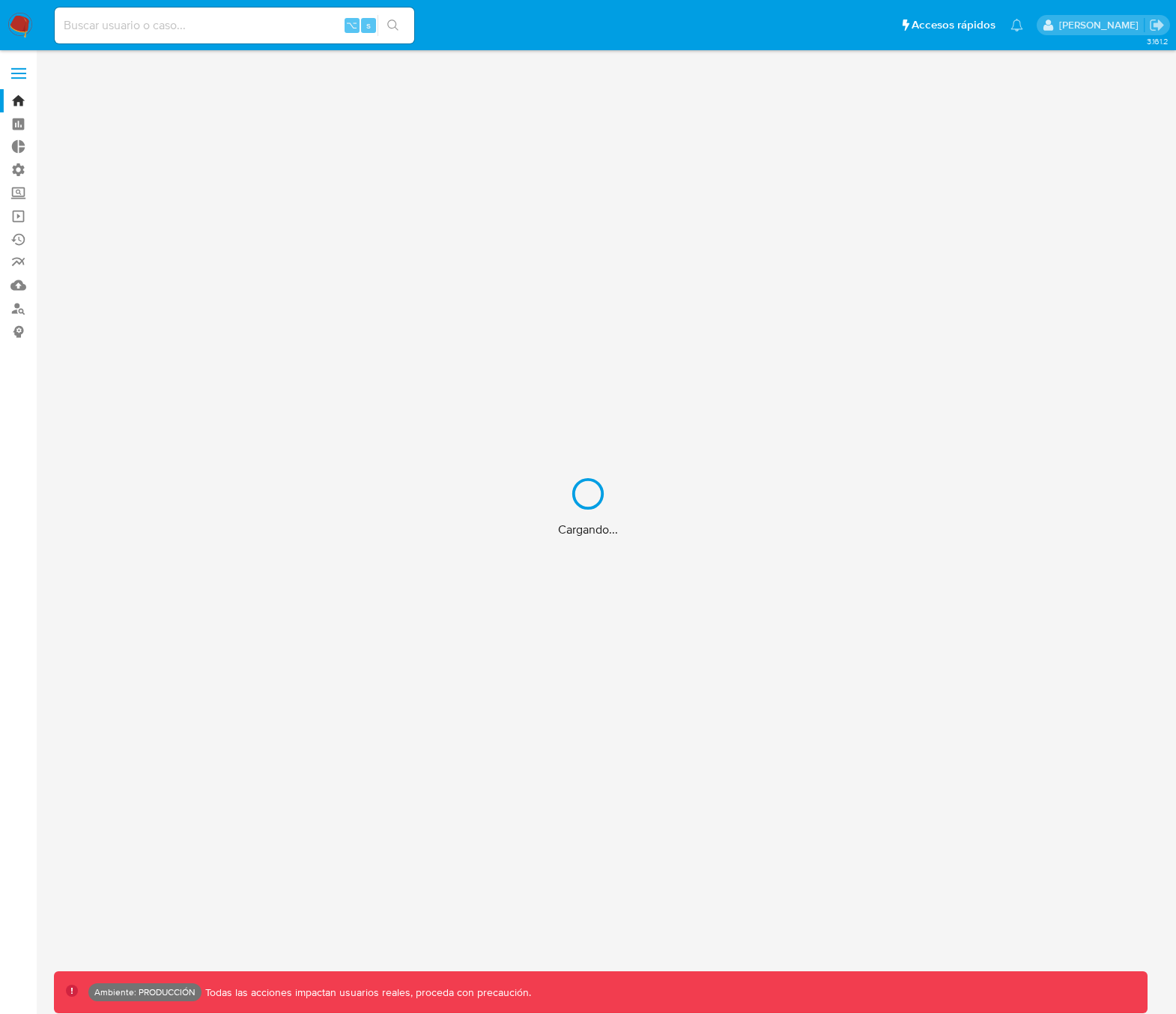
click at [16, 79] on div "Cargando..." at bounding box center [588, 507] width 1176 height 1014
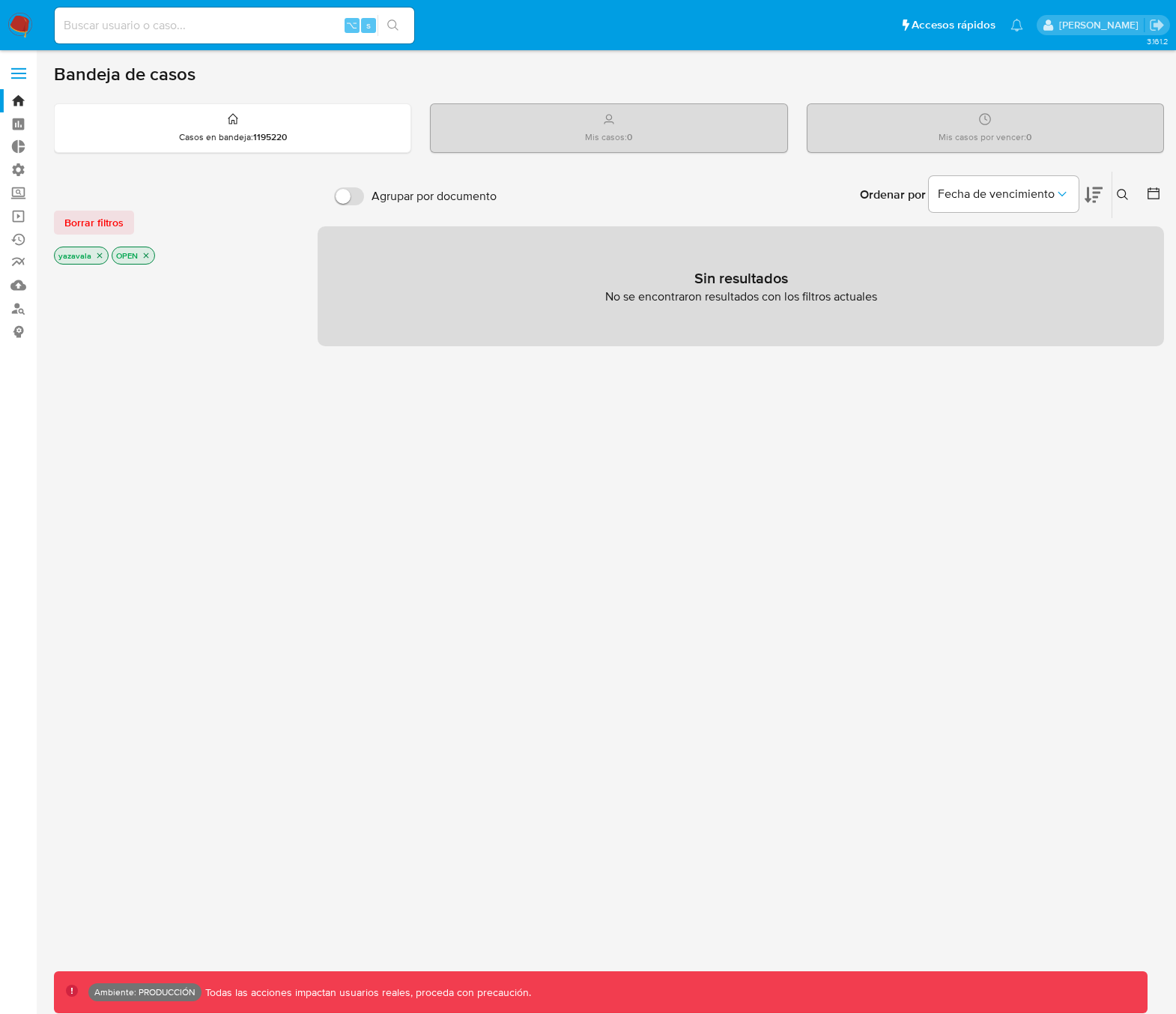
click at [24, 82] on label at bounding box center [18, 74] width 37 height 31
click at [0, 0] on input "checkbox" at bounding box center [0, 0] width 0 height 0
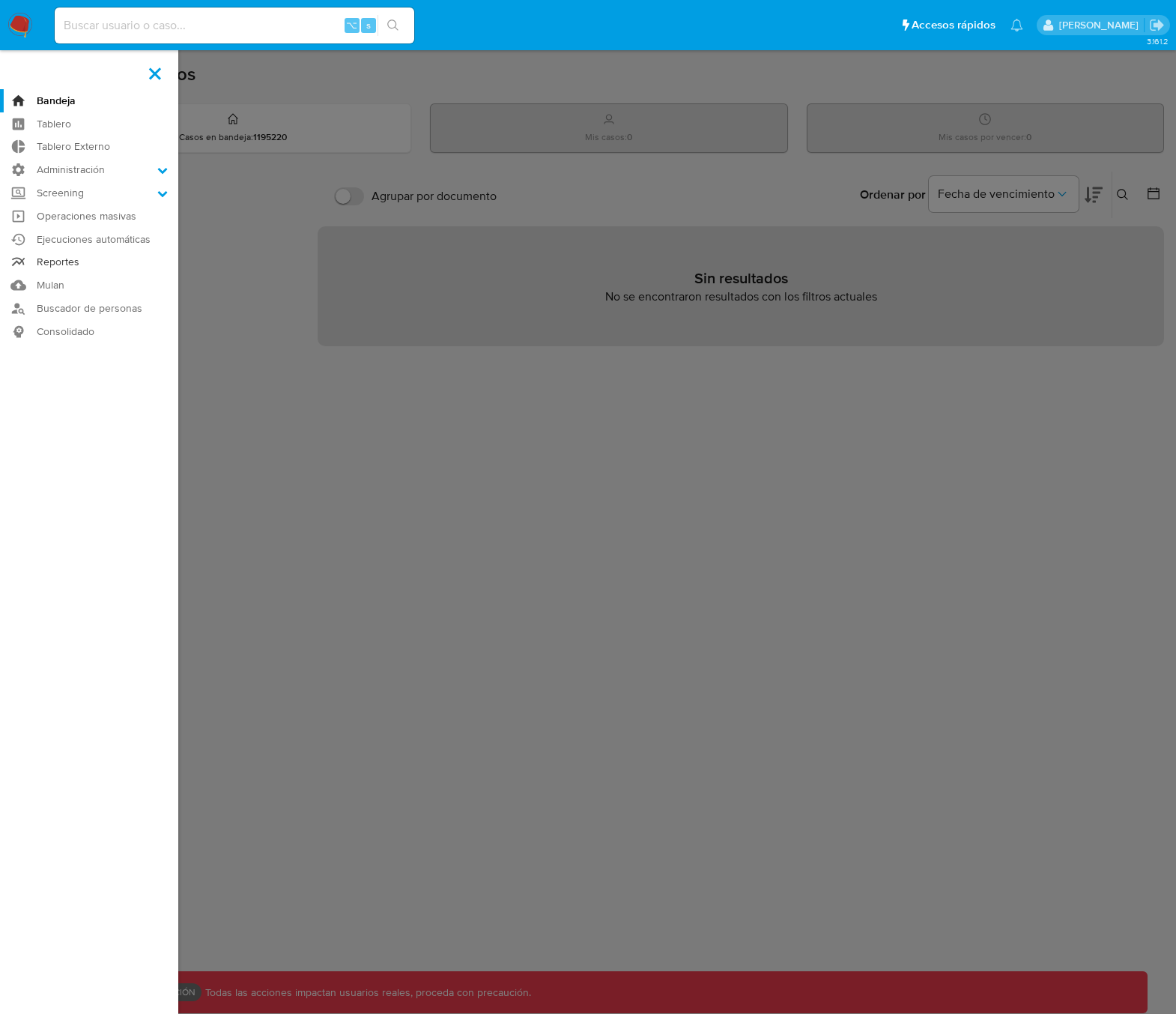
click at [68, 261] on link "Reportes" at bounding box center [89, 262] width 179 height 23
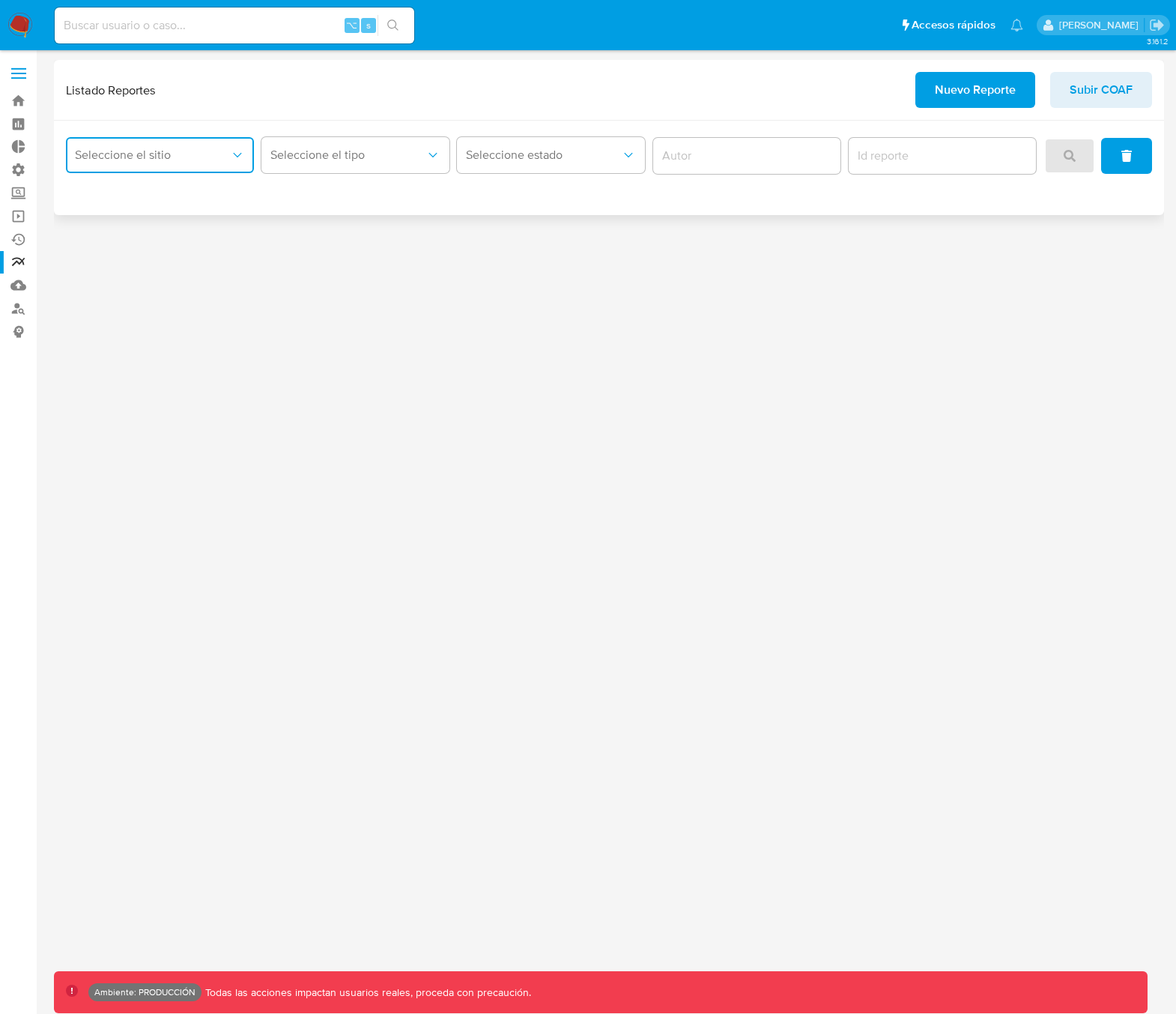
click at [170, 158] on span "Seleccione el sitio" at bounding box center [152, 155] width 155 height 15
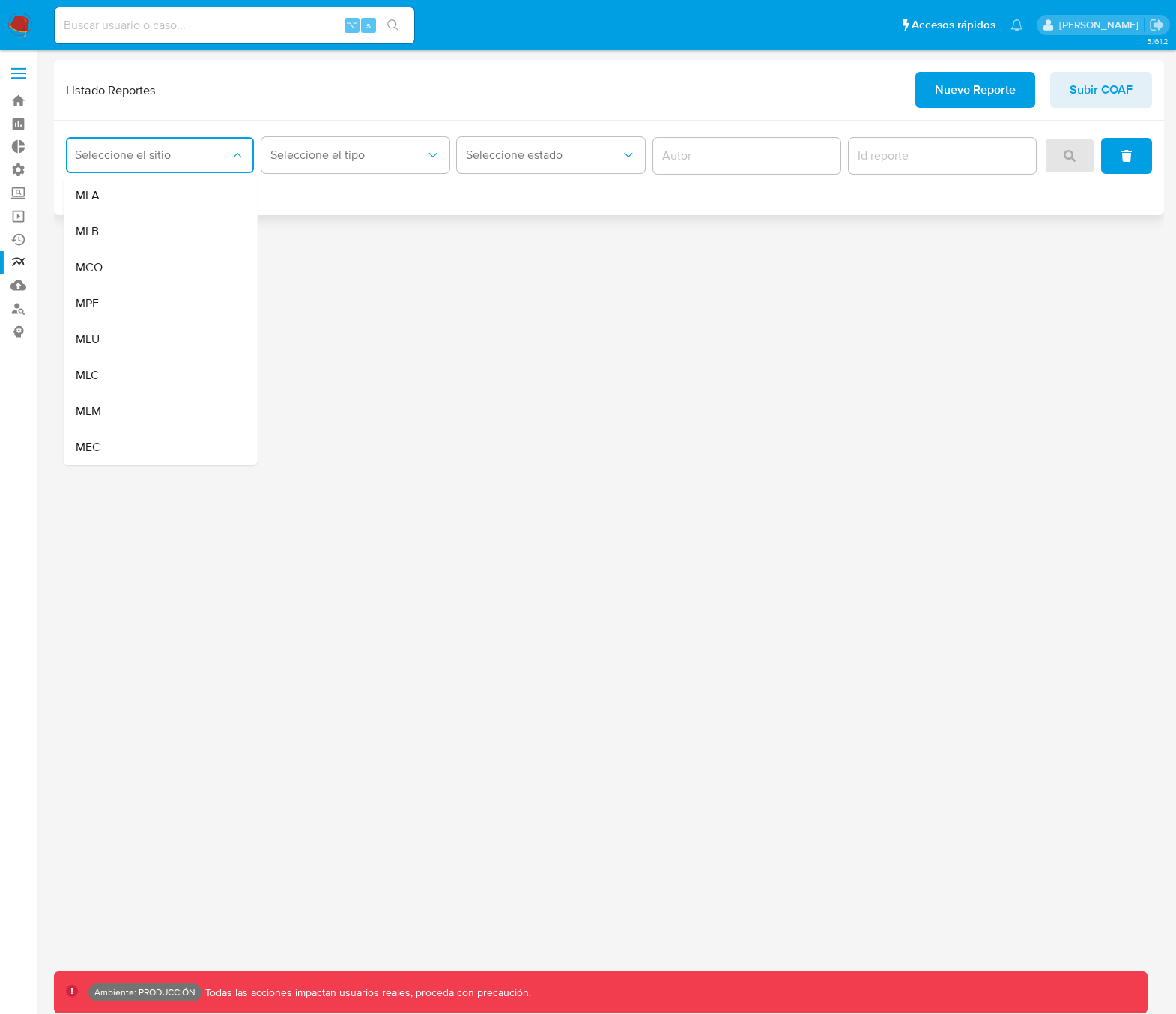
drag, startPoint x: 115, startPoint y: 196, endPoint x: 137, endPoint y: 196, distance: 22.0
click at [115, 196] on div "MLA" at bounding box center [155, 195] width 161 height 36
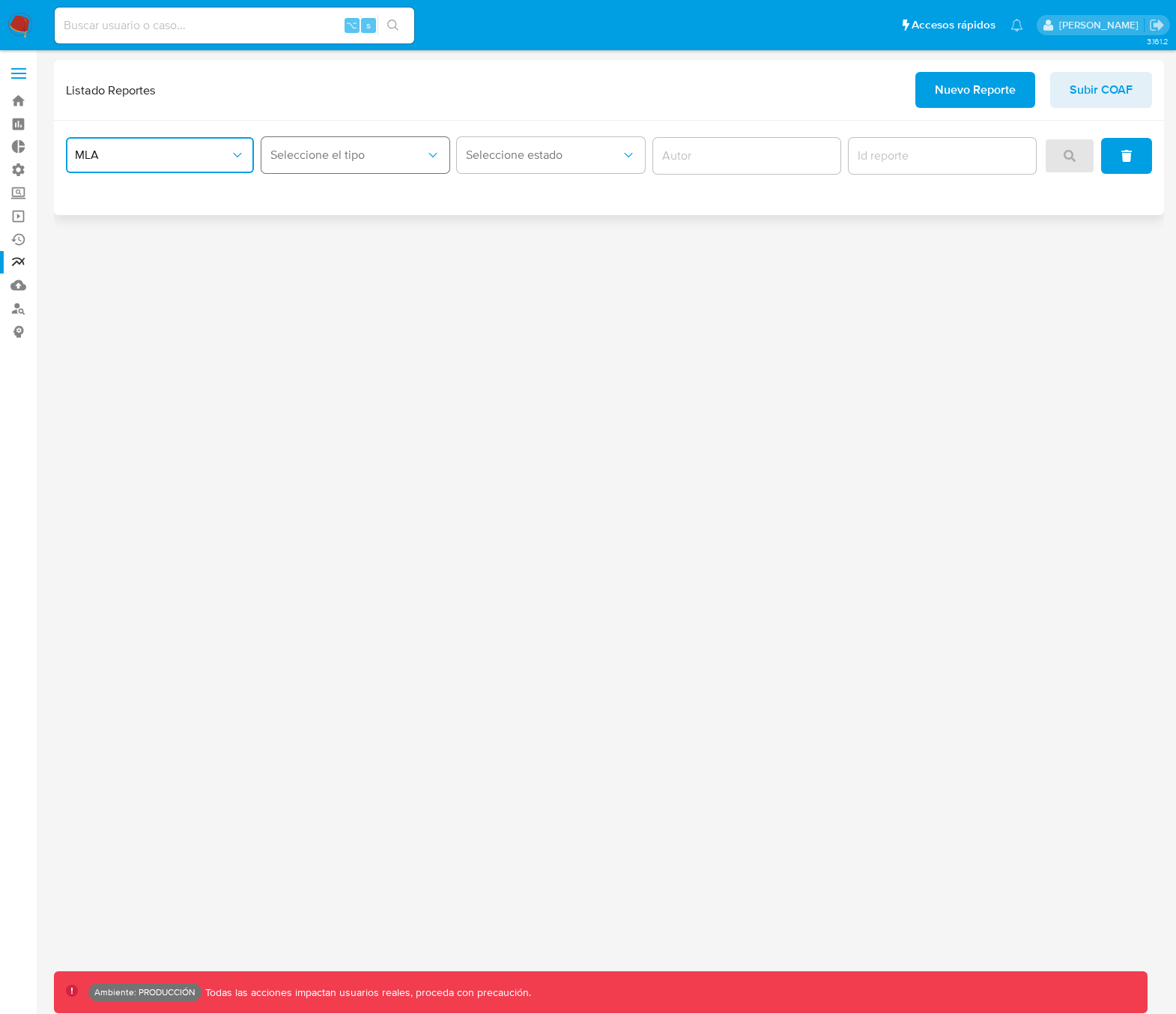
click at [335, 168] on button "Seleccione el tipo" at bounding box center [355, 155] width 188 height 36
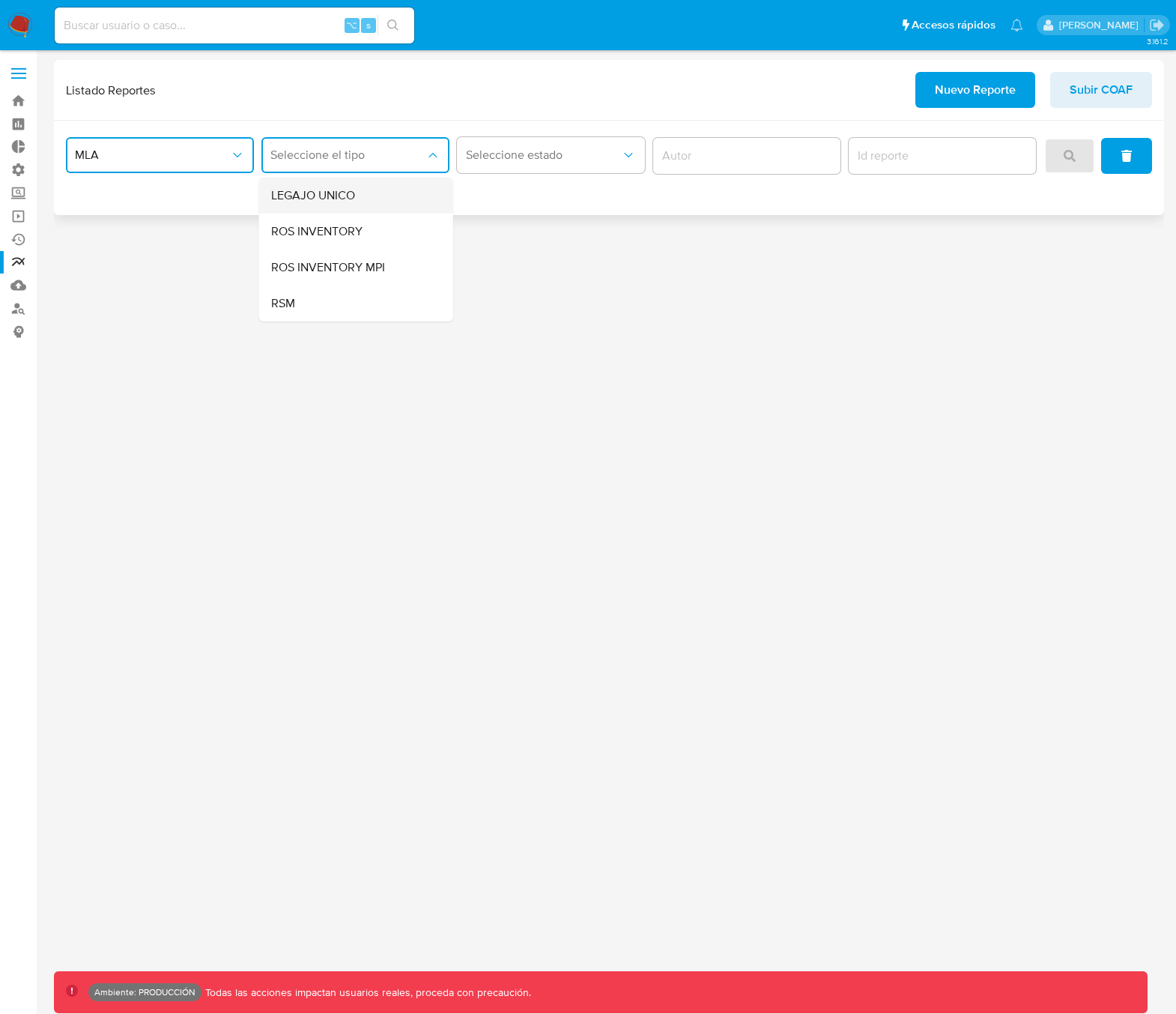
click at [343, 197] on span "LEGAJO UNICO" at bounding box center [313, 195] width 84 height 15
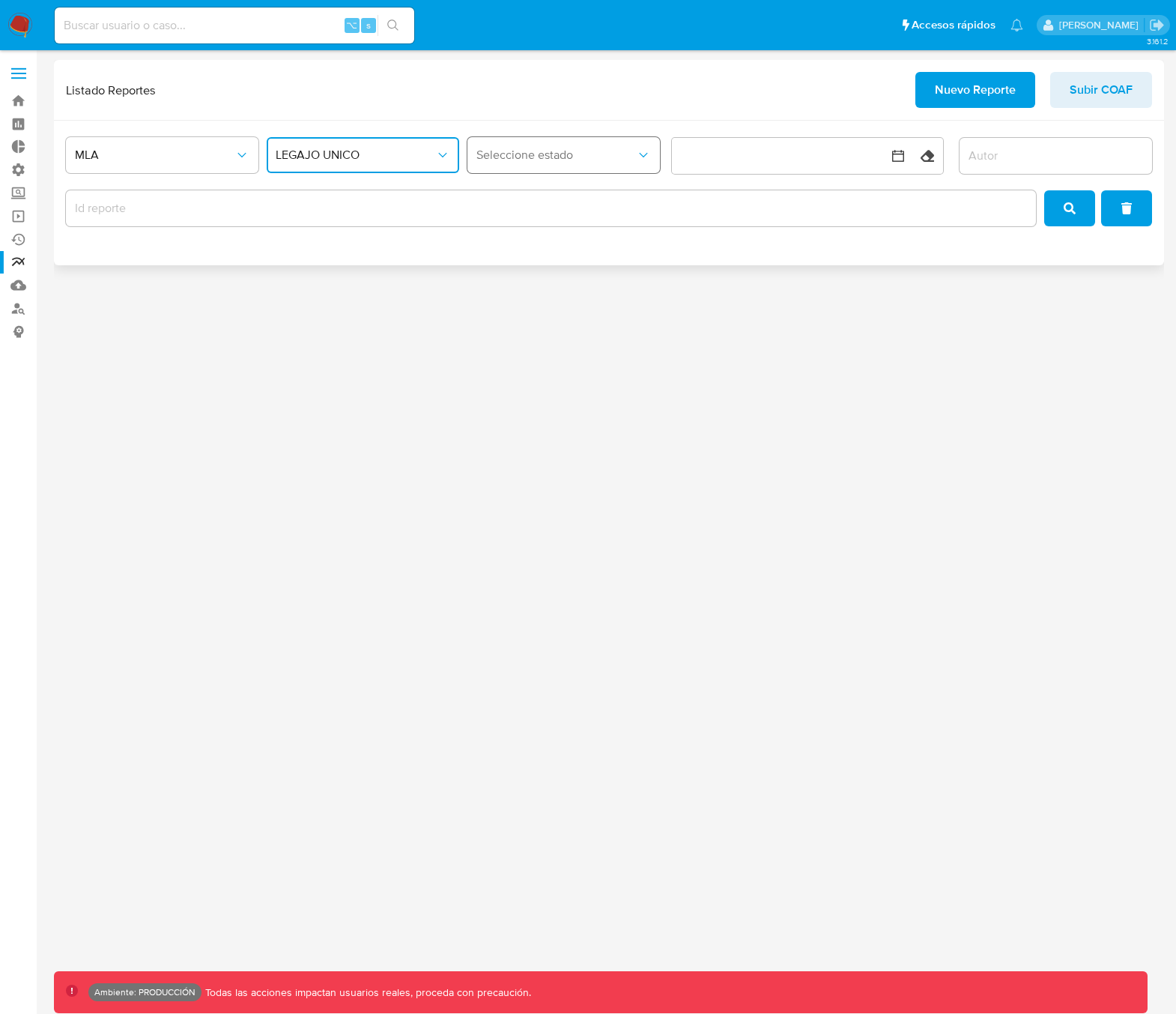
click at [534, 163] on button "Seleccione estado" at bounding box center [563, 155] width 193 height 36
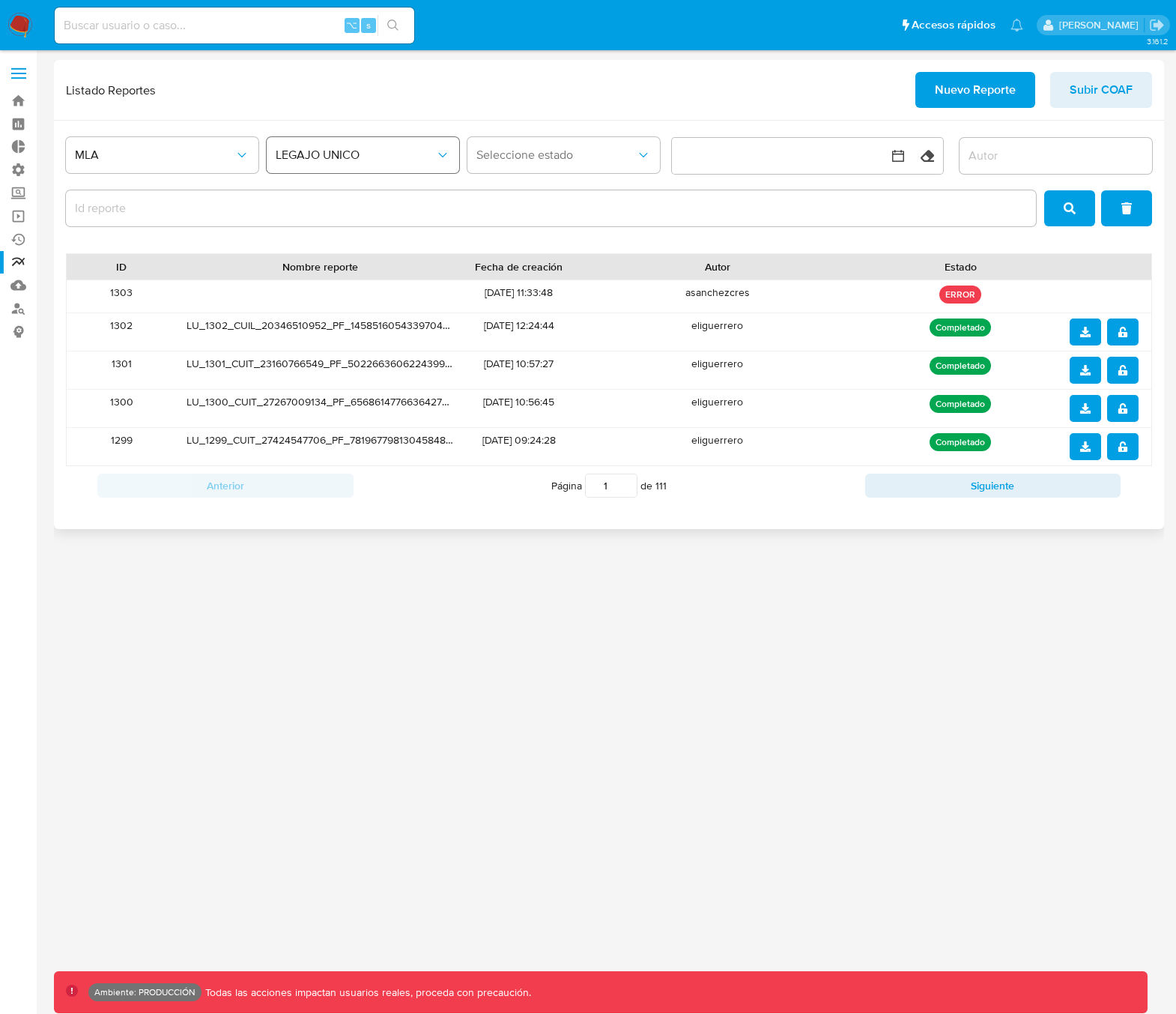
click at [338, 157] on span "LEGAJO UNICO" at bounding box center [355, 155] width 160 height 15
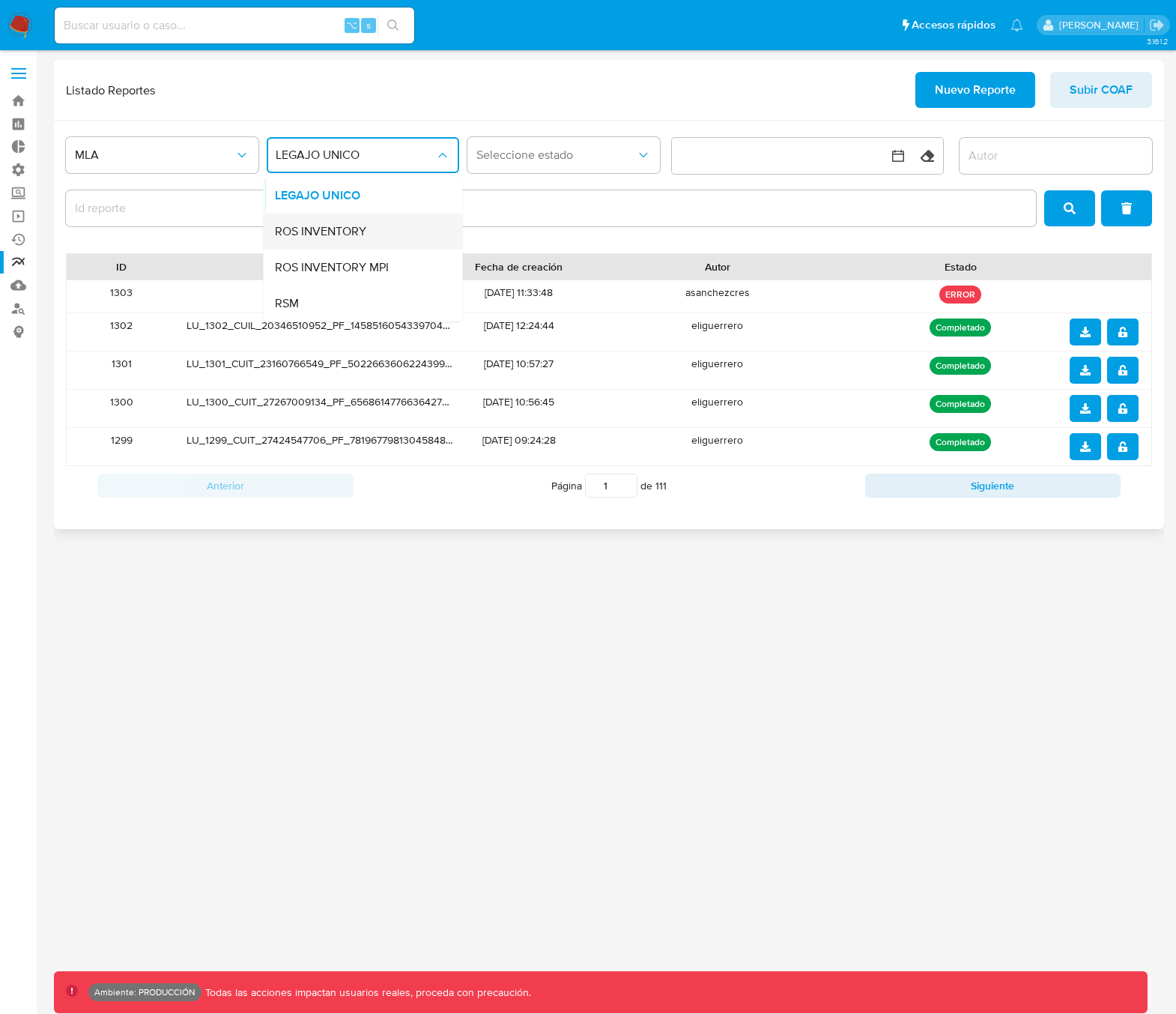
click at [323, 237] on span "ROS INVENTORY" at bounding box center [320, 232] width 92 height 15
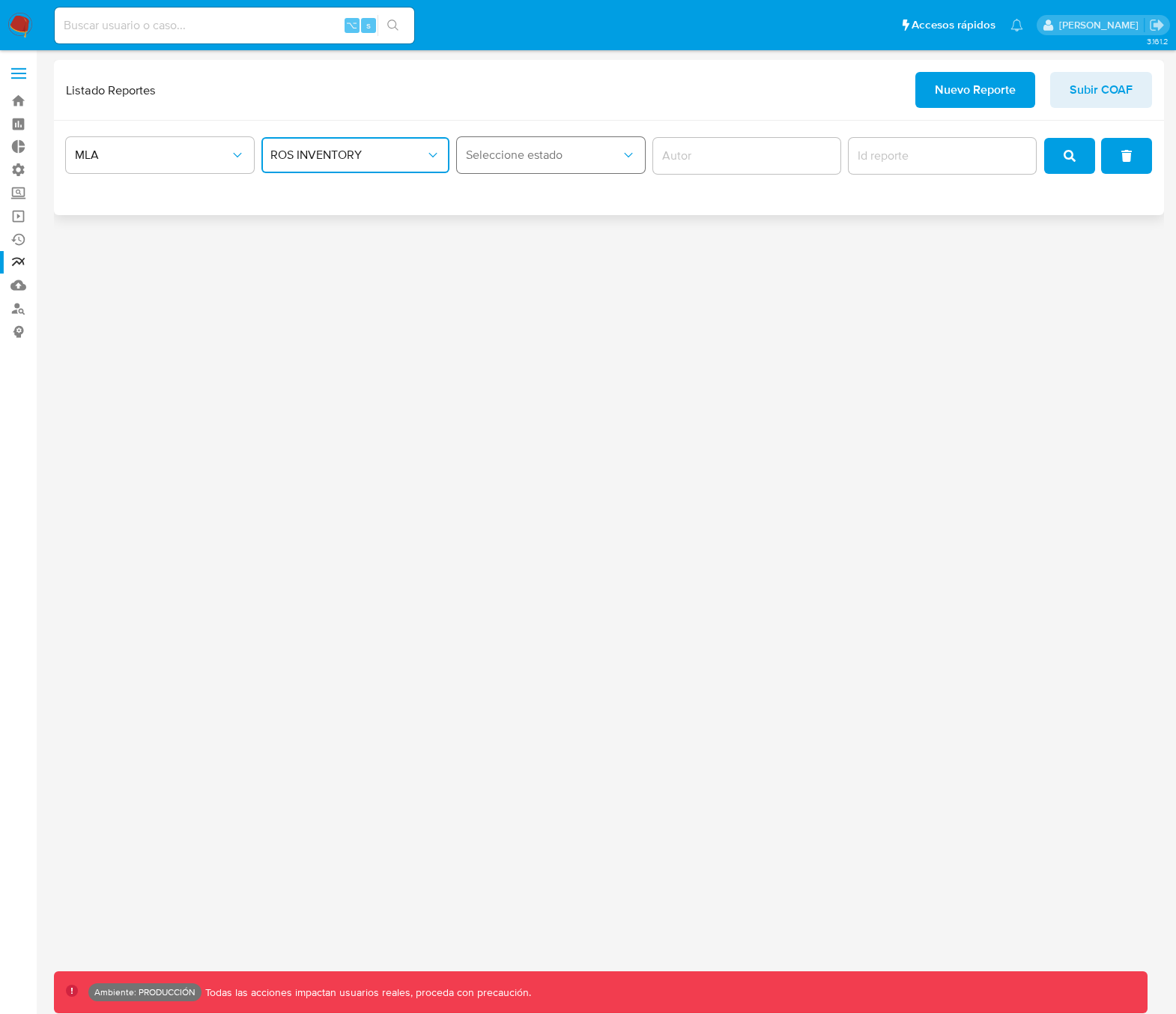
click at [547, 159] on span "Seleccione estado" at bounding box center [543, 155] width 155 height 15
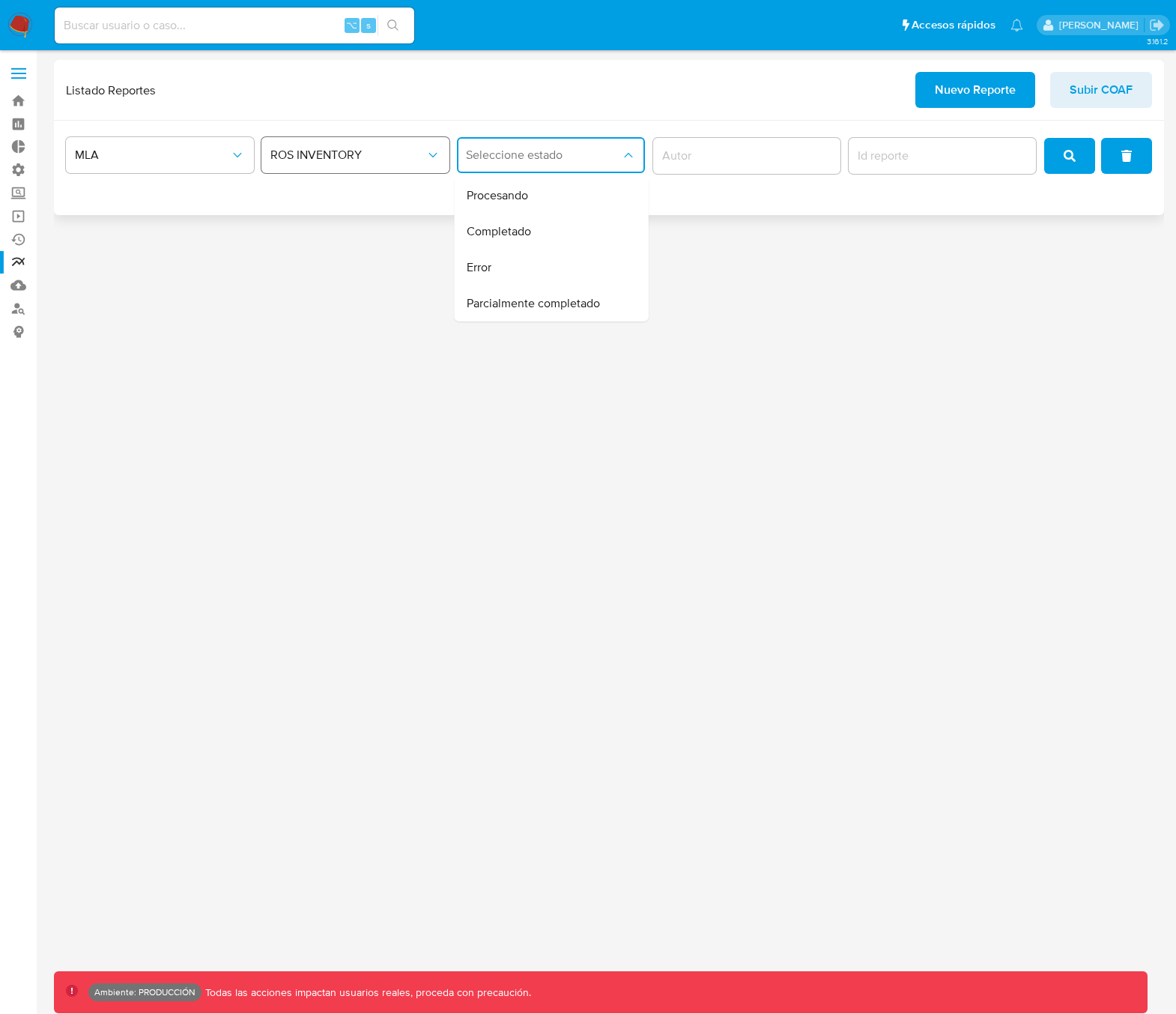
click at [367, 155] on span "ROS INVENTORY" at bounding box center [347, 155] width 155 height 15
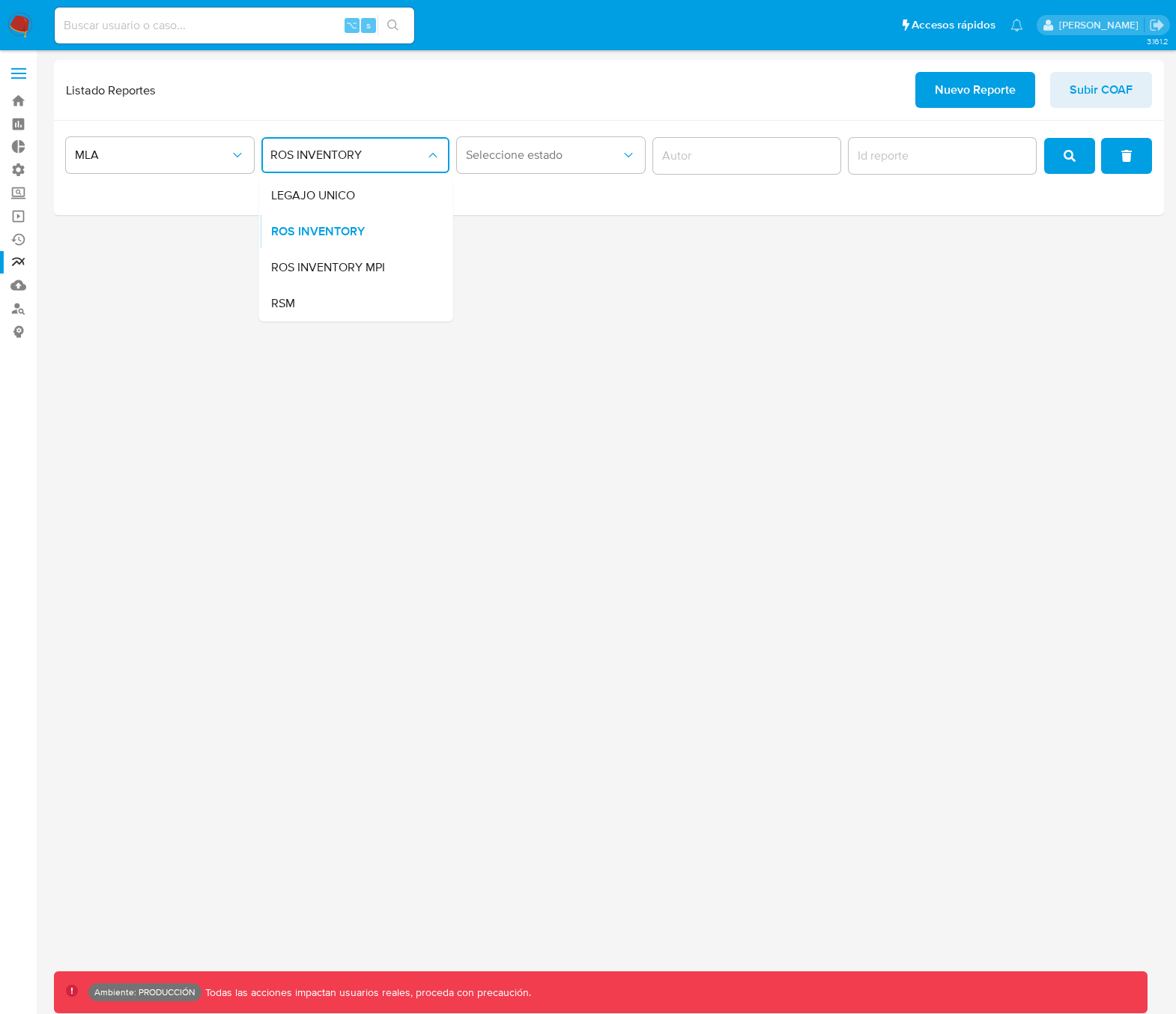
click at [347, 266] on span "ROS INVENTORY MPI" at bounding box center [328, 267] width 114 height 15
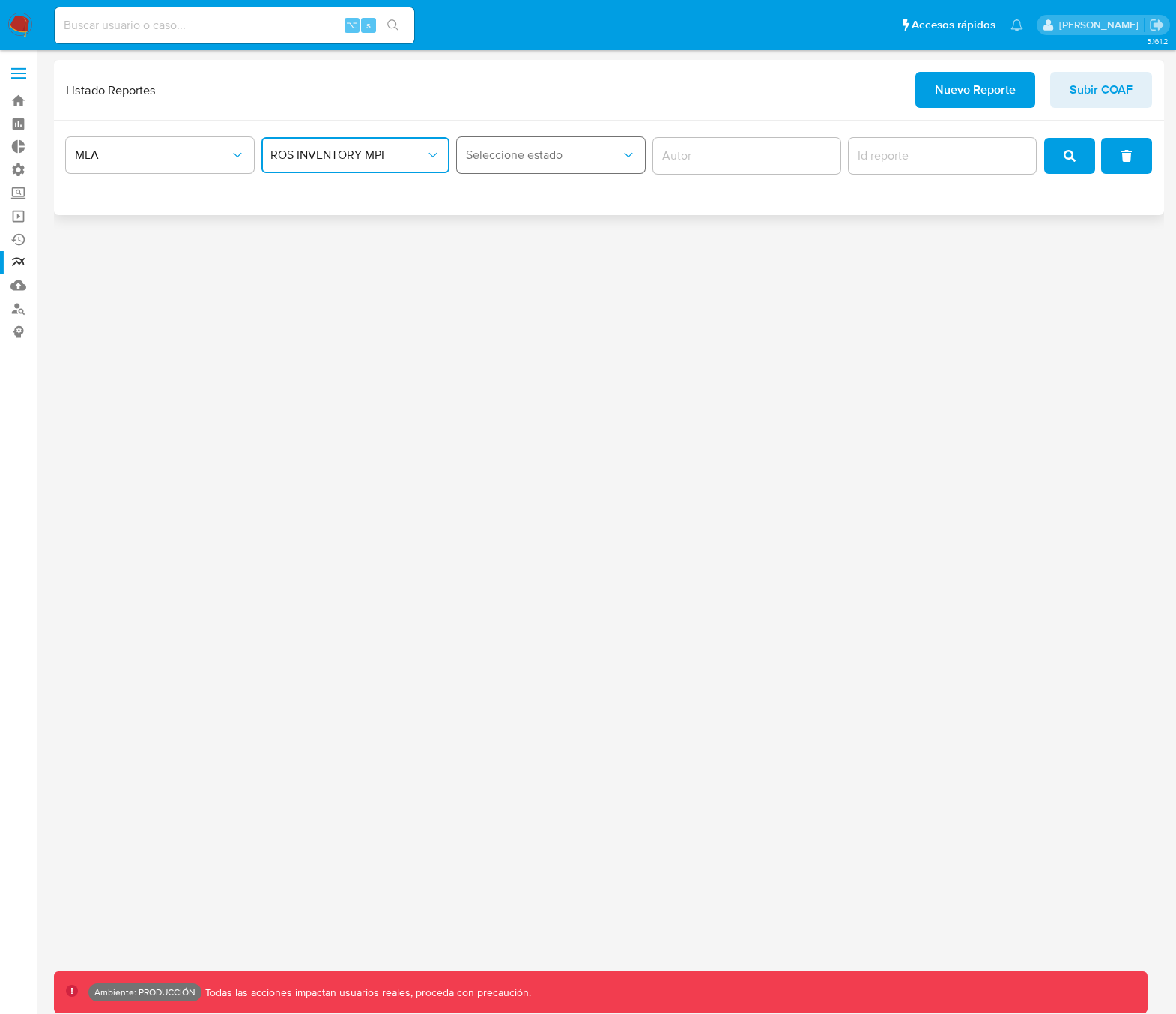
click at [521, 149] on span "Seleccione estado" at bounding box center [543, 155] width 155 height 15
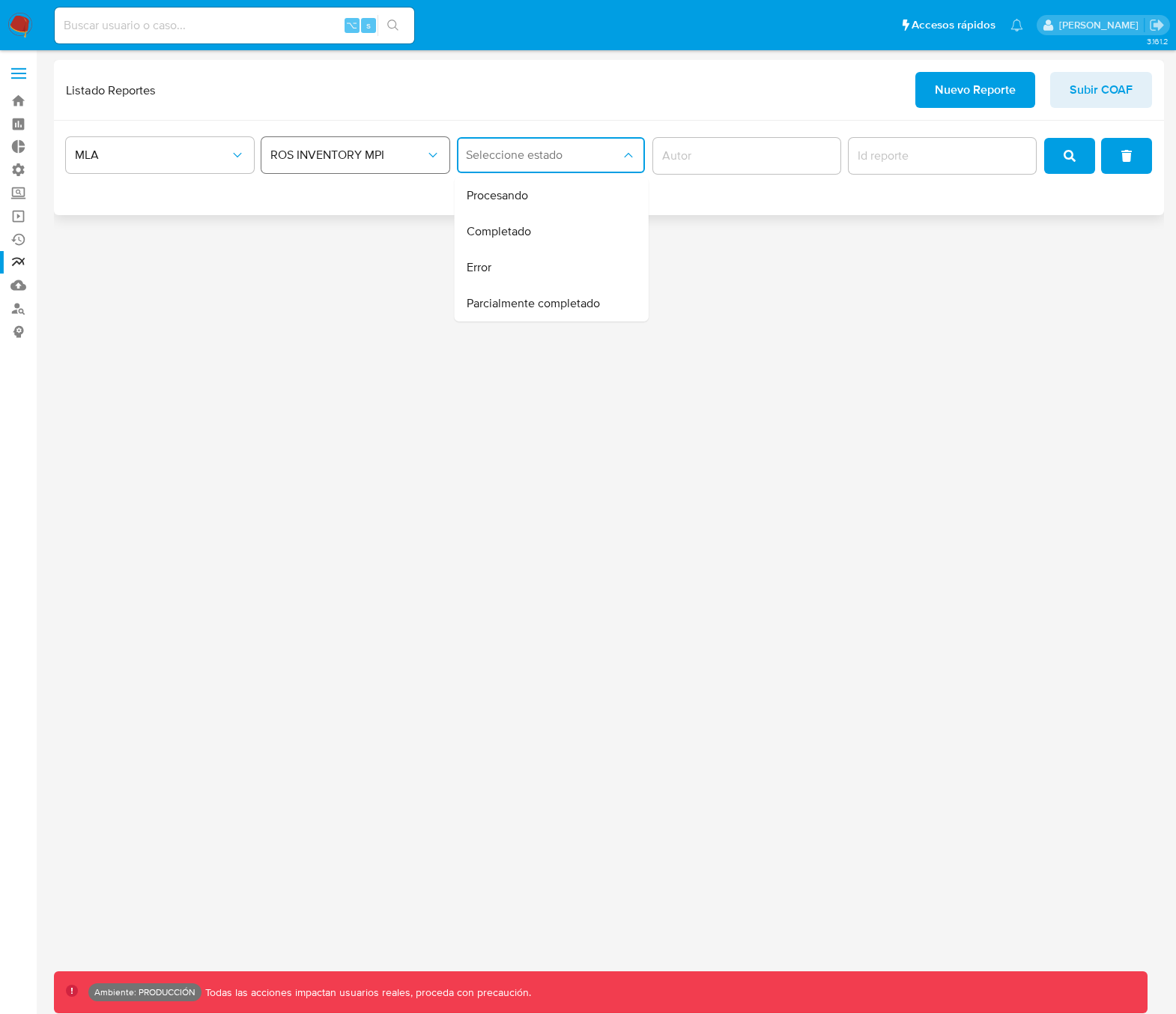
click at [335, 158] on span "ROS INVENTORY MPI" at bounding box center [347, 155] width 155 height 15
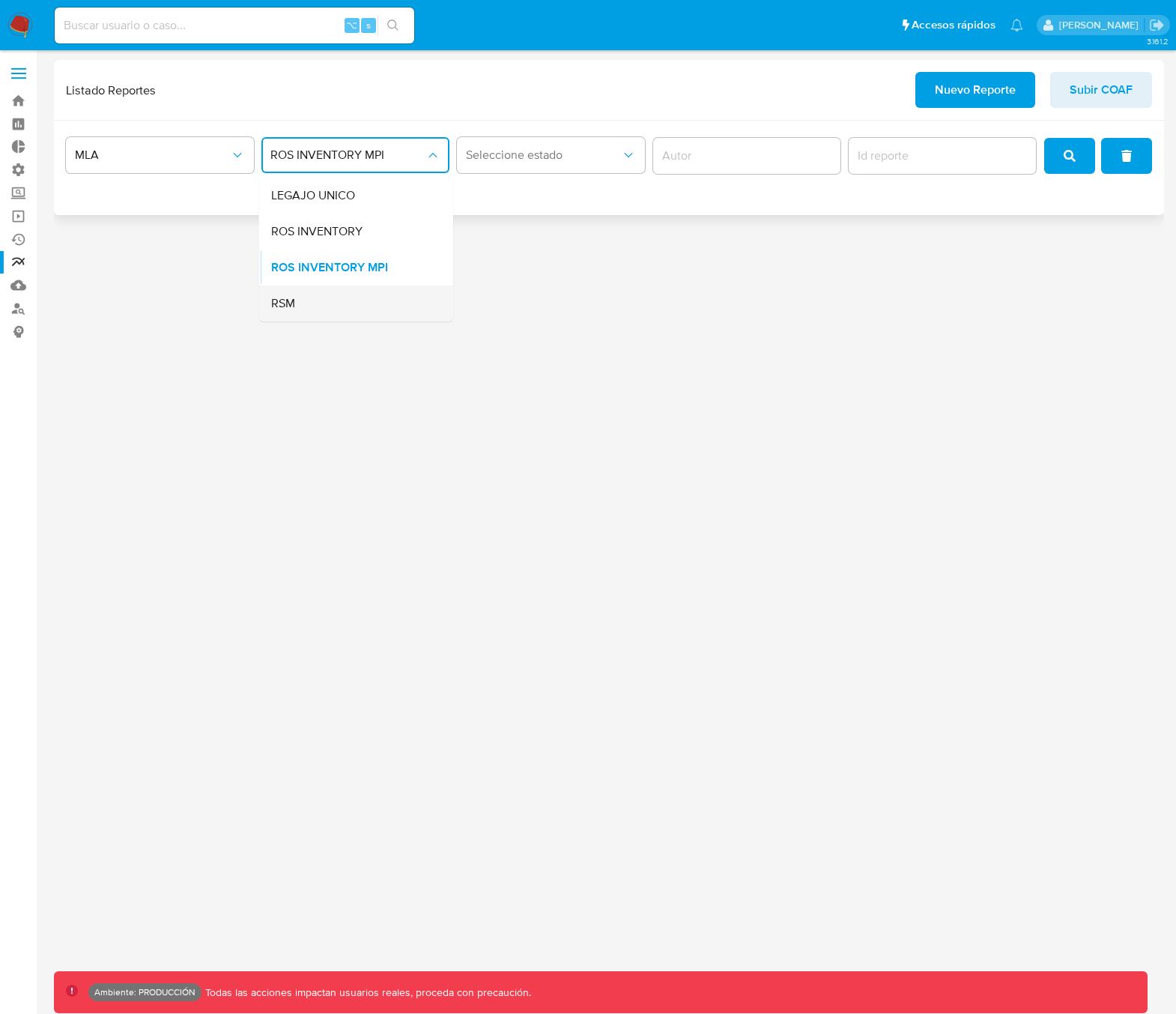
click at [337, 300] on div "RSM" at bounding box center [351, 303] width 161 height 36
click at [568, 152] on span "Seleccione estado" at bounding box center [543, 155] width 155 height 15
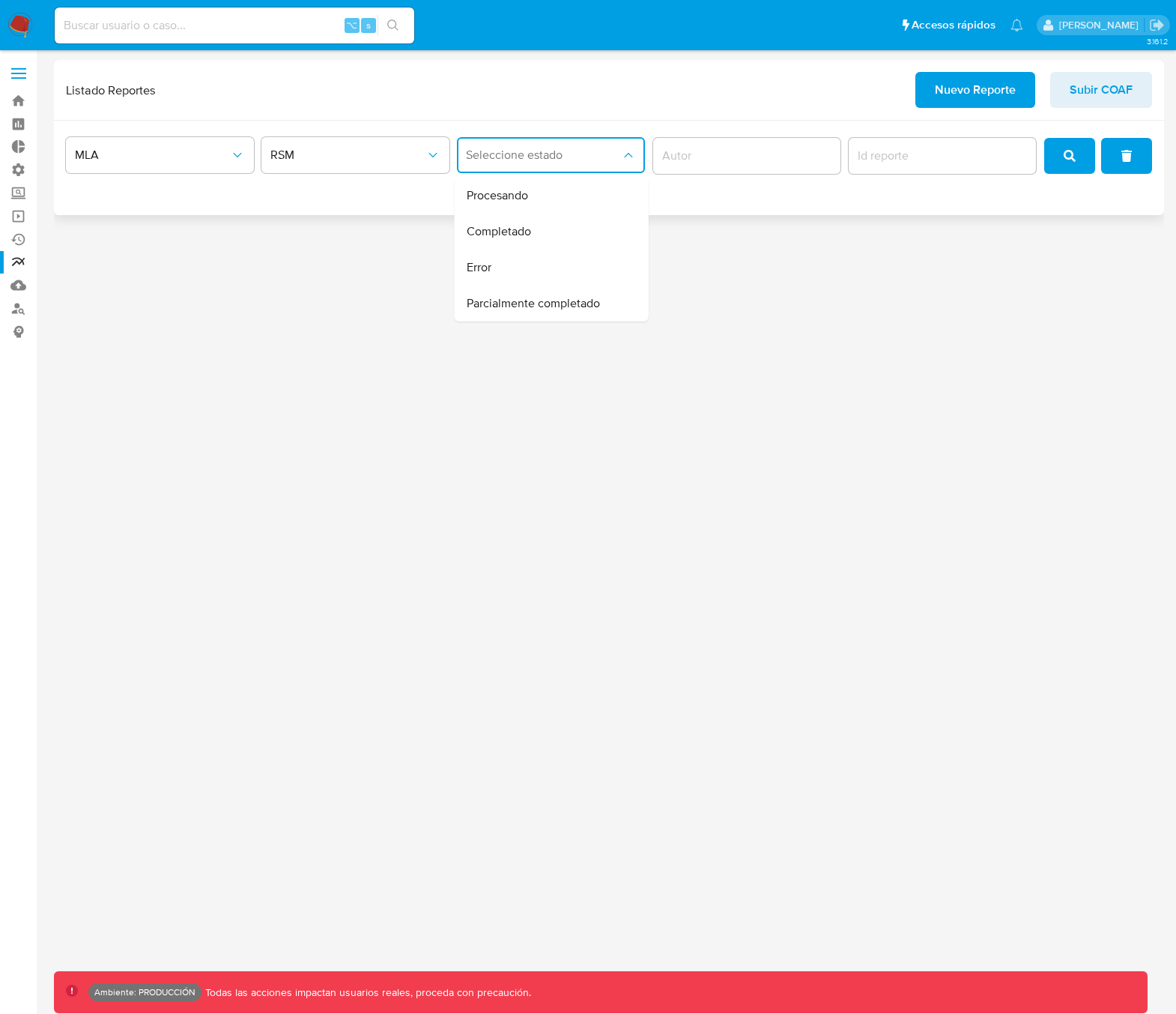
click at [339, 212] on div "MLA RSM Seleccione estado Procesando Completado Error Parcialmente completado" at bounding box center [609, 168] width 1110 height 94
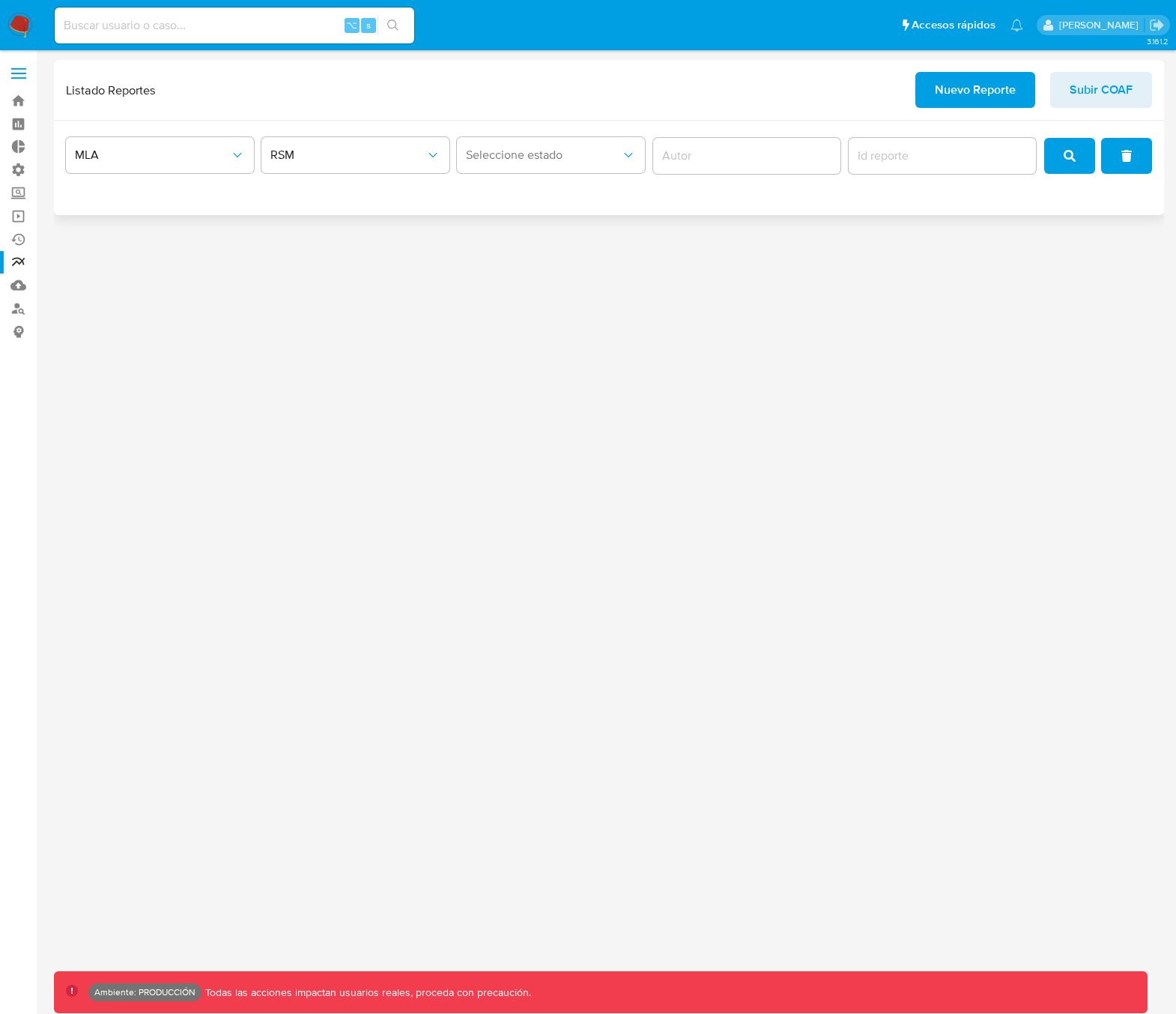
click at [1076, 155] on icon "search" at bounding box center [1069, 155] width 12 height 12
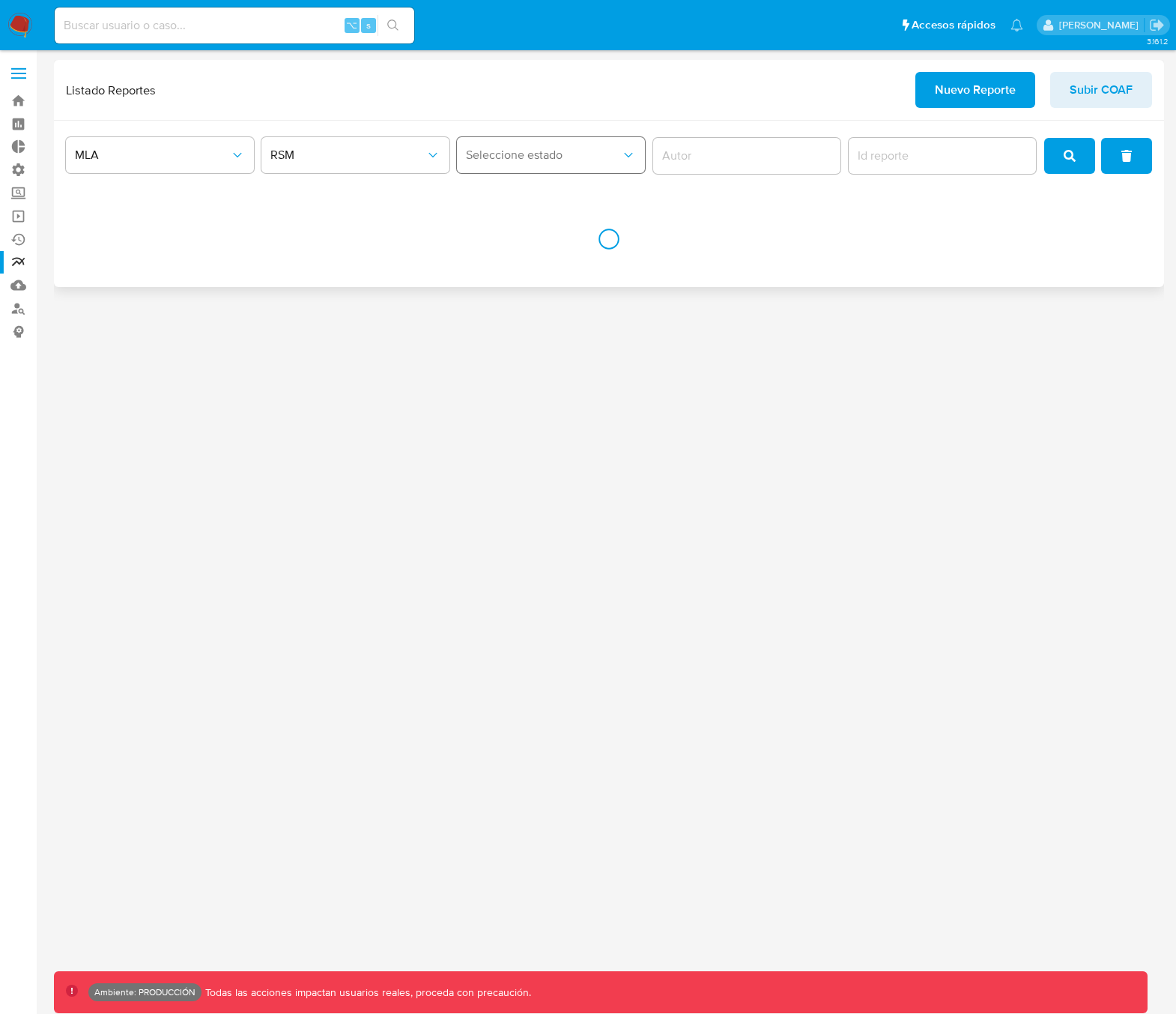
click at [561, 148] on span "Seleccione estado" at bounding box center [543, 155] width 155 height 15
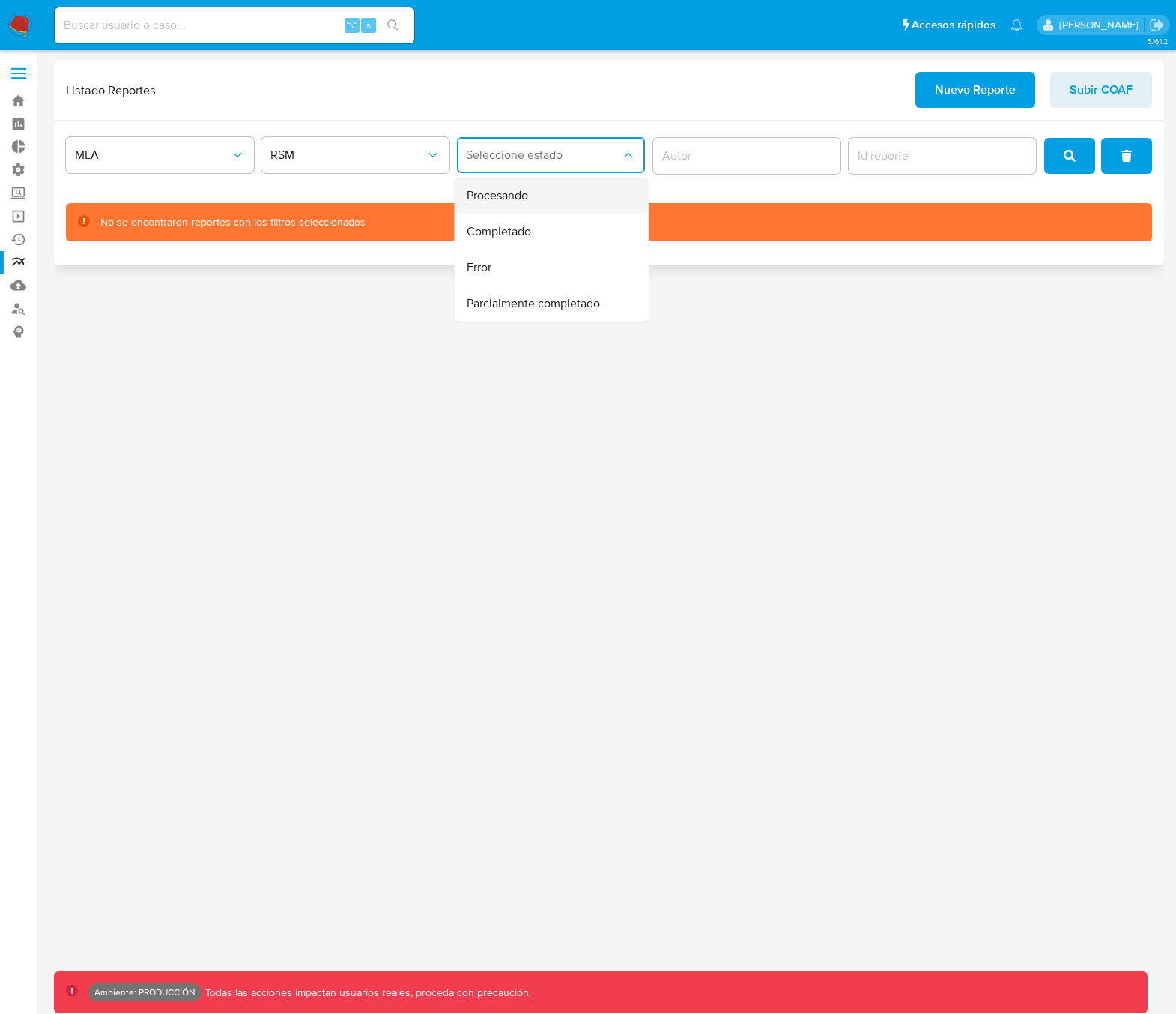
click at [534, 194] on div "Procesando" at bounding box center [547, 195] width 161 height 36
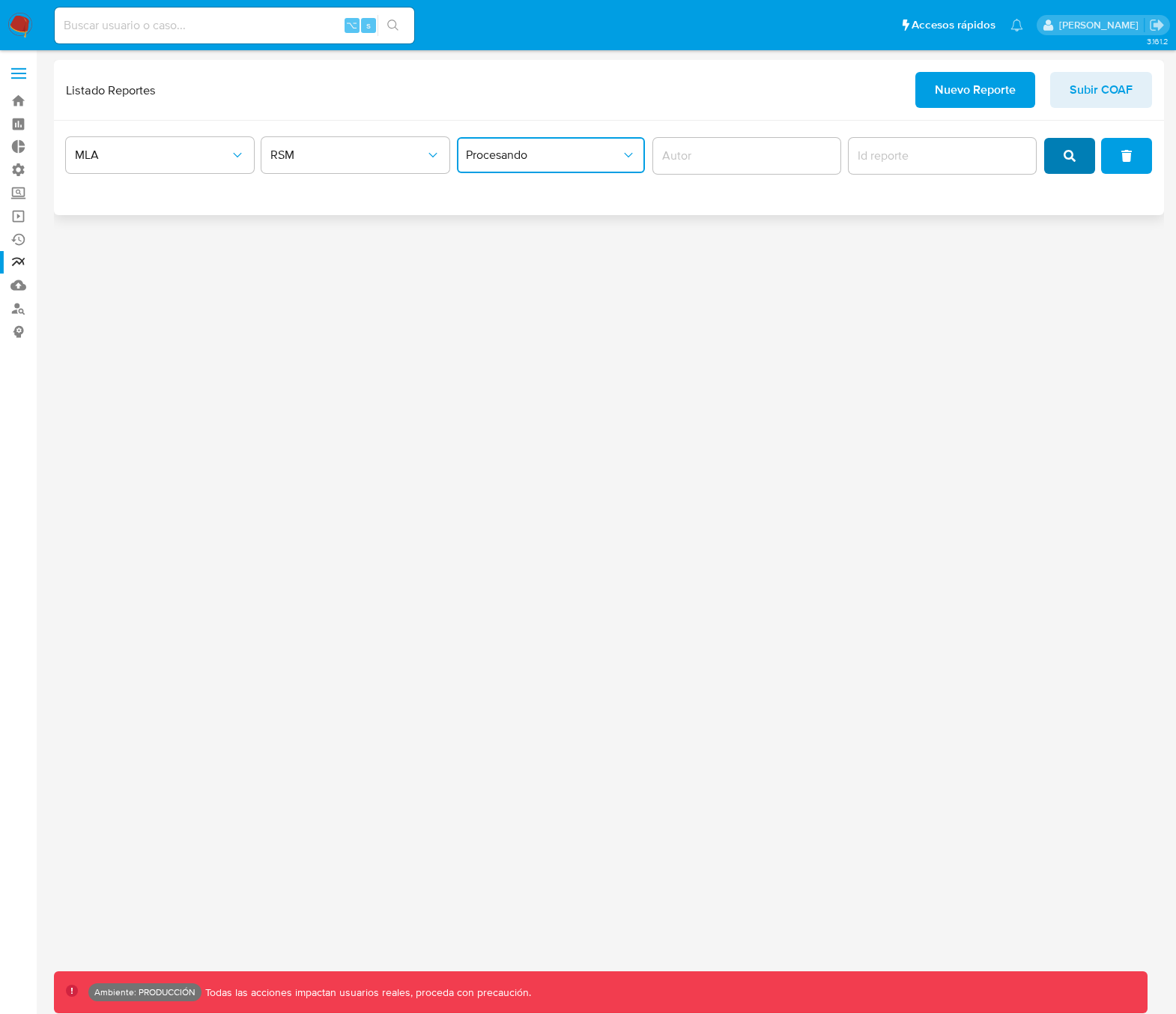
click at [1081, 160] on button "search" at bounding box center [1070, 155] width 51 height 36
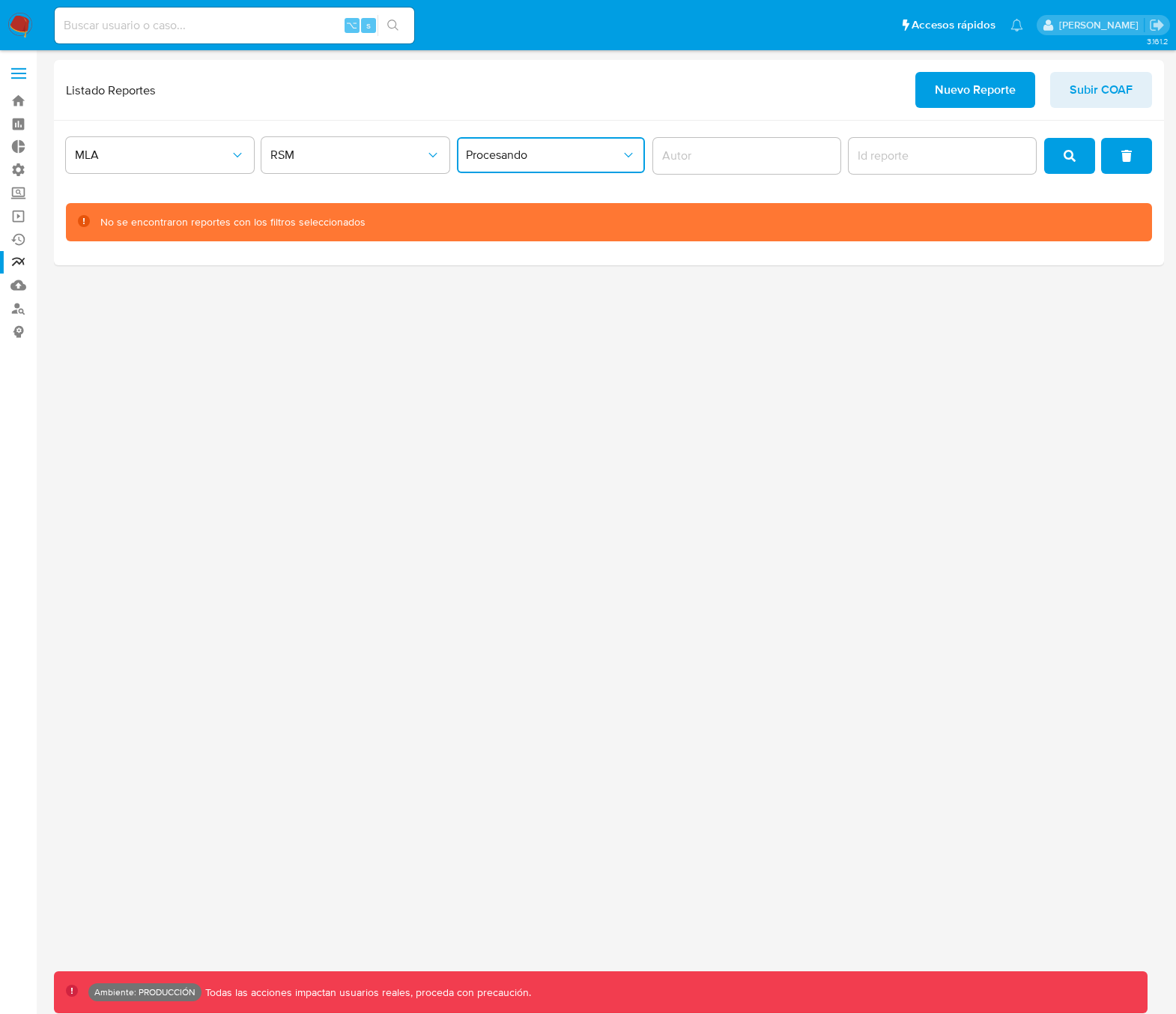
click at [535, 156] on span "Procesando" at bounding box center [543, 155] width 155 height 15
click at [528, 227] on span "Completado" at bounding box center [499, 232] width 65 height 15
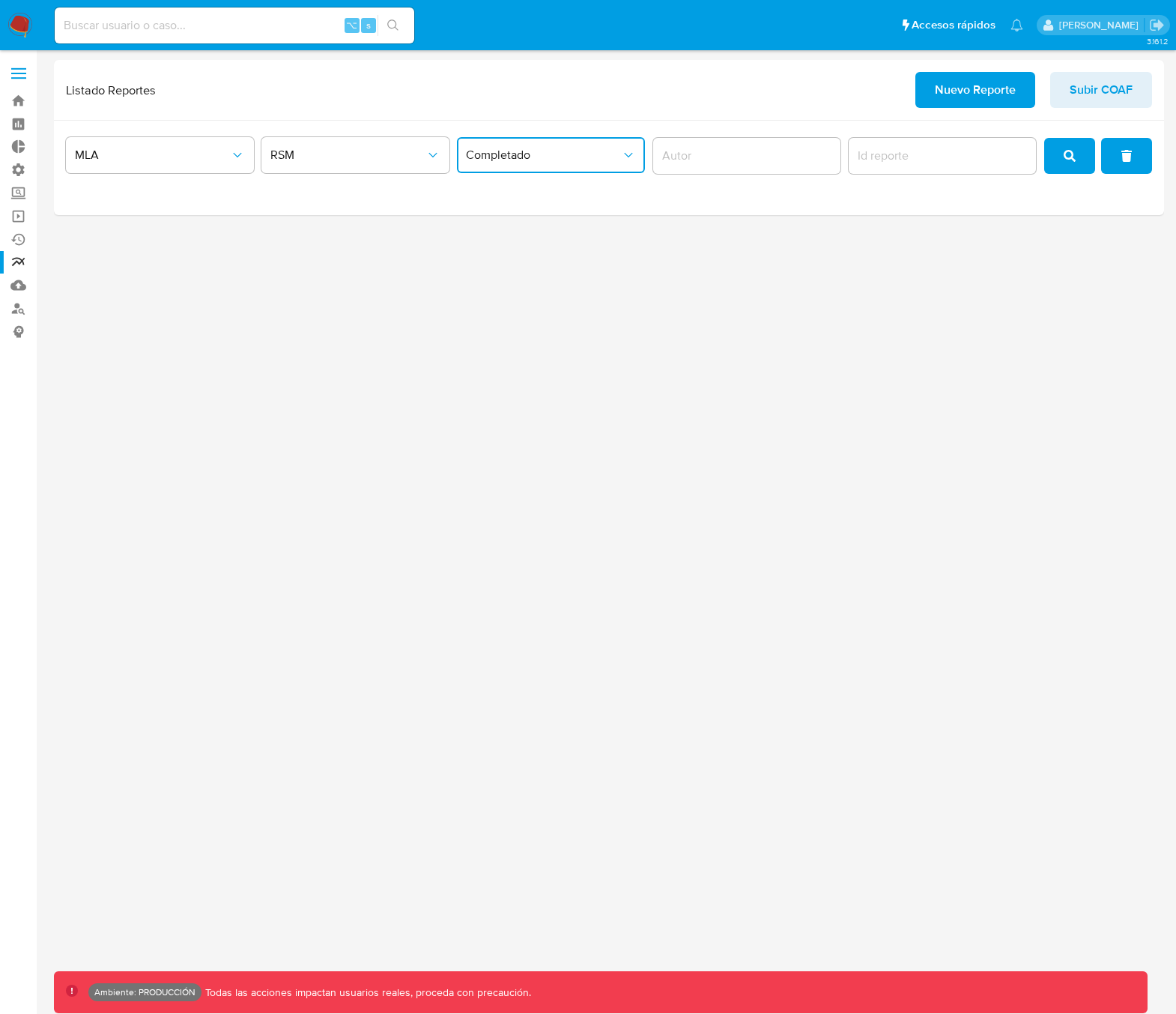
click at [1064, 157] on button "search" at bounding box center [1070, 155] width 51 height 36
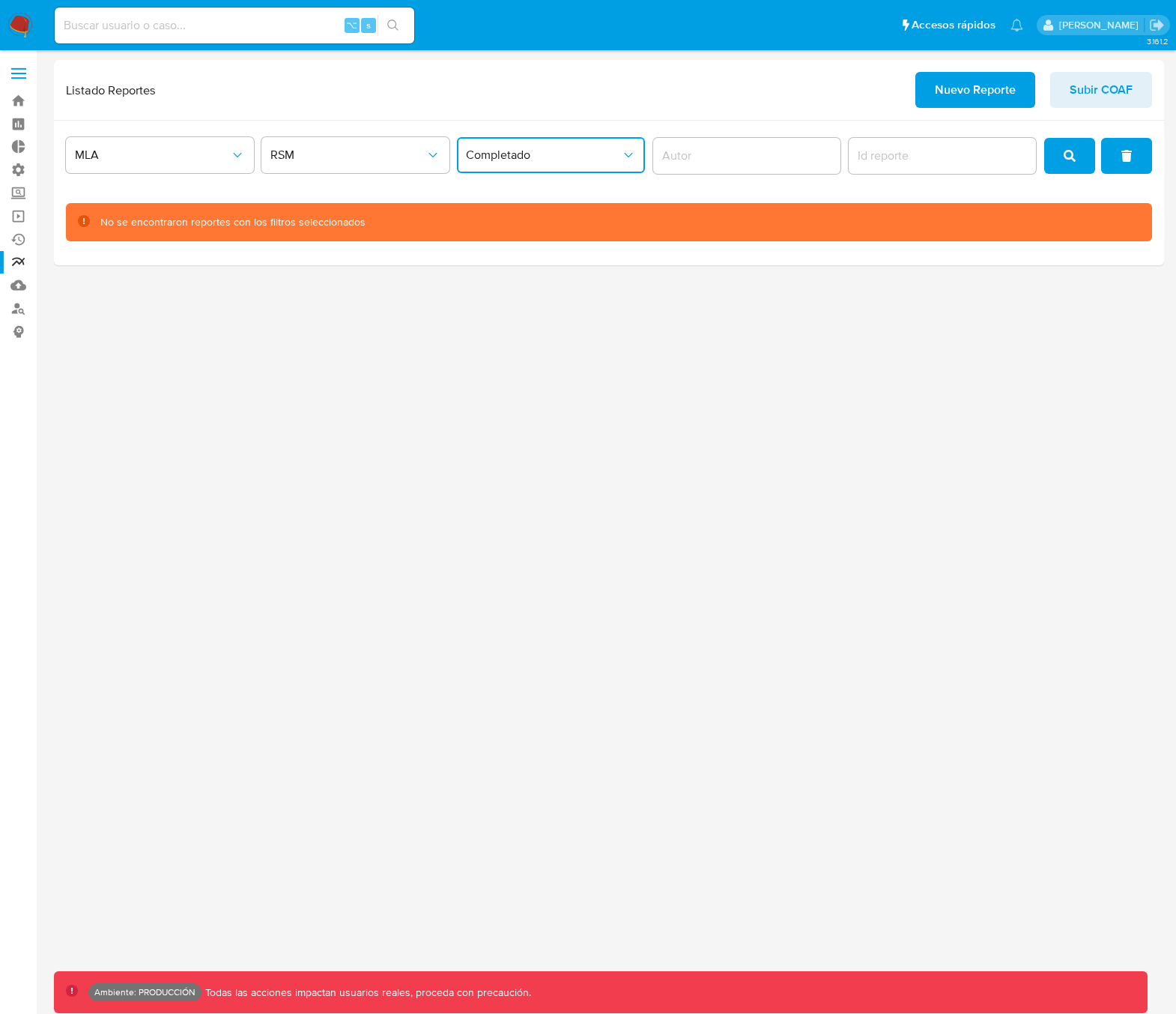
click at [482, 154] on span "Completado" at bounding box center [543, 155] width 155 height 15
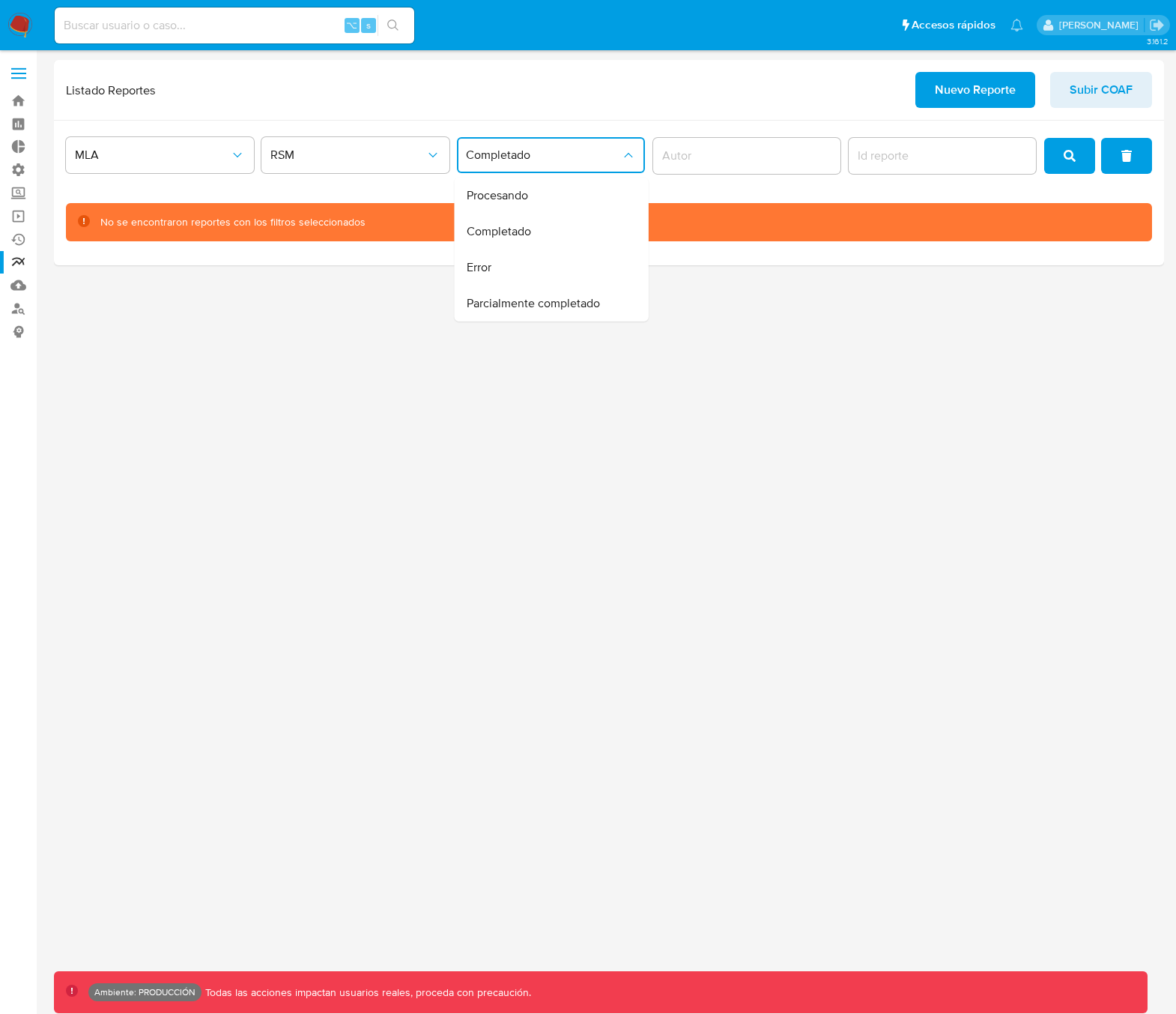
click at [511, 264] on div "Error" at bounding box center [547, 267] width 161 height 36
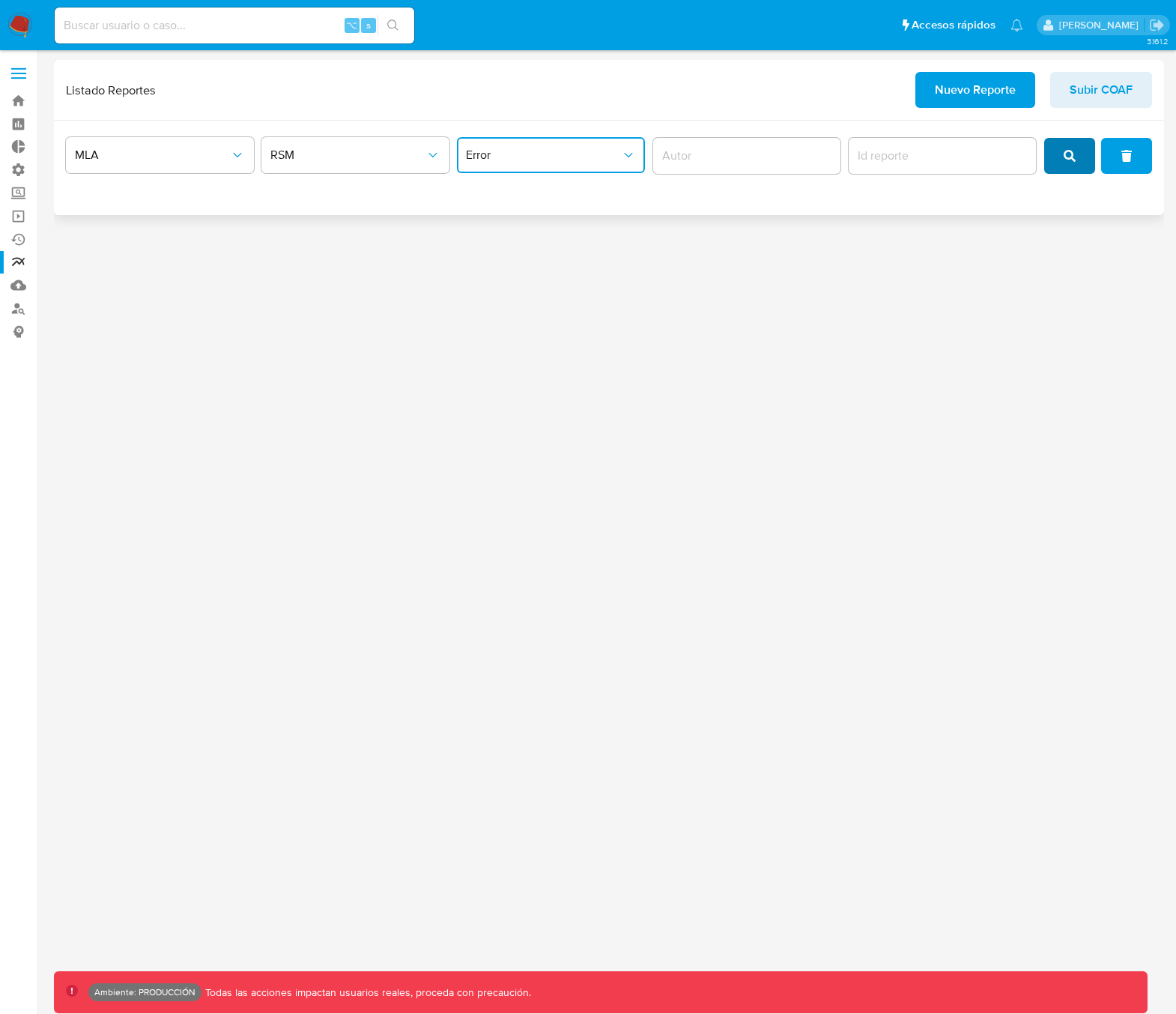
click at [1058, 157] on button "search" at bounding box center [1070, 155] width 51 height 36
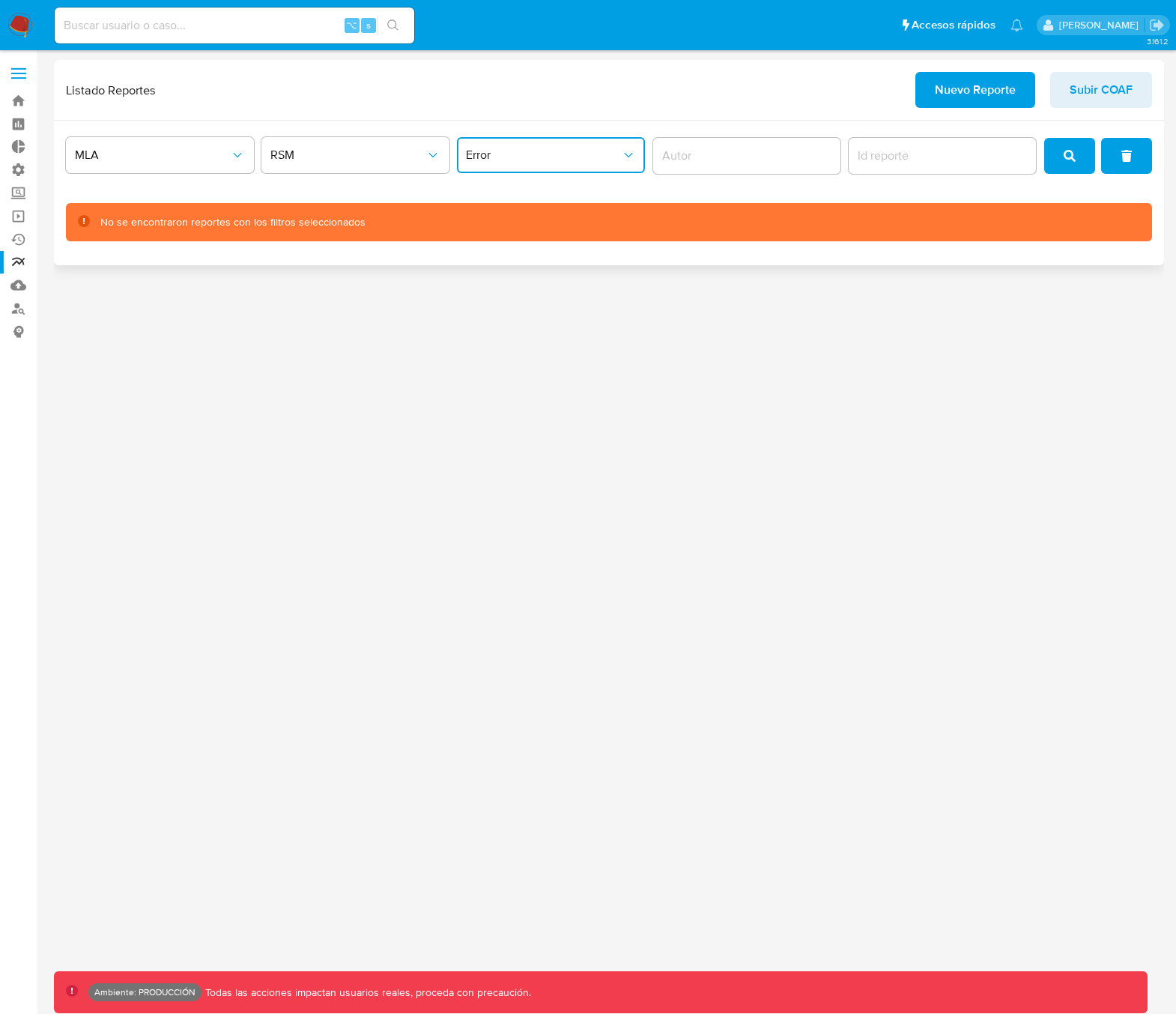
click at [532, 167] on button "Error" at bounding box center [551, 155] width 188 height 36
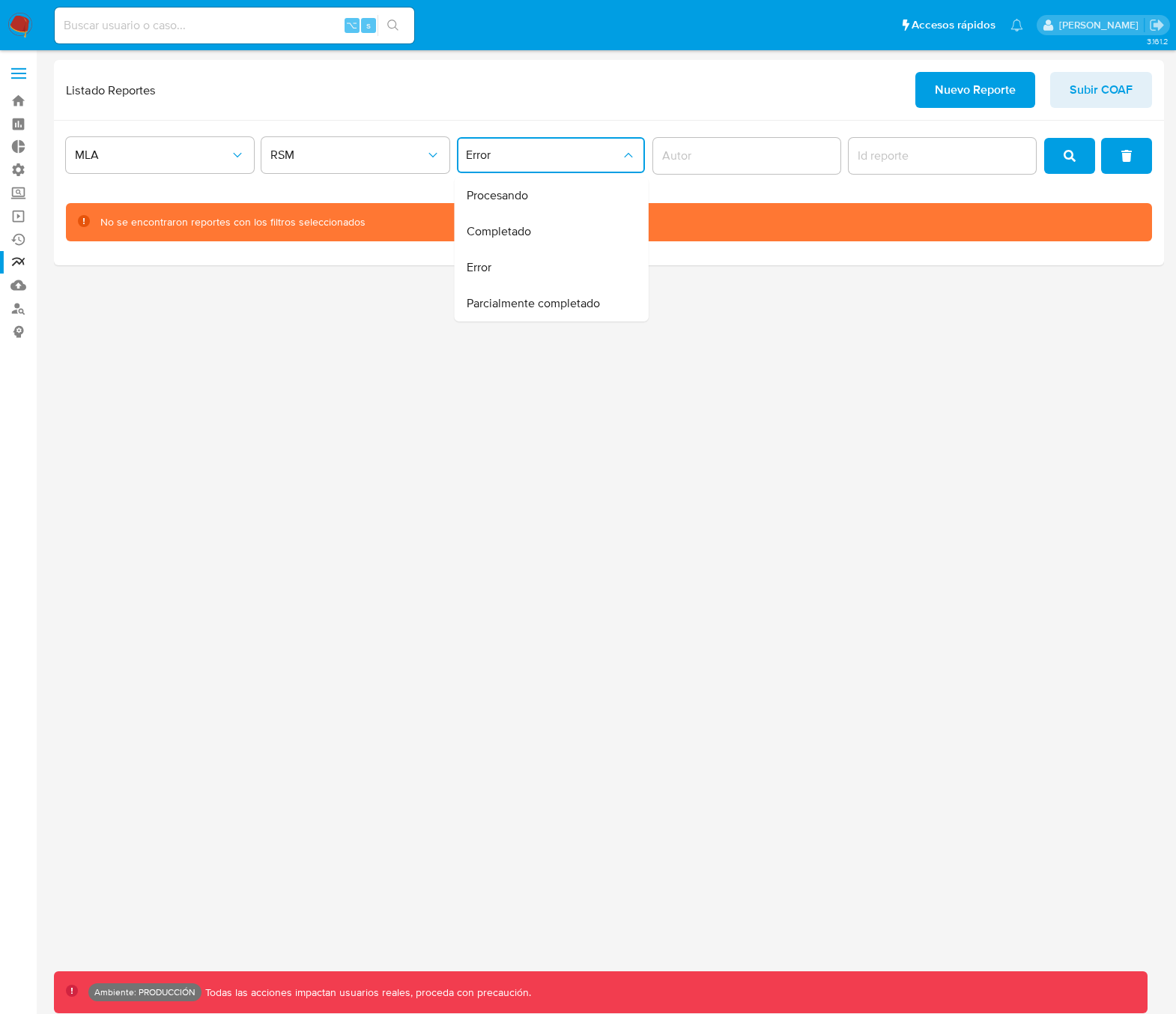
drag, startPoint x: 515, startPoint y: 312, endPoint x: 538, endPoint y: 307, distance: 23.5
click at [515, 312] on div "Parcialmente completado" at bounding box center [547, 303] width 161 height 36
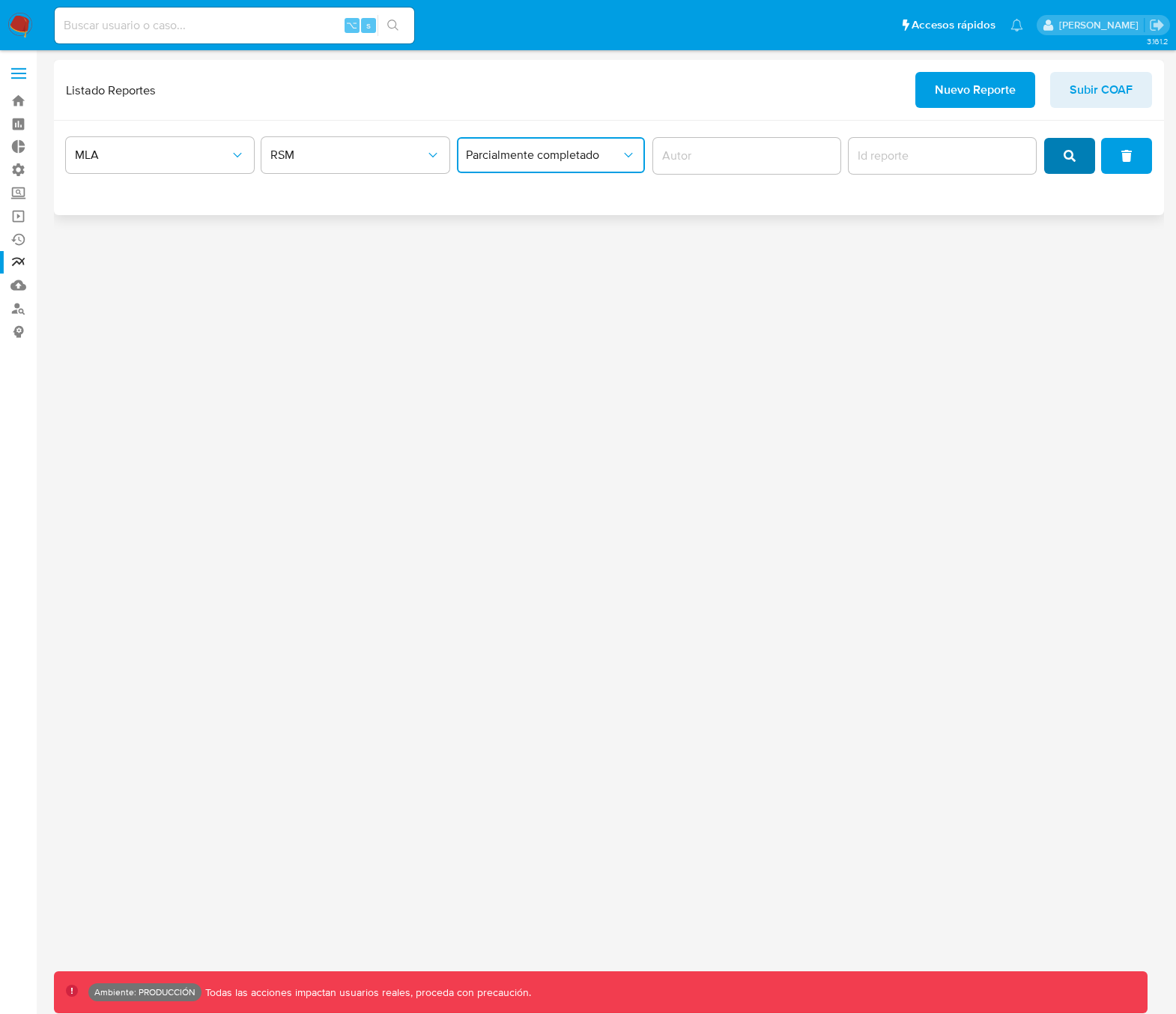
click at [1062, 157] on button "search" at bounding box center [1070, 155] width 51 height 36
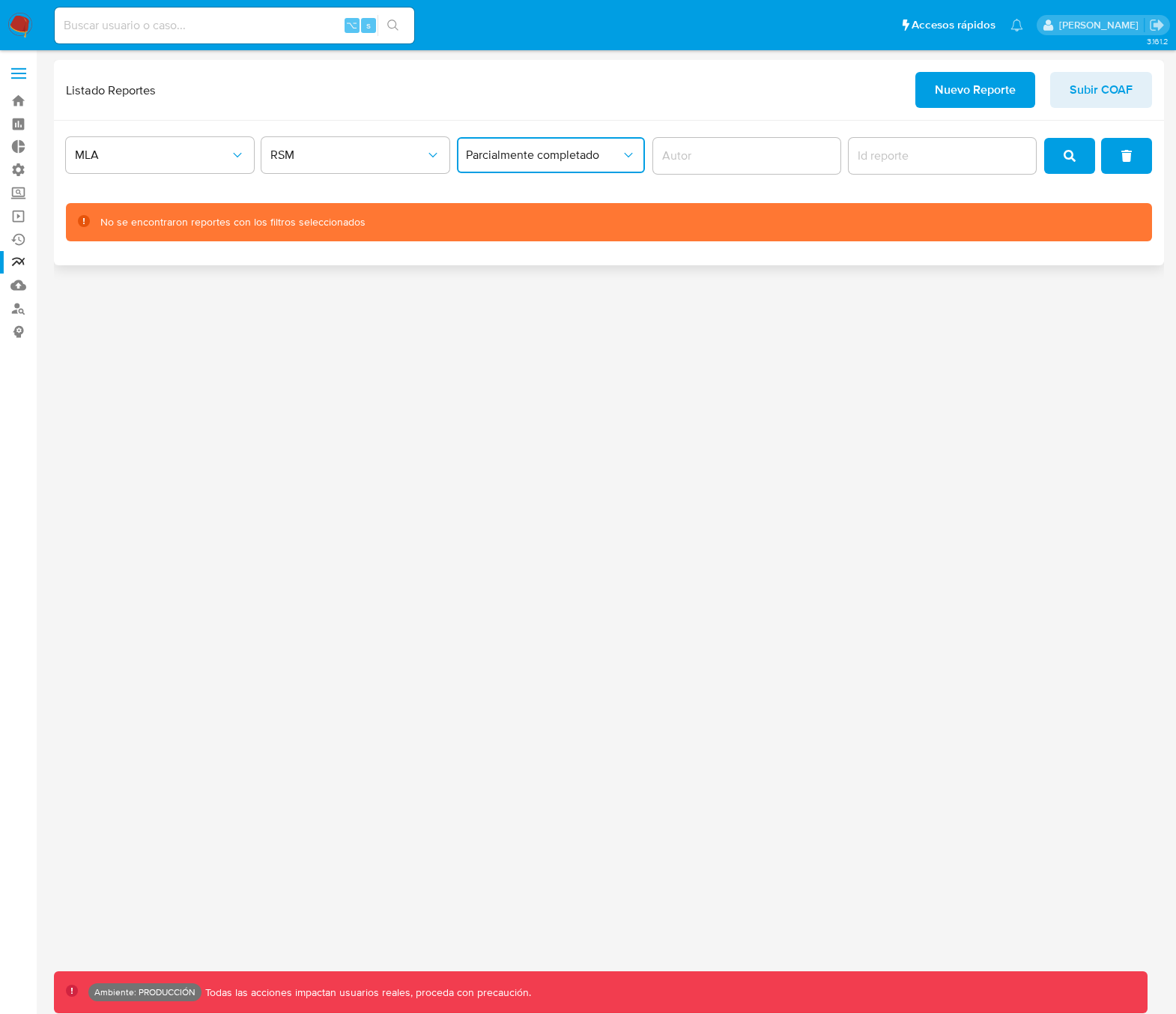
click at [557, 156] on span "Parcialmente completado" at bounding box center [543, 155] width 155 height 15
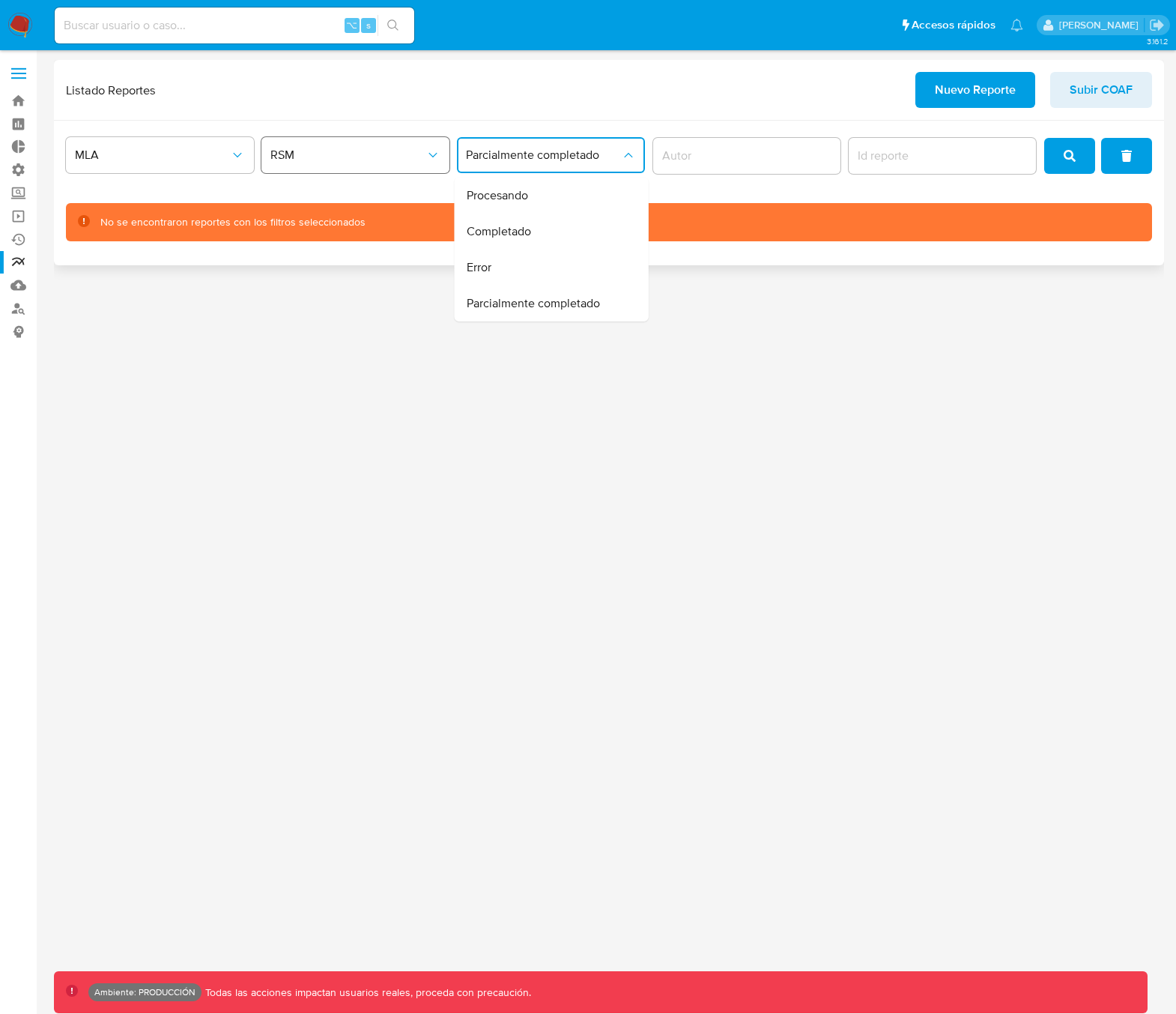
click at [321, 150] on span "RSM" at bounding box center [347, 155] width 155 height 15
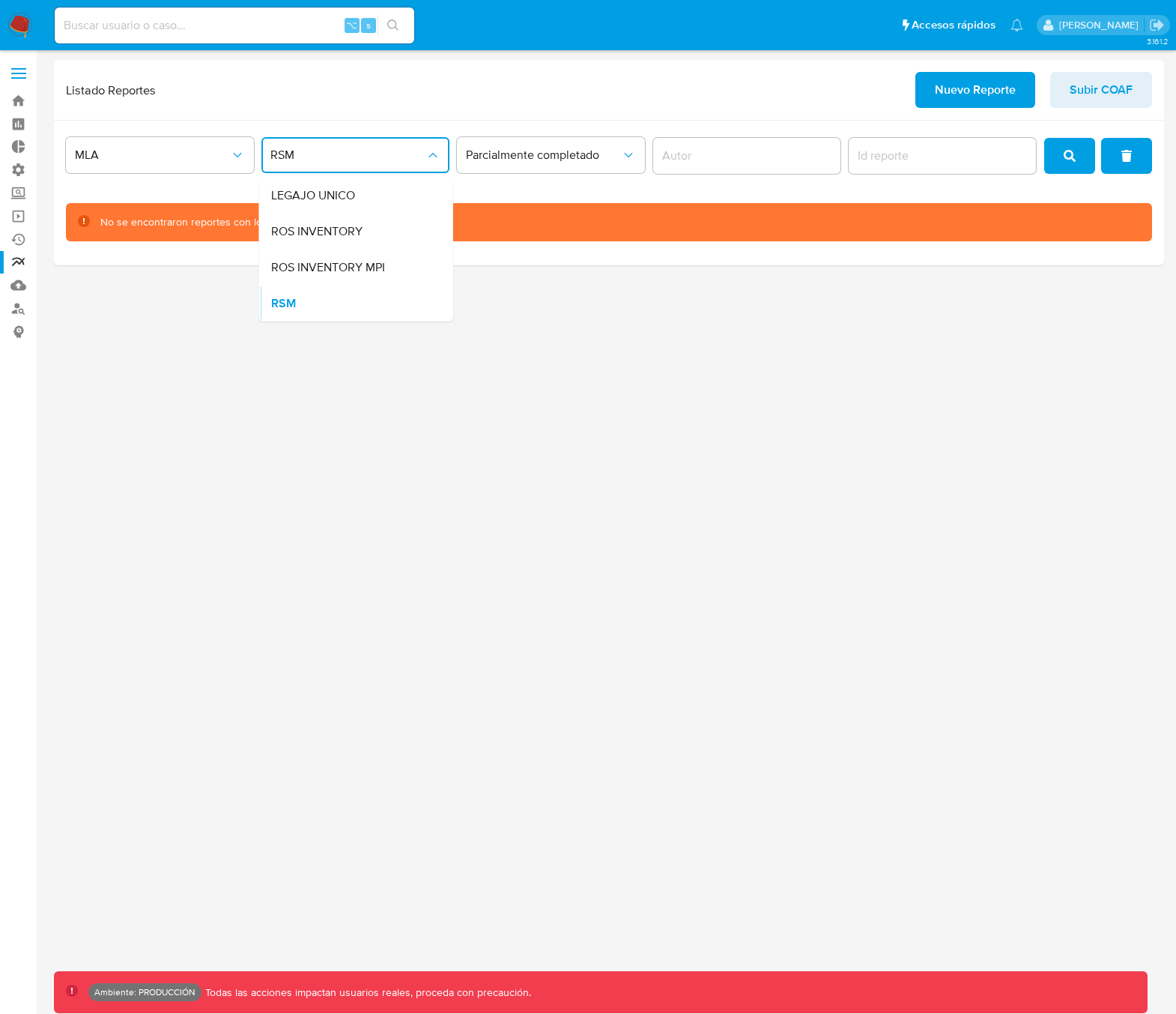
click at [304, 270] on span "ROS INVENTORY MPI" at bounding box center [328, 267] width 114 height 15
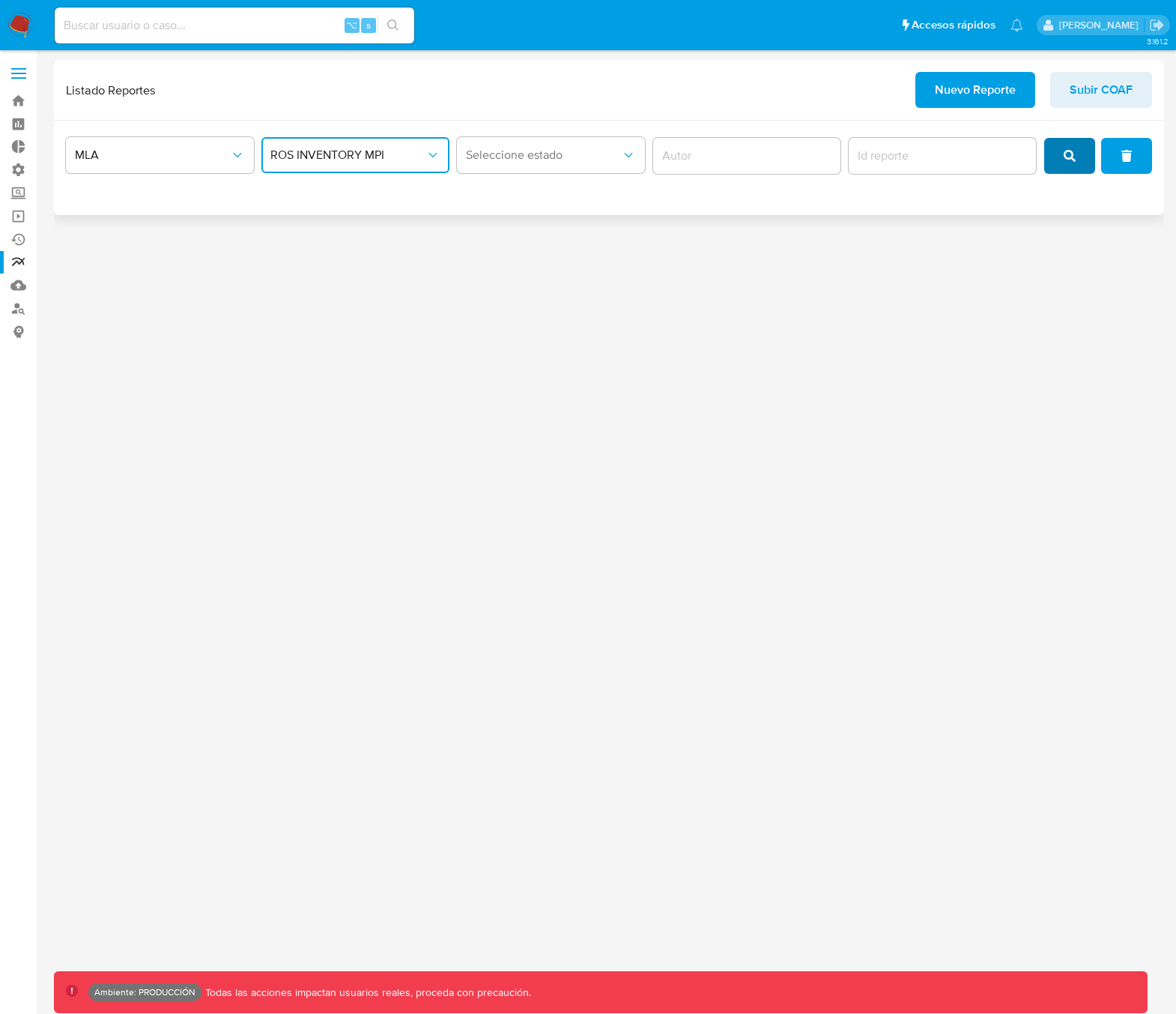
click at [1076, 170] on span "search" at bounding box center [1069, 155] width 12 height 33
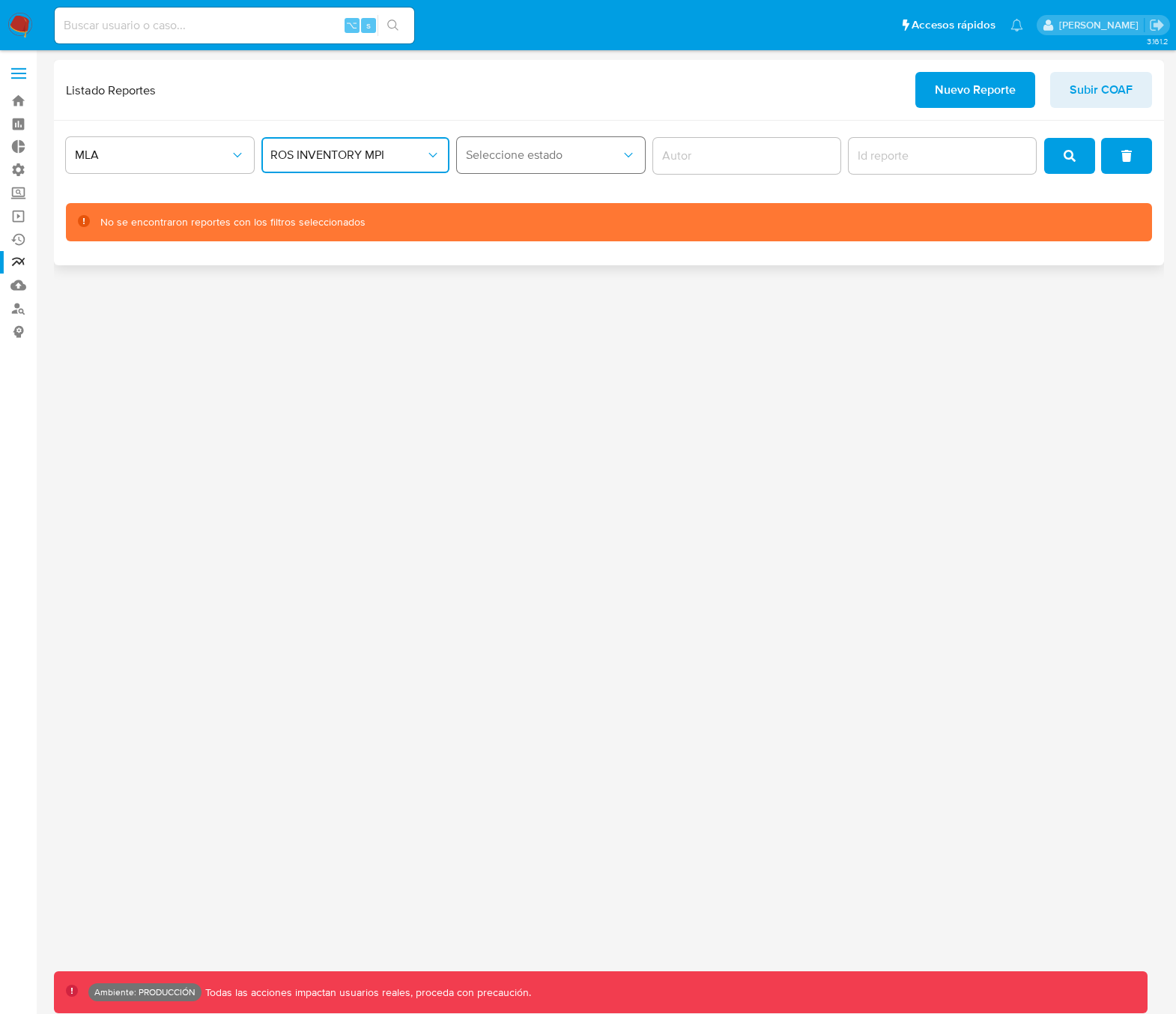
click at [536, 156] on span "Seleccione estado" at bounding box center [543, 155] width 155 height 15
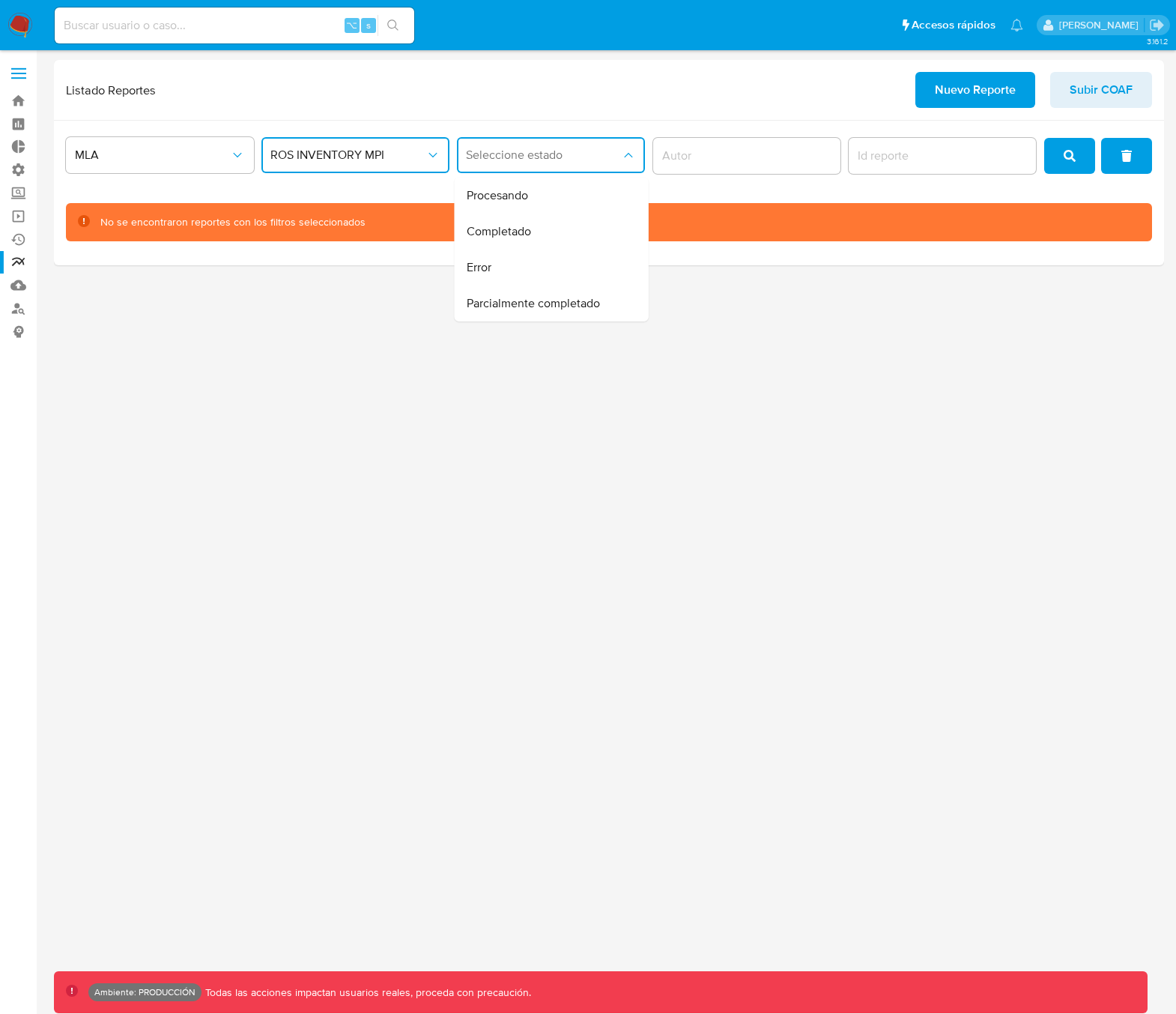
click at [522, 232] on span "Completado" at bounding box center [499, 232] width 65 height 15
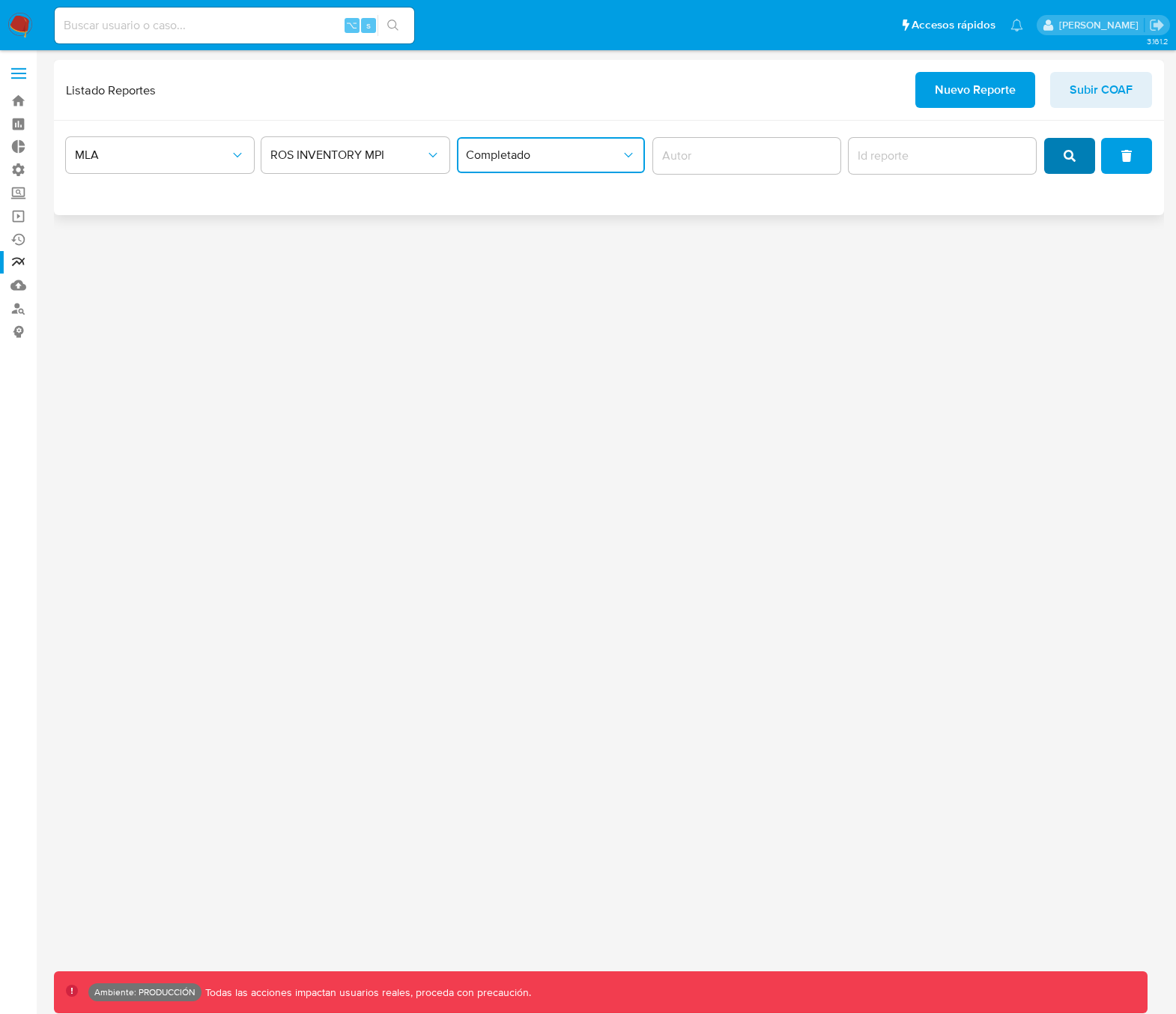
click at [1062, 160] on button "search" at bounding box center [1070, 155] width 51 height 36
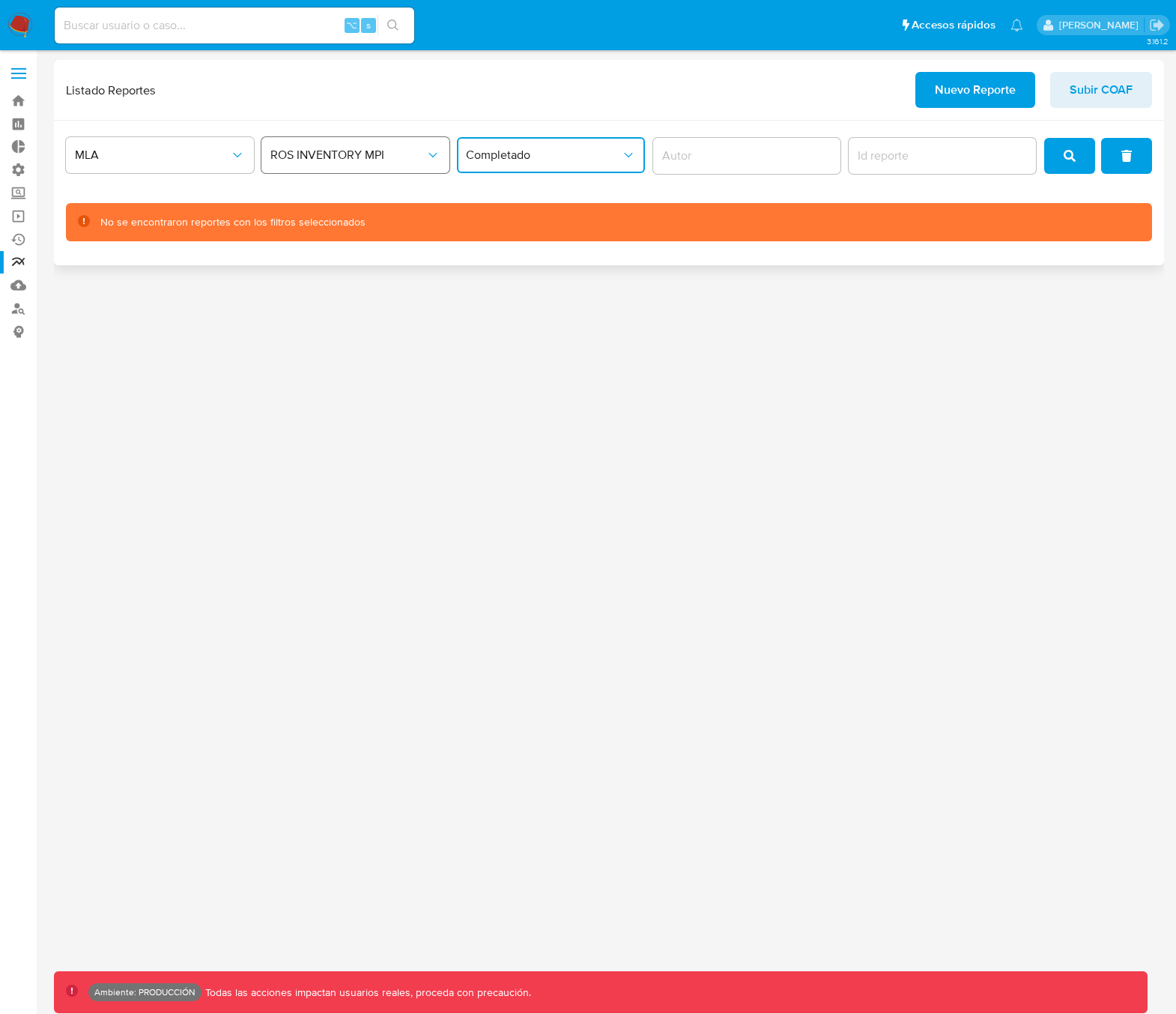
click at [329, 157] on span "ROS INVENTORY MPI" at bounding box center [347, 155] width 155 height 15
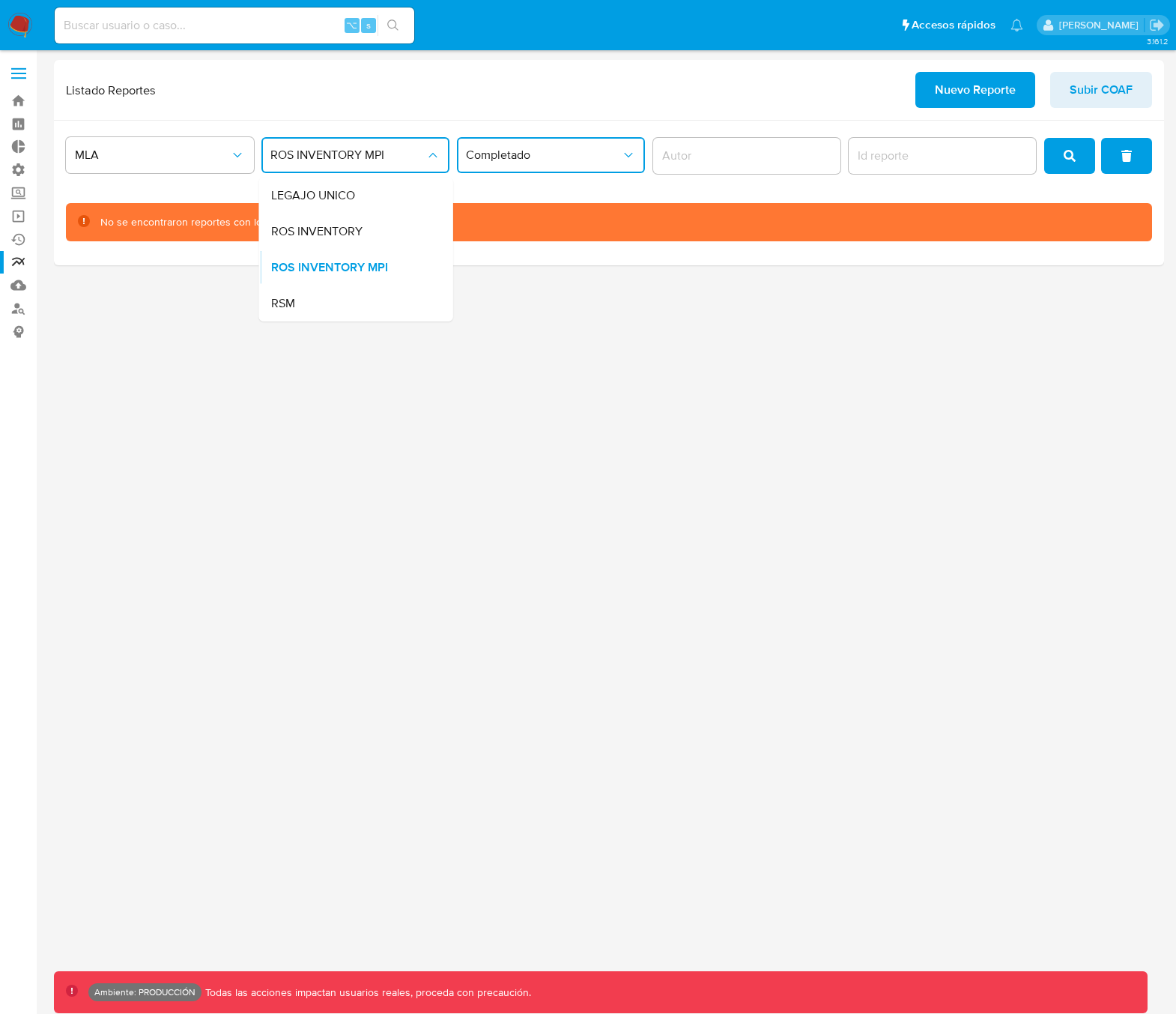
drag, startPoint x: 326, startPoint y: 235, endPoint x: 411, endPoint y: 227, distance: 85.4
click at [326, 235] on span "ROS INVENTORY" at bounding box center [317, 232] width 92 height 15
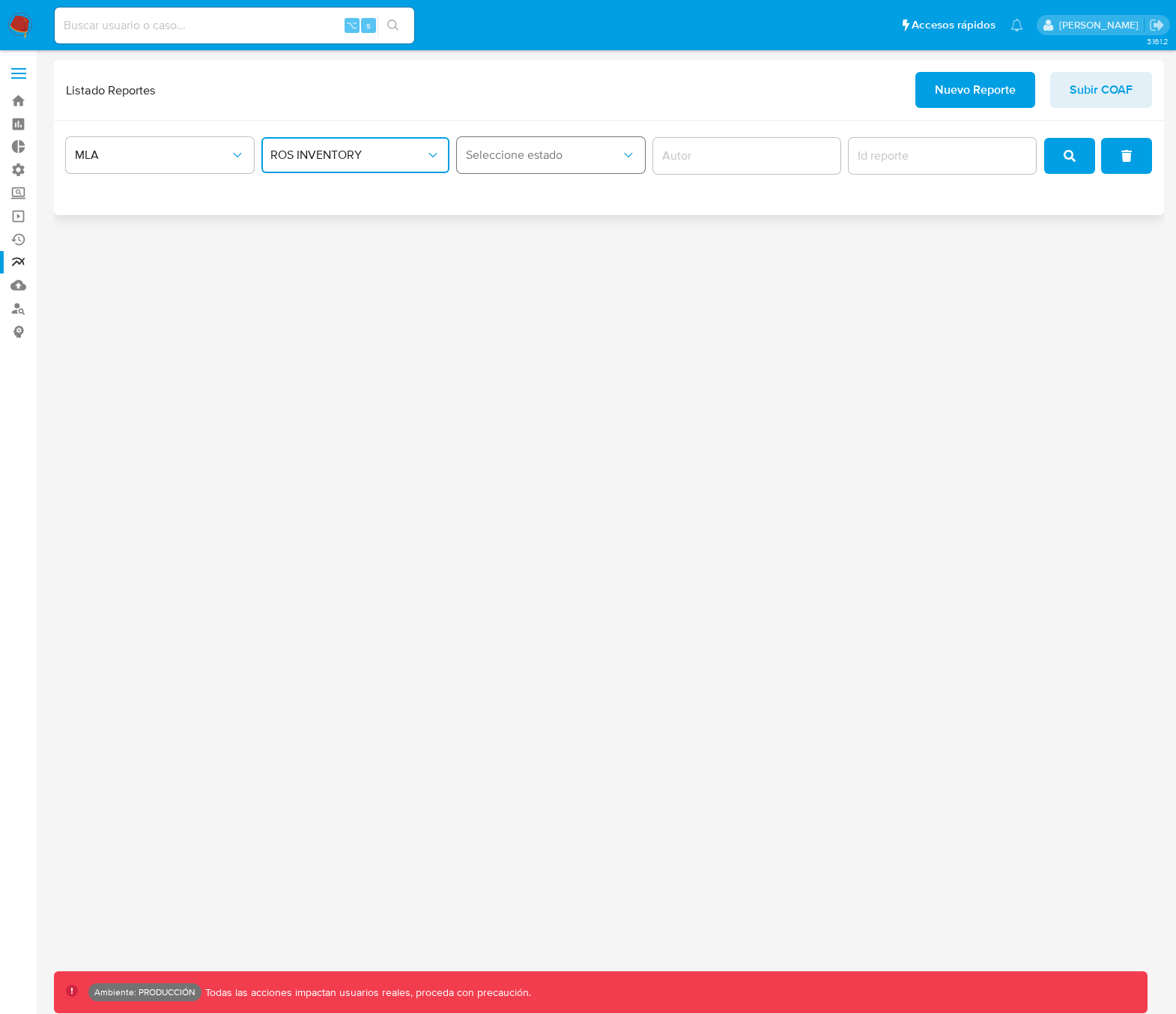
click at [600, 156] on span "Seleccione estado" at bounding box center [543, 155] width 155 height 15
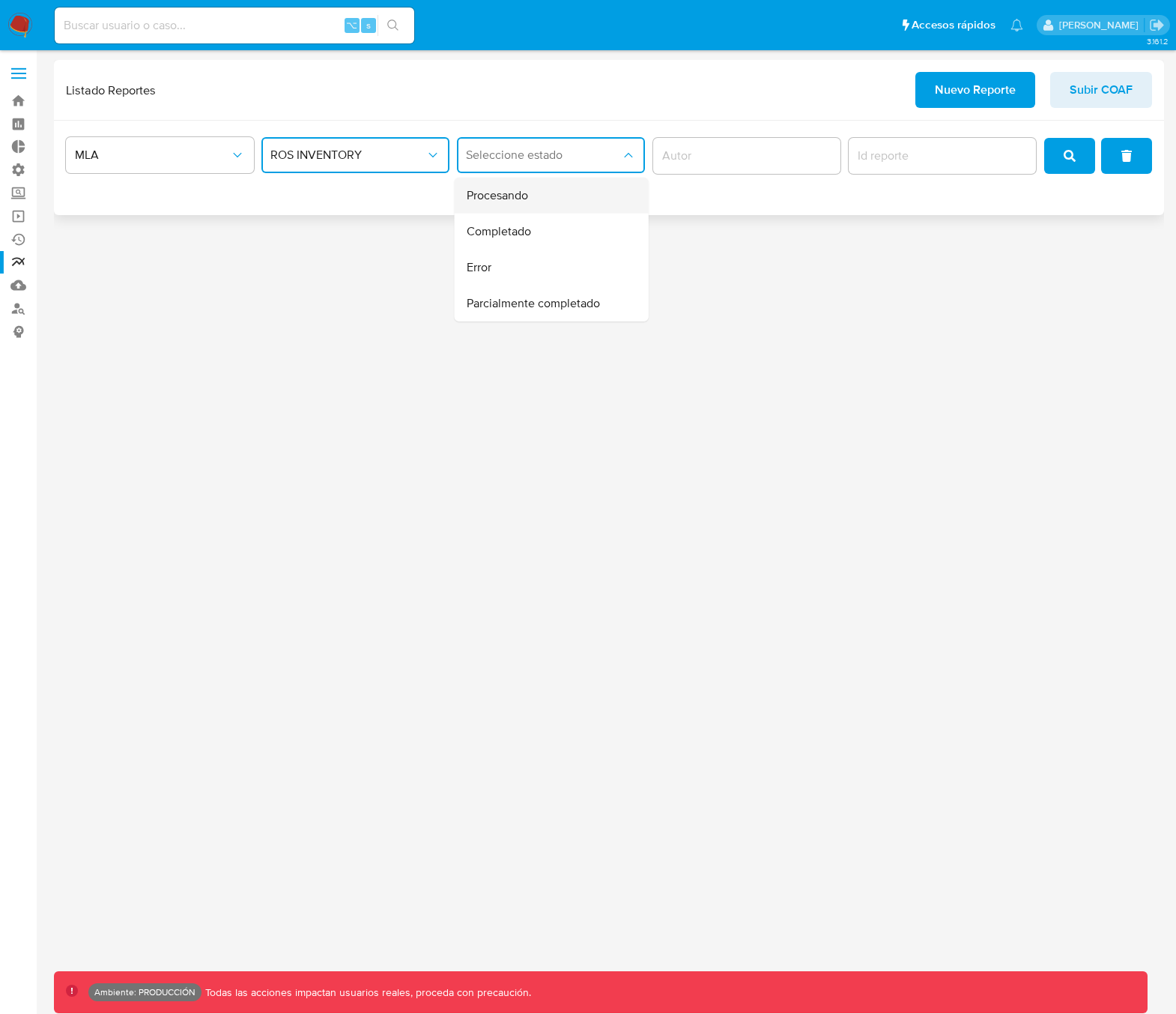
click at [556, 206] on div "Procesando" at bounding box center [547, 195] width 161 height 36
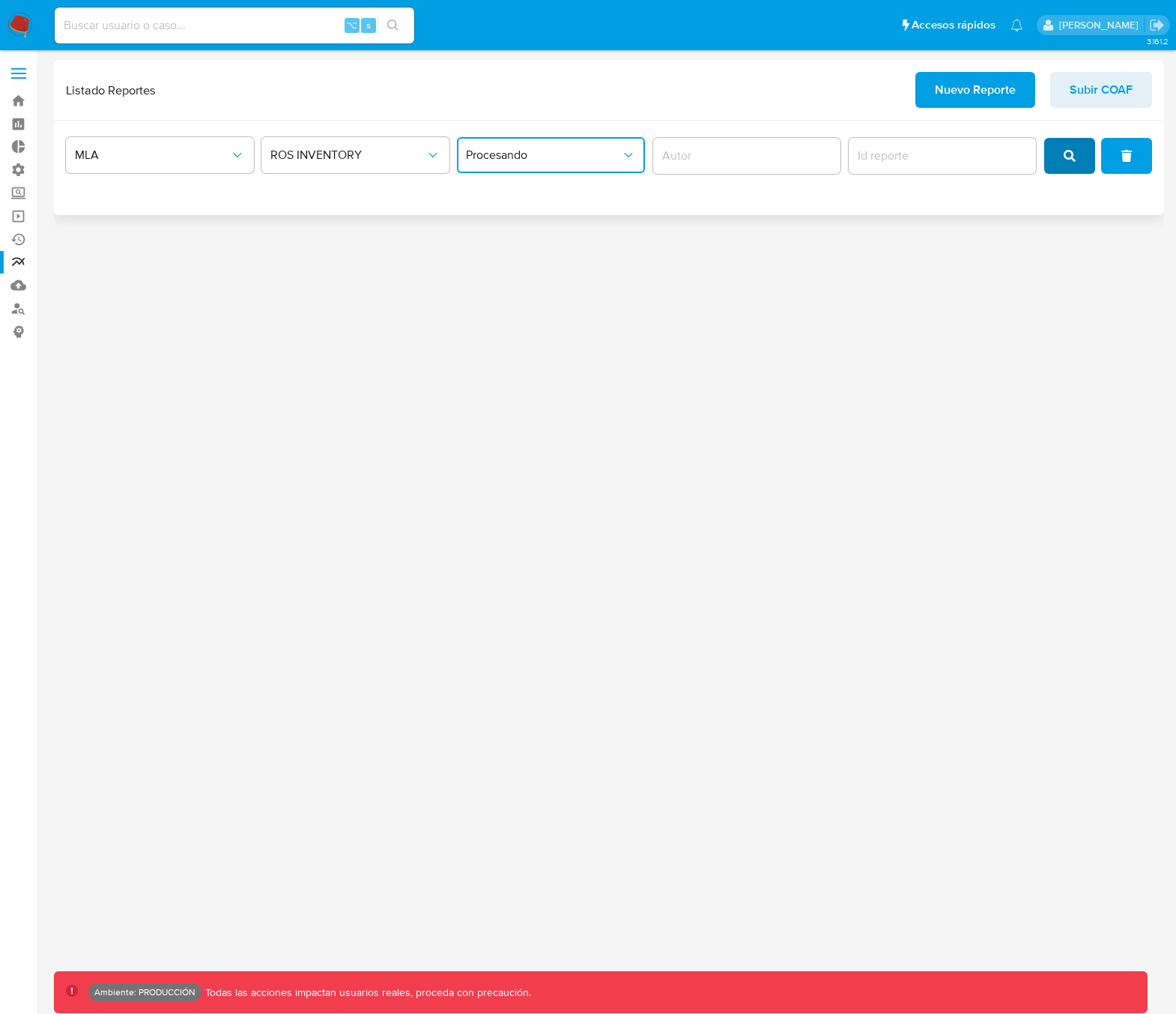
drag, startPoint x: 1074, startPoint y: 155, endPoint x: 1046, endPoint y: 152, distance: 28.2
click at [1074, 156] on icon "search" at bounding box center [1069, 155] width 12 height 12
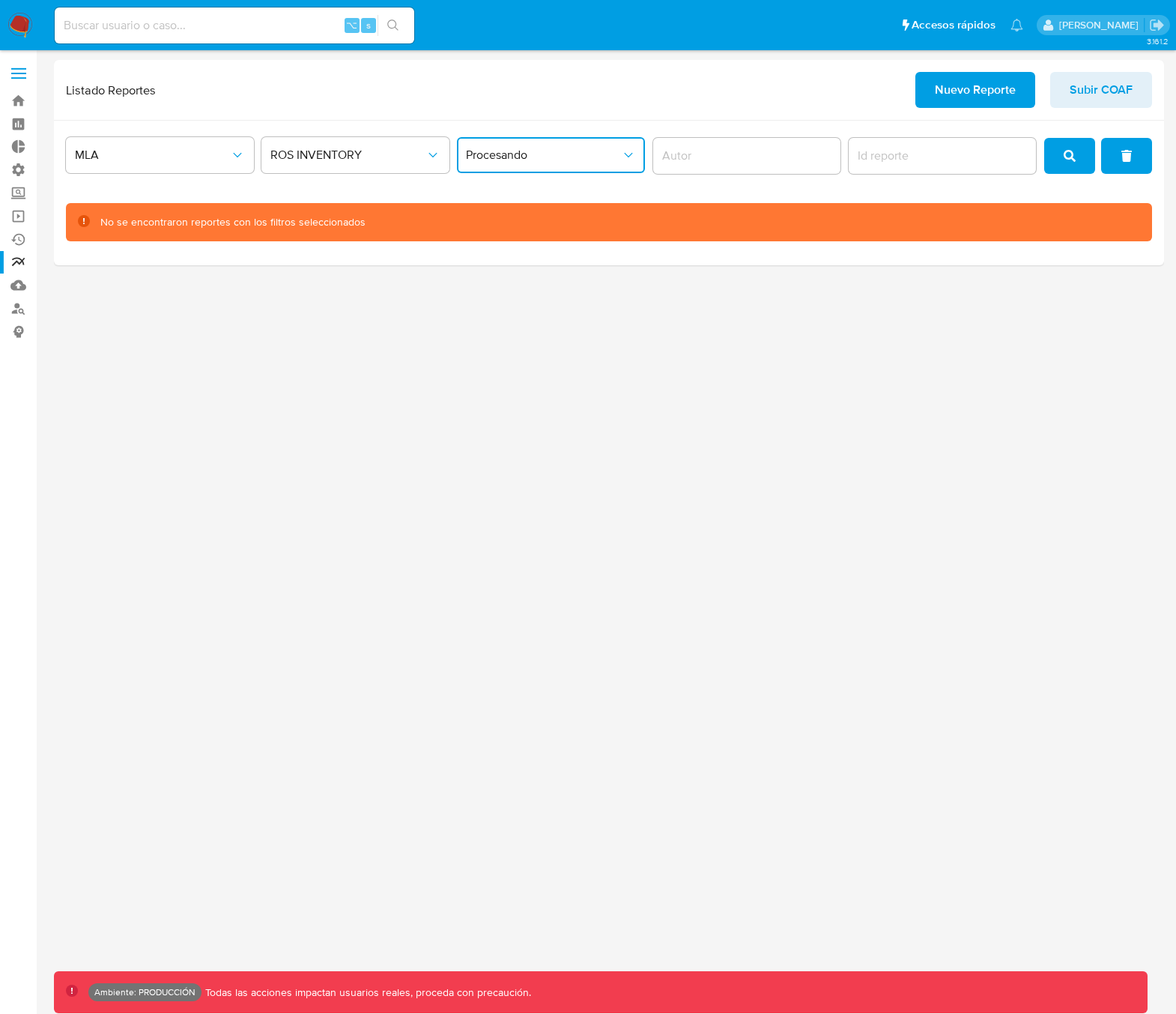
click at [554, 160] on span "Procesando" at bounding box center [543, 155] width 155 height 15
click at [506, 229] on span "Completado" at bounding box center [499, 232] width 65 height 15
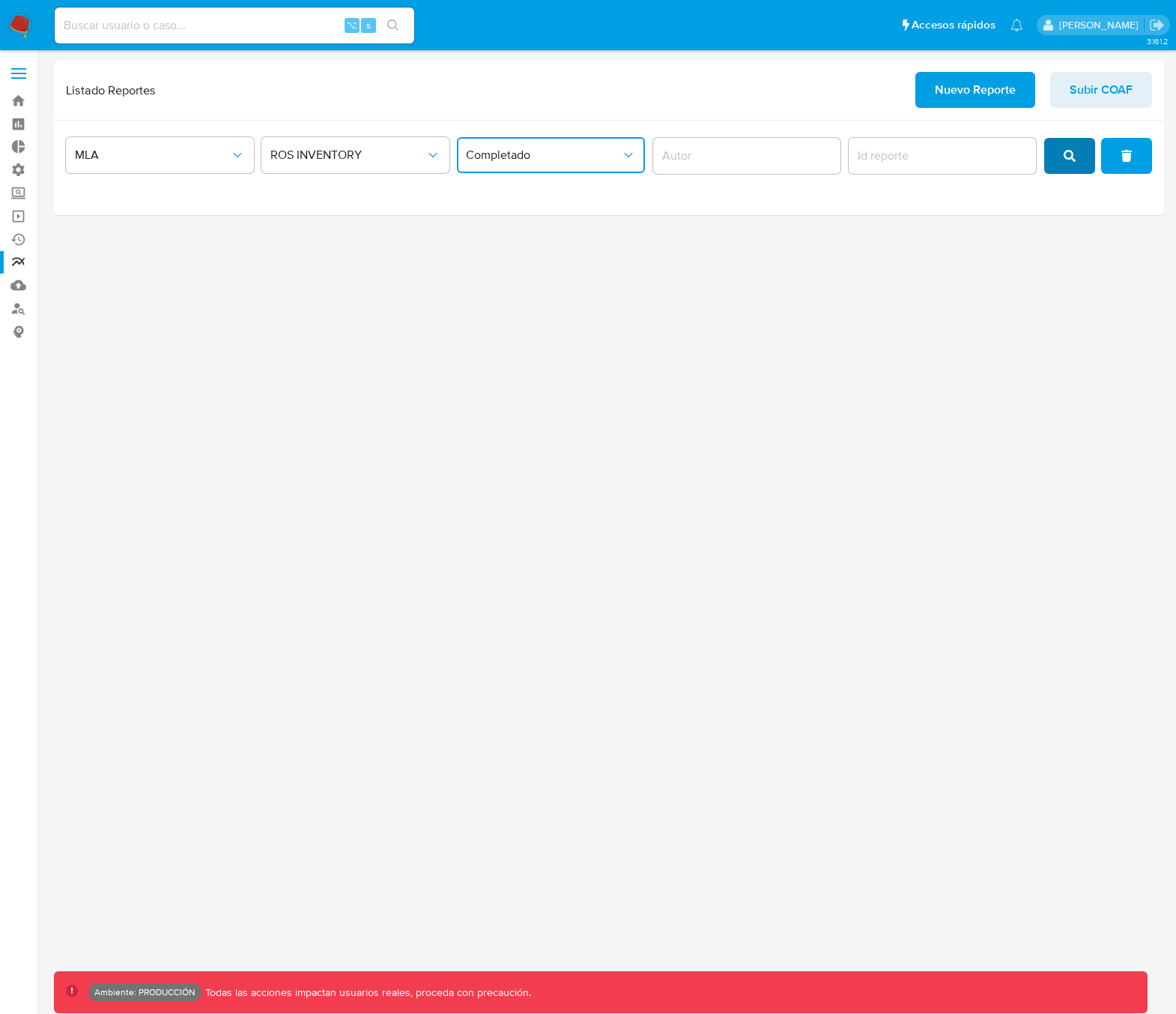
click at [1053, 169] on button "search" at bounding box center [1070, 155] width 51 height 36
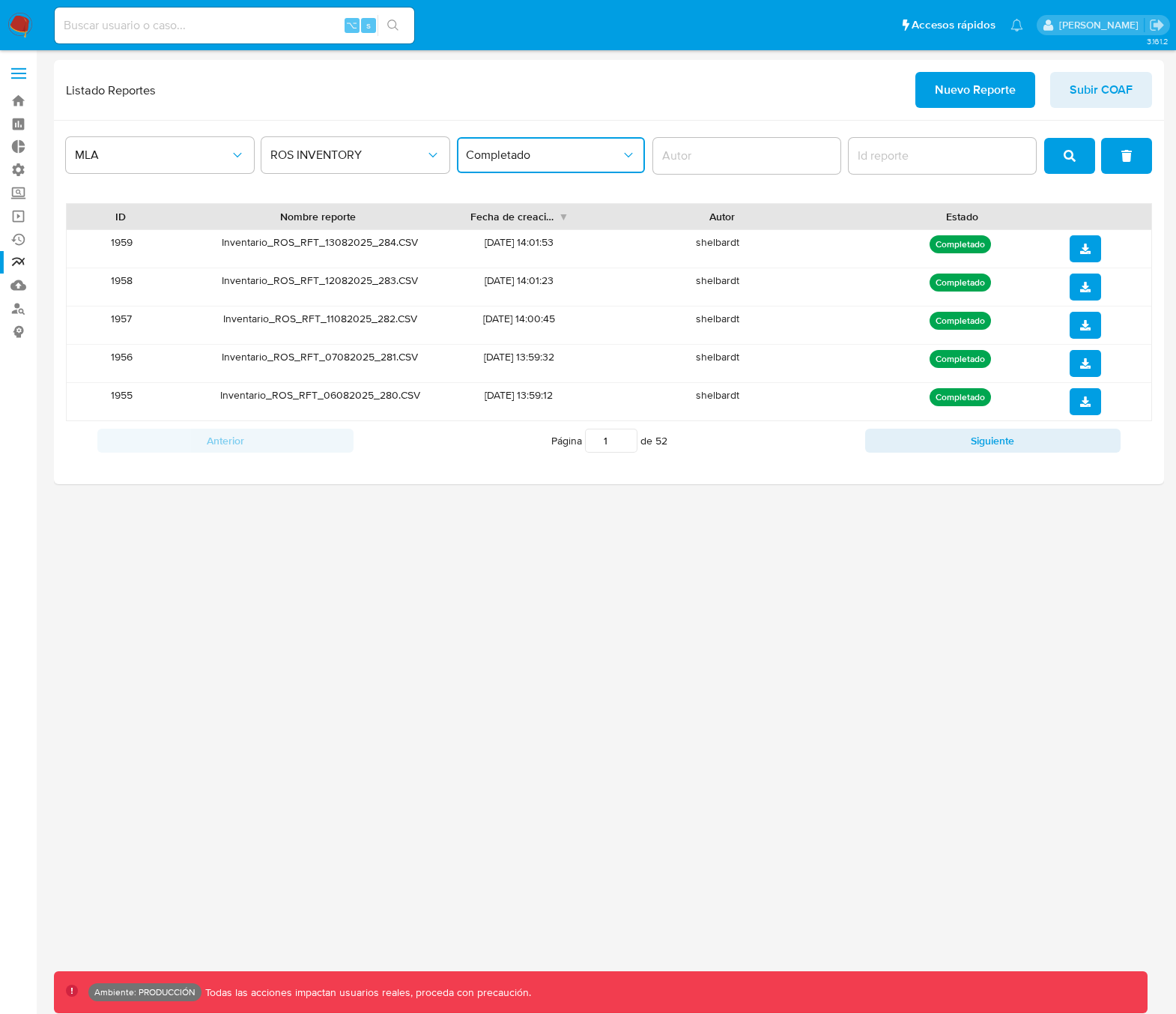
click at [549, 159] on span "Completado" at bounding box center [543, 155] width 155 height 15
click at [543, 276] on div "Error" at bounding box center [547, 267] width 161 height 36
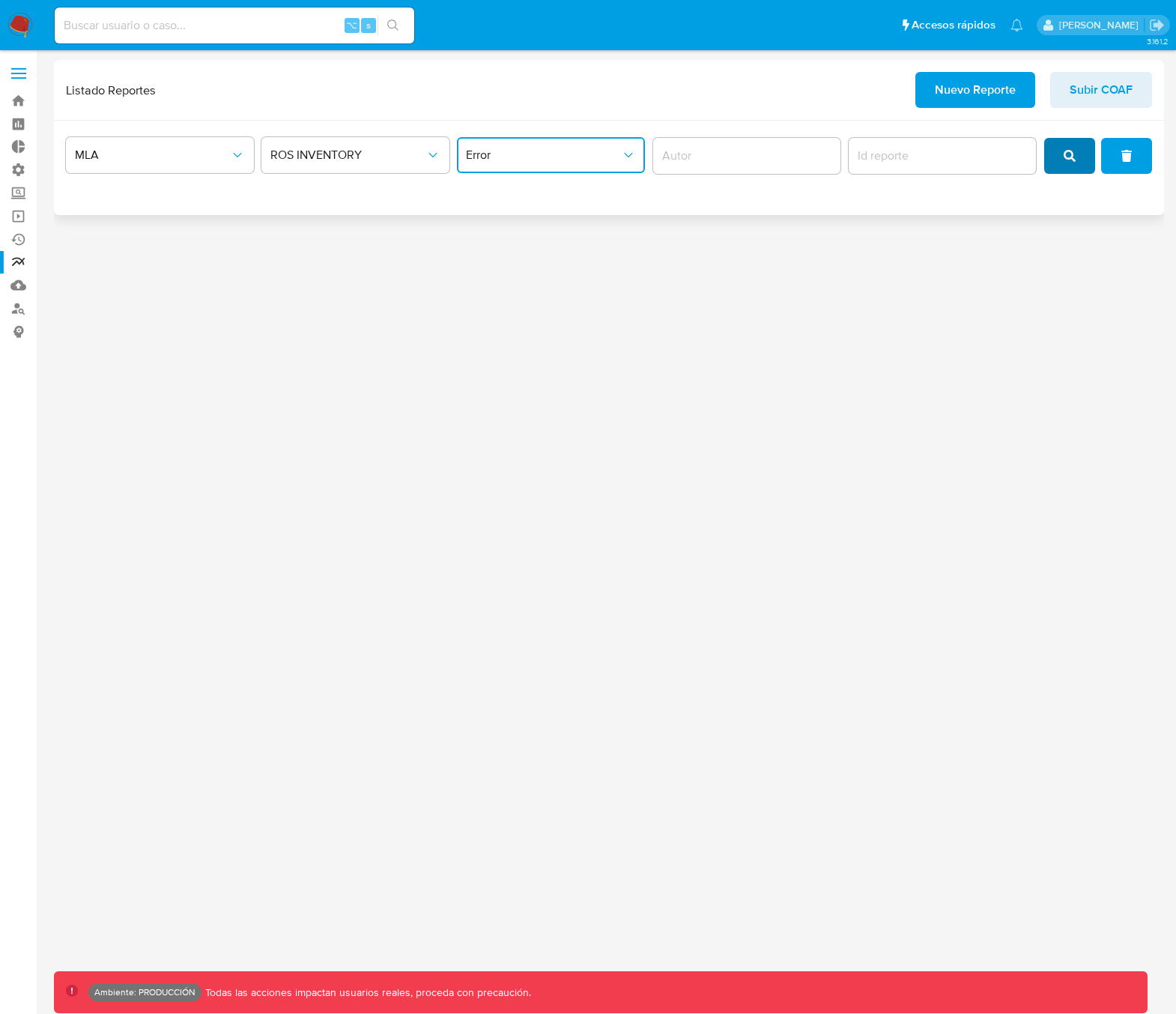
click at [1080, 163] on button "search" at bounding box center [1070, 155] width 51 height 36
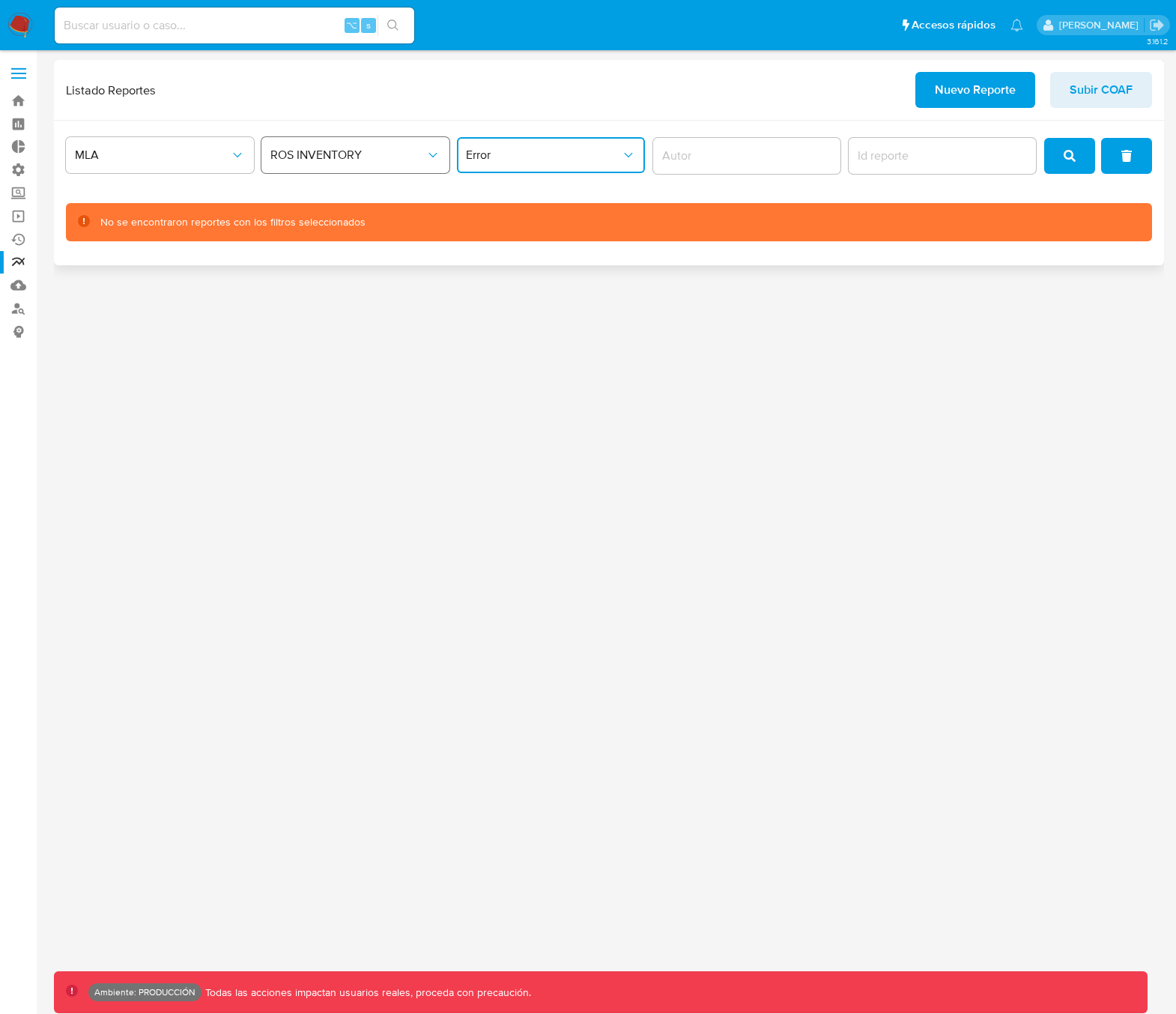
click at [381, 155] on span "ROS INVENTORY" at bounding box center [347, 155] width 155 height 15
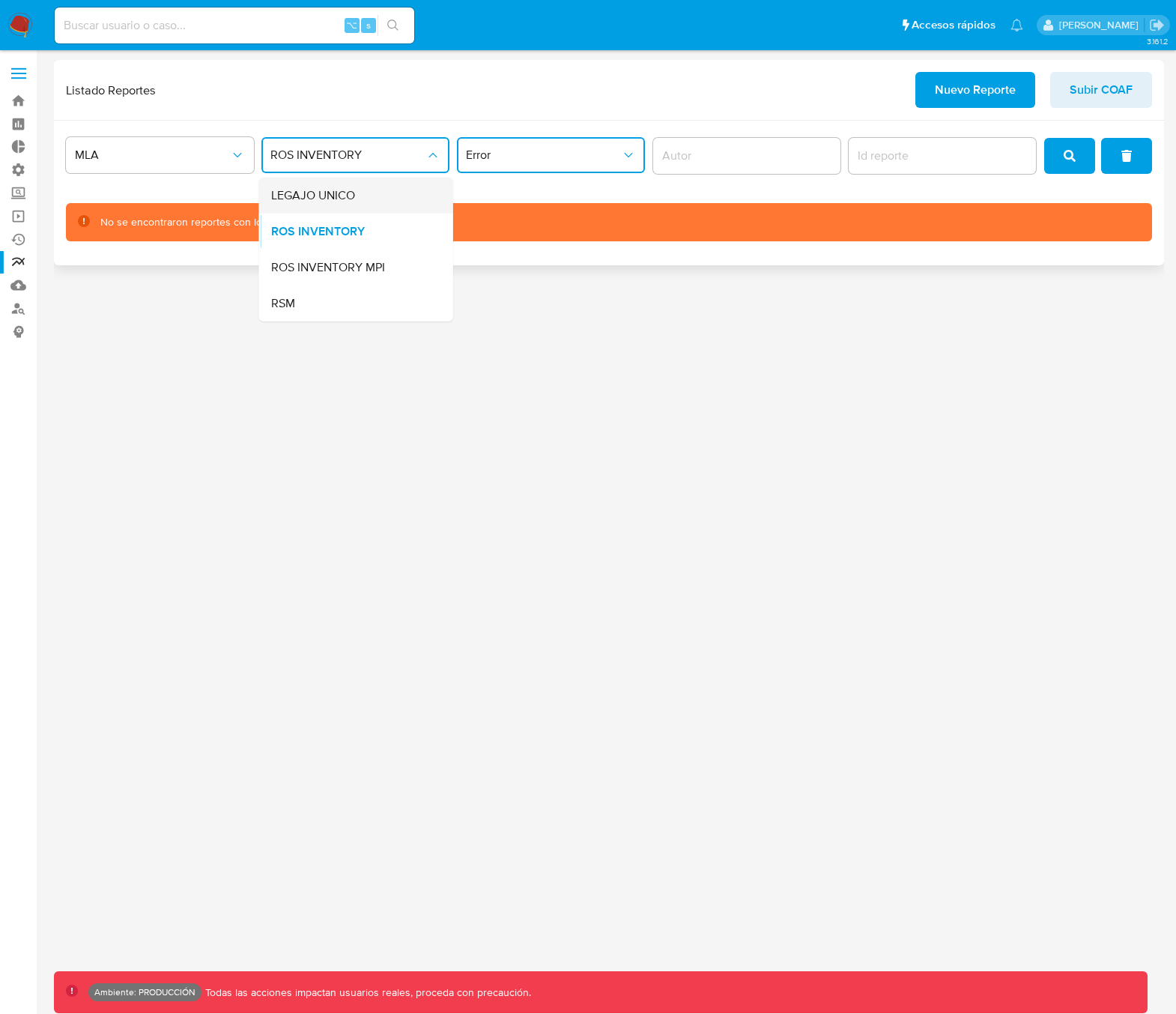
click at [366, 193] on div "LEGAJO UNICO" at bounding box center [351, 195] width 161 height 36
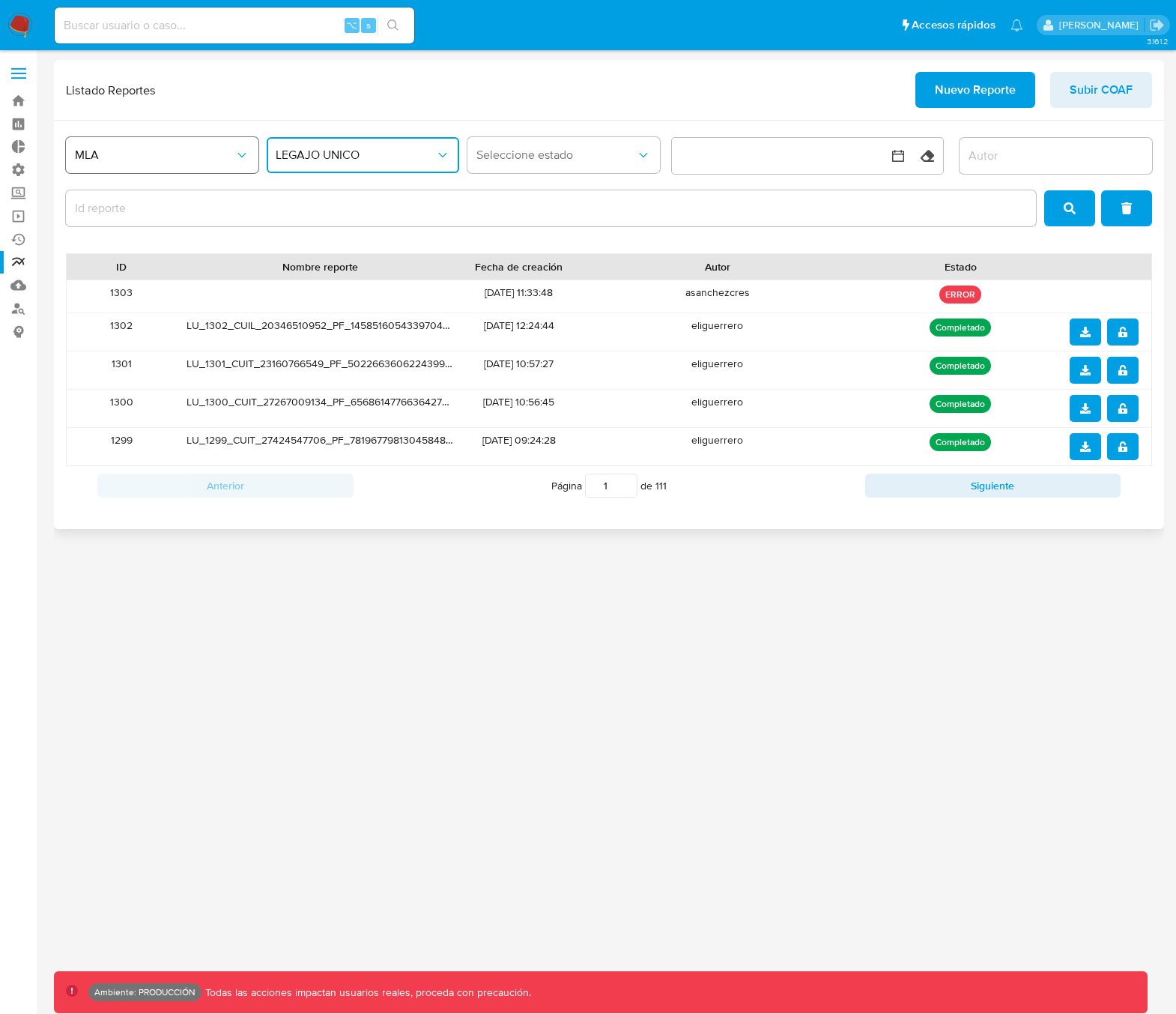
click at [151, 155] on span "MLA" at bounding box center [155, 155] width 160 height 15
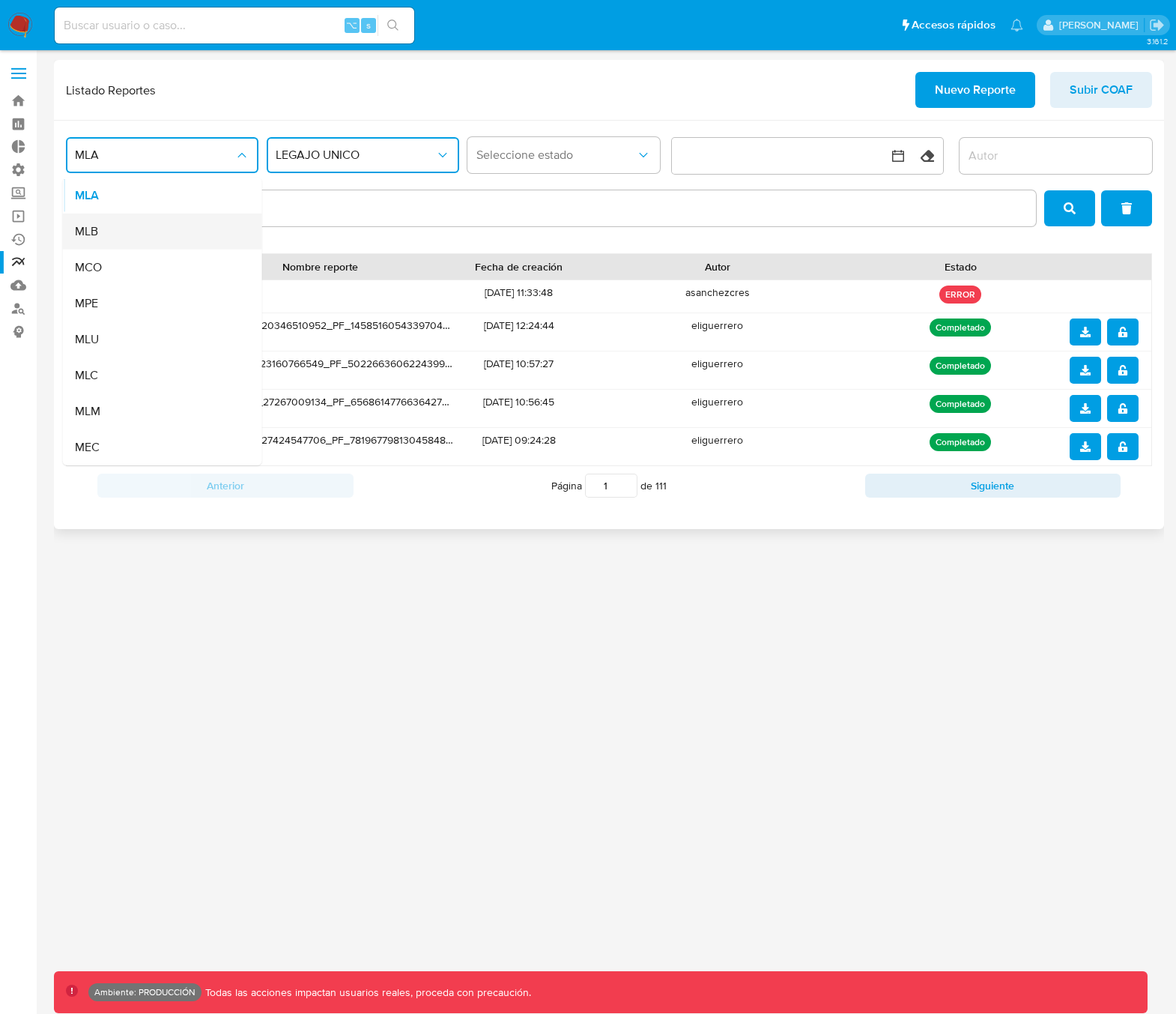
click at [133, 239] on div "MLB" at bounding box center [158, 231] width 166 height 36
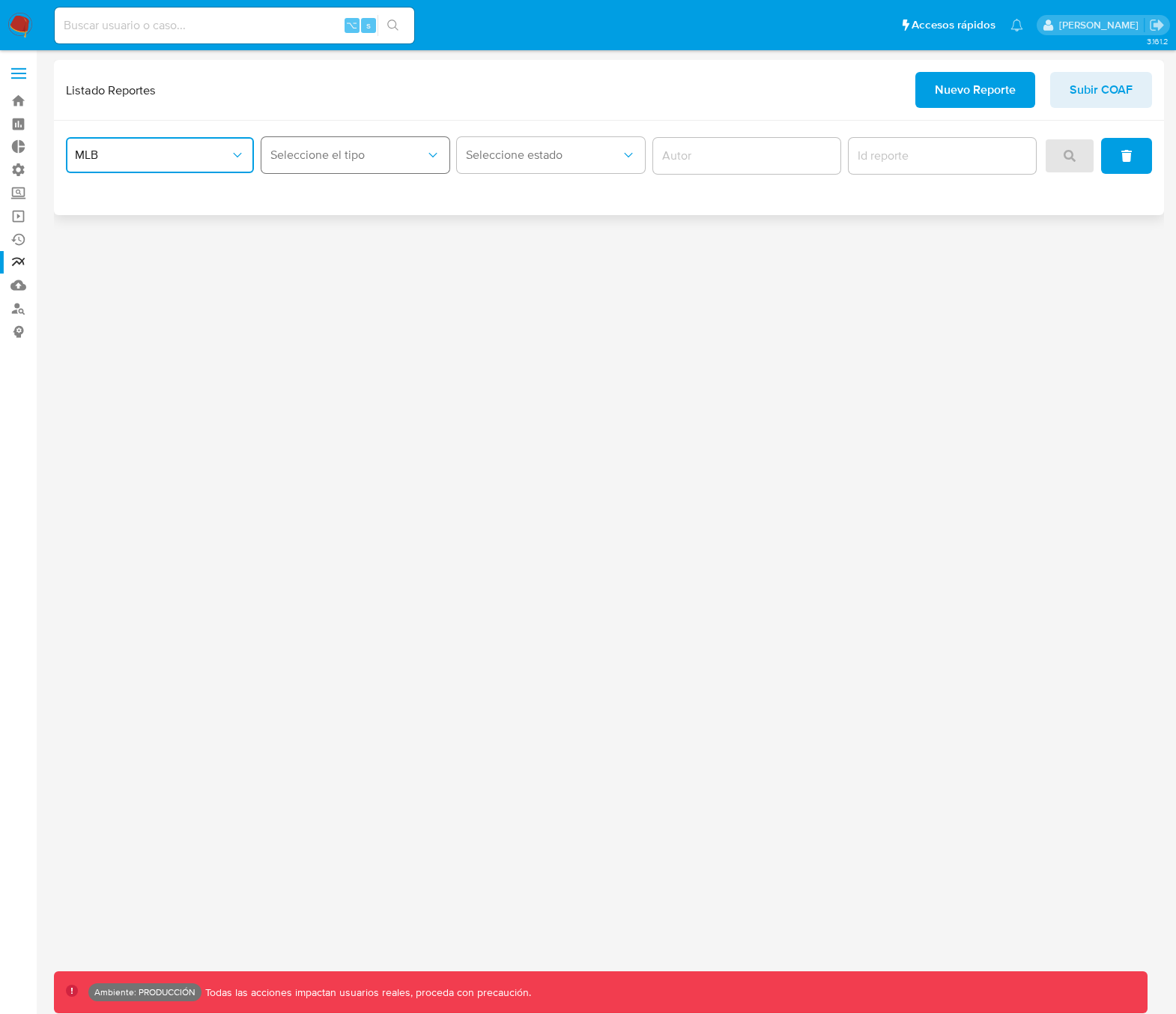
click at [359, 159] on span "Seleccione el tipo" at bounding box center [347, 155] width 155 height 15
click at [380, 193] on div "LEGAJO UNICO" at bounding box center [351, 195] width 161 height 36
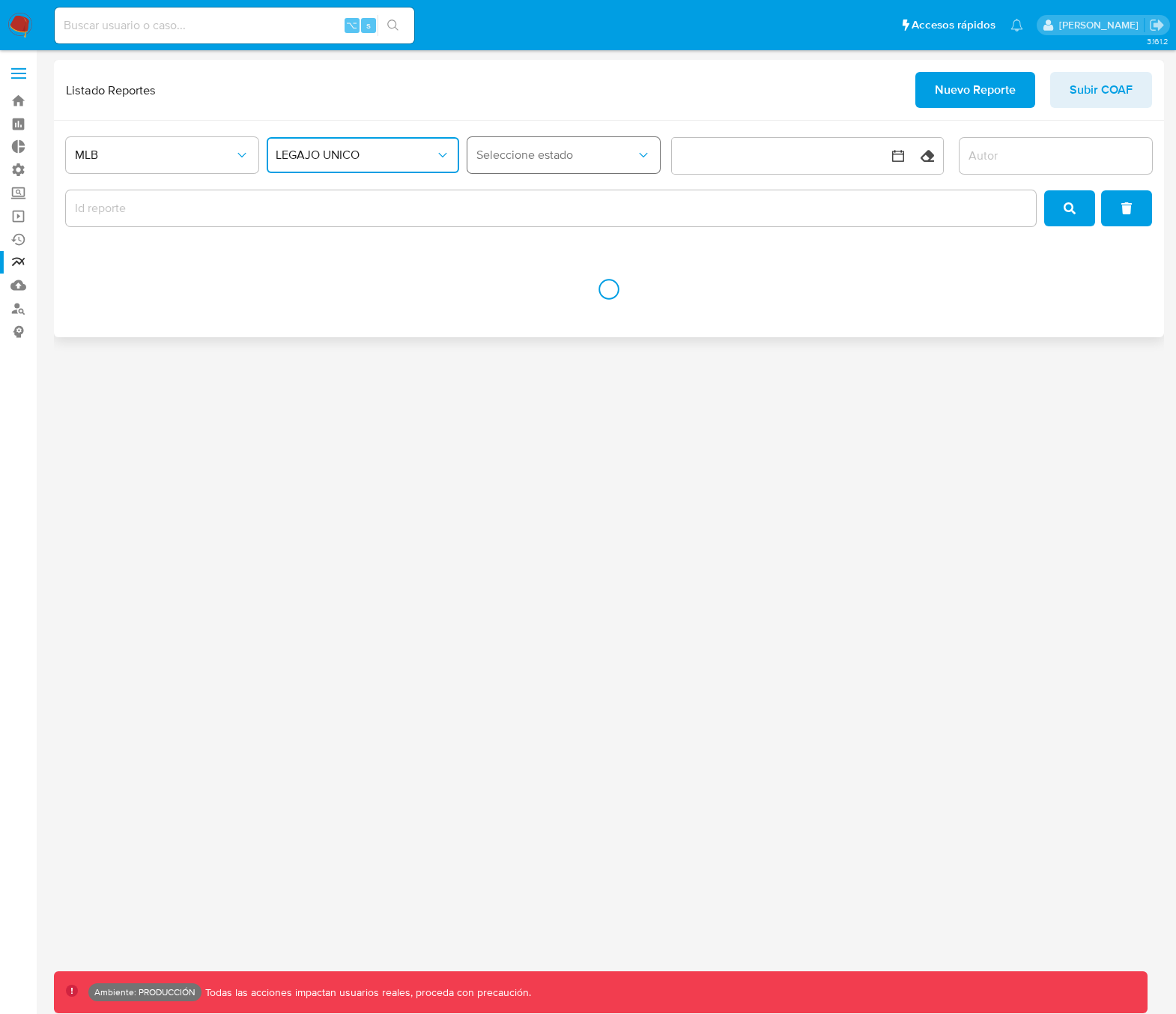
click at [548, 155] on span "Seleccione estado" at bounding box center [556, 155] width 160 height 15
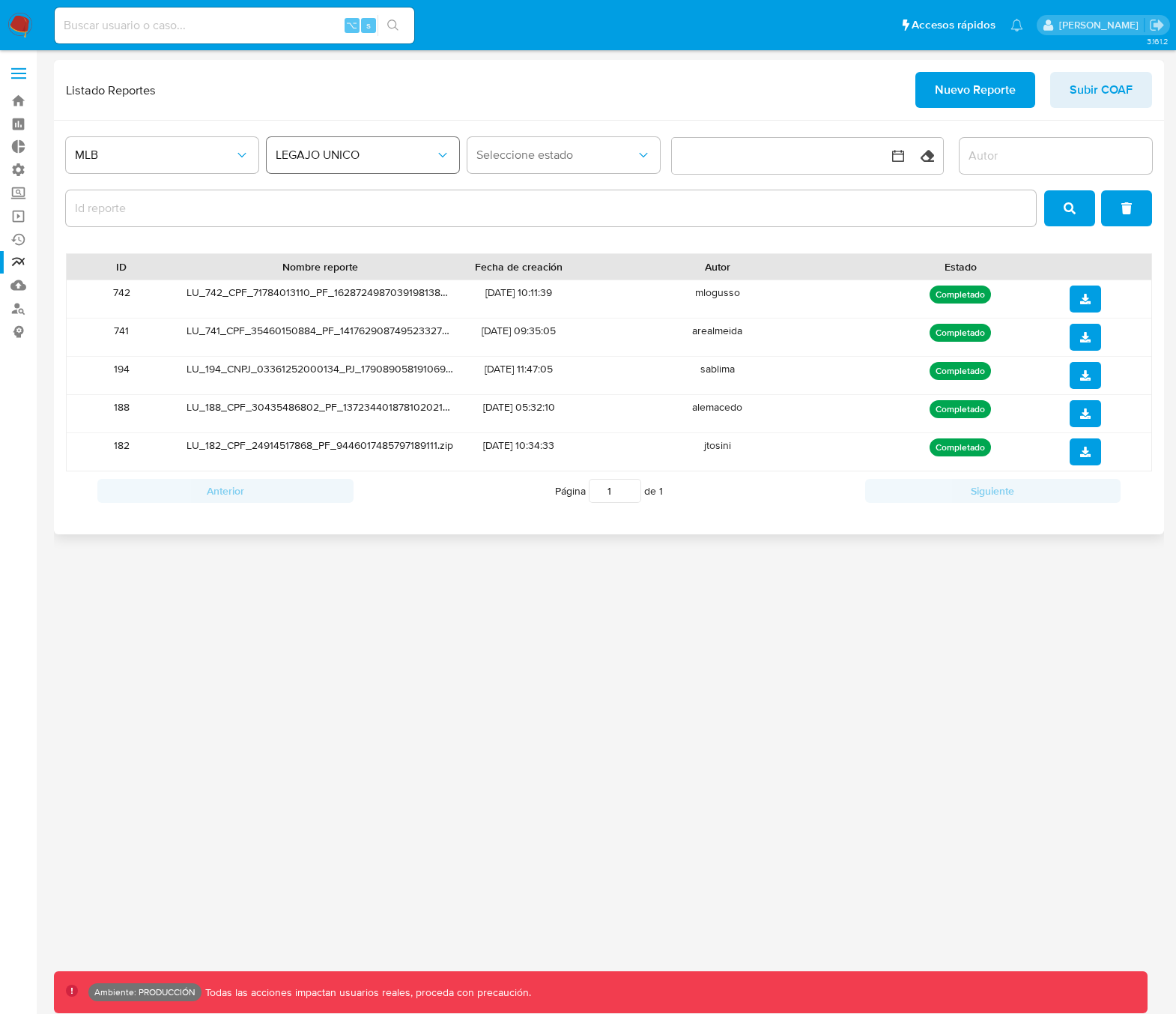
click at [330, 159] on span "LEGAJO UNICO" at bounding box center [355, 155] width 160 height 15
drag, startPoint x: 318, startPoint y: 227, endPoint x: 359, endPoint y: 225, distance: 41.0
click at [319, 227] on div "COAF" at bounding box center [357, 231] width 166 height 36
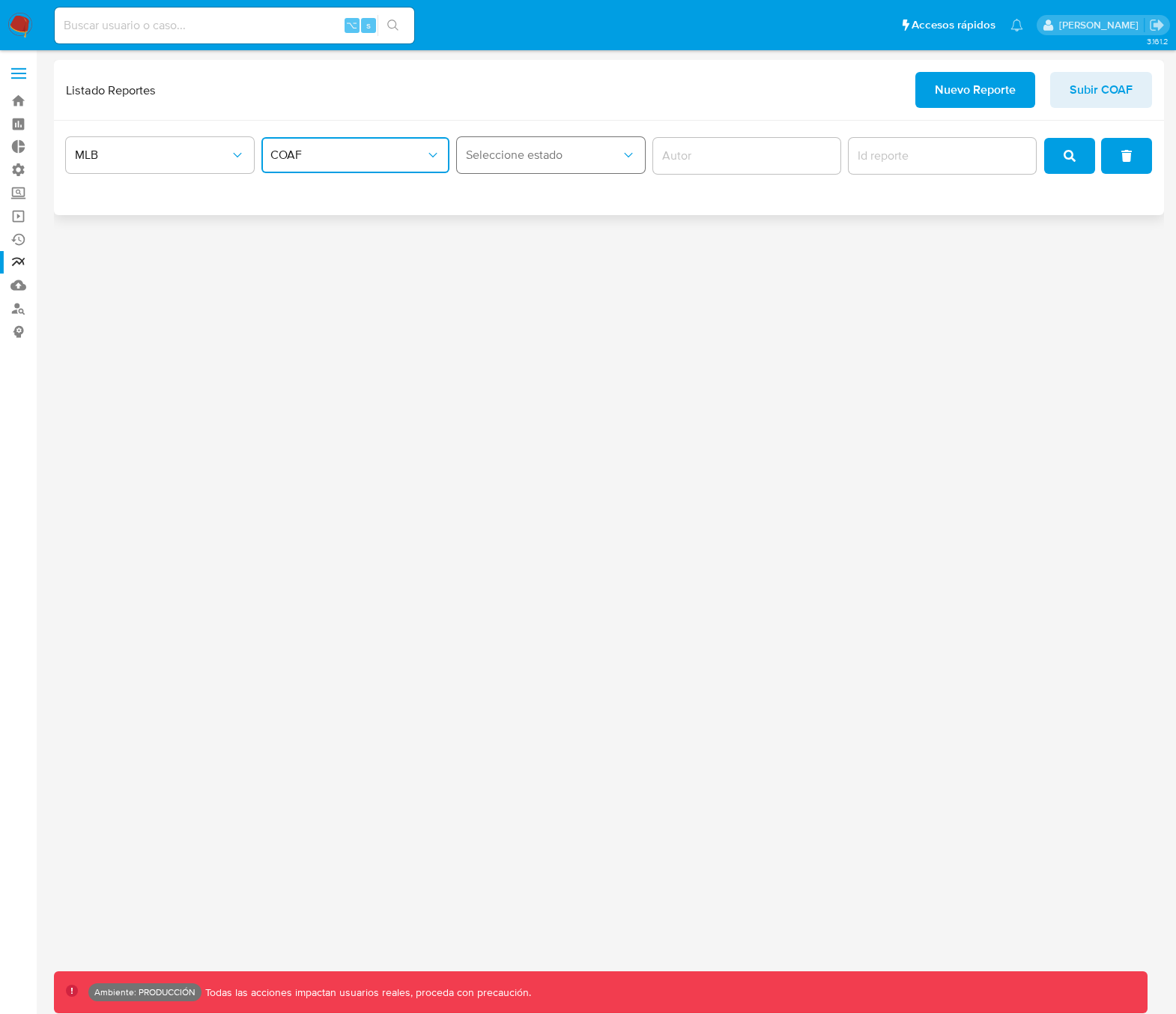
click at [554, 155] on span "Seleccione estado" at bounding box center [543, 155] width 155 height 15
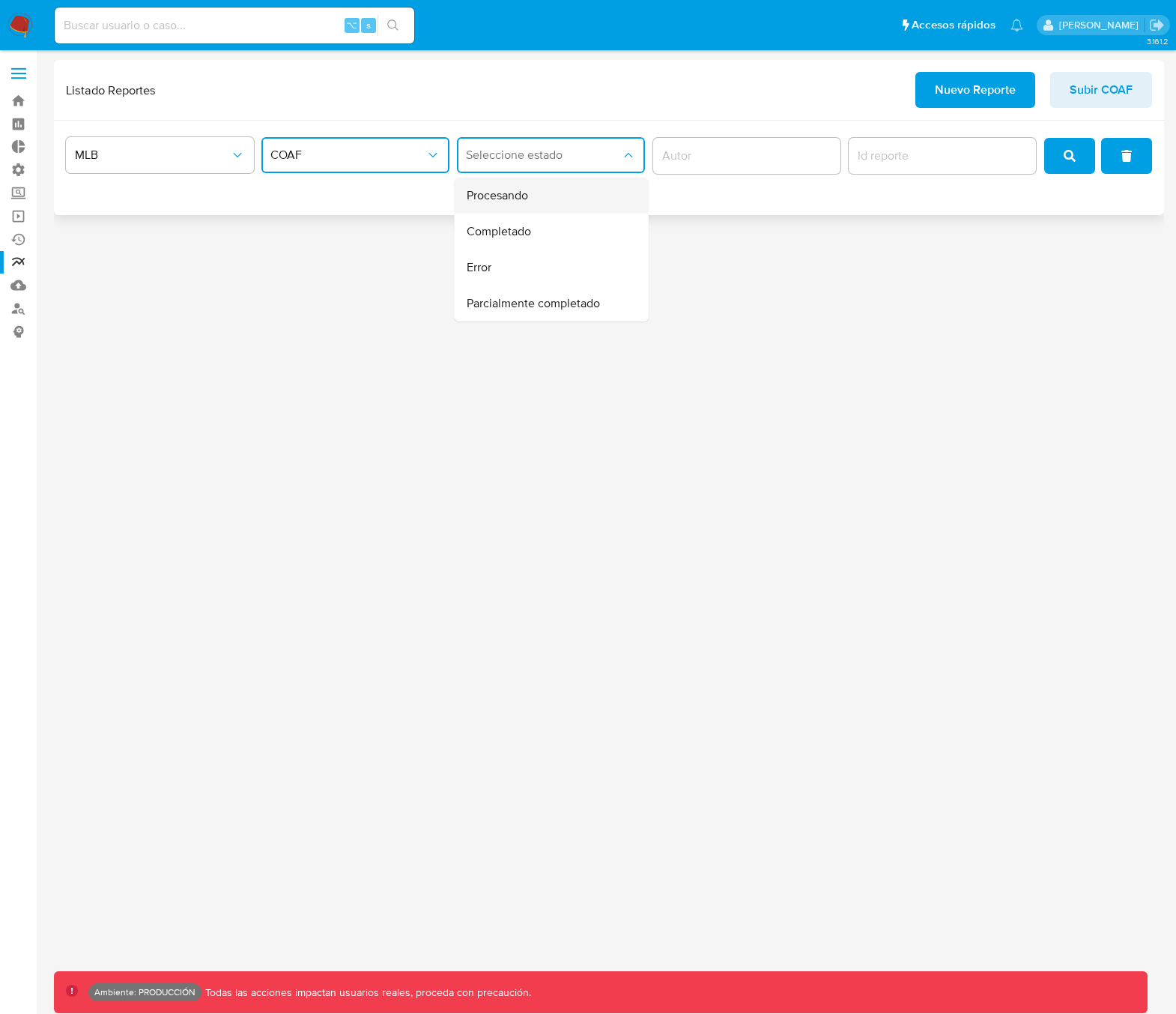
click at [549, 197] on div "Procesando" at bounding box center [547, 195] width 161 height 36
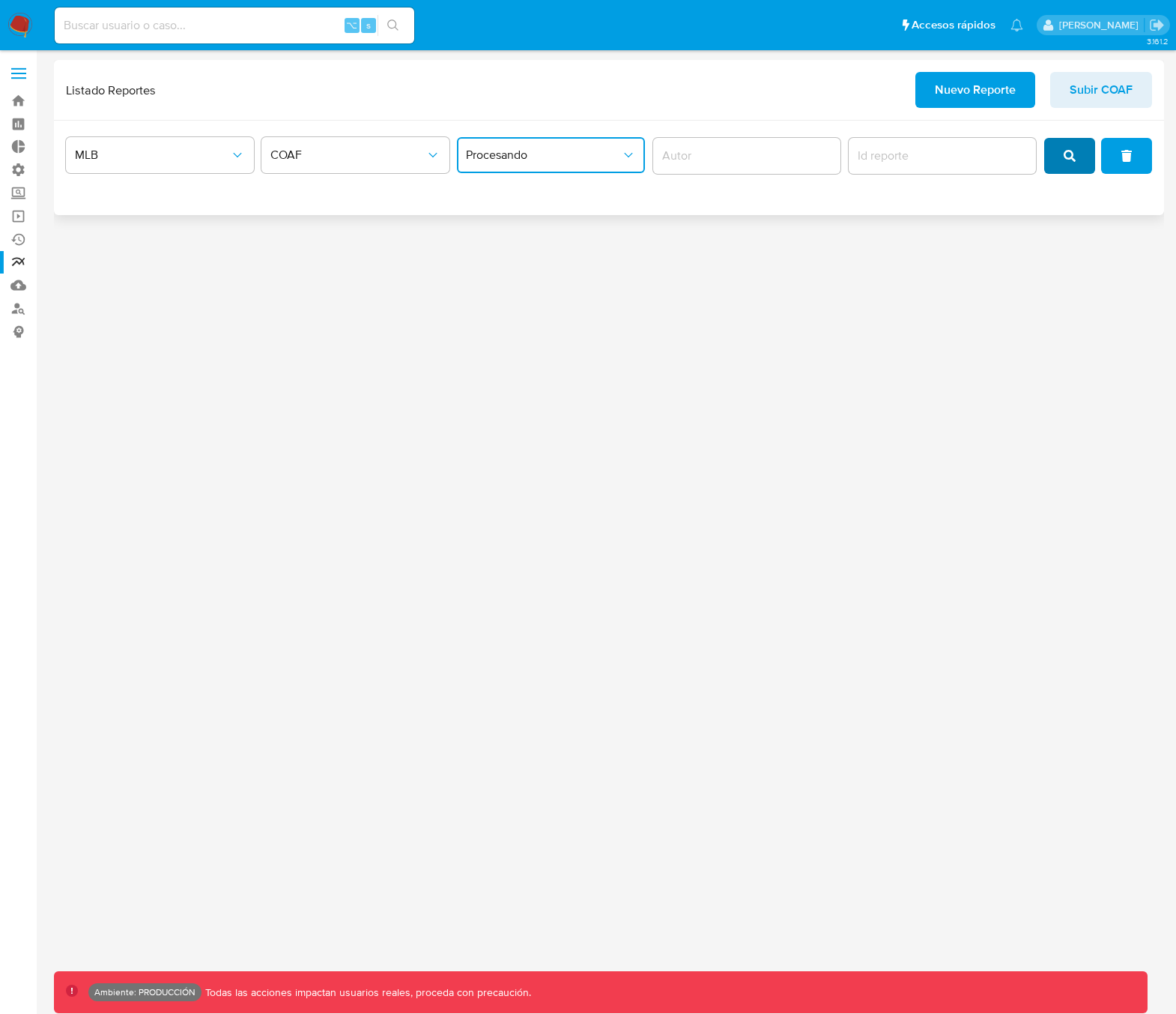
click at [1062, 163] on button "search" at bounding box center [1070, 155] width 51 height 36
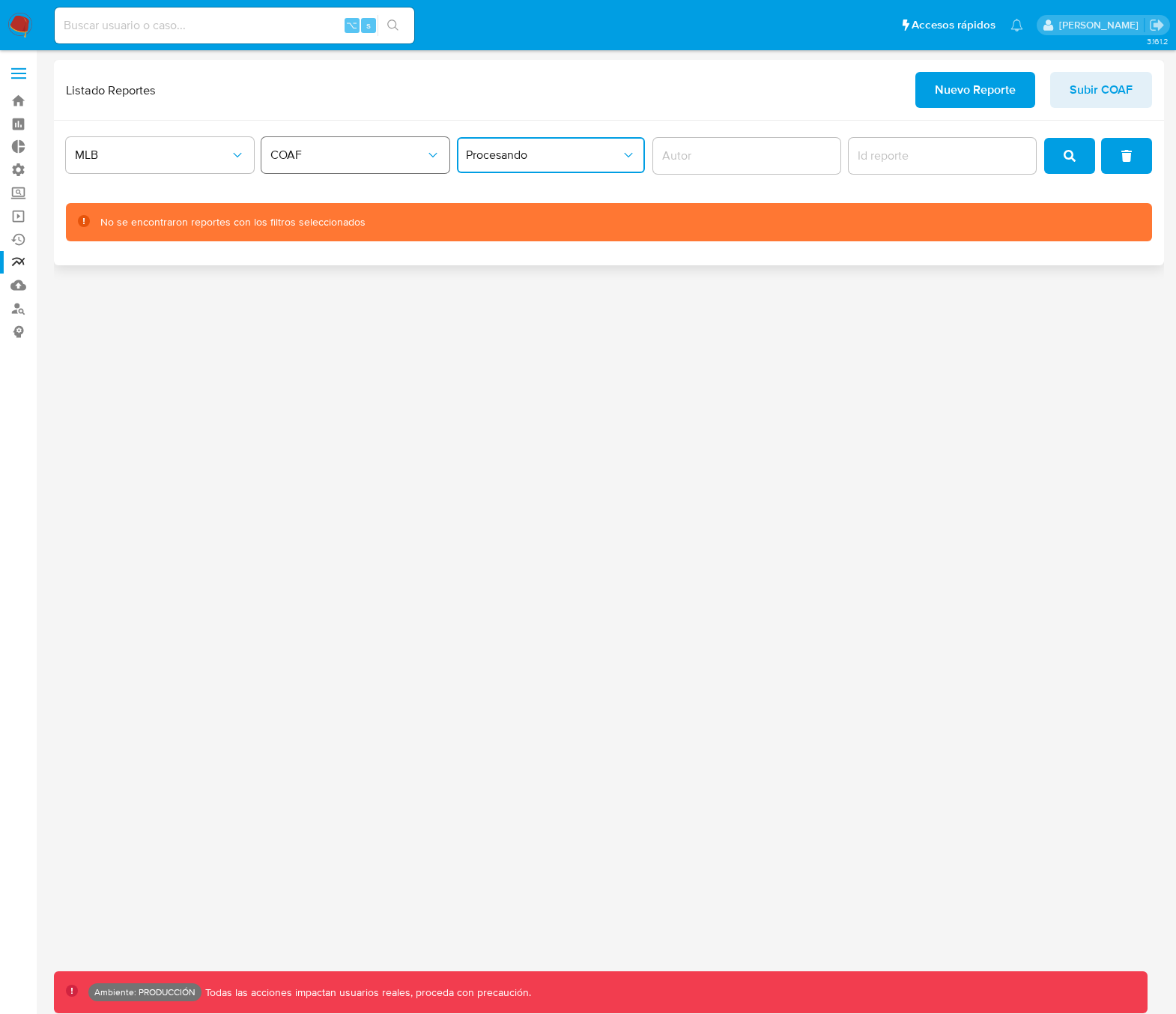
click at [299, 159] on span "COAF" at bounding box center [347, 155] width 155 height 15
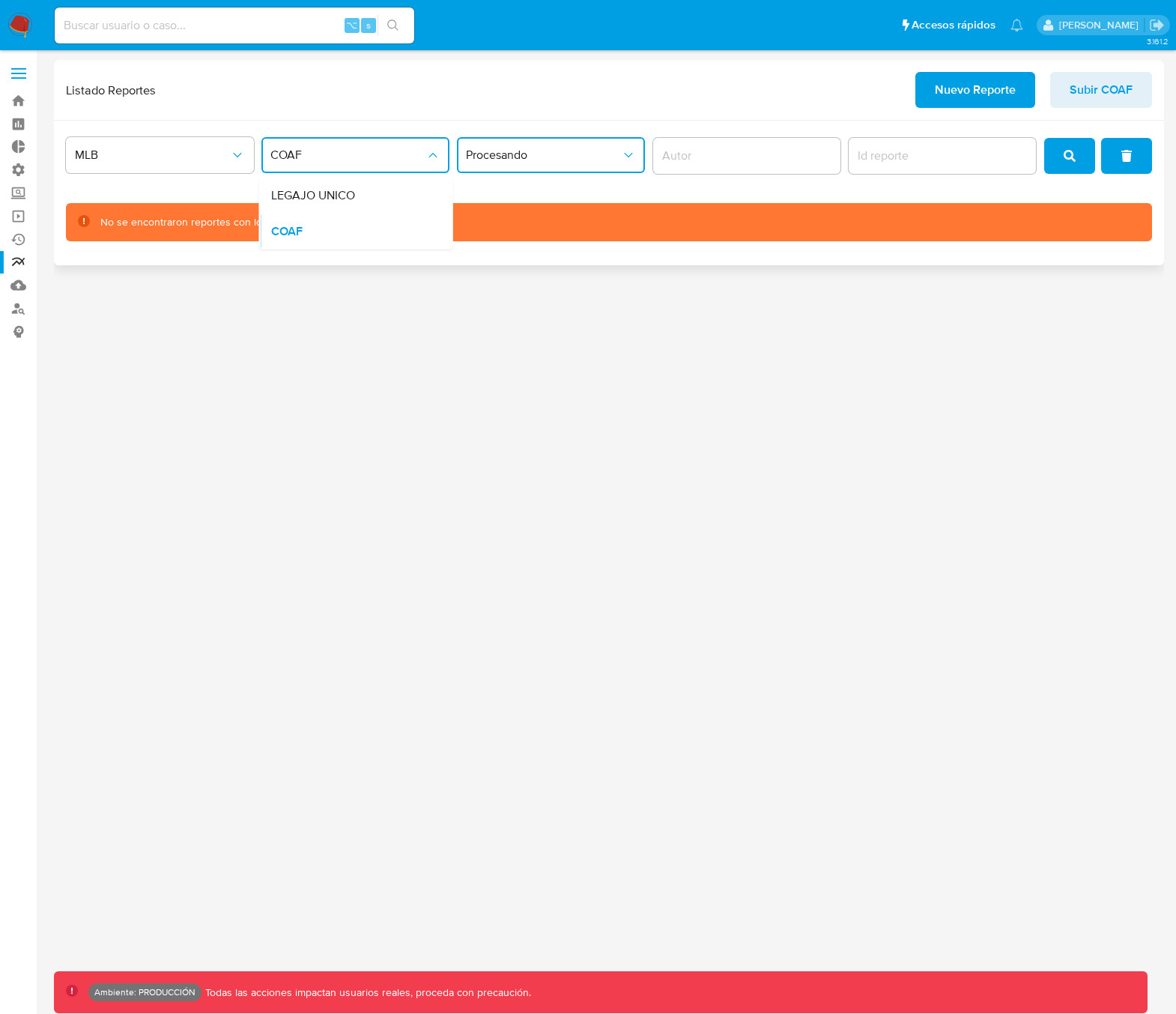
click at [320, 196] on span "LEGAJO UNICO" at bounding box center [313, 195] width 84 height 15
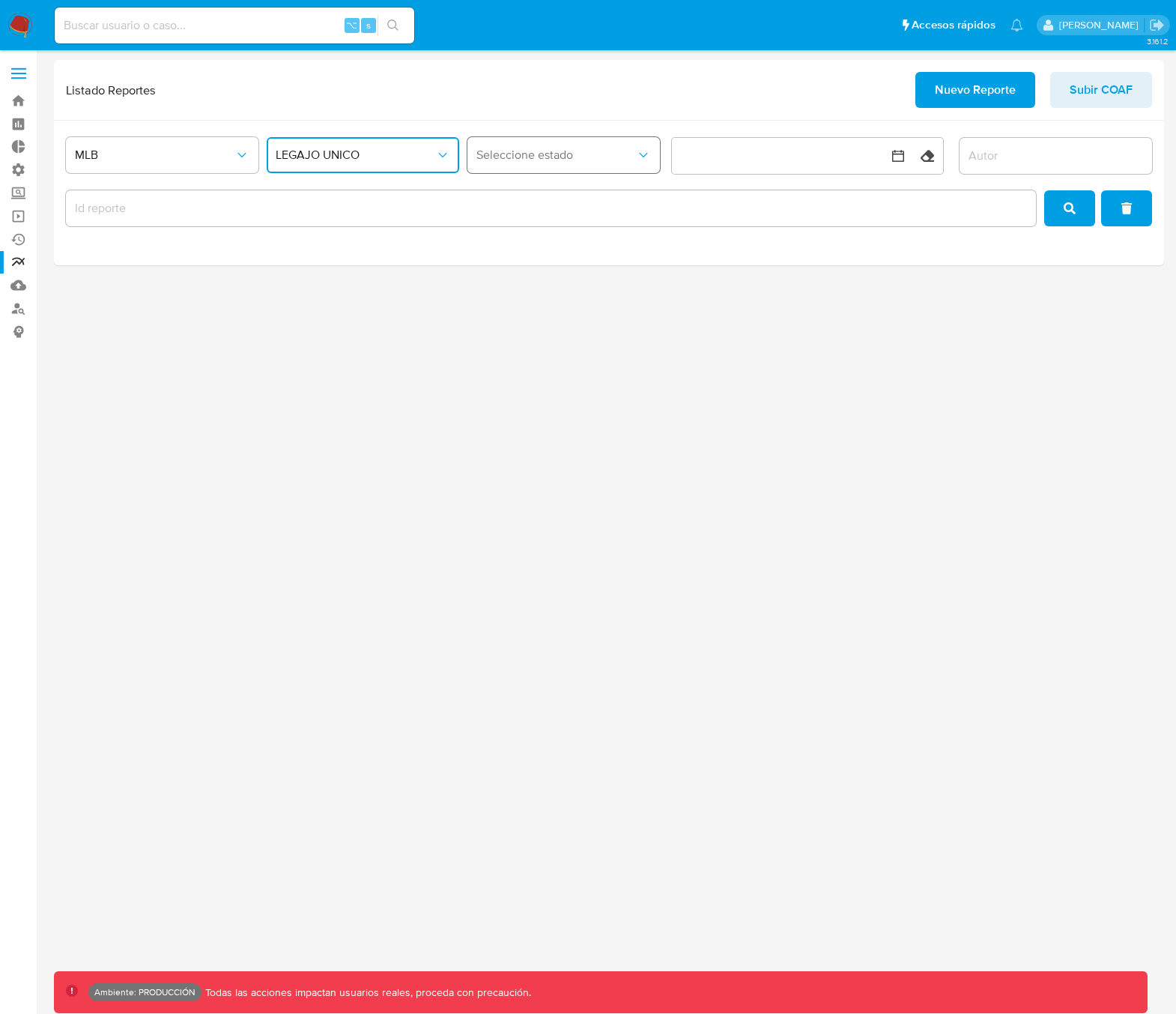
click at [528, 164] on button "Seleccione estado" at bounding box center [563, 155] width 193 height 36
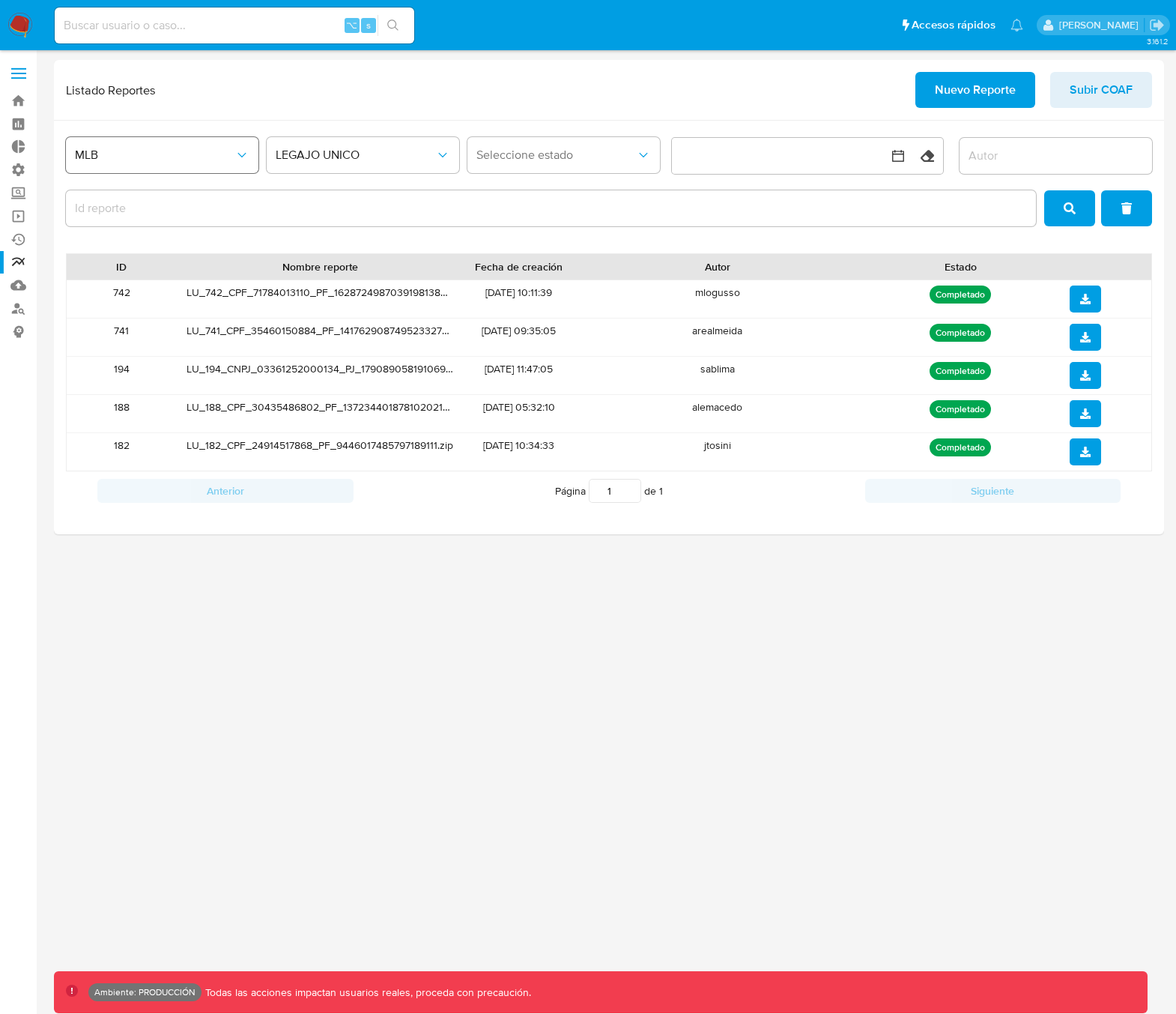
click at [117, 154] on span "MLB" at bounding box center [155, 155] width 160 height 15
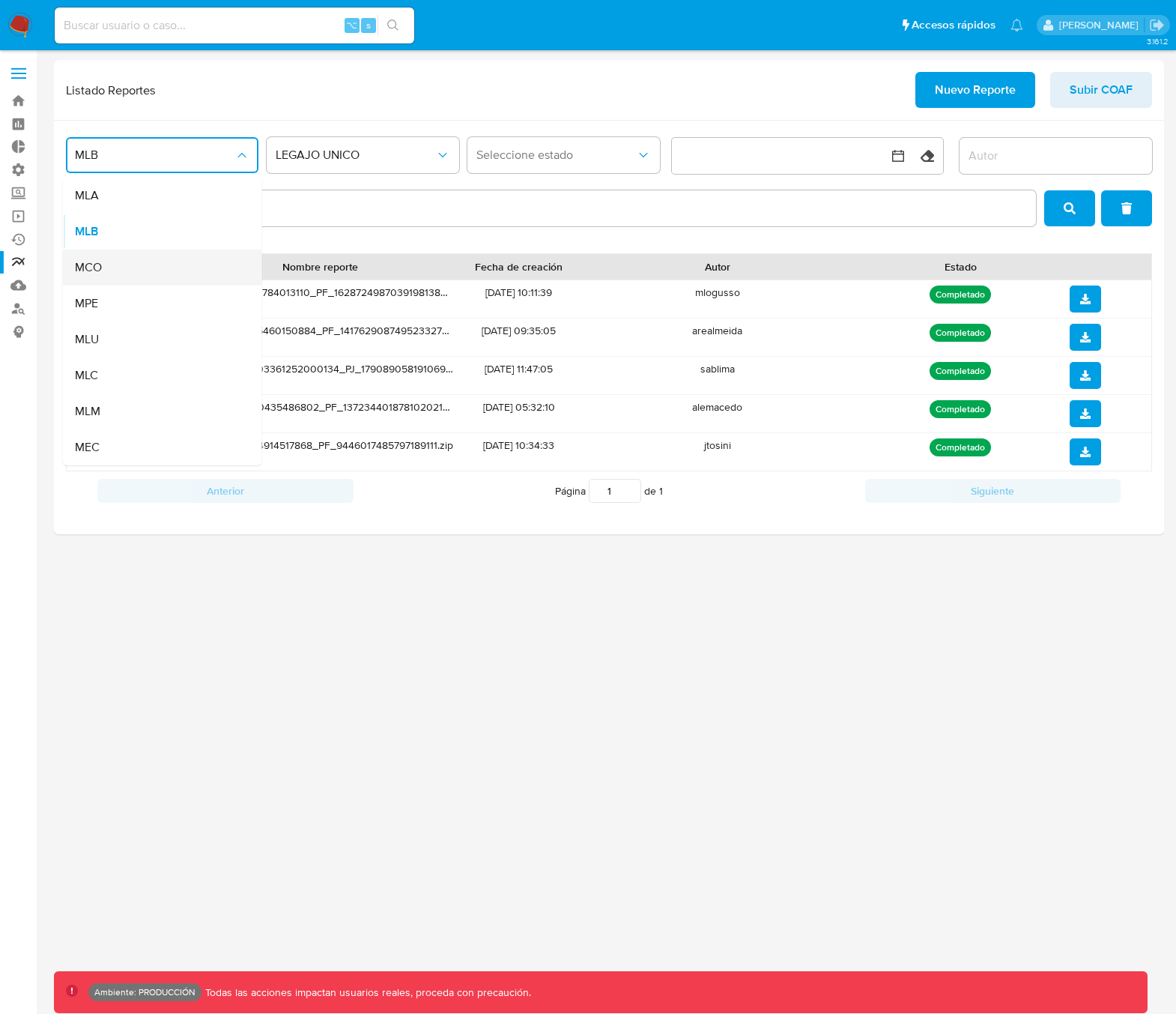
click at [101, 269] on div "MCO" at bounding box center [158, 267] width 166 height 36
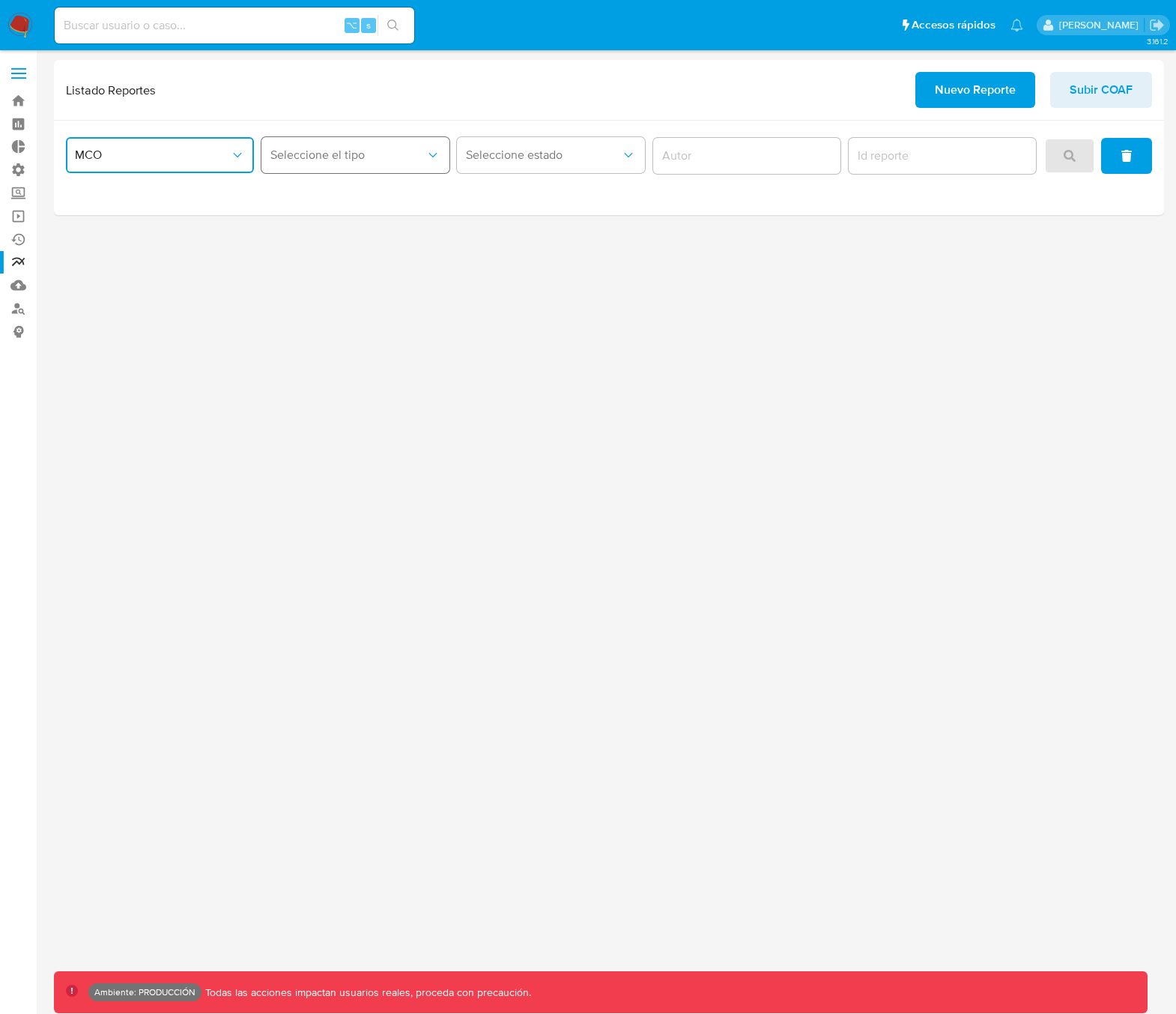
click at [349, 155] on span "Seleccione el tipo" at bounding box center [347, 155] width 155 height 15
click at [354, 190] on span "LEGAJO UNICO" at bounding box center [313, 195] width 84 height 15
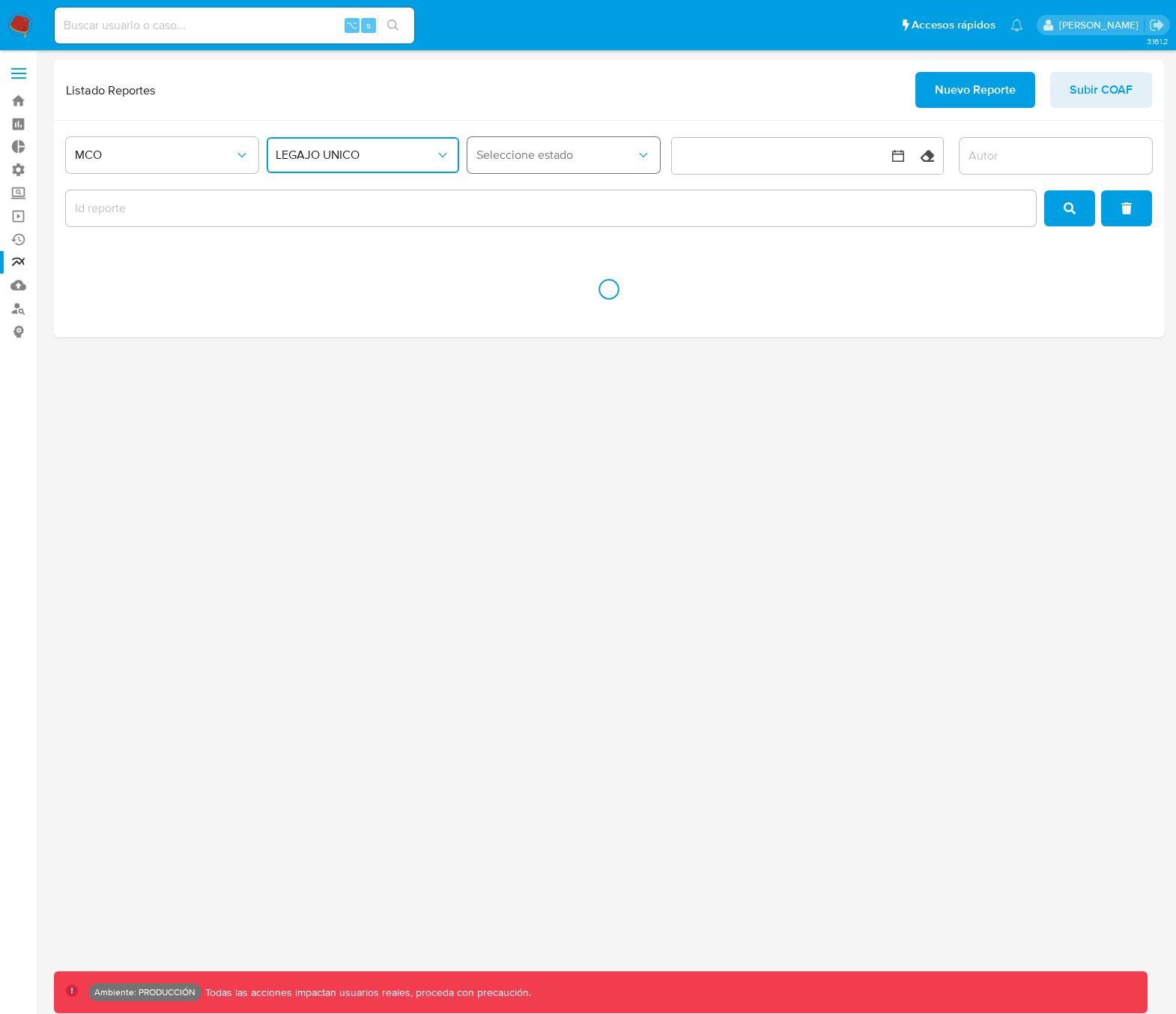
click at [520, 151] on span "Seleccione estado" at bounding box center [556, 155] width 160 height 15
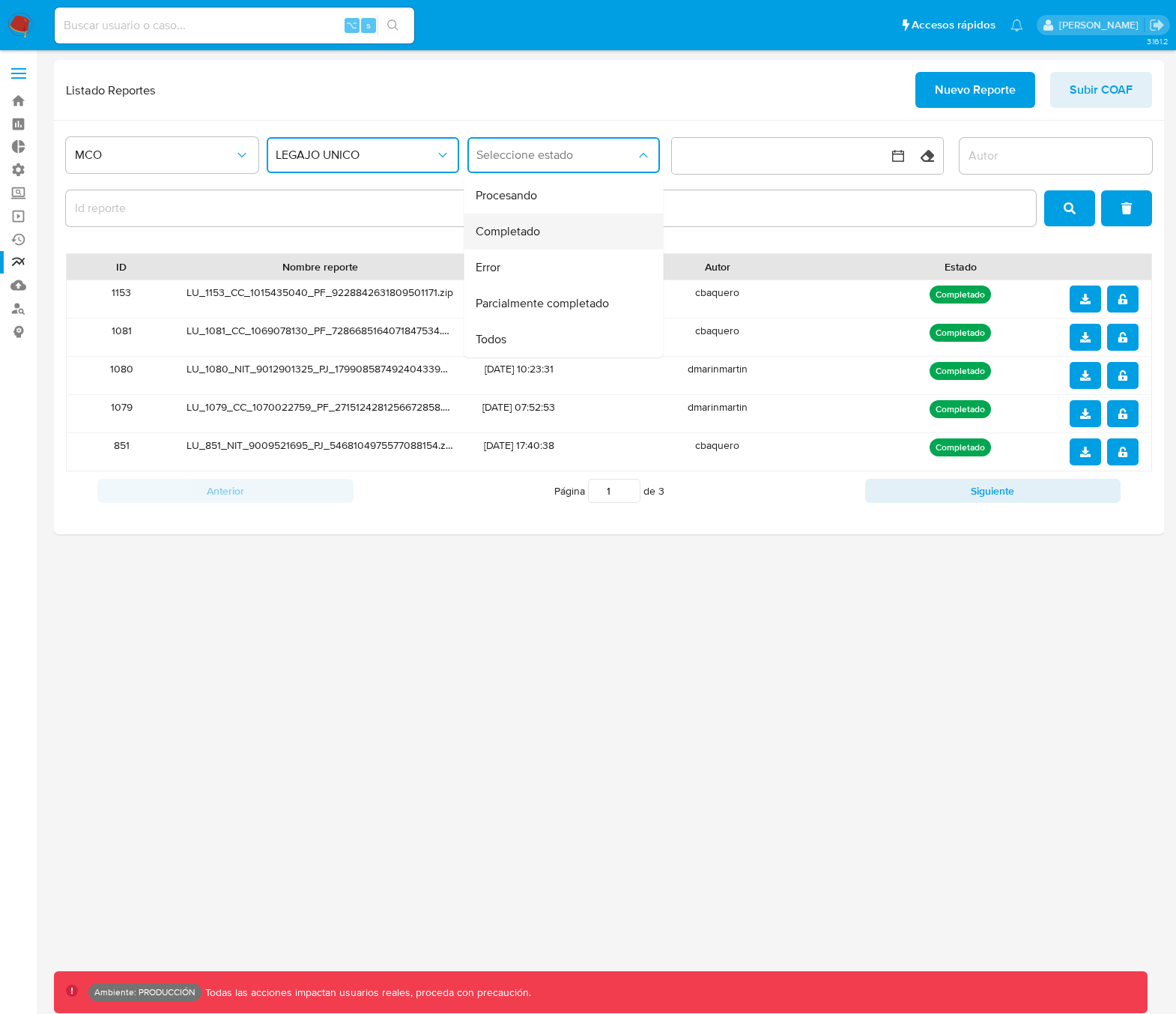
click at [521, 231] on span "Completado" at bounding box center [508, 232] width 65 height 15
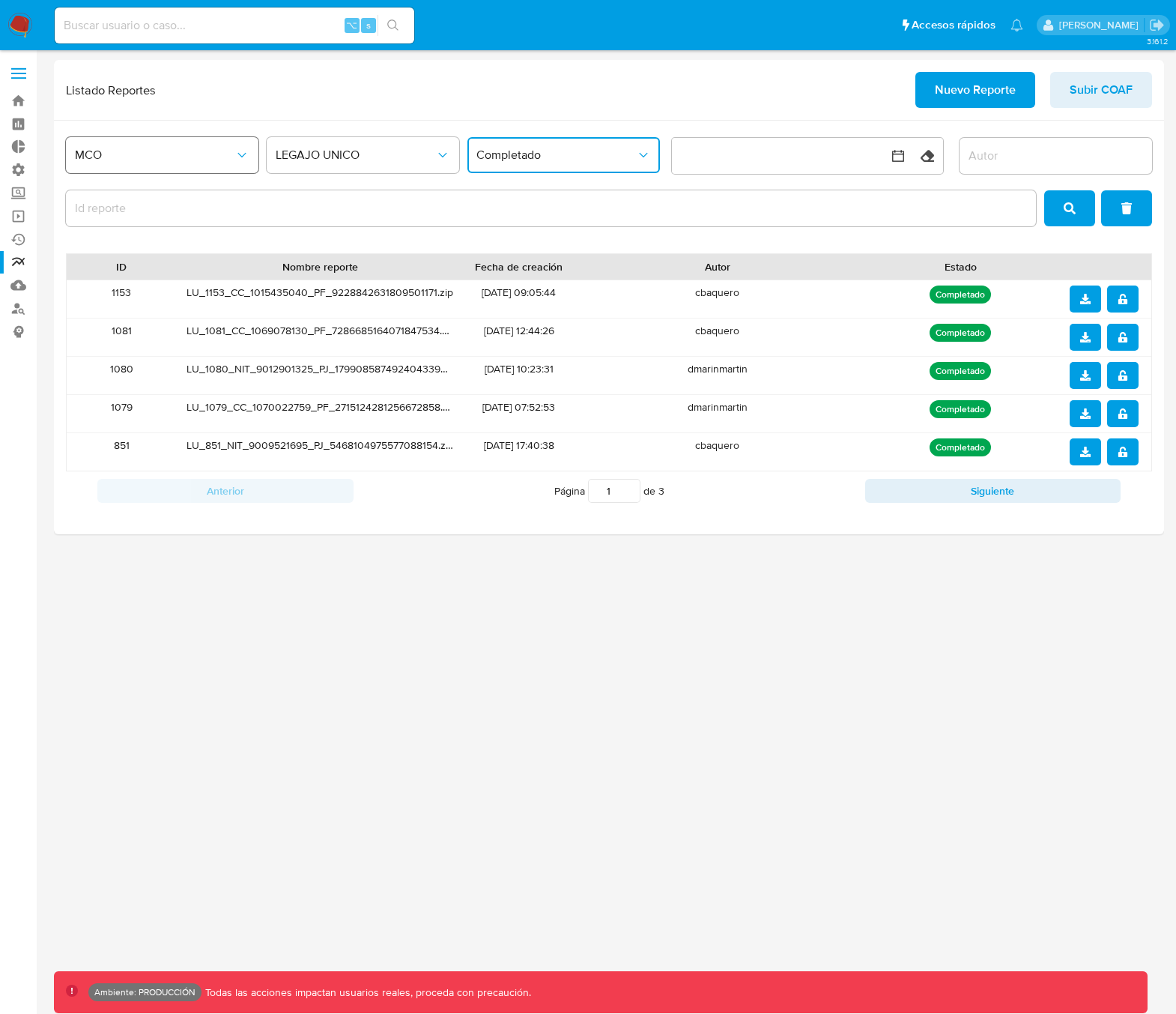
click at [142, 158] on span "MCO" at bounding box center [155, 155] width 160 height 15
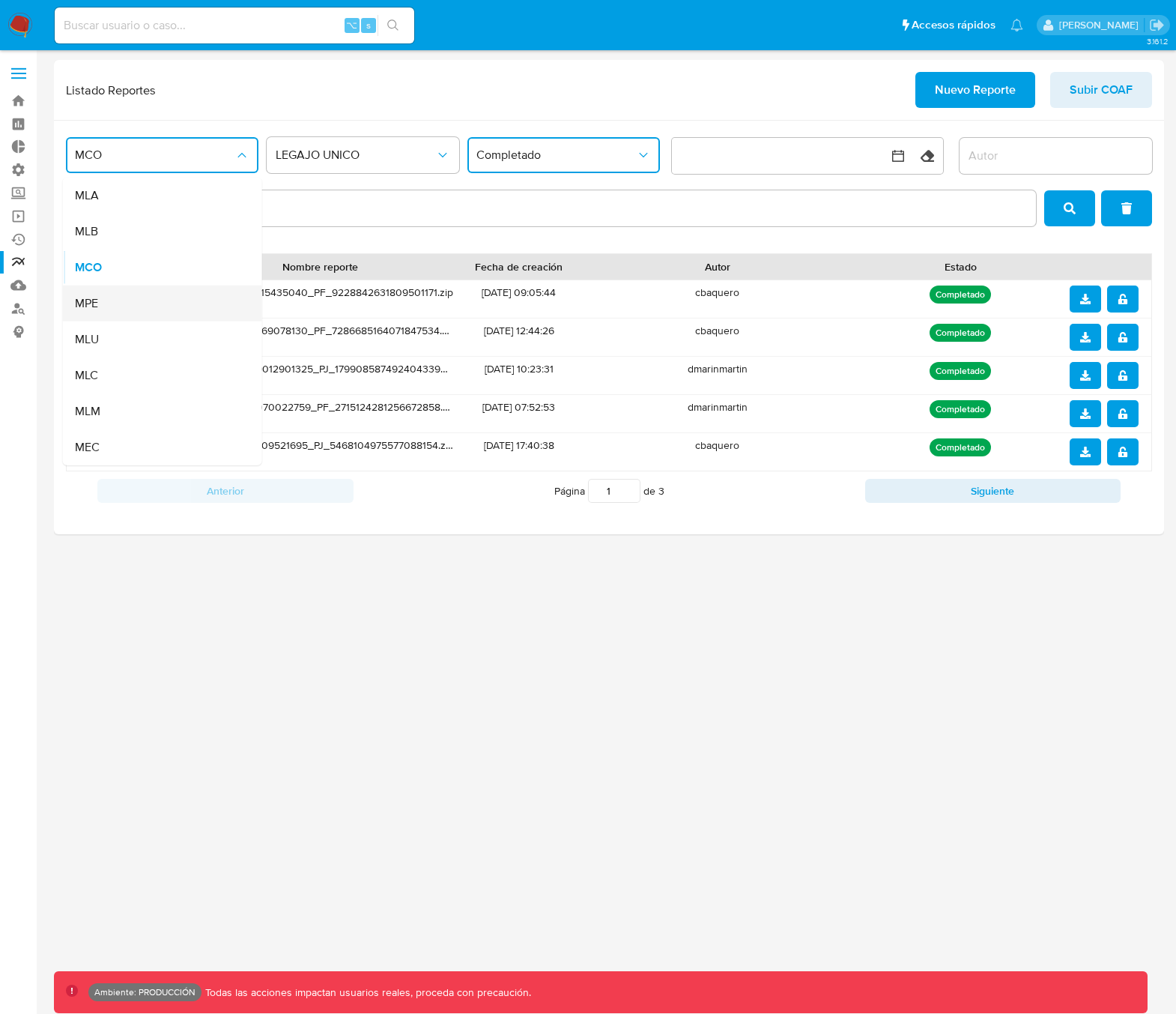
click at [144, 300] on div "MPE" at bounding box center [158, 303] width 166 height 36
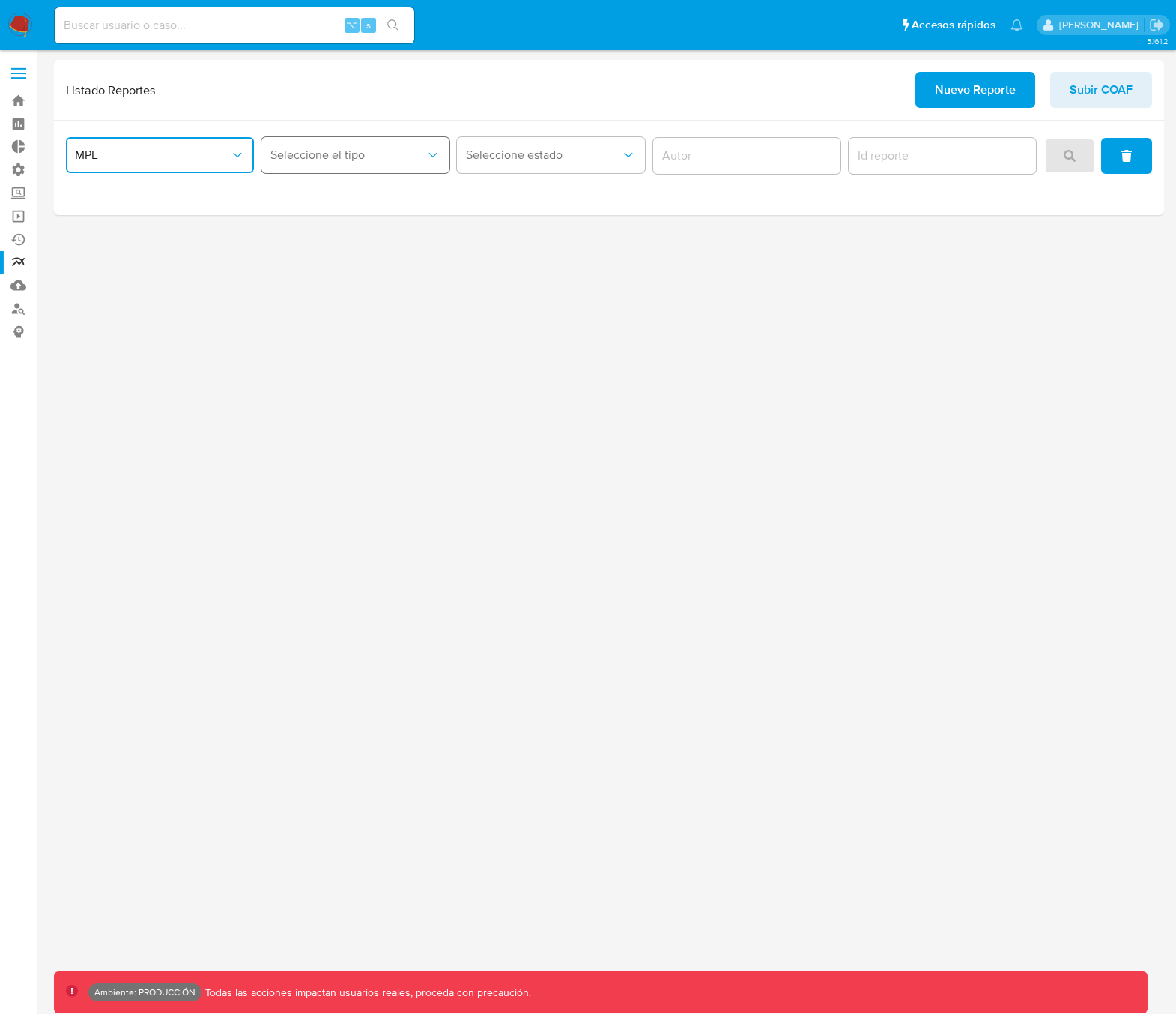
click at [345, 141] on button "Seleccione el tipo" at bounding box center [355, 155] width 188 height 36
click at [361, 196] on div "LEGAJO UNICO" at bounding box center [351, 195] width 161 height 36
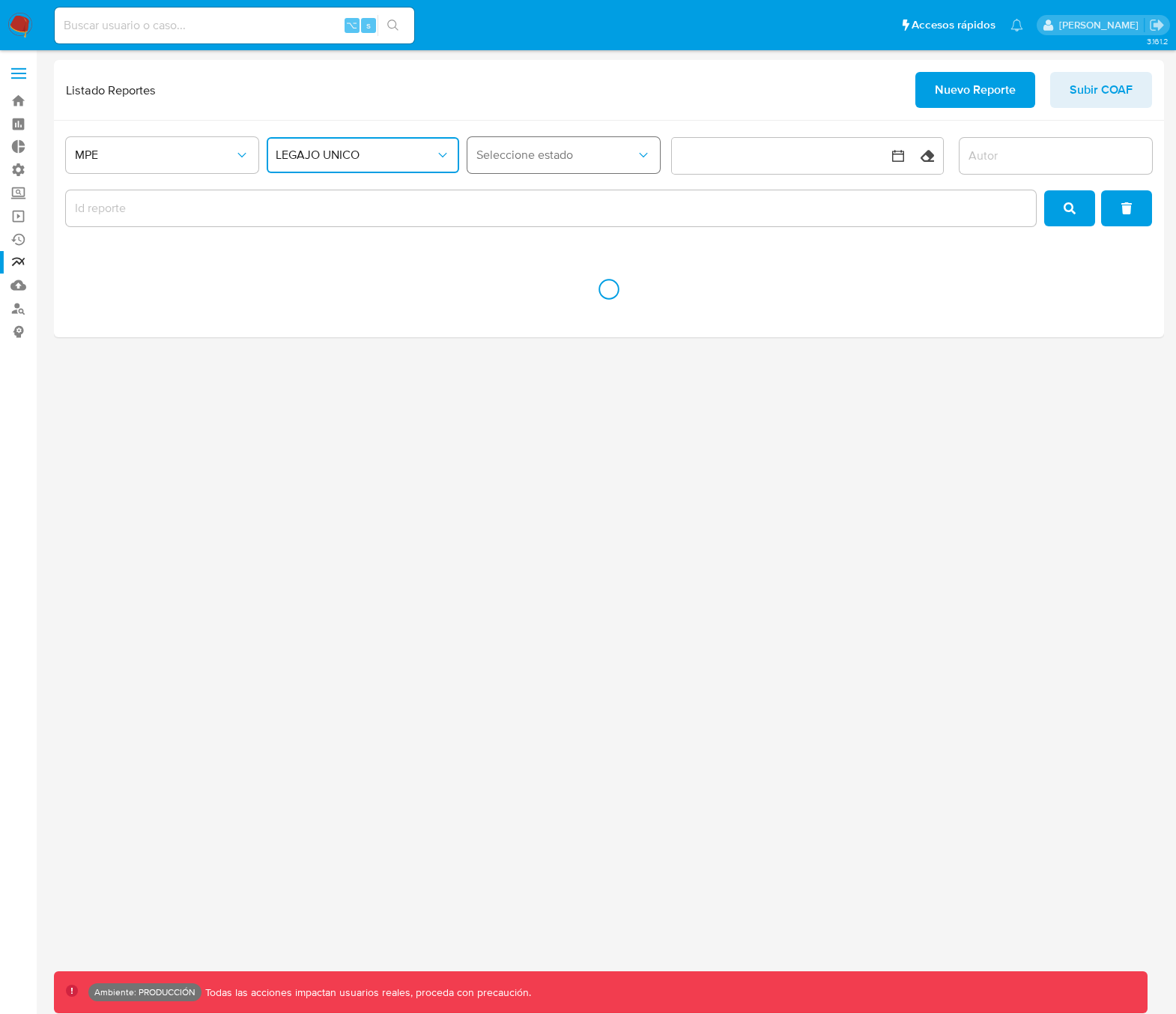
click at [571, 155] on span "Seleccione estado" at bounding box center [556, 155] width 160 height 15
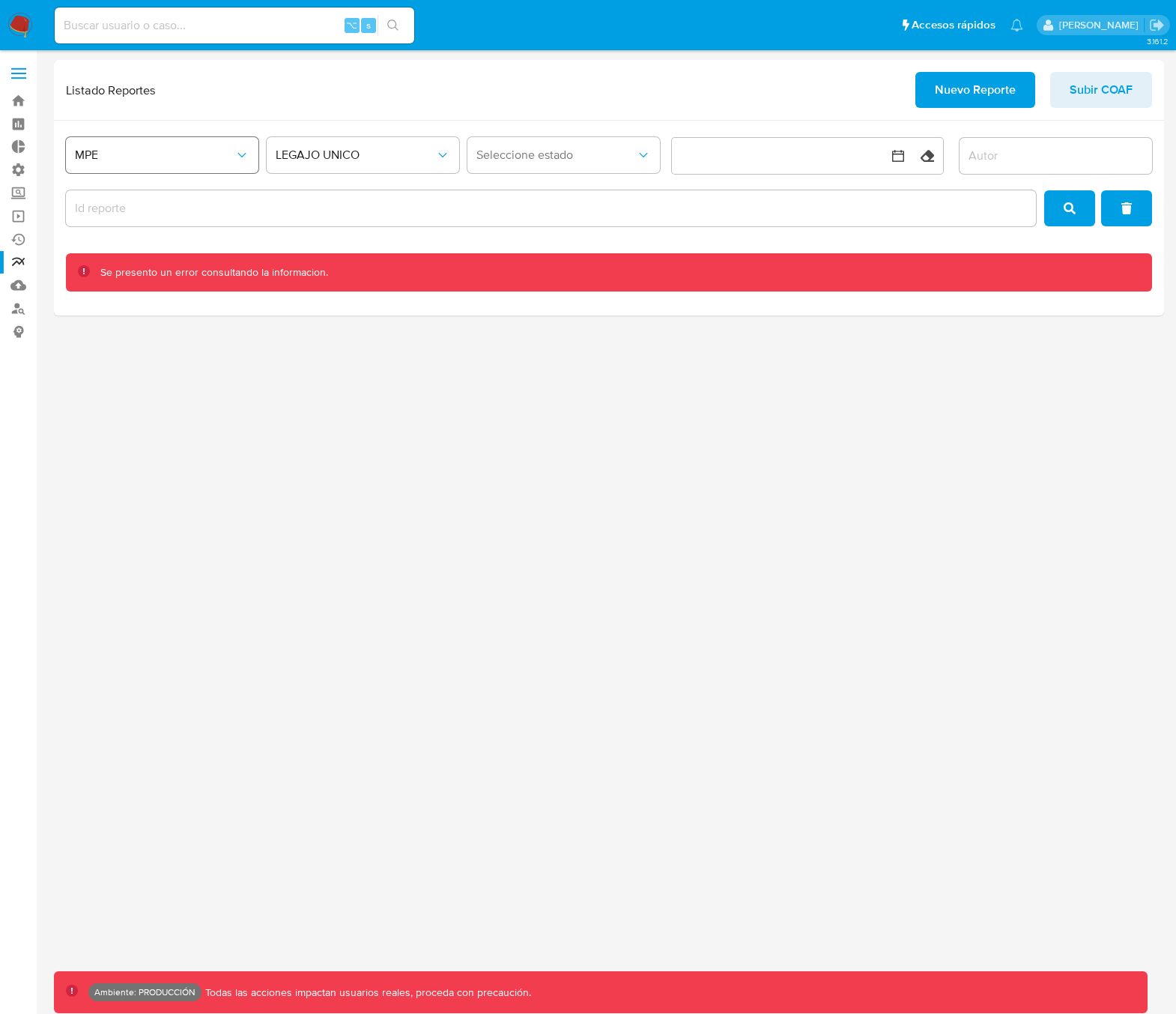
click at [160, 149] on span "MPE" at bounding box center [155, 155] width 160 height 15
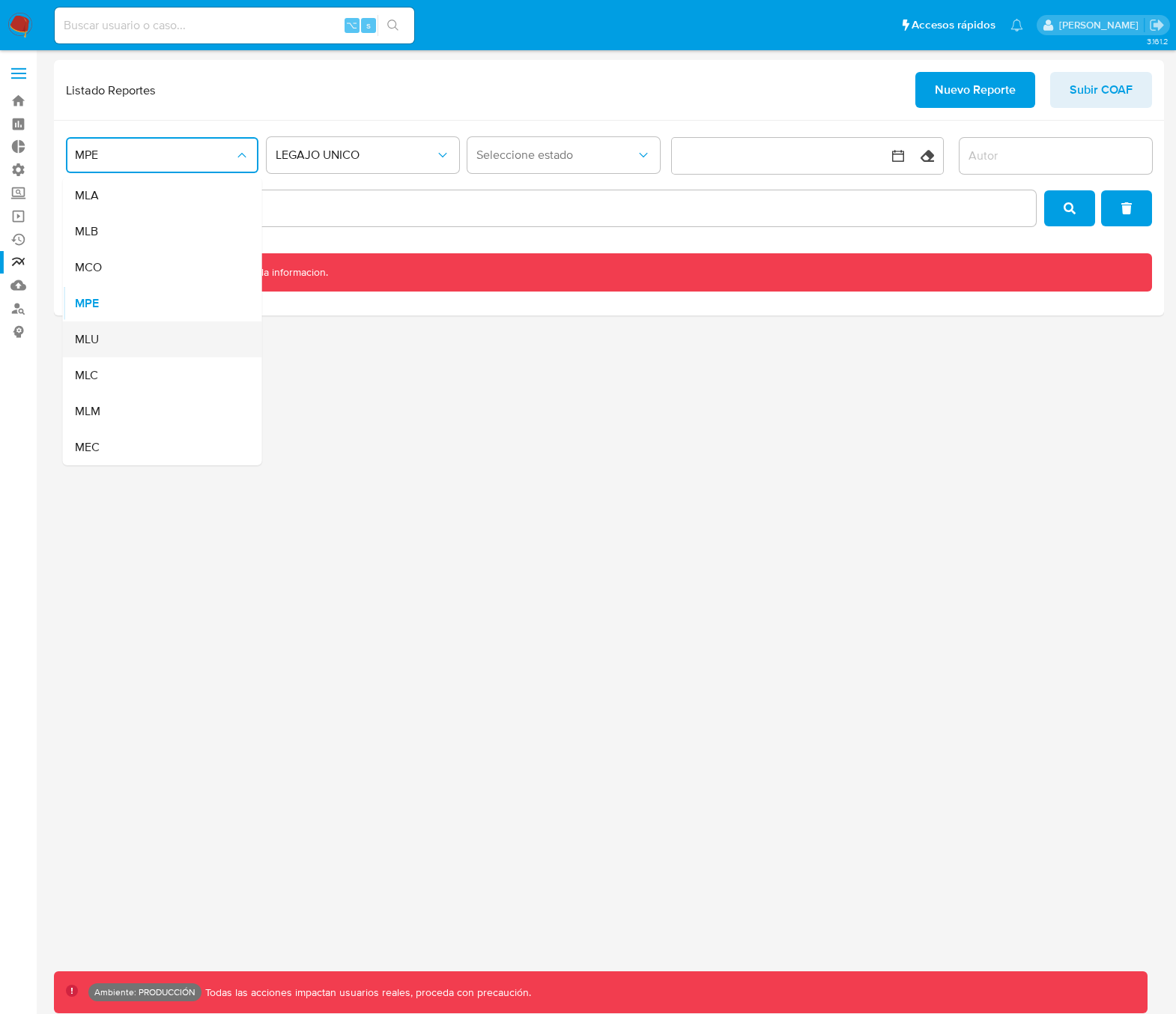
click at [128, 336] on div "MLU" at bounding box center [158, 339] width 166 height 36
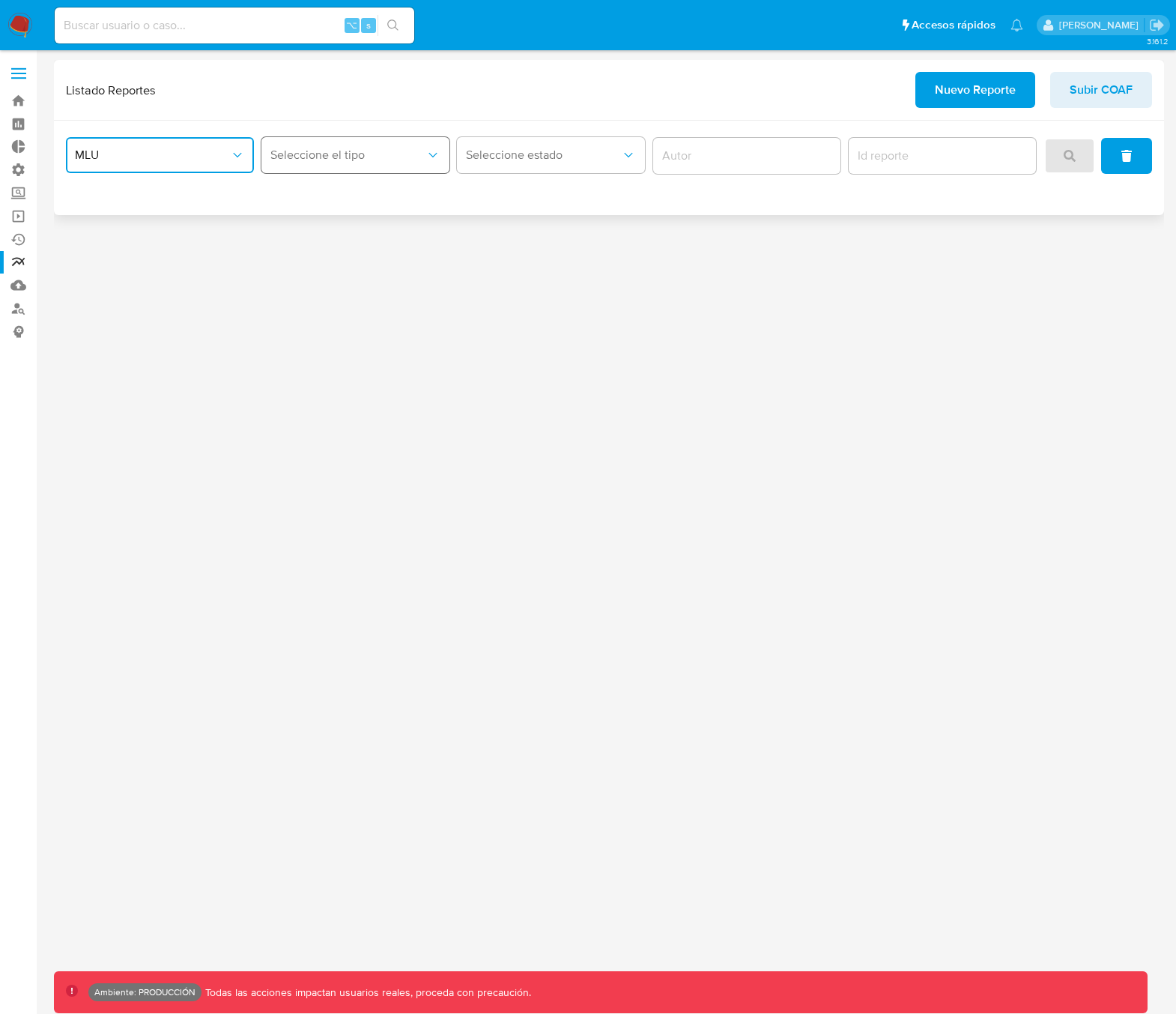
click at [342, 166] on button "Seleccione el tipo" at bounding box center [355, 155] width 188 height 36
click at [345, 227] on div "IEDE" at bounding box center [351, 231] width 161 height 36
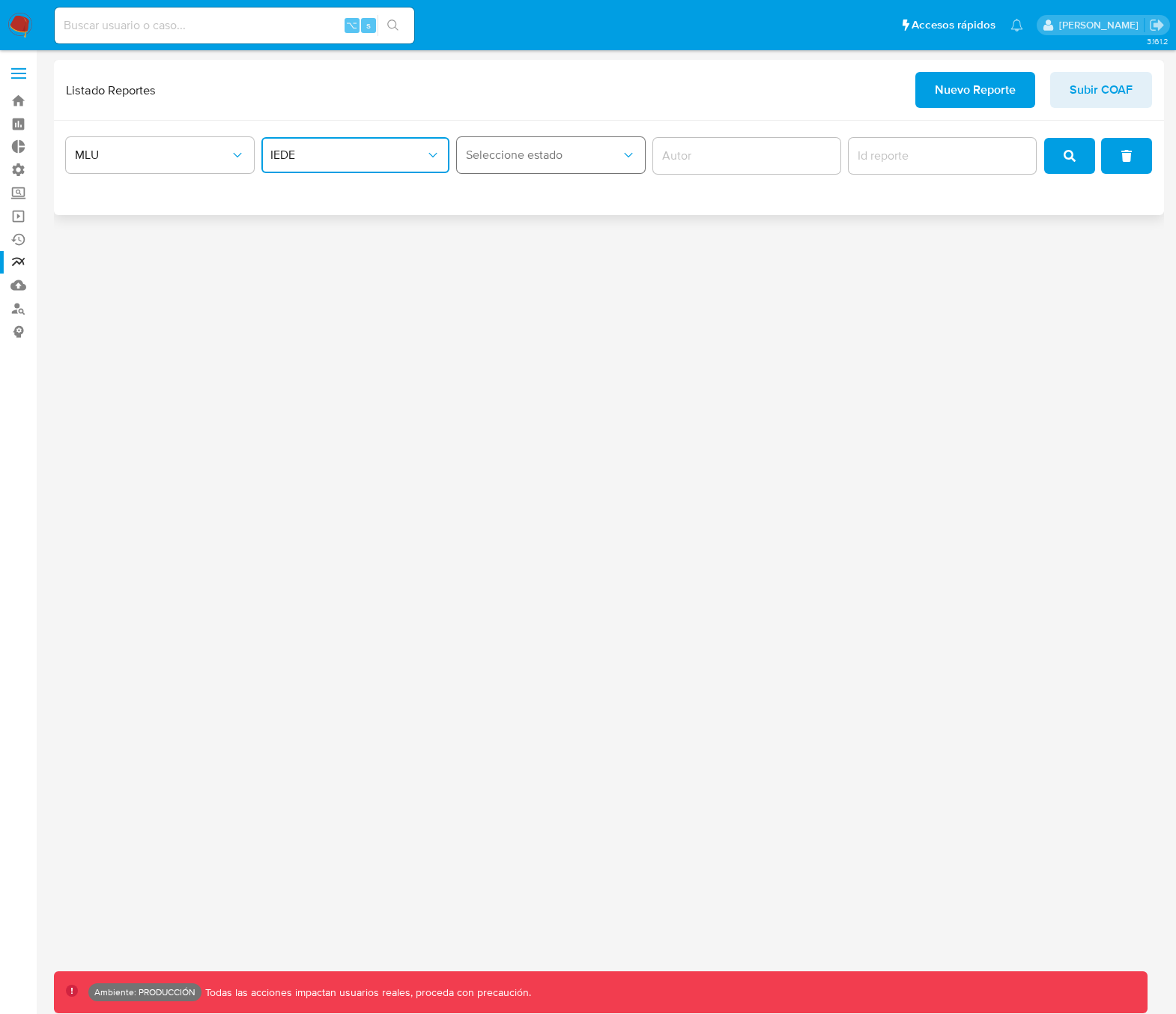
click at [533, 151] on span "Seleccione estado" at bounding box center [543, 155] width 155 height 15
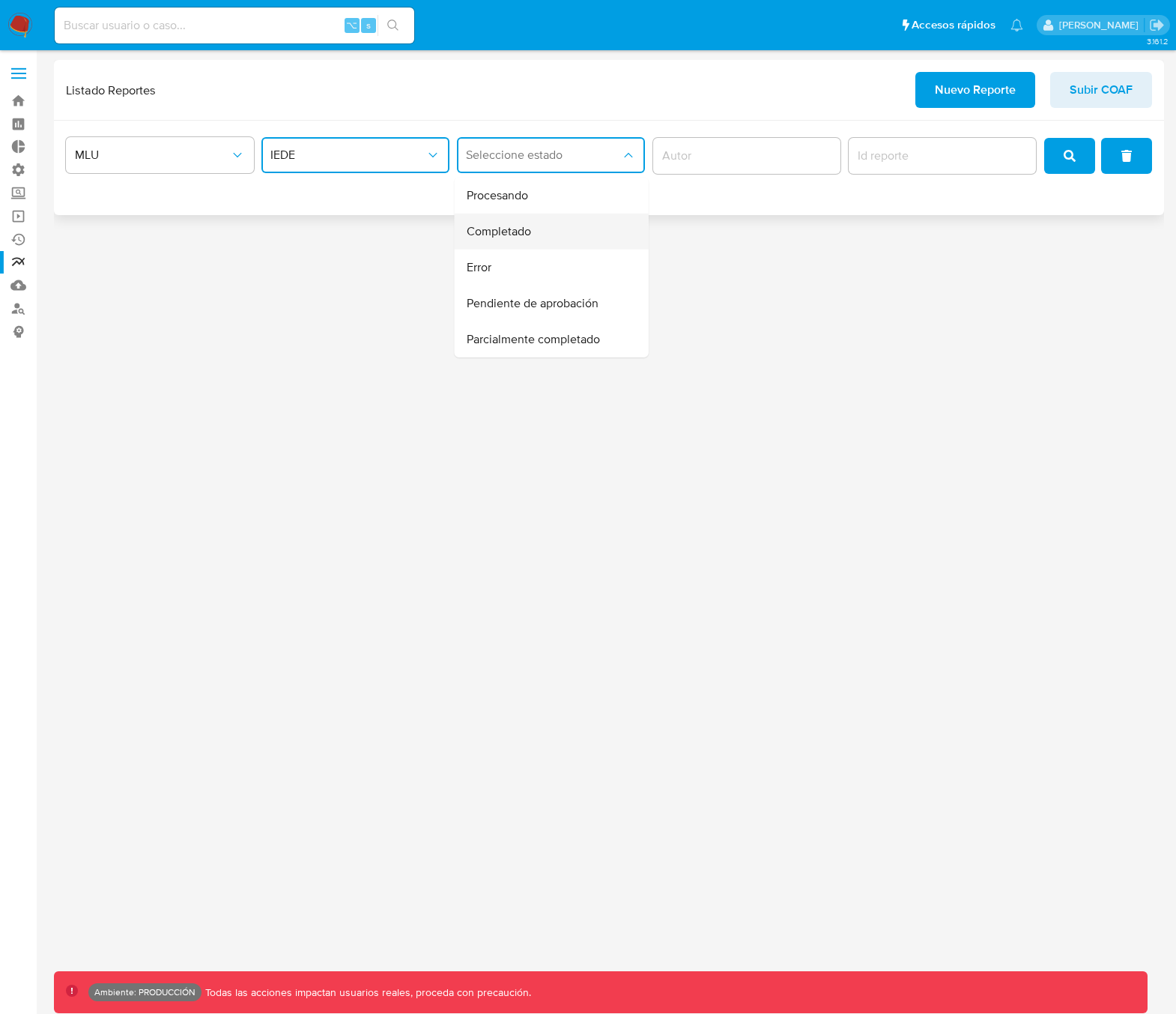
click at [547, 222] on div "Completado" at bounding box center [547, 231] width 161 height 36
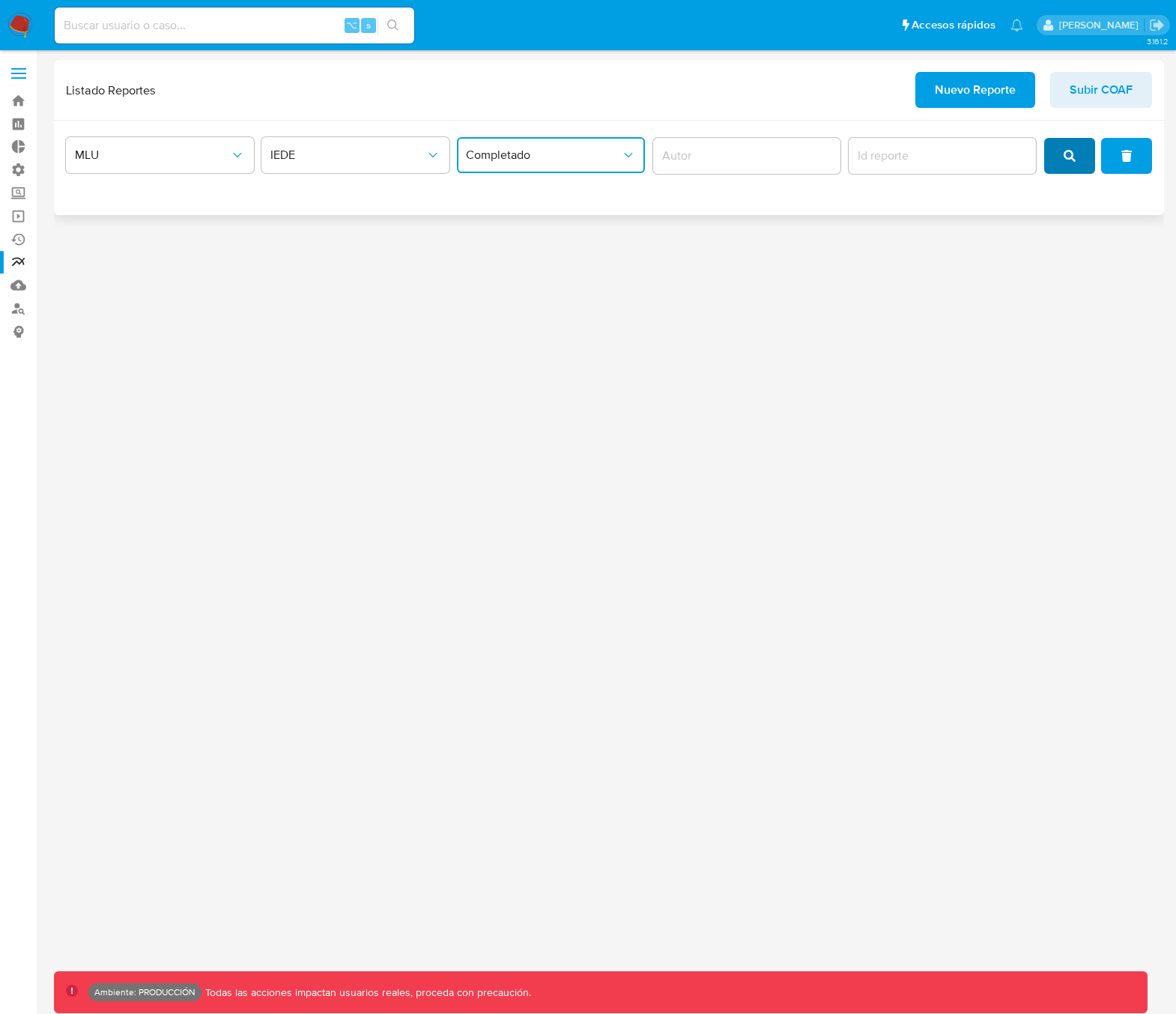
click at [1062, 161] on button "search" at bounding box center [1070, 155] width 51 height 36
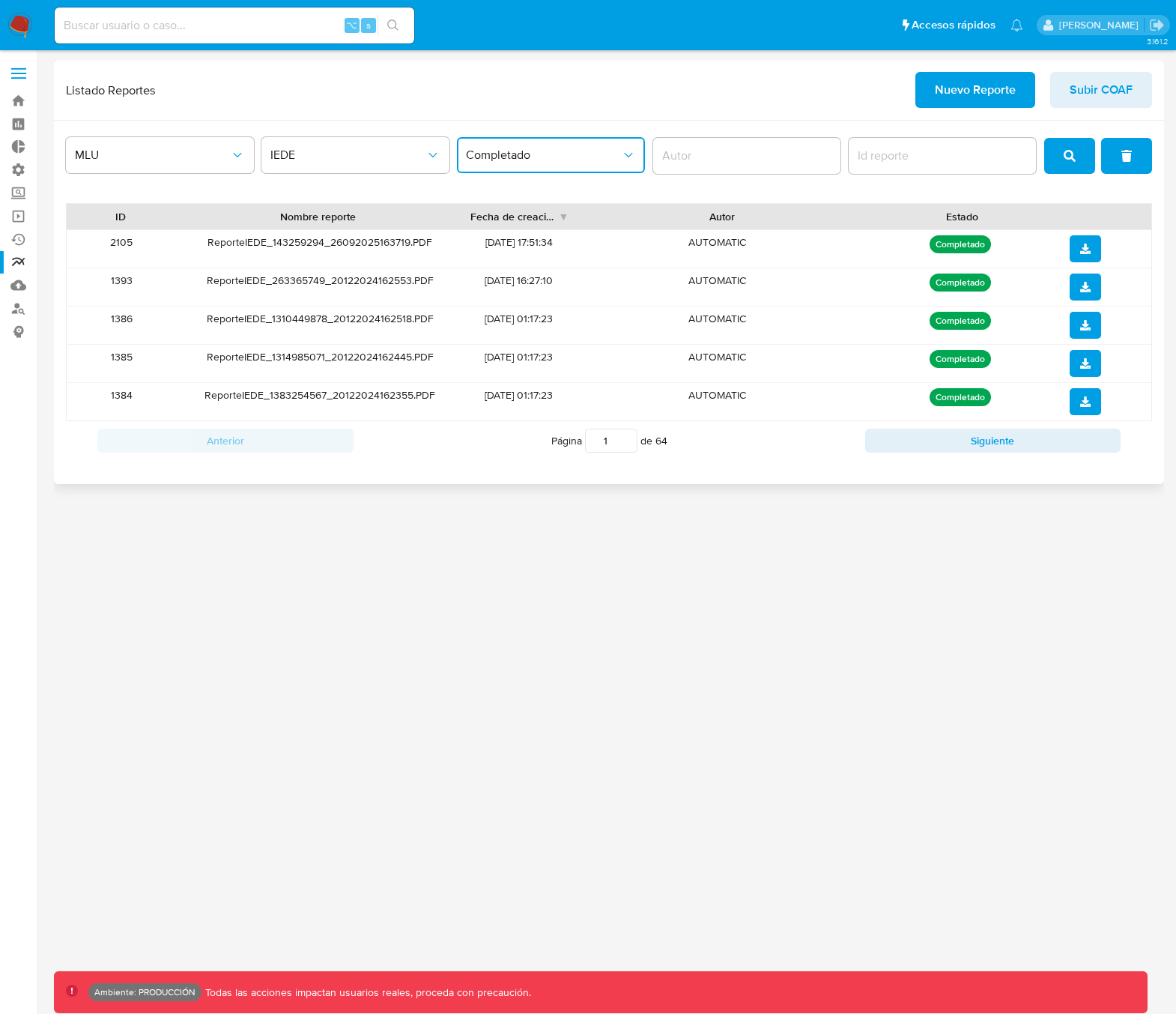
click at [543, 161] on span "Completado" at bounding box center [543, 155] width 155 height 15
click at [514, 265] on div "Error" at bounding box center [547, 267] width 161 height 36
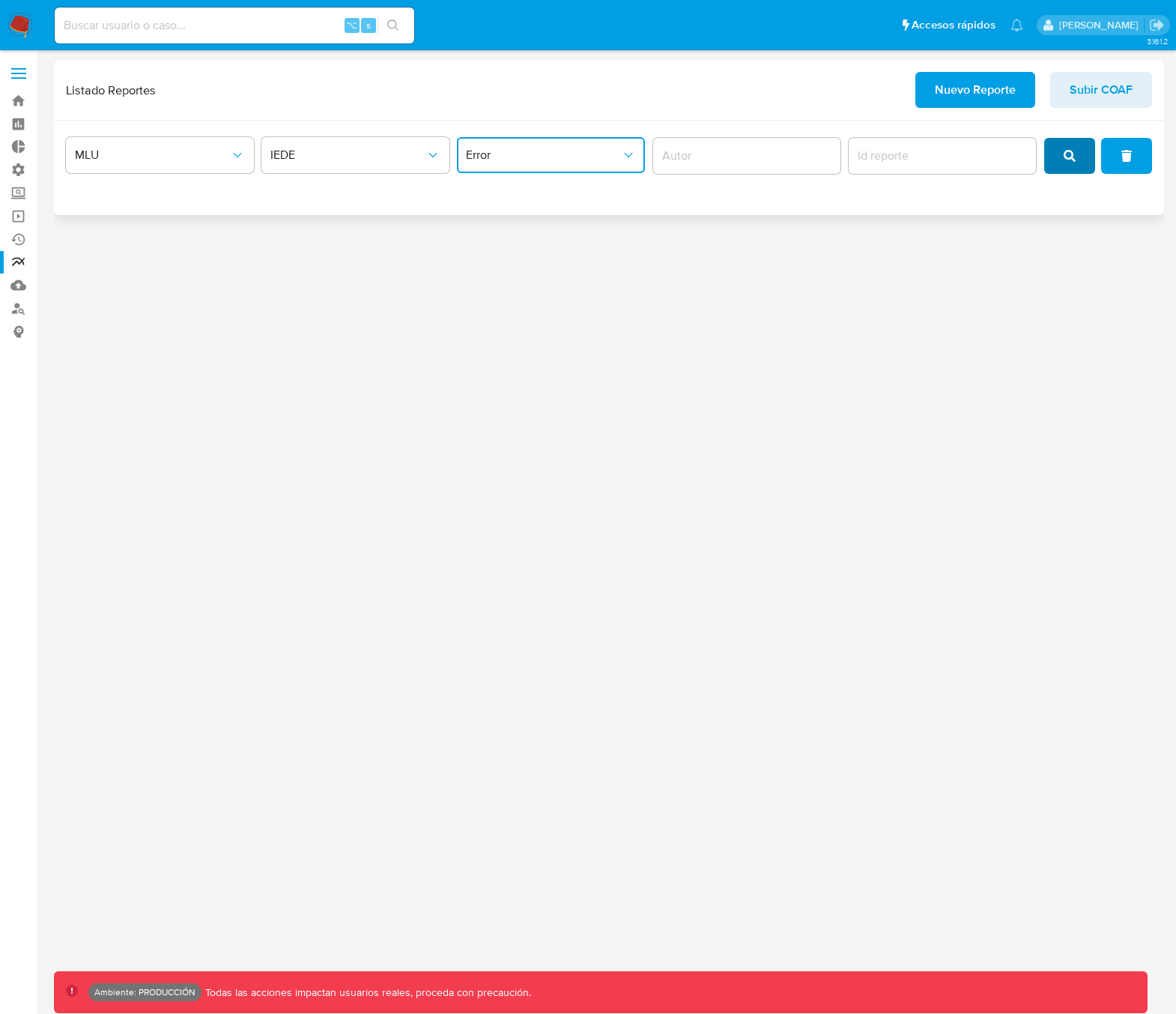
click at [1055, 157] on button "search" at bounding box center [1070, 155] width 51 height 36
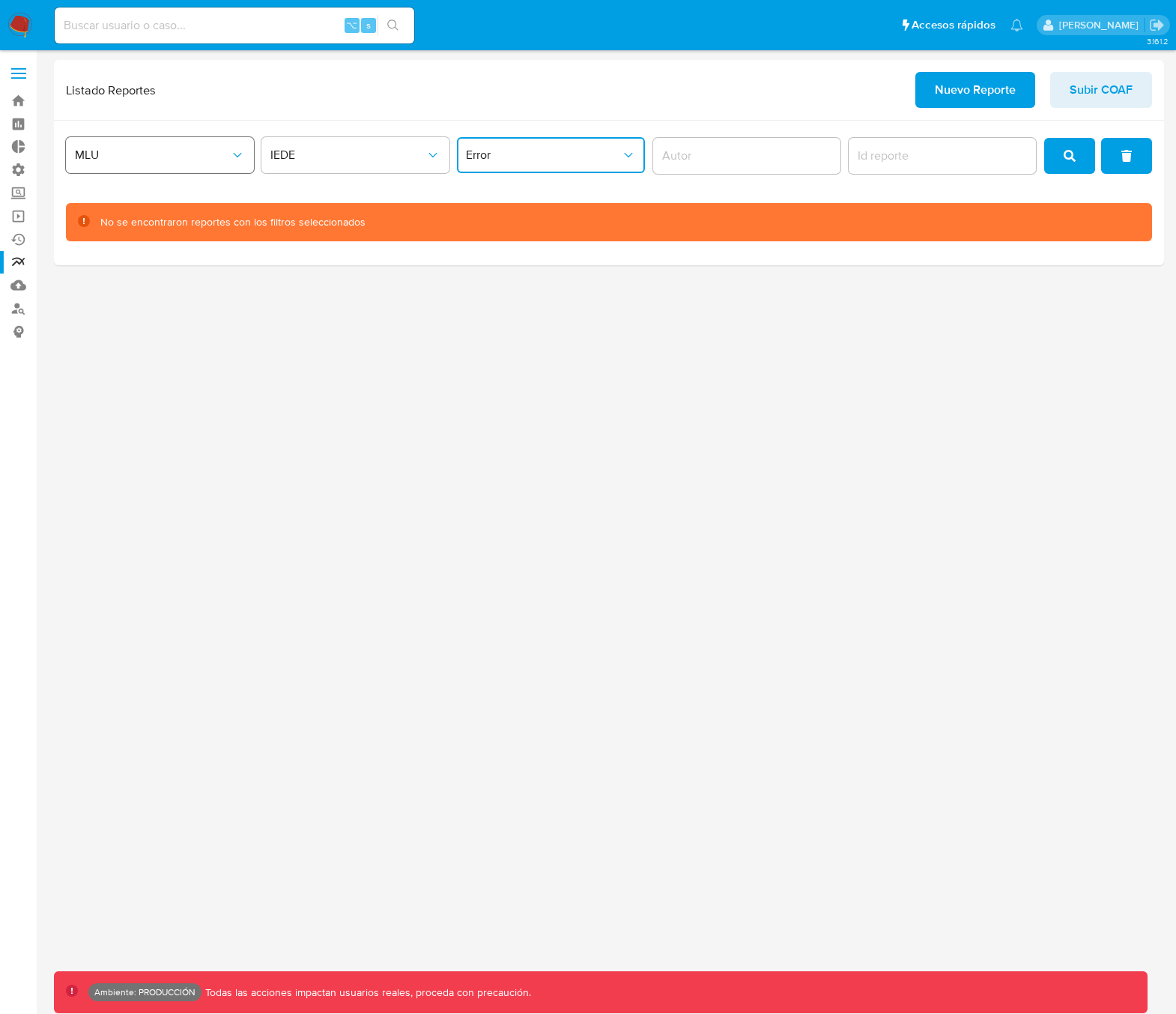
click at [153, 152] on span "MLU" at bounding box center [152, 155] width 155 height 15
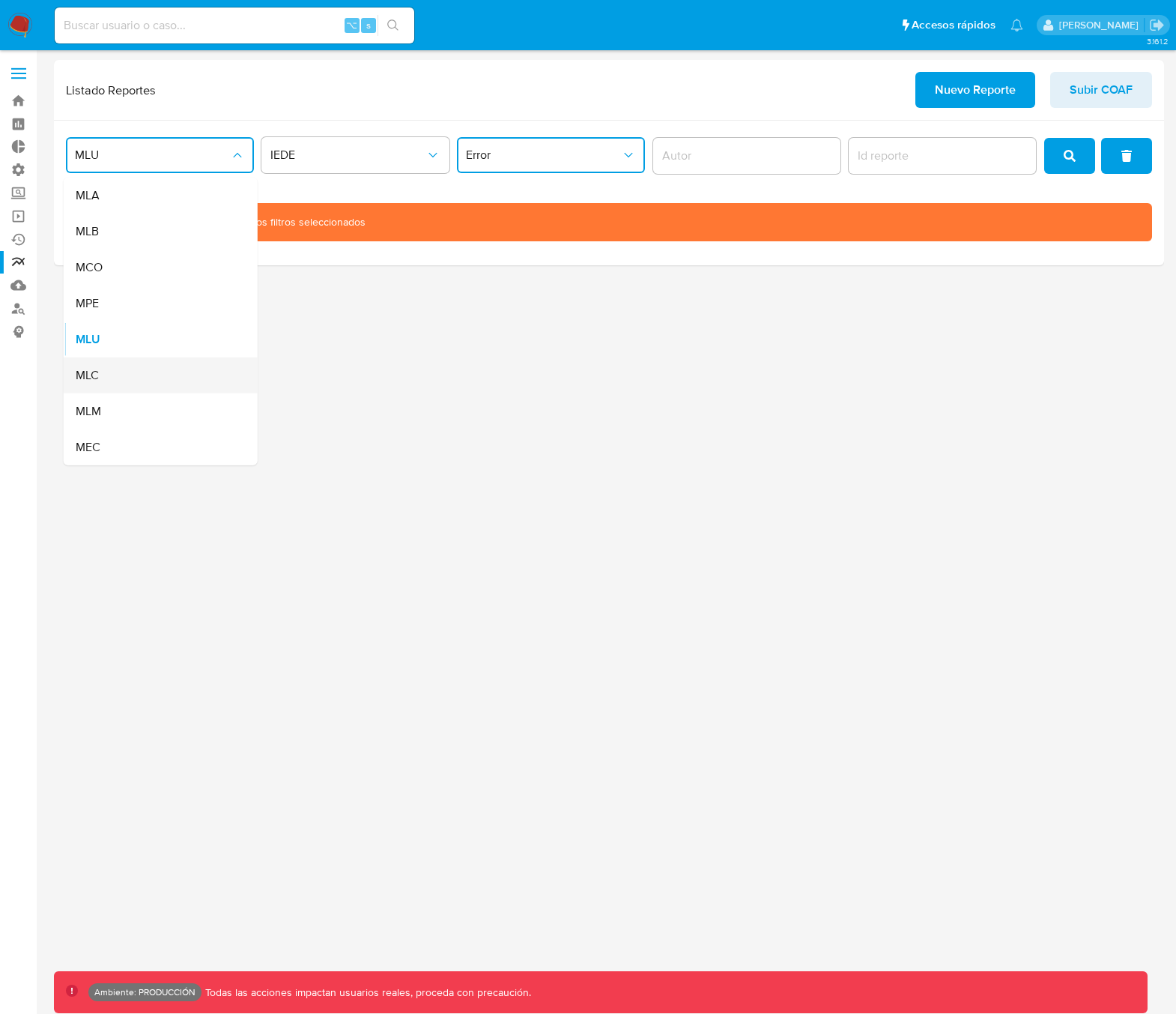
click at [136, 361] on div "MLC" at bounding box center [155, 375] width 161 height 36
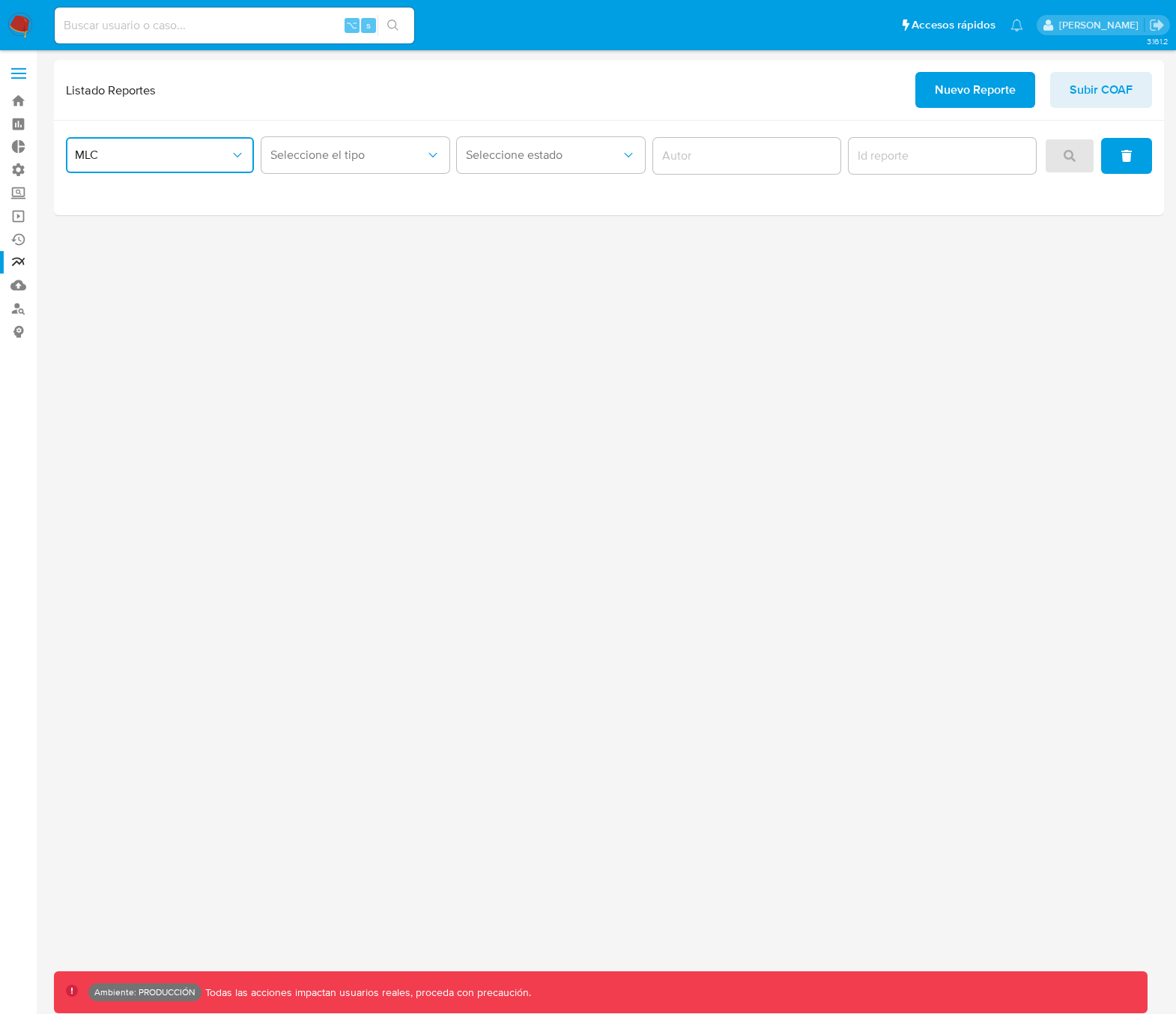
click at [202, 159] on span "MLC" at bounding box center [152, 155] width 155 height 15
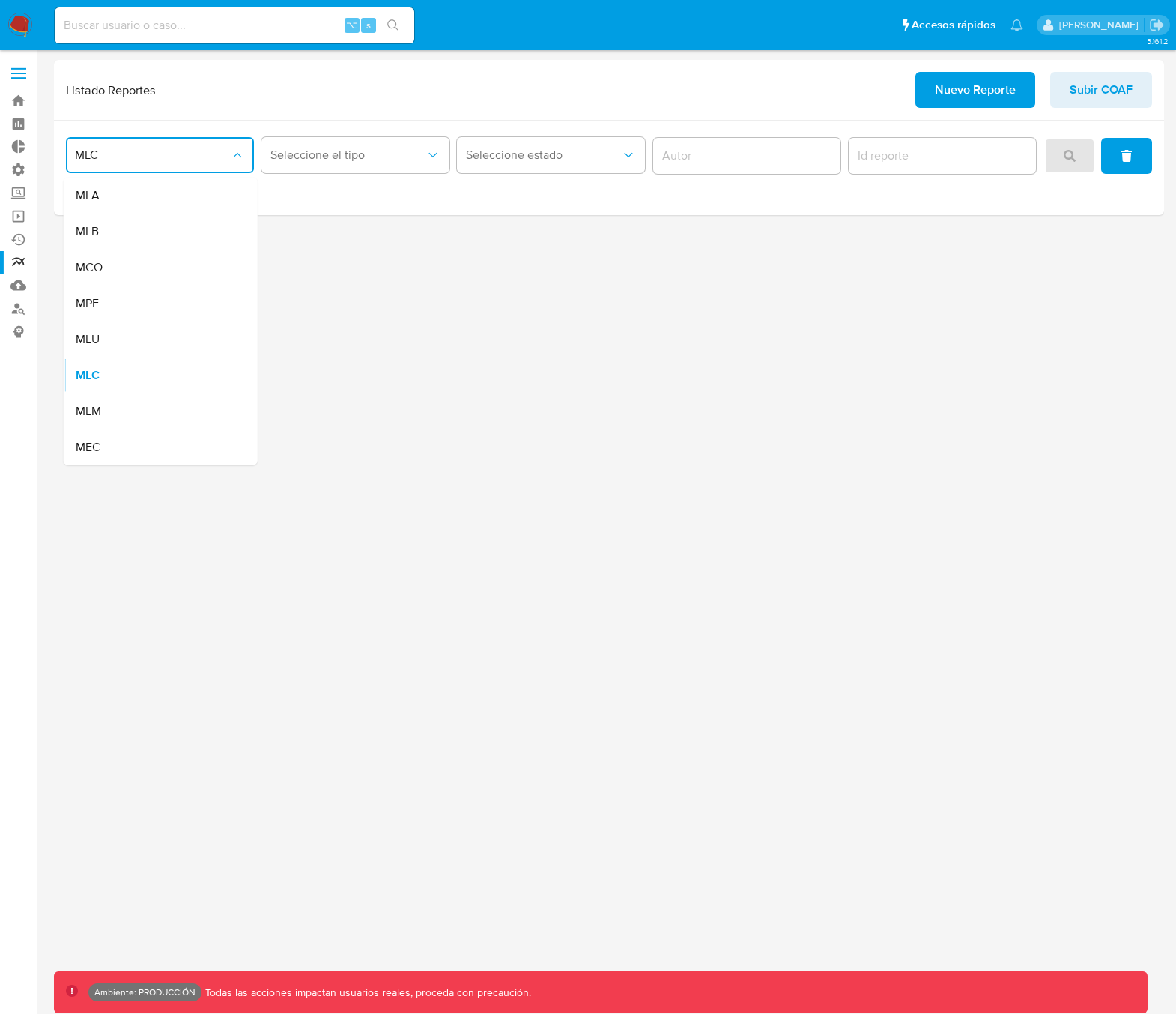
click at [111, 341] on div "MLU" at bounding box center [155, 339] width 161 height 36
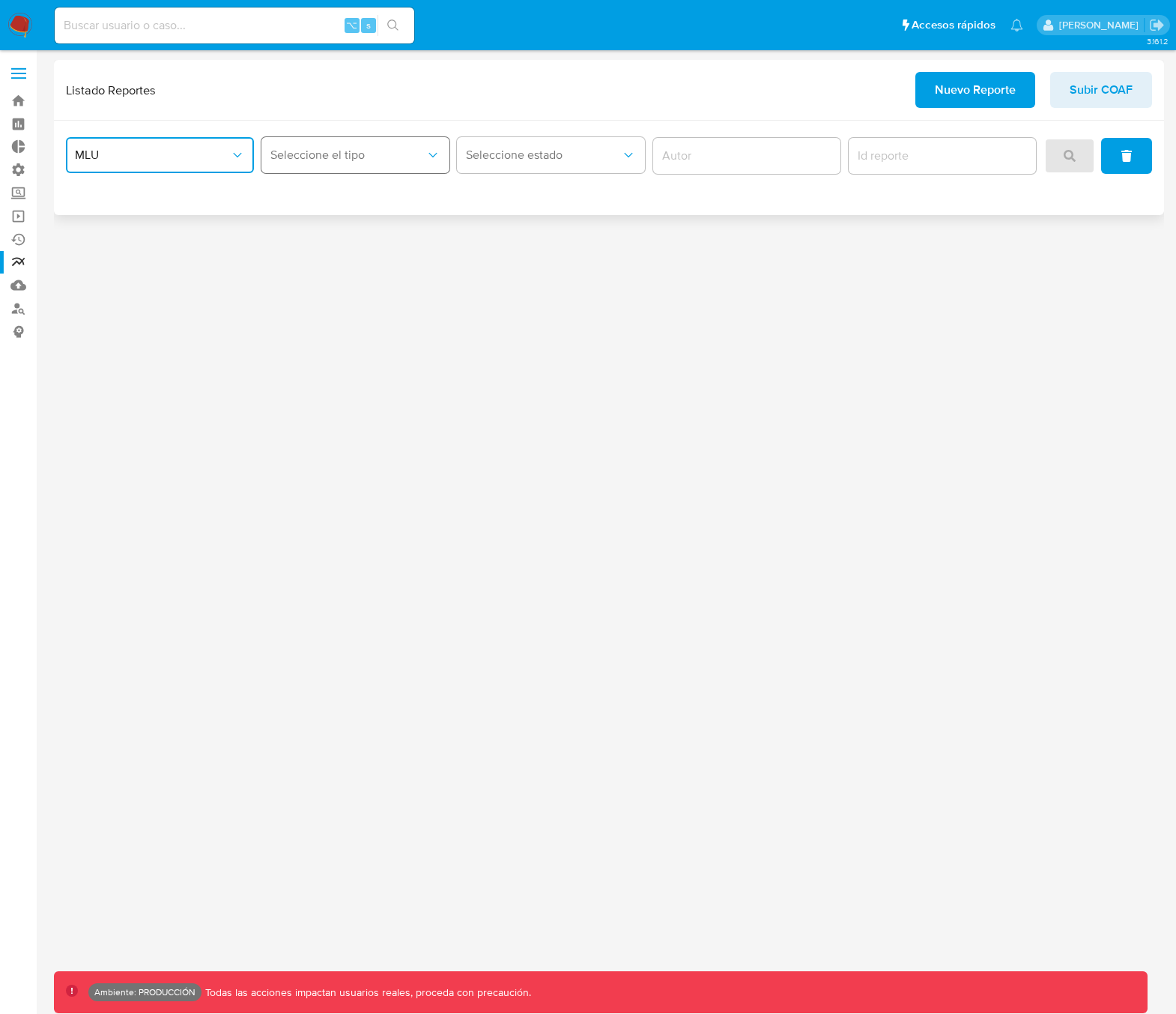
click at [333, 156] on span "Seleccione el tipo" at bounding box center [347, 155] width 155 height 15
click at [328, 204] on div "LEGAJO UNICO" at bounding box center [351, 195] width 161 height 36
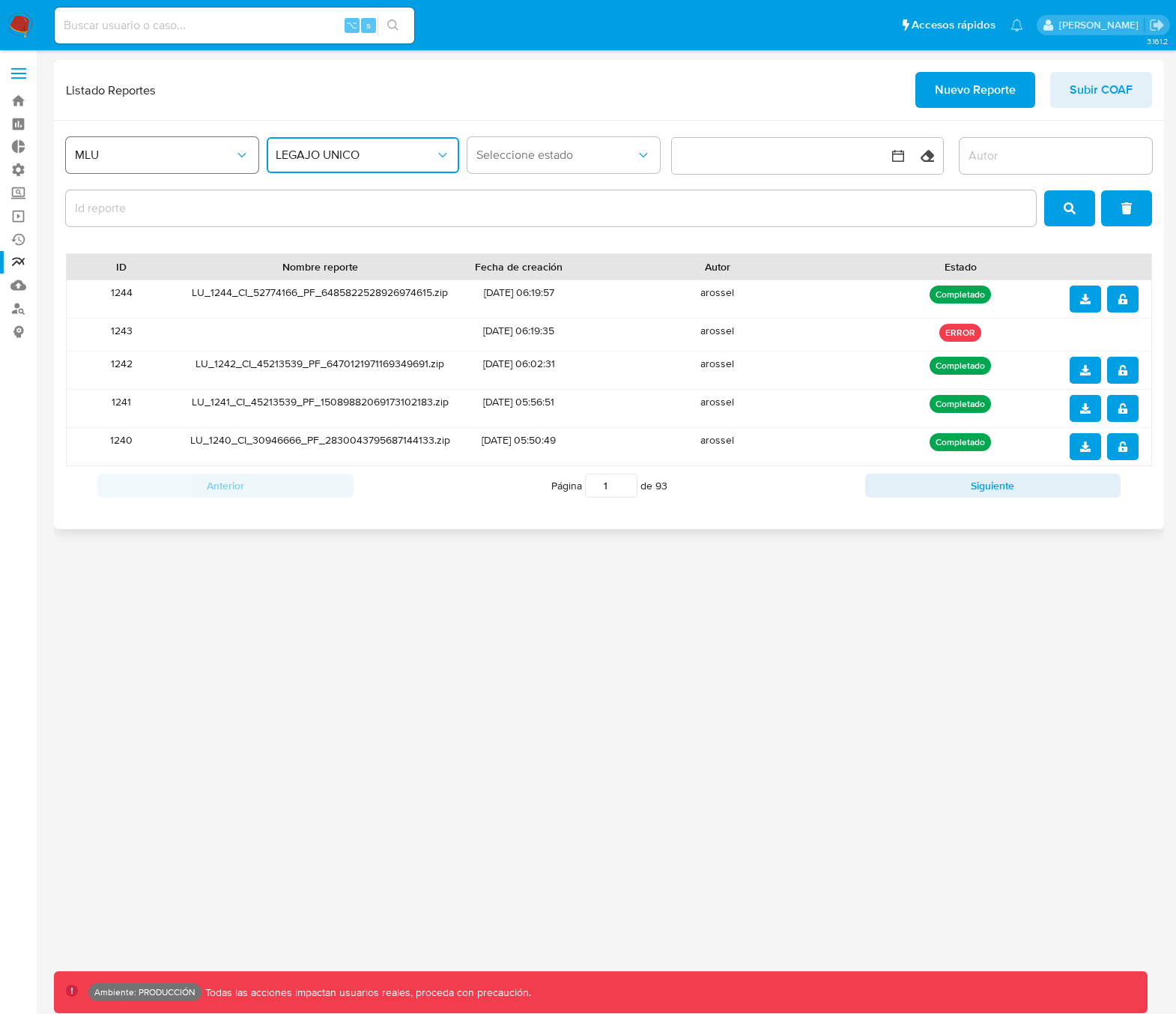
click at [113, 161] on span "MLU" at bounding box center [155, 155] width 160 height 15
click at [518, 152] on span "Seleccione estado" at bounding box center [556, 155] width 160 height 15
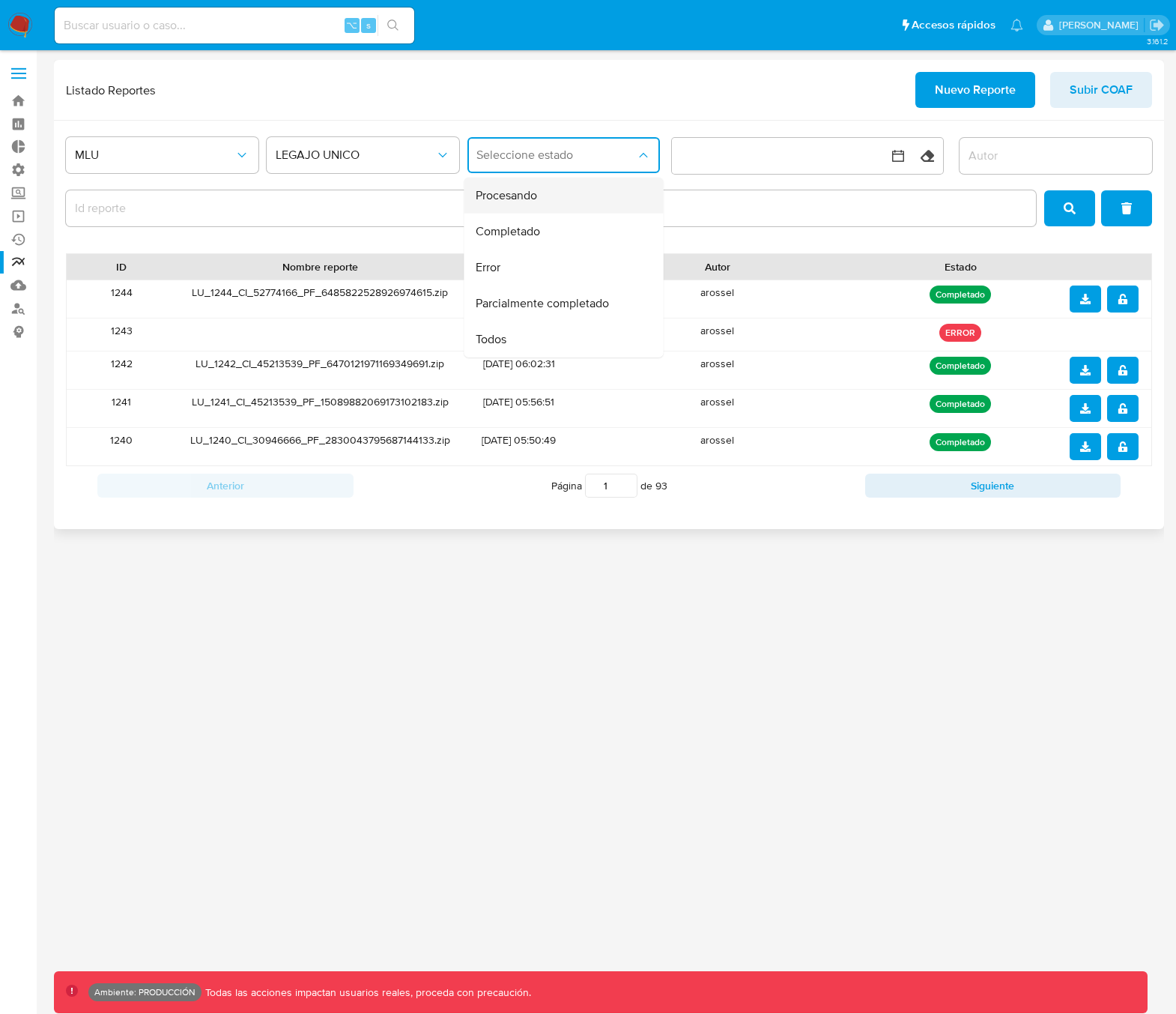
click at [509, 207] on div "Procesando" at bounding box center [558, 195] width 166 height 36
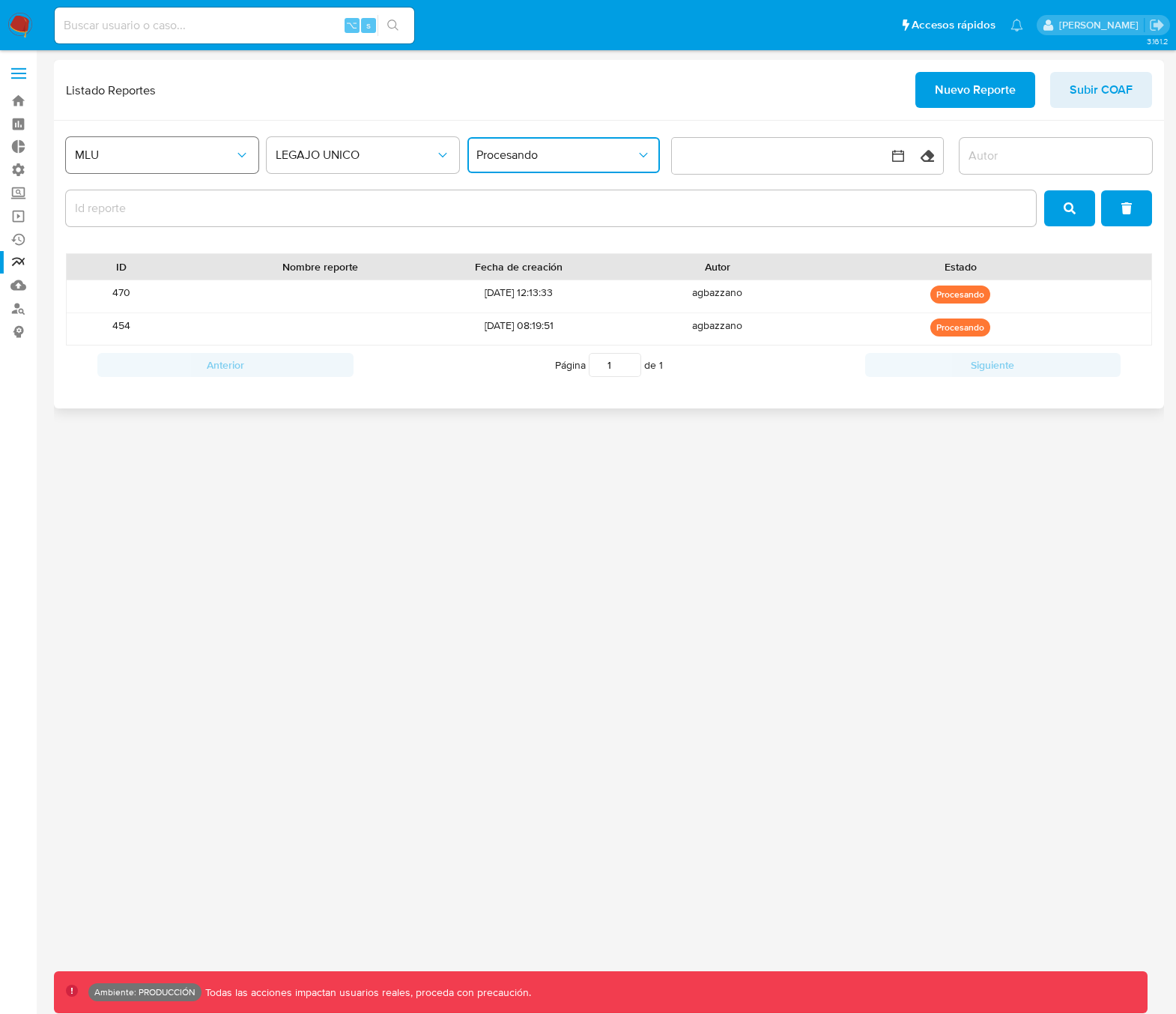
click at [138, 163] on button "MLU" at bounding box center [162, 155] width 193 height 36
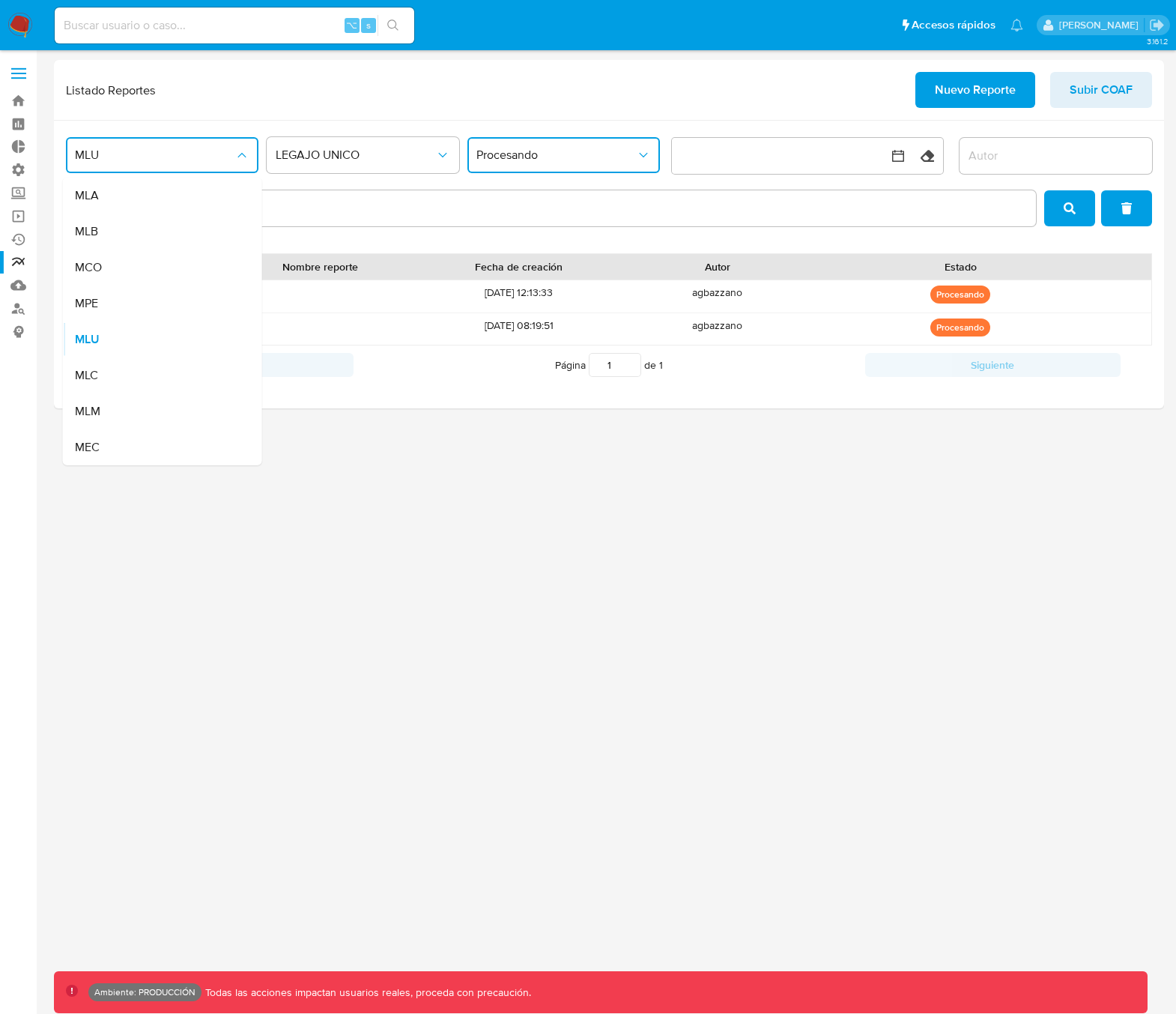
click at [91, 378] on span "MLC" at bounding box center [87, 375] width 23 height 15
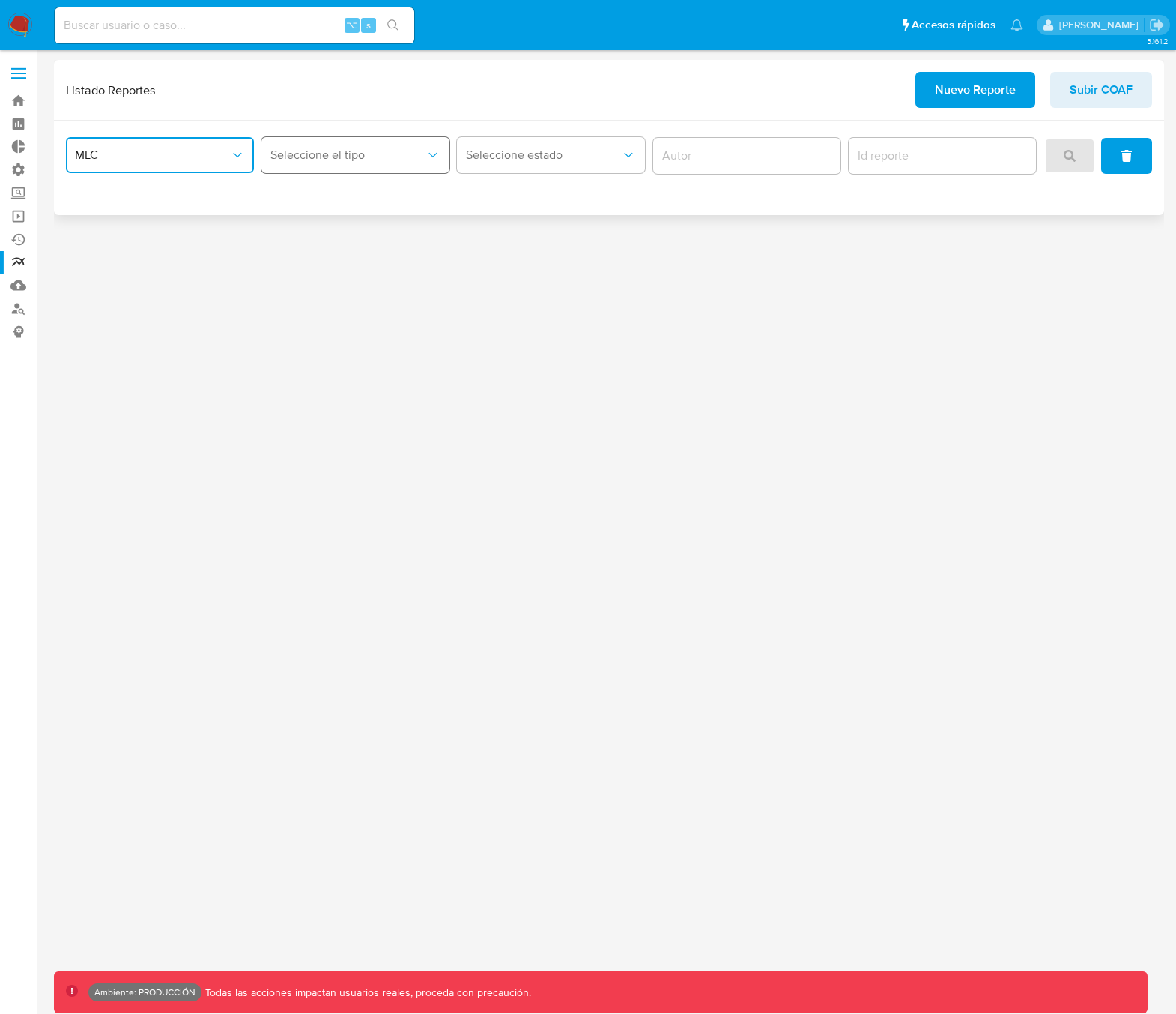
click at [377, 170] on button "Seleccione el tipo" at bounding box center [355, 155] width 188 height 36
click at [334, 202] on span "LEGAJO UNICO" at bounding box center [313, 195] width 84 height 15
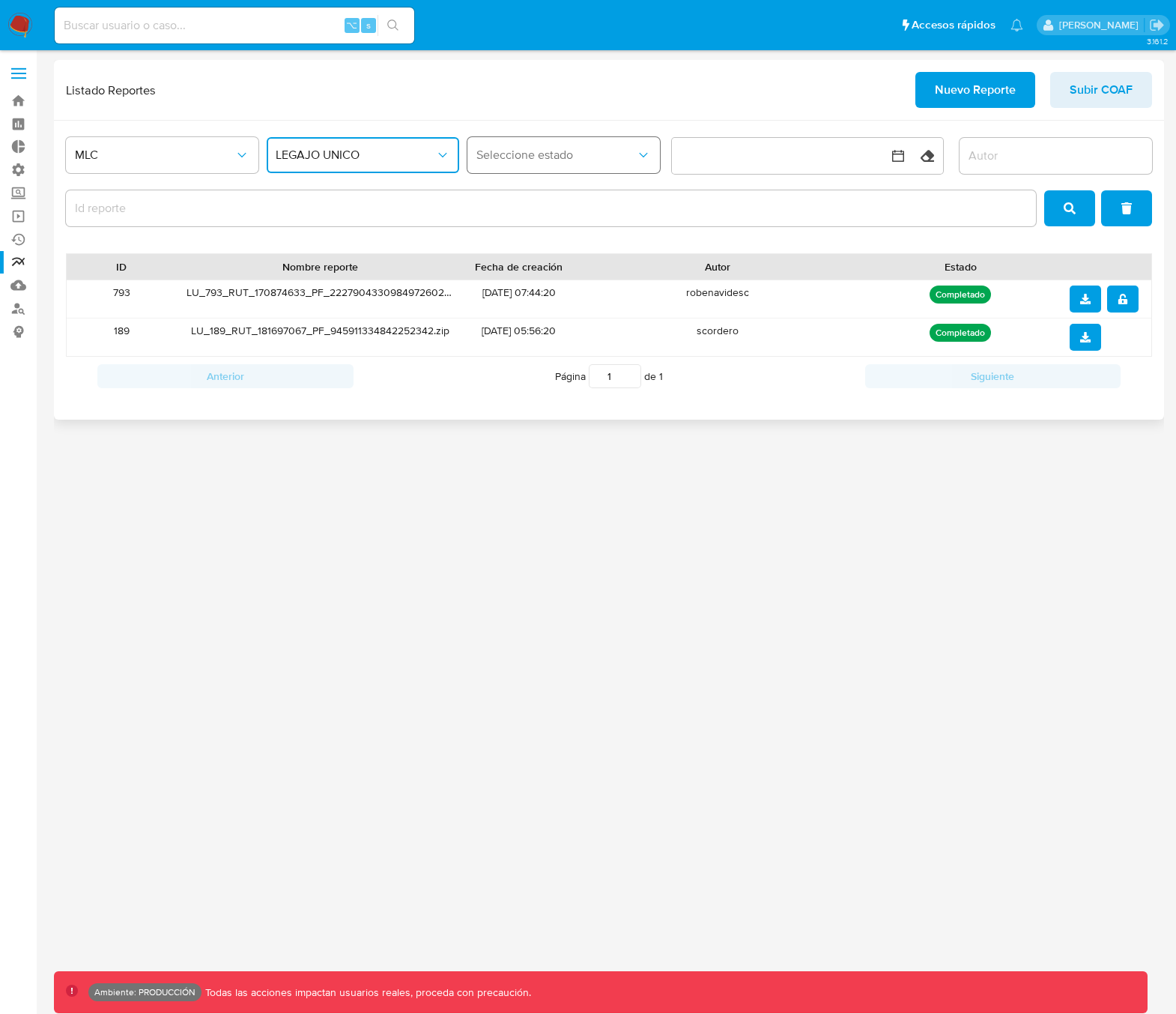
click at [581, 159] on span "Seleccione estado" at bounding box center [556, 155] width 160 height 15
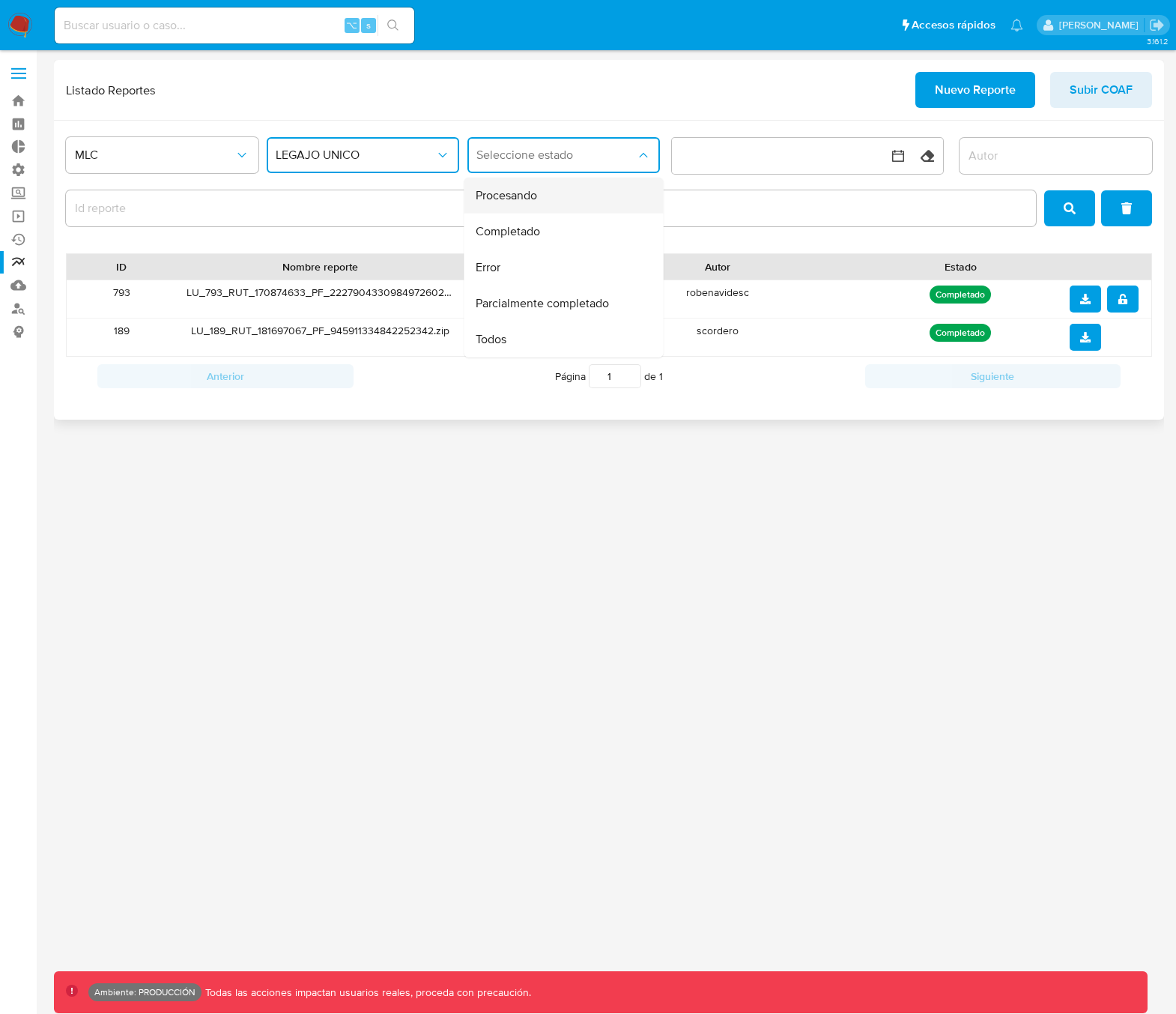
click at [569, 207] on div "Procesando" at bounding box center [558, 195] width 166 height 36
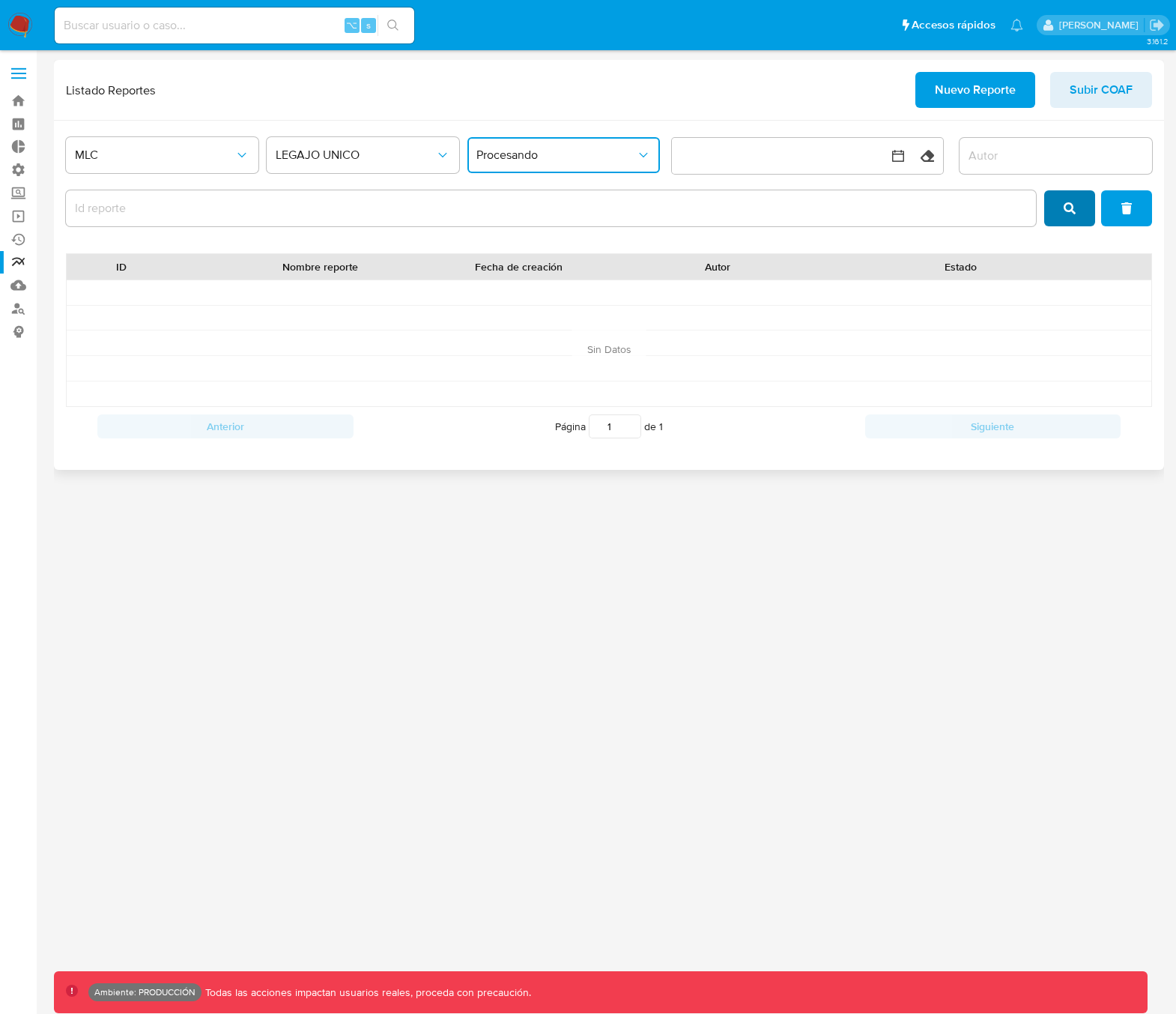
click at [1064, 210] on button "search" at bounding box center [1070, 208] width 51 height 36
click at [358, 159] on span "LEGAJO UNICO" at bounding box center [355, 155] width 160 height 15
click at [140, 158] on span "MLC" at bounding box center [155, 155] width 160 height 15
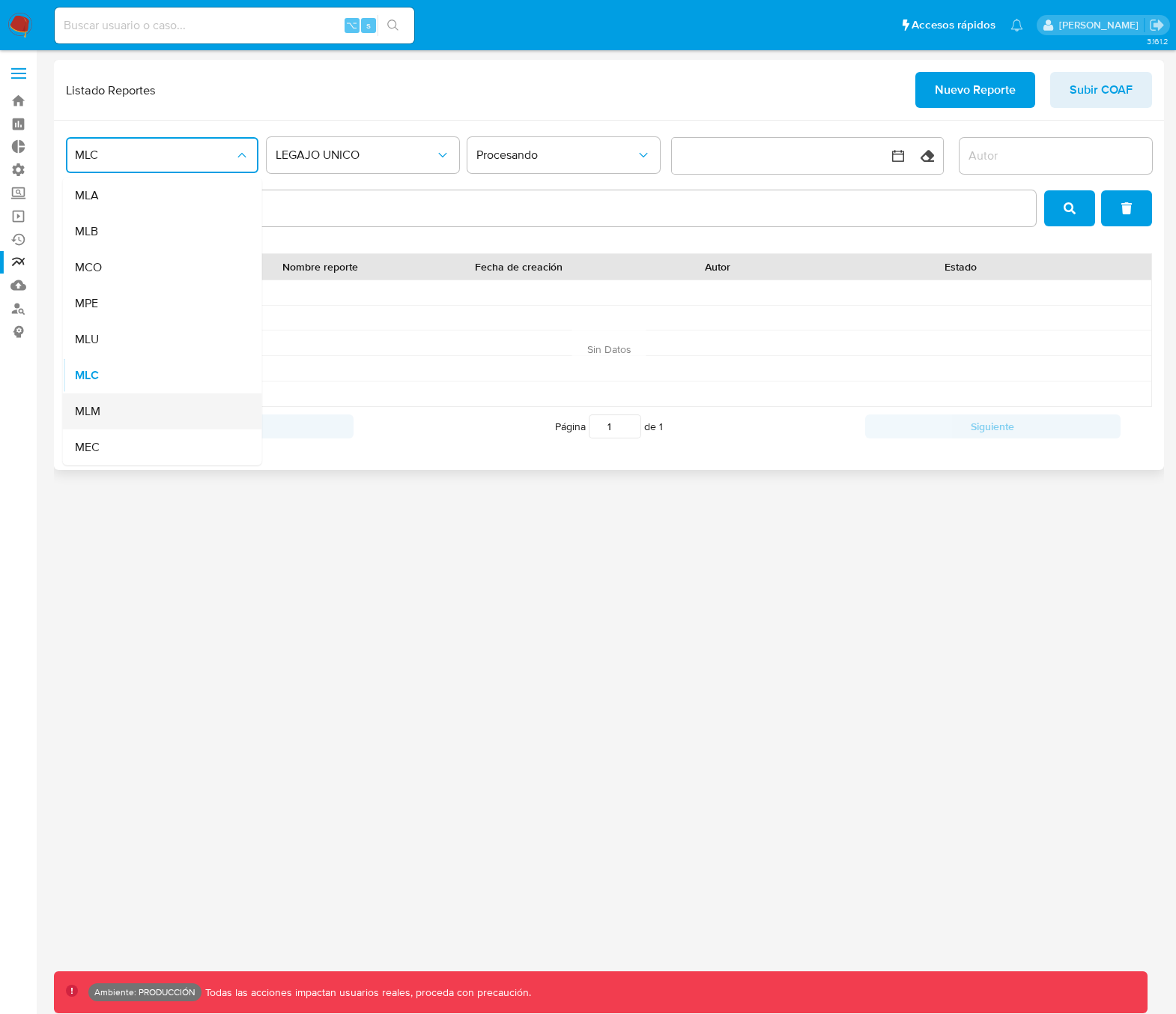
click at [106, 417] on div "MLM" at bounding box center [158, 411] width 166 height 36
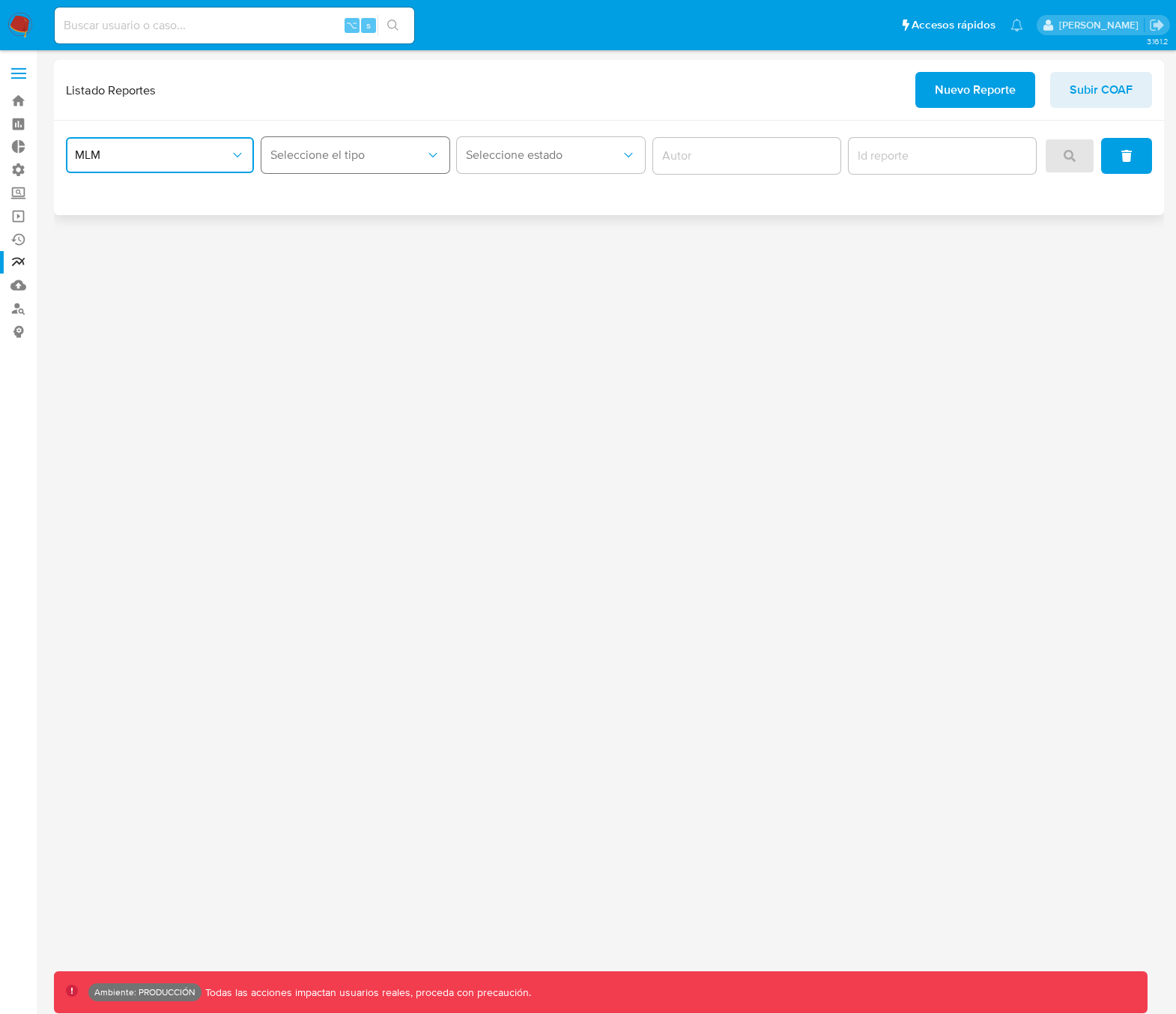
click at [380, 139] on button "Seleccione el tipo" at bounding box center [355, 155] width 188 height 36
click at [343, 188] on span "LEGAJO UNICO" at bounding box center [313, 195] width 84 height 15
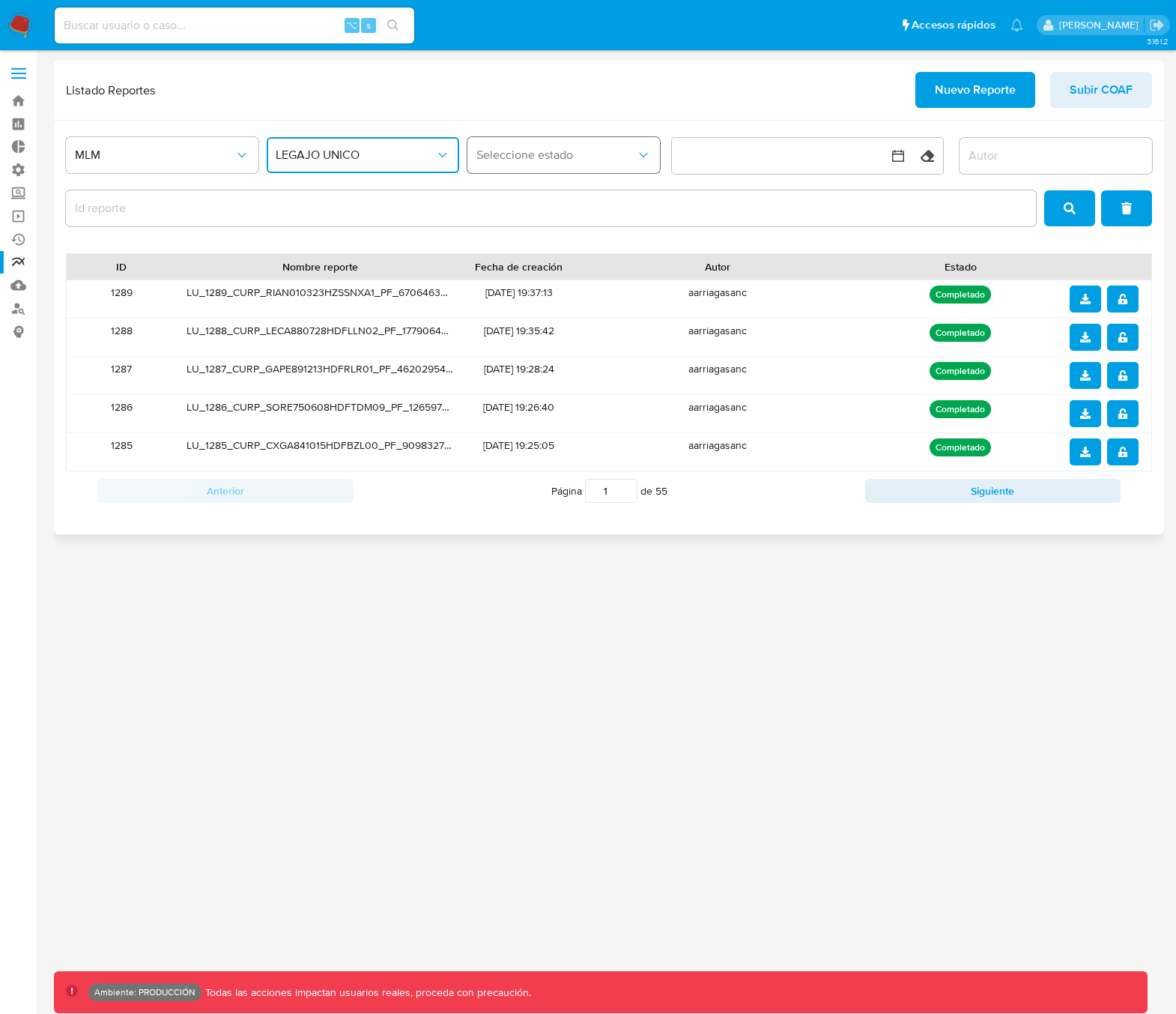
click at [595, 153] on span "Seleccione estado" at bounding box center [556, 155] width 160 height 15
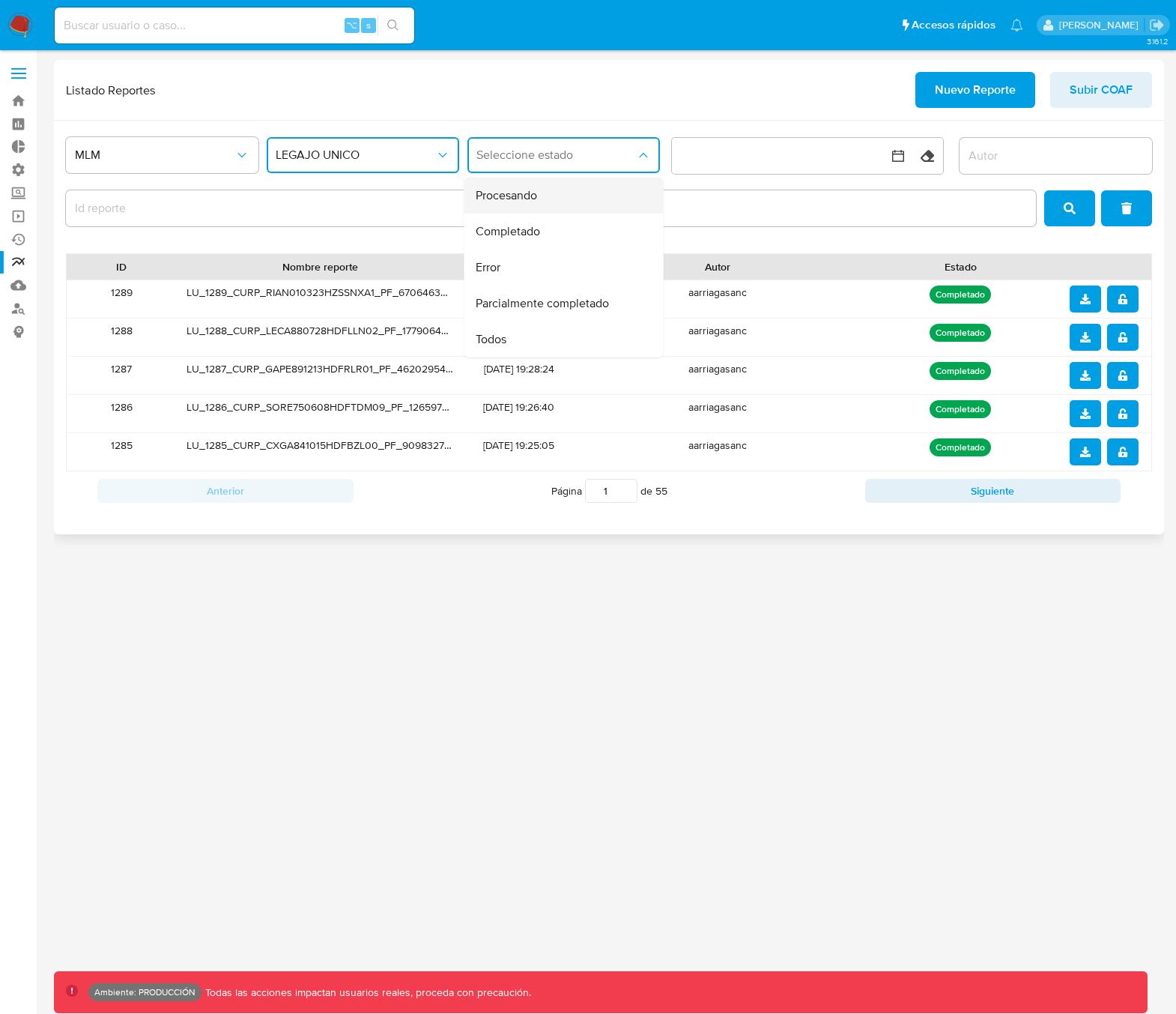
click at [574, 191] on div "Procesando" at bounding box center [558, 195] width 166 height 36
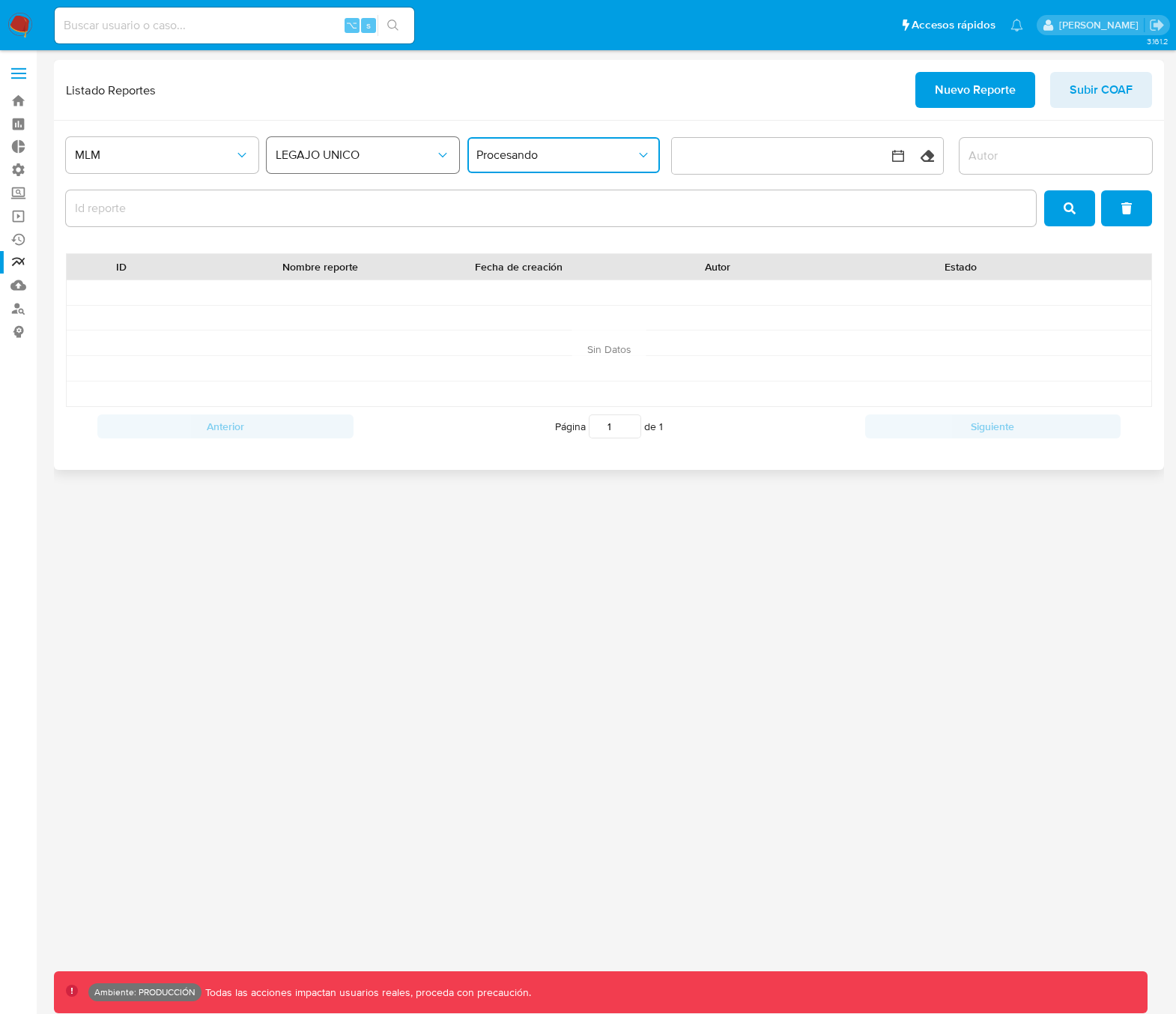
click at [384, 152] on span "LEGAJO UNICO" at bounding box center [355, 155] width 160 height 15
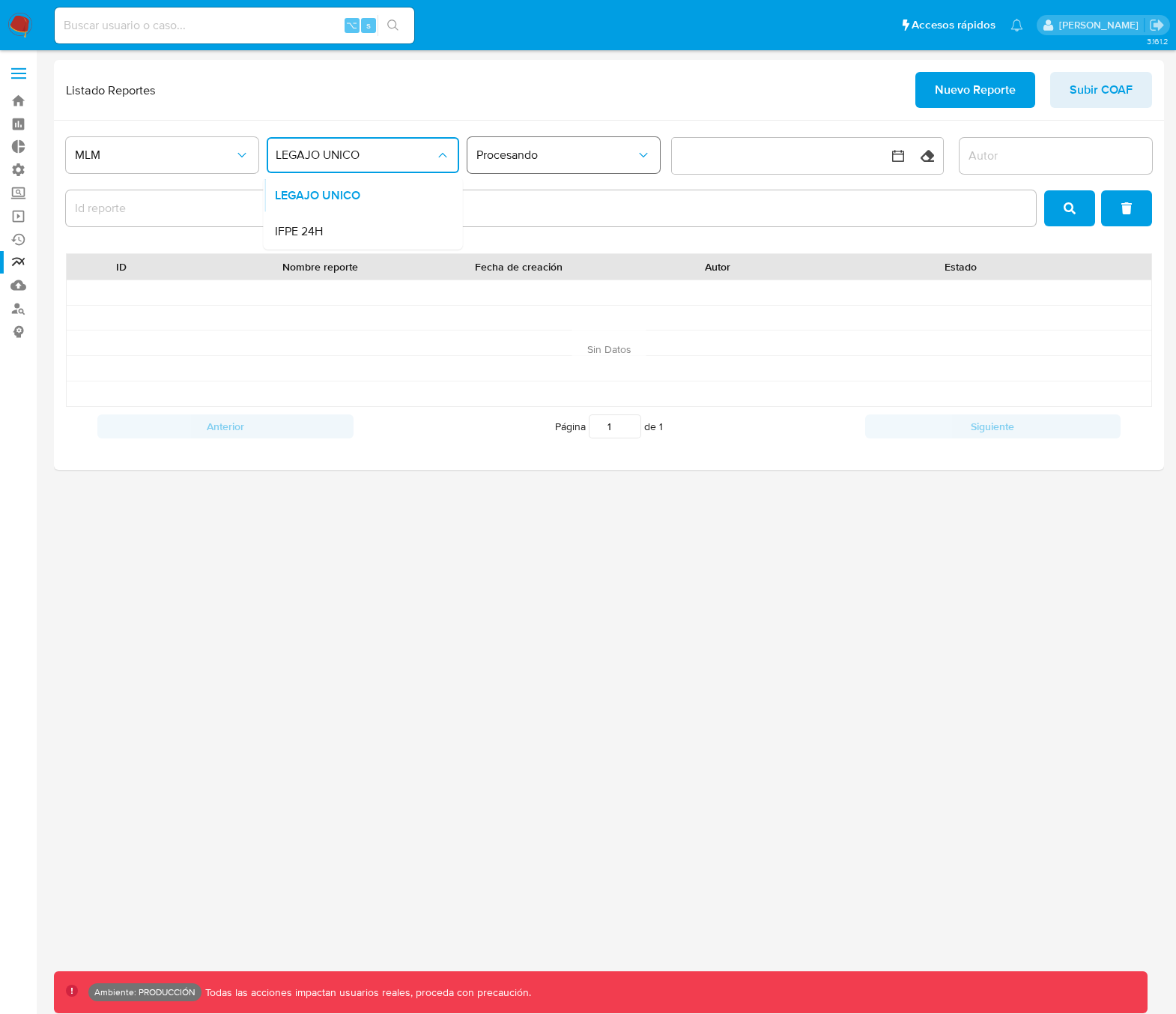
click at [538, 154] on span "Procesando" at bounding box center [556, 155] width 160 height 15
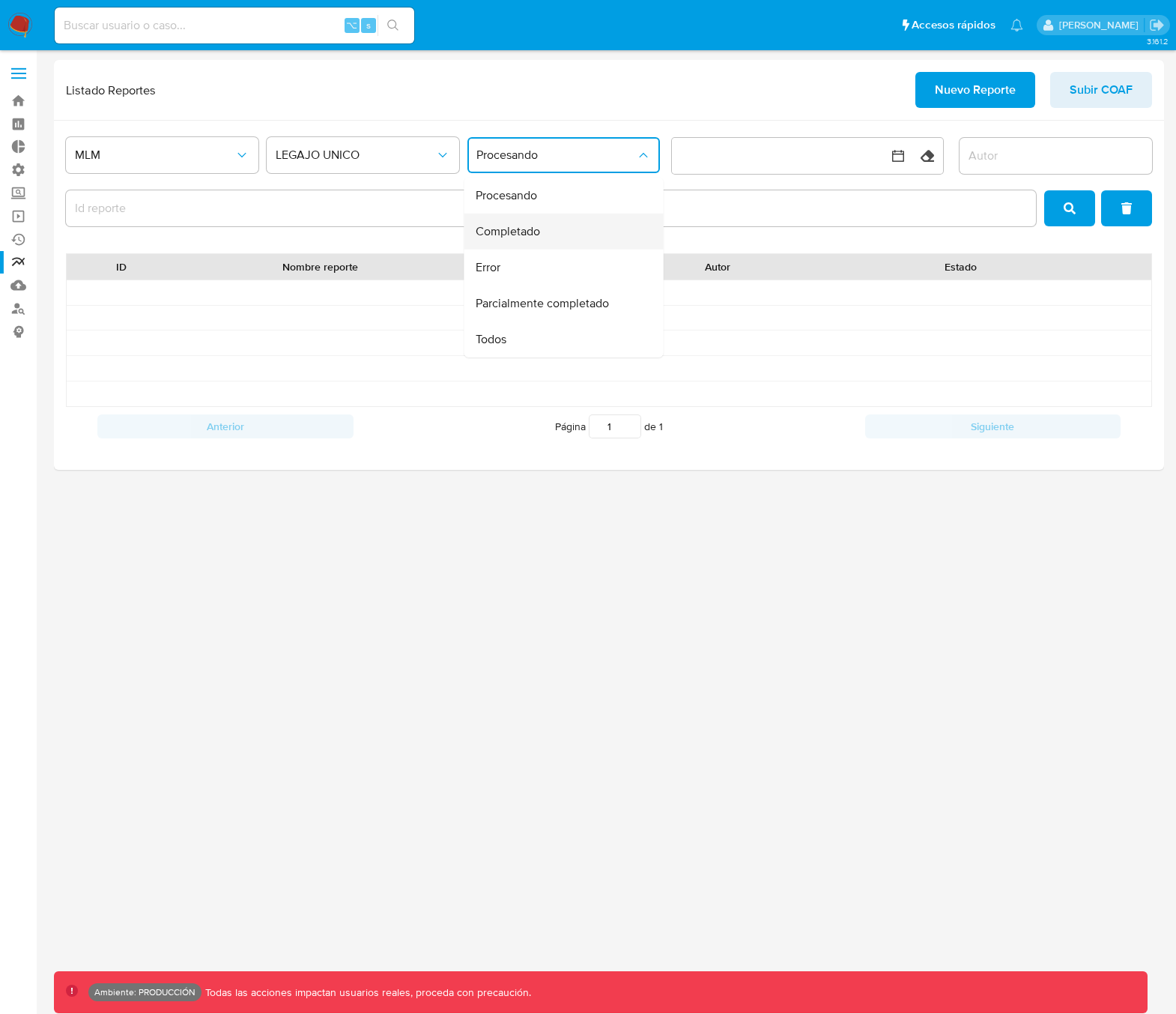
click at [508, 238] on span "Completado" at bounding box center [508, 232] width 65 height 15
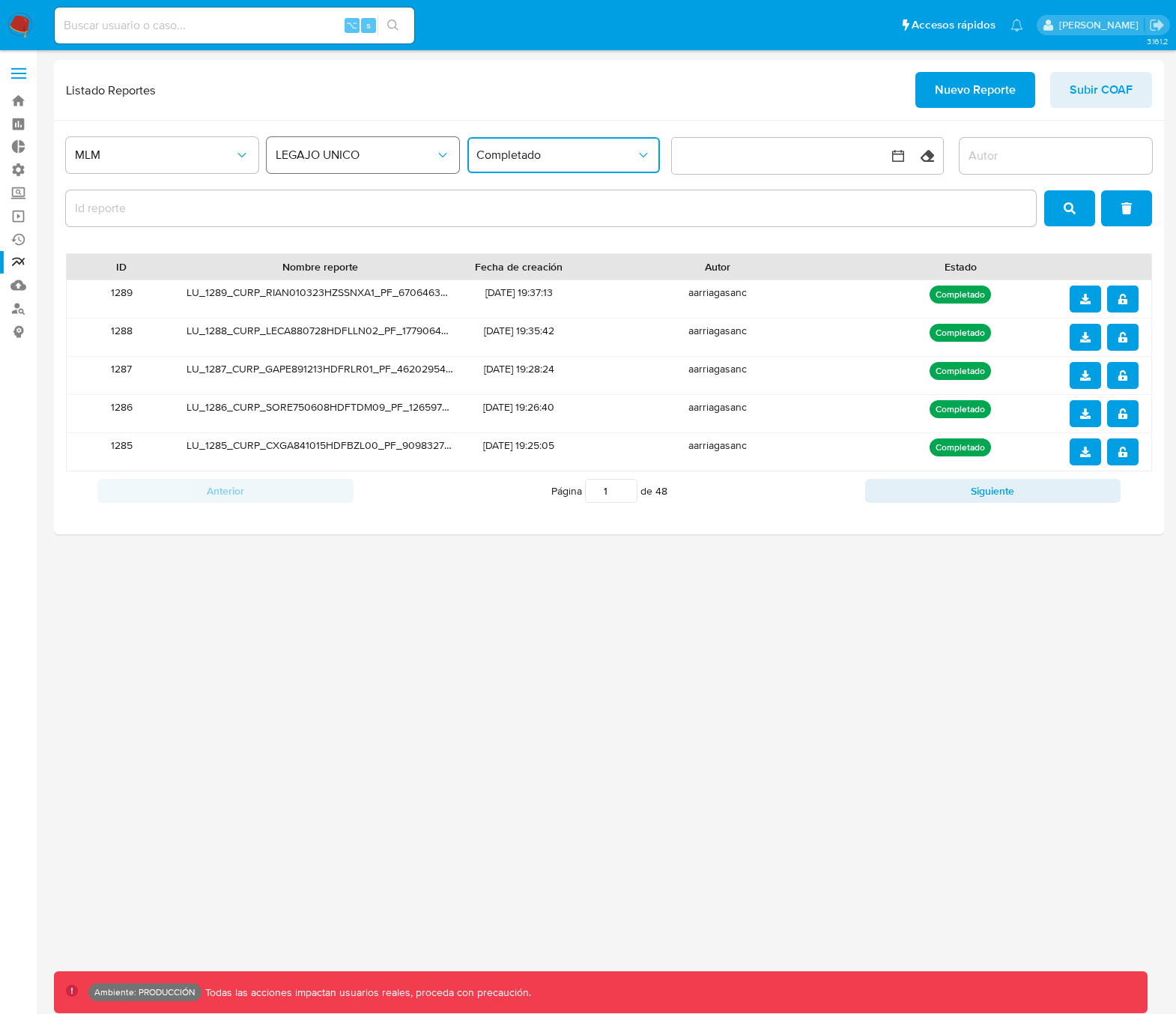
click at [361, 158] on span "LEGAJO UNICO" at bounding box center [355, 155] width 160 height 15
click at [310, 238] on span "IFPE 24H" at bounding box center [299, 232] width 48 height 15
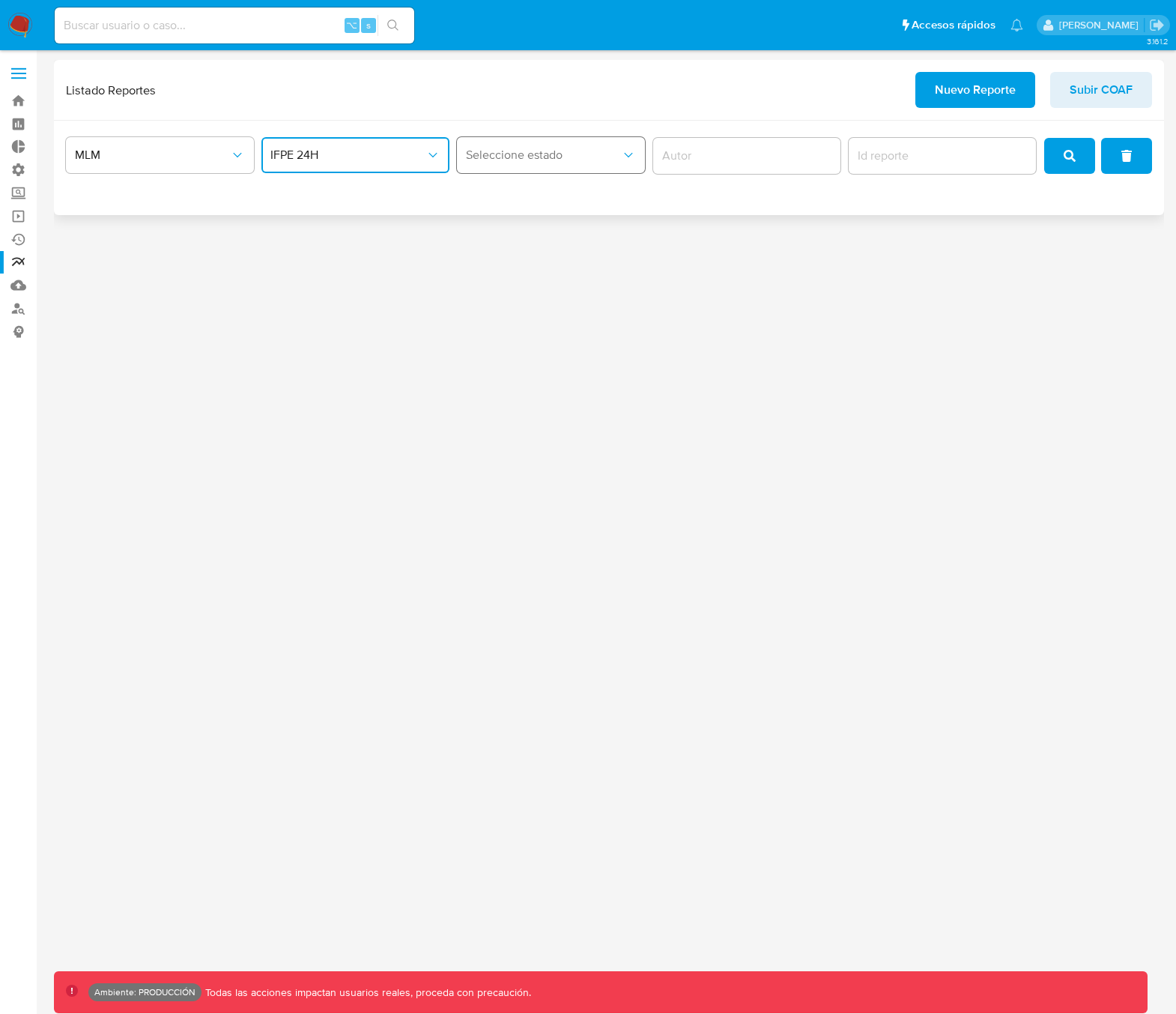
click at [581, 153] on span "Seleccione estado" at bounding box center [543, 155] width 155 height 15
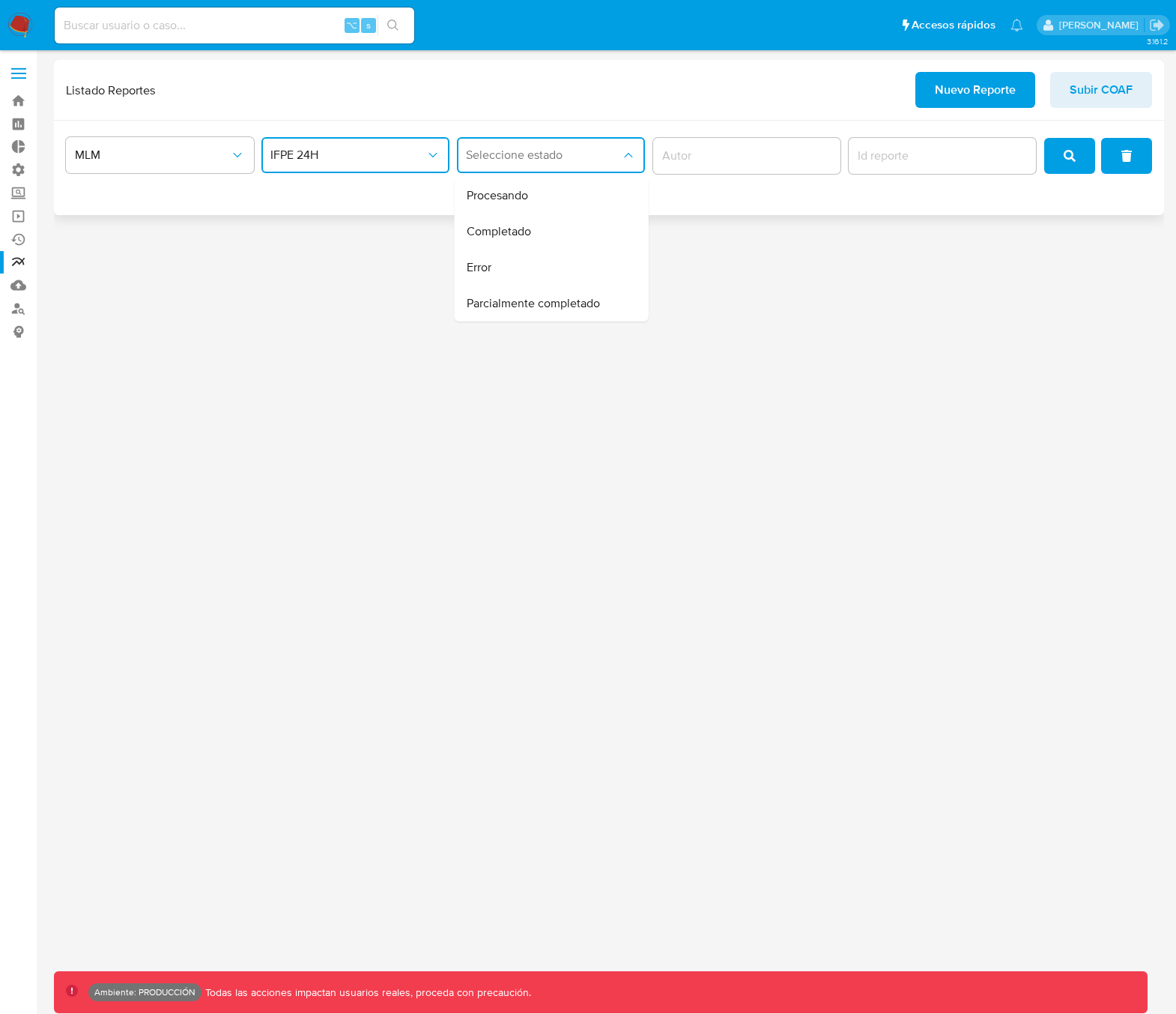
drag, startPoint x: 557, startPoint y: 188, endPoint x: 571, endPoint y: 187, distance: 14.0
click at [557, 188] on div "Procesando" at bounding box center [547, 195] width 161 height 36
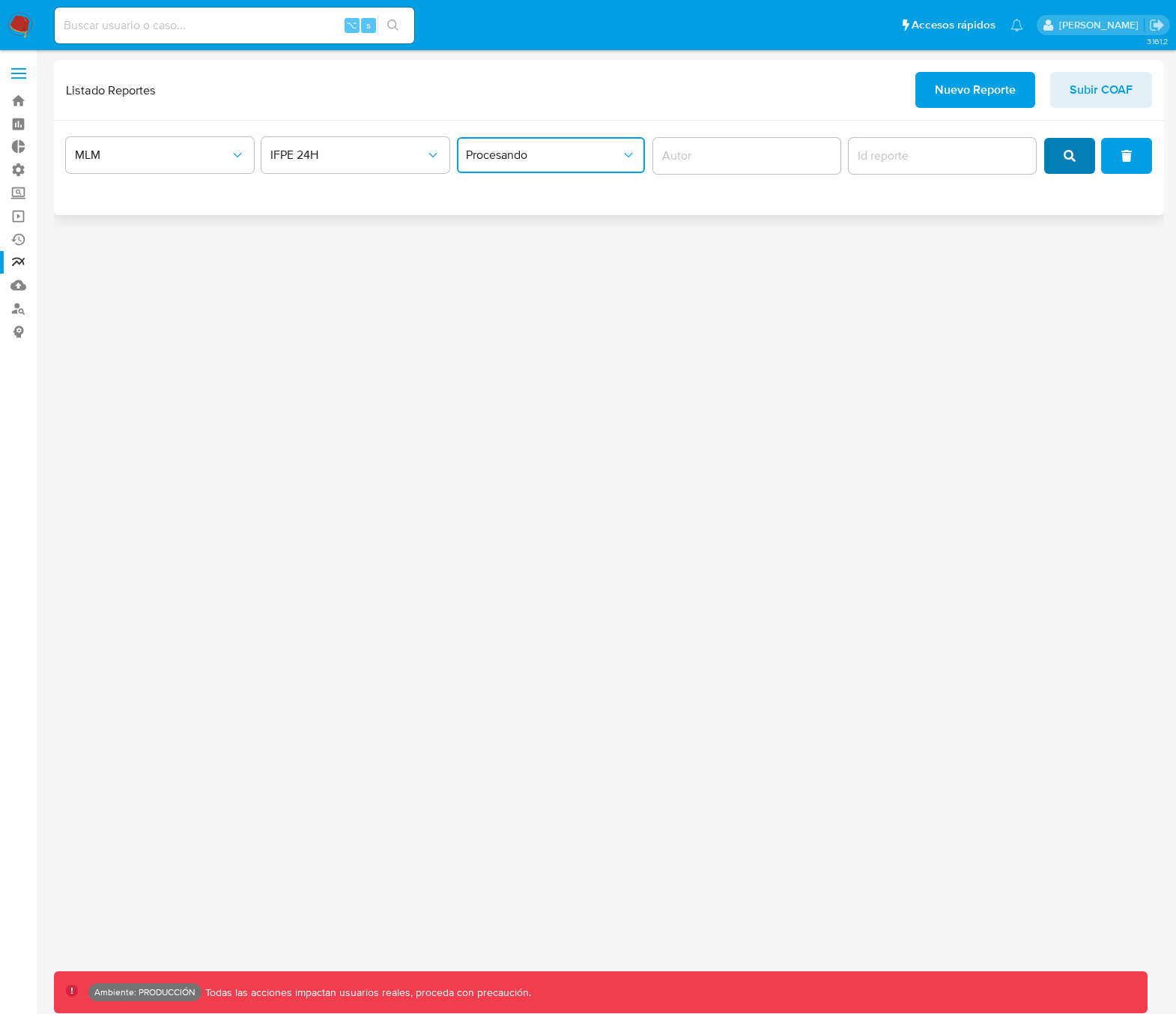
click at [1072, 166] on span "search" at bounding box center [1069, 155] width 12 height 33
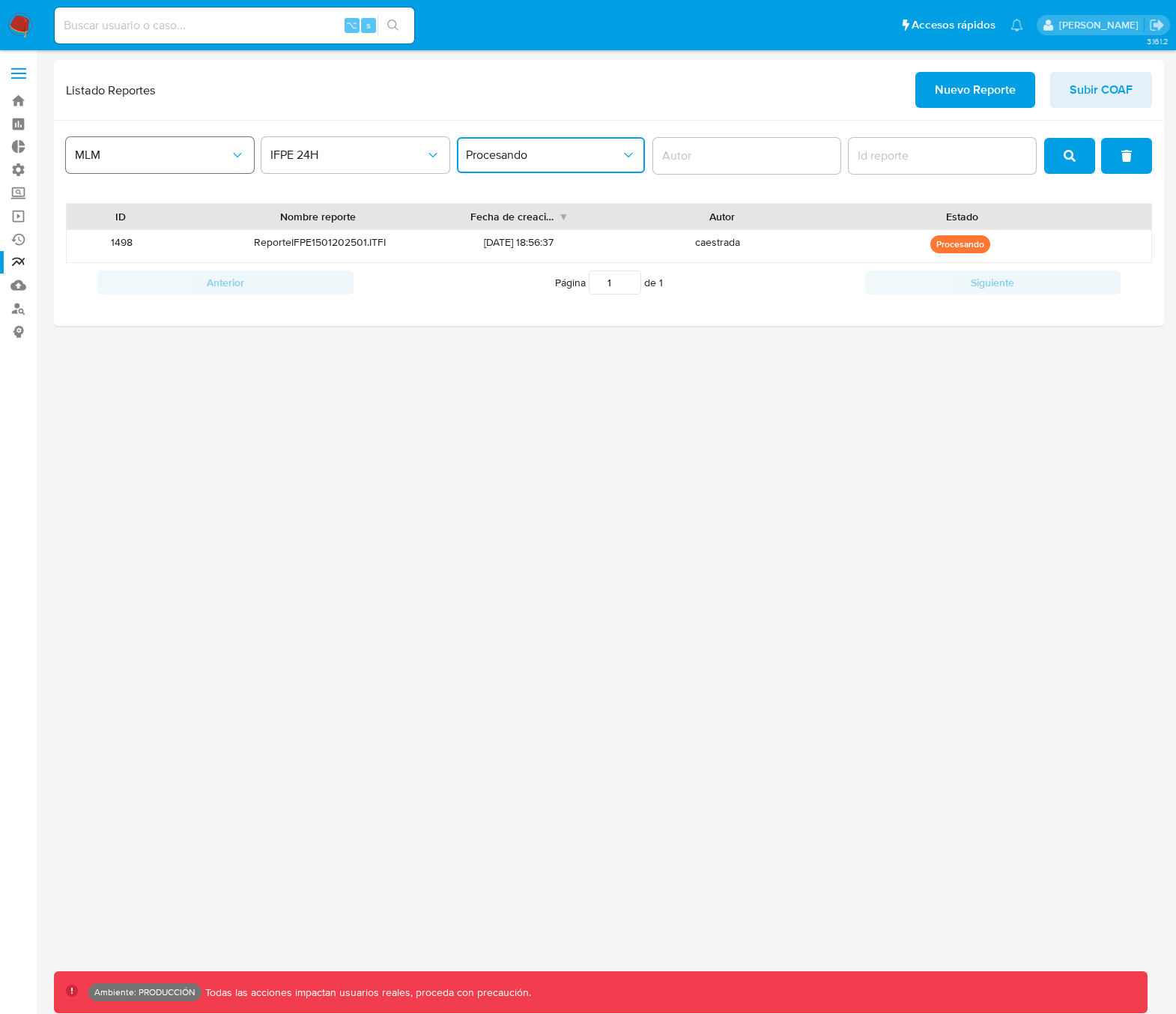
click at [155, 155] on span "MLM" at bounding box center [152, 155] width 155 height 15
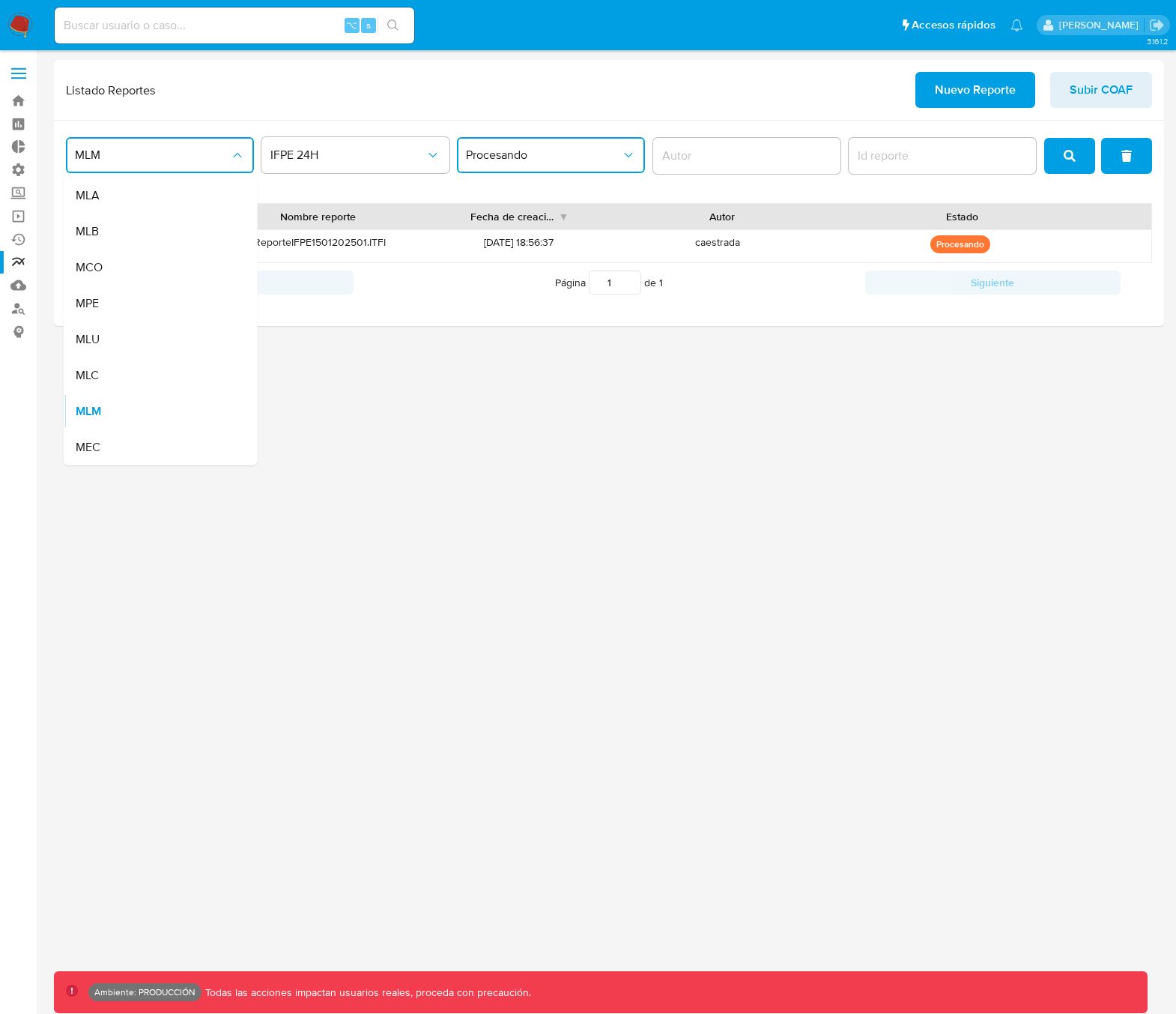
click at [122, 438] on div "MEC" at bounding box center [155, 447] width 161 height 36
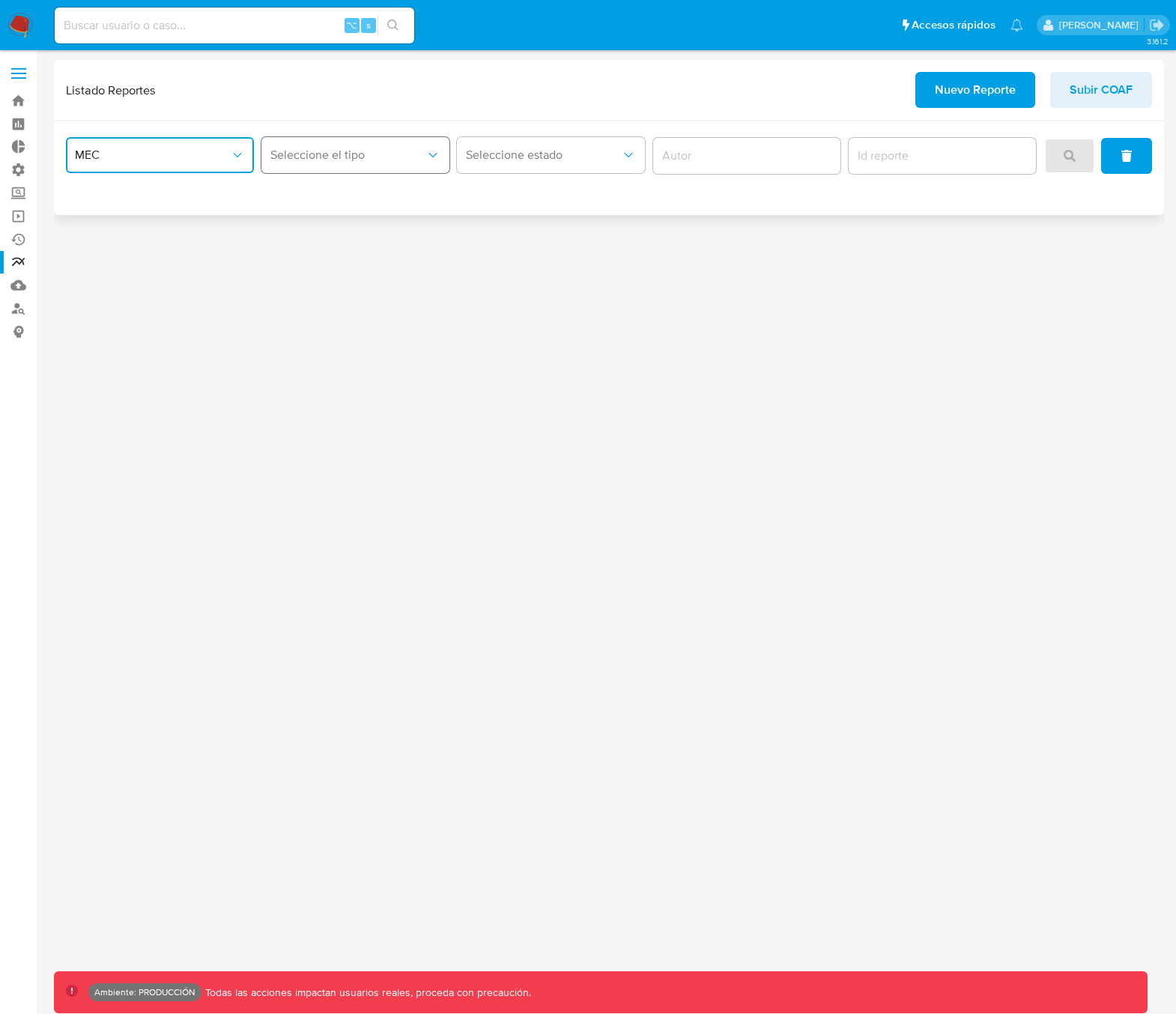
click at [342, 154] on span "Seleccione el tipo" at bounding box center [347, 155] width 155 height 15
click at [327, 198] on span "LEGAJO UNICO" at bounding box center [313, 195] width 84 height 15
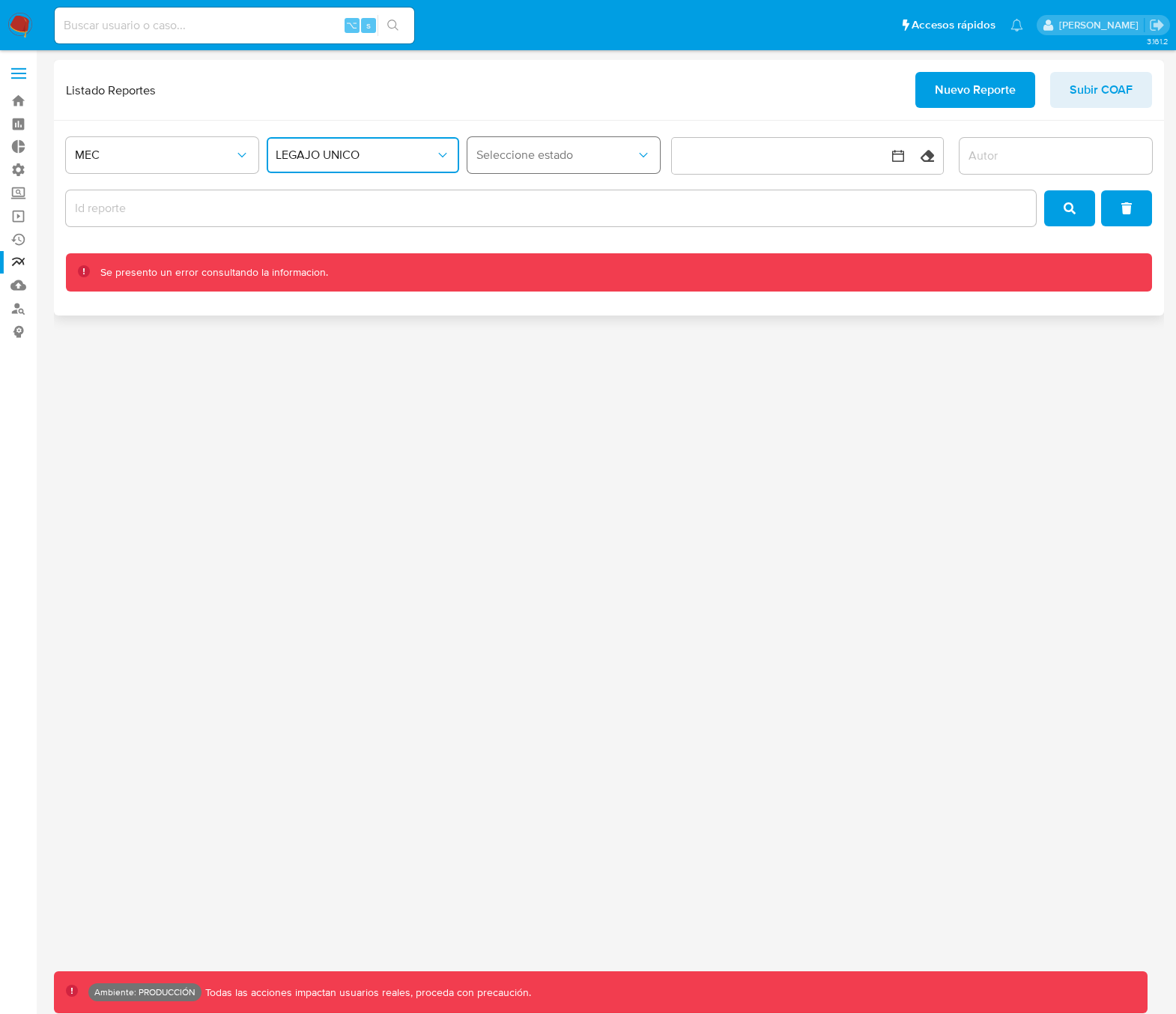
click at [574, 159] on span "Seleccione estado" at bounding box center [556, 155] width 160 height 15
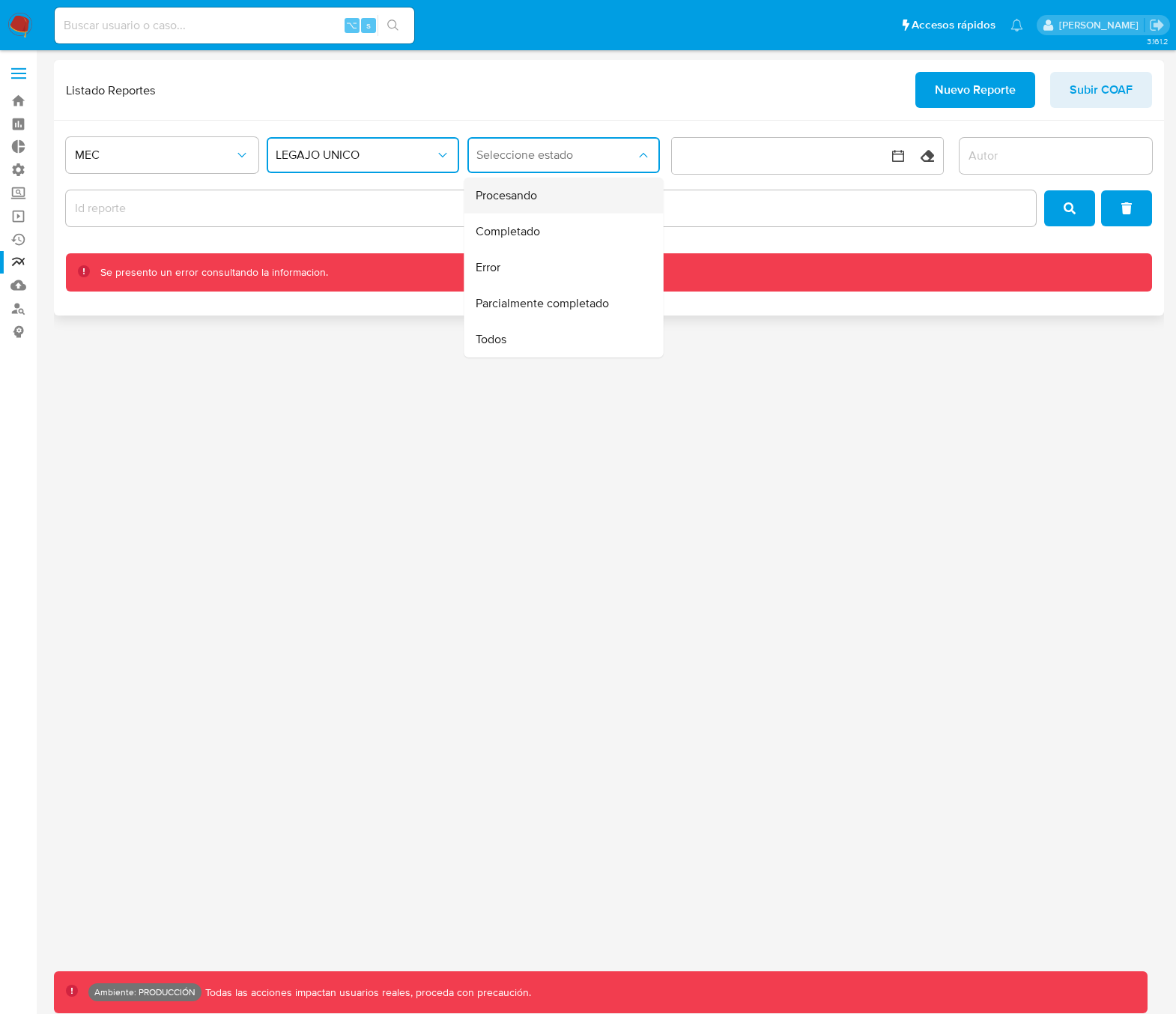
click at [559, 203] on div "Procesando" at bounding box center [558, 195] width 166 height 36
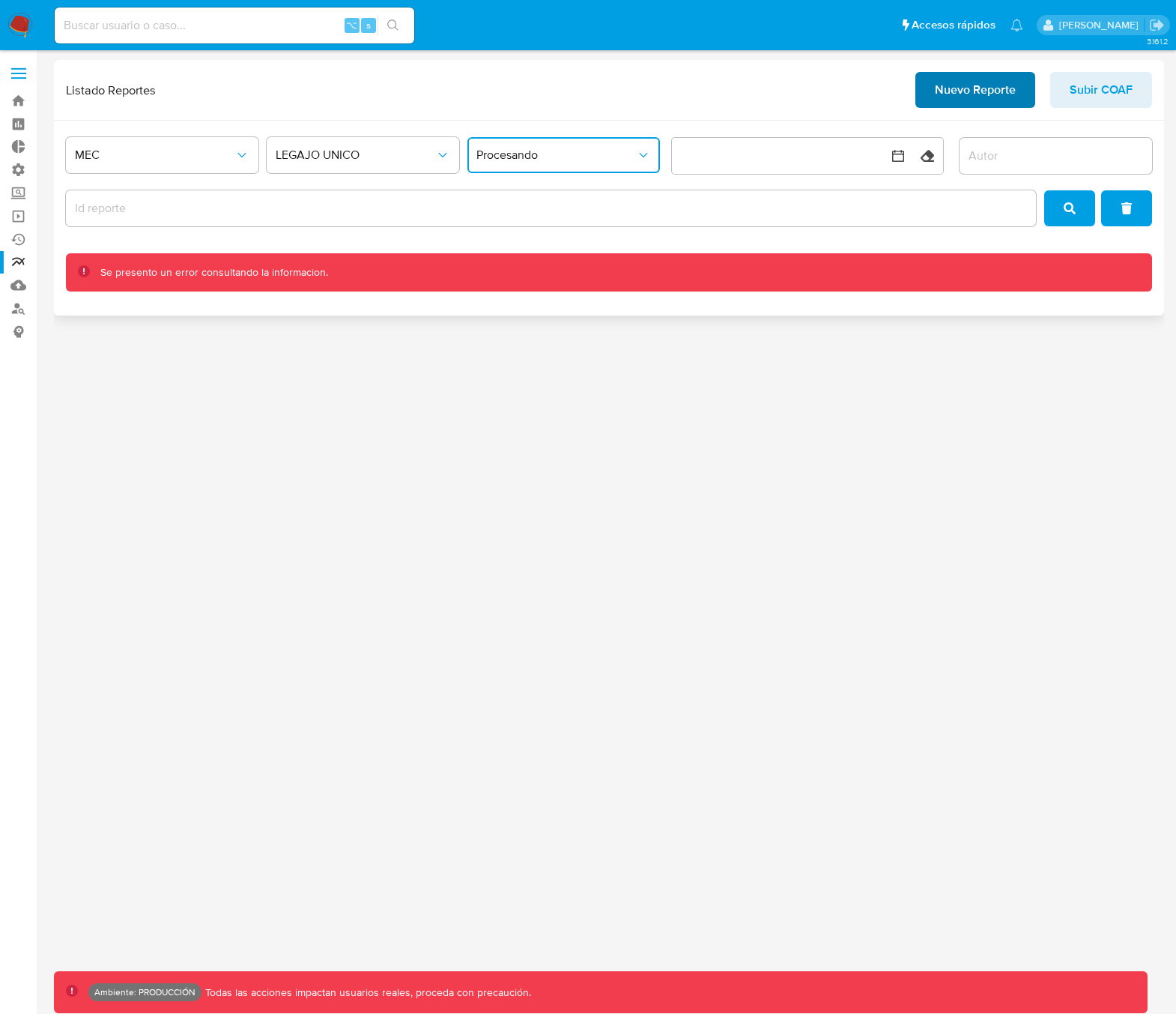
click at [958, 93] on span "Nuevo Reporte" at bounding box center [975, 90] width 81 height 33
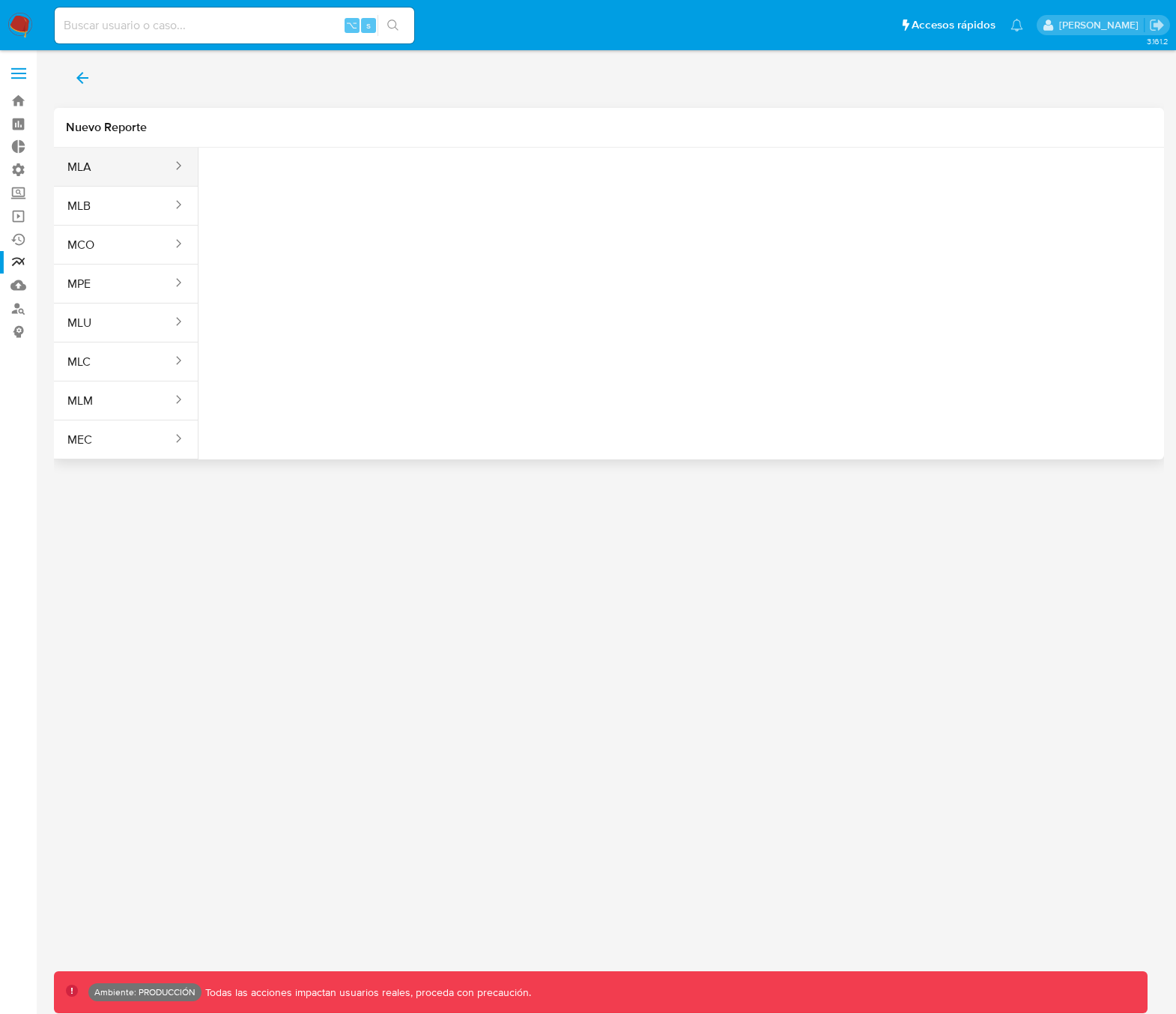
click at [139, 170] on button "MLA" at bounding box center [113, 166] width 120 height 36
click at [262, 179] on button "Seleccione una opcion" at bounding box center [293, 187] width 165 height 36
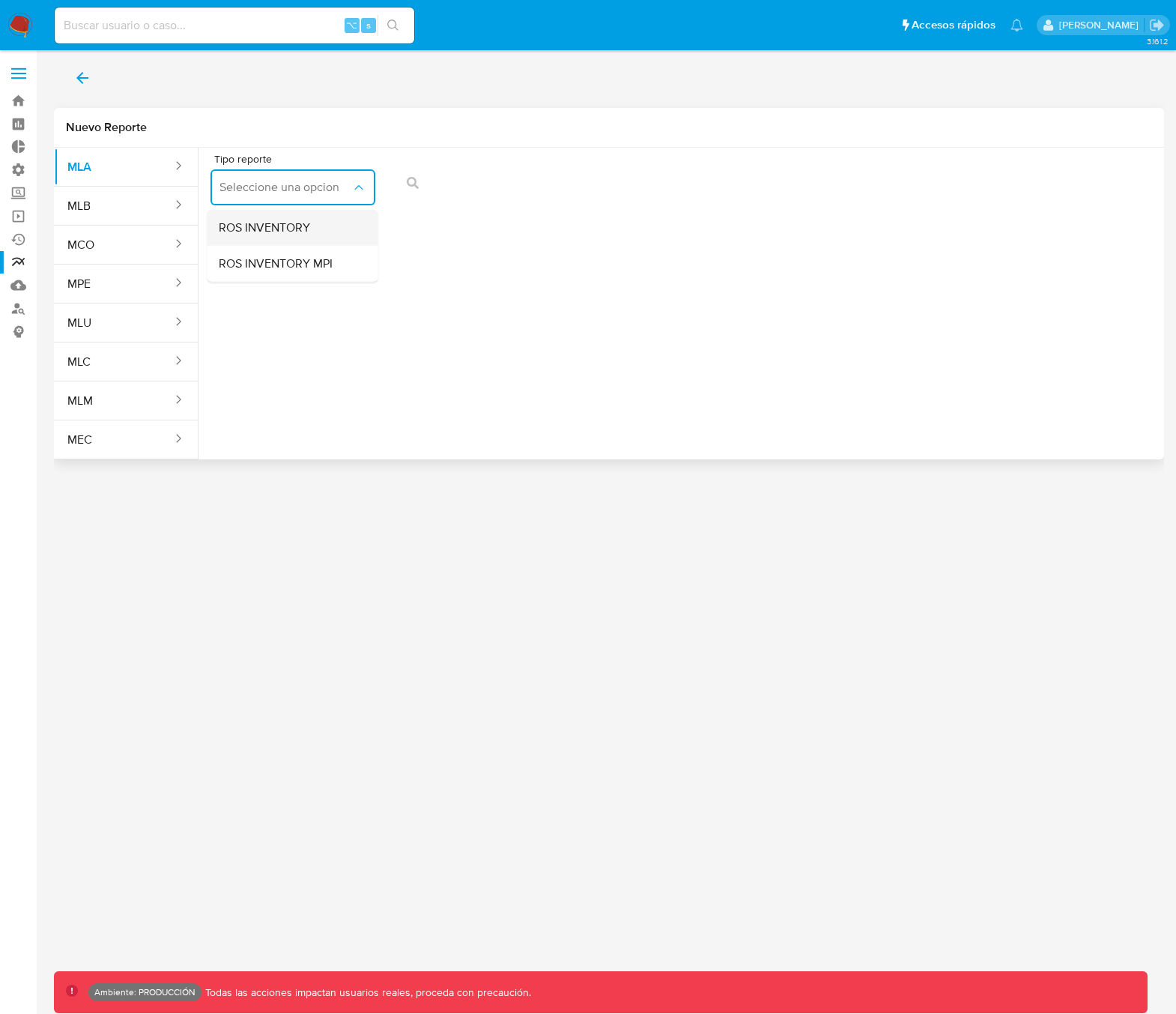
click at [293, 232] on span "ROS INVENTORY" at bounding box center [264, 227] width 92 height 15
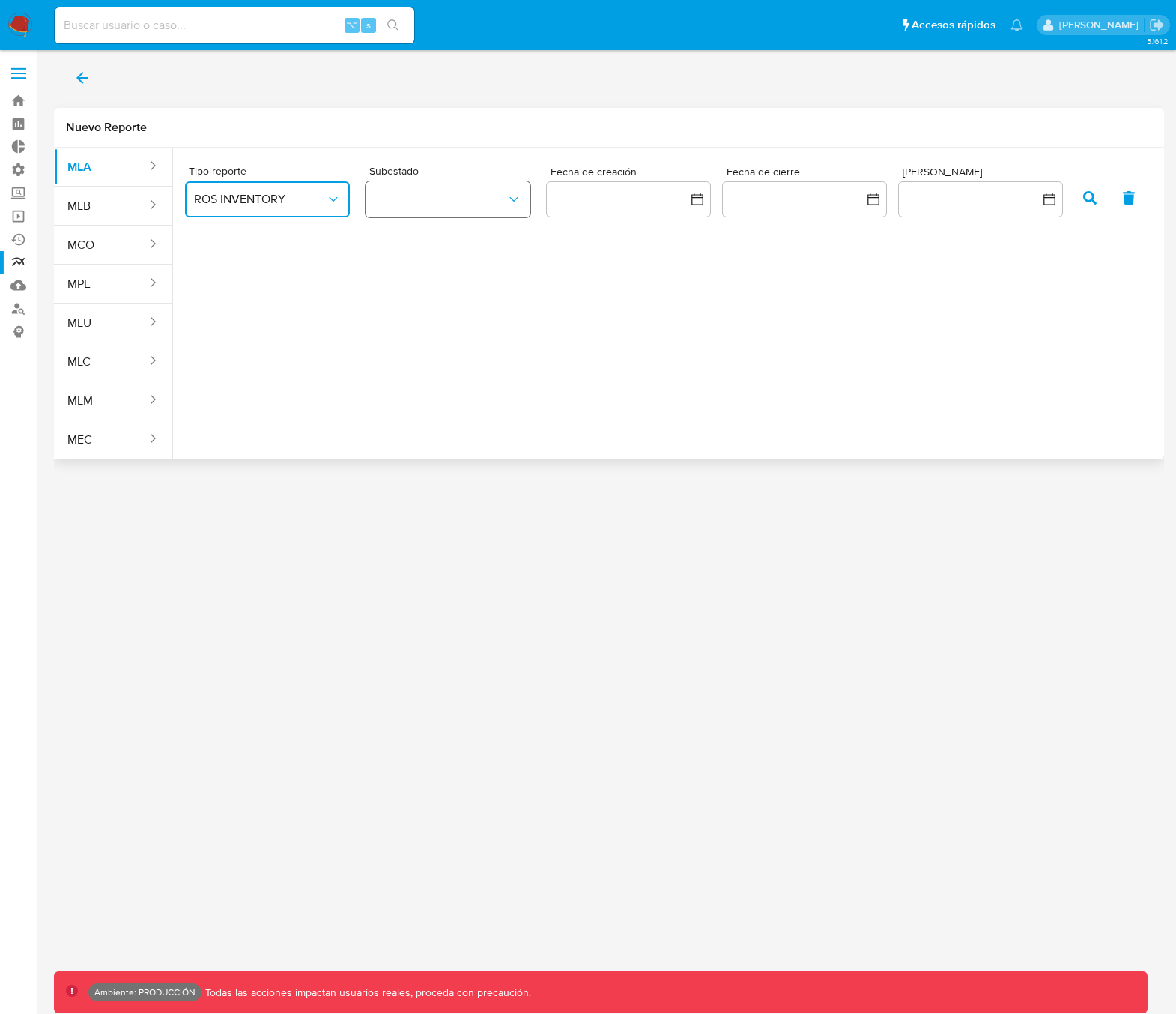
click at [454, 201] on button "button" at bounding box center [447, 198] width 165 height 36
click at [465, 237] on div "ROS" at bounding box center [440, 239] width 131 height 36
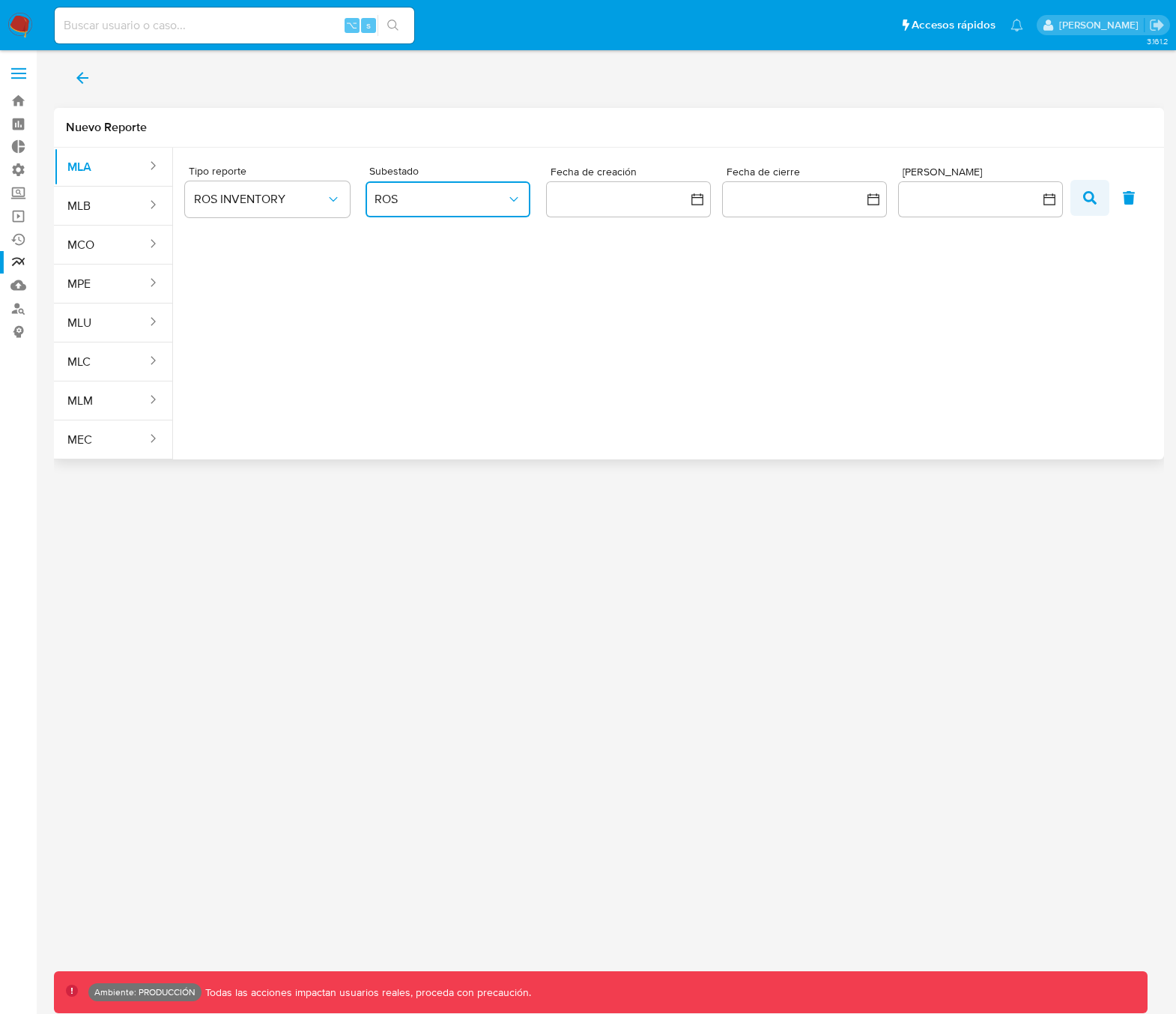
click at [1097, 203] on icon "button" at bounding box center [1090, 198] width 13 height 13
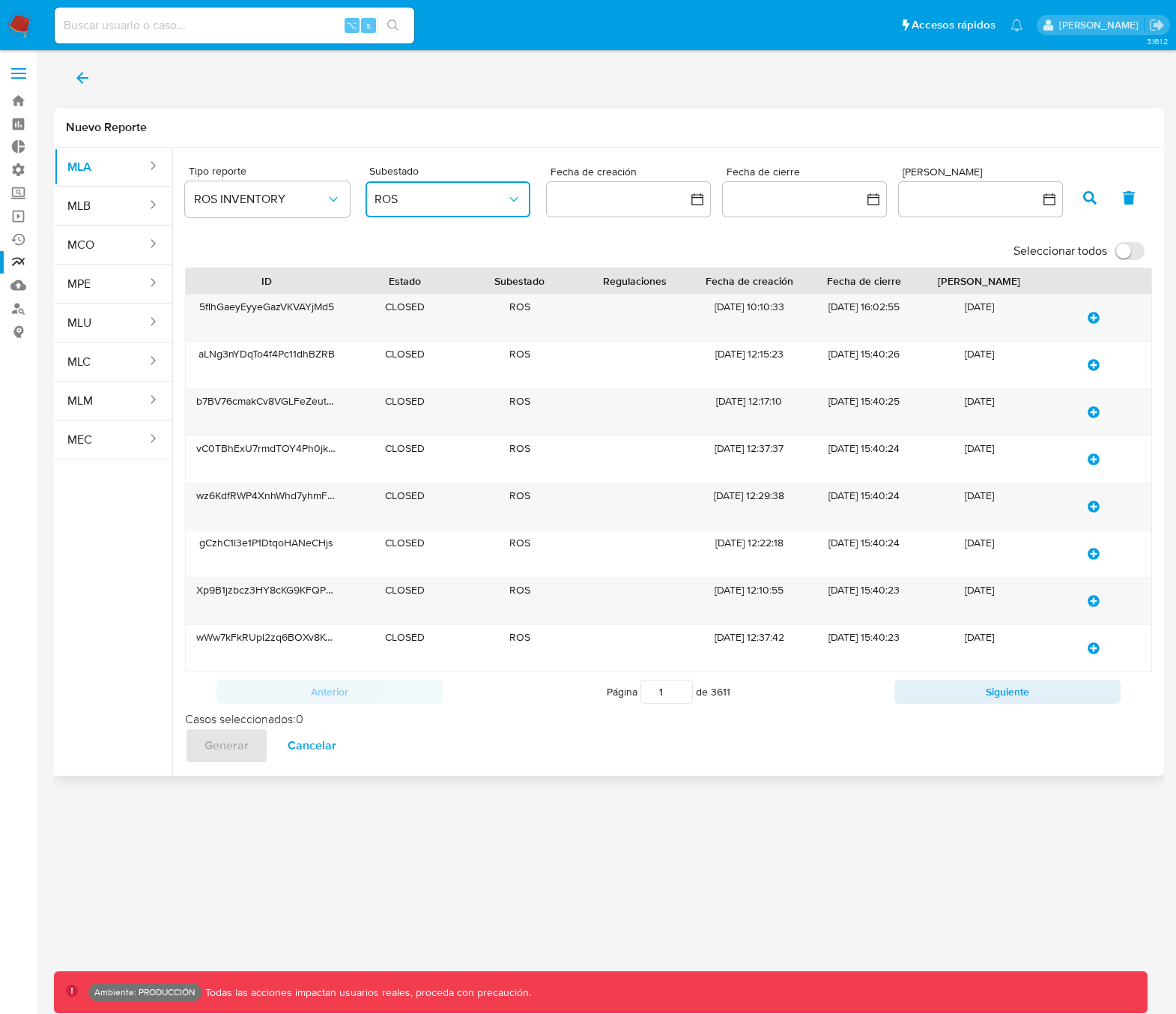
click at [430, 210] on button "ROS" at bounding box center [447, 198] width 165 height 36
click at [429, 270] on span "Match Confirmed" at bounding box center [419, 275] width 90 height 15
click at [1086, 199] on icon "button" at bounding box center [1090, 198] width 13 height 13
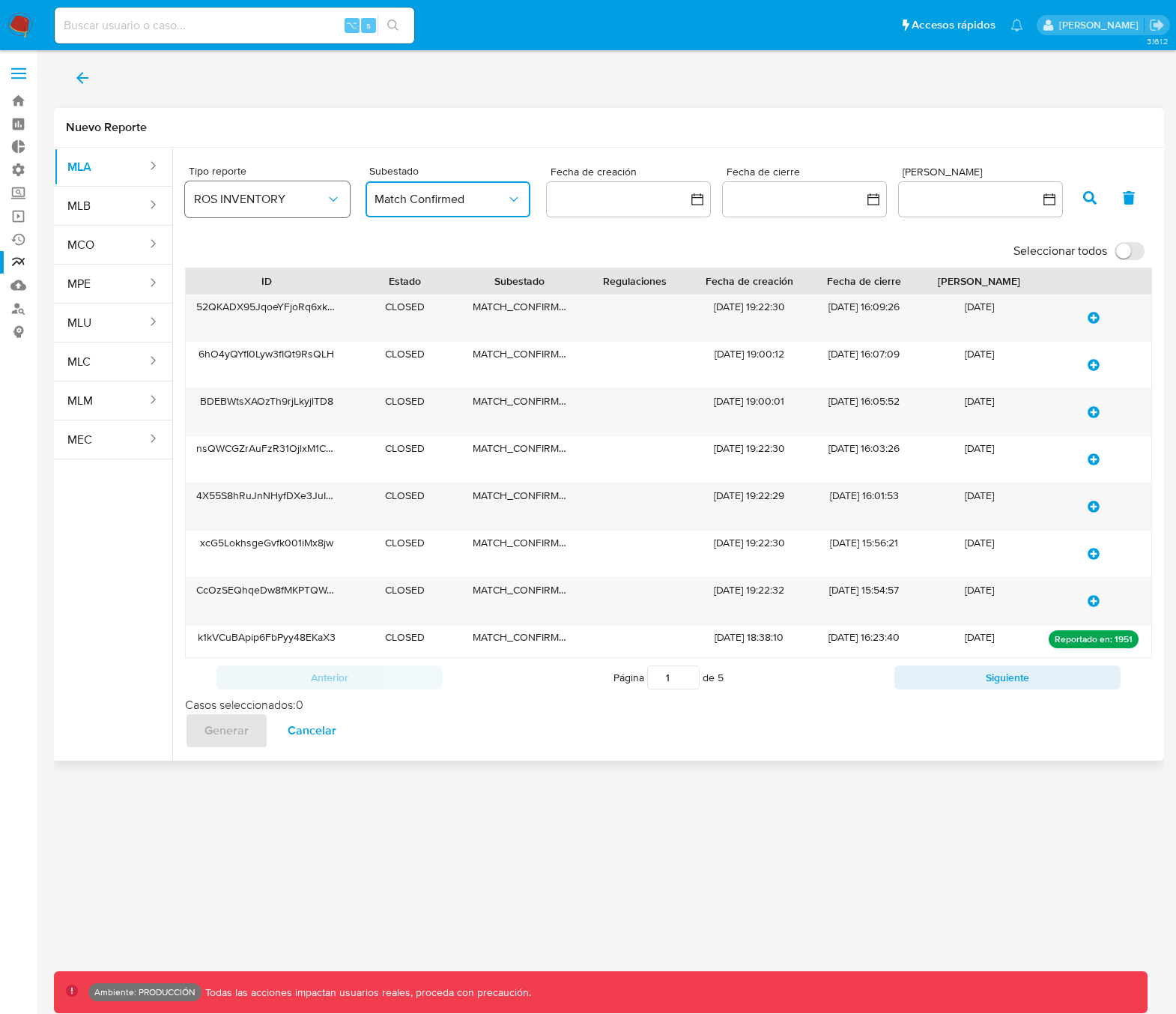
click at [260, 203] on span "ROS INVENTORY" at bounding box center [260, 199] width 131 height 15
click at [258, 282] on span "ROS INVENTORY MPI" at bounding box center [251, 275] width 114 height 15
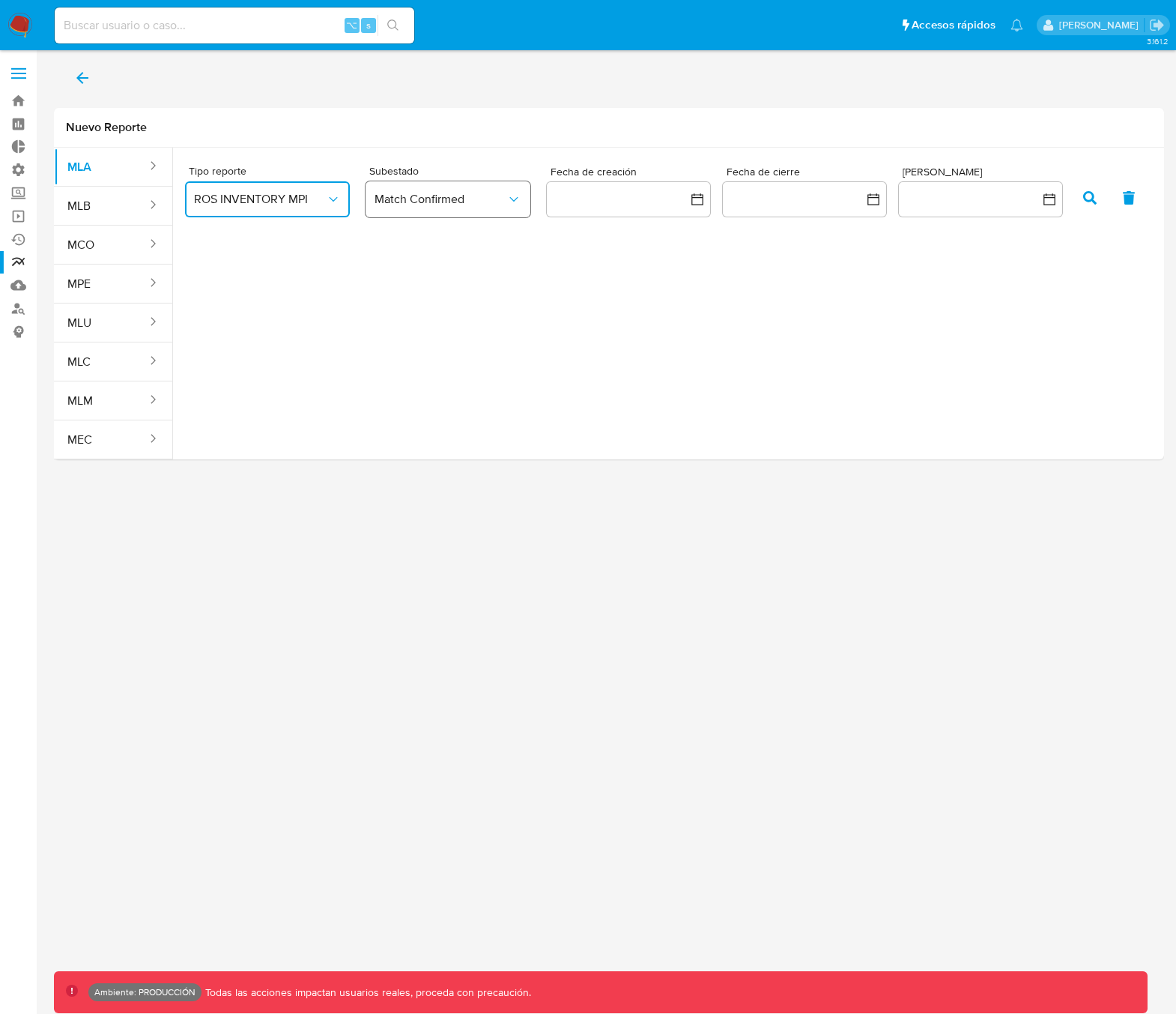
click at [457, 198] on span "Match Confirmed" at bounding box center [440, 199] width 131 height 15
click at [434, 240] on div "ROS" at bounding box center [440, 239] width 131 height 36
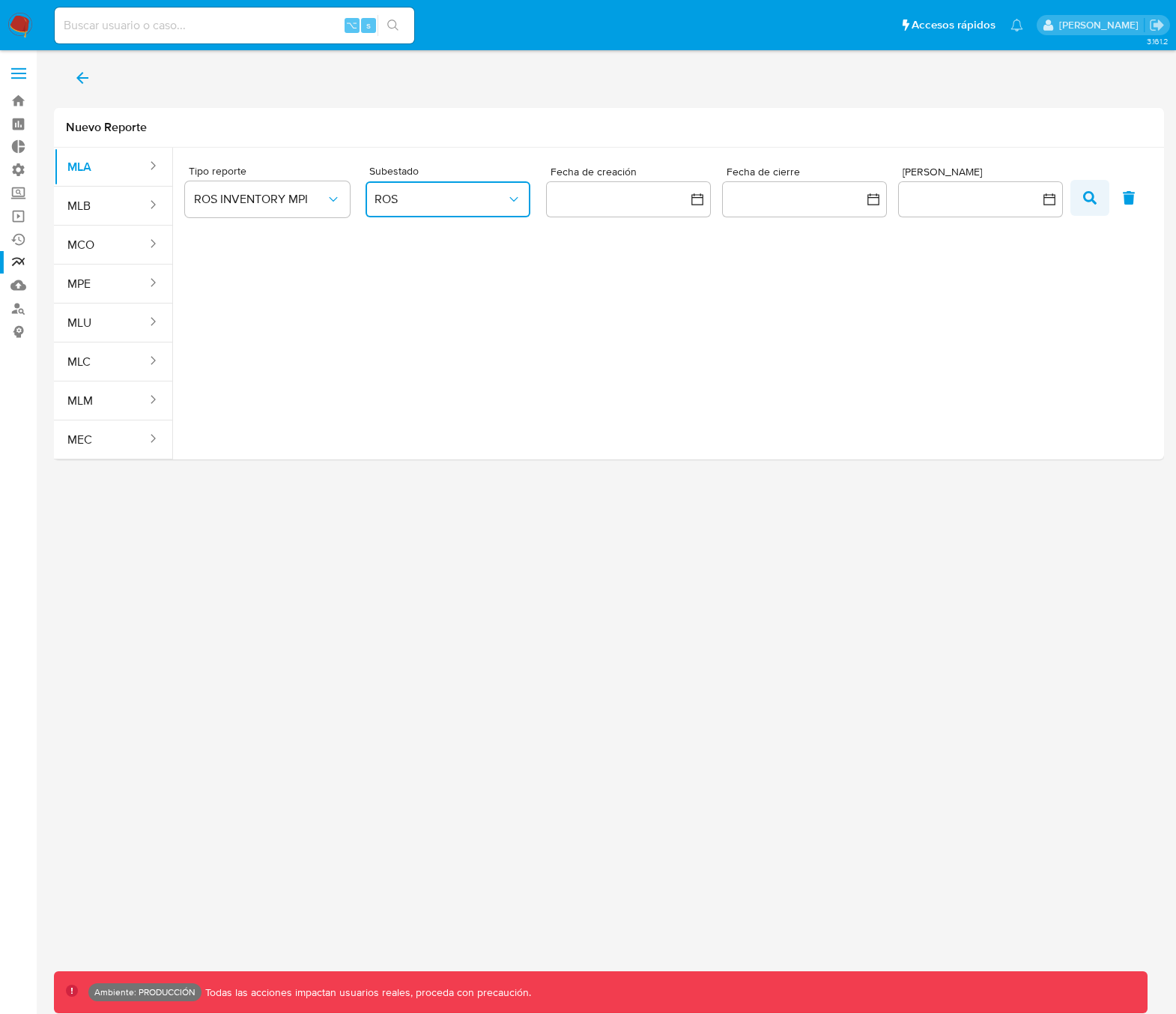
click at [1092, 206] on span "button" at bounding box center [1090, 198] width 13 height 26
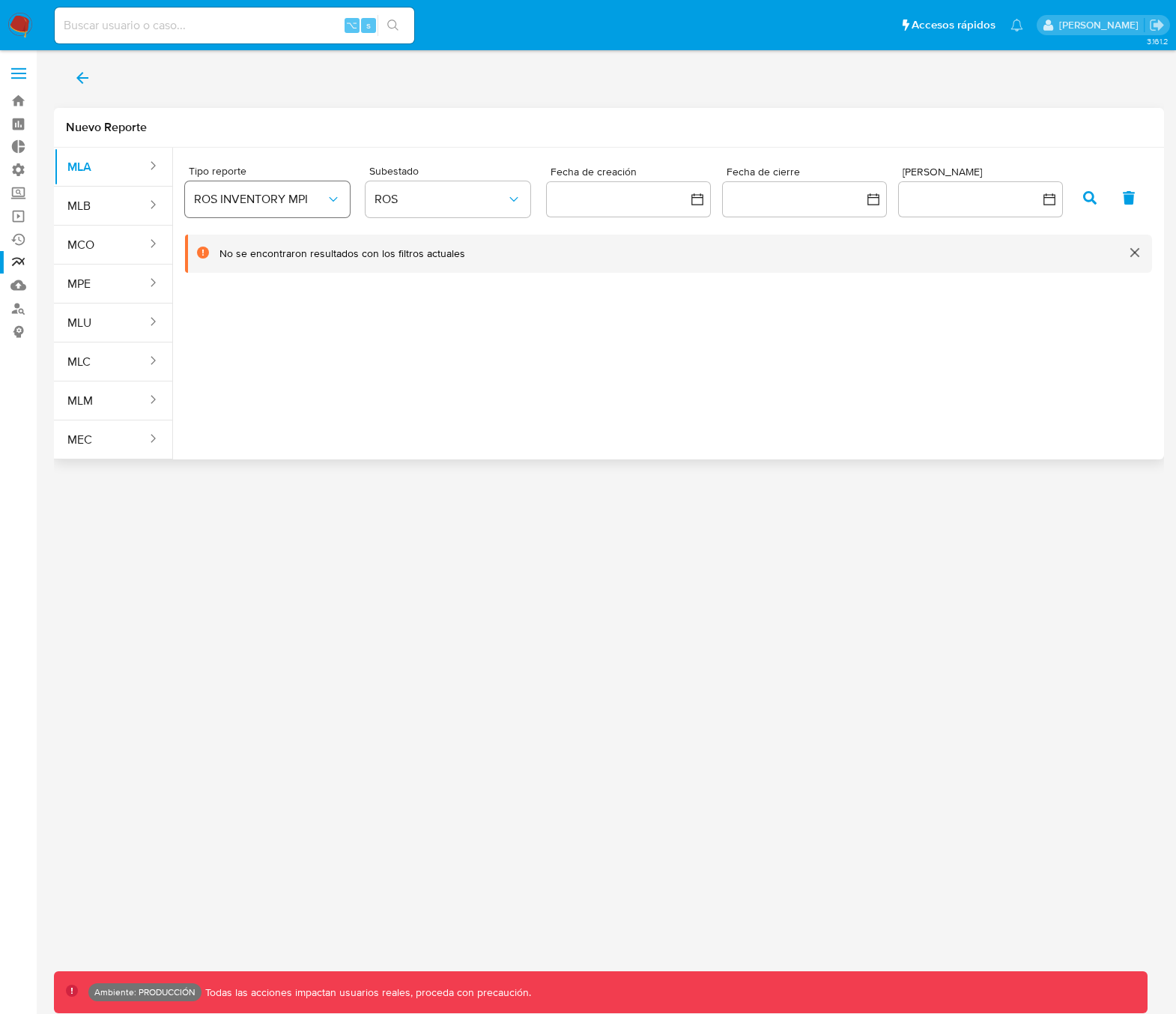
click at [287, 205] on span "ROS INVENTORY MPI" at bounding box center [260, 199] width 131 height 15
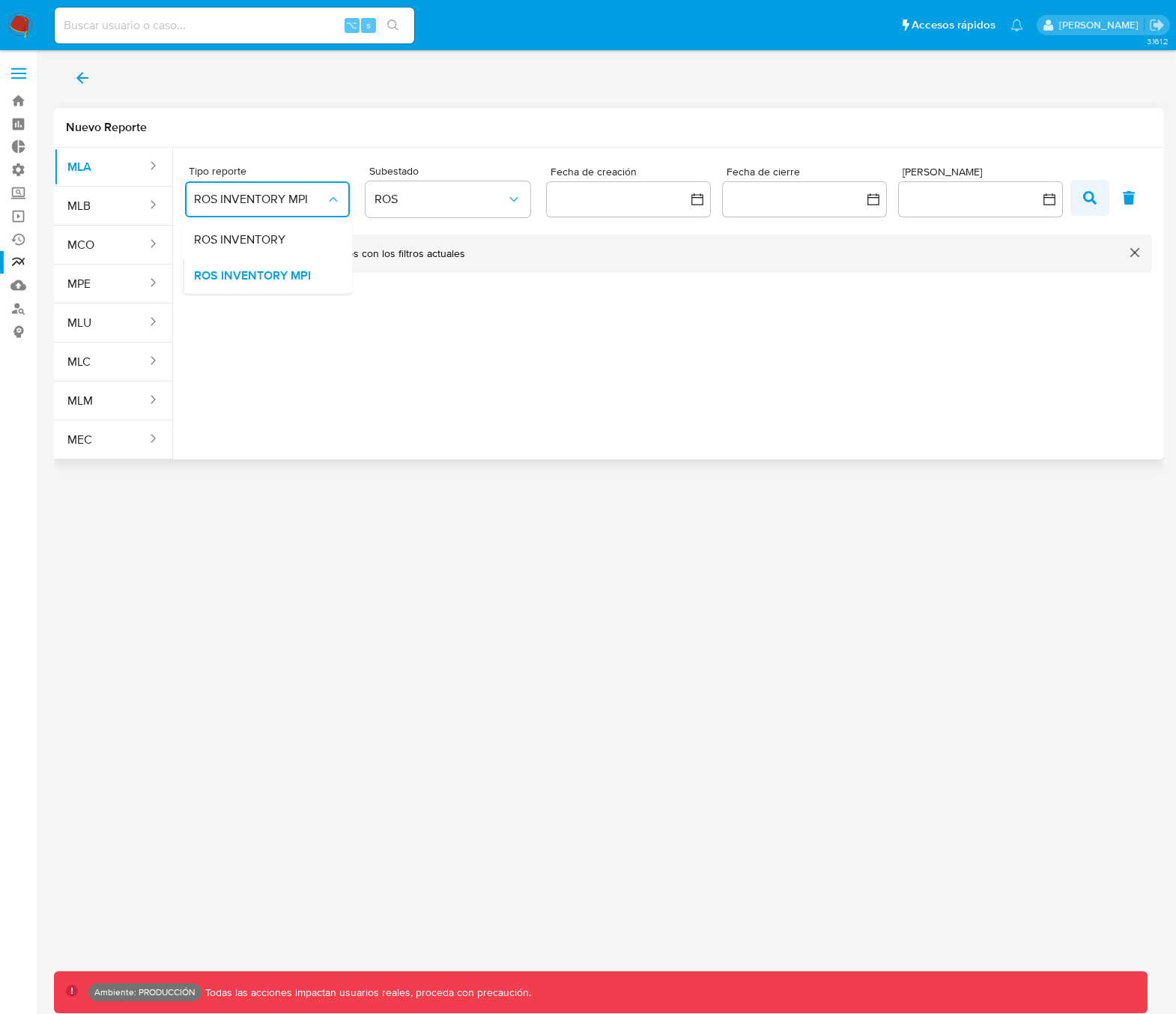
click at [1093, 197] on icon "button" at bounding box center [1090, 198] width 13 height 13
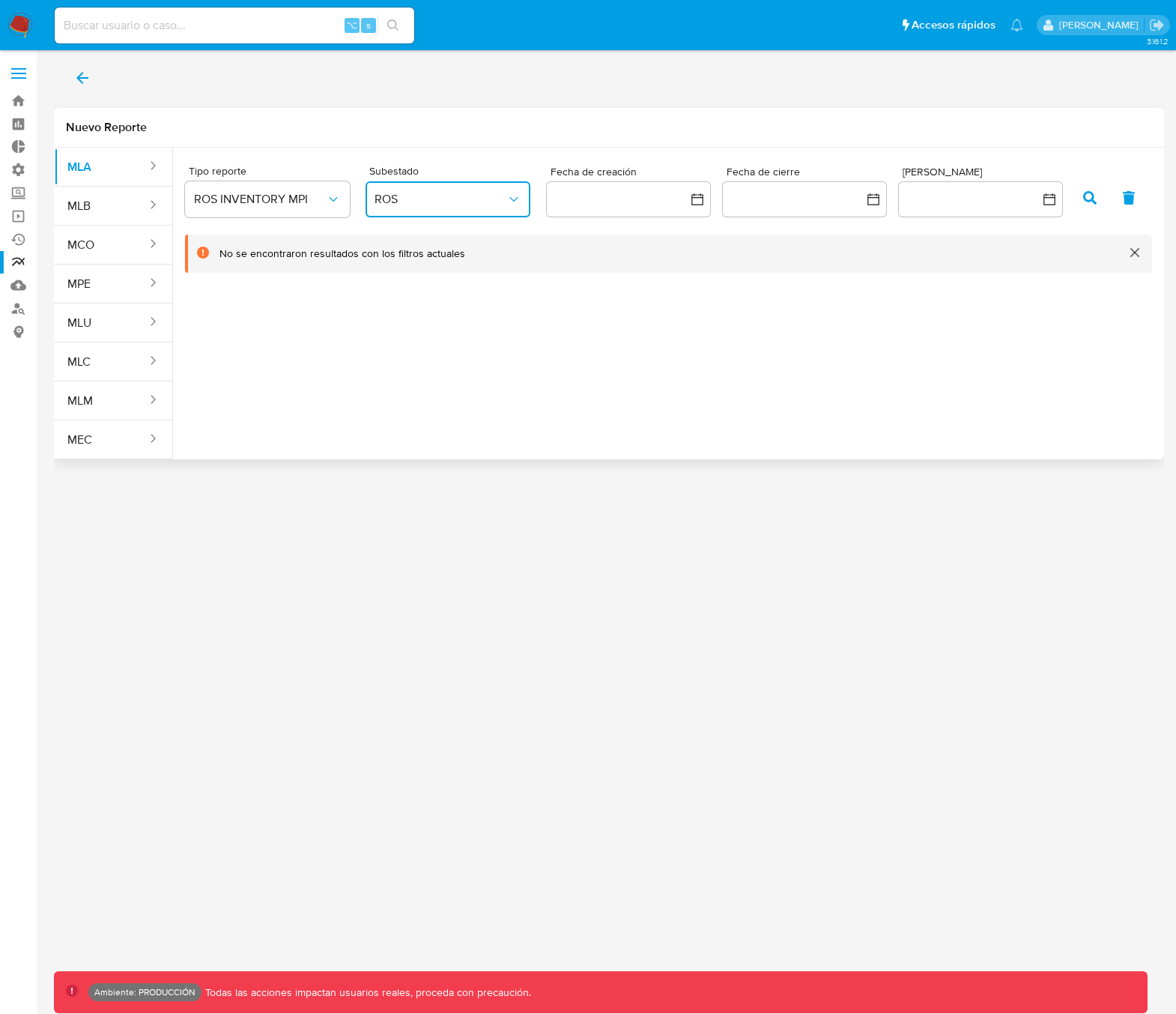
click at [418, 197] on span "ROS" at bounding box center [440, 199] width 131 height 15
click at [596, 198] on button "button" at bounding box center [628, 198] width 165 height 36
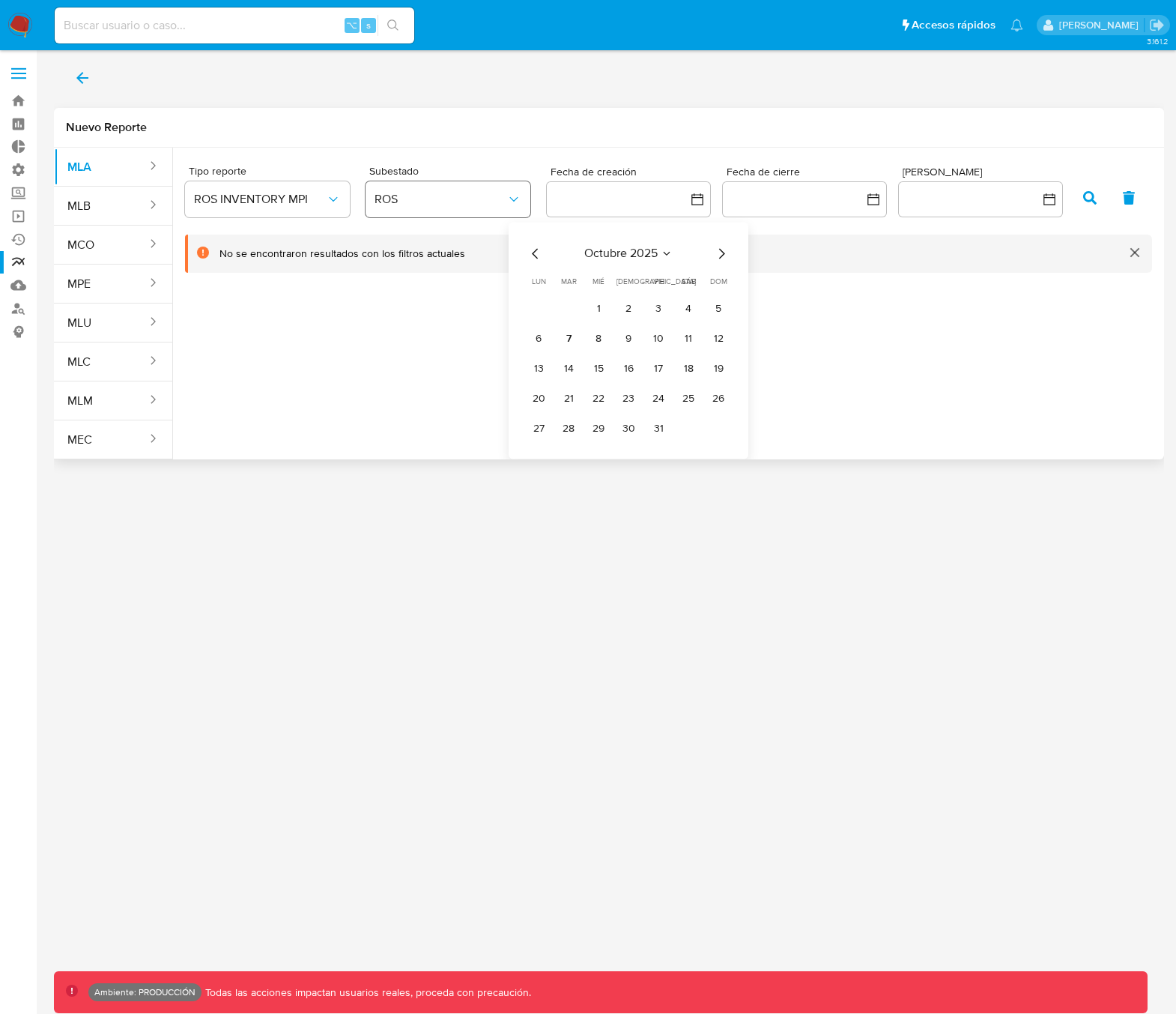
click at [403, 206] on span "ROS" at bounding box center [440, 199] width 131 height 15
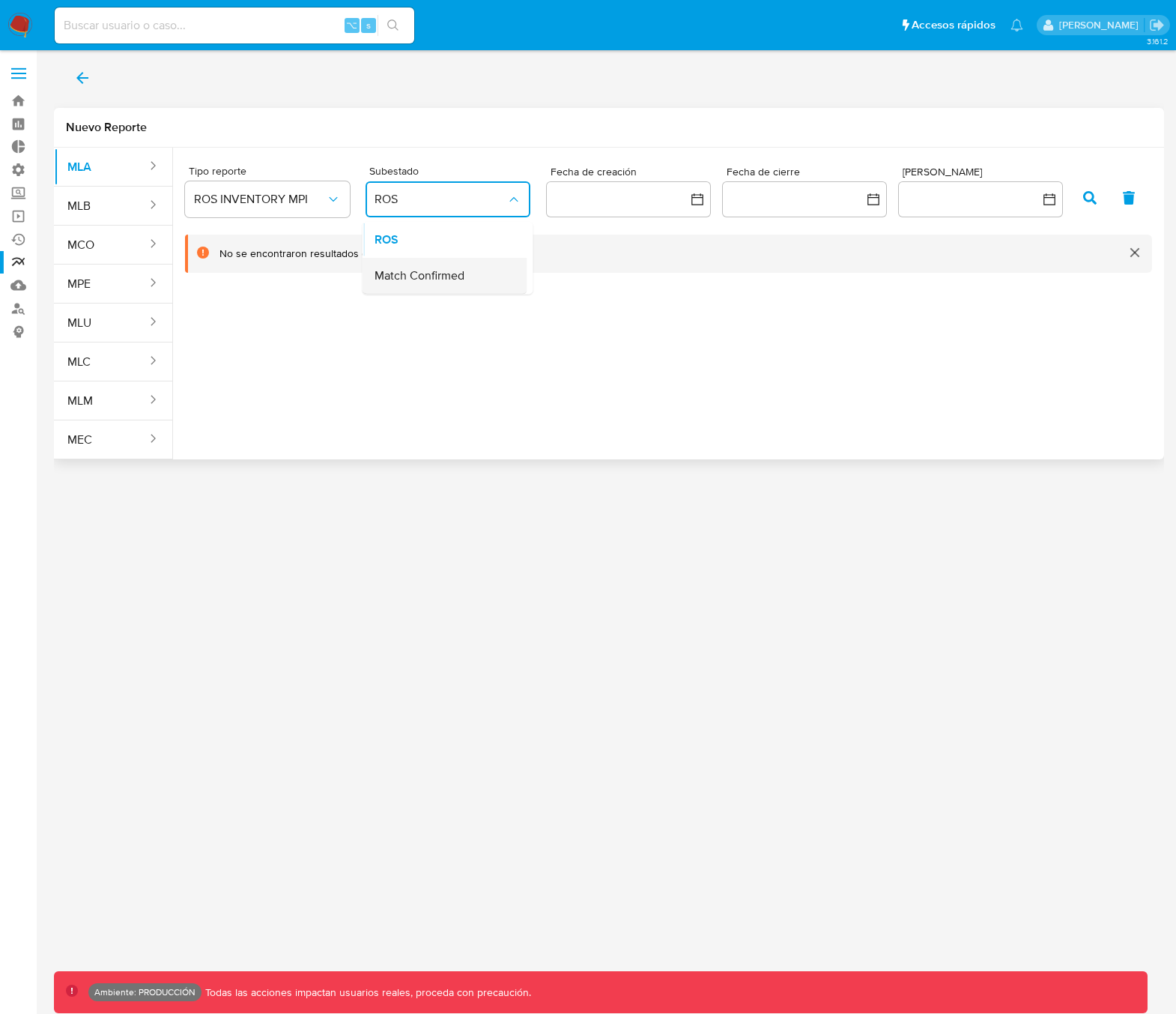
click at [412, 274] on span "Match Confirmed" at bounding box center [419, 275] width 90 height 15
click at [1077, 203] on button "button" at bounding box center [1089, 197] width 39 height 36
click at [595, 198] on button "button" at bounding box center [628, 198] width 165 height 36
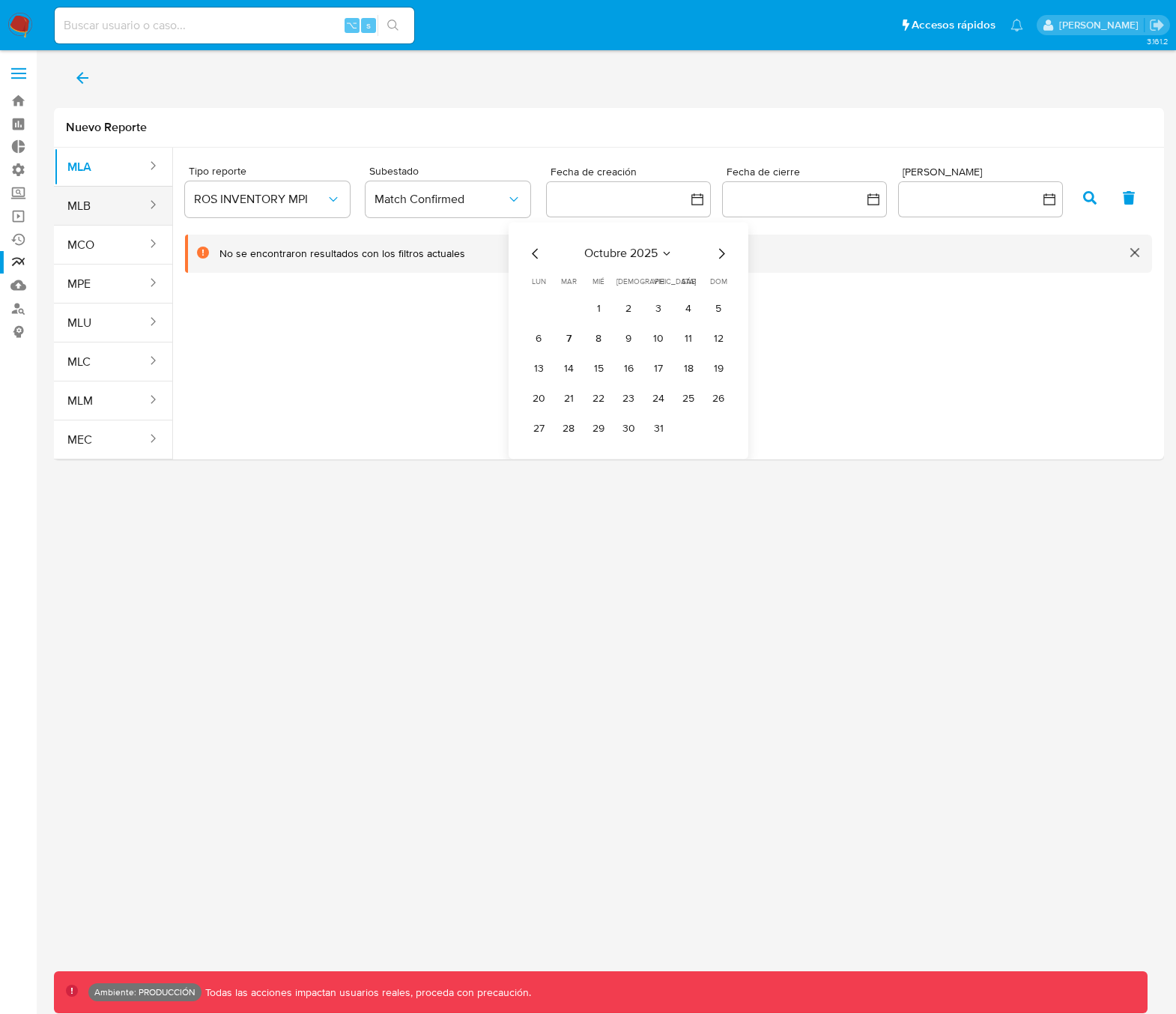
click at [102, 211] on button "MLB" at bounding box center [101, 205] width 94 height 36
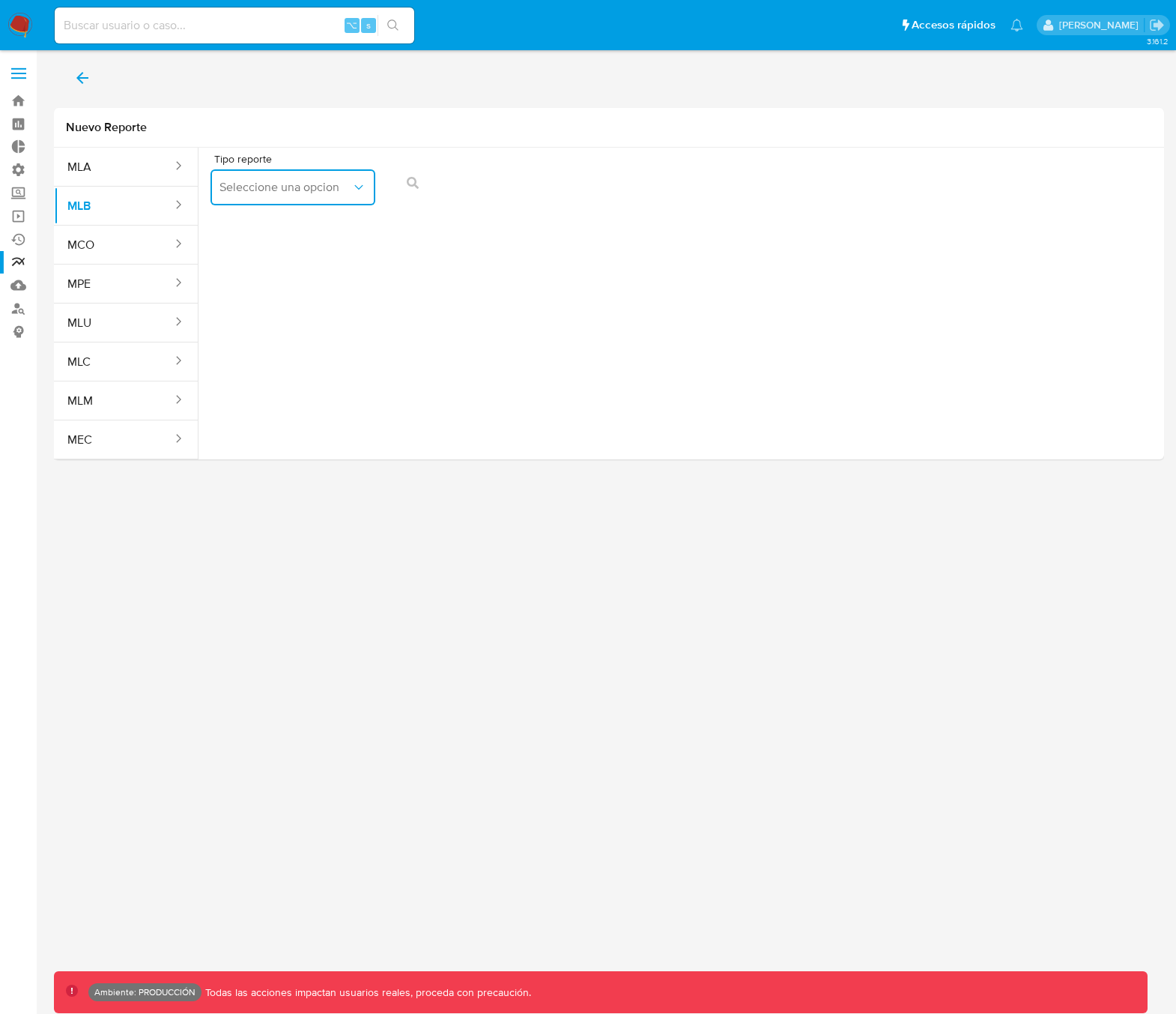
click at [291, 196] on button "Seleccione una opcion" at bounding box center [293, 187] width 165 height 36
click at [280, 228] on div "COAF" at bounding box center [287, 227] width 138 height 36
click at [490, 197] on button "button" at bounding box center [473, 198] width 165 height 36
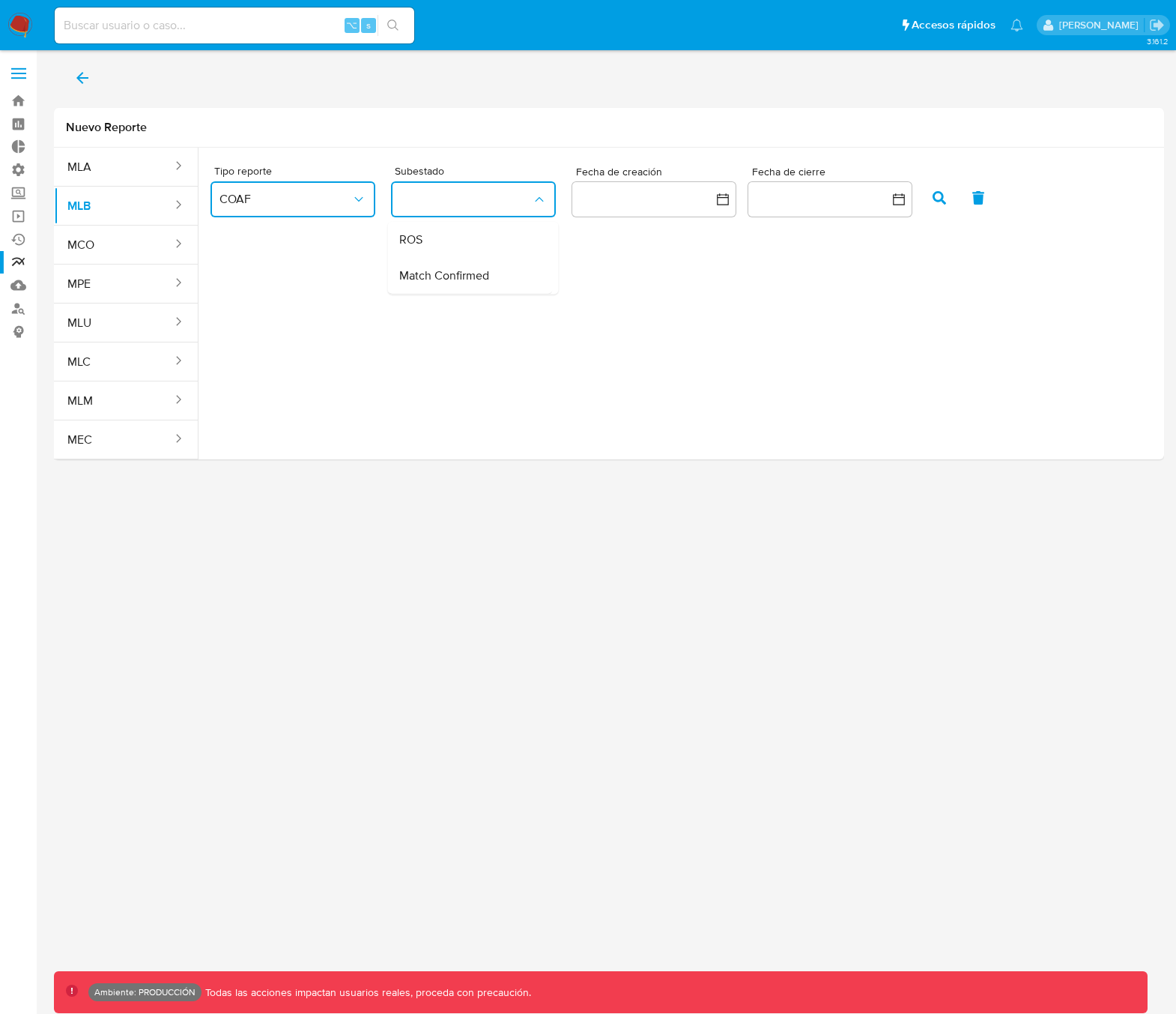
click at [461, 246] on div "ROS" at bounding box center [465, 239] width 131 height 36
click at [939, 203] on icon "button" at bounding box center [939, 198] width 13 height 13
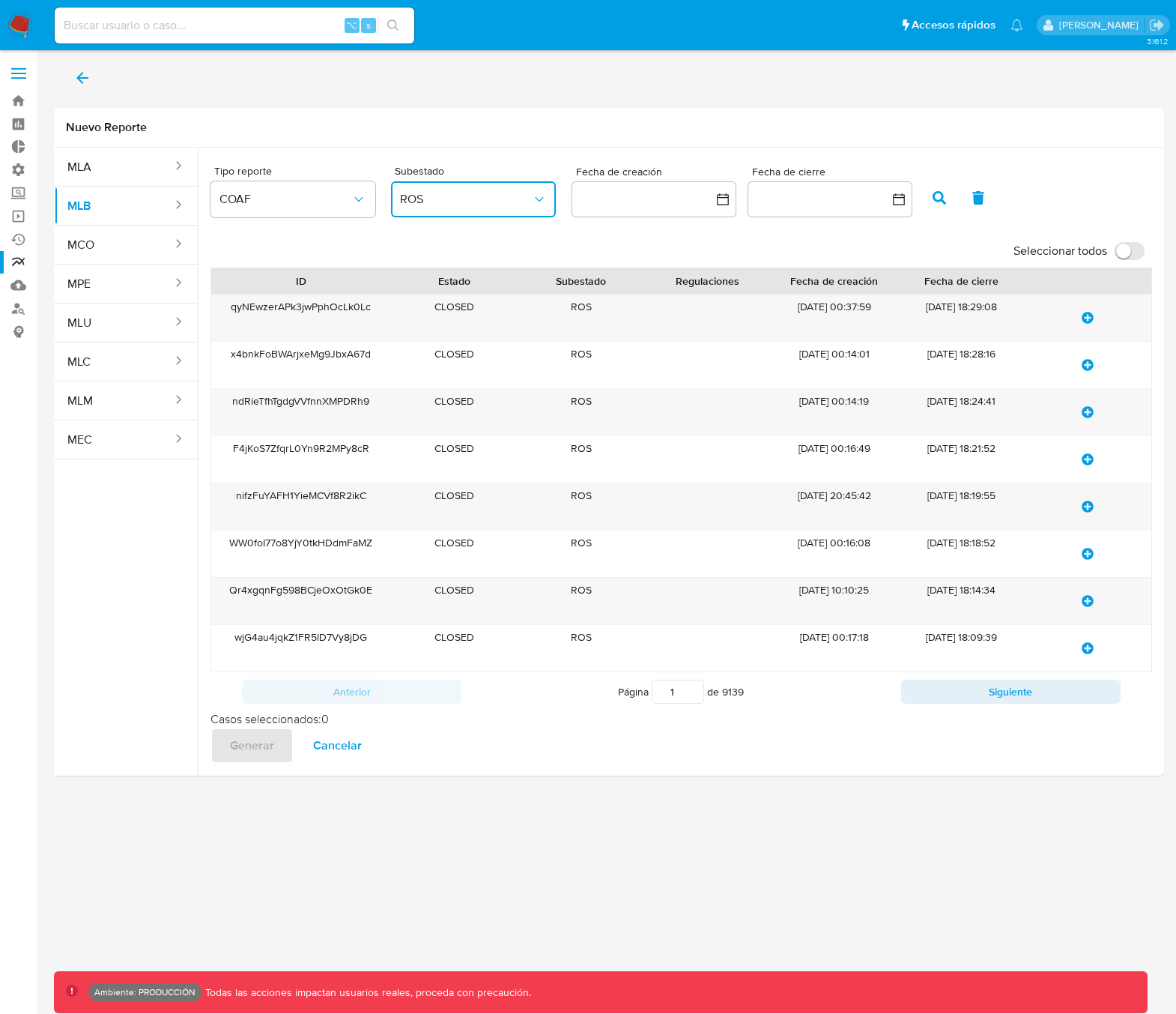
click at [488, 205] on span "ROS" at bounding box center [466, 199] width 131 height 15
click at [472, 280] on span "Match Confirmed" at bounding box center [444, 275] width 90 height 15
click at [943, 197] on icon "button" at bounding box center [939, 198] width 13 height 13
click at [655, 203] on button "button" at bounding box center [653, 198] width 165 height 36
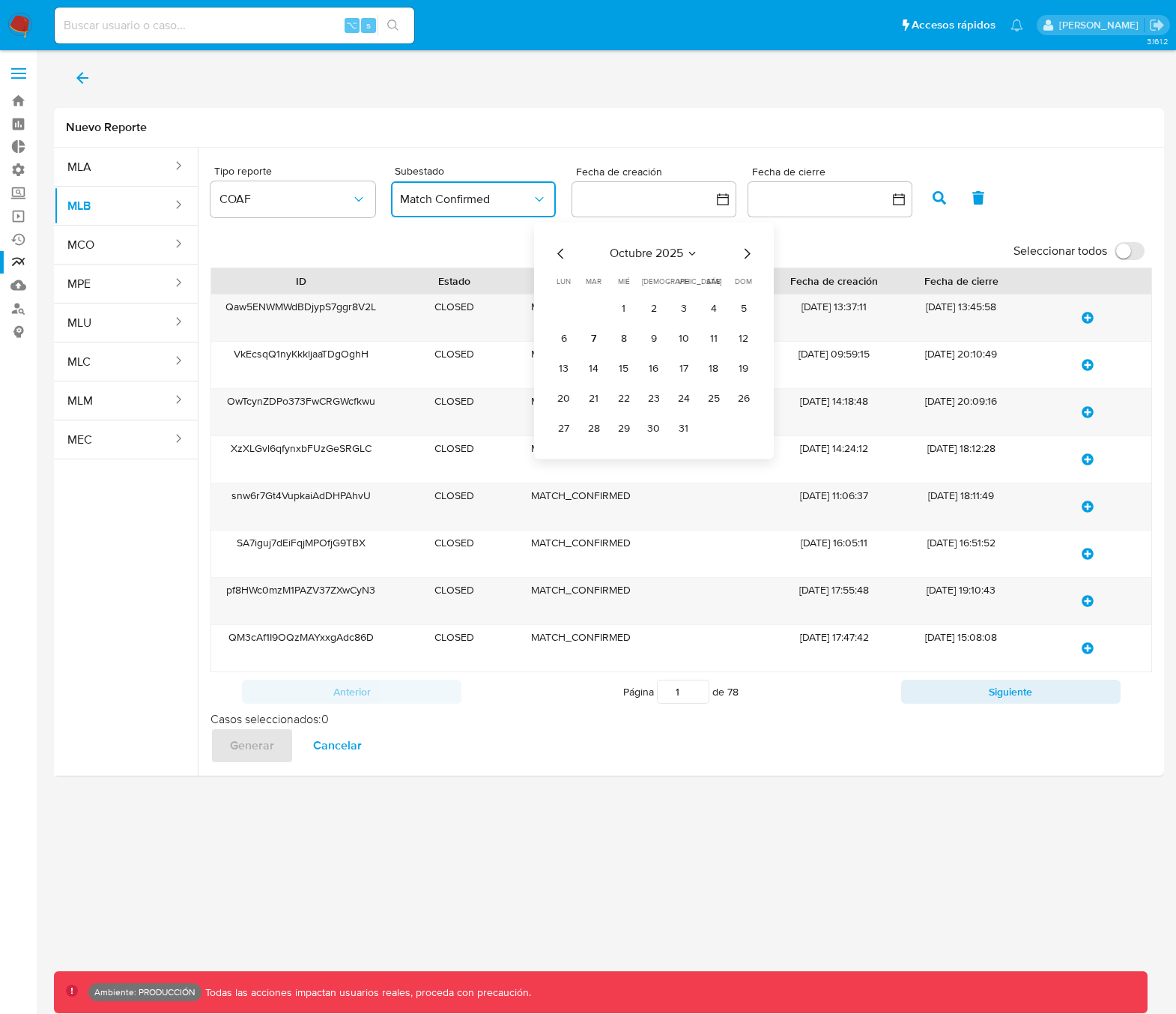
click at [562, 259] on icon "Mes anterior" at bounding box center [562, 253] width 18 height 18
click at [626, 338] on button "10" at bounding box center [624, 338] width 24 height 24
click at [623, 339] on button "10" at bounding box center [624, 338] width 24 height 24
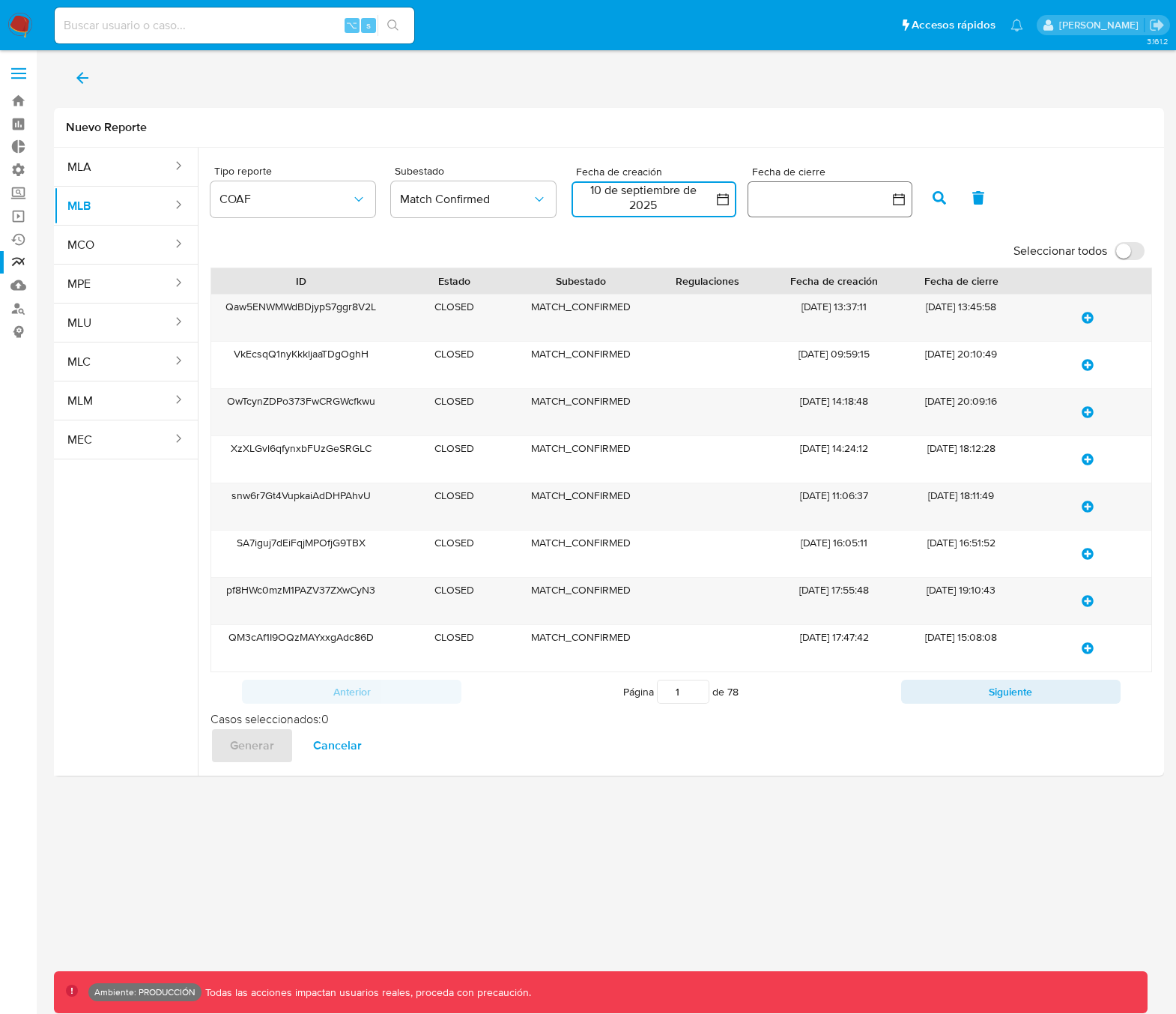
click at [792, 205] on button "button" at bounding box center [829, 198] width 165 height 36
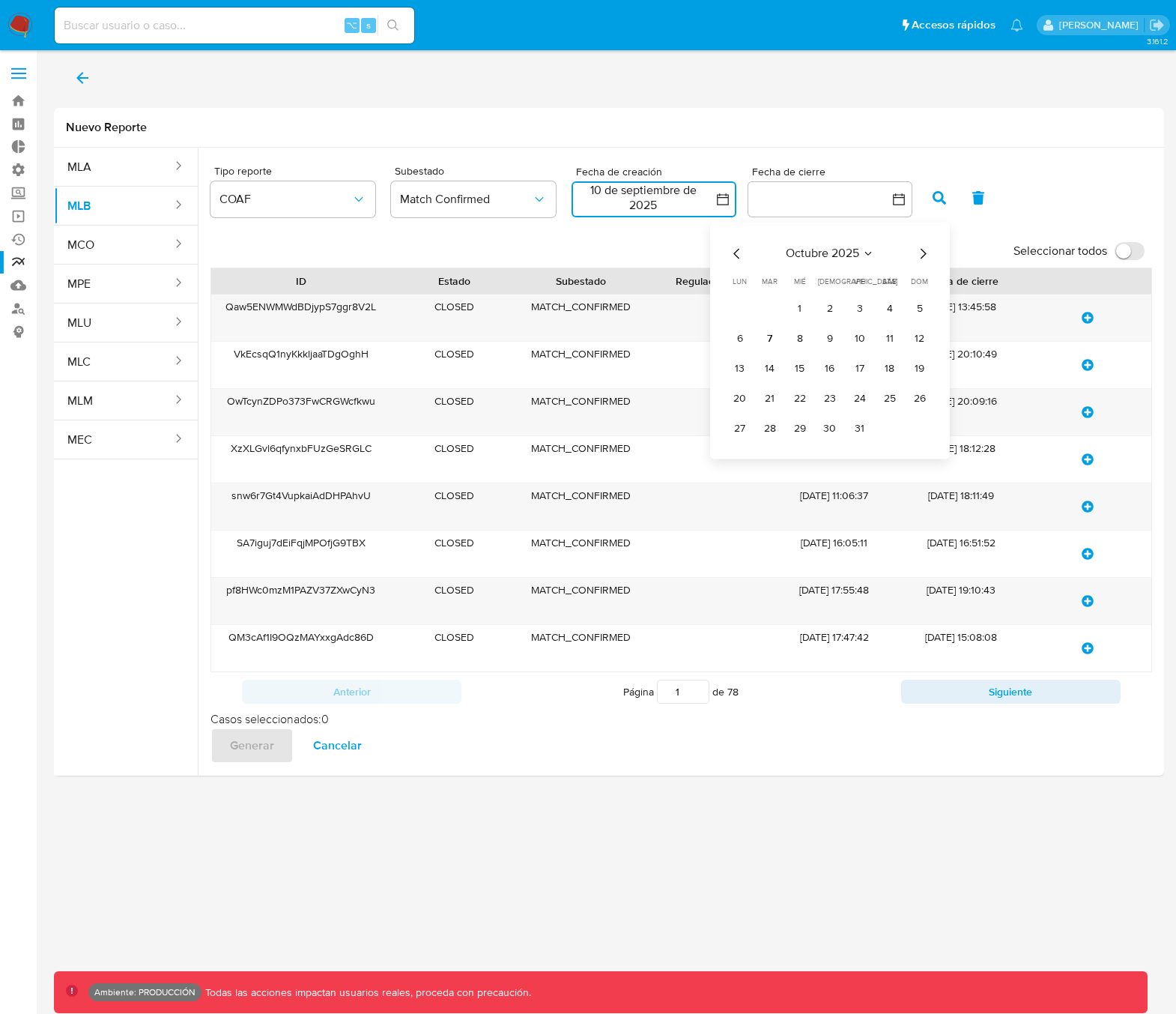
click at [743, 255] on icon "Mes anterior" at bounding box center [737, 253] width 18 height 18
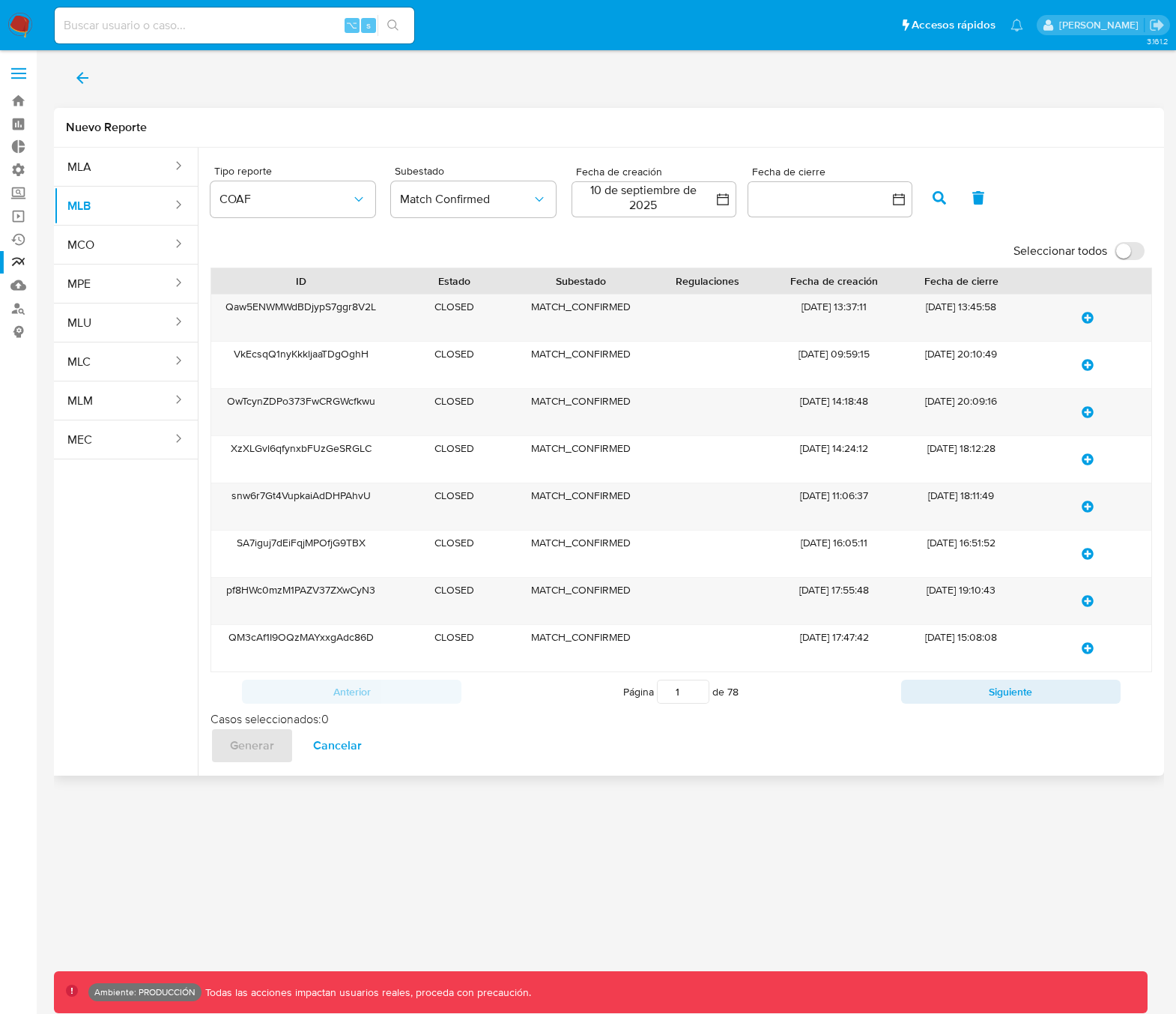
click at [1071, 187] on div "Tipo reporte COAF Subestado Match Confirmed Fecha de creación 10 de septiembre …" at bounding box center [681, 194] width 942 height 81
click at [933, 199] on icon "button" at bounding box center [939, 198] width 13 height 13
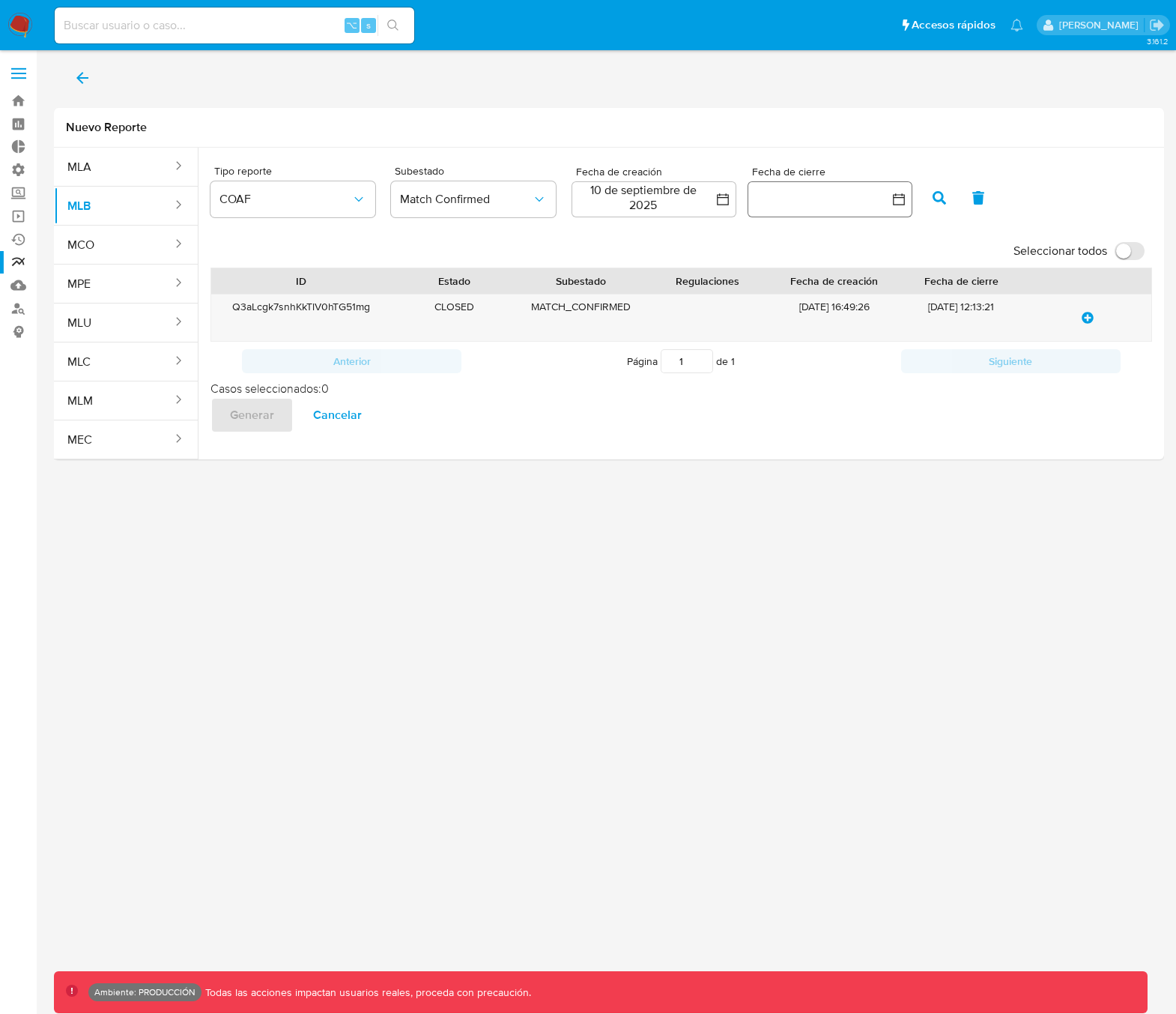
click at [825, 200] on button "button" at bounding box center [829, 198] width 165 height 36
click at [772, 368] on button "16" at bounding box center [770, 368] width 24 height 24
click at [771, 366] on button "16" at bounding box center [770, 368] width 24 height 24
click at [935, 194] on icon "button" at bounding box center [939, 198] width 13 height 13
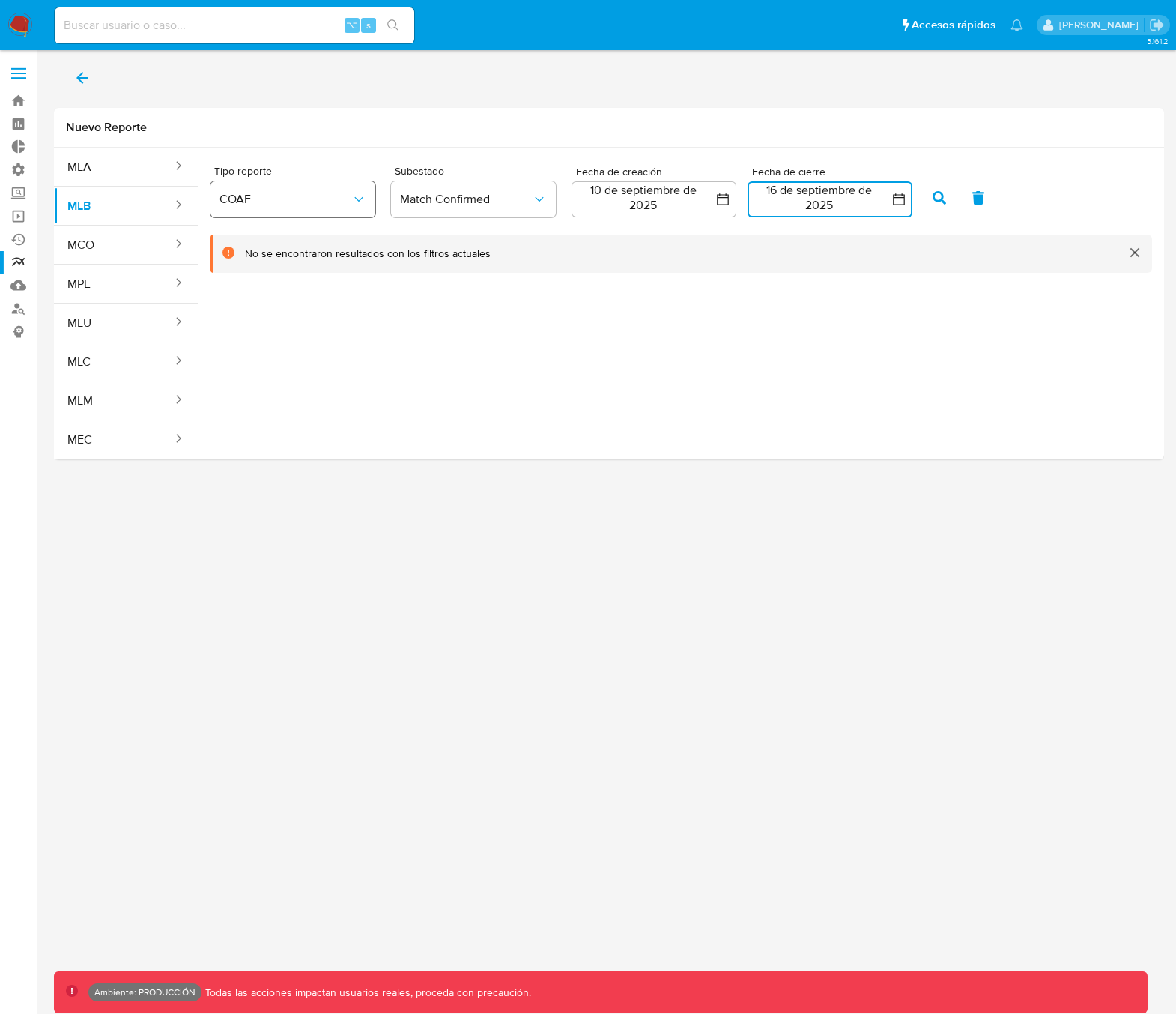
click at [289, 203] on span "COAF" at bounding box center [284, 199] width 131 height 15
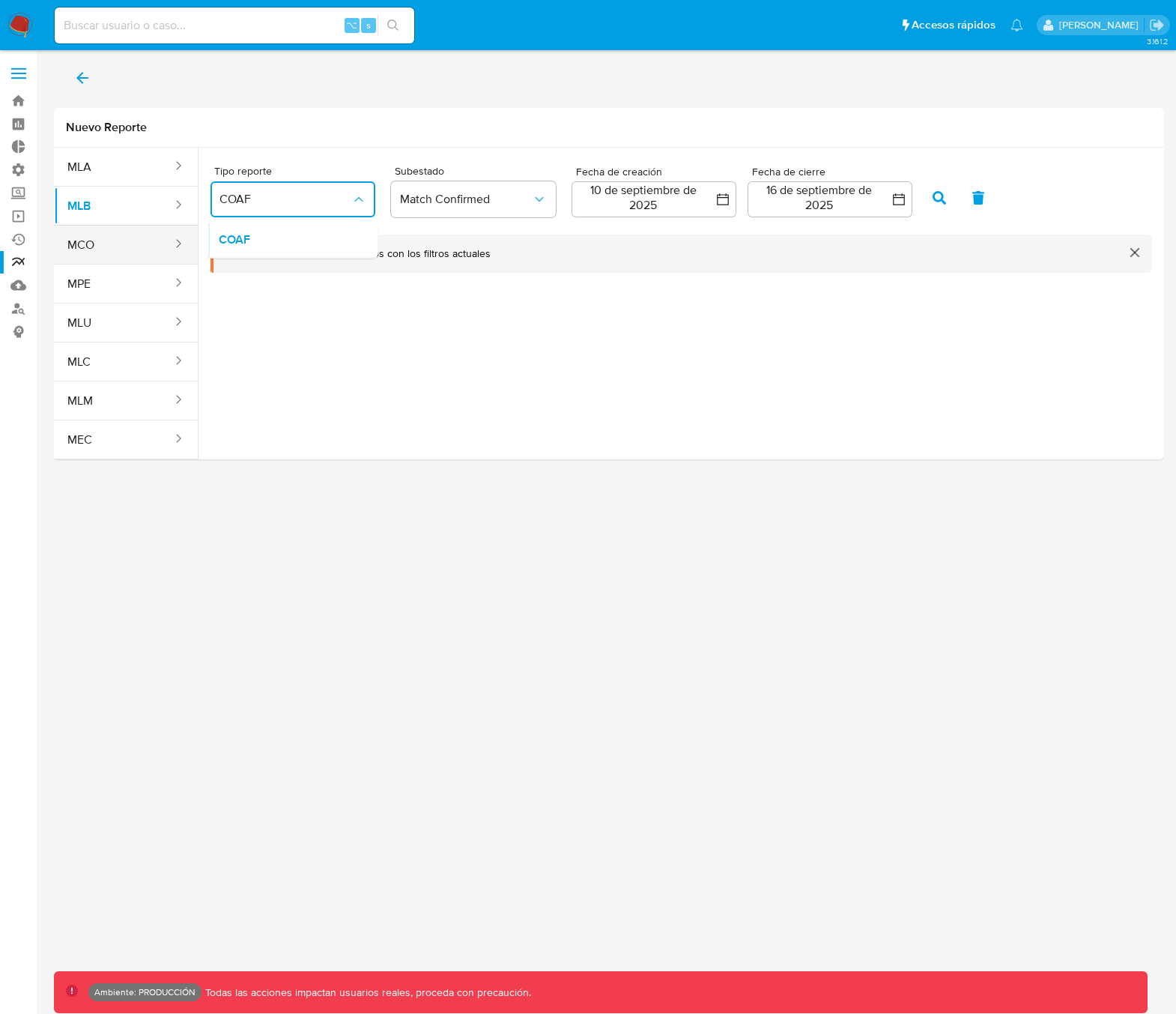
click at [116, 255] on button "MCO" at bounding box center [113, 244] width 120 height 36
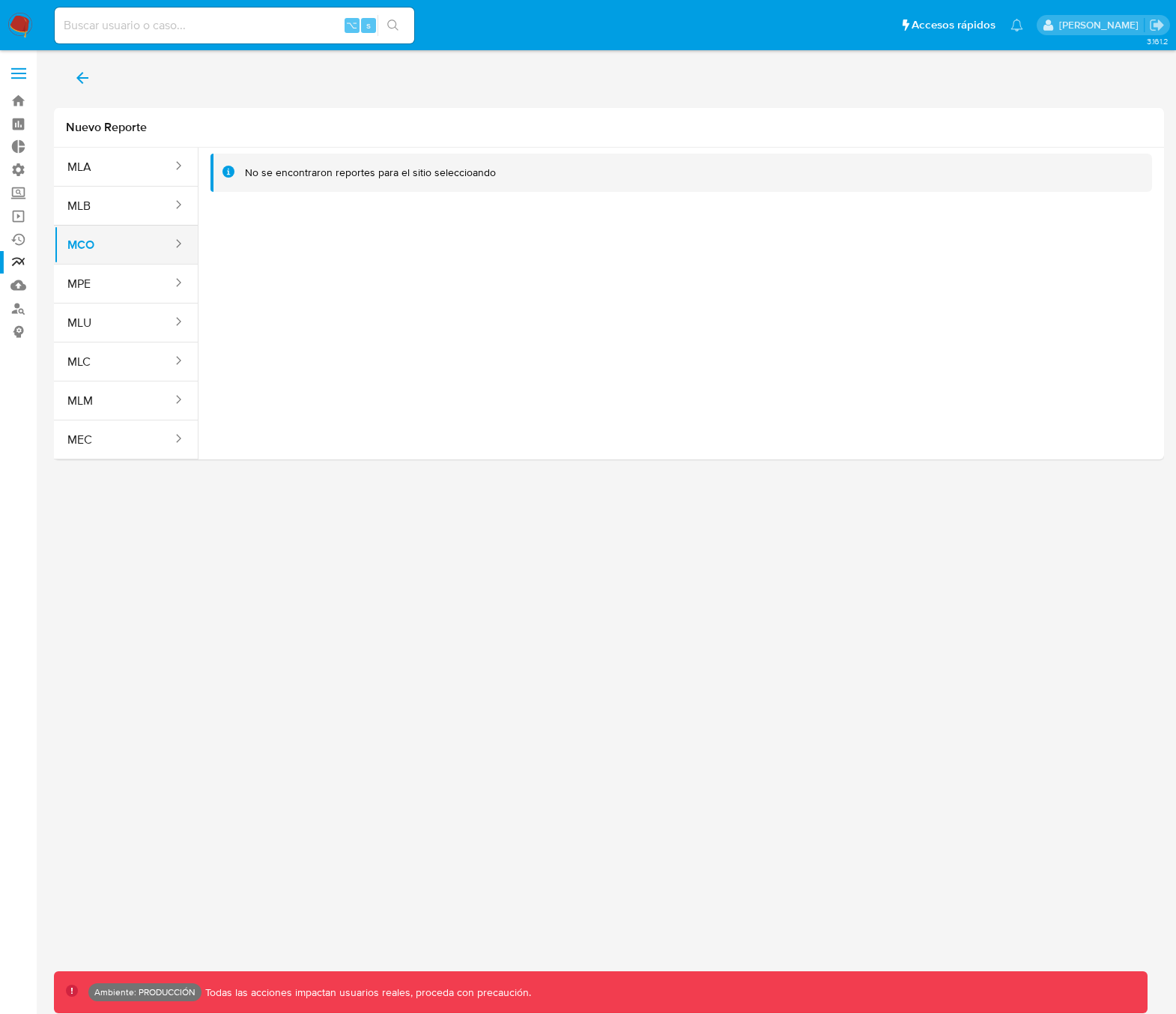
click at [114, 253] on button "MCO" at bounding box center [113, 244] width 120 height 36
click at [138, 211] on button "MLB" at bounding box center [113, 205] width 120 height 36
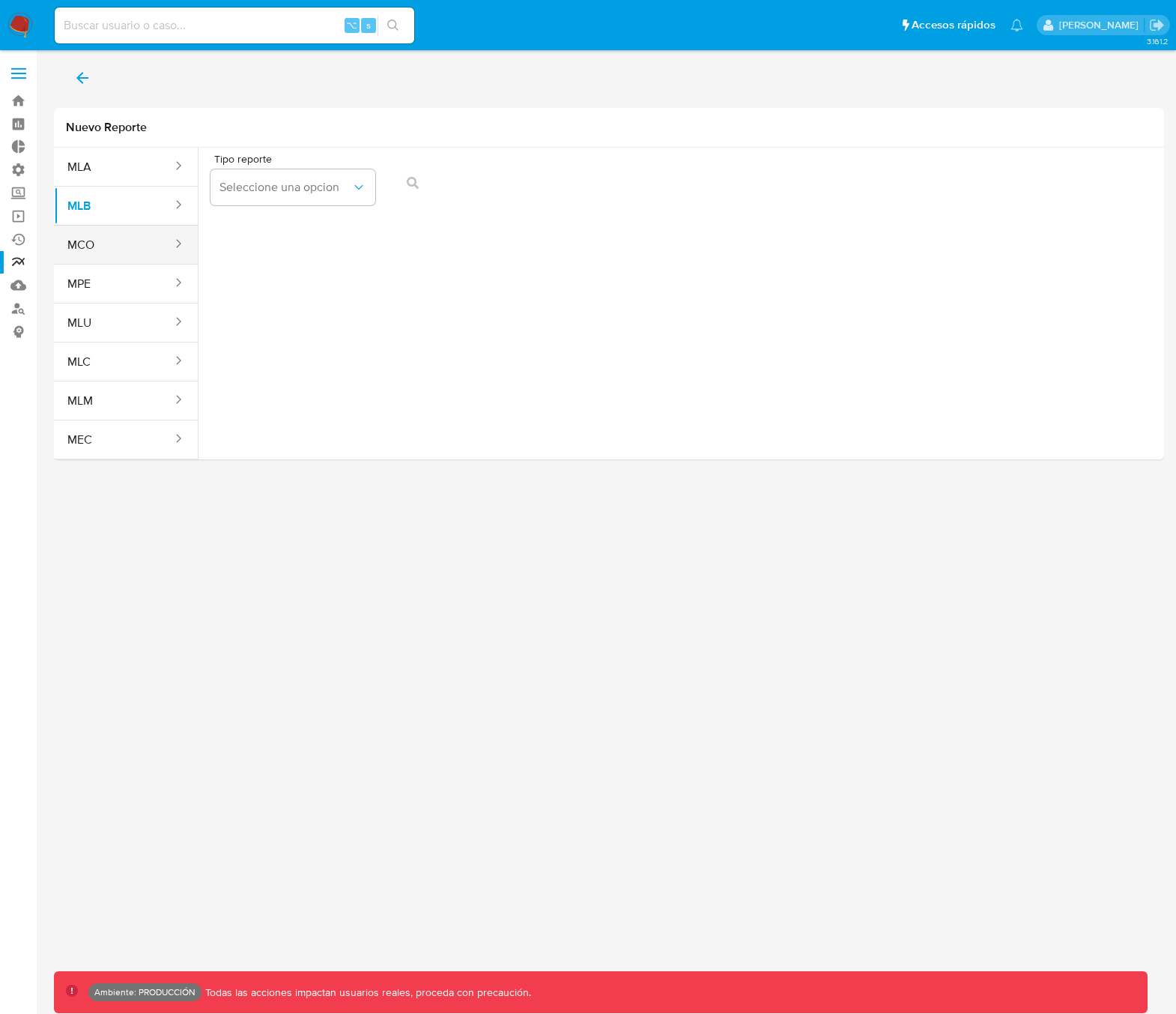
click at [109, 258] on button "MCO" at bounding box center [113, 244] width 120 height 36
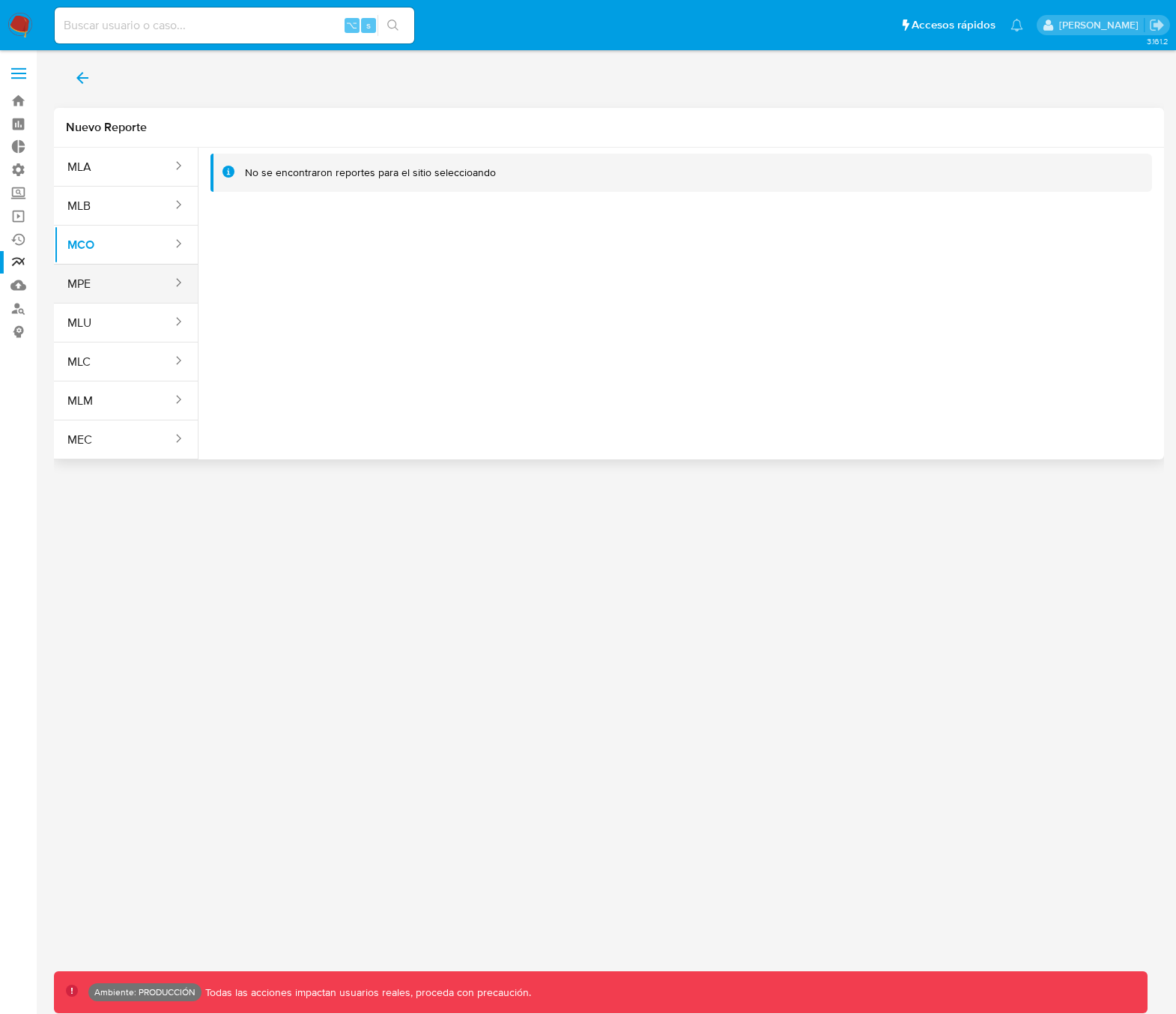
click at [146, 295] on button "MPE" at bounding box center [113, 284] width 120 height 36
click at [162, 287] on div "sites" at bounding box center [174, 283] width 24 height 17
click at [108, 330] on button "MLU" at bounding box center [113, 323] width 120 height 36
click at [122, 366] on button "MLC" at bounding box center [113, 361] width 120 height 36
click at [123, 401] on button "MLM" at bounding box center [113, 400] width 120 height 36
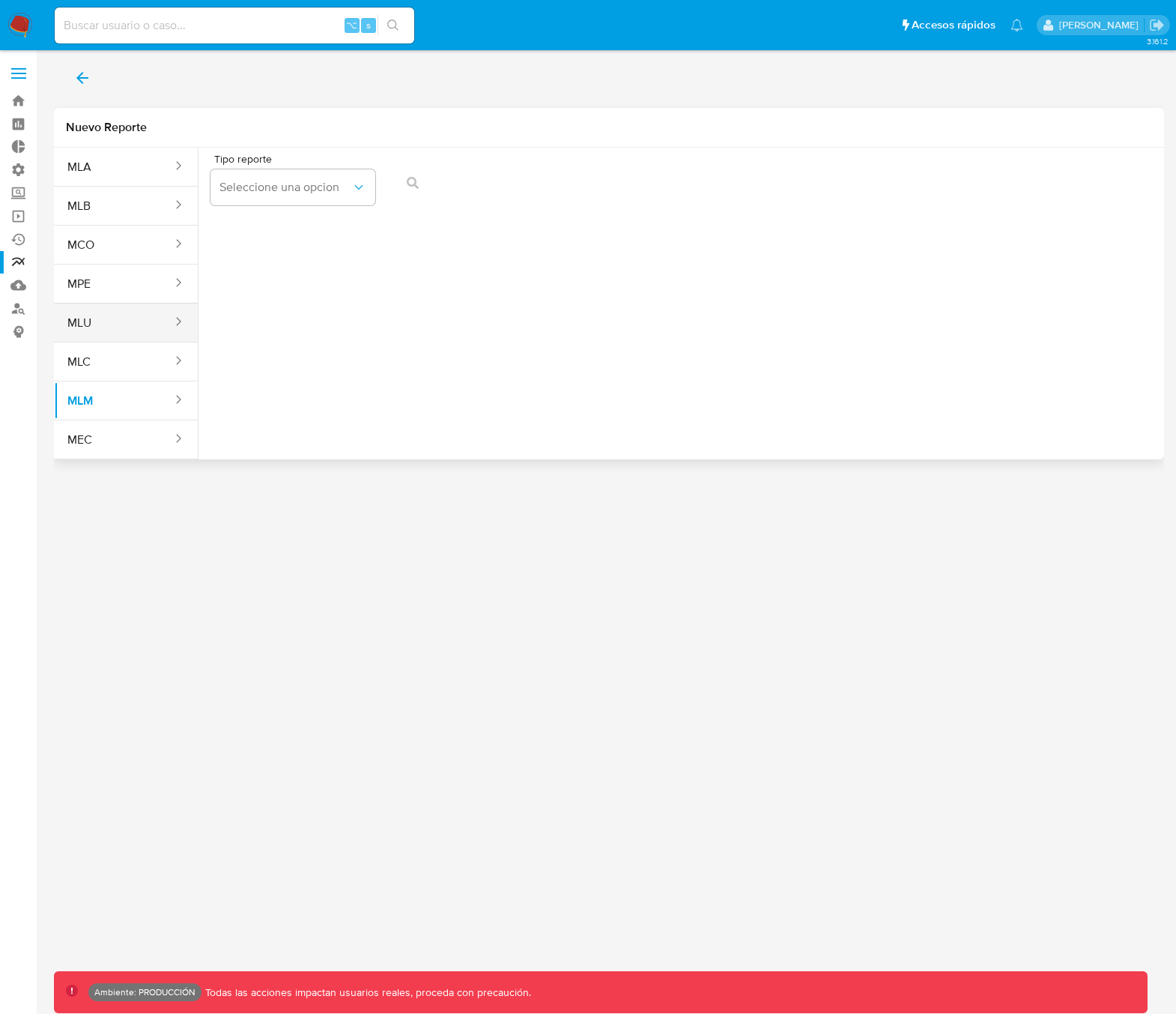
click at [115, 329] on button "MLU" at bounding box center [113, 323] width 120 height 36
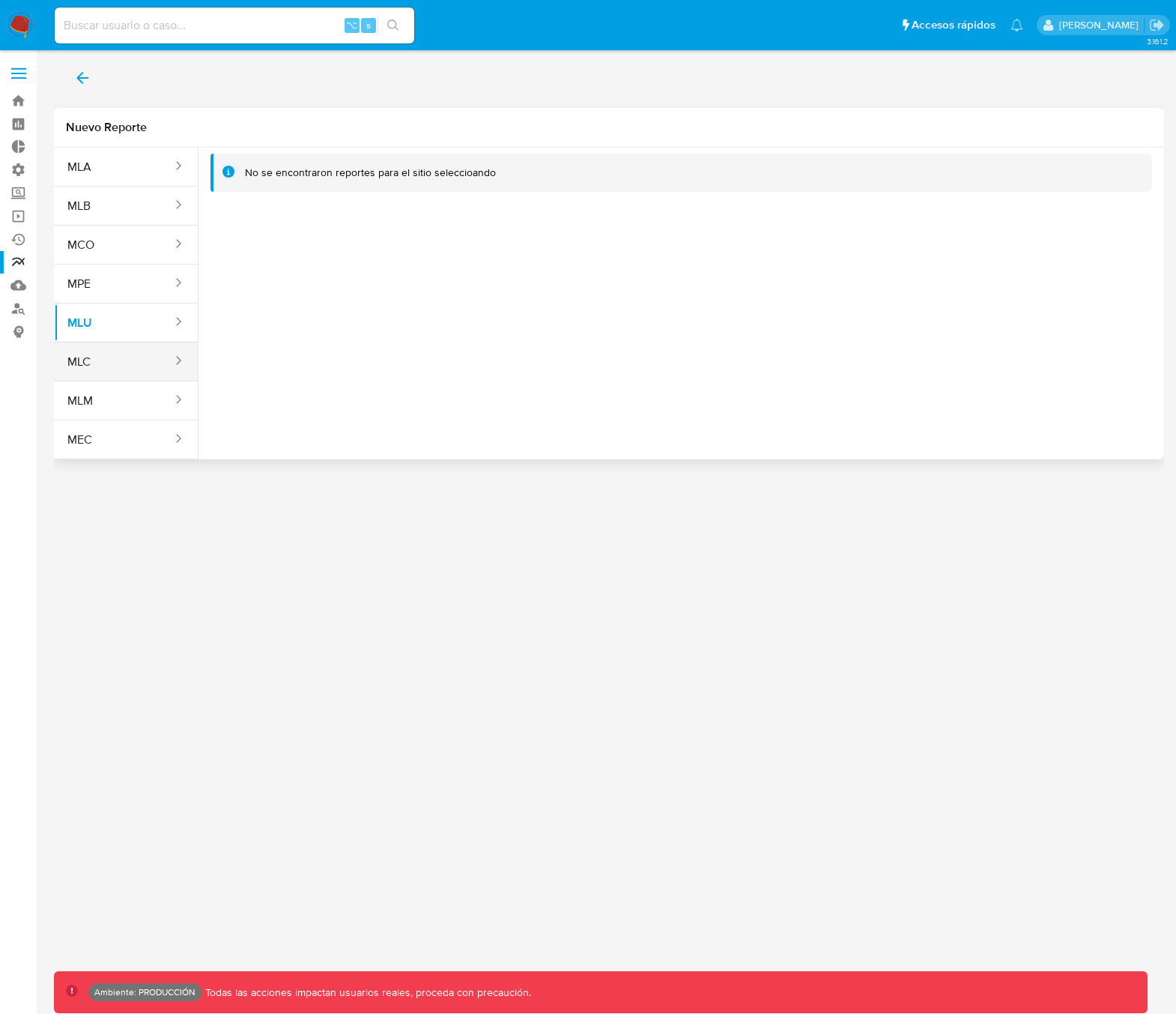
click at [137, 366] on button "MLC" at bounding box center [113, 361] width 120 height 36
click at [135, 327] on button "MLU" at bounding box center [113, 323] width 120 height 36
click at [145, 330] on button "MLU" at bounding box center [113, 323] width 120 height 36
click at [144, 290] on button "MPE" at bounding box center [113, 284] width 120 height 36
click at [142, 322] on button "MLU" at bounding box center [113, 323] width 120 height 36
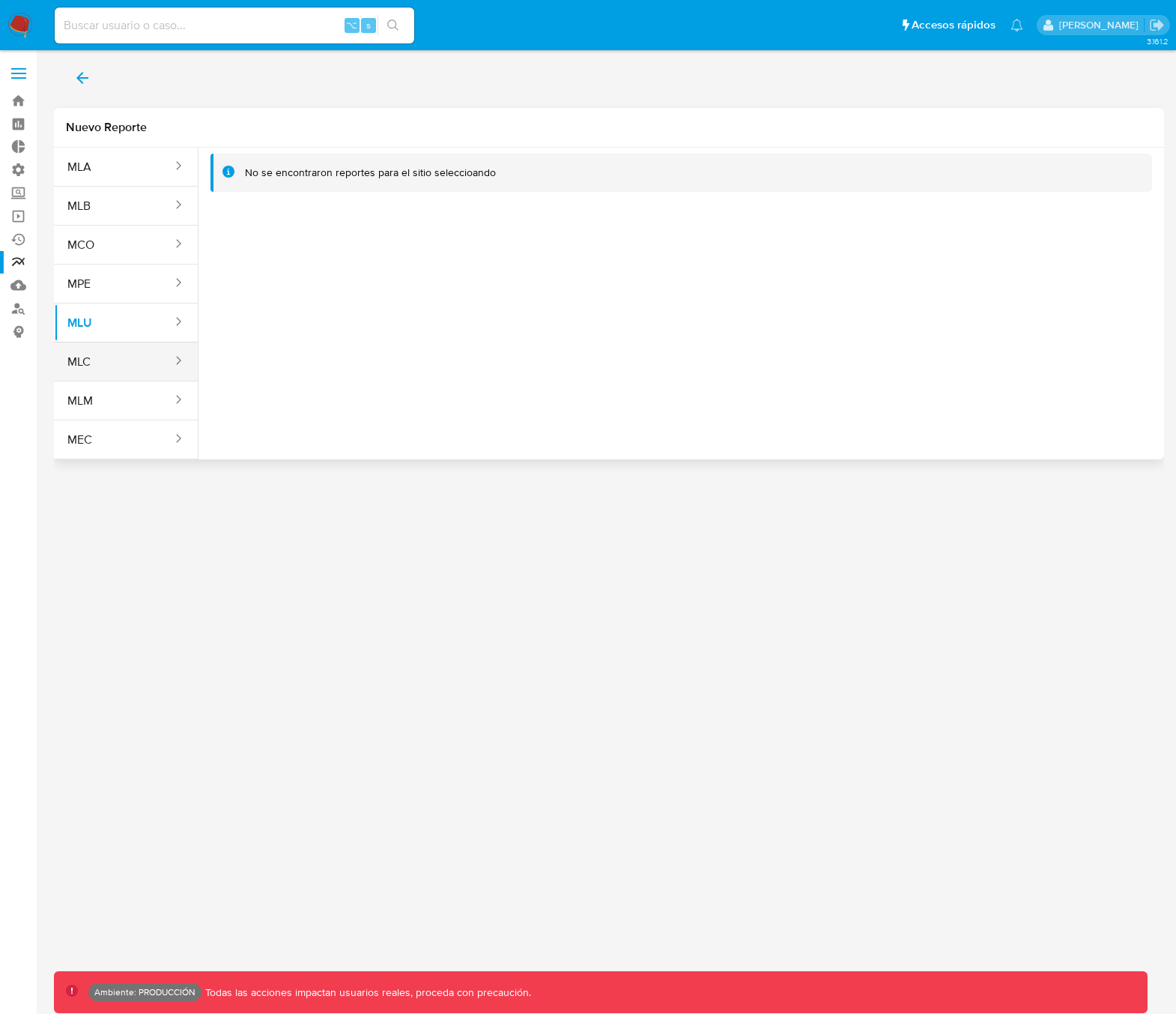
click at [131, 367] on button "MLC" at bounding box center [113, 361] width 120 height 36
click at [137, 399] on button "MLM" at bounding box center [113, 400] width 120 height 36
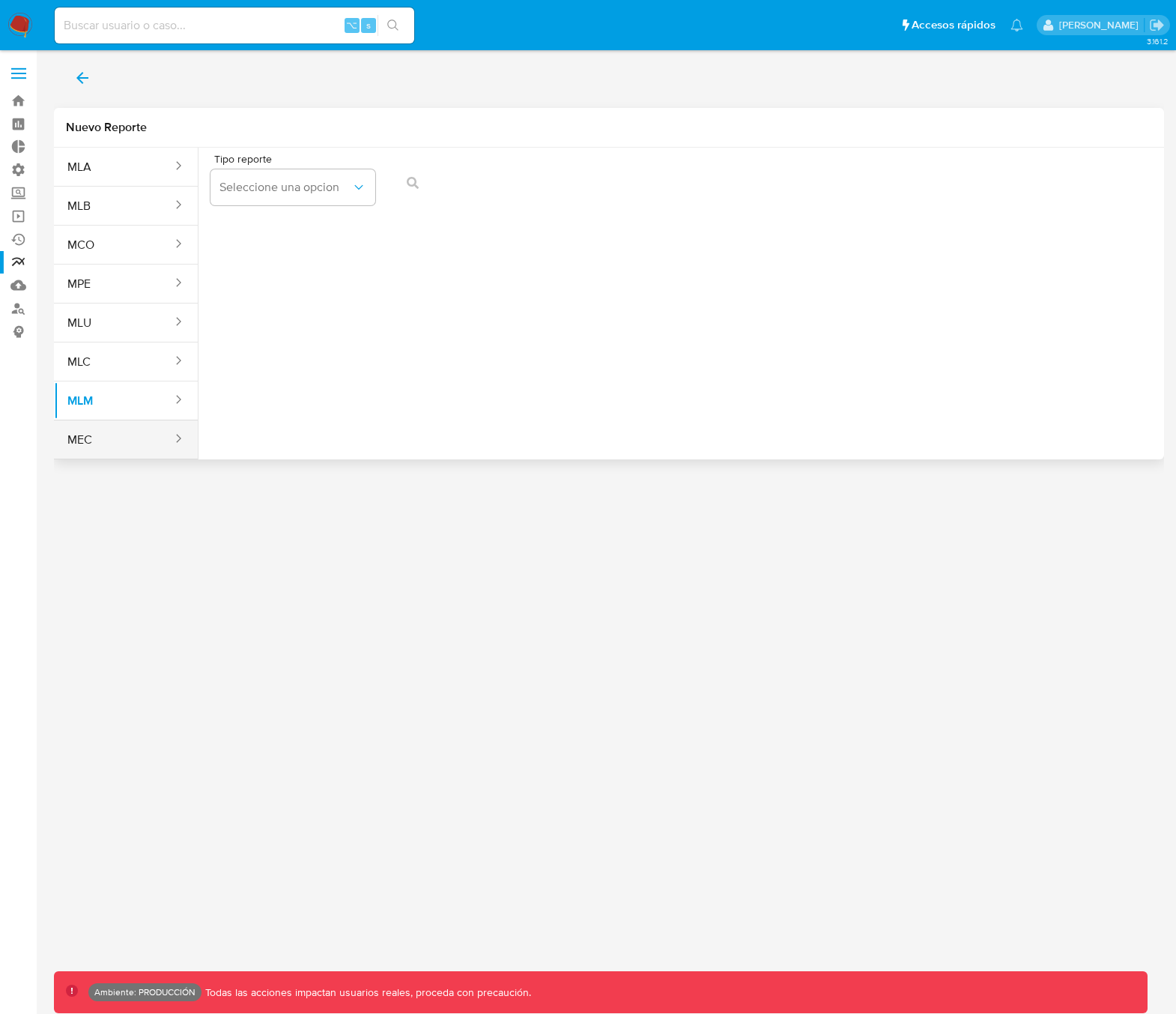
click at [146, 441] on button "MEC" at bounding box center [113, 439] width 120 height 36
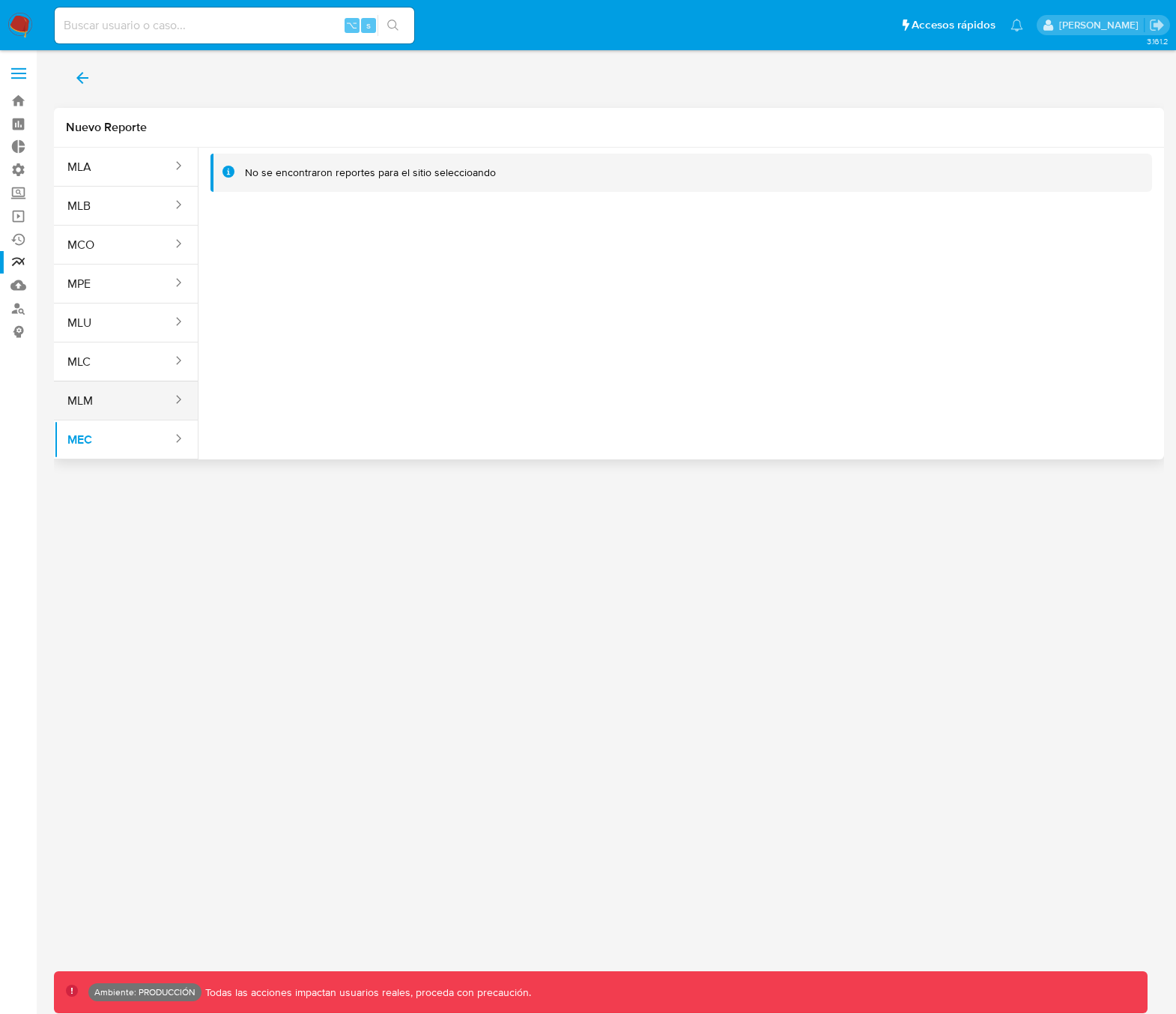
click at [102, 404] on button "MLM" at bounding box center [113, 400] width 120 height 36
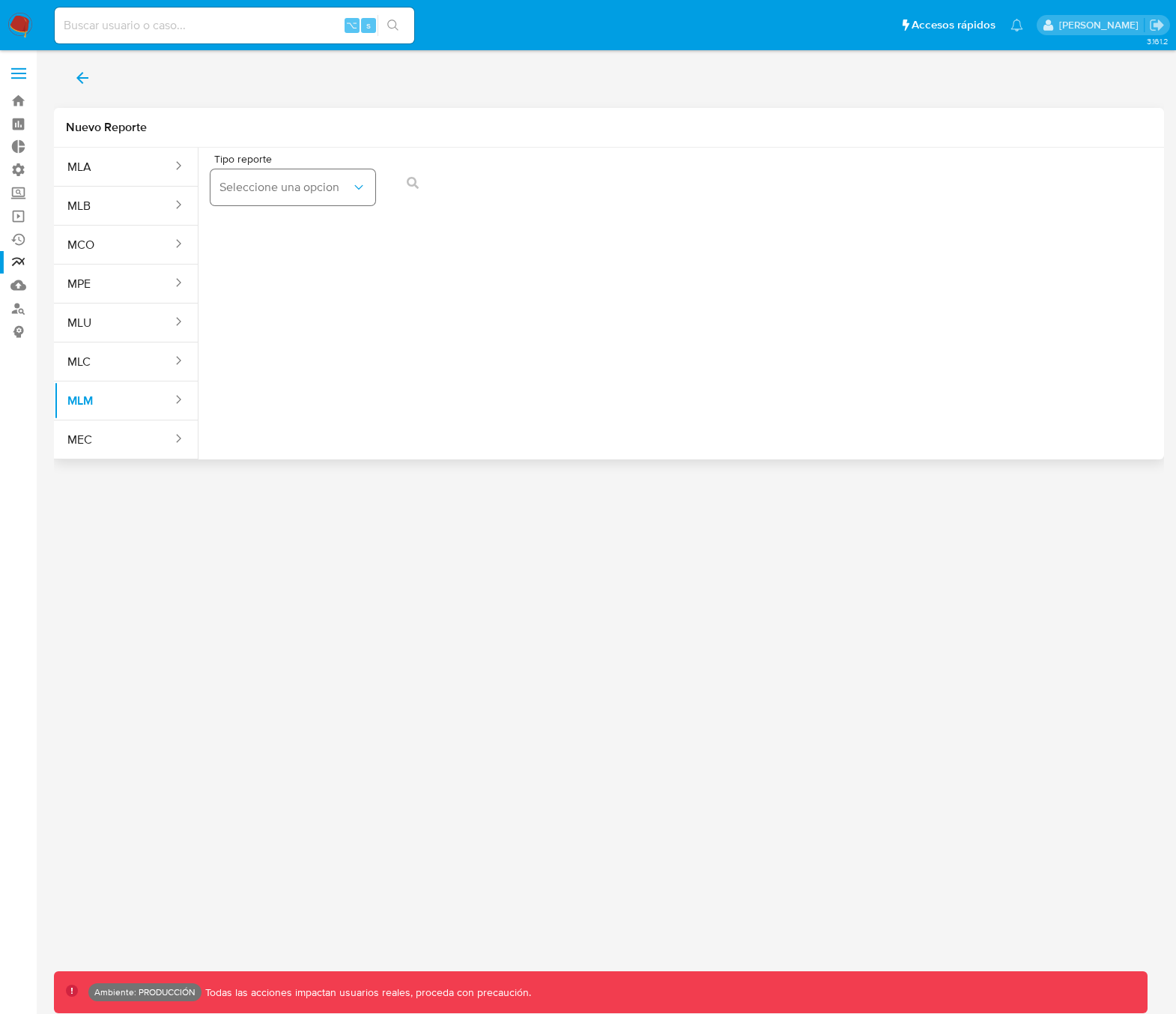
click at [277, 187] on span "Seleccione una opcion" at bounding box center [284, 187] width 131 height 15
click at [290, 232] on div "IFPE 24H" at bounding box center [287, 227] width 138 height 36
click at [504, 201] on button "button" at bounding box center [473, 198] width 165 height 36
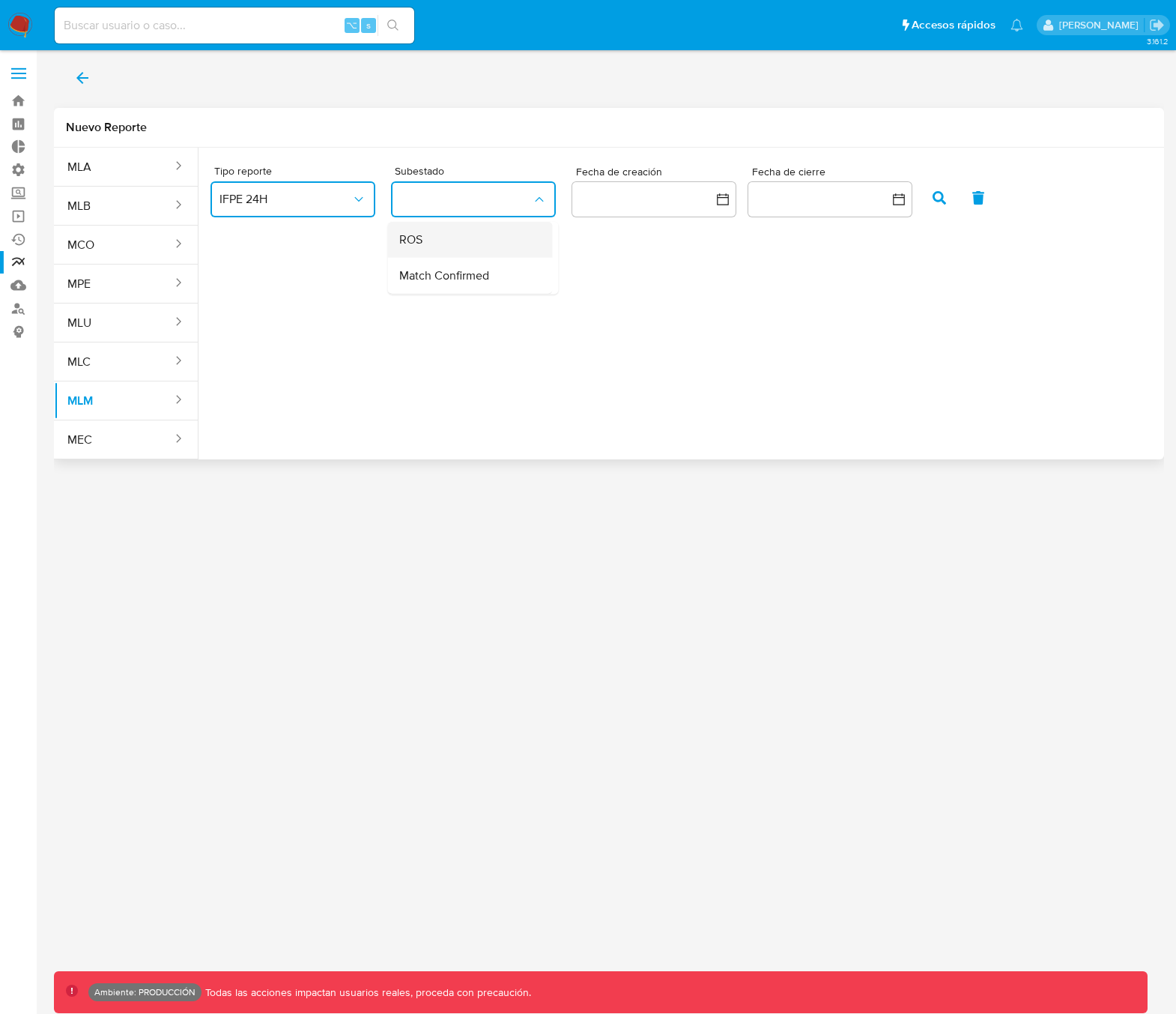
click at [483, 236] on div "ROS" at bounding box center [465, 239] width 131 height 36
click at [941, 201] on icon "button" at bounding box center [939, 198] width 13 height 13
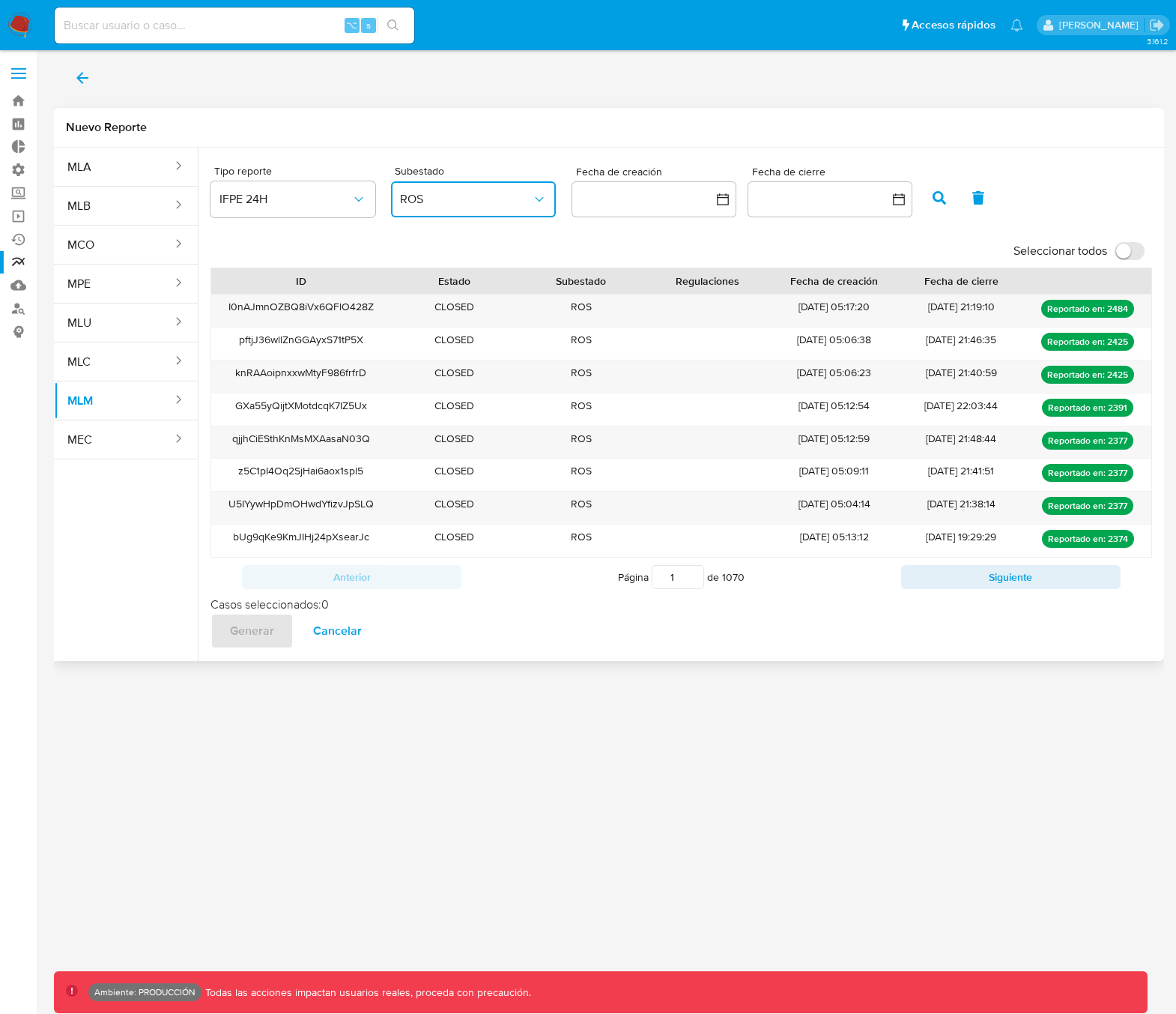
click at [477, 202] on span "ROS" at bounding box center [466, 199] width 131 height 15
click at [453, 277] on span "Match Confirmed" at bounding box center [444, 275] width 90 height 15
click at [939, 200] on icon "button" at bounding box center [939, 198] width 13 height 13
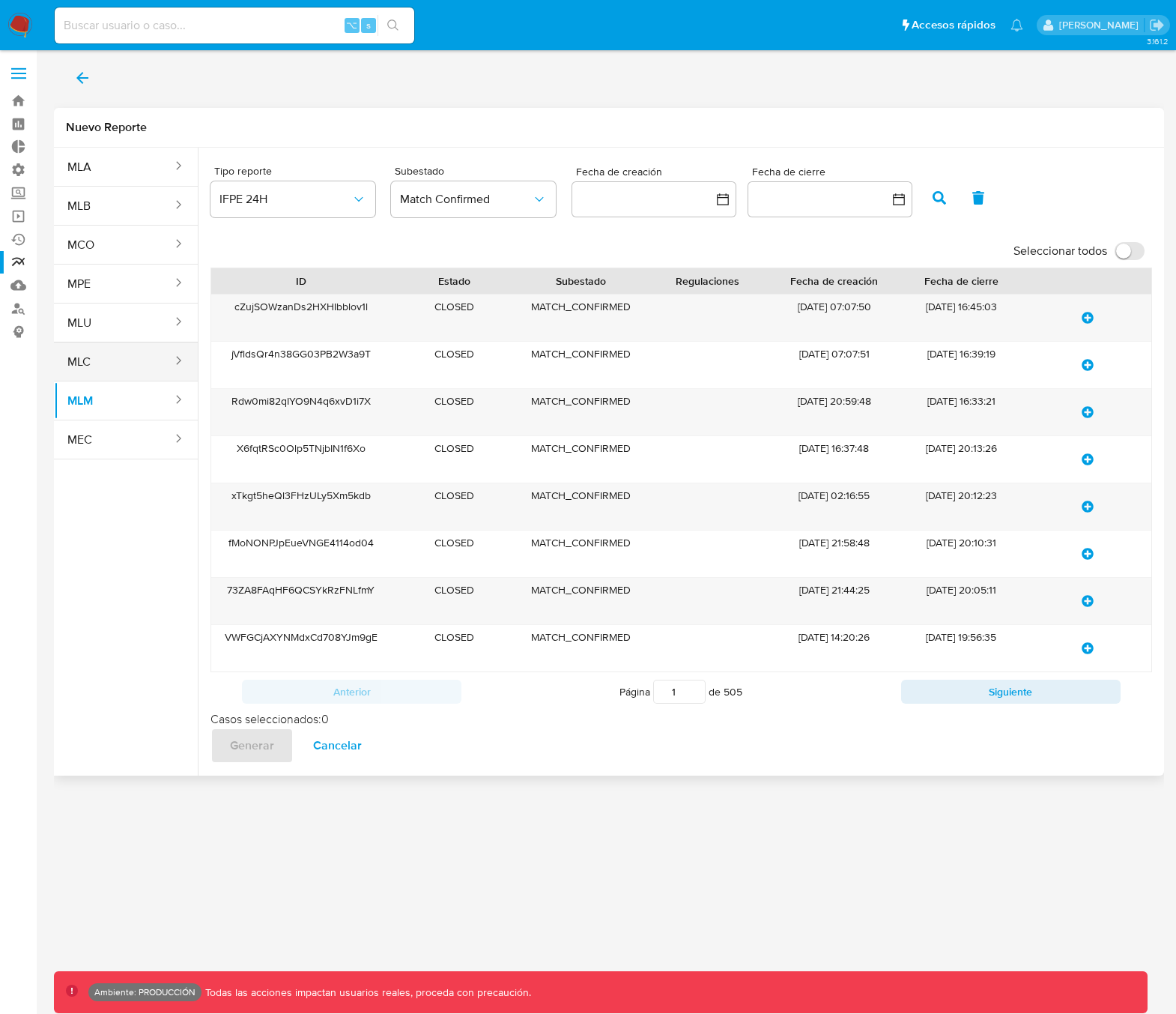
click at [119, 361] on button "MLC" at bounding box center [113, 361] width 120 height 36
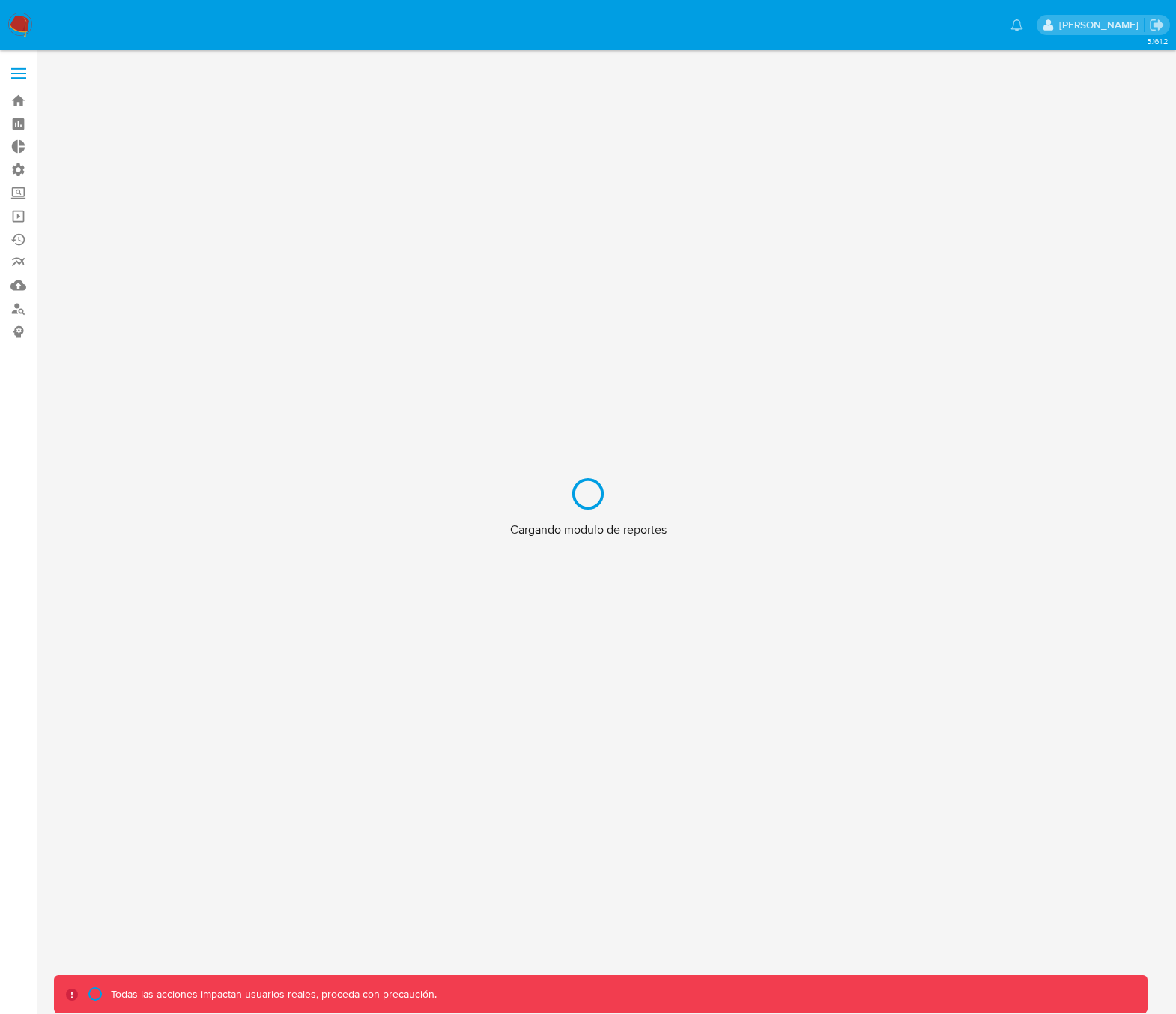
click at [19, 75] on div "Cargando modulo de reportes" at bounding box center [588, 507] width 1176 height 1014
click at [17, 74] on div "Cargando modulo de reportes" at bounding box center [588, 507] width 1176 height 1014
click at [179, 127] on div "Cargando modulo de reportes" at bounding box center [588, 507] width 1176 height 1014
click at [18, 74] on div "Cargando modulo de reportes" at bounding box center [588, 507] width 1176 height 1014
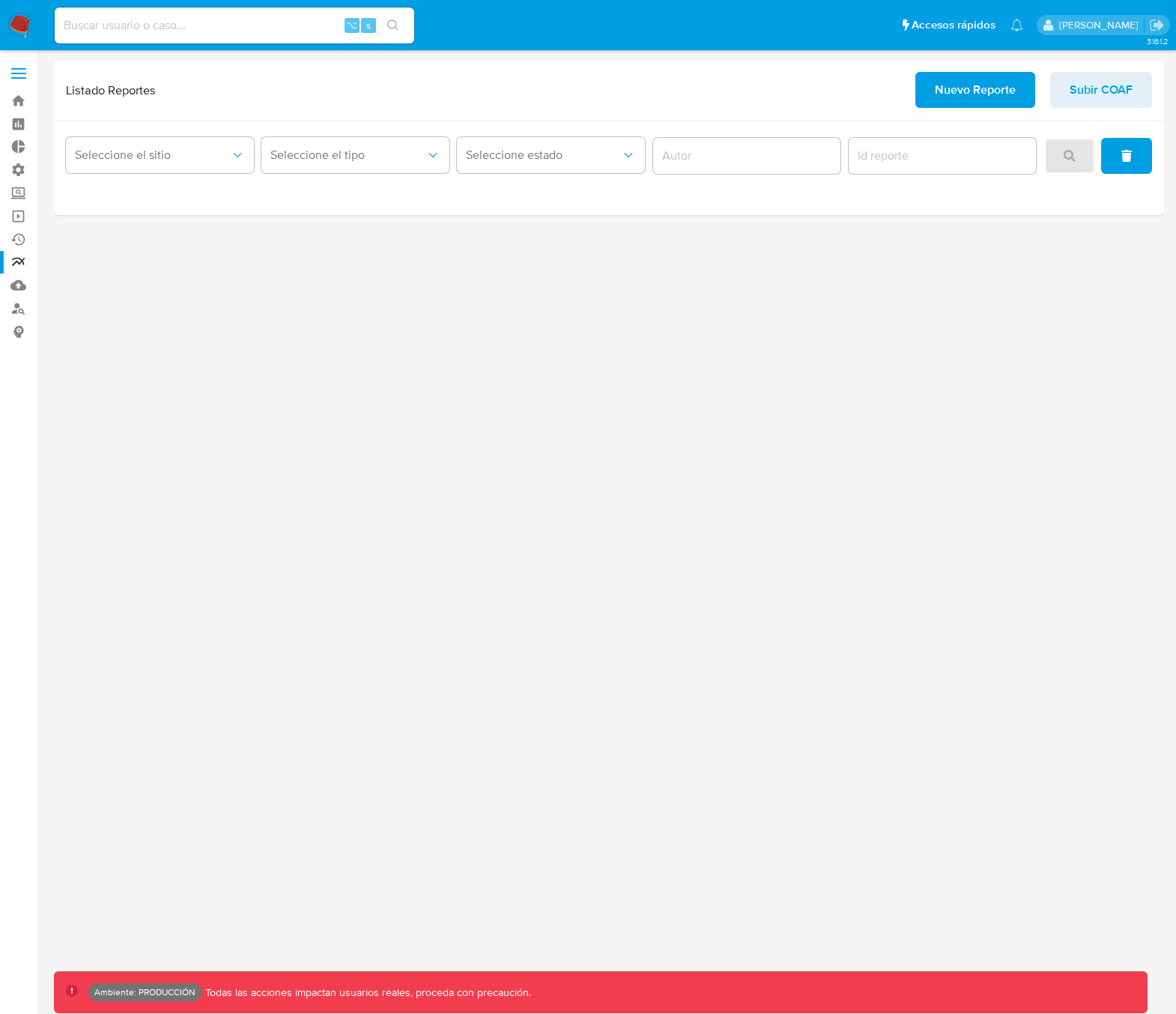
click at [20, 75] on label at bounding box center [18, 74] width 37 height 31
click at [0, 0] on input "checkbox" at bounding box center [0, 0] width 0 height 0
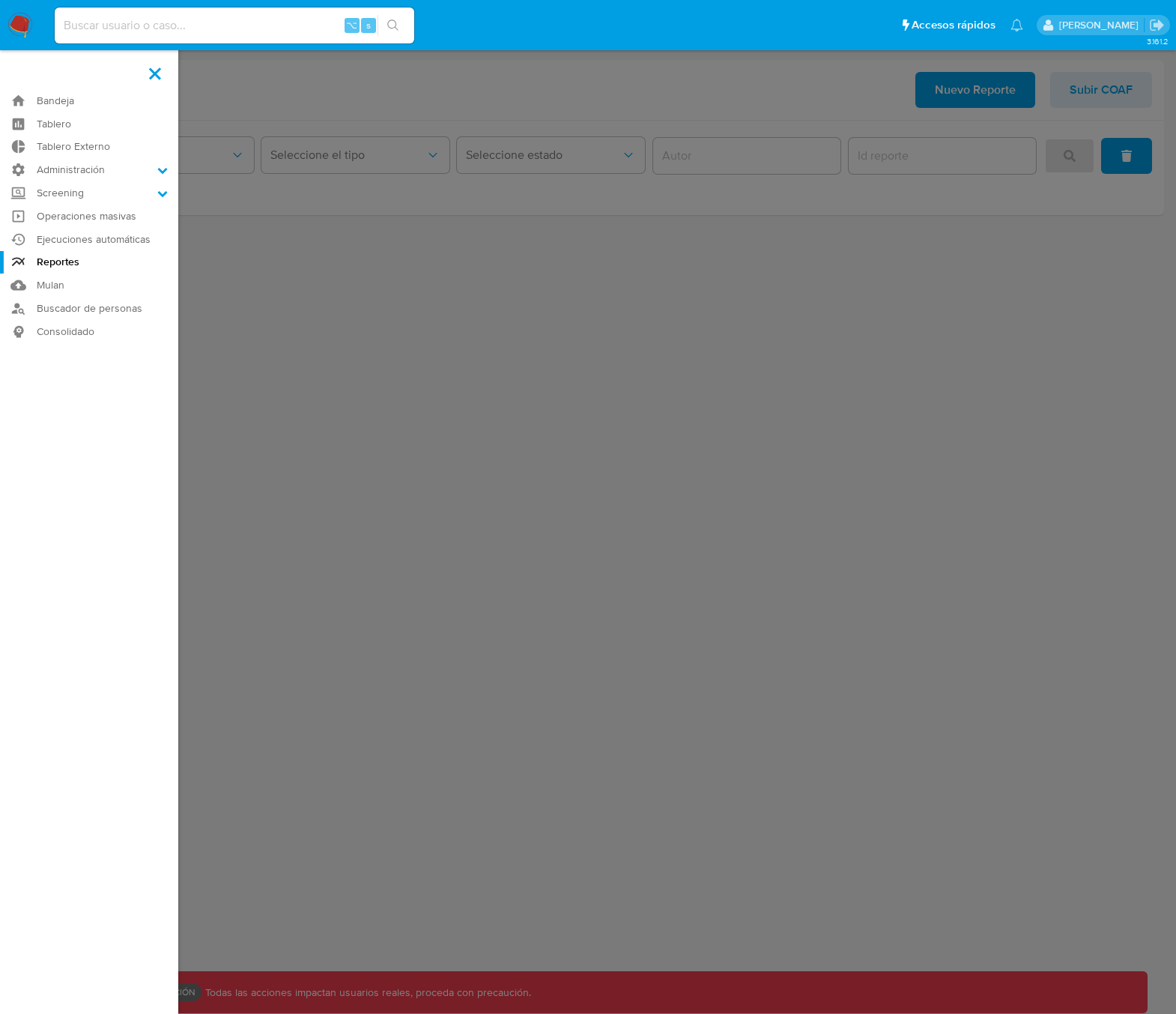
click at [370, 261] on label at bounding box center [588, 507] width 1176 height 1014
click at [0, 0] on input "checkbox" at bounding box center [0, 0] width 0 height 0
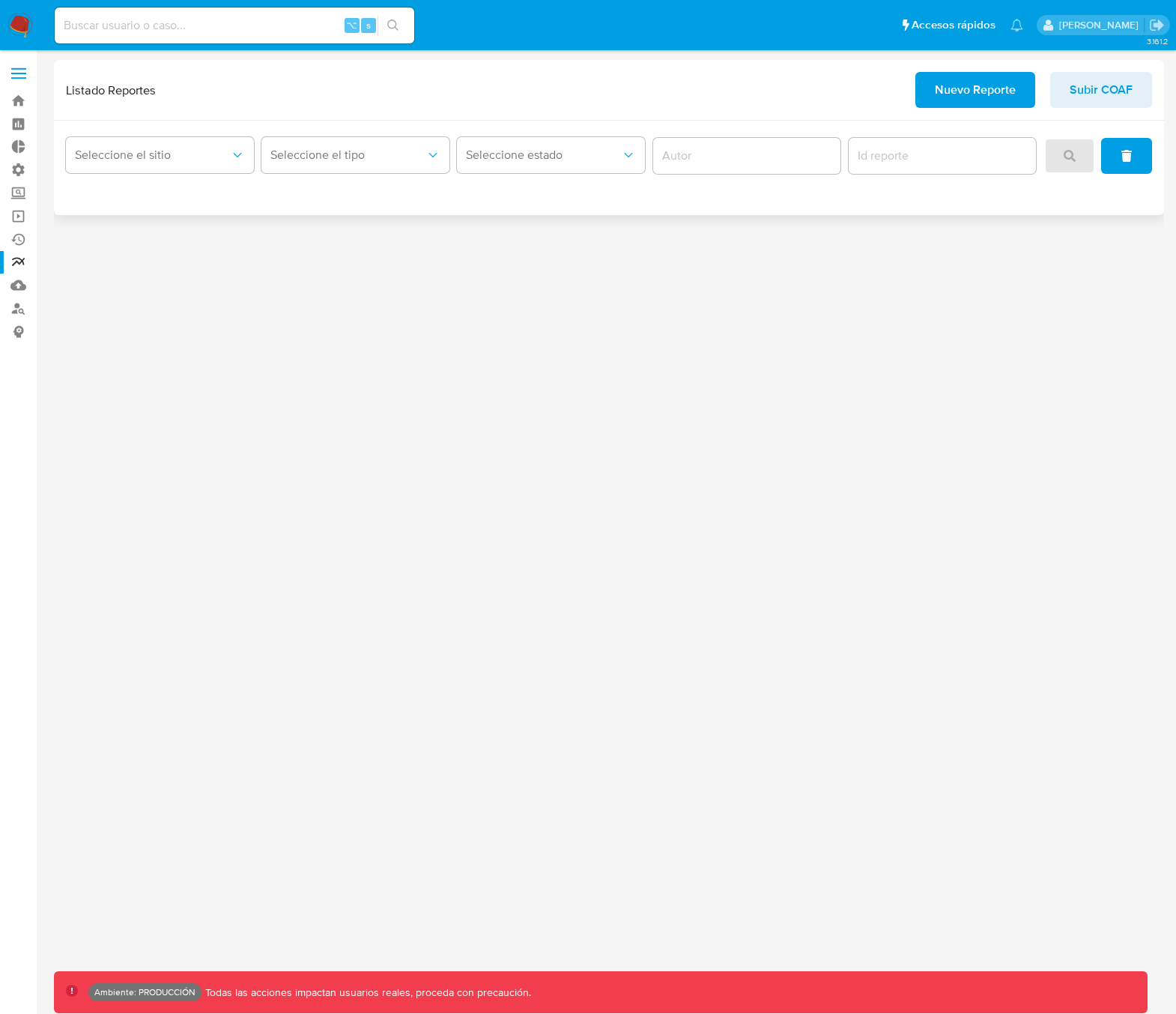
click at [949, 99] on span "Nuevo Reporte" at bounding box center [975, 90] width 81 height 33
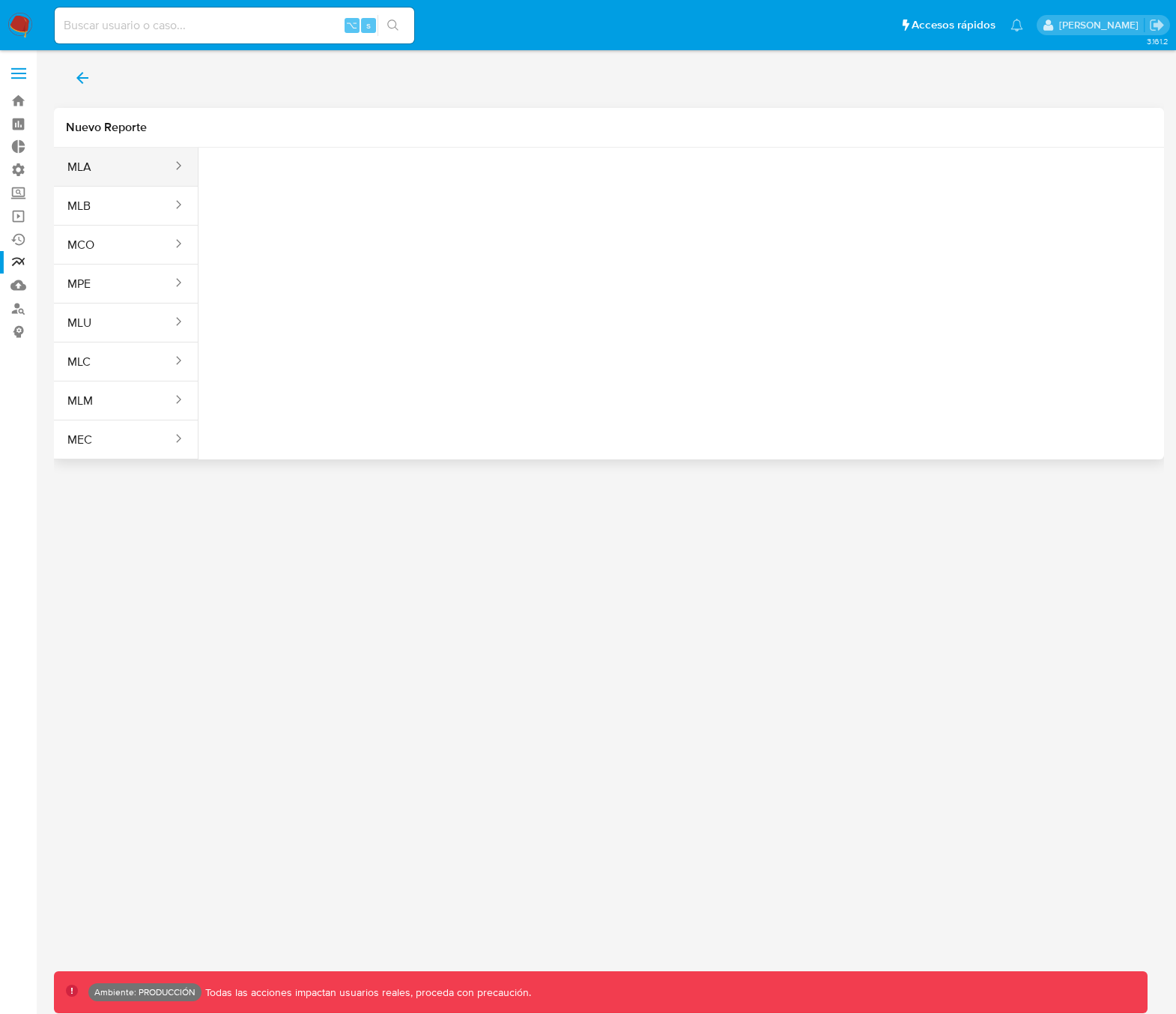
click at [121, 171] on button "MLA" at bounding box center [113, 166] width 120 height 36
click at [146, 209] on button "MLB" at bounding box center [113, 205] width 120 height 36
click at [159, 245] on button "MCO" at bounding box center [113, 244] width 120 height 36
click at [157, 288] on button "MPE" at bounding box center [113, 284] width 120 height 36
click at [160, 314] on button "MLU" at bounding box center [113, 323] width 120 height 36
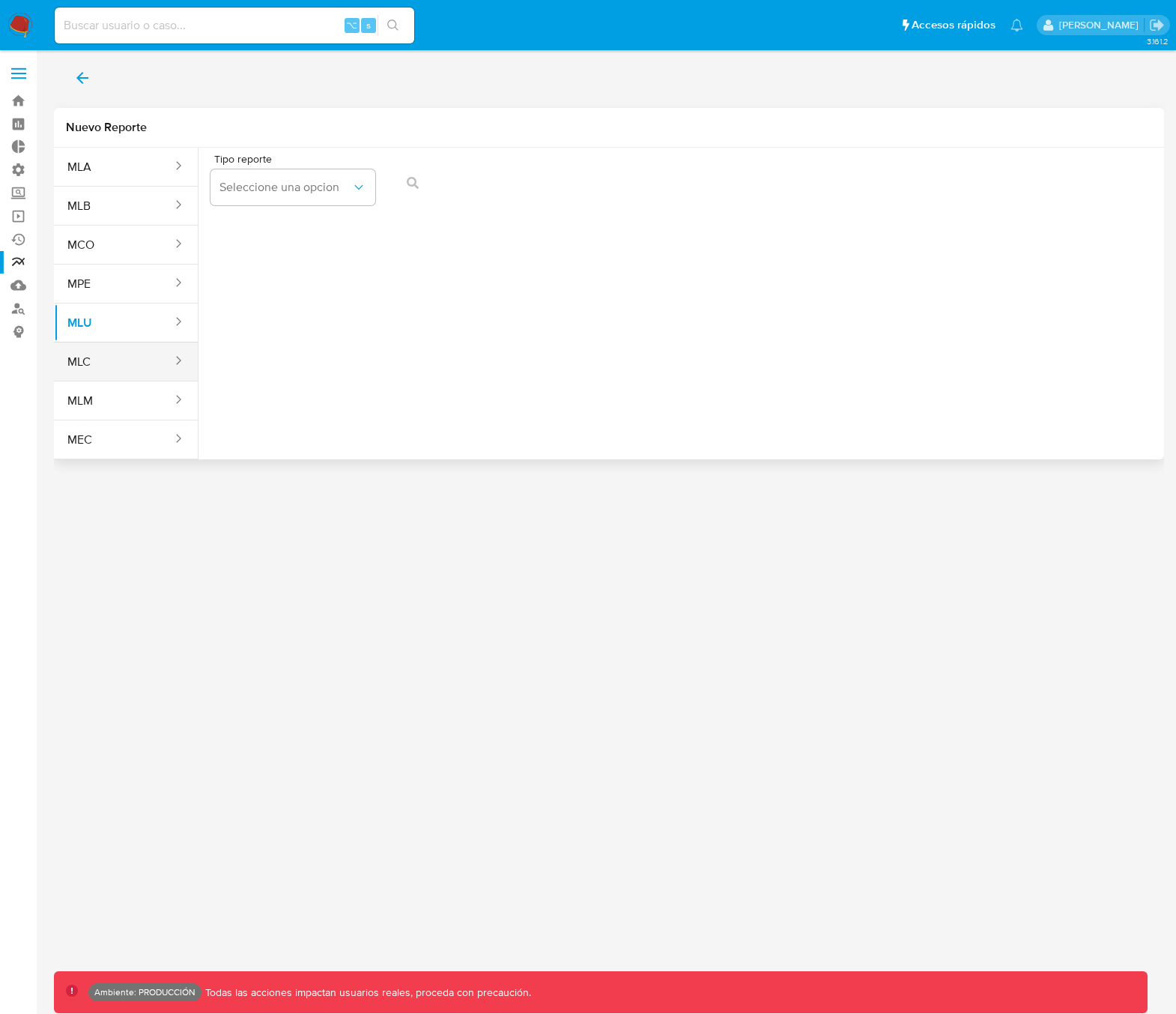
click at [160, 367] on button "MLC" at bounding box center [113, 361] width 120 height 36
click at [163, 419] on div "sites" at bounding box center [174, 400] width 24 height 38
click at [162, 444] on div "sites" at bounding box center [174, 439] width 24 height 17
click at [165, 396] on div "sites" at bounding box center [174, 400] width 24 height 17
click at [269, 183] on span "Seleccione una opcion" at bounding box center [284, 187] width 131 height 15
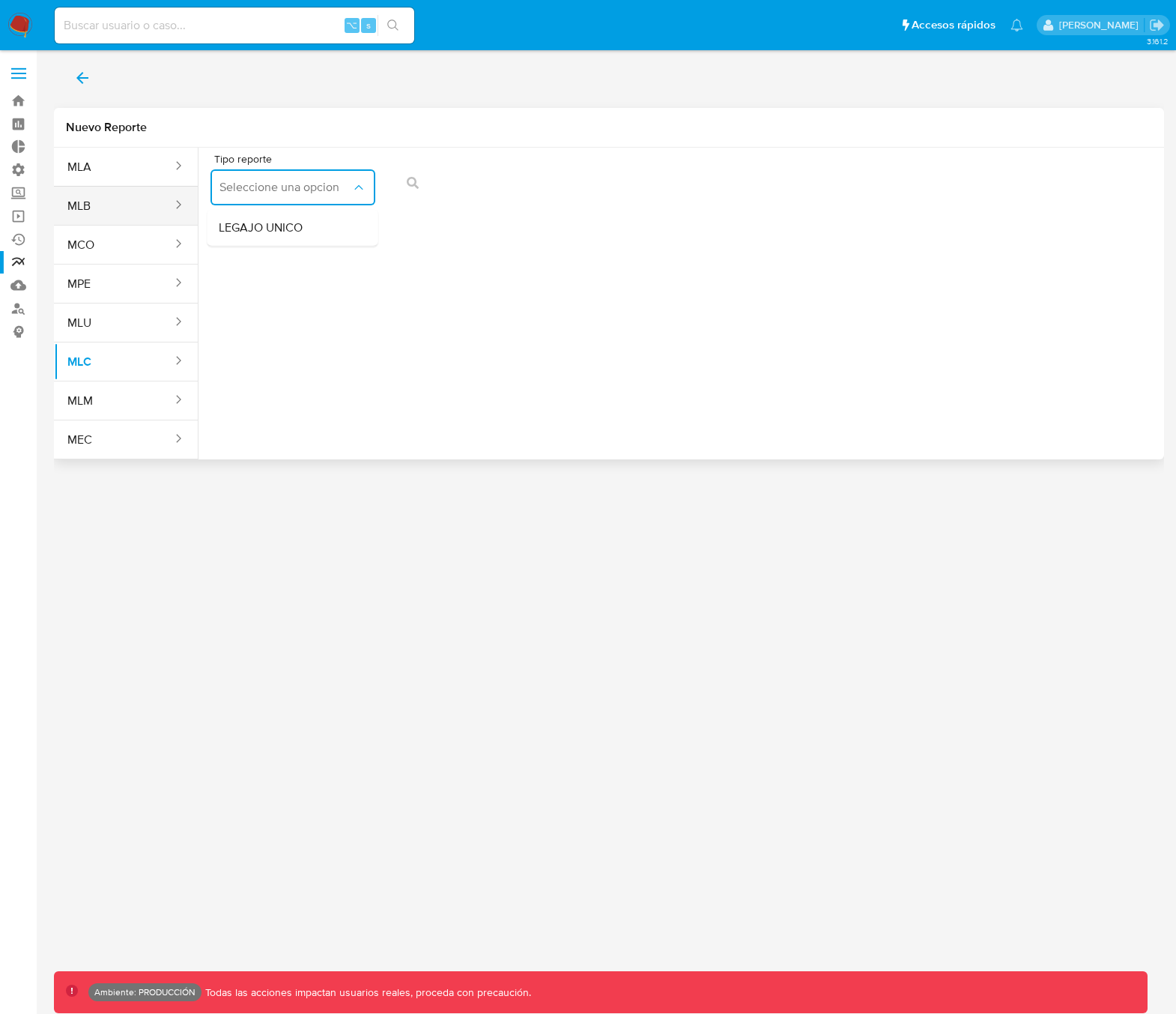
click at [121, 209] on button "MLB" at bounding box center [113, 205] width 120 height 36
click at [305, 189] on span "Seleccione una opcion" at bounding box center [284, 187] width 131 height 15
click at [257, 229] on div "COAF" at bounding box center [287, 227] width 138 height 36
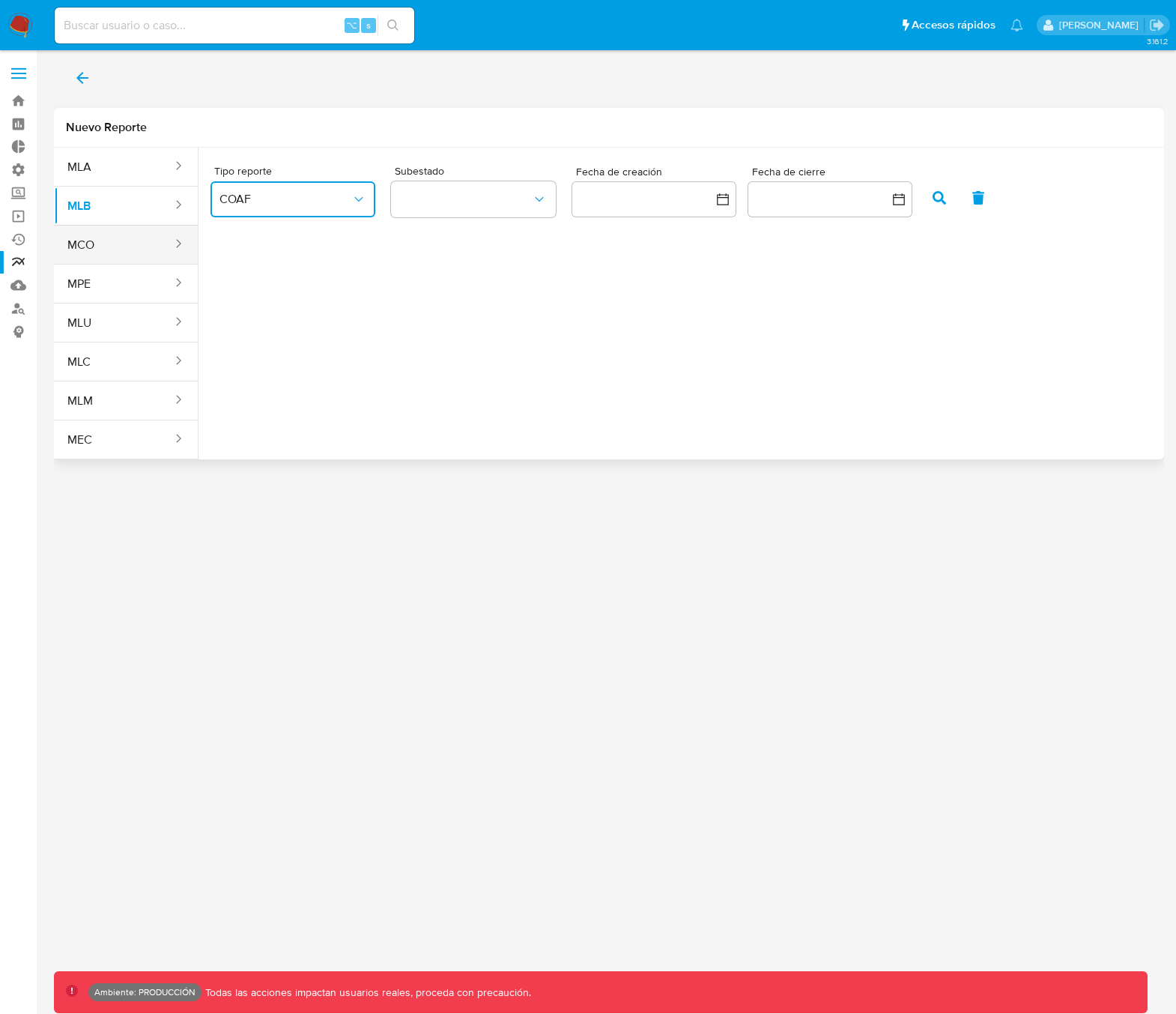
click at [118, 246] on button "MCO" at bounding box center [113, 244] width 120 height 36
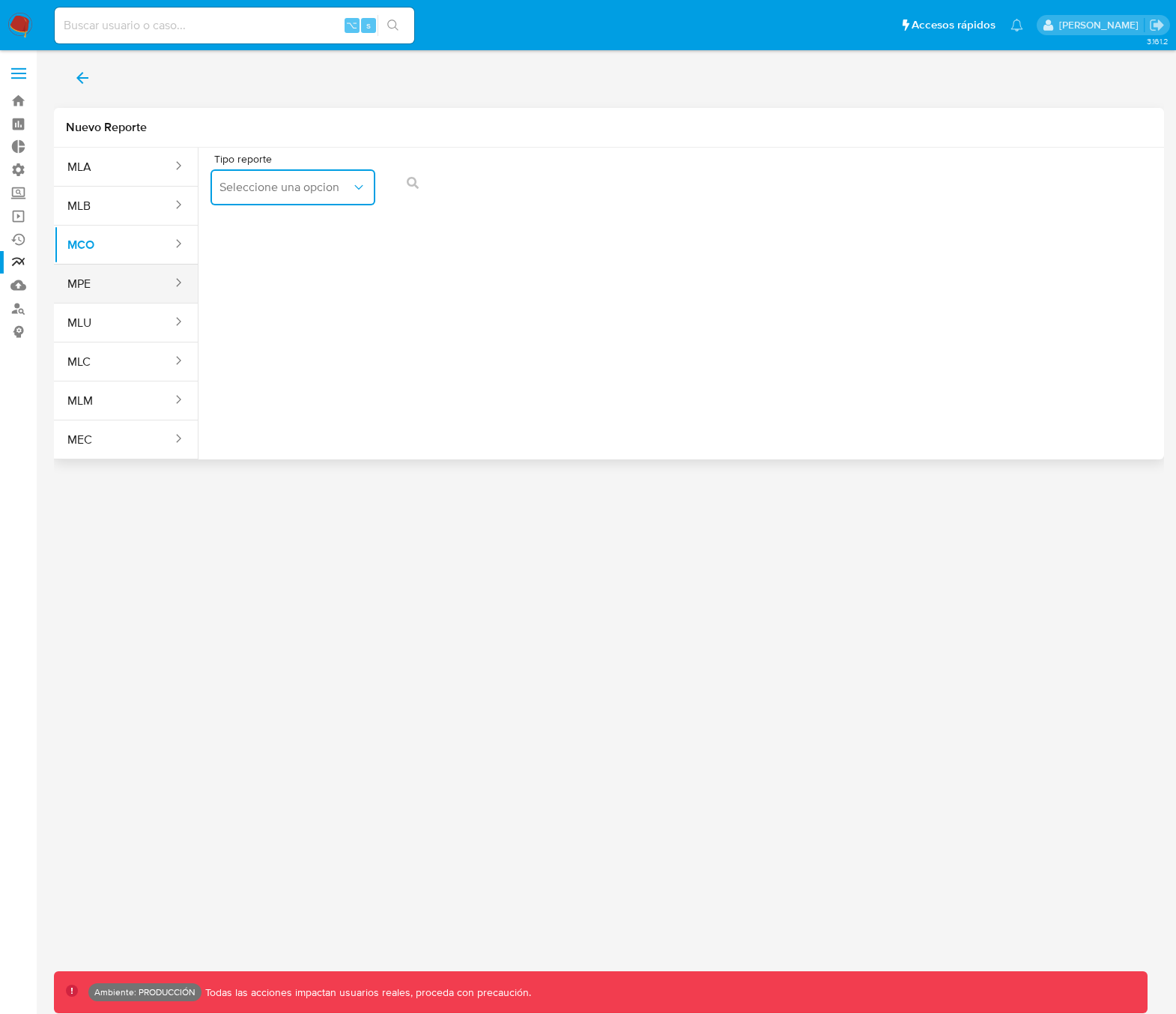
click at [137, 285] on button "MPE" at bounding box center [113, 284] width 120 height 36
drag, startPoint x: 153, startPoint y: 251, endPoint x: 205, endPoint y: 234, distance: 54.7
click at [154, 251] on button "MCO" at bounding box center [113, 244] width 120 height 36
click at [294, 192] on span "Seleccione una opcion" at bounding box center [284, 187] width 131 height 15
click at [282, 224] on span "LEGAJO UNICO" at bounding box center [260, 227] width 84 height 15
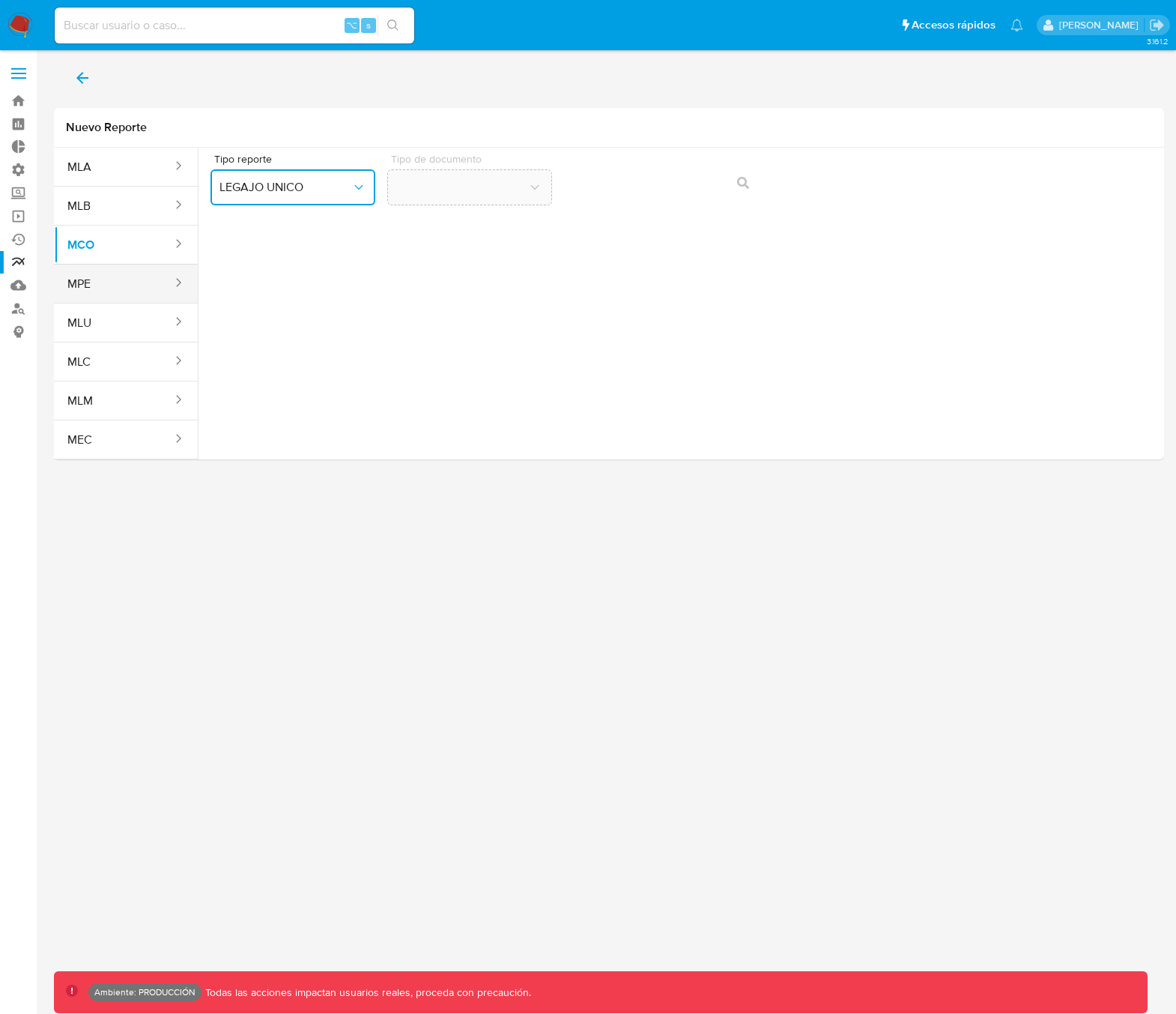
click at [132, 290] on button "MPE" at bounding box center [113, 284] width 120 height 36
click at [269, 186] on span "Seleccione una opcion" at bounding box center [284, 187] width 131 height 15
click at [269, 232] on span "LEGAJO UNICO" at bounding box center [260, 227] width 84 height 15
click at [123, 331] on button "MLU" at bounding box center [113, 323] width 120 height 36
click at [275, 186] on span "Seleccione una opcion" at bounding box center [284, 187] width 131 height 15
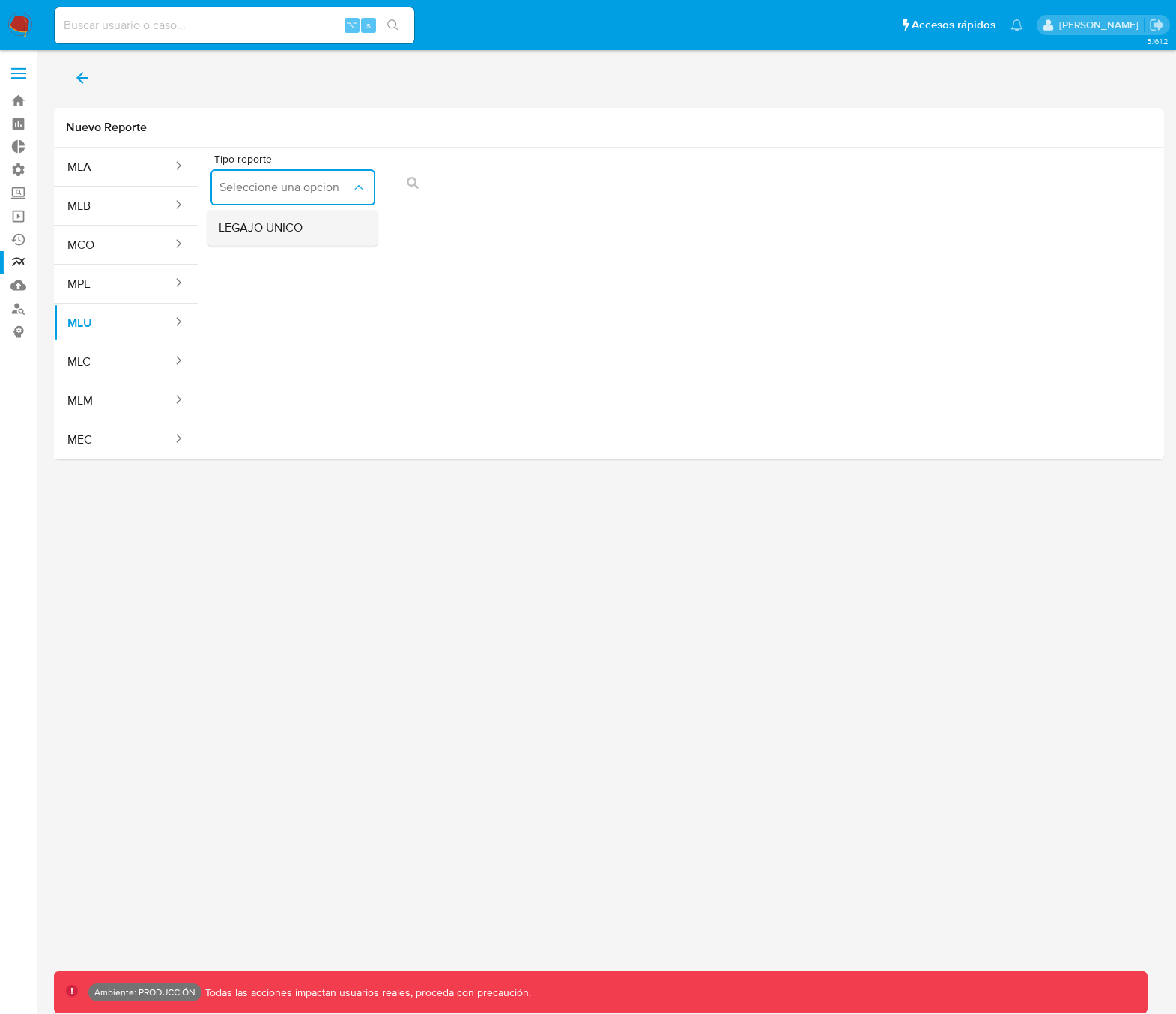
click at [269, 224] on span "LEGAJO UNICO" at bounding box center [260, 227] width 84 height 15
click at [135, 361] on button "MLC" at bounding box center [113, 361] width 120 height 36
click at [311, 190] on span "Seleccione una opcion" at bounding box center [284, 187] width 131 height 15
click at [292, 233] on span "LEGAJO UNICO" at bounding box center [260, 227] width 84 height 15
drag, startPoint x: 139, startPoint y: 408, endPoint x: 184, endPoint y: 377, distance: 54.6
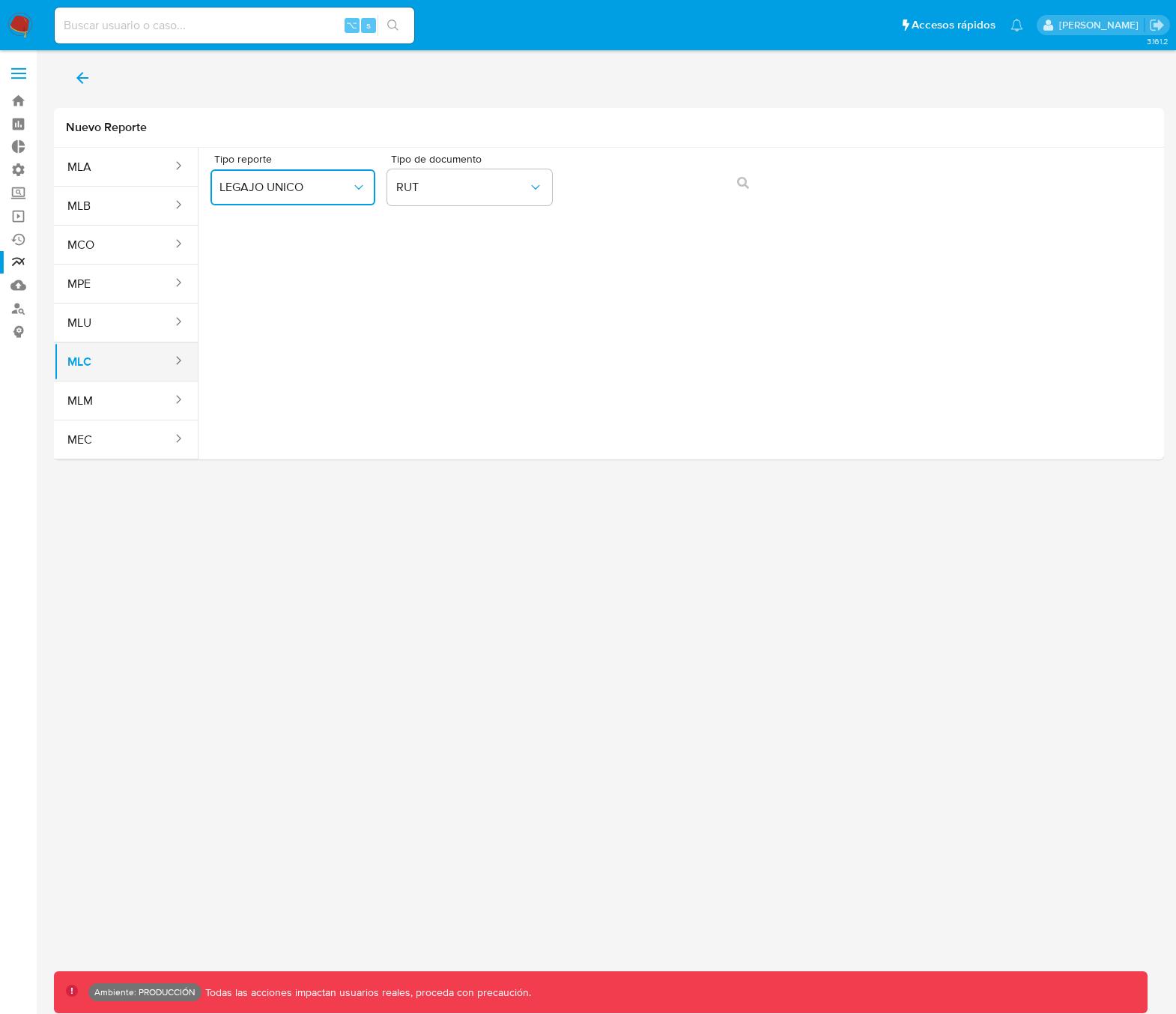
click at [139, 408] on button "MLM" at bounding box center [113, 400] width 120 height 36
click at [284, 199] on button "Seleccione una opcion" at bounding box center [293, 187] width 165 height 36
click at [279, 263] on span "LEGAJO UNICO" at bounding box center [260, 264] width 84 height 15
click at [126, 437] on button "MEC" at bounding box center [113, 439] width 120 height 36
click at [289, 188] on span "Seleccione una opcion" at bounding box center [284, 187] width 131 height 15
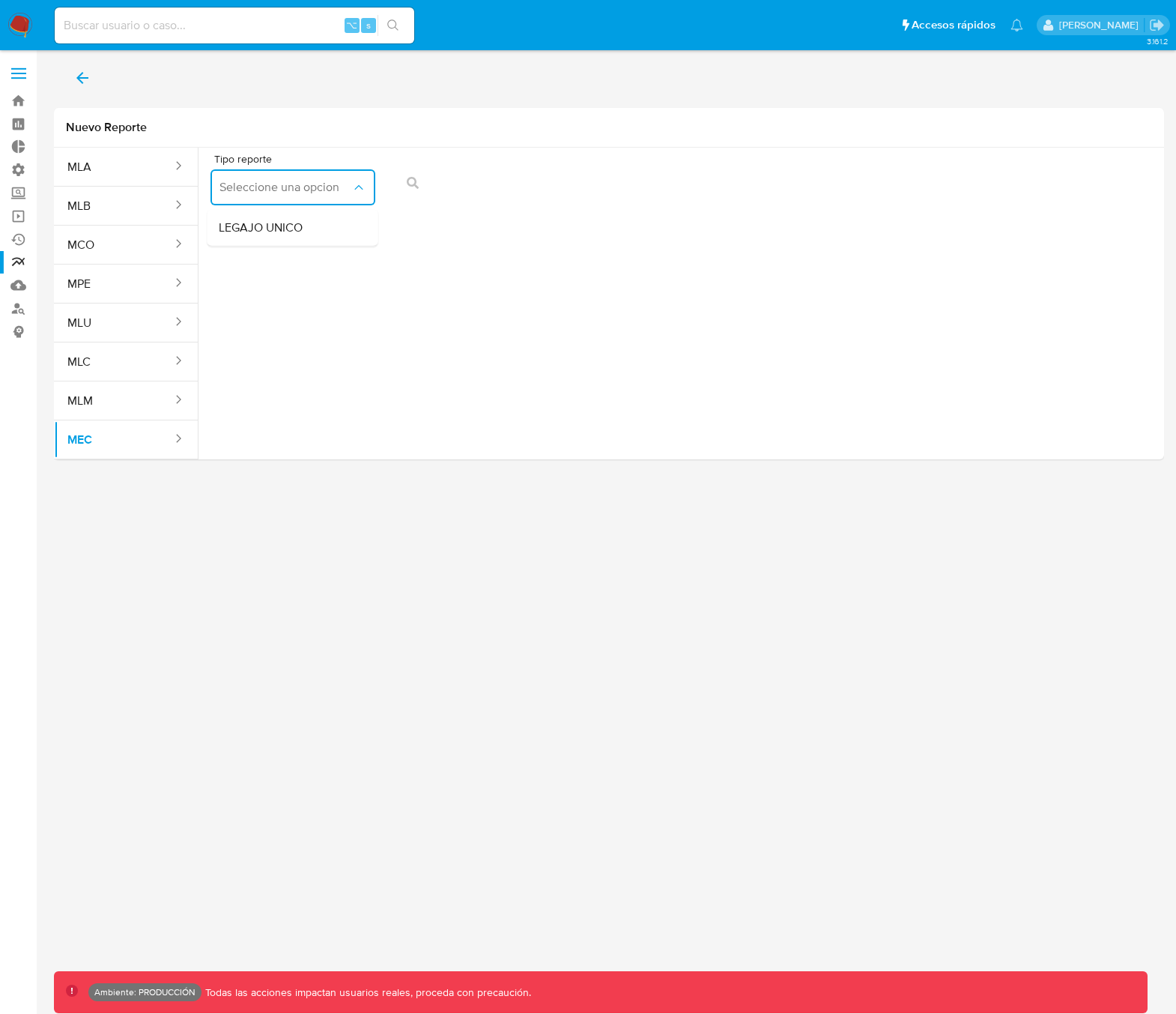
click at [284, 222] on span "LEGAJO UNICO" at bounding box center [260, 227] width 84 height 15
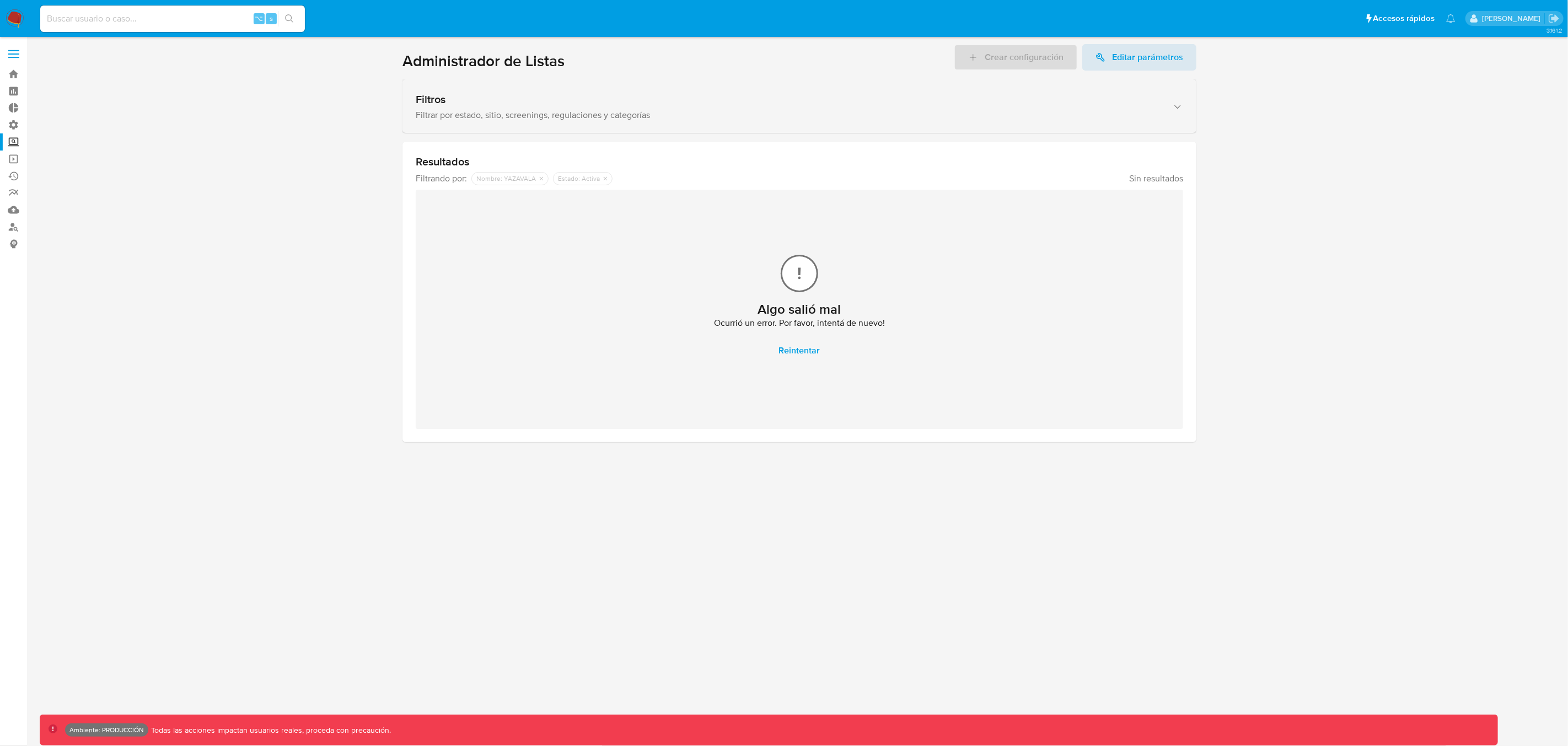
click at [1182, 105] on icon "button" at bounding box center [1178, 107] width 11 height 11
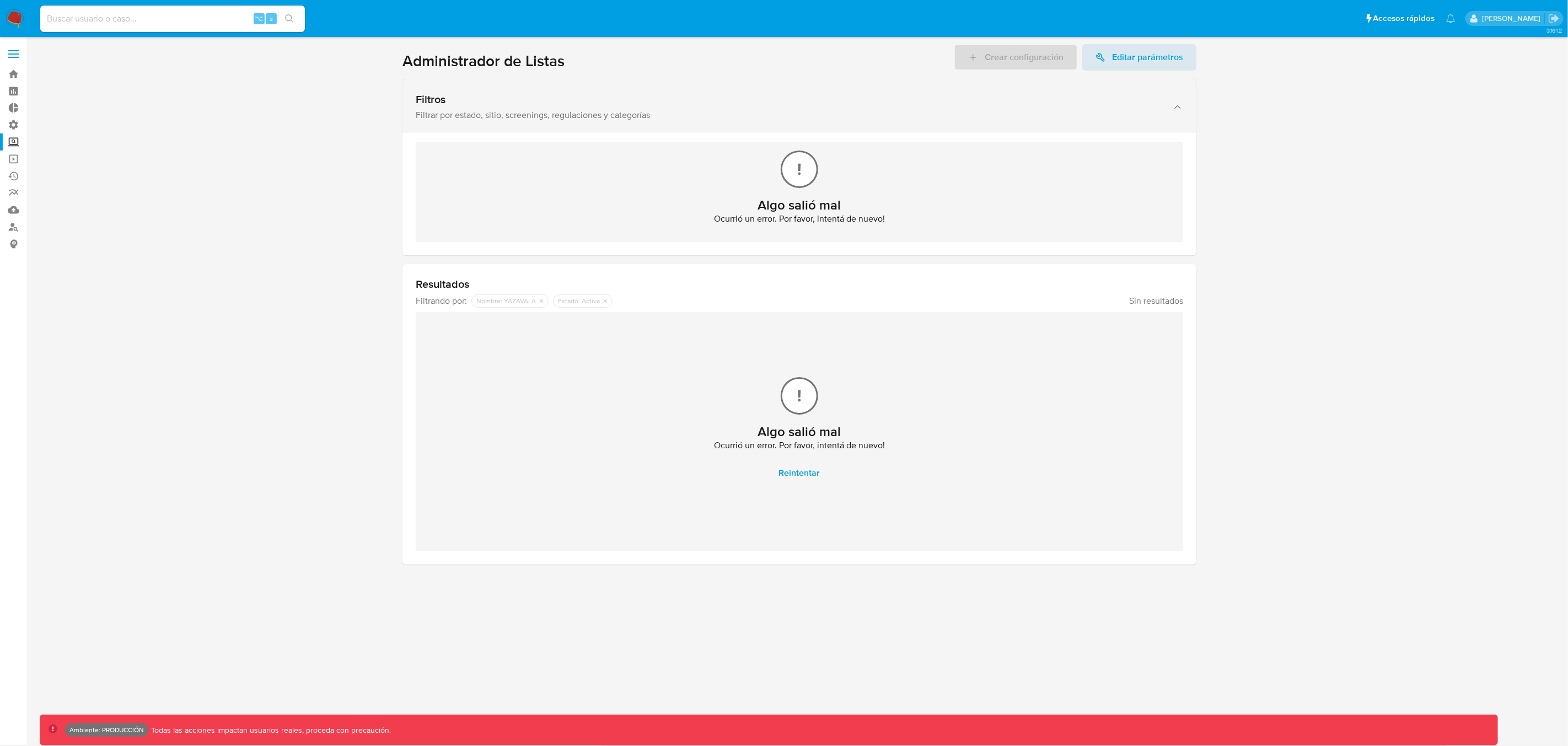
click at [1182, 105] on icon "button" at bounding box center [1178, 107] width 11 height 11
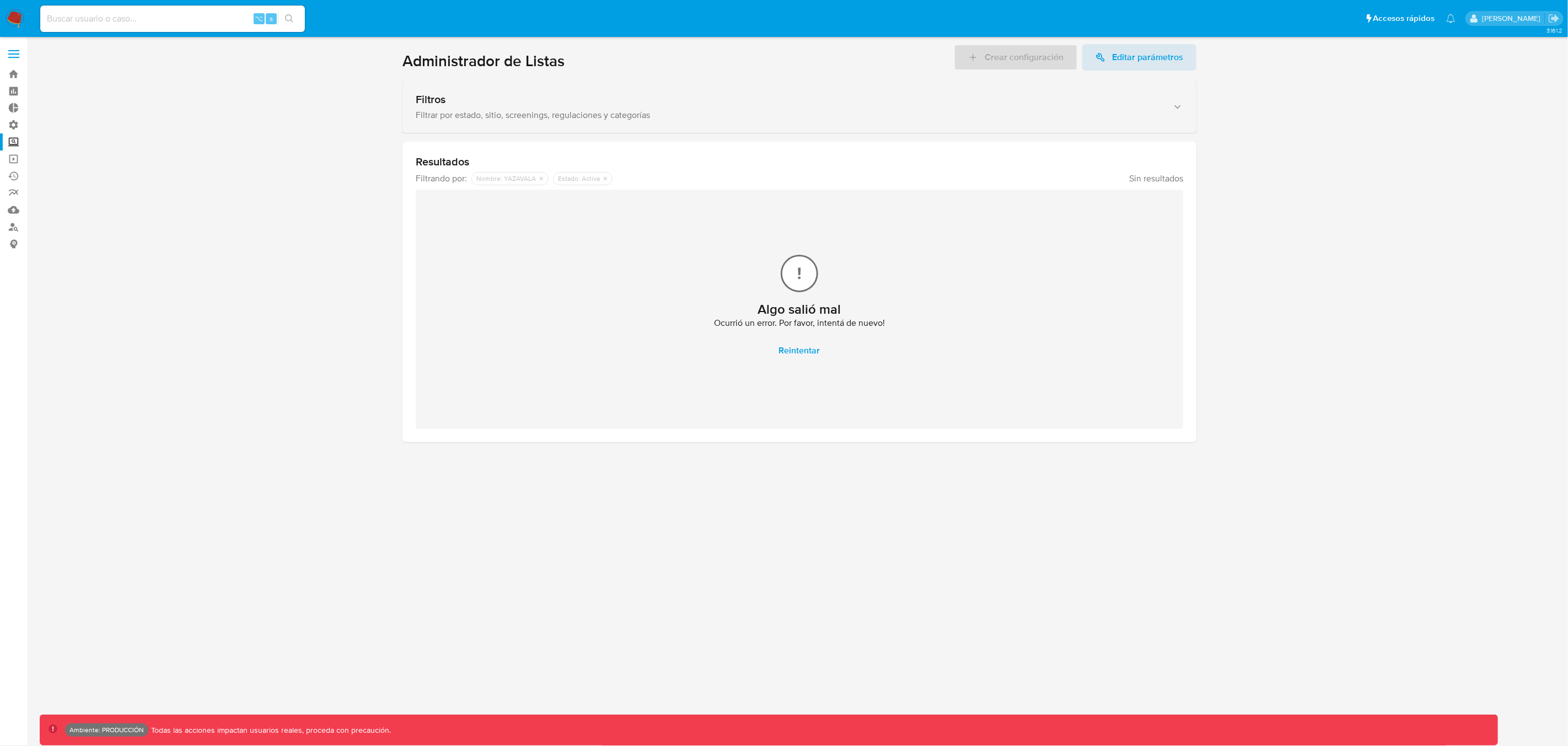
click at [1182, 105] on icon "button" at bounding box center [1178, 107] width 11 height 11
